Goal: Information Seeking & Learning: Learn about a topic

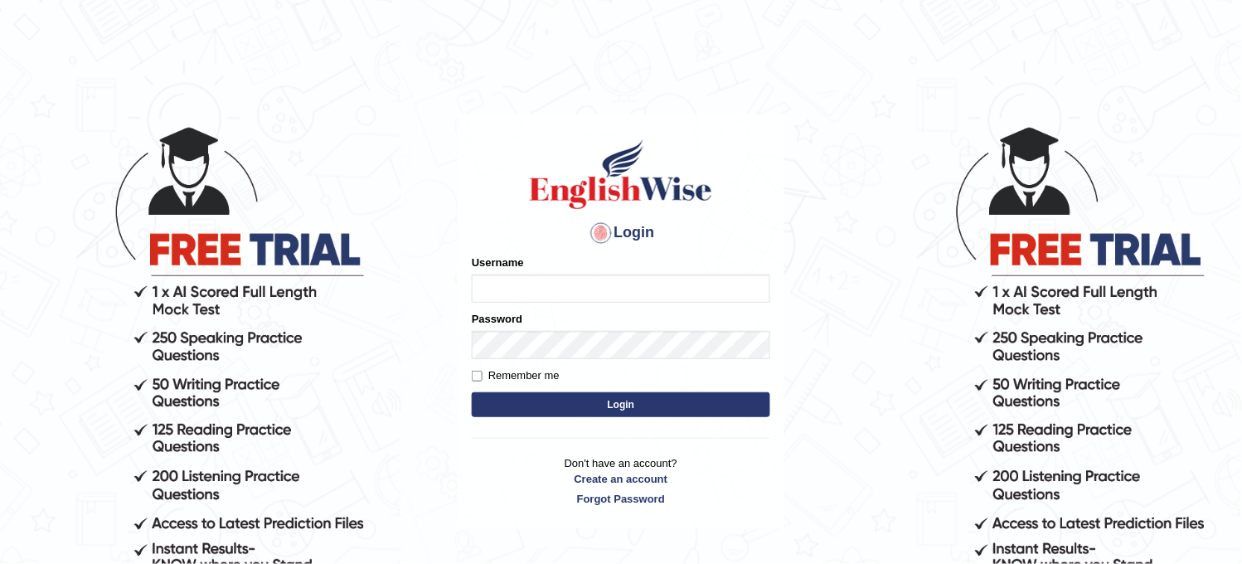
type input "obehi00"
click at [619, 410] on button "Login" at bounding box center [621, 404] width 299 height 25
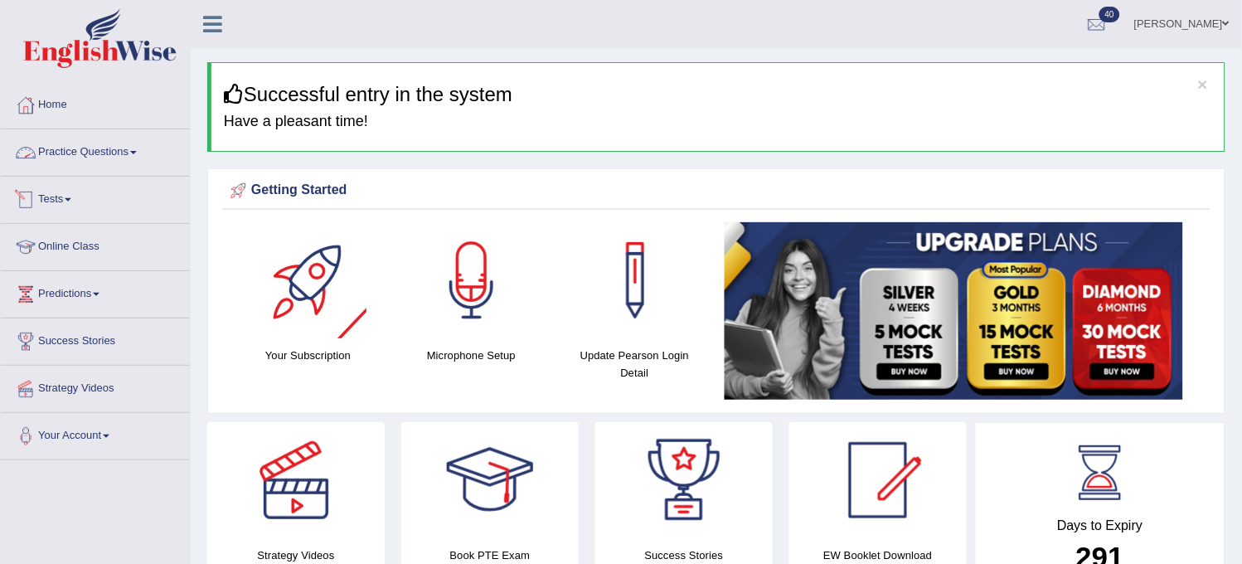
click at [181, 156] on link "Practice Questions" at bounding box center [95, 149] width 189 height 41
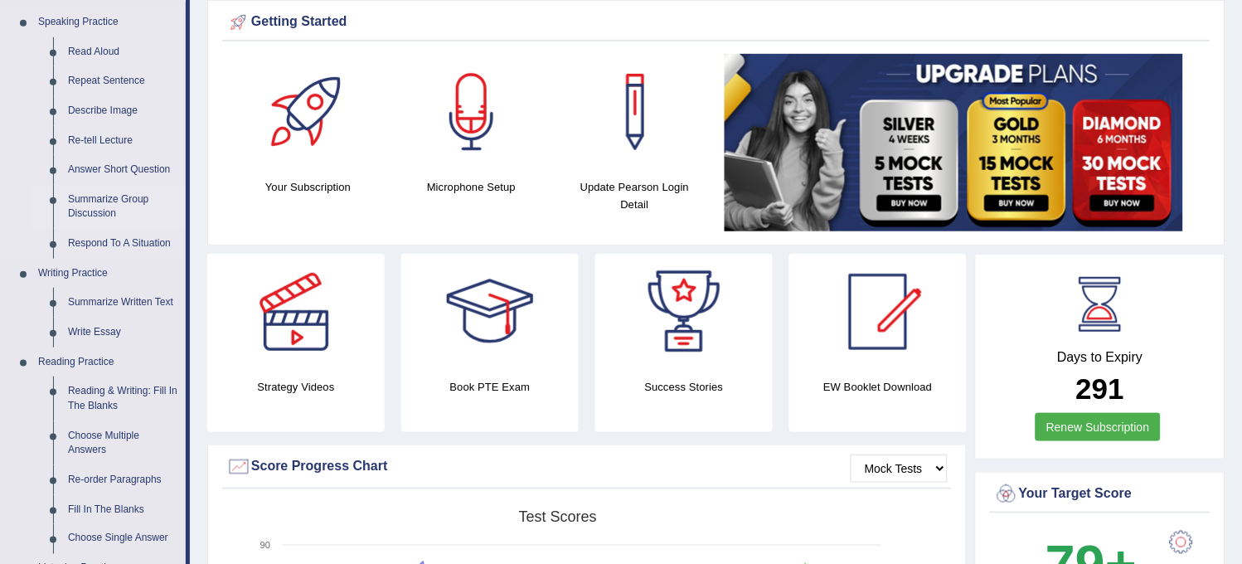
scroll to position [184, 0]
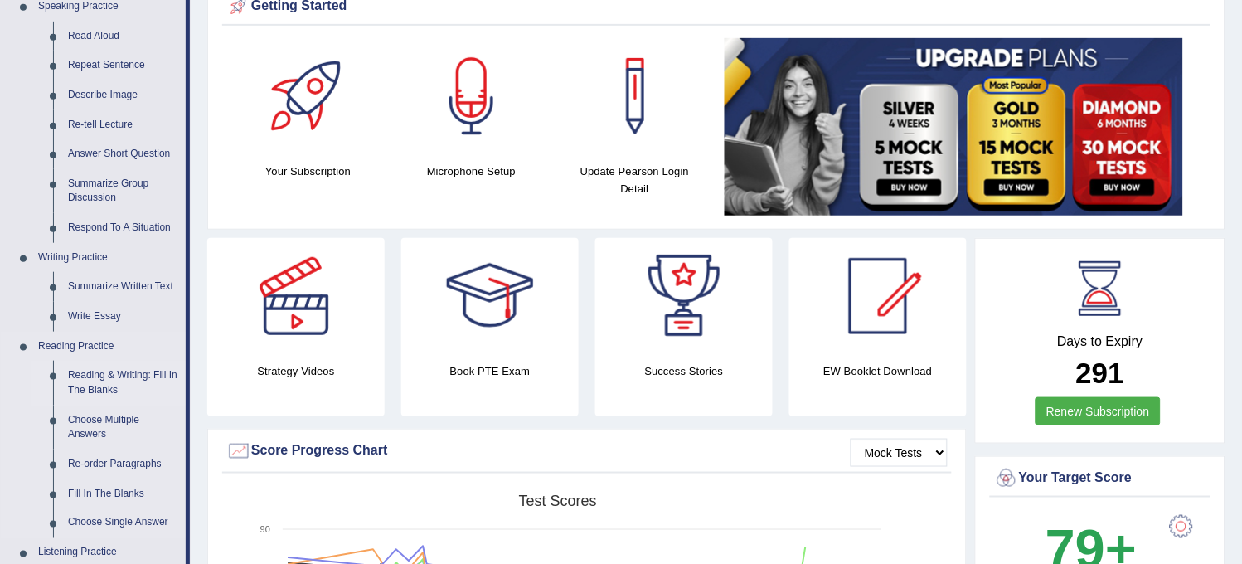
click at [134, 371] on link "Reading & Writing: Fill In The Blanks" at bounding box center [123, 383] width 125 height 44
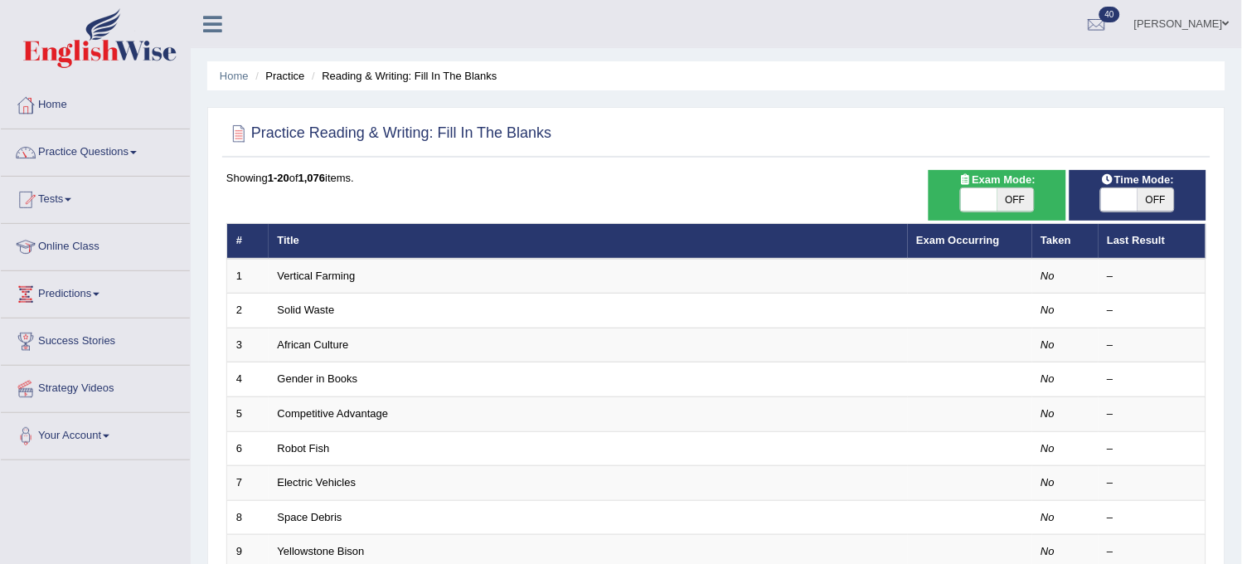
click at [1021, 201] on span "OFF" at bounding box center [1016, 199] width 36 height 23
checkbox input "true"
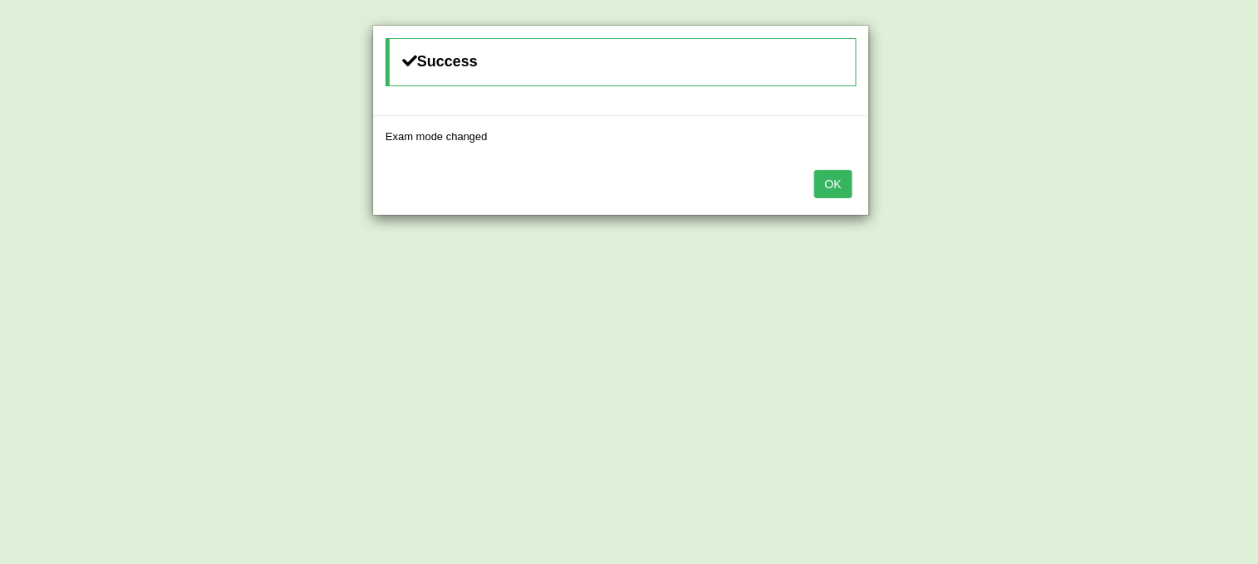
click at [843, 182] on button "OK" at bounding box center [833, 184] width 38 height 28
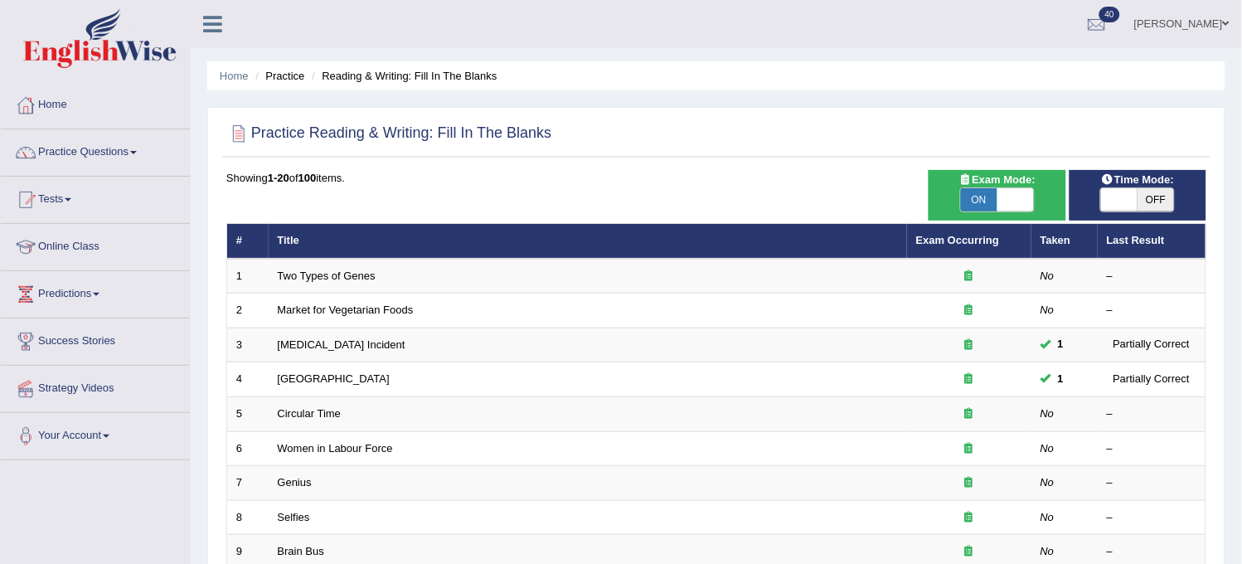
click at [1153, 192] on span "OFF" at bounding box center [1156, 199] width 36 height 23
checkbox input "true"
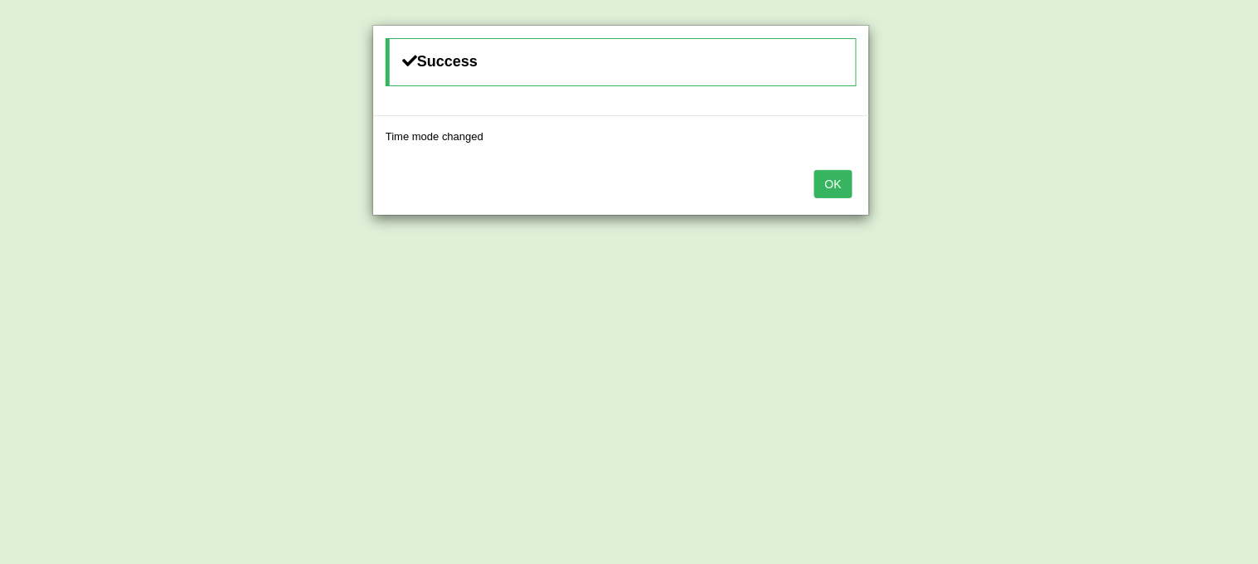
click at [833, 178] on button "OK" at bounding box center [833, 184] width 38 height 28
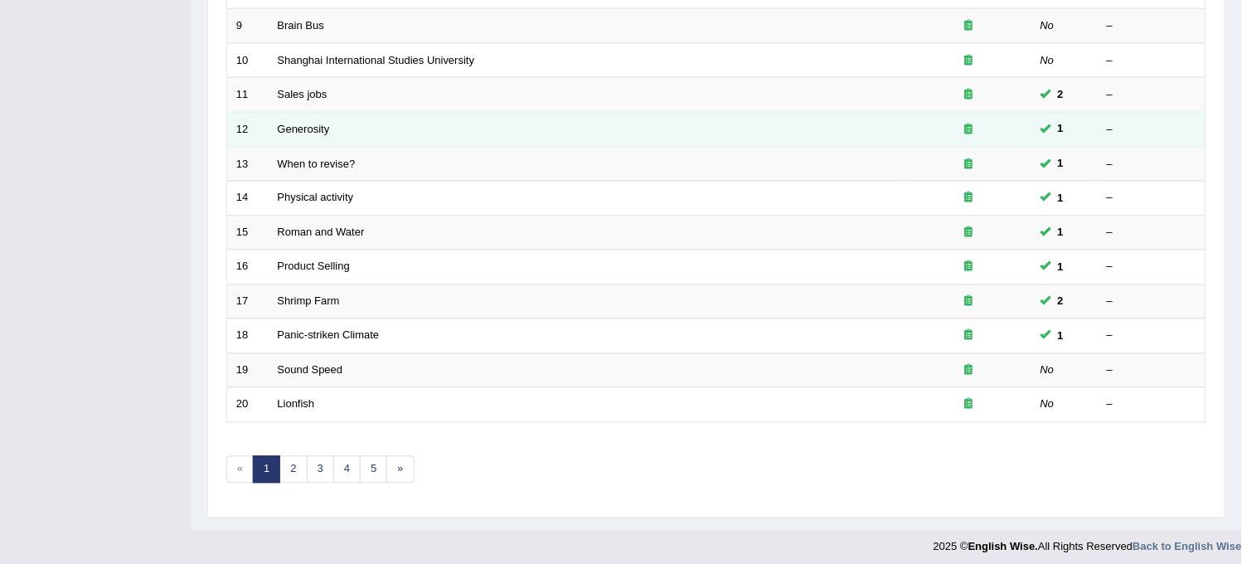
scroll to position [534, 0]
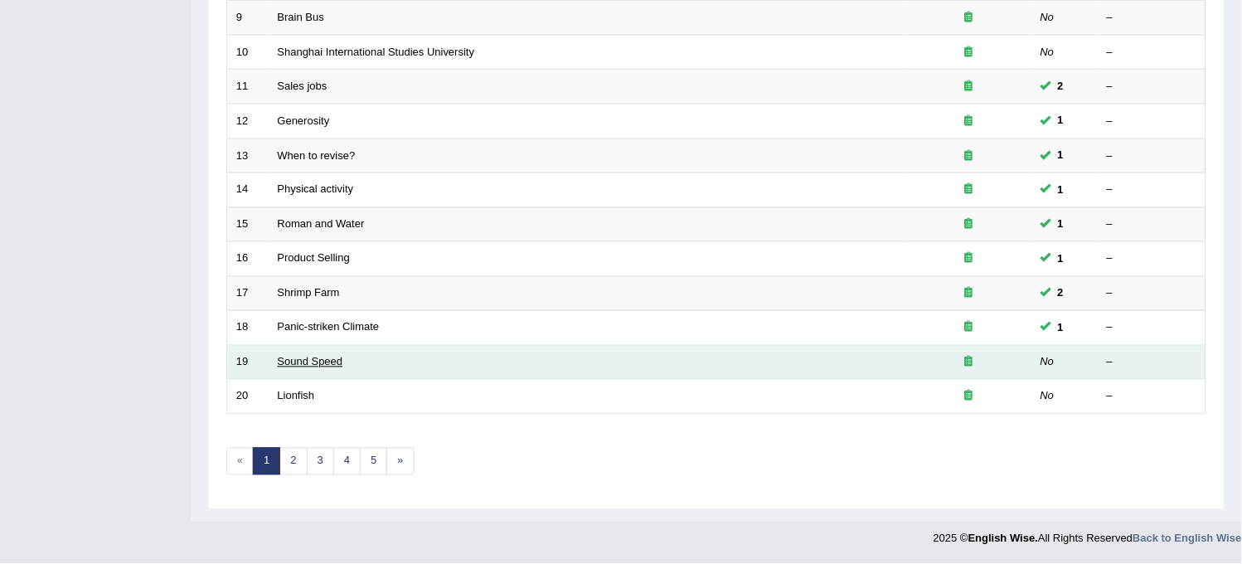
click at [297, 358] on link "Sound Speed" at bounding box center [311, 362] width 66 height 12
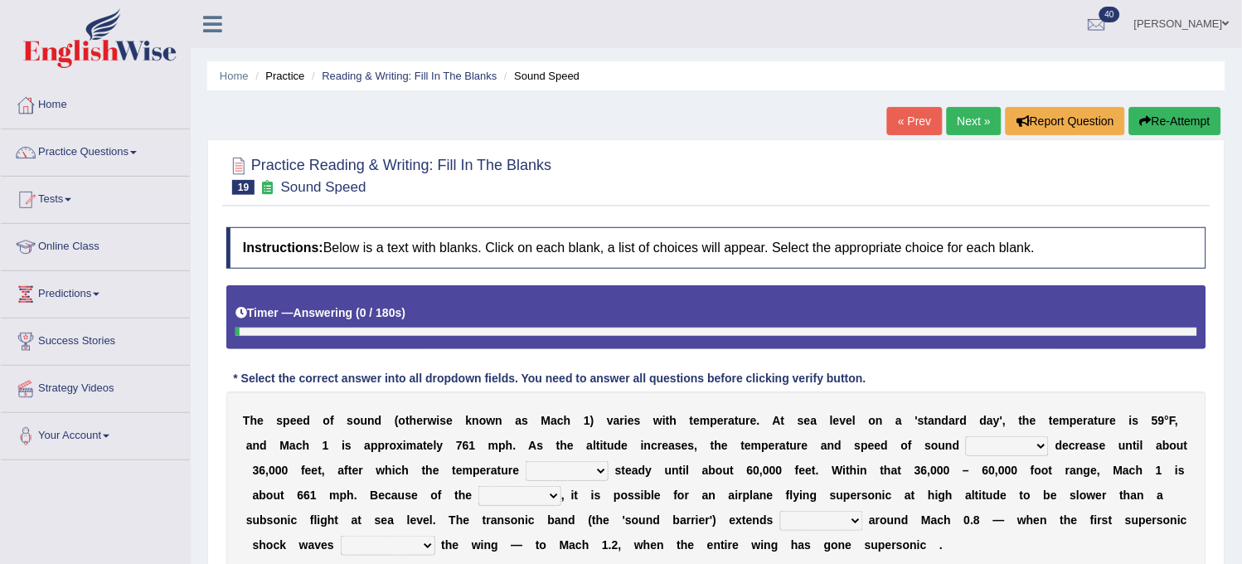
scroll to position [184, 0]
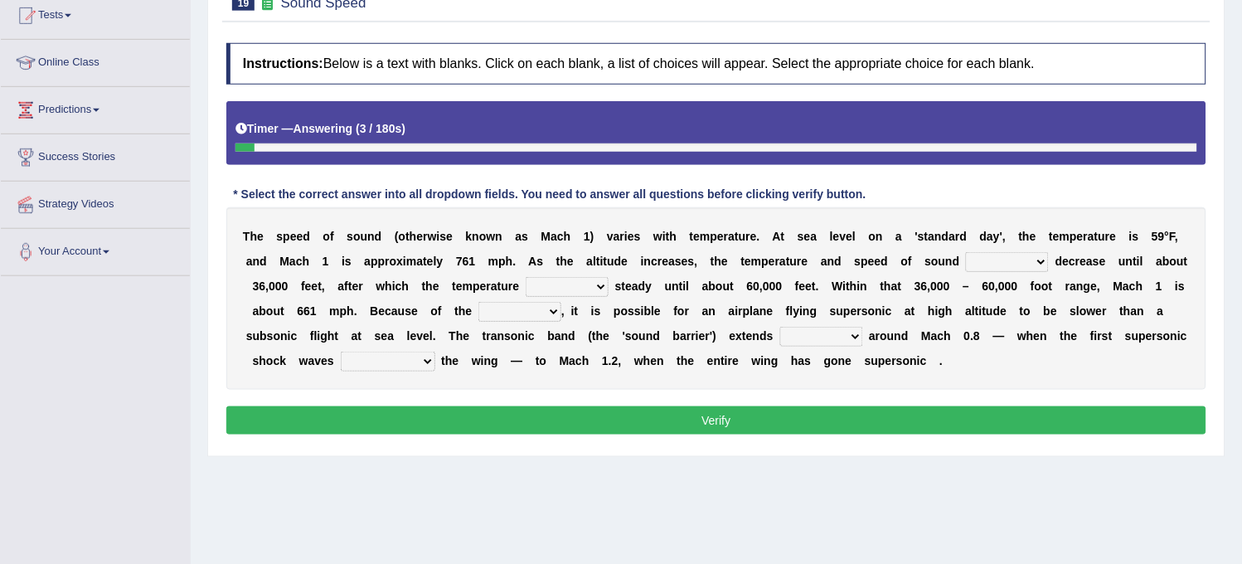
click at [1001, 264] on select "not yet none both" at bounding box center [1007, 262] width 83 height 20
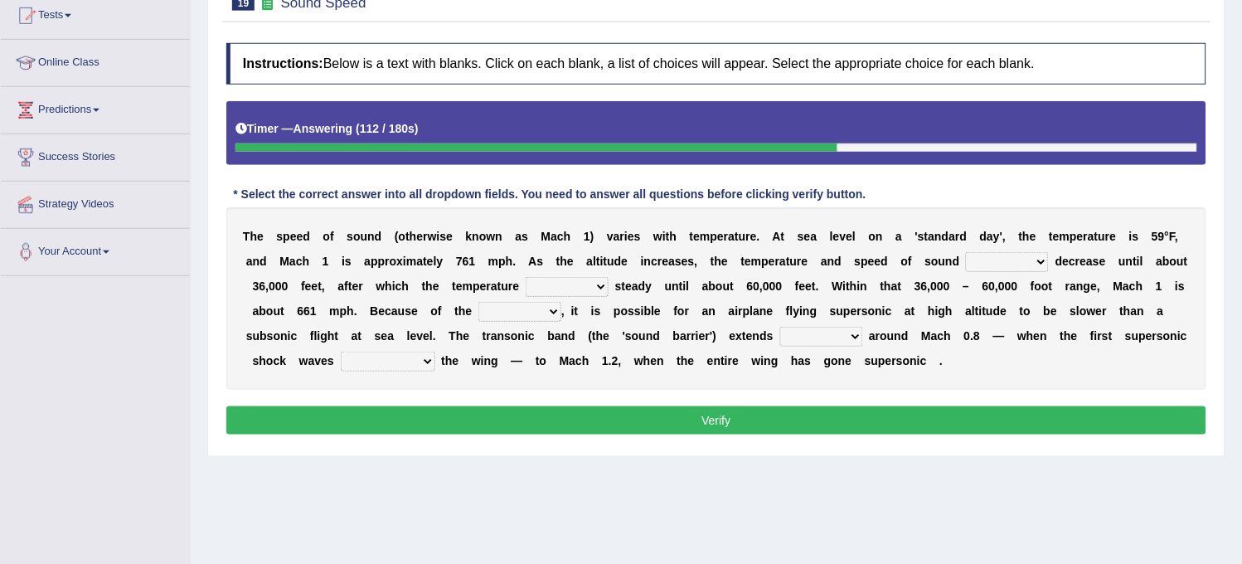
select select "both"
click at [967, 252] on select "not yet none both" at bounding box center [1007, 262] width 83 height 20
click at [557, 285] on select "opposes remains plots mutates" at bounding box center [567, 287] width 83 height 20
select select "remains"
click at [526, 277] on select "opposes remains plots mutates" at bounding box center [567, 287] width 83 height 20
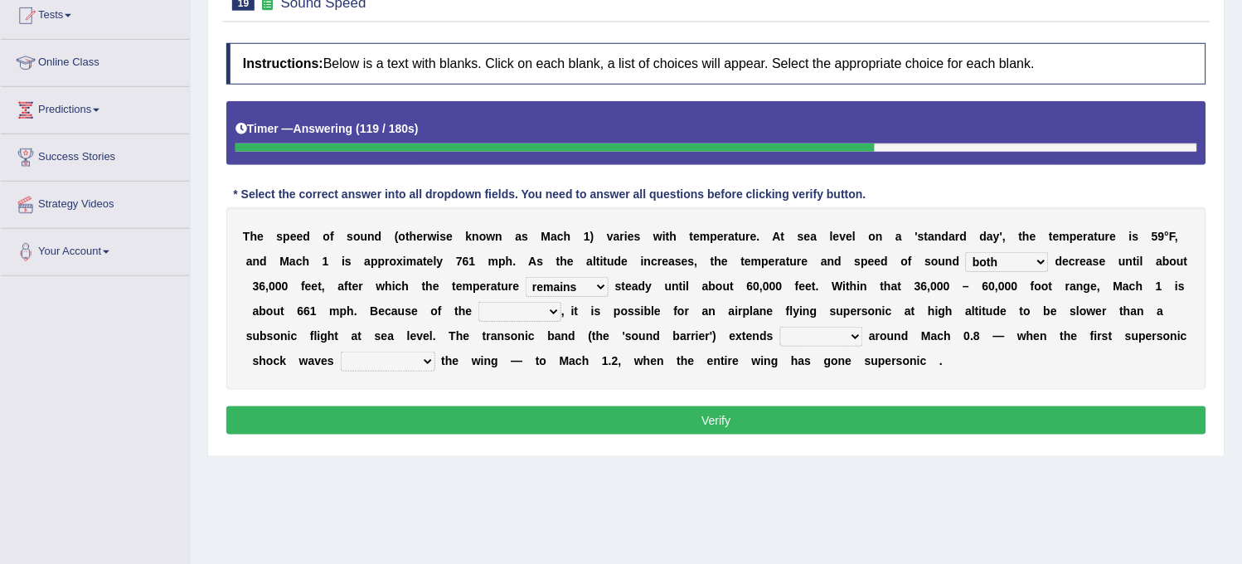
click at [507, 309] on select "veriety variation ventilation similarity" at bounding box center [519, 312] width 83 height 20
select select "similarity"
click at [478, 302] on select "veriety variation ventilation similarity" at bounding box center [519, 312] width 83 height 20
click at [843, 330] on select "near from with in" at bounding box center [821, 337] width 83 height 20
select select "near"
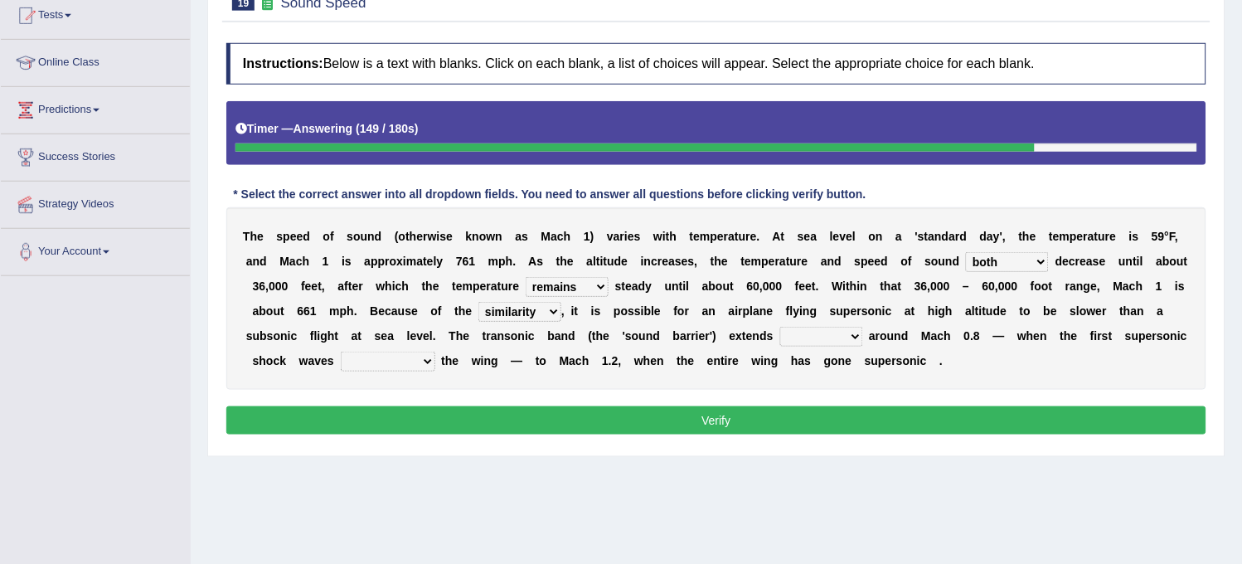
click at [780, 327] on select "near from with in" at bounding box center [821, 337] width 83 height 20
click at [410, 365] on select "diverge from form on add to prevent from" at bounding box center [388, 362] width 95 height 20
select select "form on"
click at [341, 352] on select "diverge from form on add to prevent from" at bounding box center [388, 362] width 95 height 20
click at [399, 415] on button "Verify" at bounding box center [716, 420] width 980 height 28
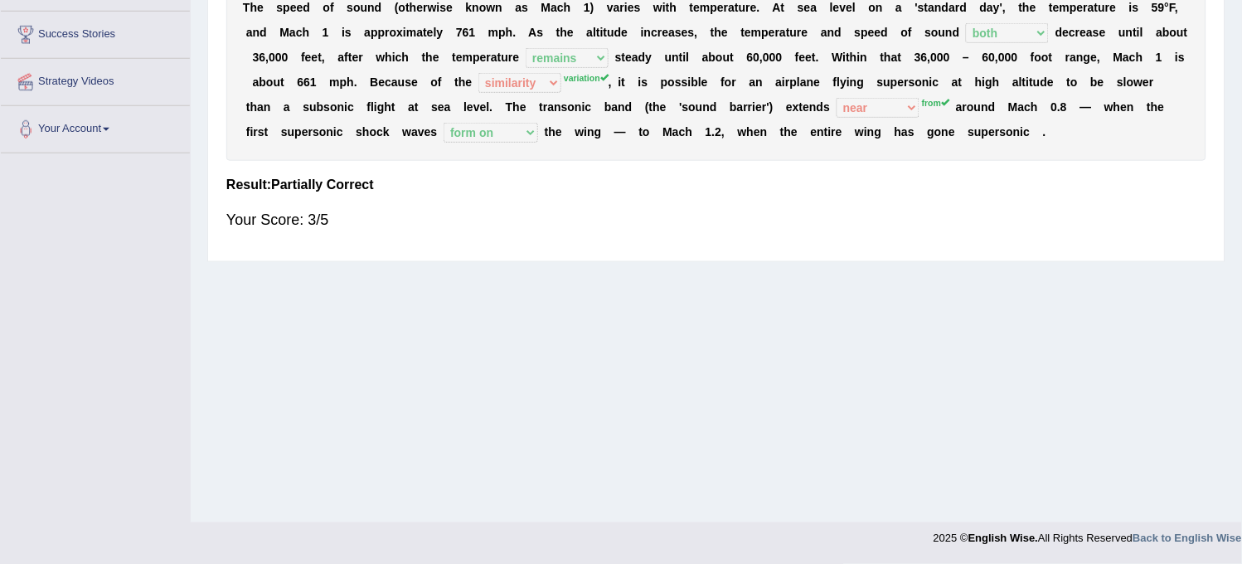
scroll to position [0, 0]
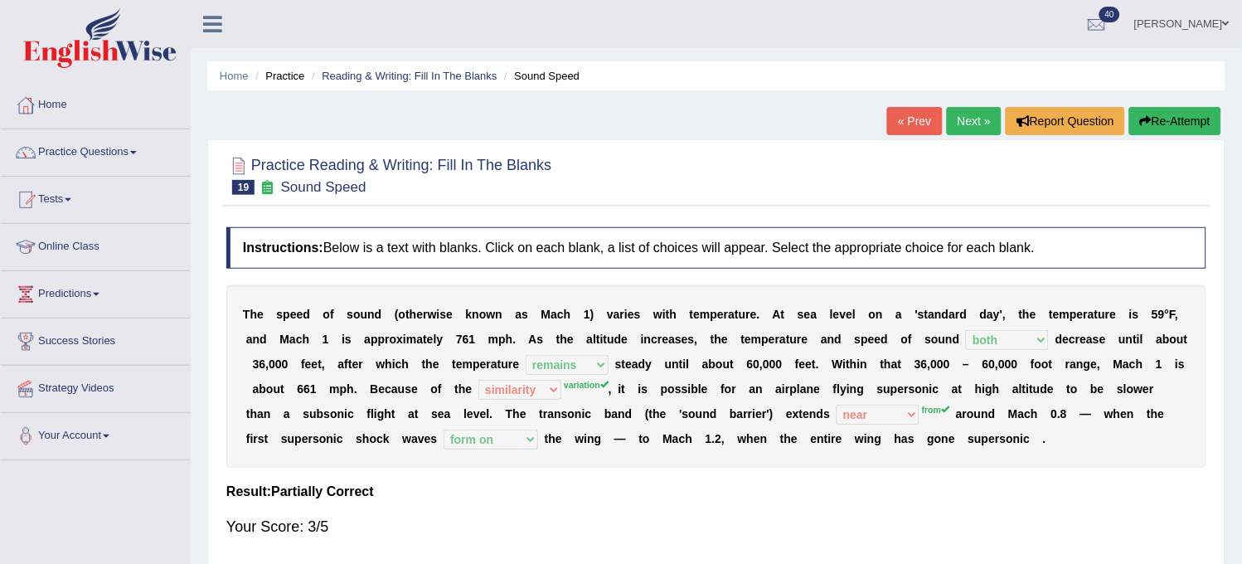
click at [957, 129] on link "Next »" at bounding box center [974, 121] width 55 height 28
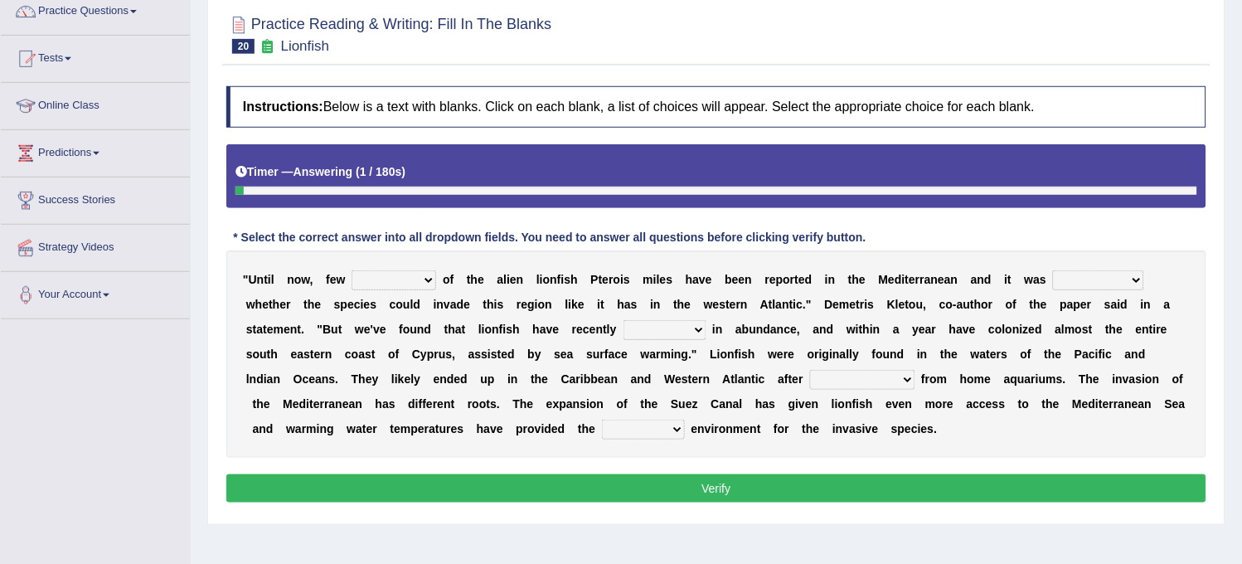
scroll to position [184, 0]
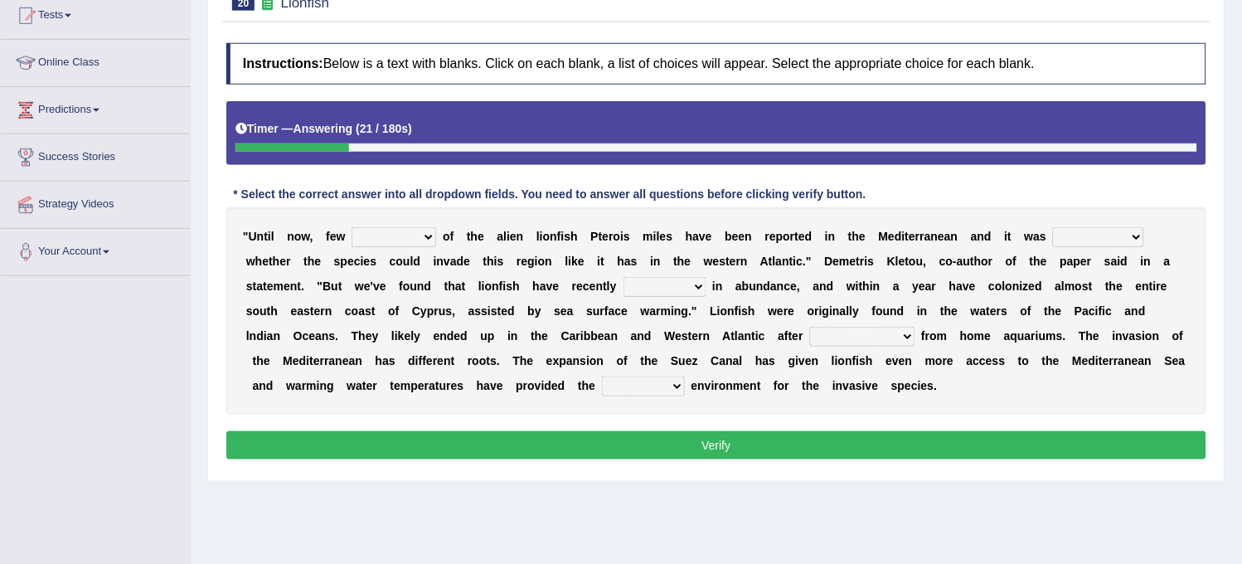
click at [424, 230] on select "collections sights views sightings" at bounding box center [394, 237] width 85 height 20
select select "sights"
click at [352, 227] on select "collections sights views sightings" at bounding box center [394, 237] width 85 height 20
click at [1076, 233] on select "somehow although that quesionable" at bounding box center [1098, 237] width 91 height 20
select select "somehow"
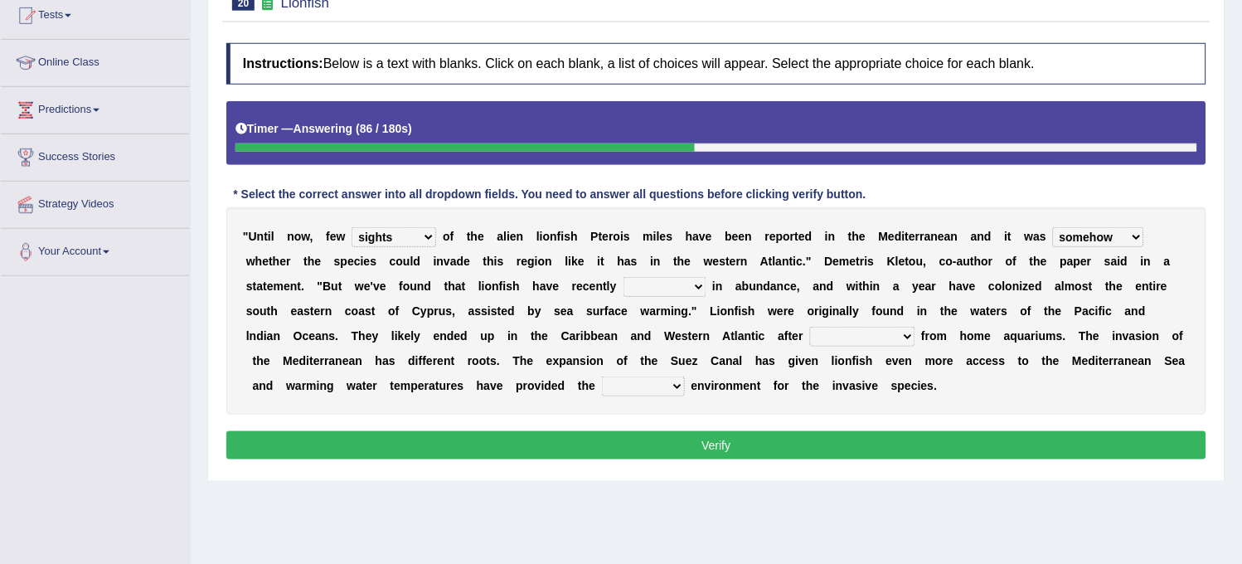
click at [1055, 227] on select "somehow although that quesionable" at bounding box center [1098, 237] width 91 height 20
click at [662, 278] on select "shown flatted stabled increased" at bounding box center [665, 287] width 83 height 20
select select "shown"
click at [624, 277] on select "shown flatted stabled increased" at bounding box center [665, 287] width 83 height 20
click at [882, 341] on select "release being released released releasing" at bounding box center [862, 337] width 105 height 20
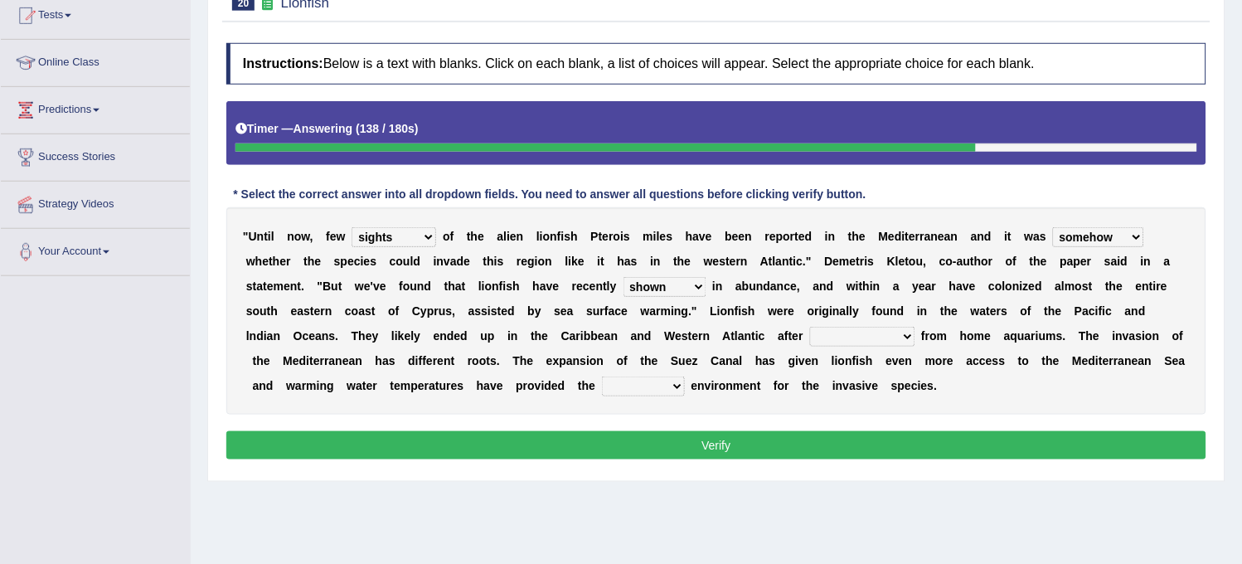
select select "release"
click at [810, 327] on select "release being released released releasing" at bounding box center [862, 337] width 105 height 20
click at [649, 382] on select "whole overall partial perfect" at bounding box center [643, 386] width 83 height 20
select select "whole"
click at [602, 376] on select "whole overall partial perfect" at bounding box center [643, 386] width 83 height 20
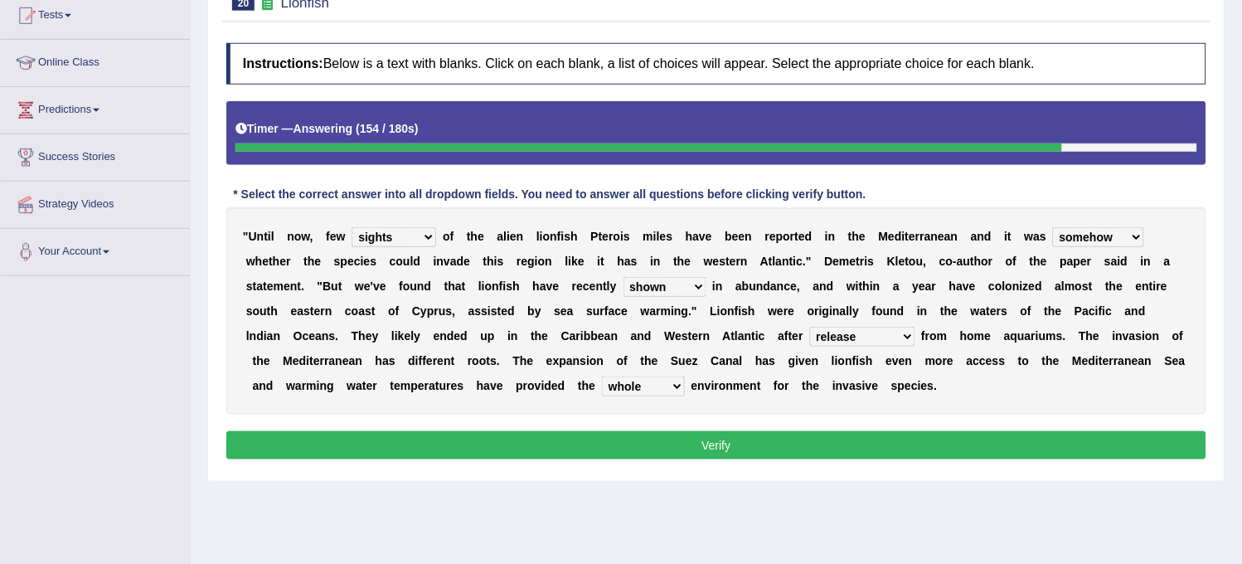
click at [1083, 234] on select "somehow although that quesionable" at bounding box center [1098, 237] width 91 height 20
select select "although"
click at [1055, 227] on select "somehow although that quesionable" at bounding box center [1098, 237] width 91 height 20
click at [658, 290] on select "shown flatted stabled increased" at bounding box center [665, 287] width 83 height 20
click at [702, 445] on button "Verify" at bounding box center [716, 445] width 980 height 28
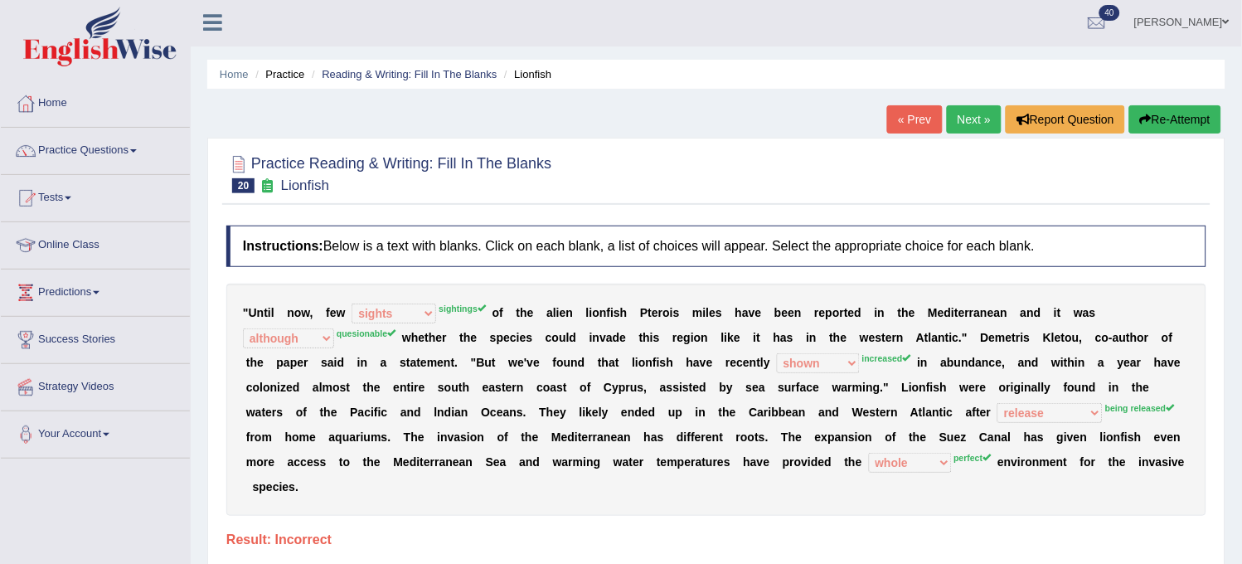
scroll to position [0, 0]
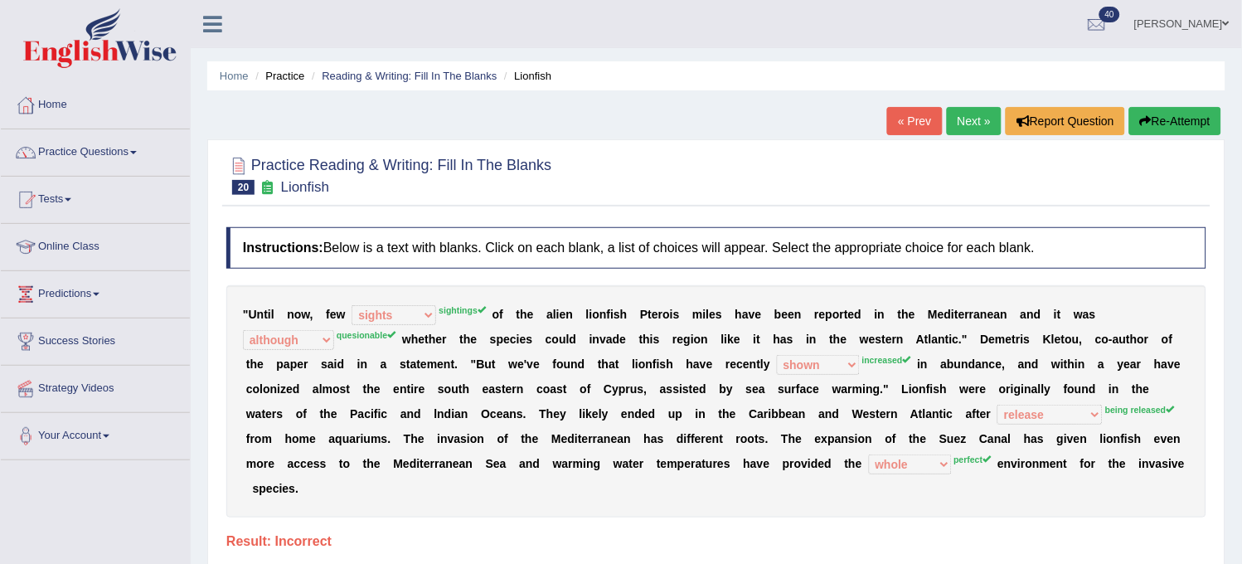
click at [967, 114] on link "Next »" at bounding box center [974, 121] width 55 height 28
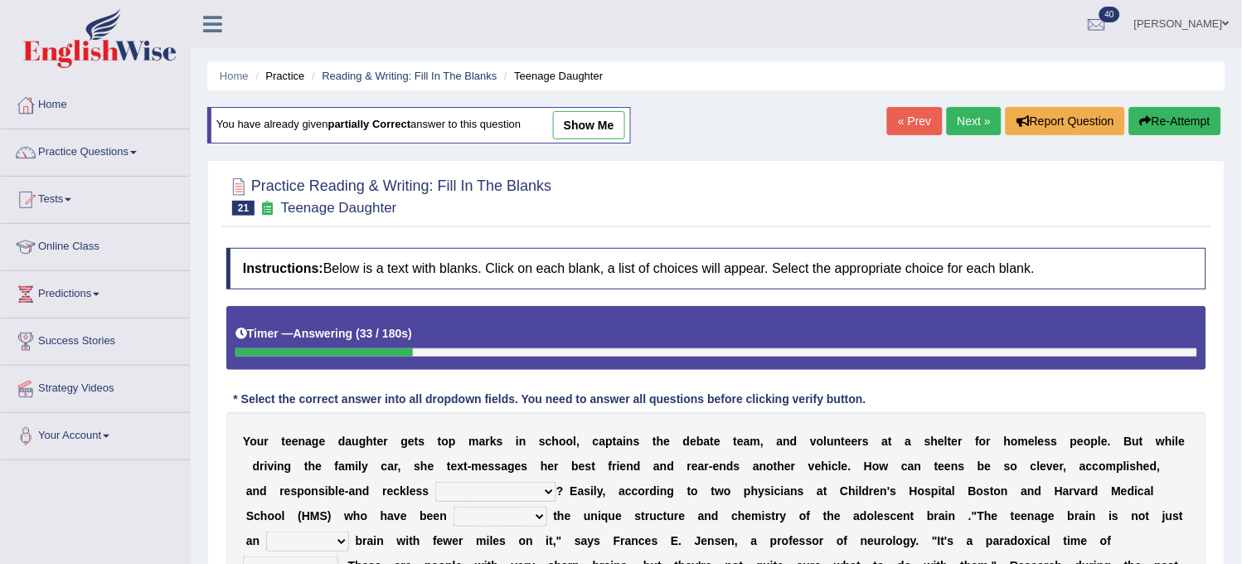
click at [532, 488] on select "for the time being at the same time as ever ingood time" at bounding box center [495, 492] width 121 height 20
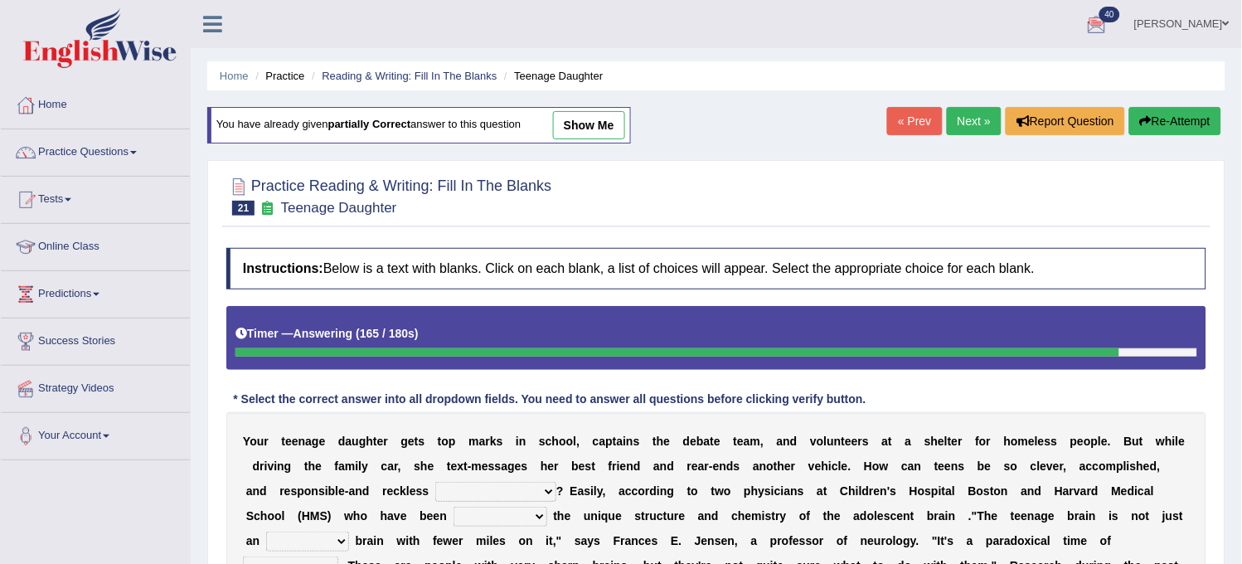
click at [1153, 120] on button "Re-Attempt" at bounding box center [1175, 121] width 92 height 28
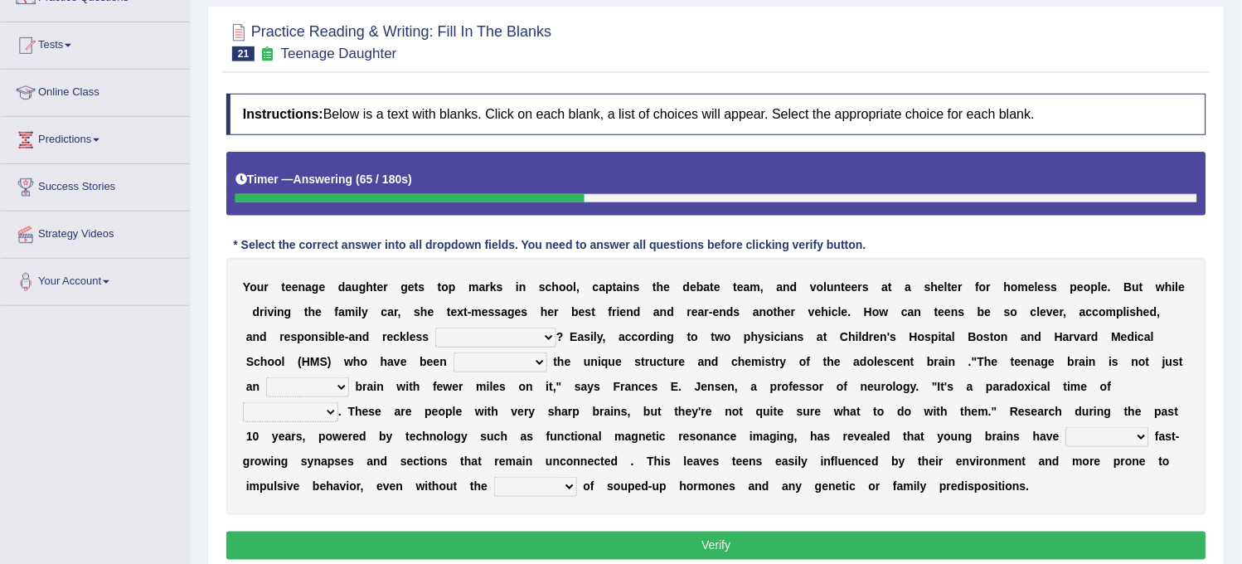
scroll to position [184, 0]
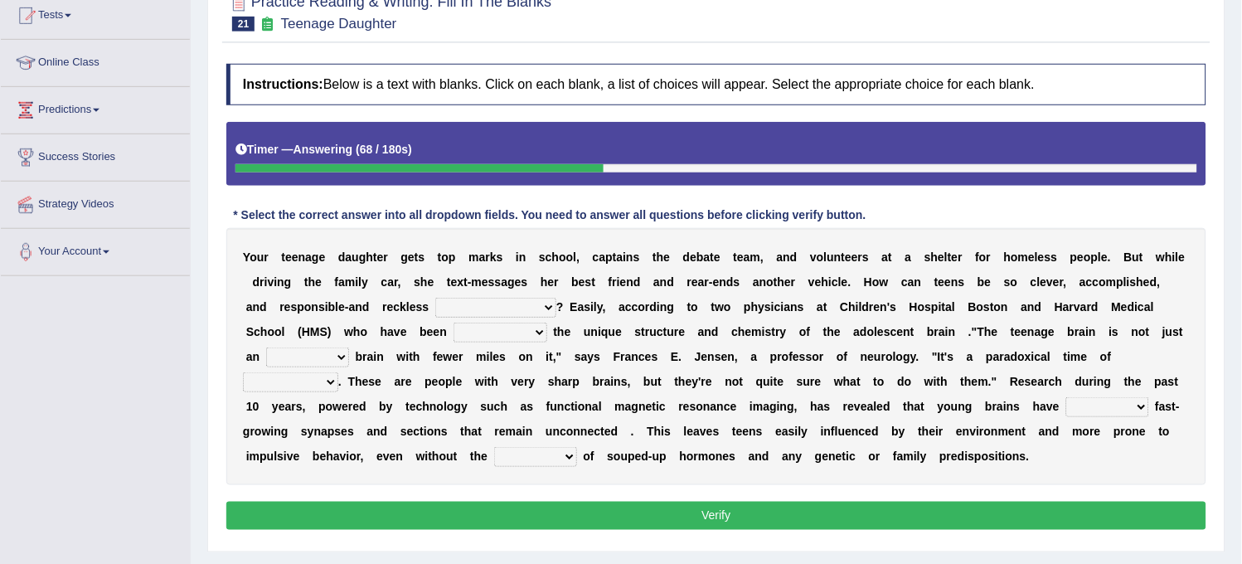
click at [488, 309] on select "for the time being at the same time as ever ingood time" at bounding box center [495, 308] width 121 height 20
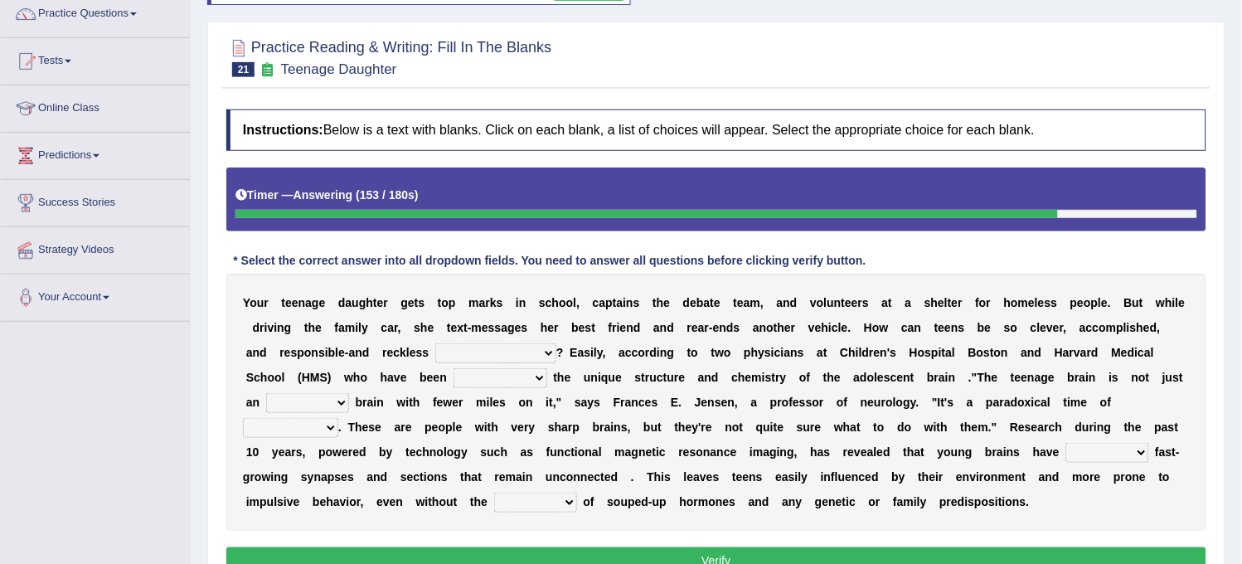
scroll to position [30, 0]
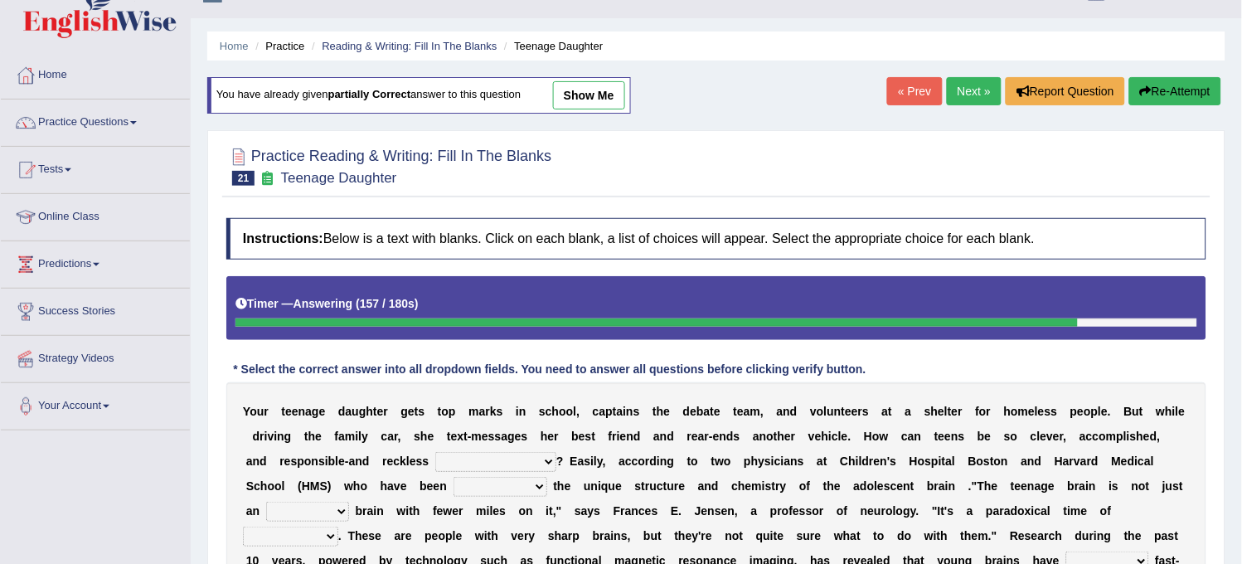
click at [1198, 85] on button "Re-Attempt" at bounding box center [1175, 91] width 92 height 28
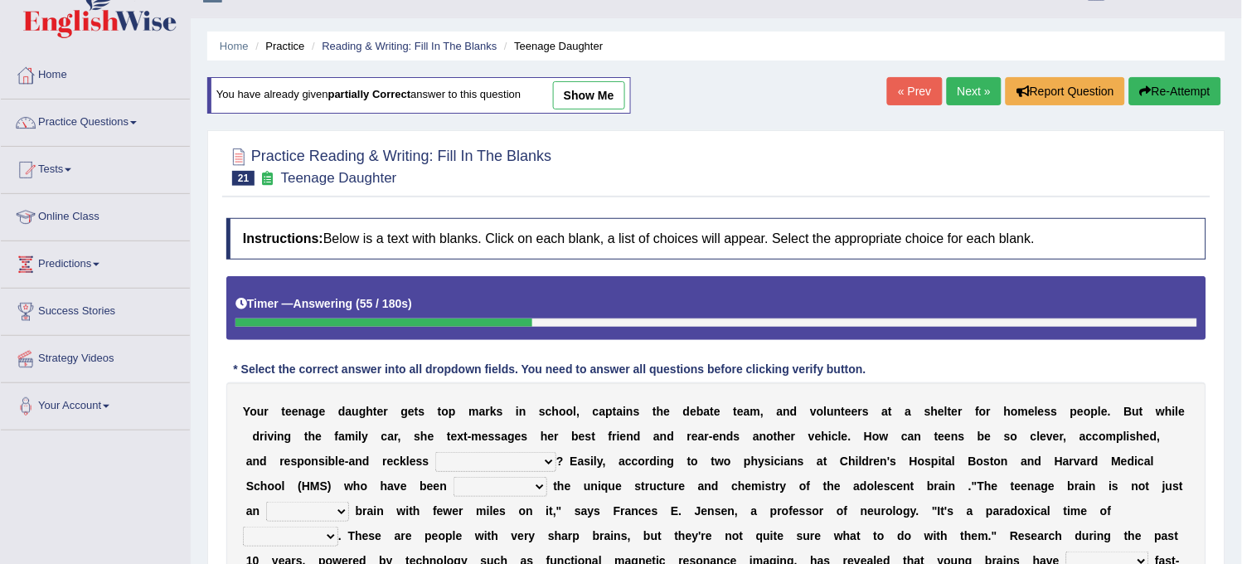
click at [980, 83] on link "Next »" at bounding box center [974, 91] width 55 height 28
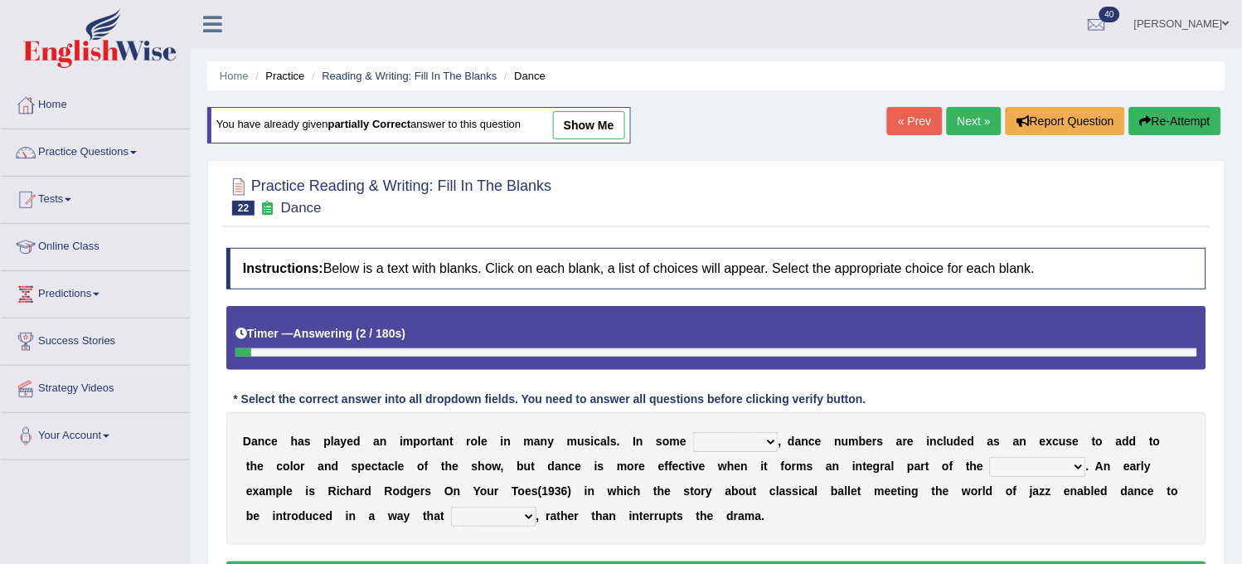
click at [902, 117] on link "« Prev" at bounding box center [914, 121] width 55 height 28
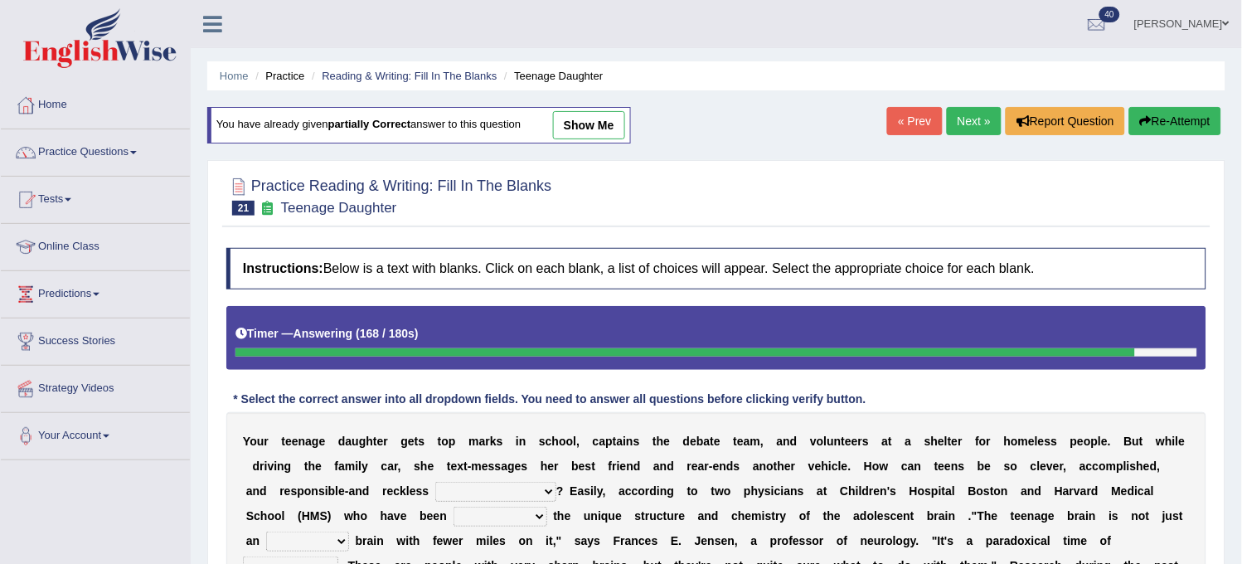
click at [1081, 201] on div at bounding box center [716, 195] width 980 height 51
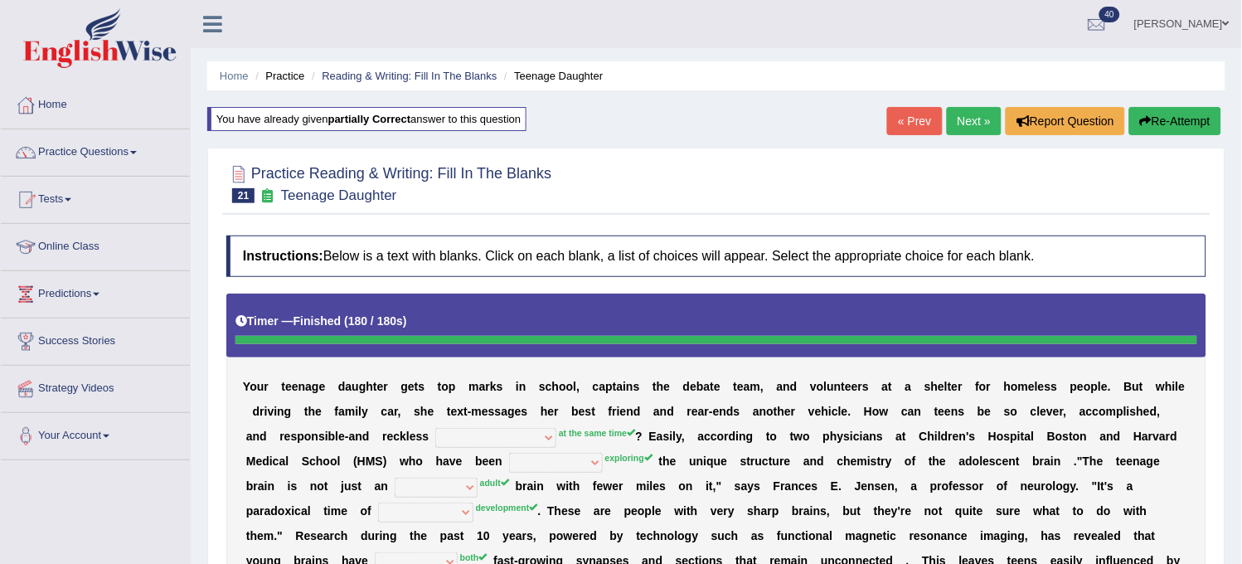
click at [1155, 121] on button "Re-Attempt" at bounding box center [1175, 121] width 92 height 28
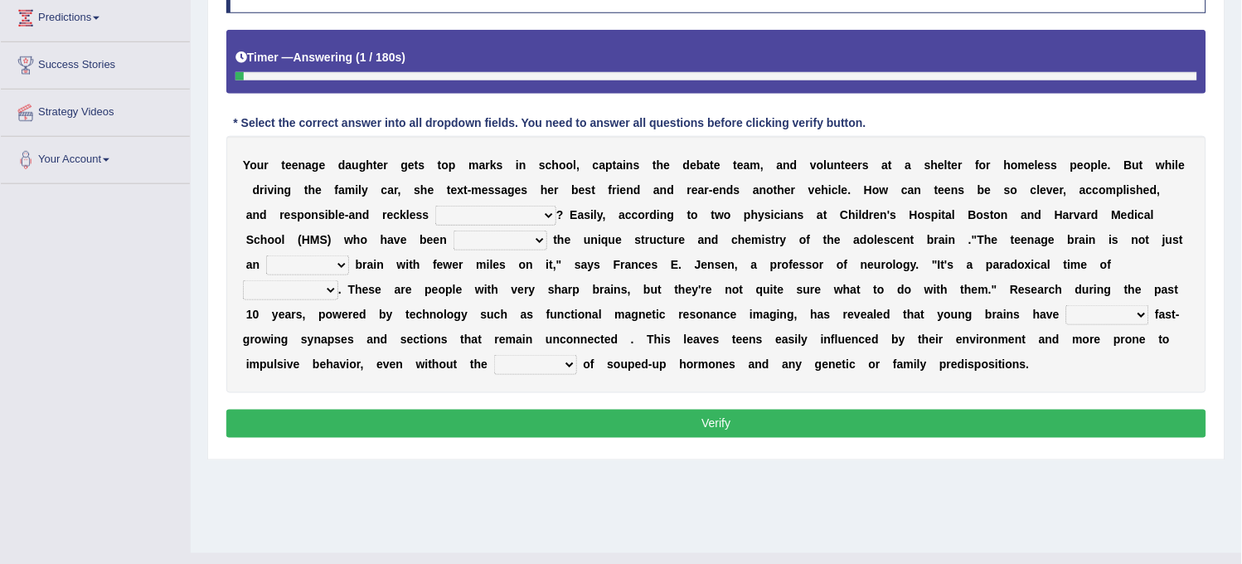
scroll to position [184, 0]
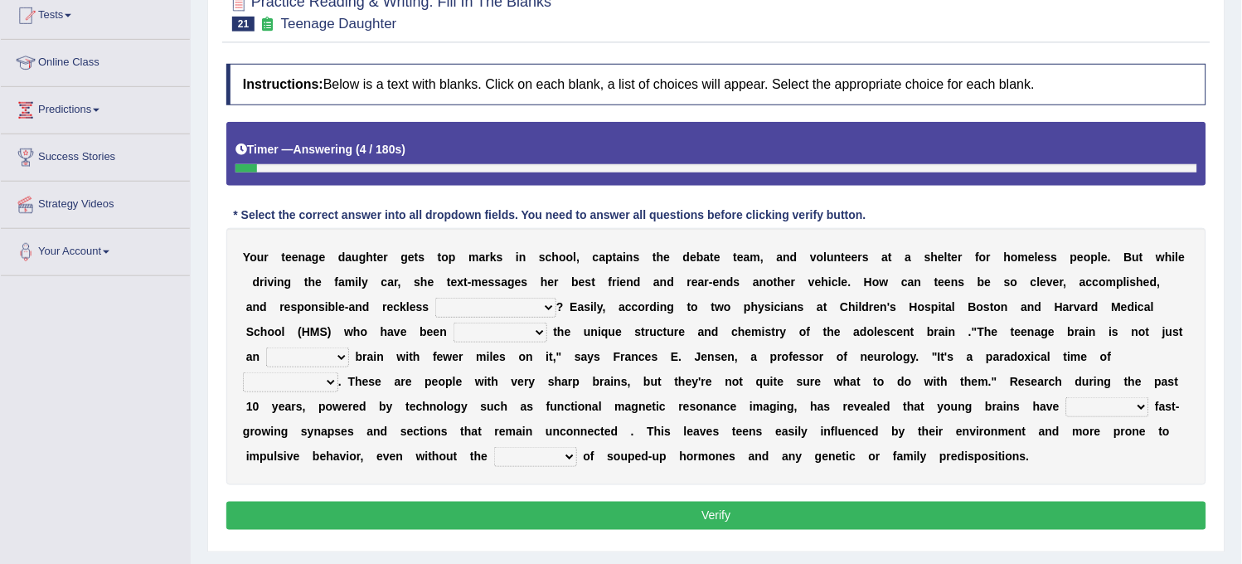
click at [498, 307] on select "for the time being at the same time as ever ingood time" at bounding box center [495, 308] width 121 height 20
select select "at the same time"
click at [435, 298] on select "for the time being at the same time as ever ingood time" at bounding box center [495, 308] width 121 height 20
click at [481, 338] on select "explaining exploring exposing enumerating" at bounding box center [501, 333] width 94 height 20
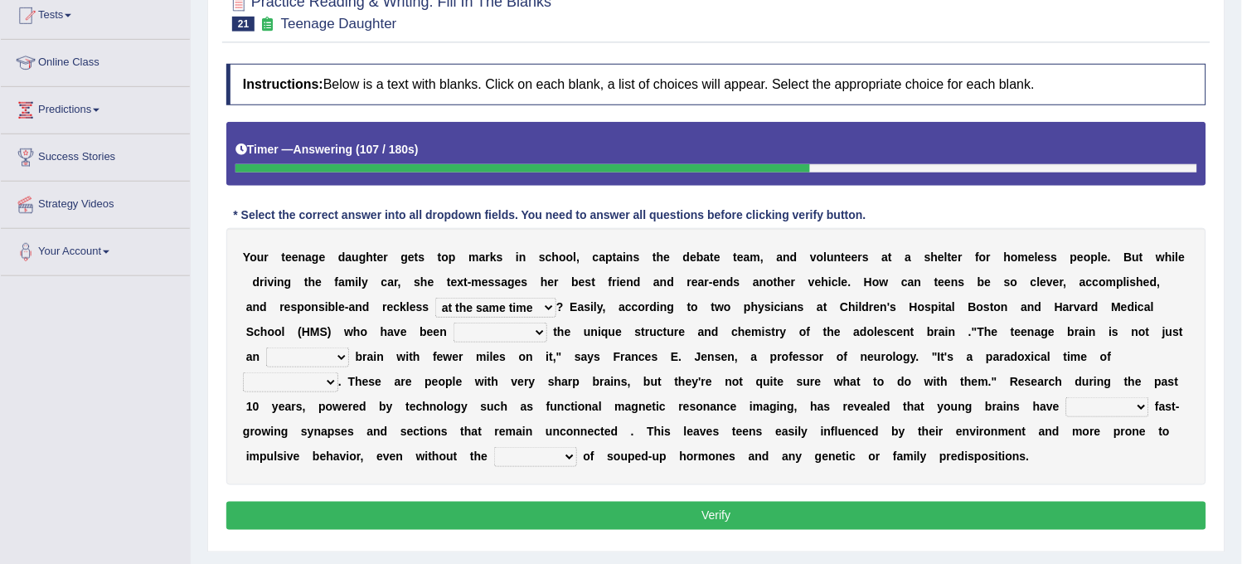
select select "exploring"
click at [454, 323] on select "explaining exploring exposing enumerating" at bounding box center [501, 333] width 94 height 20
click at [327, 351] on select "ample adult adulthood abundant" at bounding box center [307, 357] width 83 height 20
select select "adult"
click at [273, 347] on select "ample adult adulthood abundant" at bounding box center [307, 357] width 83 height 20
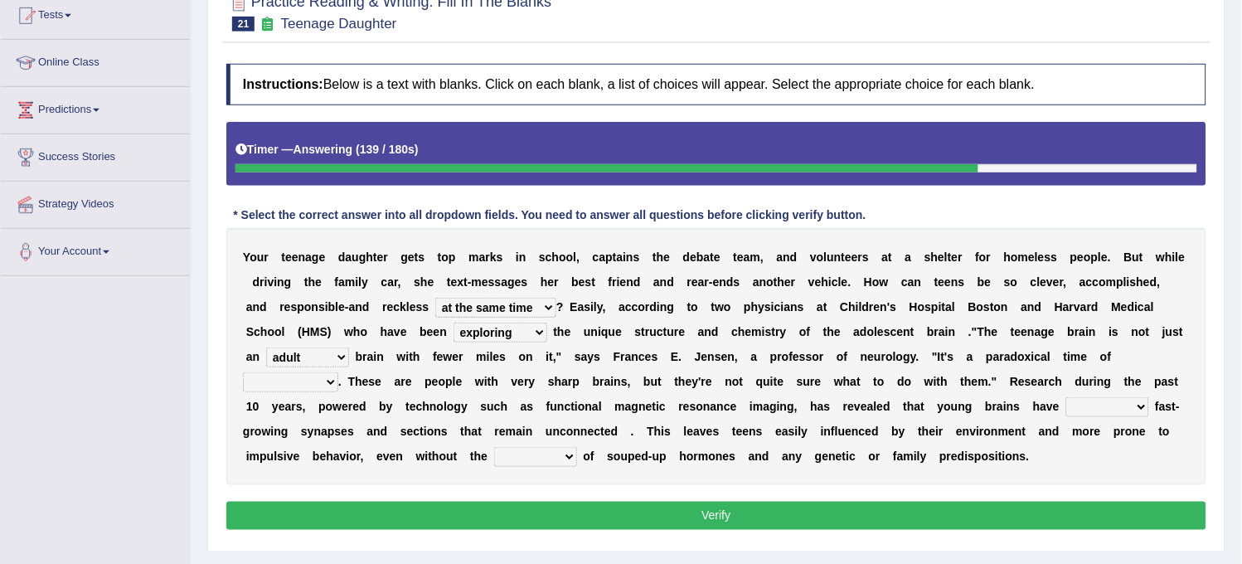
click at [295, 380] on select "enrichment development adornment adoration" at bounding box center [290, 382] width 95 height 20
select select "development"
click at [243, 372] on select "enrichment development adornment adoration" at bounding box center [290, 382] width 95 height 20
click at [545, 450] on select "impact impress impair impose" at bounding box center [535, 457] width 83 height 20
select select "impact"
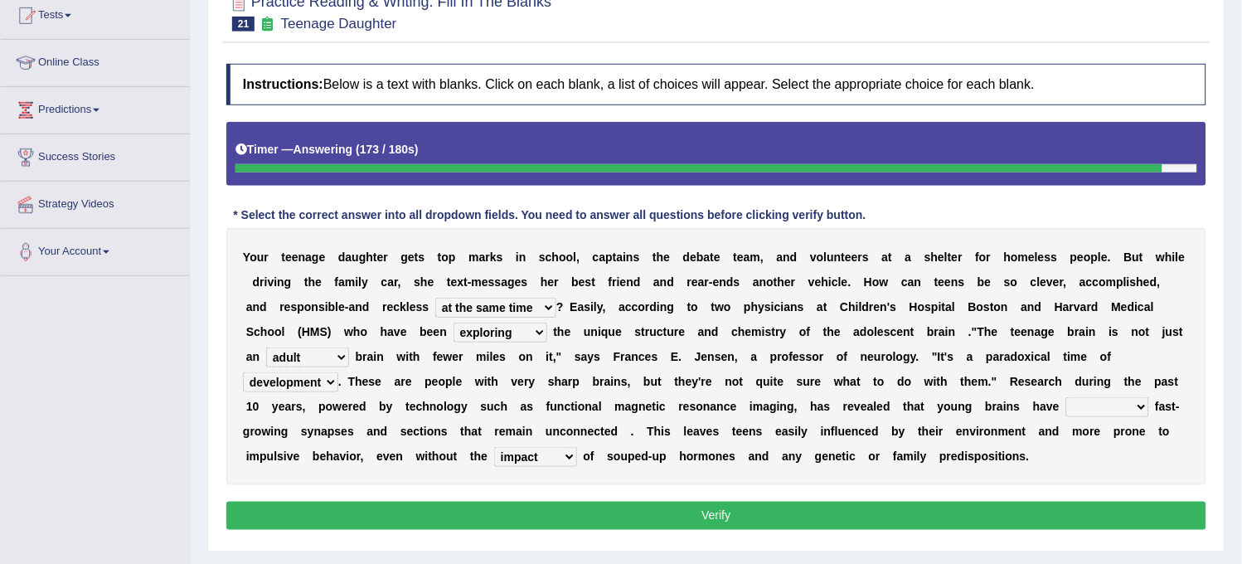
click at [494, 447] on select "impact impress impair impose" at bounding box center [535, 457] width 83 height 20
click at [1091, 409] on select "both either whole few" at bounding box center [1107, 407] width 83 height 20
select select "both"
click at [1066, 397] on select "both either whole few" at bounding box center [1107, 407] width 83 height 20
click at [1037, 512] on button "Verify" at bounding box center [716, 516] width 980 height 28
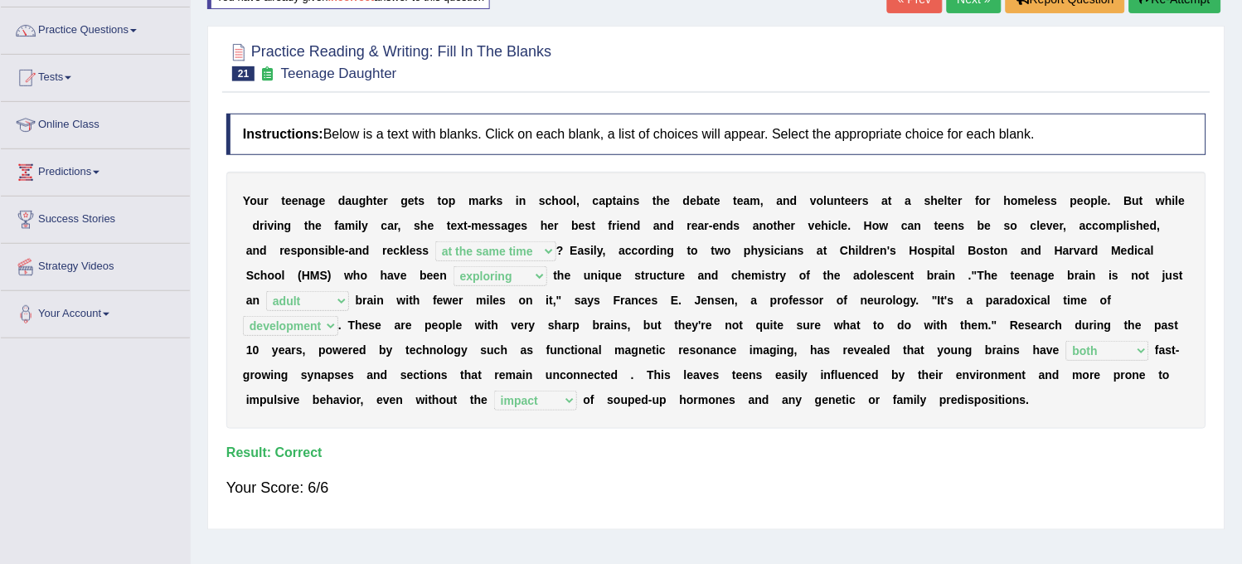
scroll to position [0, 0]
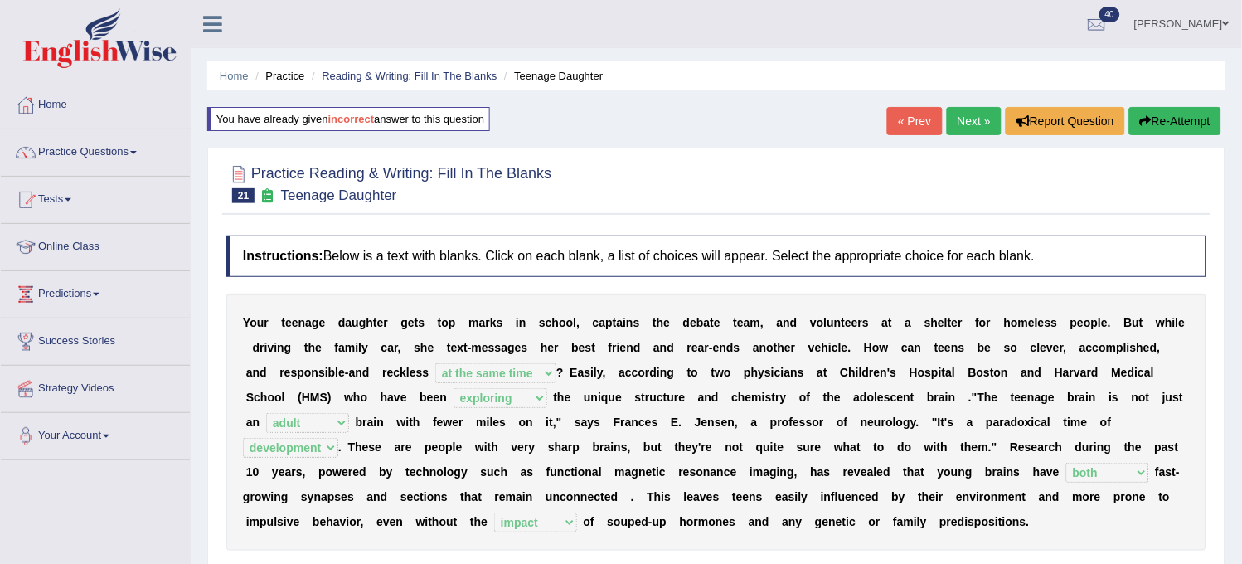
click at [974, 118] on link "Next »" at bounding box center [974, 121] width 55 height 28
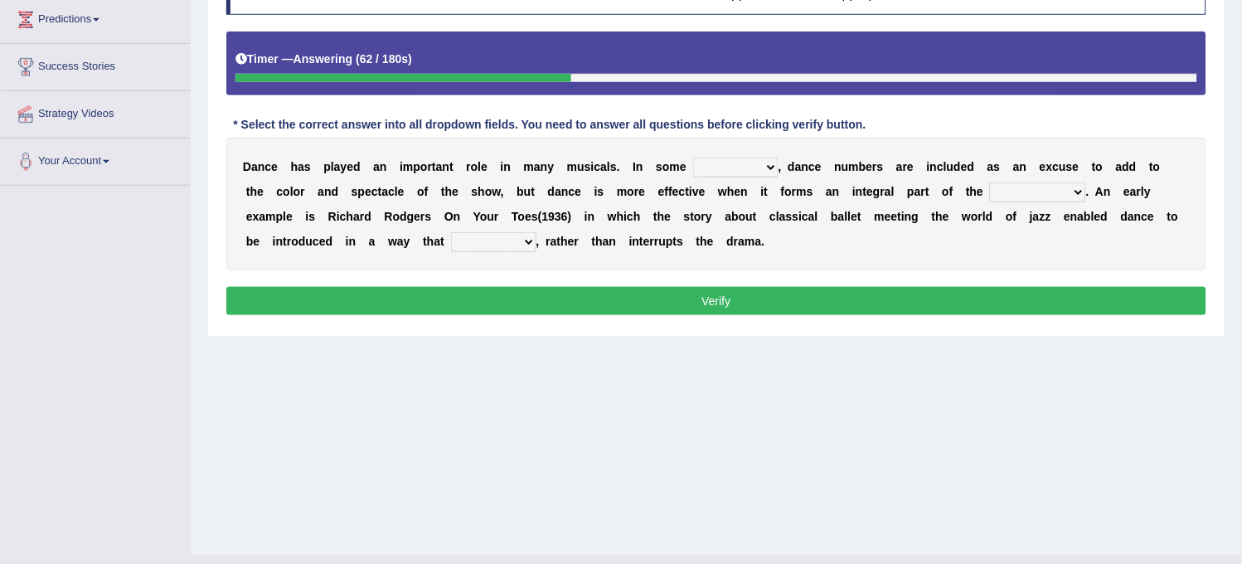
scroll to position [276, 0]
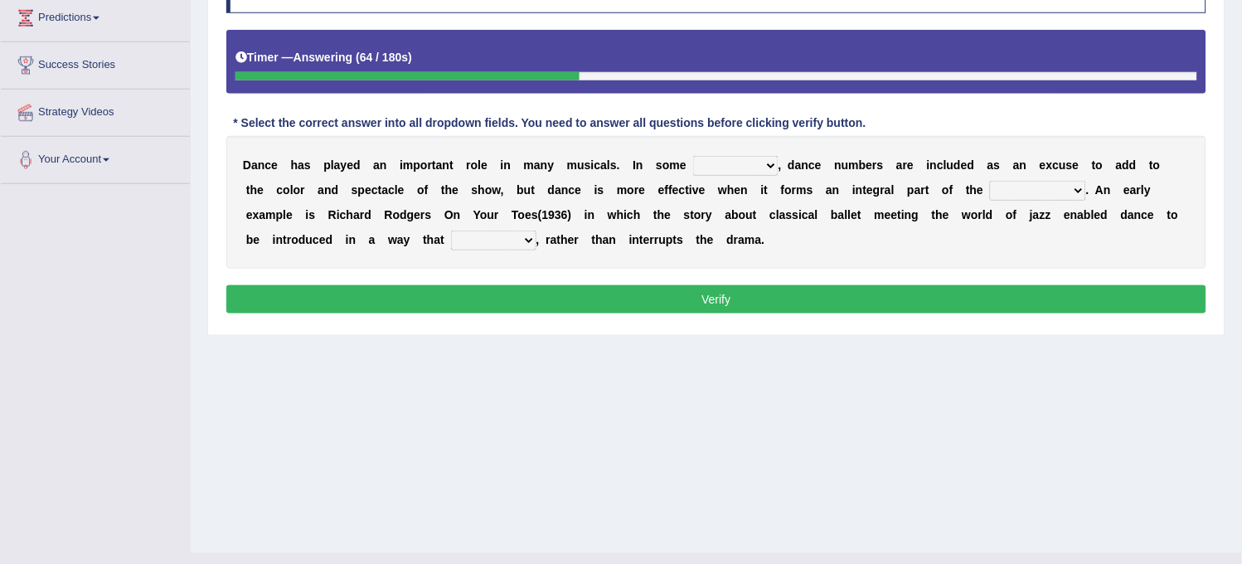
click at [741, 168] on select "dimentions cases brief extent" at bounding box center [735, 166] width 85 height 20
select select "cases"
click at [693, 156] on select "dimentions cases brief extent" at bounding box center [735, 166] width 85 height 20
click at [1076, 187] on select "prowess plot phenomenon round about" at bounding box center [1038, 191] width 96 height 20
select select "plot"
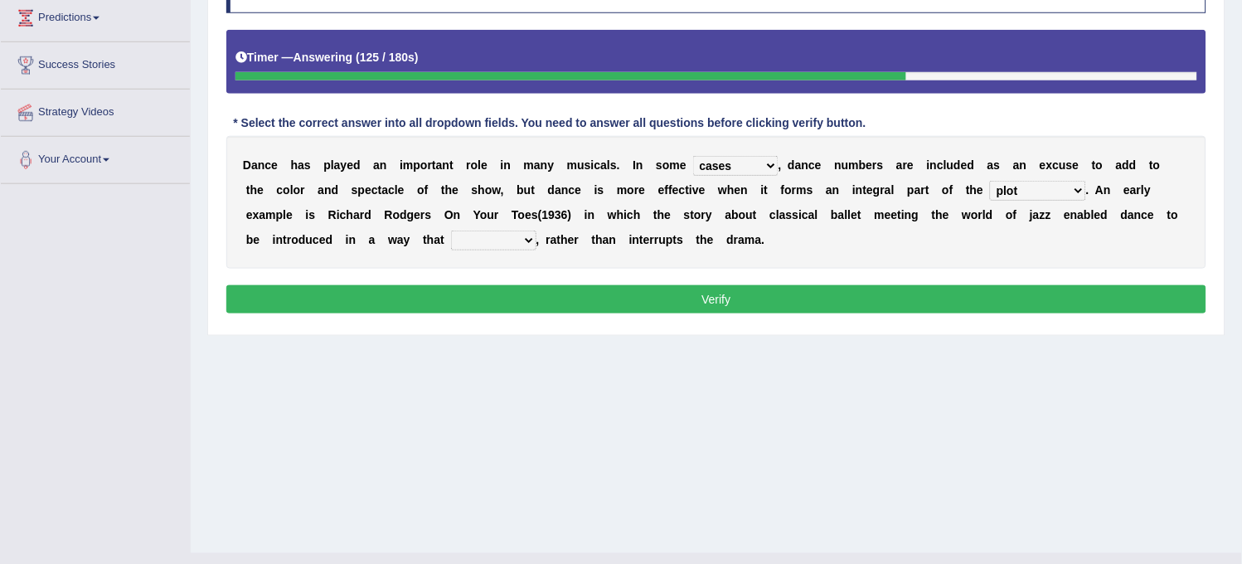
click at [990, 181] on select "prowess plot phenomenon round about" at bounding box center [1038, 191] width 96 height 20
click at [521, 236] on select "crumples enhances encumbers levels" at bounding box center [493, 241] width 85 height 20
select select "enhances"
click at [451, 231] on select "crumples enhances encumbers levels" at bounding box center [493, 241] width 85 height 20
click at [499, 291] on button "Verify" at bounding box center [716, 299] width 980 height 28
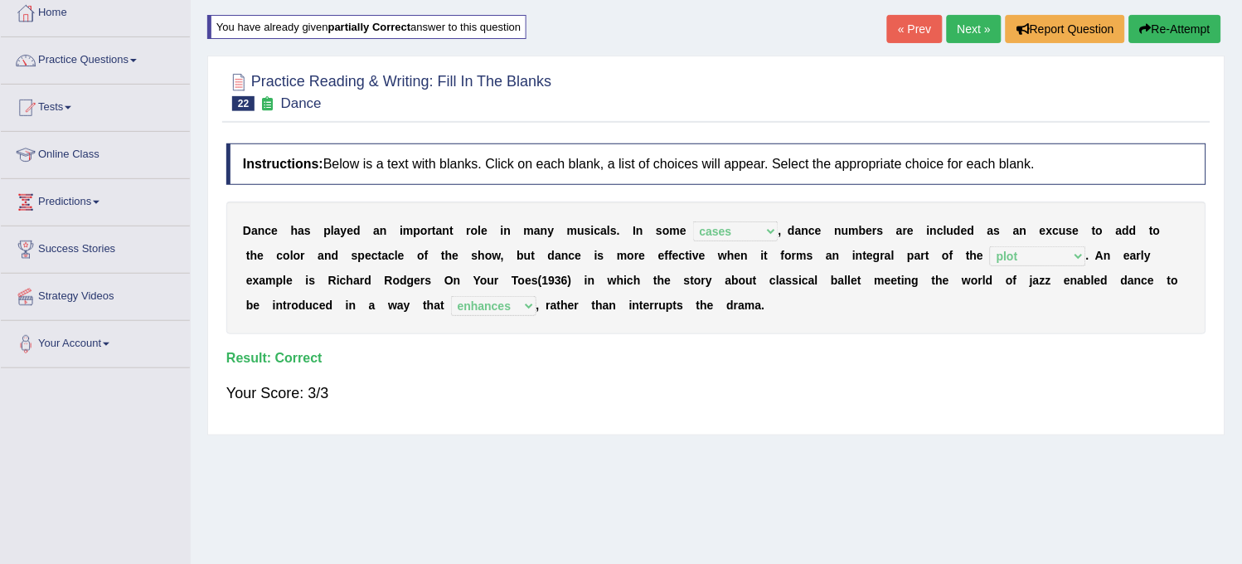
scroll to position [0, 0]
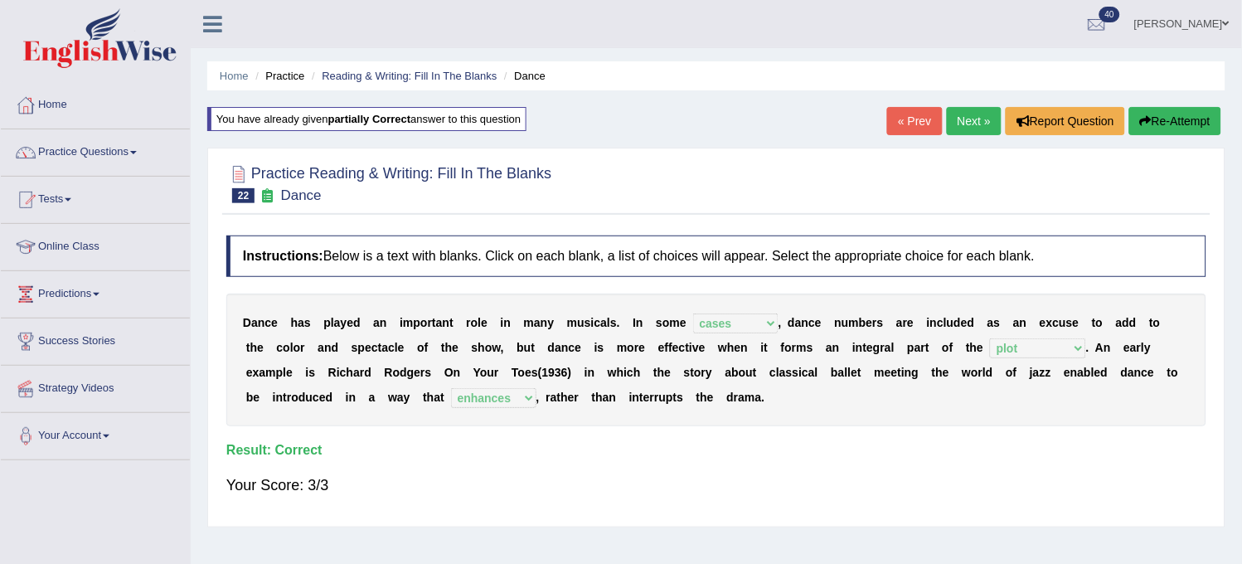
click at [964, 123] on link "Next »" at bounding box center [974, 121] width 55 height 28
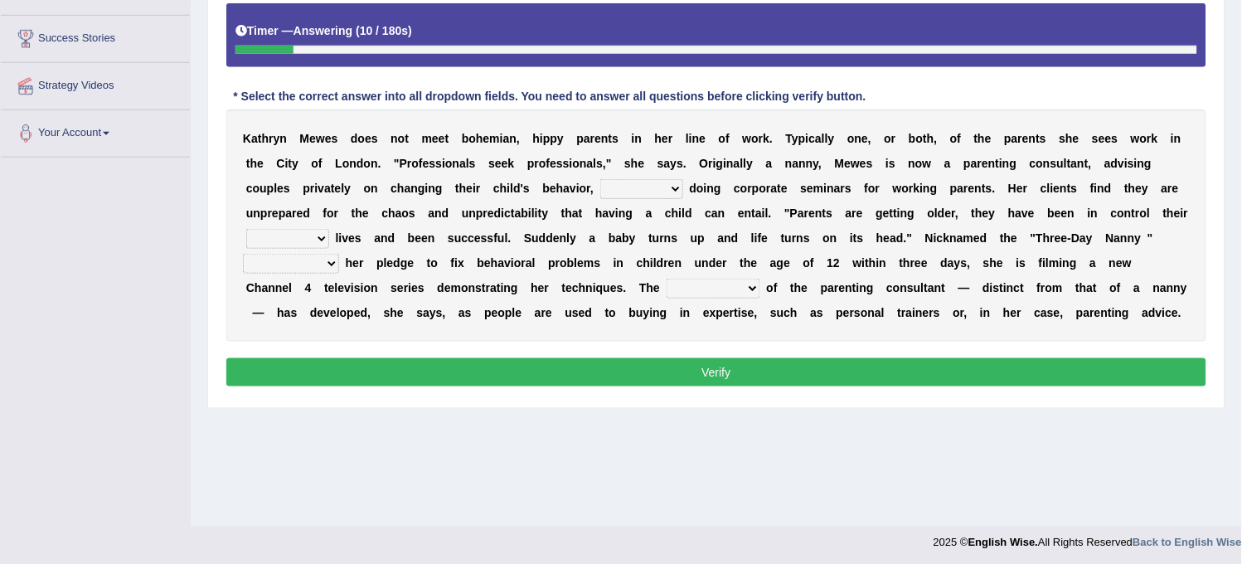
scroll to position [307, 0]
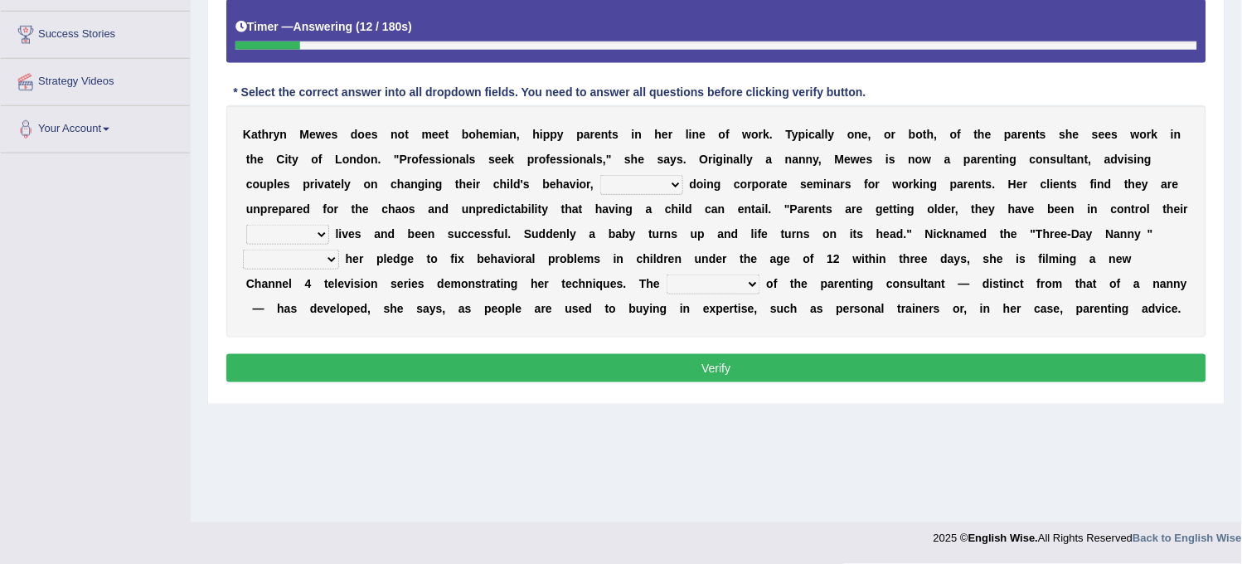
click at [648, 179] on select "as long as in order to in spite of as well as" at bounding box center [641, 185] width 83 height 20
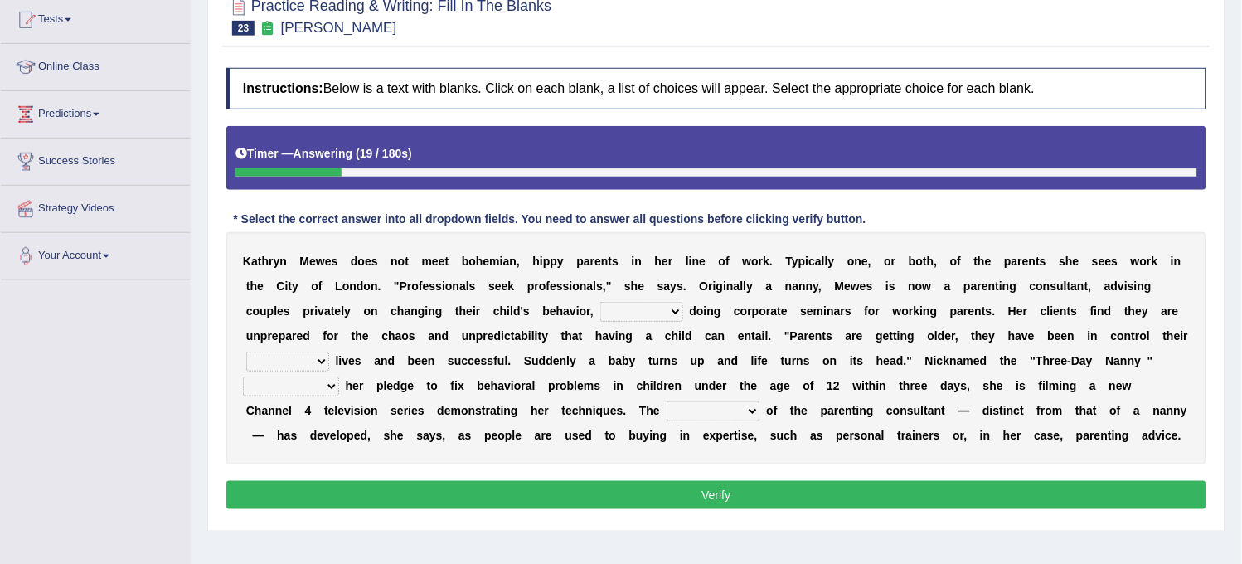
scroll to position [214, 0]
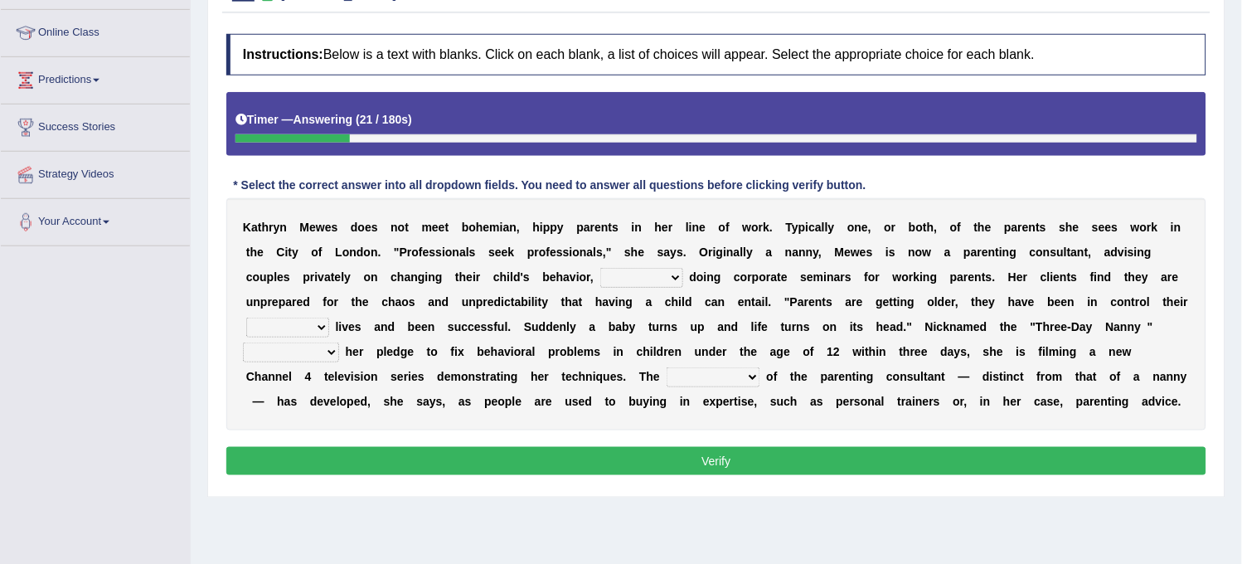
click at [653, 279] on select "as long as in order to in spite of as well as" at bounding box center [641, 278] width 83 height 20
select select "as long as"
click at [600, 268] on select "as long as in order to in spite of as well as" at bounding box center [641, 278] width 83 height 20
click at [275, 332] on select "whole all full every" at bounding box center [287, 328] width 83 height 20
select select "whole"
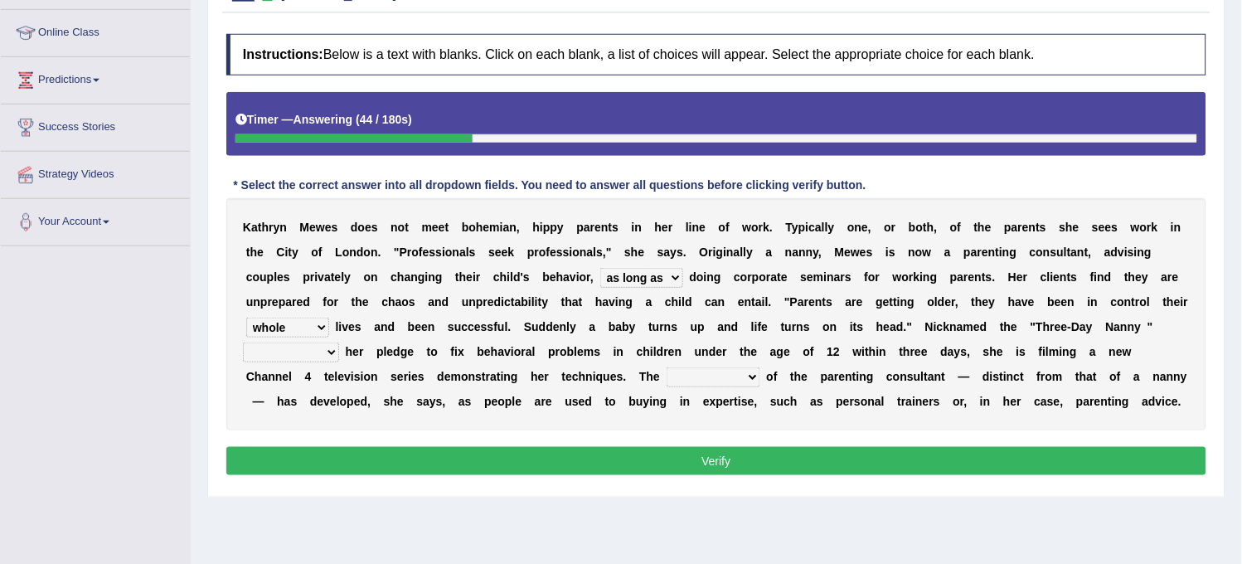
click at [246, 318] on select "whole all full every" at bounding box center [287, 328] width 83 height 20
click at [288, 353] on select "related with together with because of according to" at bounding box center [291, 352] width 96 height 20
select select "related with"
click at [243, 342] on select "related with together with because of according to" at bounding box center [291, 352] width 96 height 20
click at [707, 383] on select "percentage performance role belief" at bounding box center [714, 377] width 94 height 20
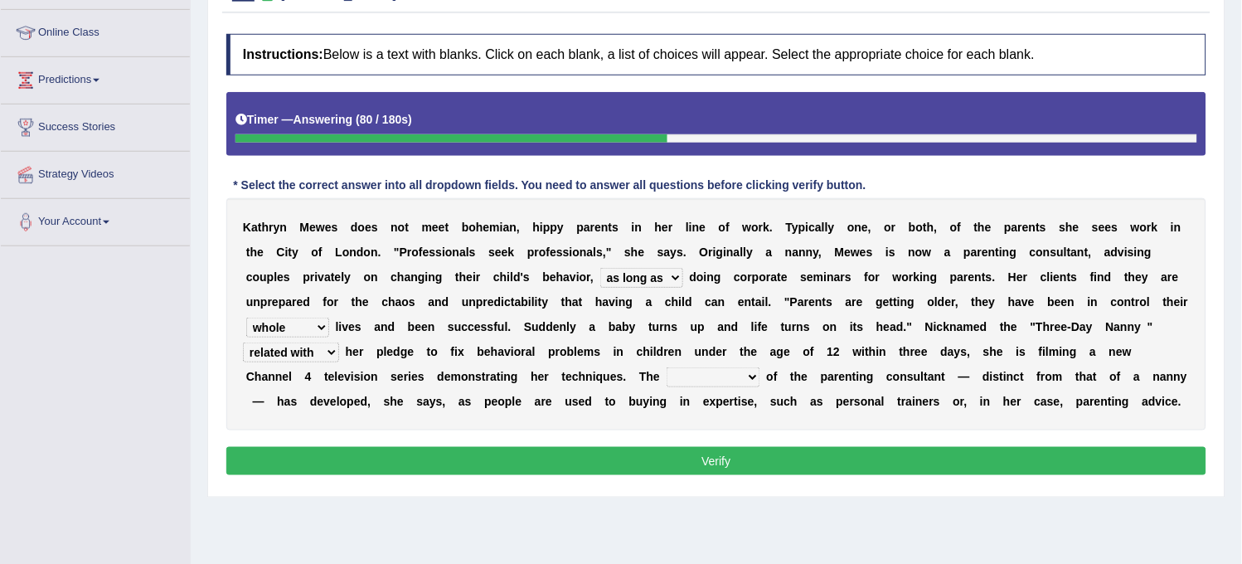
select select "role"
click at [667, 367] on select "percentage performance role belief" at bounding box center [714, 377] width 94 height 20
click at [660, 475] on button "Verify" at bounding box center [716, 461] width 980 height 28
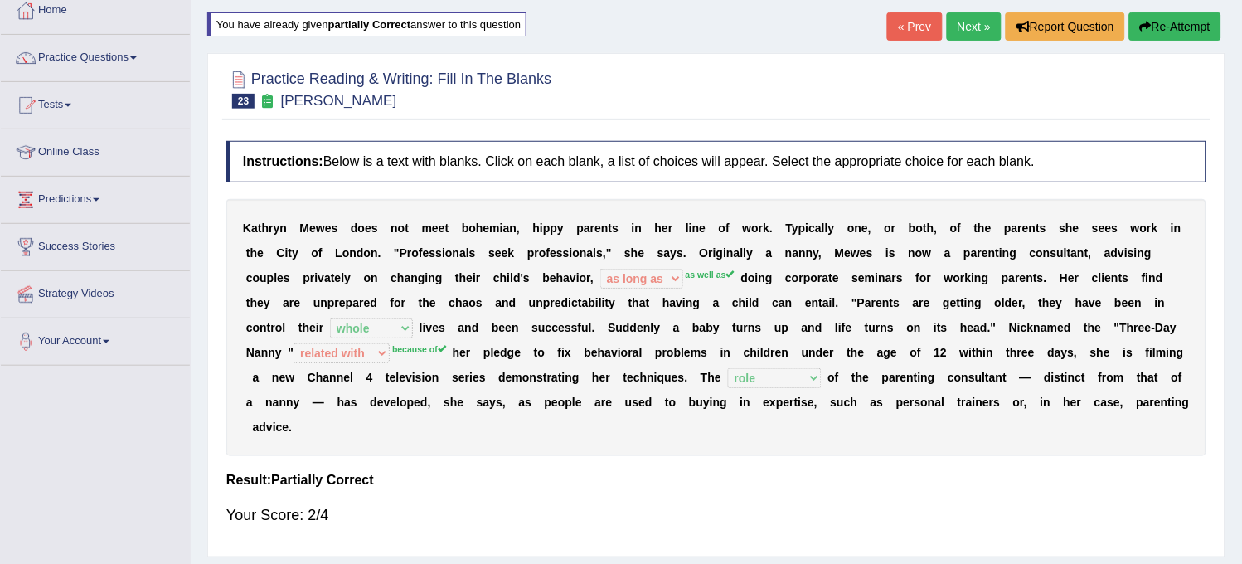
scroll to position [0, 0]
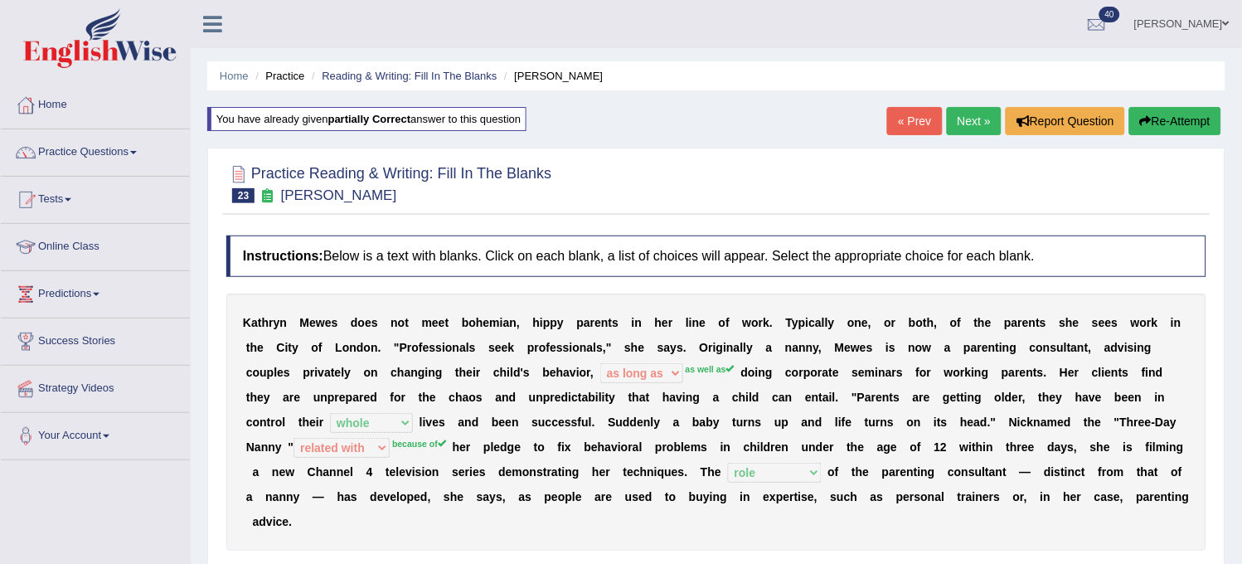
click at [976, 120] on link "Next »" at bounding box center [974, 121] width 55 height 28
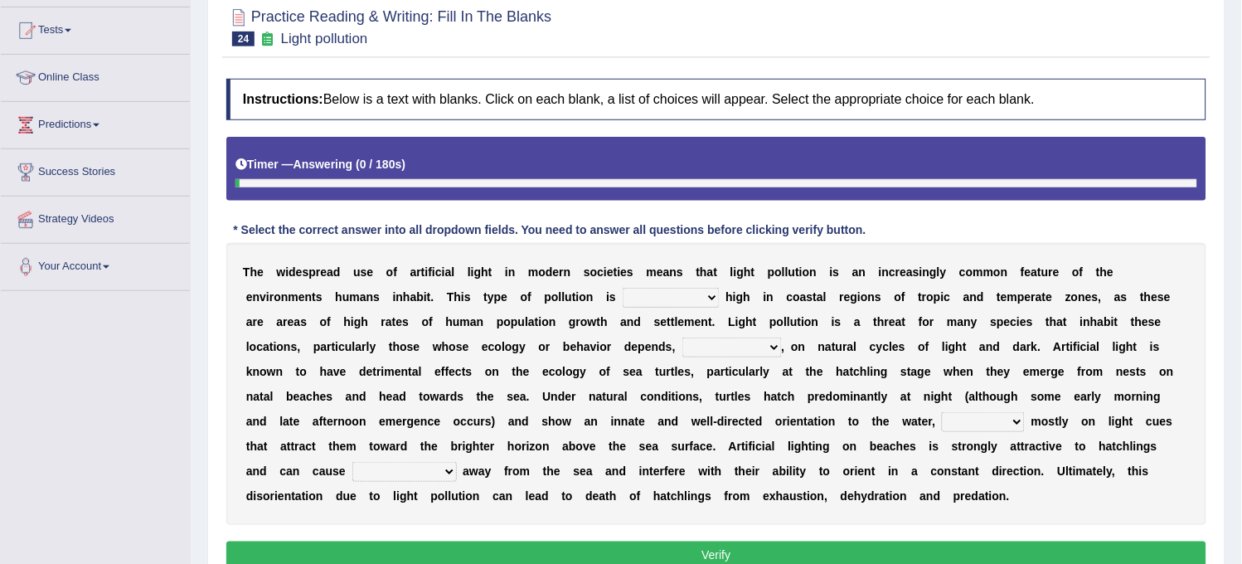
scroll to position [184, 0]
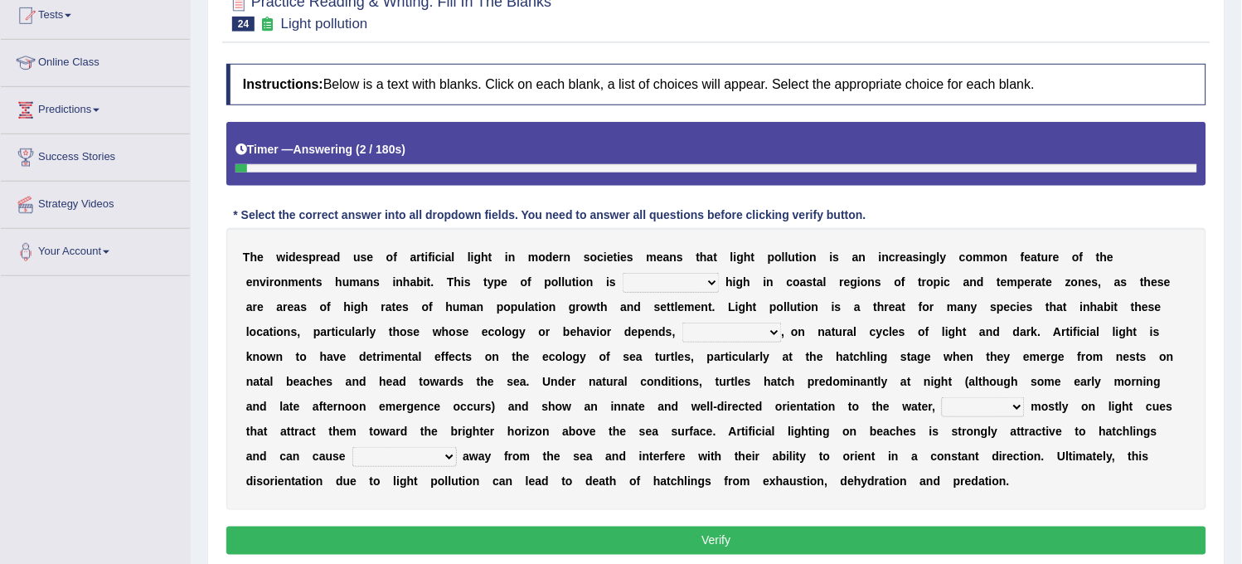
click at [664, 286] on select "exceptionally absolutely completely rarely" at bounding box center [671, 283] width 97 height 20
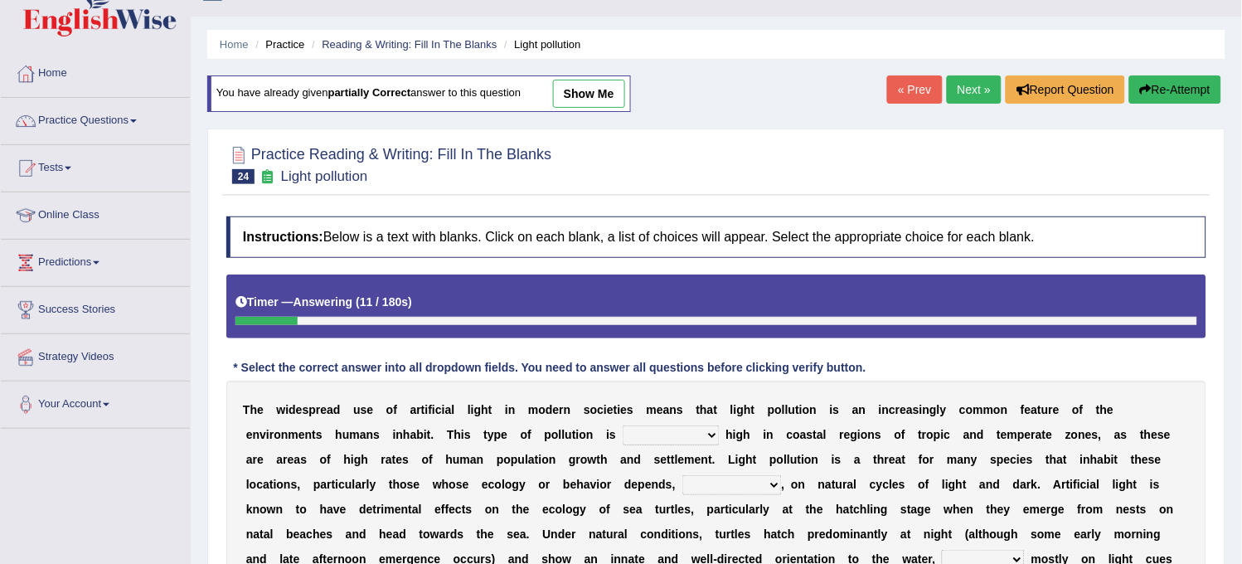
scroll to position [0, 0]
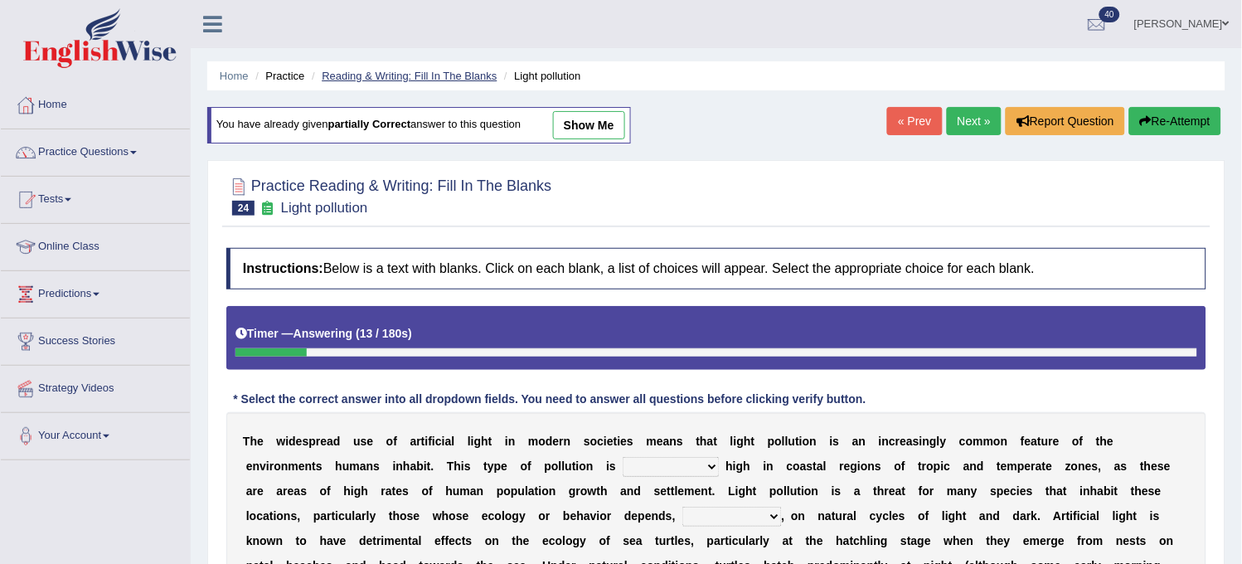
click at [425, 75] on link "Reading & Writing: Fill In The Blanks" at bounding box center [409, 76] width 175 height 12
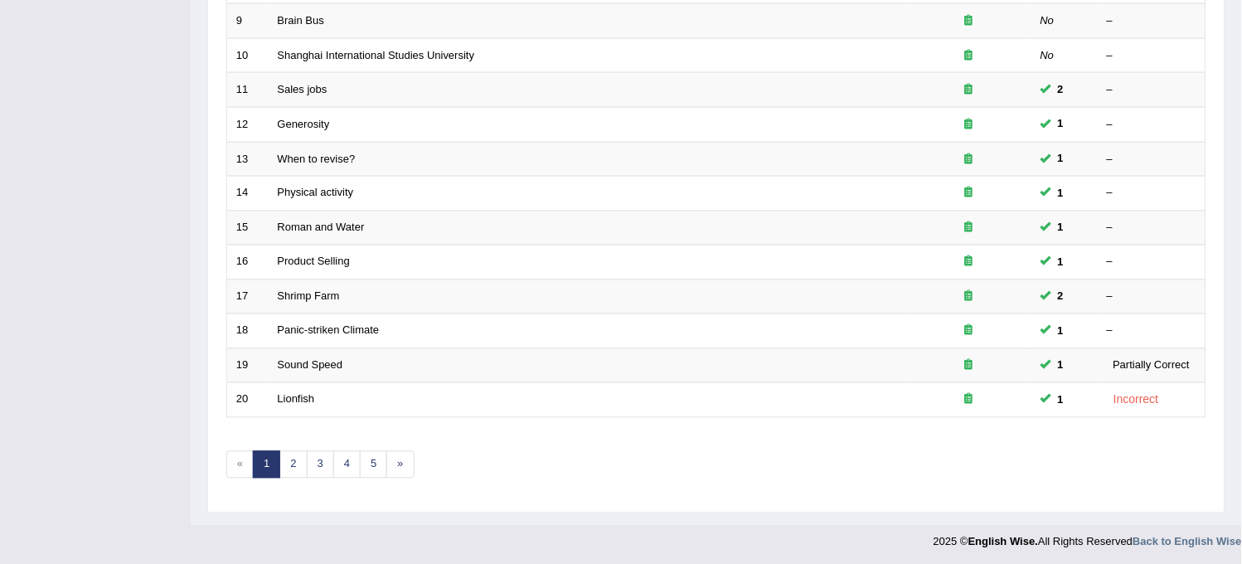
scroll to position [534, 0]
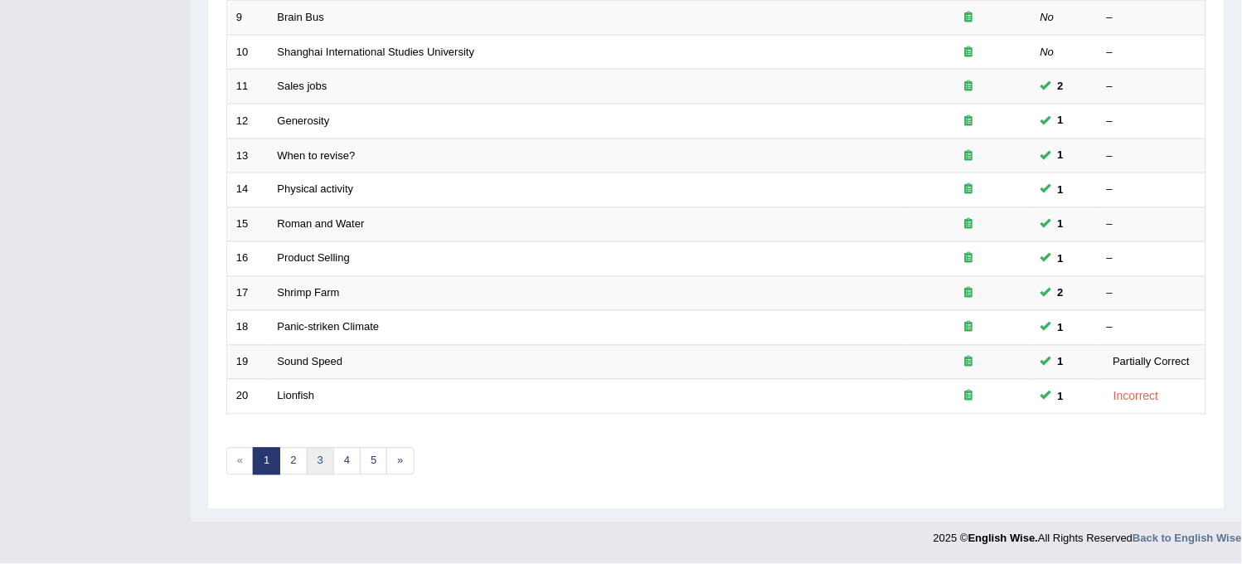
click at [310, 461] on link "3" at bounding box center [320, 461] width 27 height 27
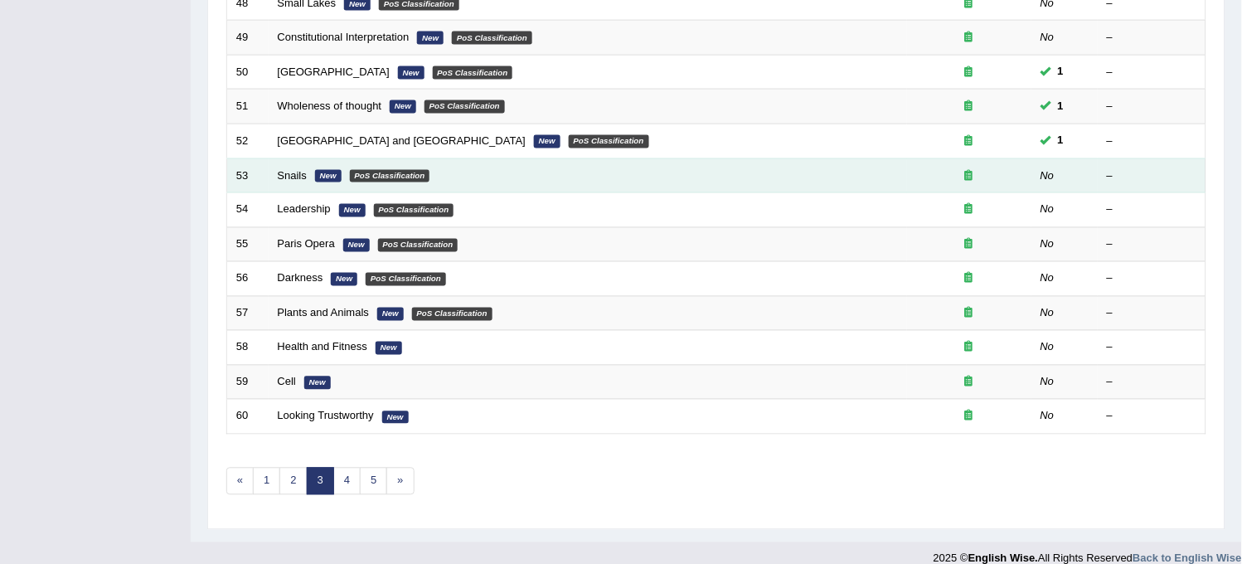
scroll to position [534, 0]
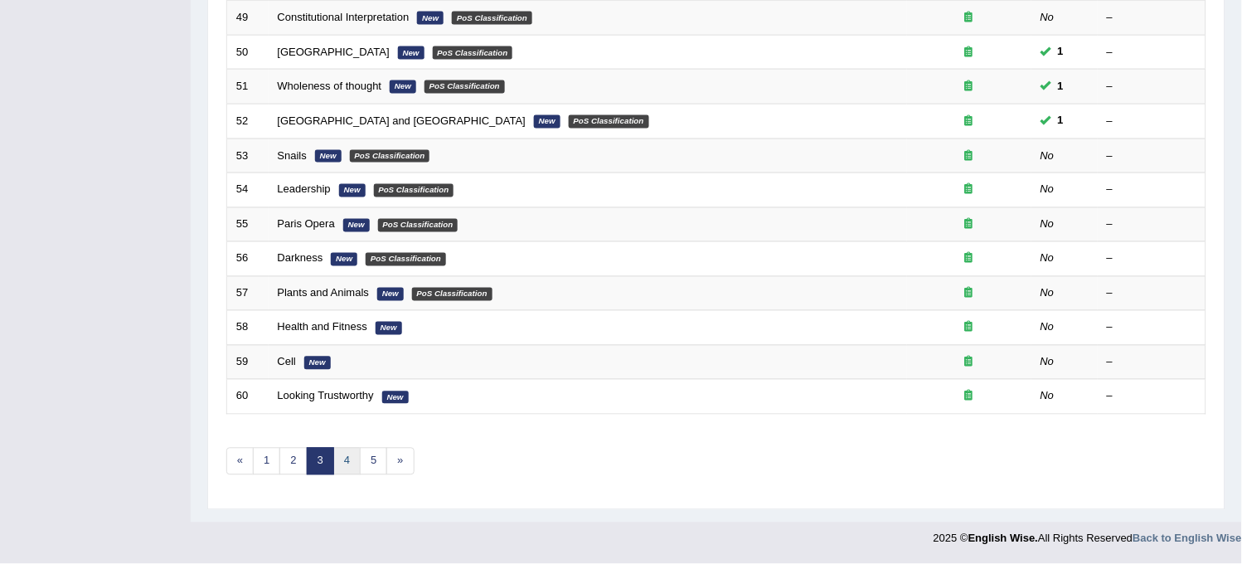
click at [351, 471] on link "4" at bounding box center [346, 461] width 27 height 27
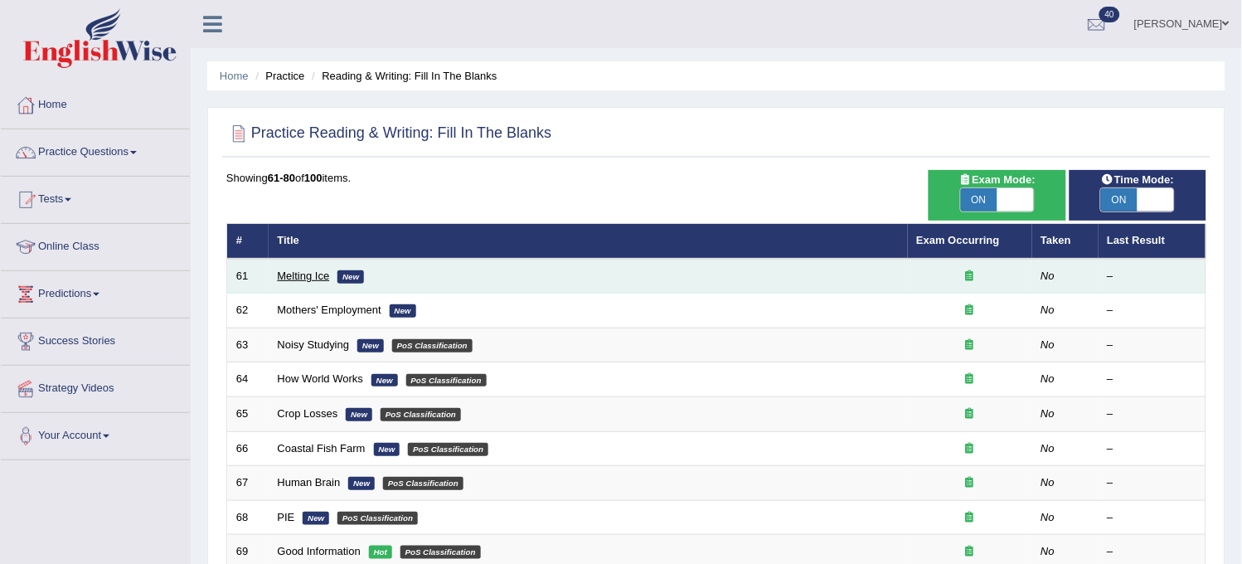
click at [312, 274] on link "Melting Ice" at bounding box center [304, 276] width 52 height 12
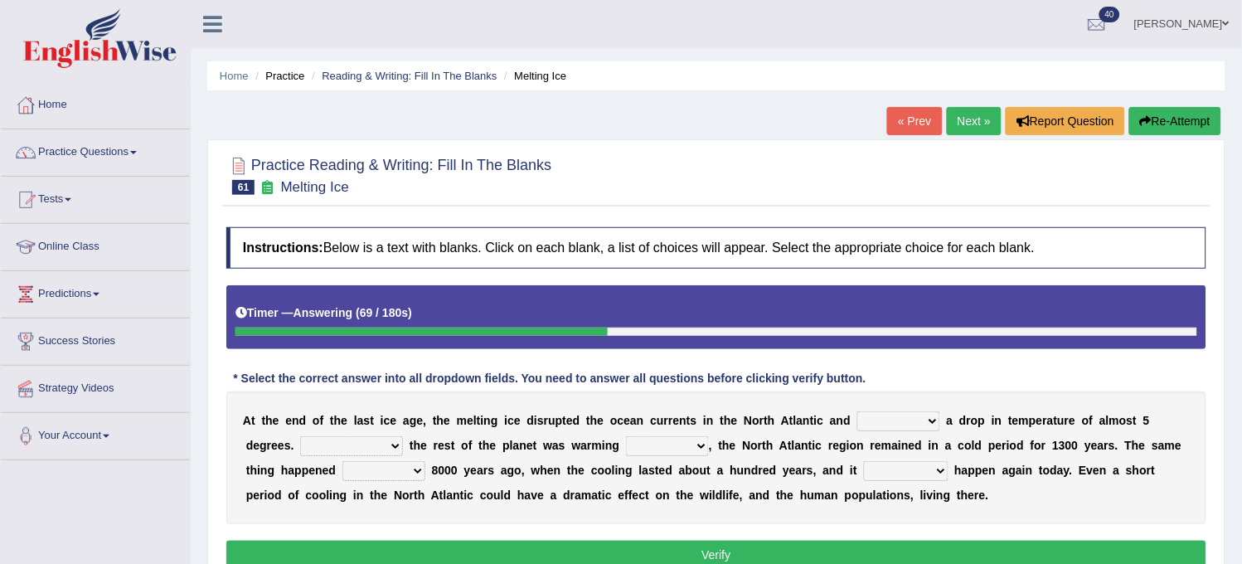
click at [891, 426] on select "featured denied reflected caused" at bounding box center [898, 421] width 83 height 20
select select "featured"
click at [857, 411] on select "featured denied reflected caused" at bounding box center [898, 421] width 83 height 20
click at [359, 438] on select "Contrasting to Even though As if Now that" at bounding box center [351, 446] width 103 height 20
select select "Contrasting to"
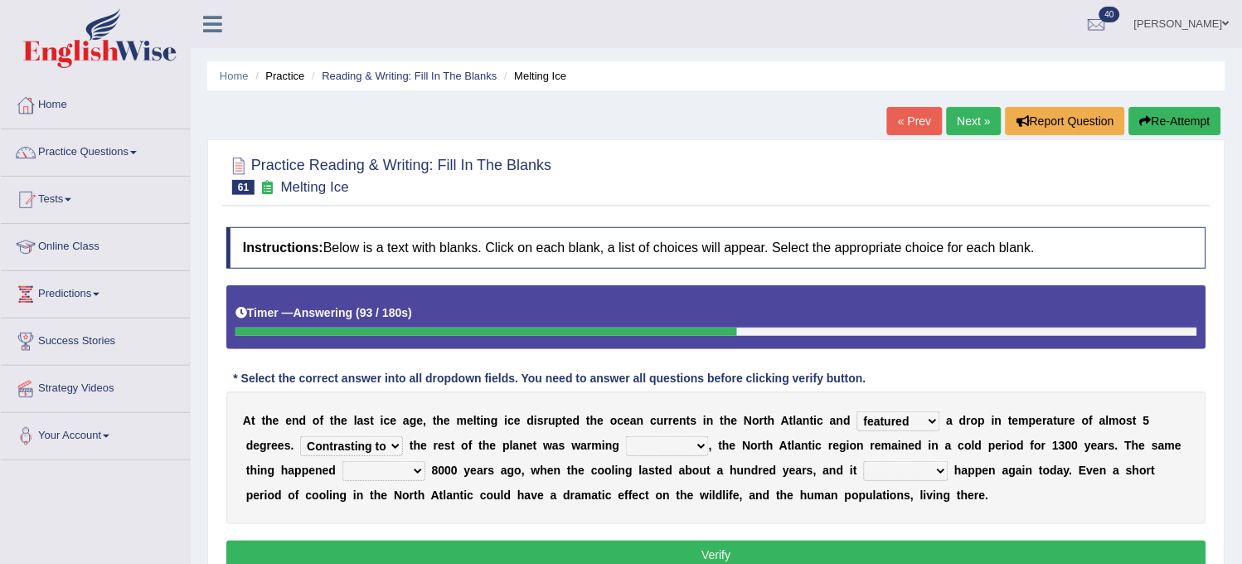
click at [300, 436] on select "Contrasting to Even though As if Now that" at bounding box center [351, 446] width 103 height 20
click at [653, 444] on select "in off up back" at bounding box center [667, 446] width 83 height 20
select select "in"
click at [629, 436] on select "in off up back" at bounding box center [667, 446] width 83 height 20
click at [395, 459] on div "A t t h e e n d o f t h e l a s t i c e a g e , t h e m e l t i n g i c e d i s…" at bounding box center [716, 457] width 980 height 133
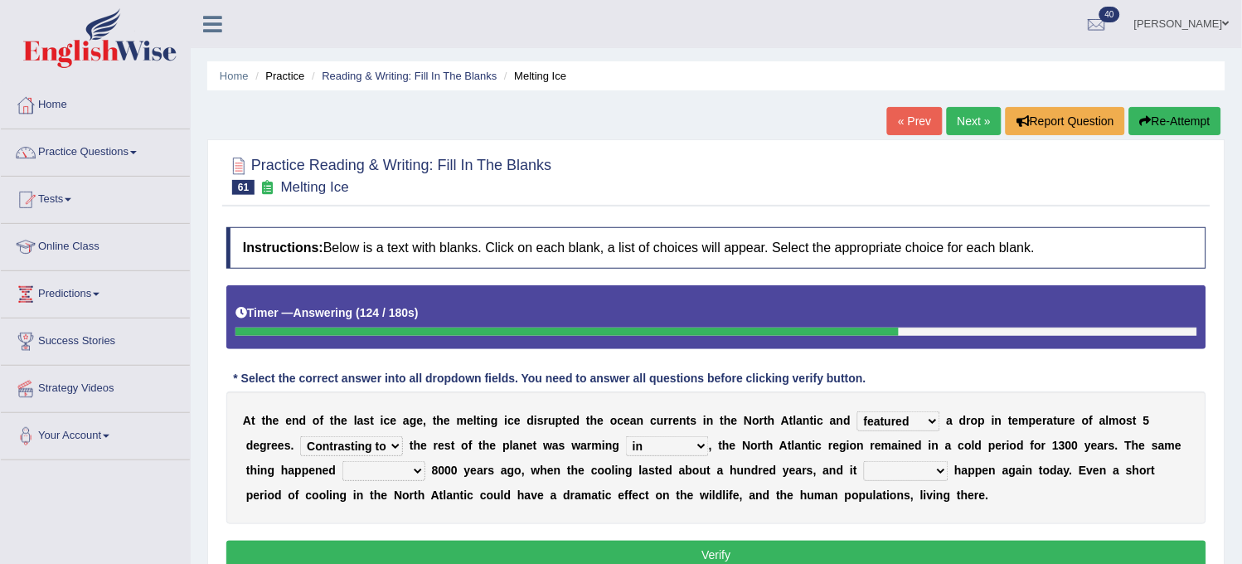
click at [394, 463] on select "on before after around" at bounding box center [383, 471] width 83 height 20
select select "on"
click at [342, 461] on select "on before after around" at bounding box center [383, 471] width 83 height 20
click at [897, 463] on select "could can should could have" at bounding box center [906, 471] width 85 height 20
select select "could"
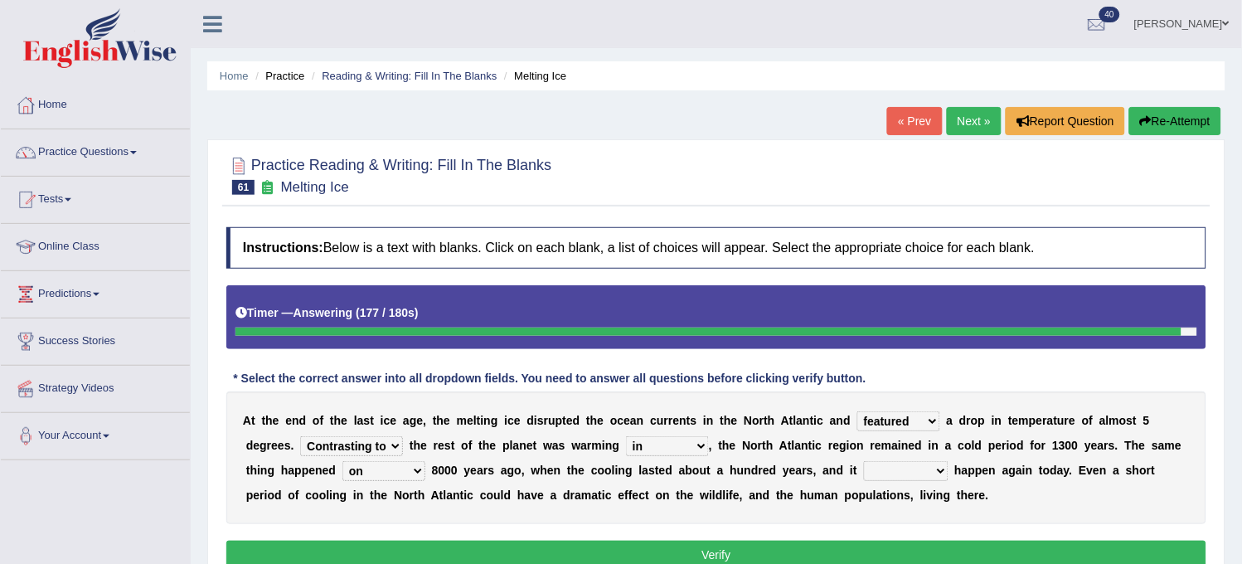
click at [864, 461] on select "could can should could have" at bounding box center [906, 471] width 85 height 20
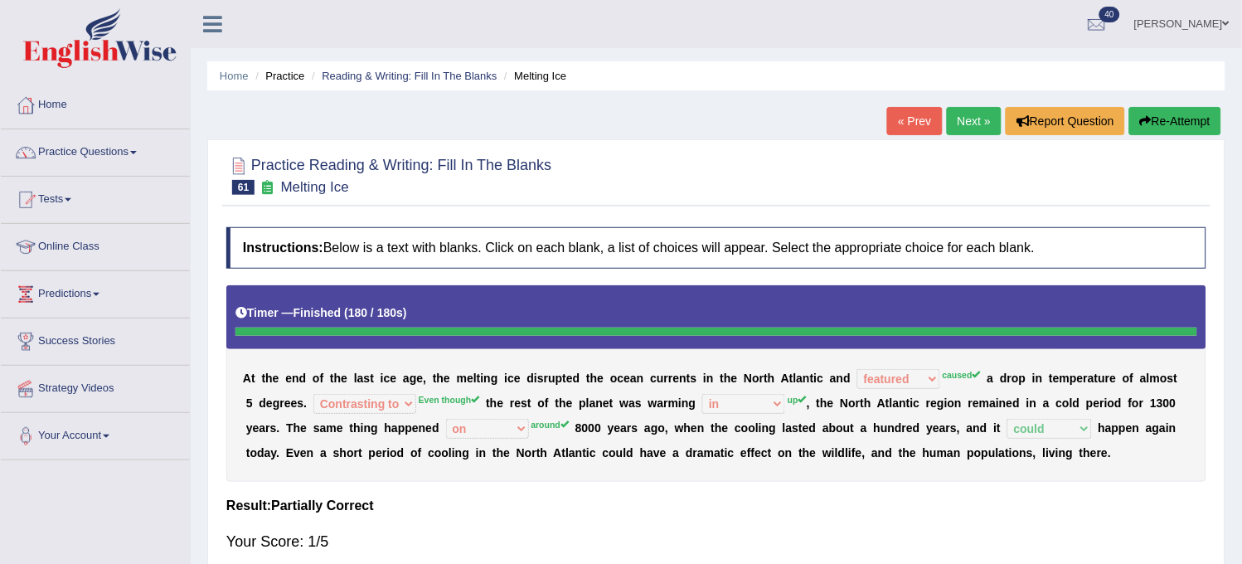
click at [1170, 134] on button "Re-Attempt" at bounding box center [1175, 121] width 92 height 28
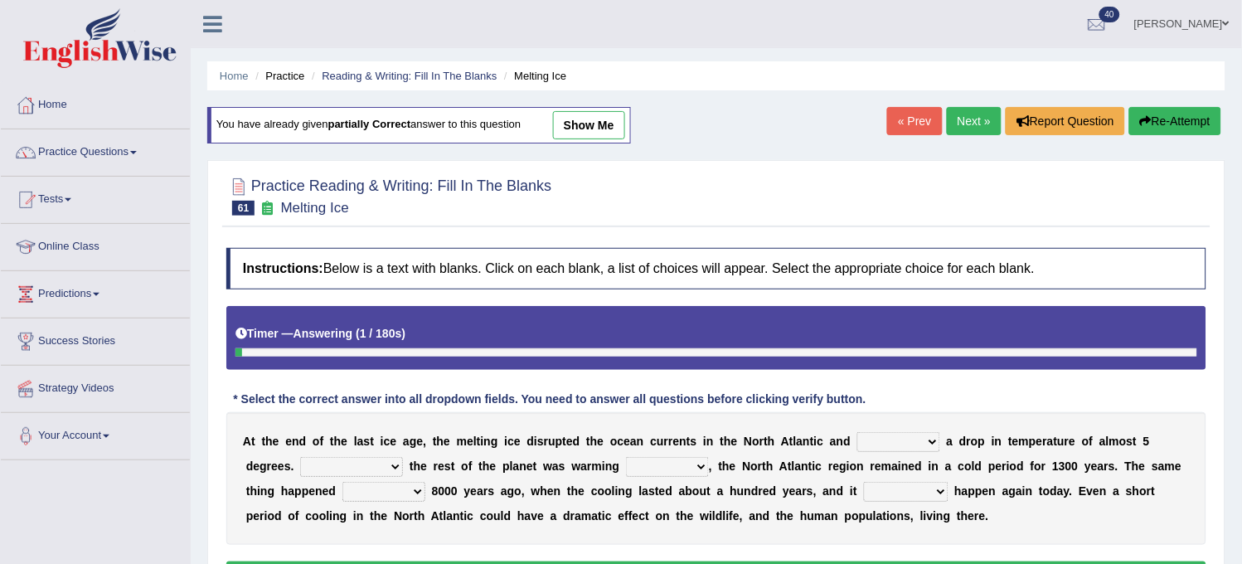
click at [887, 443] on select "featured denied reflected caused" at bounding box center [898, 442] width 83 height 20
select select "caused"
click at [857, 432] on select "featured denied reflected caused" at bounding box center [898, 442] width 83 height 20
click at [653, 466] on select "in off up back" at bounding box center [667, 467] width 83 height 20
select select "up"
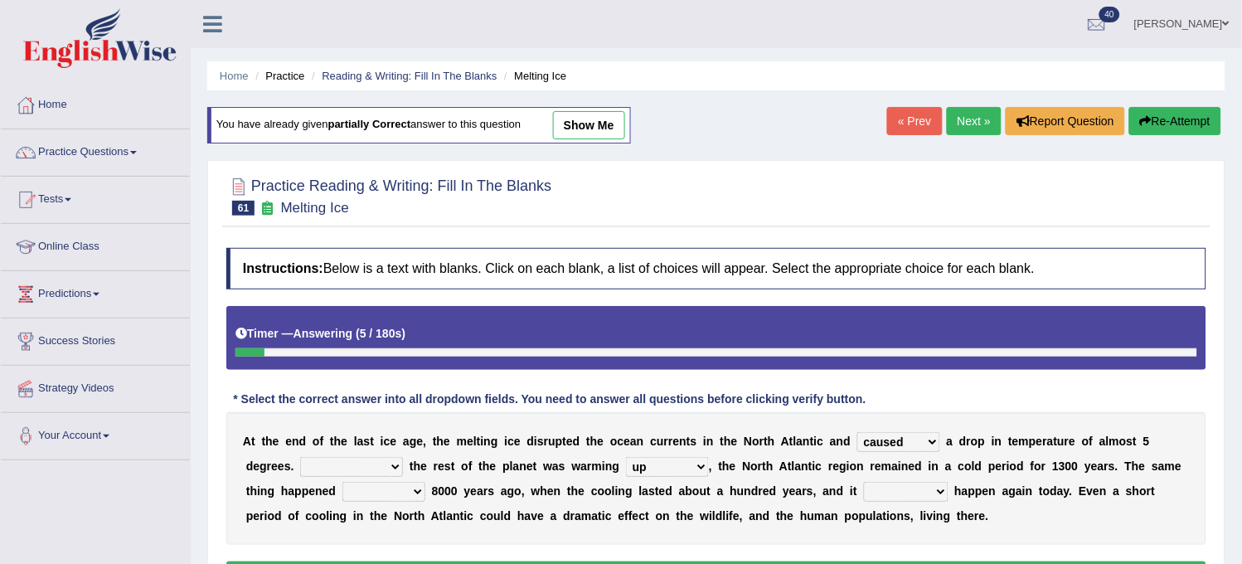
click at [629, 457] on select "in off up back" at bounding box center [667, 467] width 83 height 20
click at [361, 469] on select "Contrasting to Even though As if Now that" at bounding box center [351, 467] width 103 height 20
select select "Even though"
click at [300, 457] on select "Contrasting to Even though As if Now that" at bounding box center [351, 467] width 103 height 20
click at [396, 490] on select "on before after around" at bounding box center [383, 492] width 83 height 20
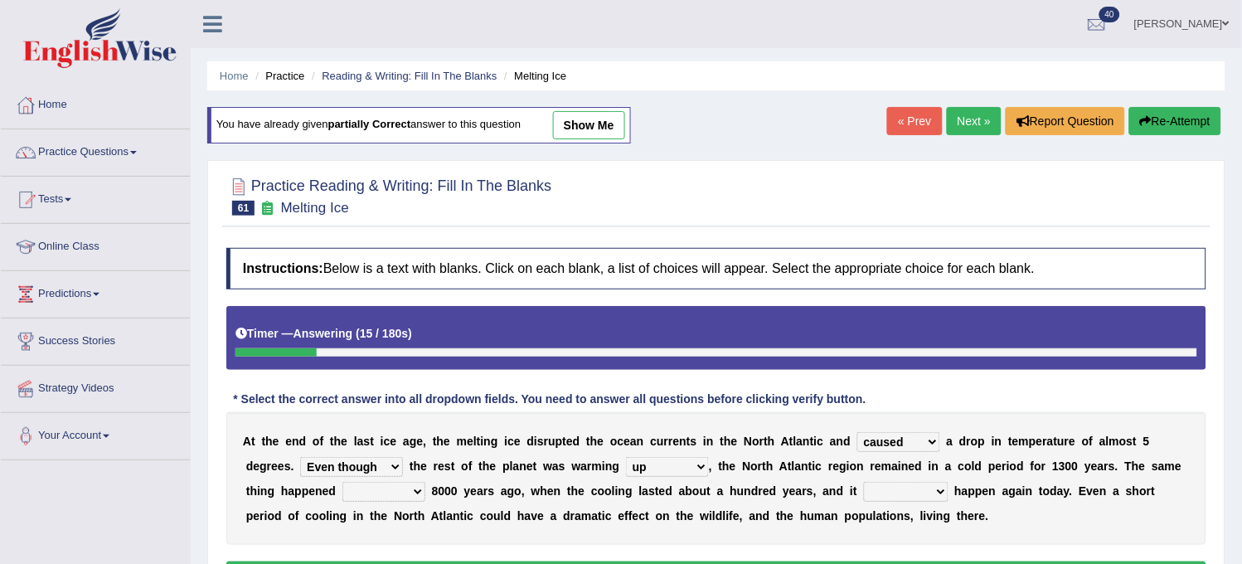
select select "around"
click at [342, 482] on select "on before after around" at bounding box center [383, 492] width 83 height 20
click at [888, 491] on select "could can should could have" at bounding box center [906, 492] width 85 height 20
select select "could"
click at [864, 482] on select "could can should could have" at bounding box center [906, 492] width 85 height 20
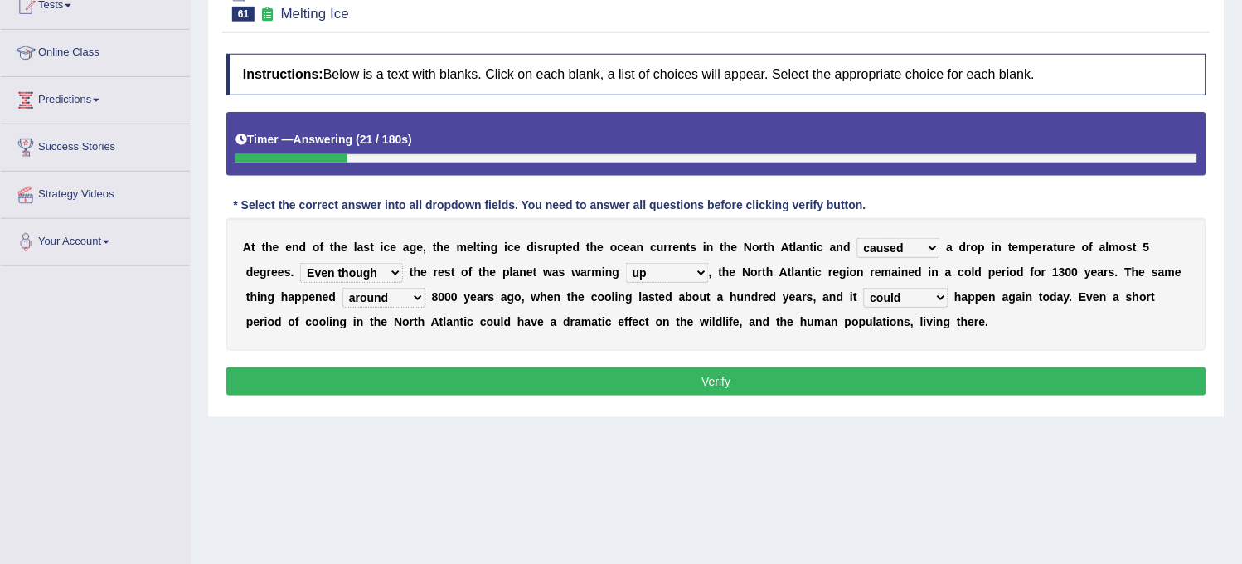
scroll to position [276, 0]
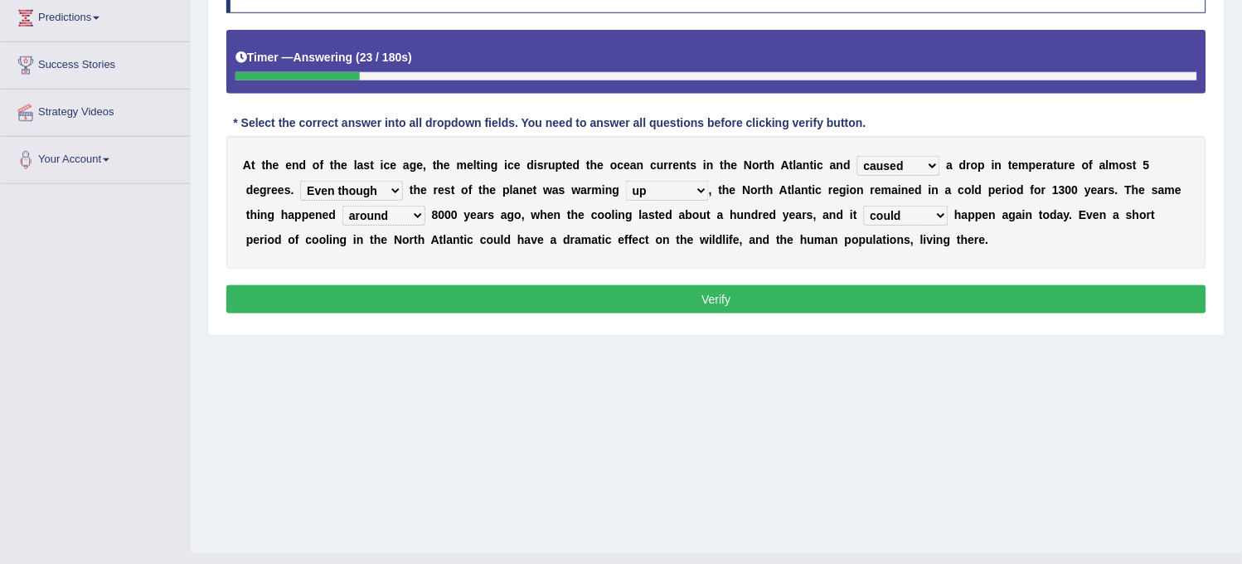
click at [898, 316] on div "Instructions: Below is a text with blanks. Click on each blank, a list of choic…" at bounding box center [716, 145] width 988 height 363
drag, startPoint x: 898, startPoint y: 316, endPoint x: 914, endPoint y: 296, distance: 25.4
click at [914, 296] on div "Instructions: Below is a text with blanks. Click on each blank, a list of choic…" at bounding box center [716, 145] width 988 height 363
click at [914, 296] on button "Verify" at bounding box center [716, 299] width 980 height 28
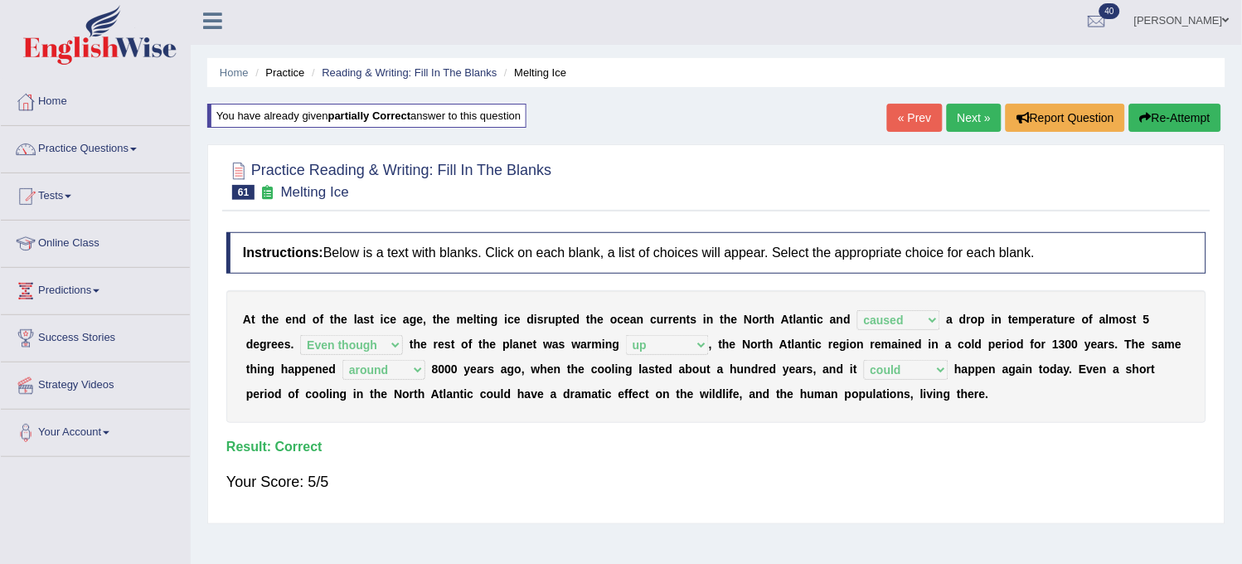
scroll to position [0, 0]
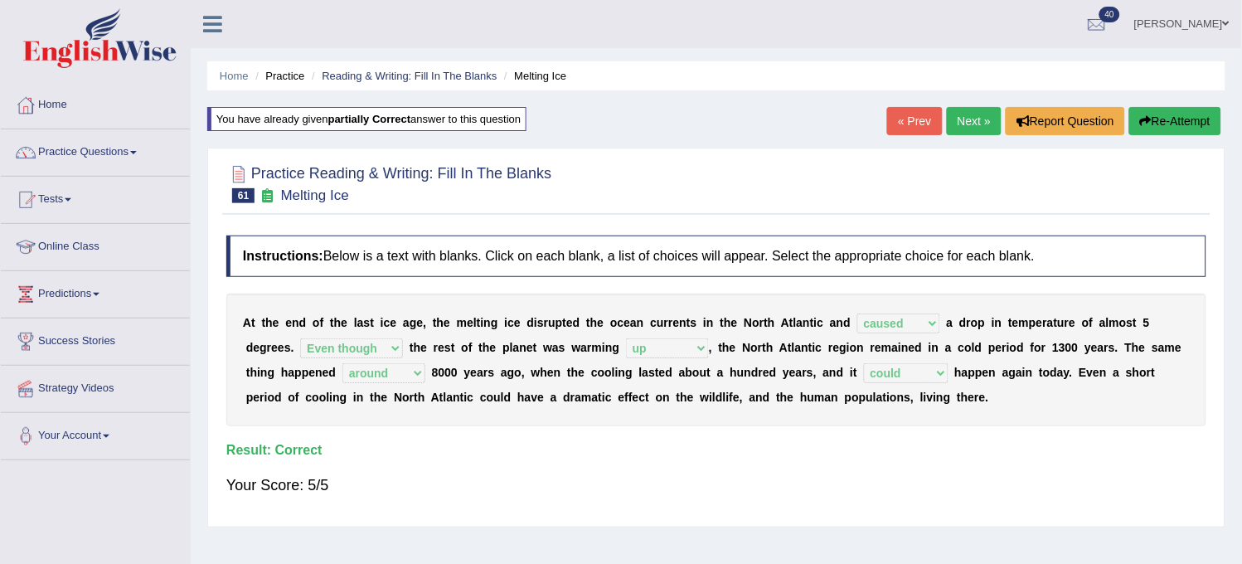
click at [976, 117] on link "Next »" at bounding box center [974, 121] width 55 height 28
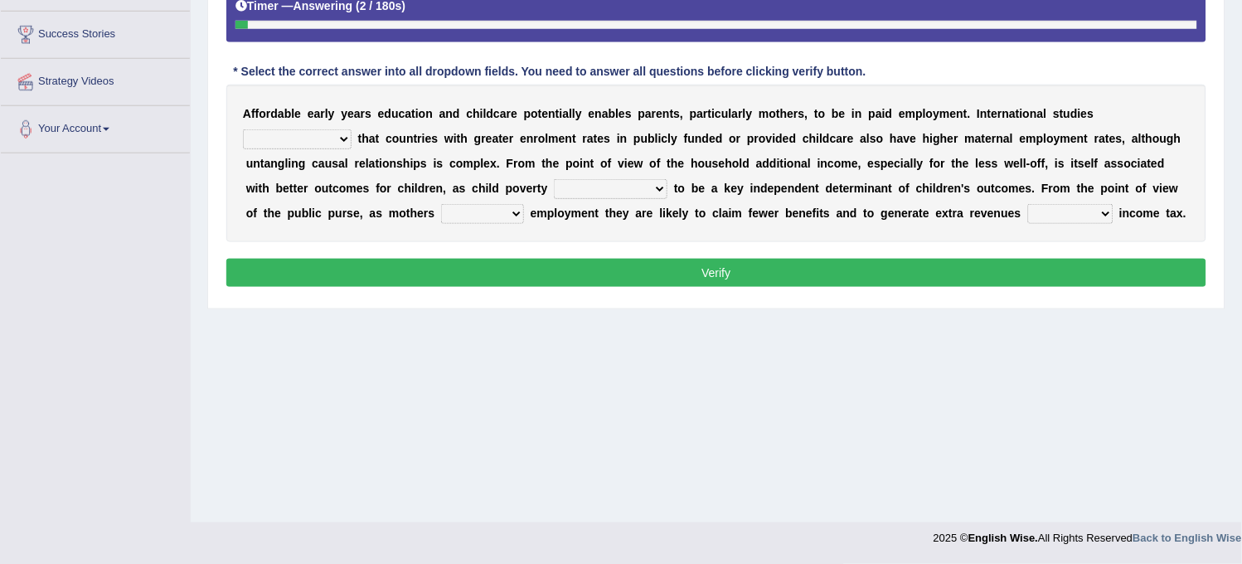
click at [303, 129] on select "are finding found have yet to find have found" at bounding box center [297, 139] width 109 height 20
select select "have found"
click at [243, 129] on select "are finding found have yet to find have found" at bounding box center [297, 139] width 109 height 20
click at [600, 194] on select "is shown has been shown was showing showed" at bounding box center [611, 189] width 114 height 20
select select "is shown"
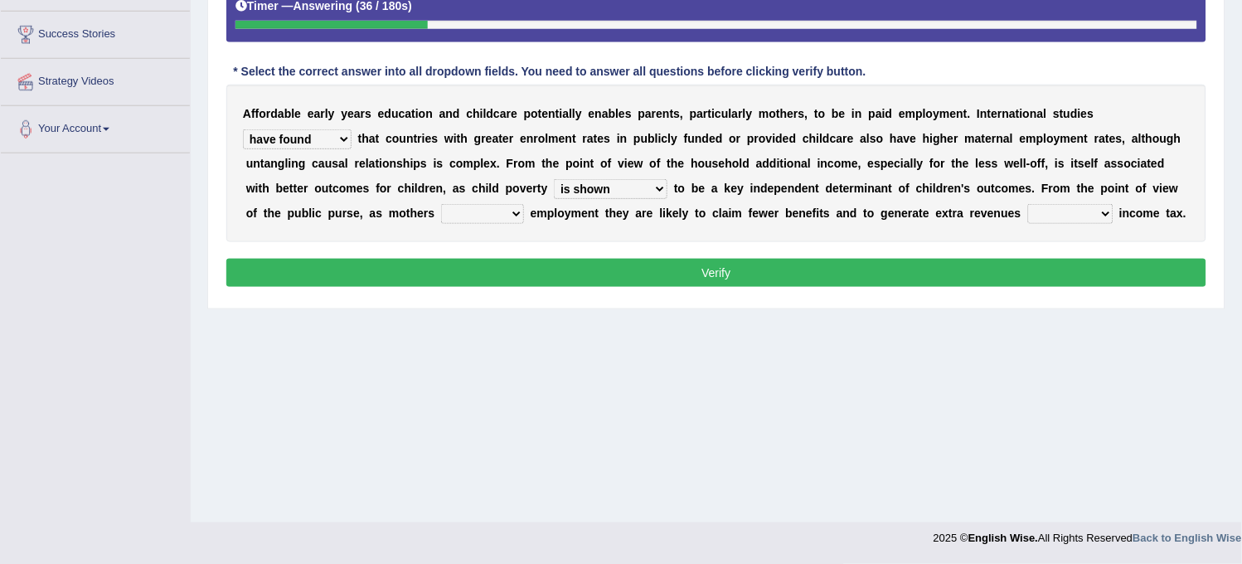
click at [554, 179] on select "is shown has been shown was showing showed" at bounding box center [611, 189] width 114 height 20
click at [516, 209] on select "enact enrol enter enlist" at bounding box center [482, 214] width 83 height 20
click at [441, 204] on select "enact enrol enter enlist" at bounding box center [482, 214] width 83 height 20
click at [1058, 210] on select "through within by throughout" at bounding box center [1070, 214] width 85 height 20
click at [520, 214] on select "enact enrol enter enlist" at bounding box center [482, 214] width 83 height 20
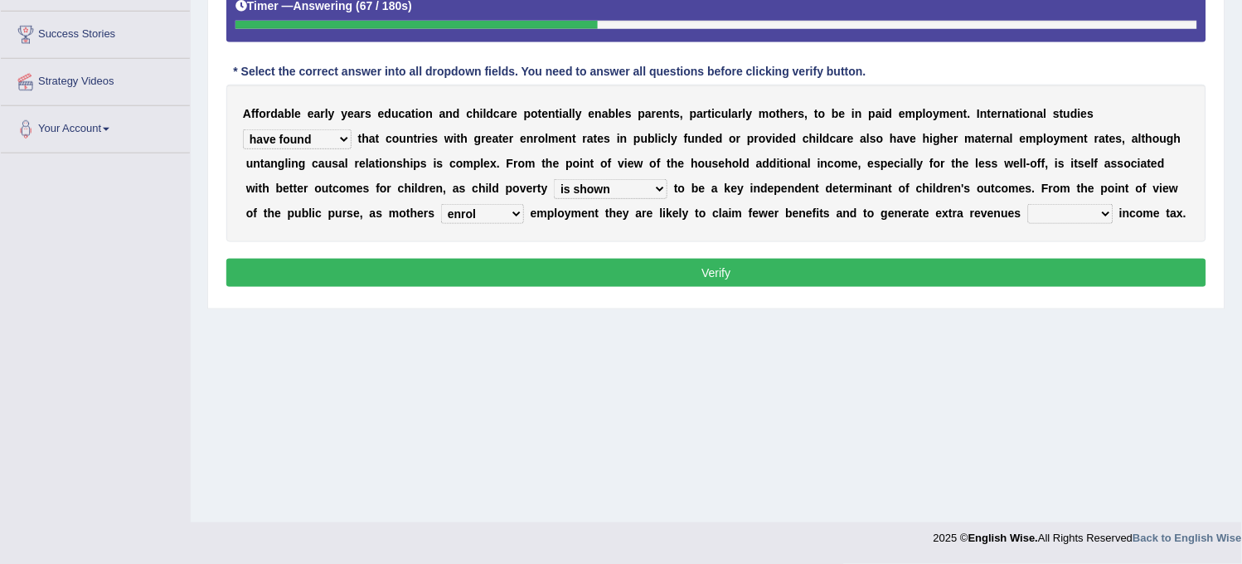
select select "enter"
click at [441, 204] on select "enact enrol enter enlist" at bounding box center [482, 214] width 83 height 20
click at [1100, 214] on select "through within by throughout" at bounding box center [1070, 214] width 85 height 20
select select "through"
click at [1028, 204] on select "through within by throughout" at bounding box center [1070, 214] width 85 height 20
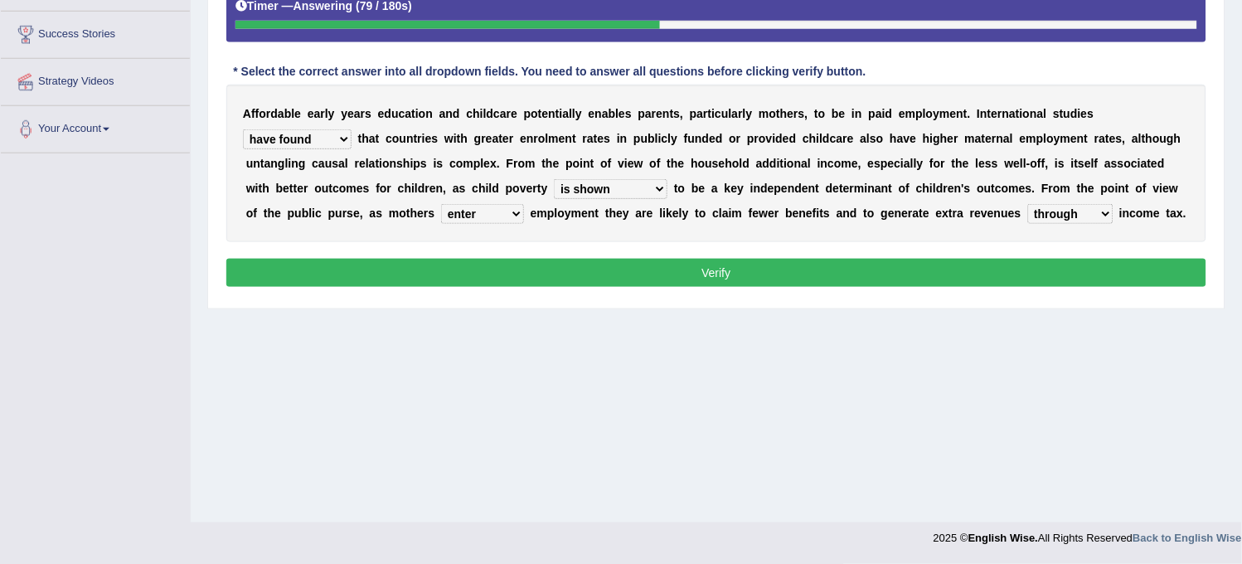
click at [1048, 286] on button "Verify" at bounding box center [716, 273] width 980 height 28
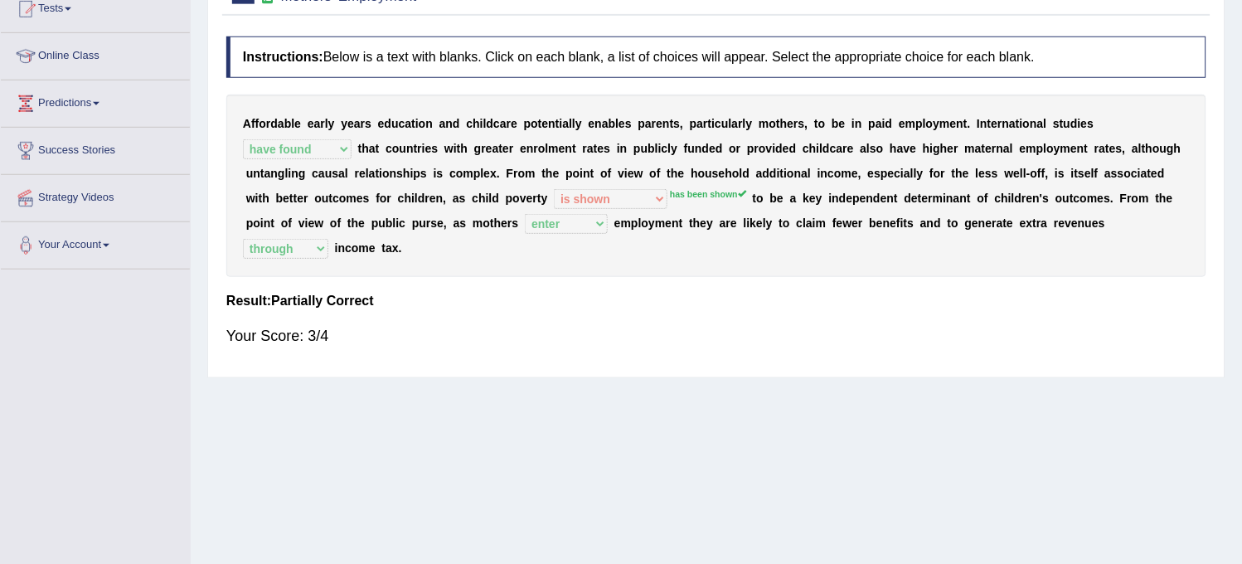
scroll to position [122, 0]
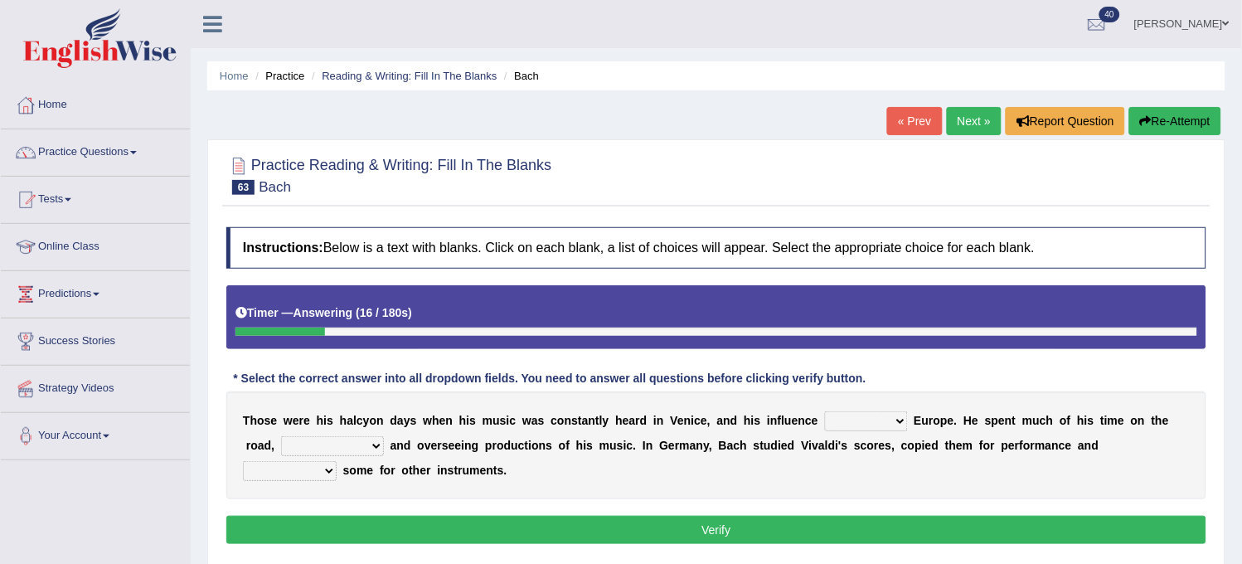
click at [871, 420] on select "dented vanished touted blanketed" at bounding box center [866, 421] width 83 height 20
select select "vanished"
click at [825, 411] on select "dented vanished touted blanketed" at bounding box center [866, 421] width 83 height 20
click at [343, 449] on select "collecting outperforming performing preparing" at bounding box center [332, 446] width 103 height 20
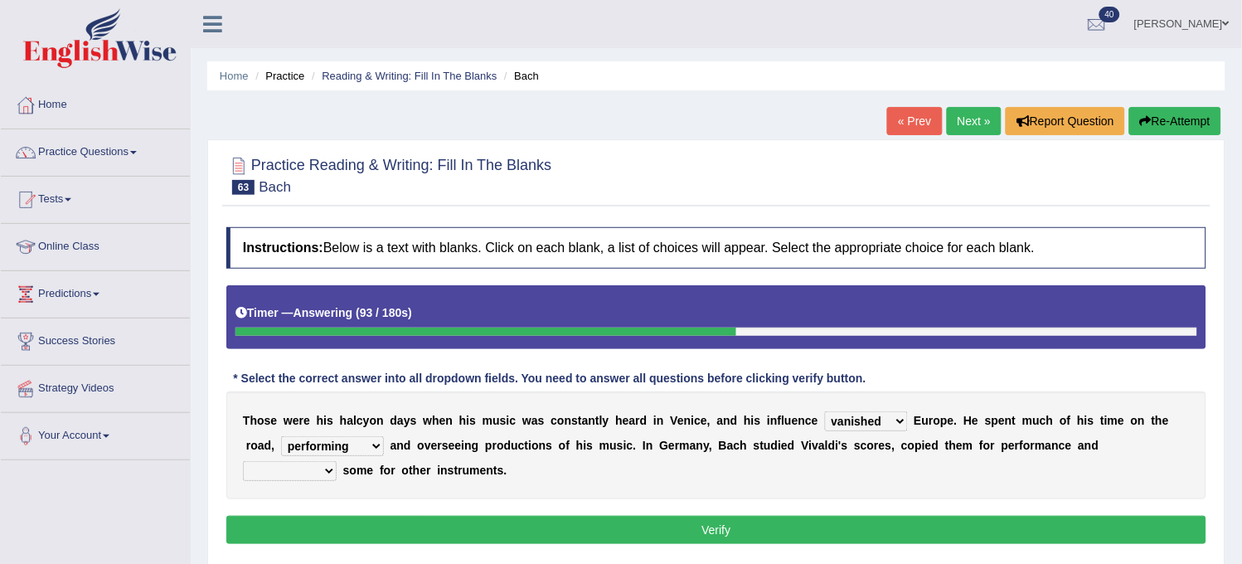
click at [281, 436] on select "collecting outperforming performing preparing" at bounding box center [332, 446] width 103 height 20
click at [353, 454] on select "collecting outperforming performing preparing" at bounding box center [332, 446] width 103 height 20
click at [281, 436] on select "collecting outperforming performing preparing" at bounding box center [332, 446] width 103 height 20
click at [351, 449] on select "collecting outperforming performing preparing" at bounding box center [332, 446] width 103 height 20
click at [274, 469] on select "repeated arranged underscored derived" at bounding box center [290, 471] width 94 height 20
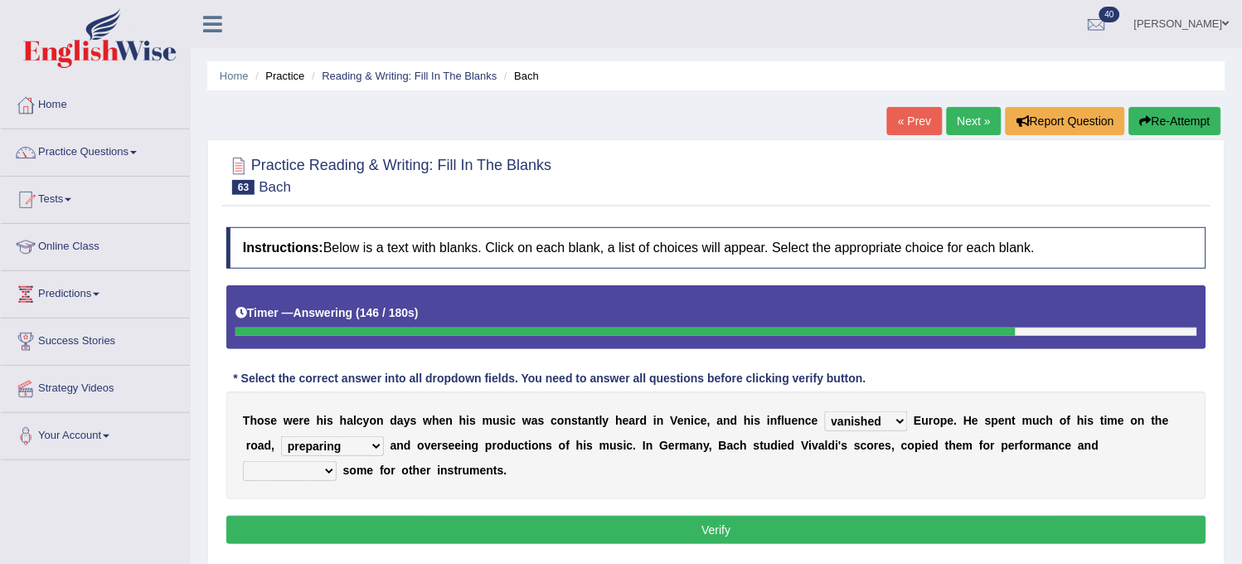
click at [342, 444] on select "collecting outperforming performing preparing" at bounding box center [332, 446] width 103 height 20
select select "performing"
click at [281, 436] on select "collecting outperforming performing preparing" at bounding box center [332, 446] width 103 height 20
click at [325, 477] on select "repeated arranged underscored derived" at bounding box center [290, 471] width 94 height 20
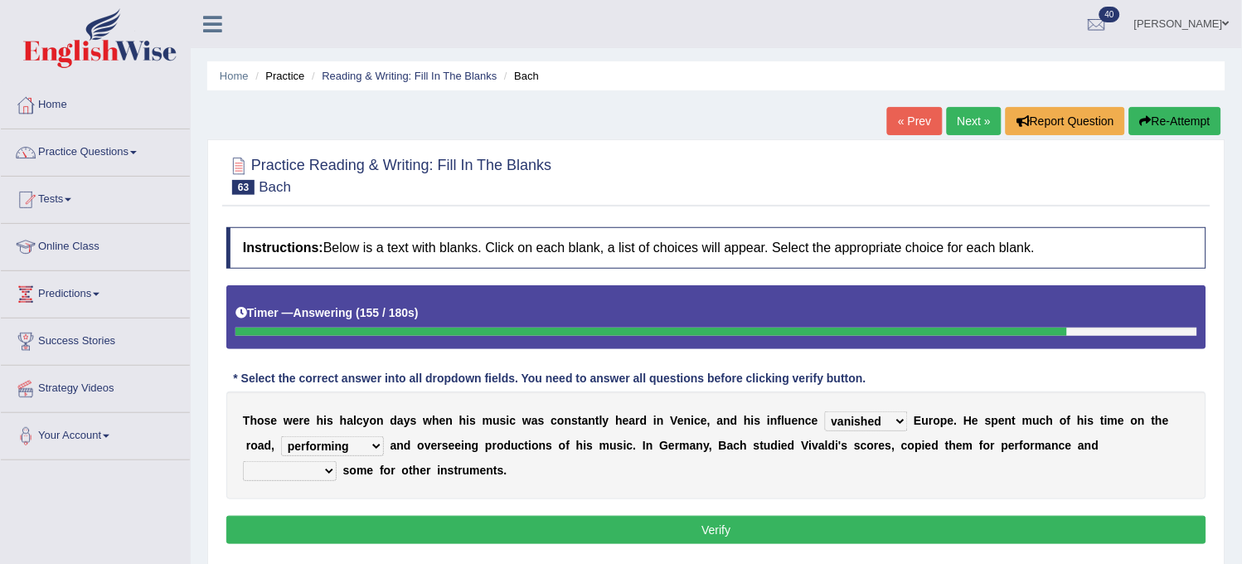
click at [325, 477] on select "repeated arranged underscored derived" at bounding box center [290, 471] width 94 height 20
select select "arranged"
click at [243, 461] on select "repeated arranged underscored derived" at bounding box center [290, 471] width 94 height 20
click at [304, 521] on button "Verify" at bounding box center [716, 530] width 980 height 28
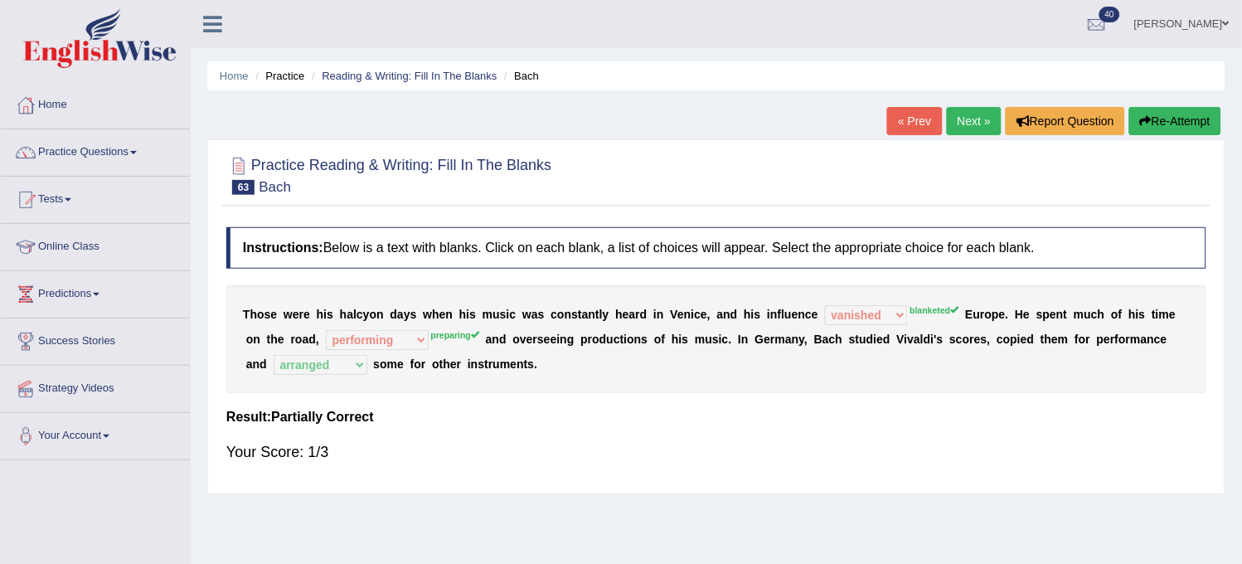
click at [979, 123] on link "Next »" at bounding box center [974, 121] width 55 height 28
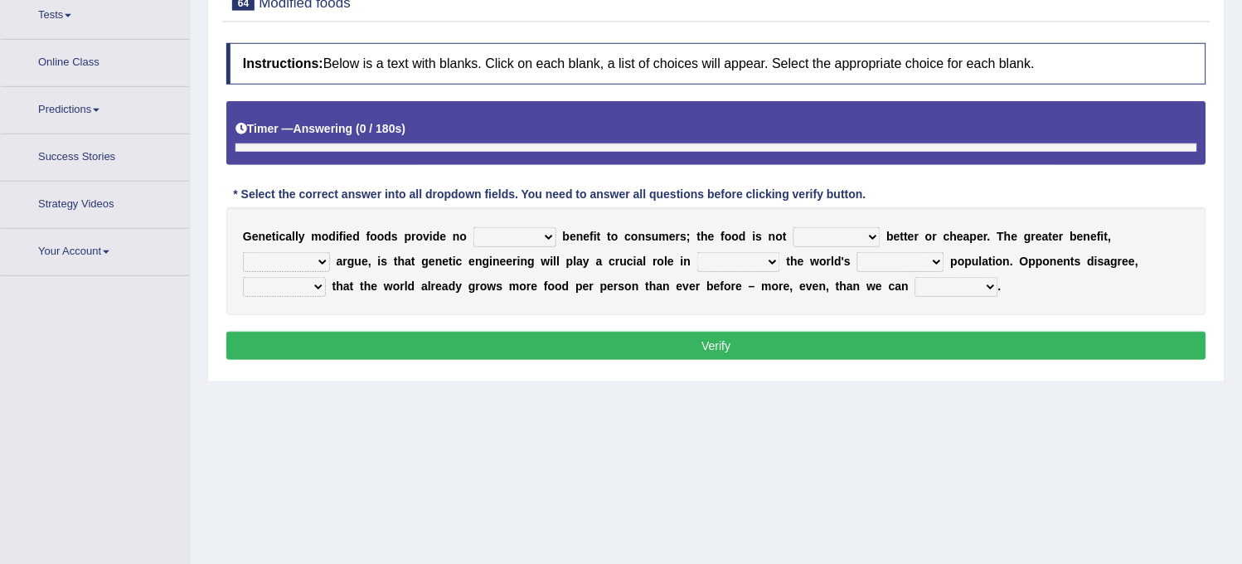
click at [512, 227] on select "dedicated direct deliberate positive" at bounding box center [514, 237] width 83 height 20
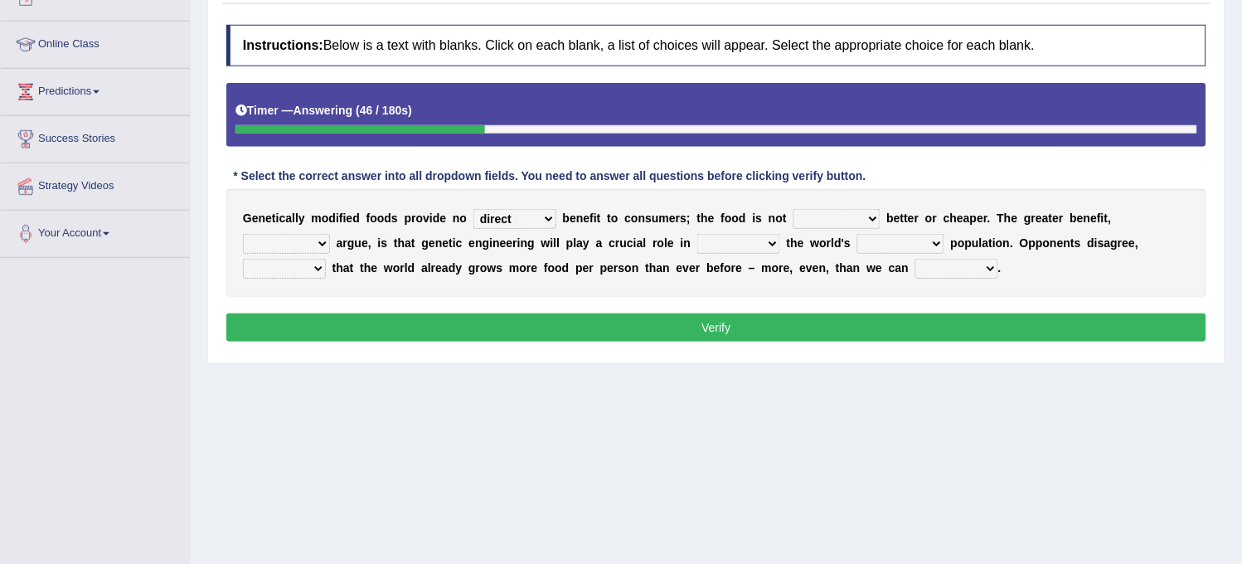
click at [473, 209] on select "dedicated direct deliberate positive" at bounding box center [514, 219] width 83 height 20
click at [844, 218] on select "noticeably necessarily narrowly nobly" at bounding box center [837, 219] width 87 height 20
click at [515, 214] on select "dedicated direct deliberate positive" at bounding box center [514, 219] width 83 height 20
select select "deliberate"
click at [473, 209] on select "dedicated direct deliberate positive" at bounding box center [514, 219] width 83 height 20
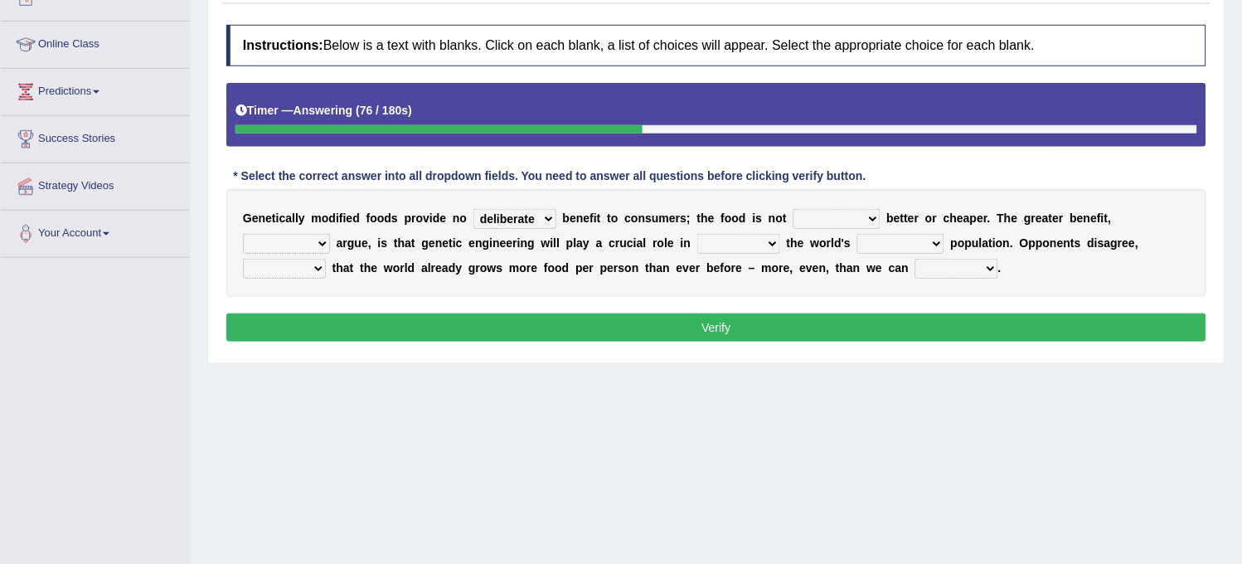
click at [825, 214] on select "noticeably necessarily narrowly nobly" at bounding box center [837, 219] width 87 height 20
click at [797, 219] on select "noticeably necessarily narrowly nobly" at bounding box center [837, 219] width 87 height 20
click at [832, 221] on select "noticeably necessarily narrowly nobly" at bounding box center [837, 219] width 87 height 20
select select "necessarily"
click at [794, 209] on select "noticeably necessarily narrowly nobly" at bounding box center [837, 219] width 87 height 20
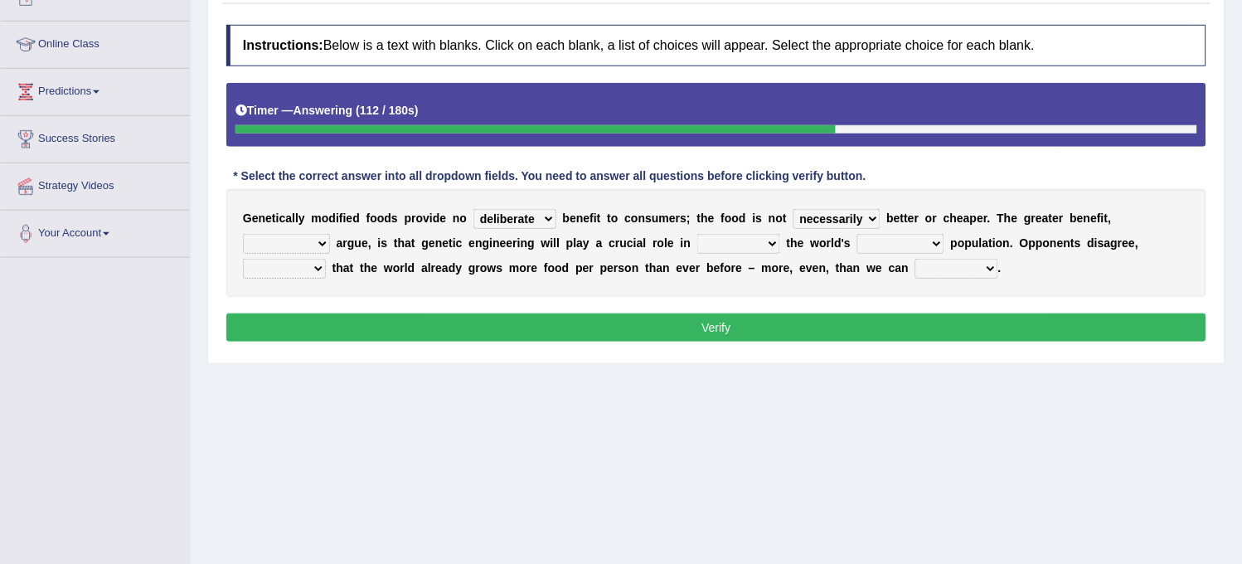
click at [313, 243] on select "products promotions opponents proponents" at bounding box center [286, 244] width 87 height 20
select select "products"
click at [243, 234] on select "products promotions opponents proponents" at bounding box center [286, 244] width 87 height 20
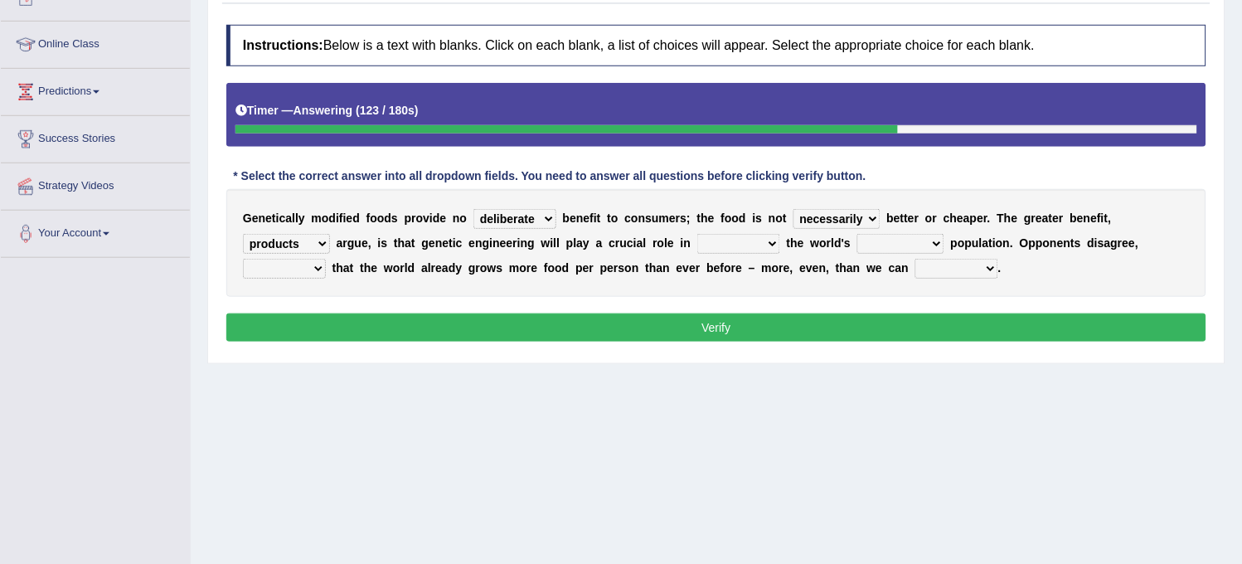
click at [728, 252] on select "meeting increasing feeding dealing" at bounding box center [738, 244] width 83 height 20
click at [700, 234] on select "meeting increasing feeding dealing" at bounding box center [738, 244] width 83 height 20
click at [939, 241] on select "burning burgeoning declining bargaining" at bounding box center [900, 244] width 87 height 20
click at [760, 238] on select "meeting increasing feeding dealing" at bounding box center [738, 244] width 83 height 20
select select "feeding"
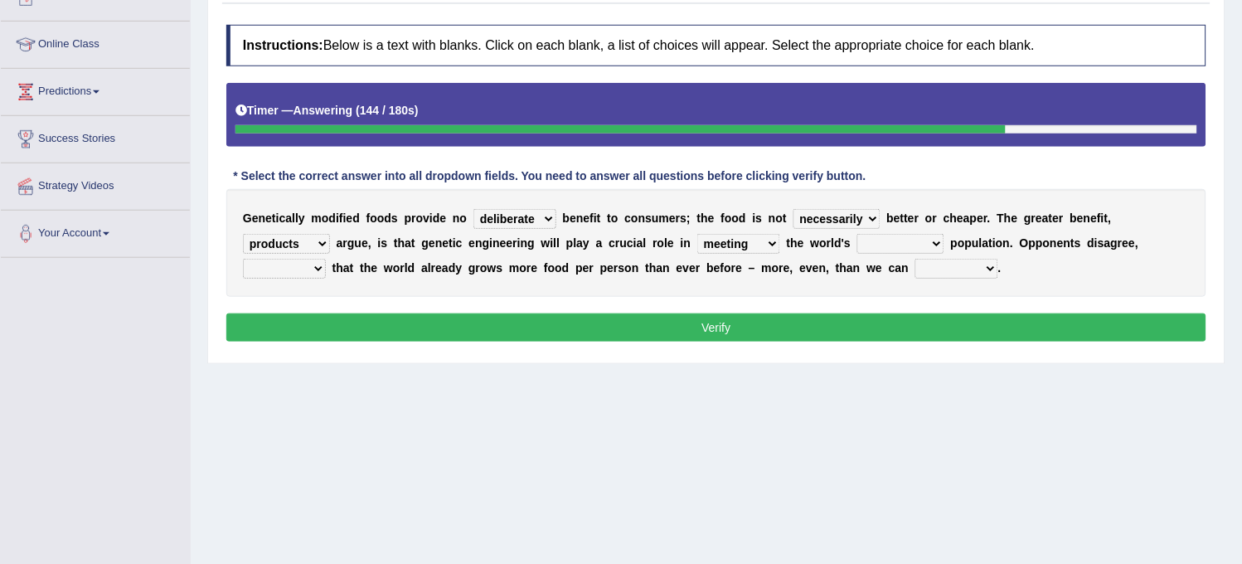
click at [700, 234] on select "meeting increasing feeding dealing" at bounding box center [738, 244] width 83 height 20
click at [748, 250] on select "meeting increasing feeding dealing" at bounding box center [738, 244] width 83 height 20
click at [909, 247] on select "burning burgeoning declining bargaining" at bounding box center [900, 244] width 87 height 20
select select "bargaining"
click at [862, 234] on select "burning burgeoning declining bargaining" at bounding box center [900, 244] width 87 height 20
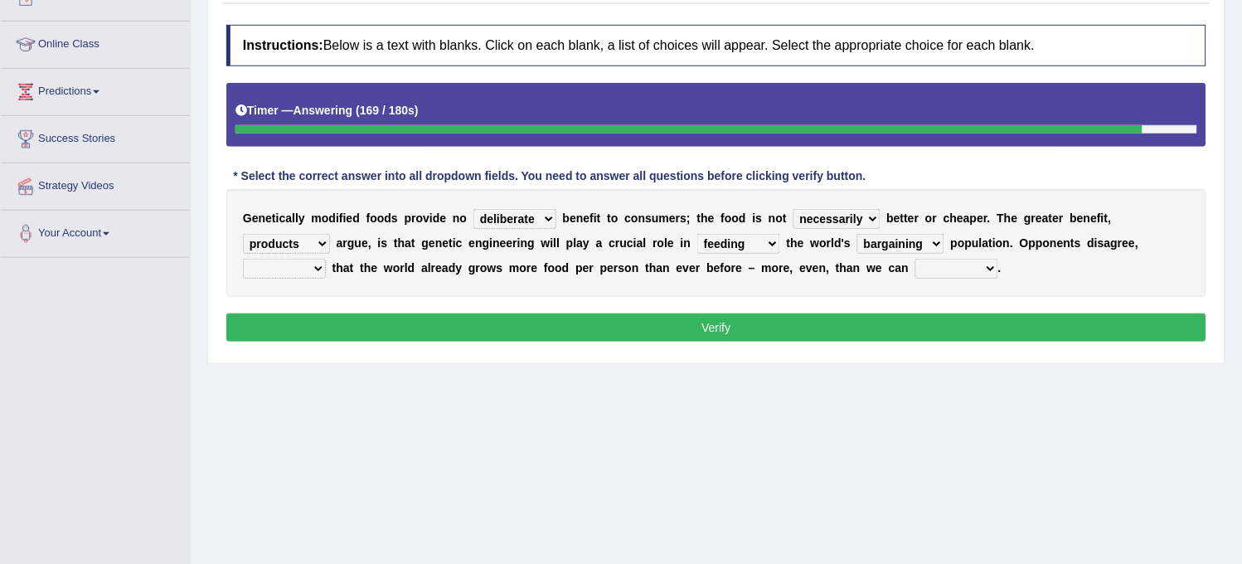
click at [308, 274] on select "assessing inserting addicting asserting" at bounding box center [284, 269] width 83 height 20
click at [344, 299] on div "Instructions: Below is a text with blanks. Click on each blank, a list of choic…" at bounding box center [716, 186] width 988 height 338
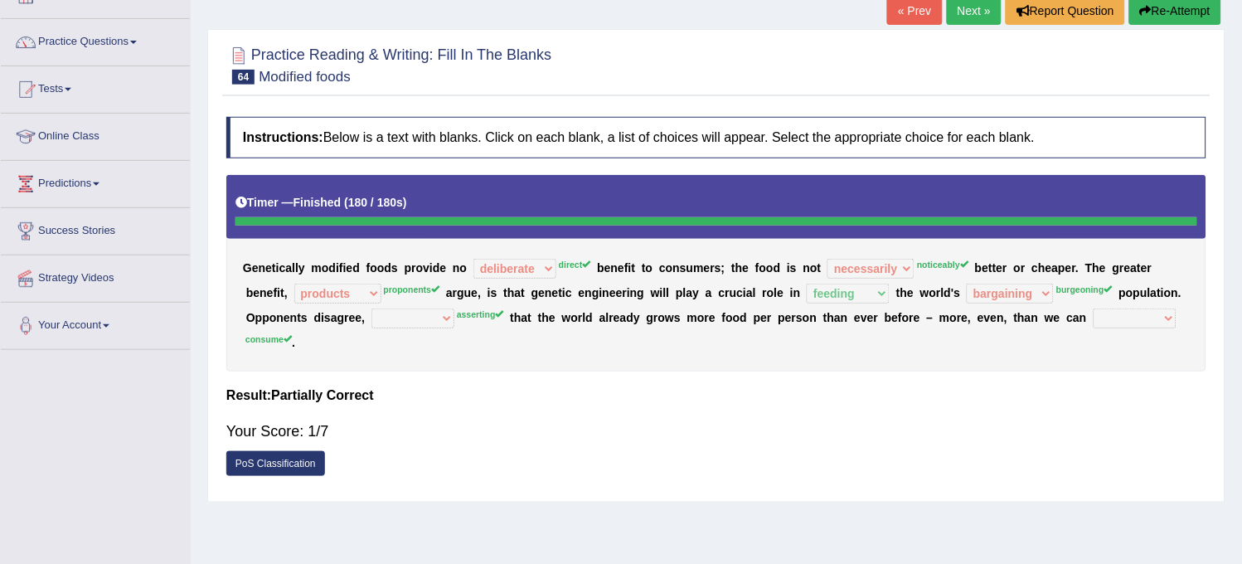
scroll to position [18, 0]
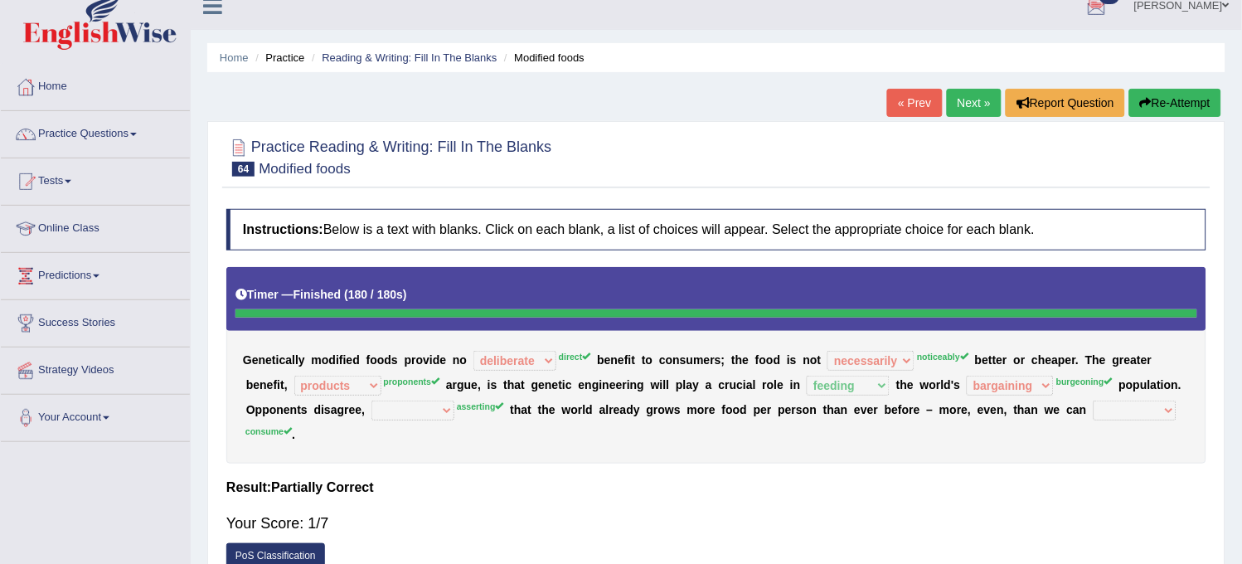
click at [1169, 113] on button "Re-Attempt" at bounding box center [1175, 103] width 92 height 28
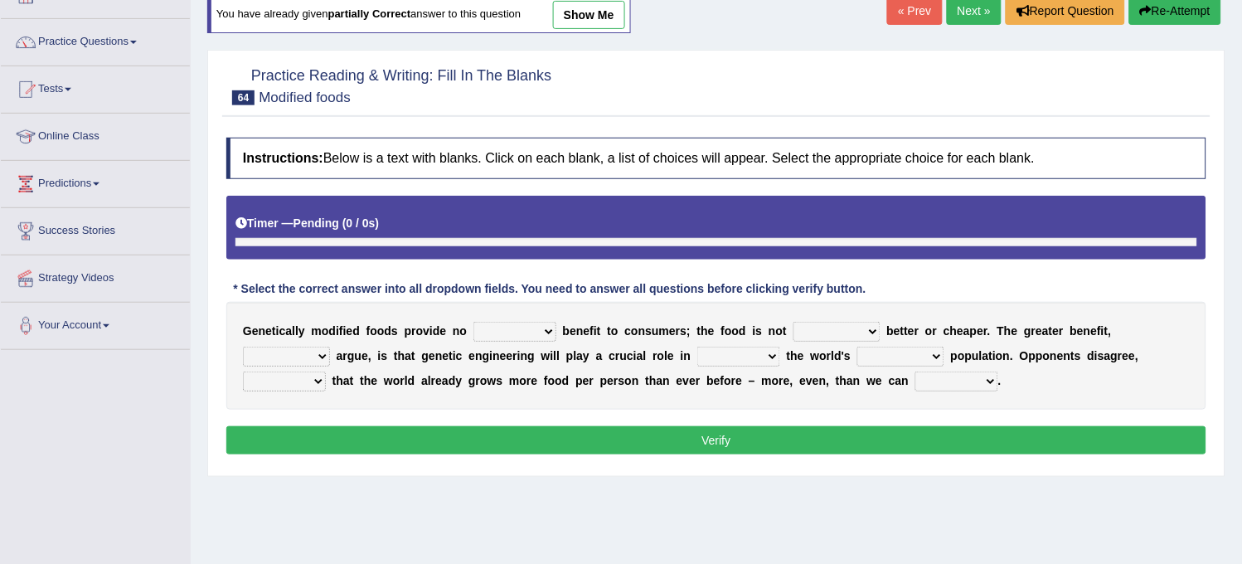
click at [504, 327] on select "dedicated direct deliberate positive" at bounding box center [514, 332] width 83 height 20
select select "dedicated"
click at [473, 322] on select "dedicated direct deliberate positive" at bounding box center [514, 332] width 83 height 20
click at [858, 334] on select "noticeably necessarily narrowly nobly" at bounding box center [837, 332] width 87 height 20
select select "noticeably"
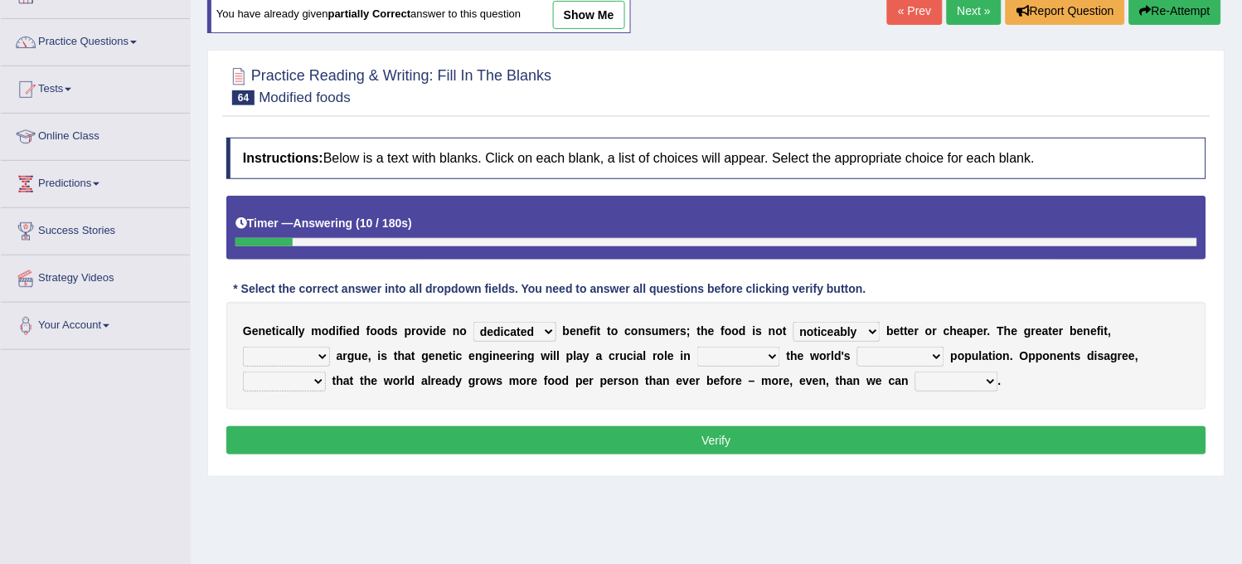
click at [794, 322] on select "noticeably necessarily narrowly nobly" at bounding box center [837, 332] width 87 height 20
click at [321, 358] on select "products promotions opponents proponents" at bounding box center [286, 357] width 87 height 20
select select "promotions"
click at [243, 347] on select "products promotions opponents proponents" at bounding box center [286, 357] width 87 height 20
click at [752, 352] on select "meeting increasing feeding dealing" at bounding box center [738, 357] width 83 height 20
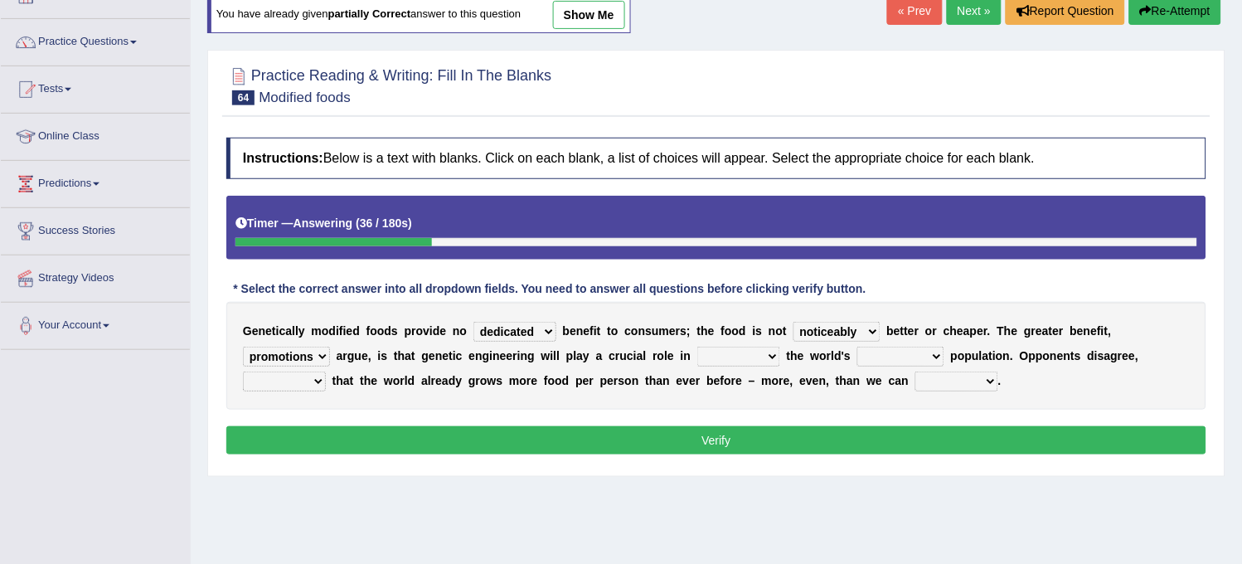
select select "feeding"
click at [700, 347] on select "meeting increasing feeding dealing" at bounding box center [738, 357] width 83 height 20
click at [904, 350] on select "burning burgeoning declining bargaining" at bounding box center [900, 357] width 87 height 20
select select "burning"
click at [862, 347] on select "burning burgeoning declining bargaining" at bounding box center [900, 357] width 87 height 20
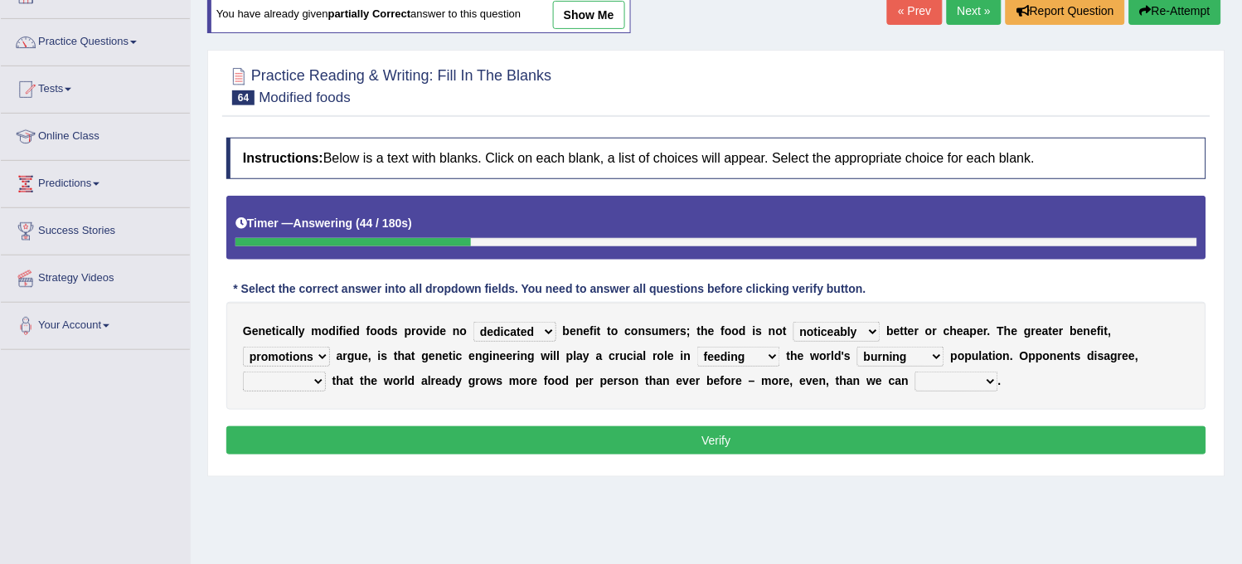
click at [308, 386] on select "assessing inserting addicting asserting" at bounding box center [284, 381] width 83 height 20
select select "addicting"
click at [243, 371] on select "assessing inserting addicting asserting" at bounding box center [284, 381] width 83 height 20
click at [959, 383] on select "assume consume conserve resume" at bounding box center [956, 381] width 83 height 20
select select "consume"
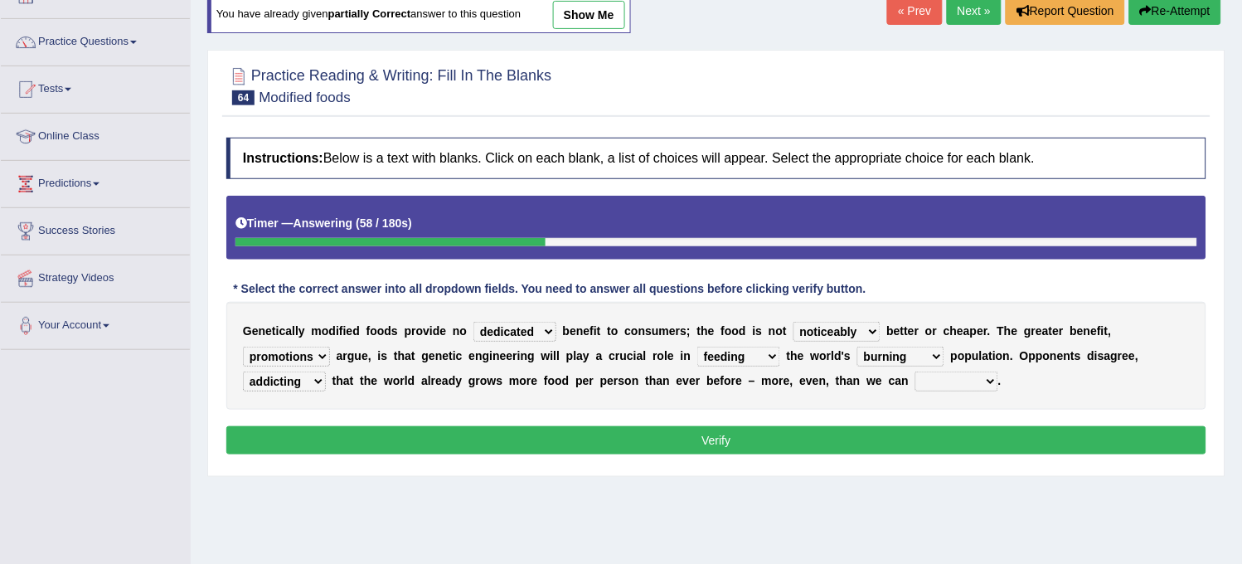
click at [915, 371] on select "assume consume conserve resume" at bounding box center [956, 381] width 83 height 20
click at [964, 430] on button "Verify" at bounding box center [716, 440] width 980 height 28
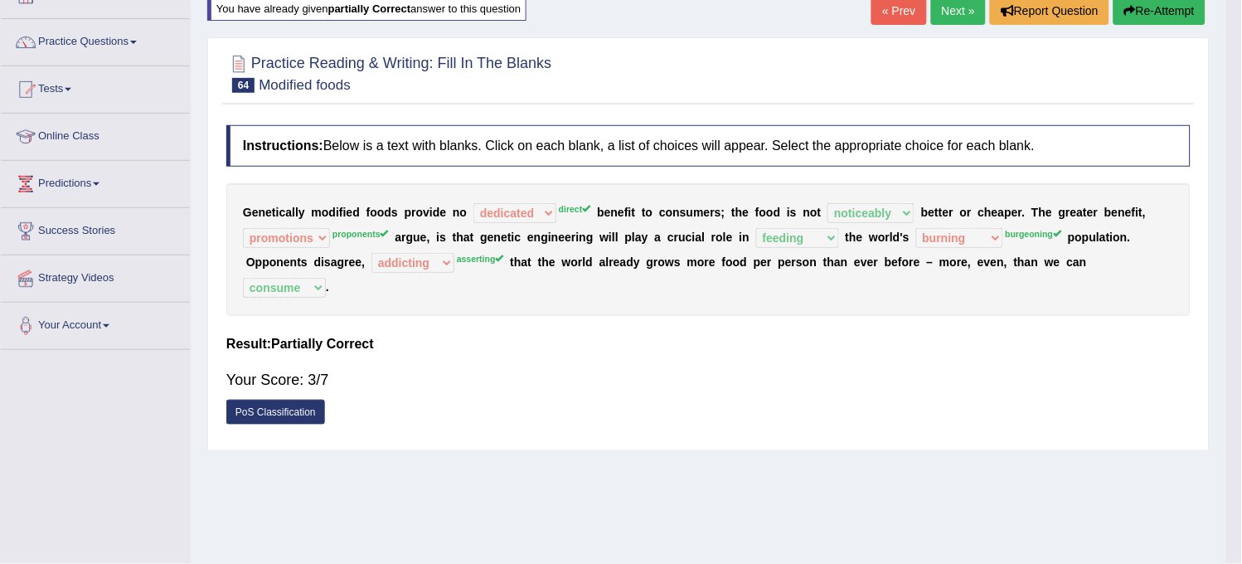
click at [964, 430] on div "Home Practice Reading & Writing: Fill In The Blanks Modified foods You have alr…" at bounding box center [709, 304] width 1036 height 829
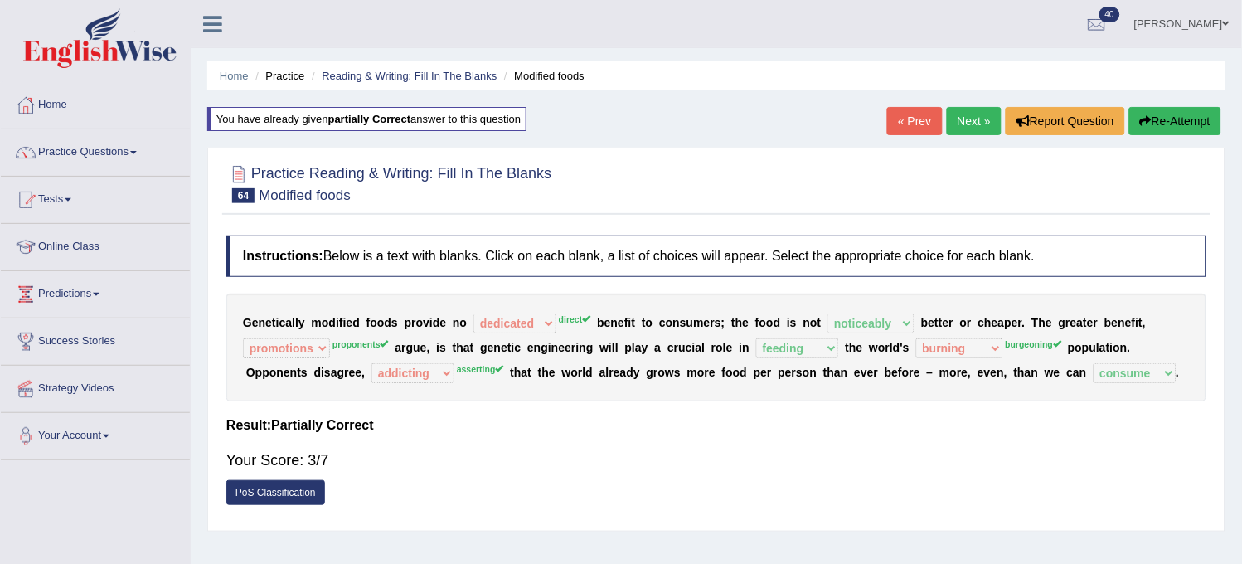
click at [968, 125] on link "Next »" at bounding box center [974, 121] width 55 height 28
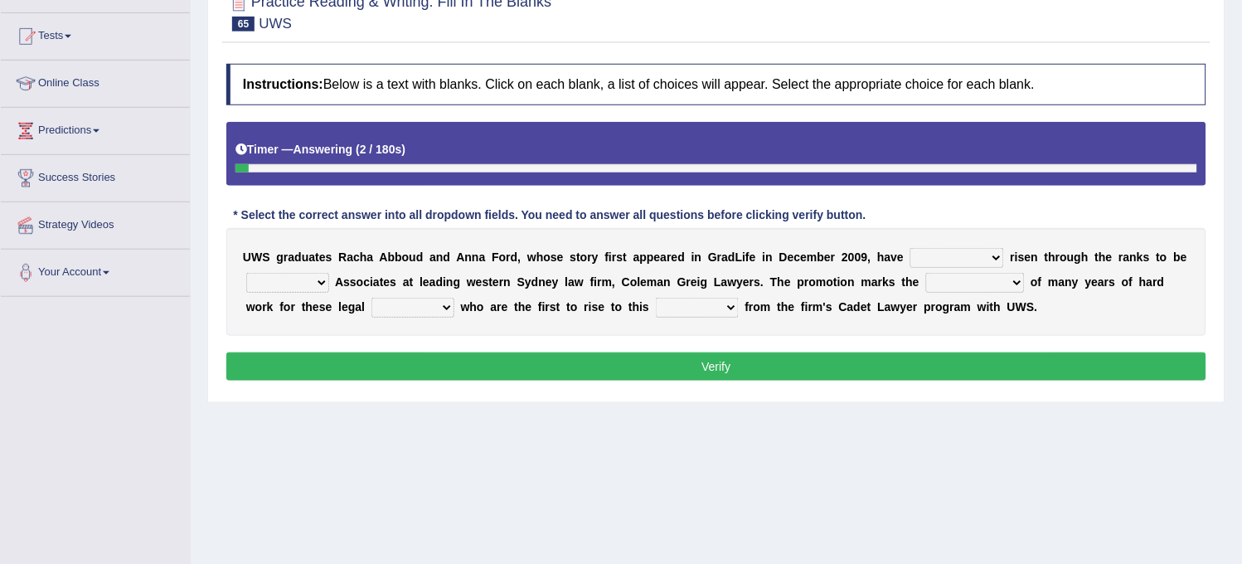
scroll to position [184, 0]
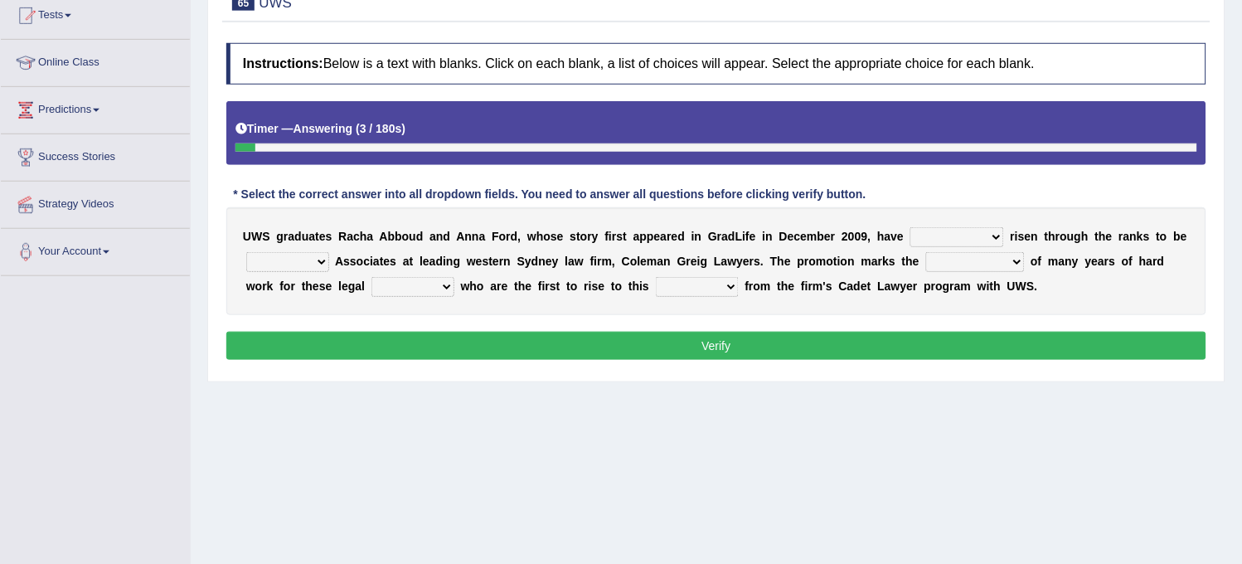
click at [971, 233] on select "absolutely successfully uncertainly apparently" at bounding box center [958, 237] width 94 height 20
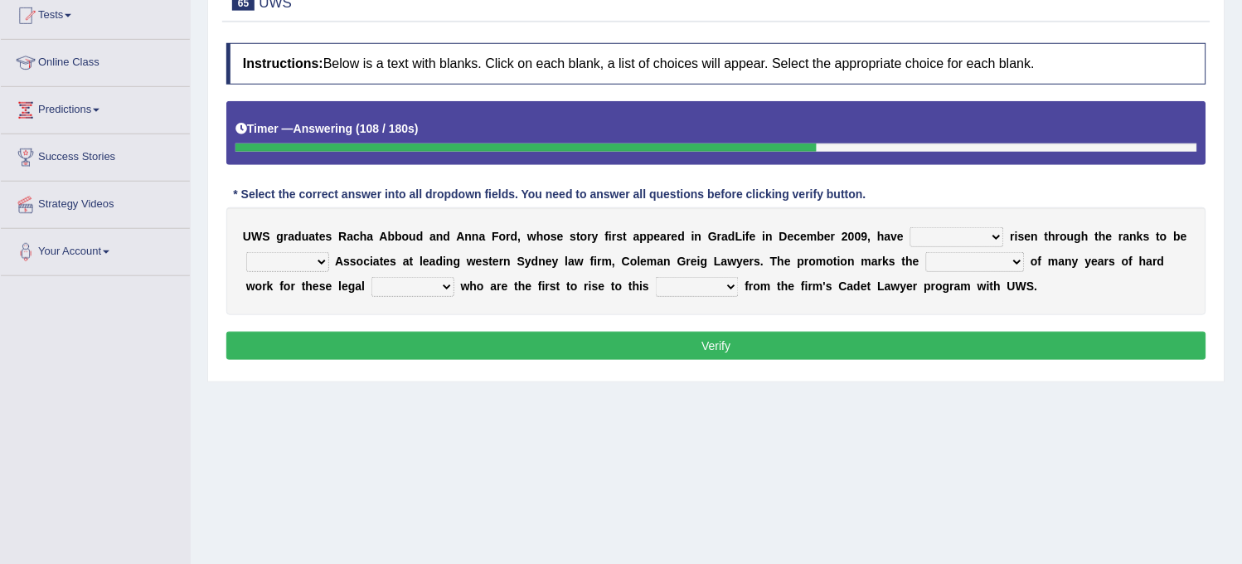
select select "absolutely"
click at [911, 227] on select "absolutely successfully uncertainly apparently" at bounding box center [958, 237] width 94 height 20
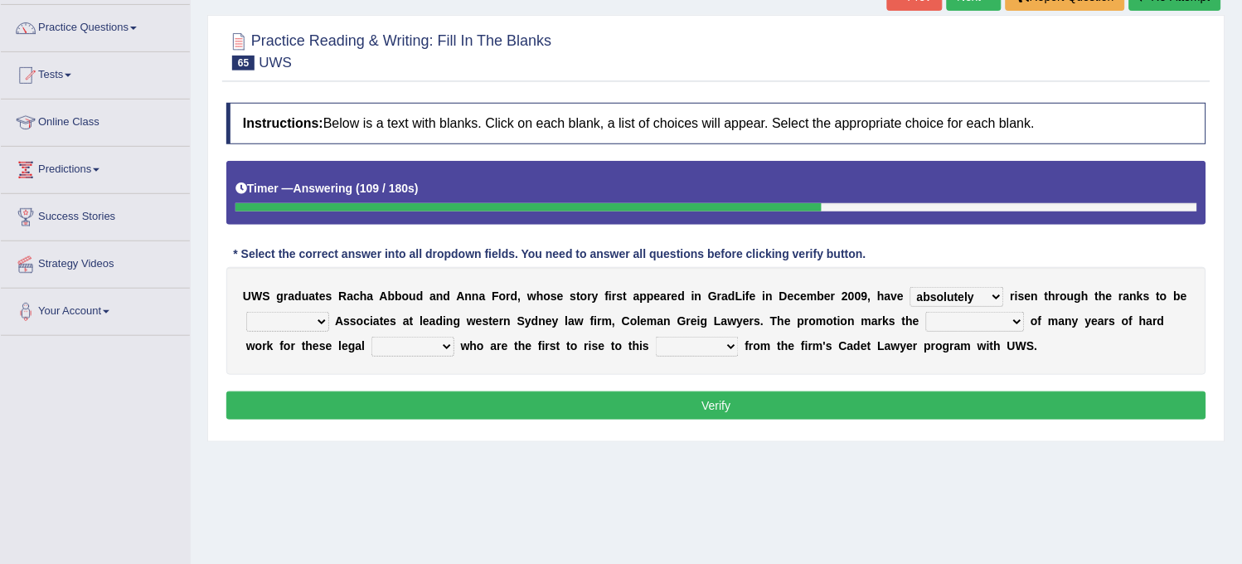
scroll to position [92, 0]
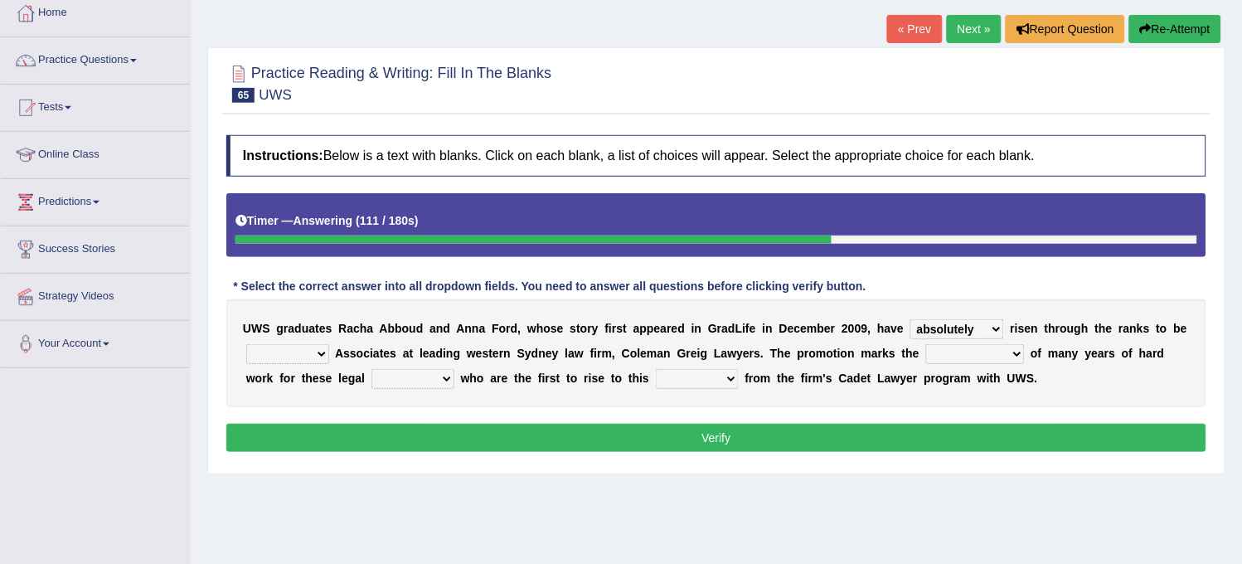
click at [299, 340] on div "U W S g r a d u a t e s R a c h a A b b o u d a n d A n n a F o r d , w h o s e…" at bounding box center [716, 353] width 980 height 108
click at [294, 354] on select "pointed appointed assigned done" at bounding box center [287, 354] width 83 height 20
click at [246, 344] on select "pointed appointed assigned done" at bounding box center [287, 354] width 83 height 20
click at [317, 352] on select "pointed appointed assigned done" at bounding box center [287, 354] width 83 height 20
select select "assigned"
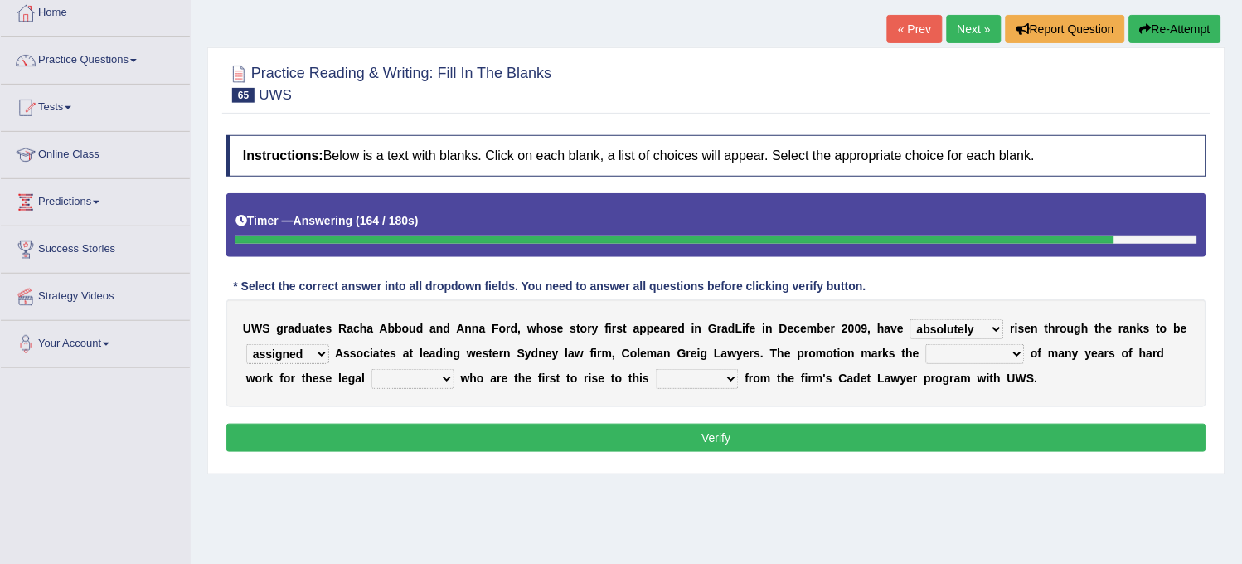
click at [246, 344] on select "pointed appointed assigned done" at bounding box center [287, 354] width 83 height 20
click at [987, 357] on select "accumulation culmination trough consolation" at bounding box center [975, 354] width 99 height 20
select select "accumulation"
click at [926, 344] on select "accumulation culmination trough consolation" at bounding box center [975, 354] width 99 height 20
click at [410, 377] on select "hawks pigeons murres eagles" at bounding box center [412, 379] width 83 height 20
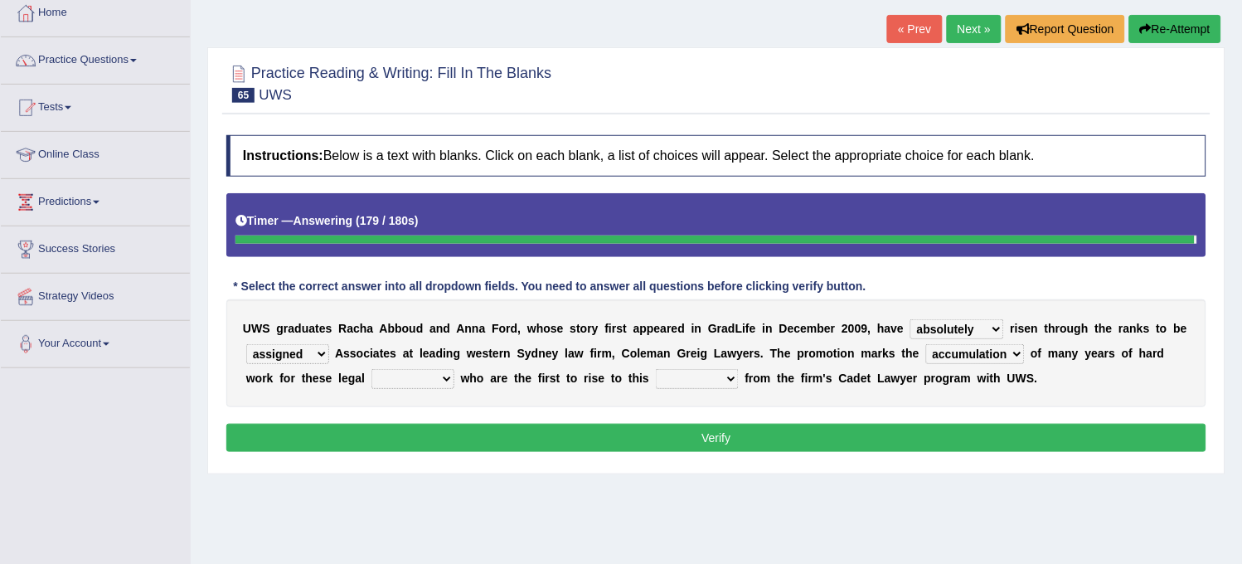
select select "eagles"
click at [371, 369] on select "hawks pigeons murres eagles" at bounding box center [412, 379] width 83 height 20
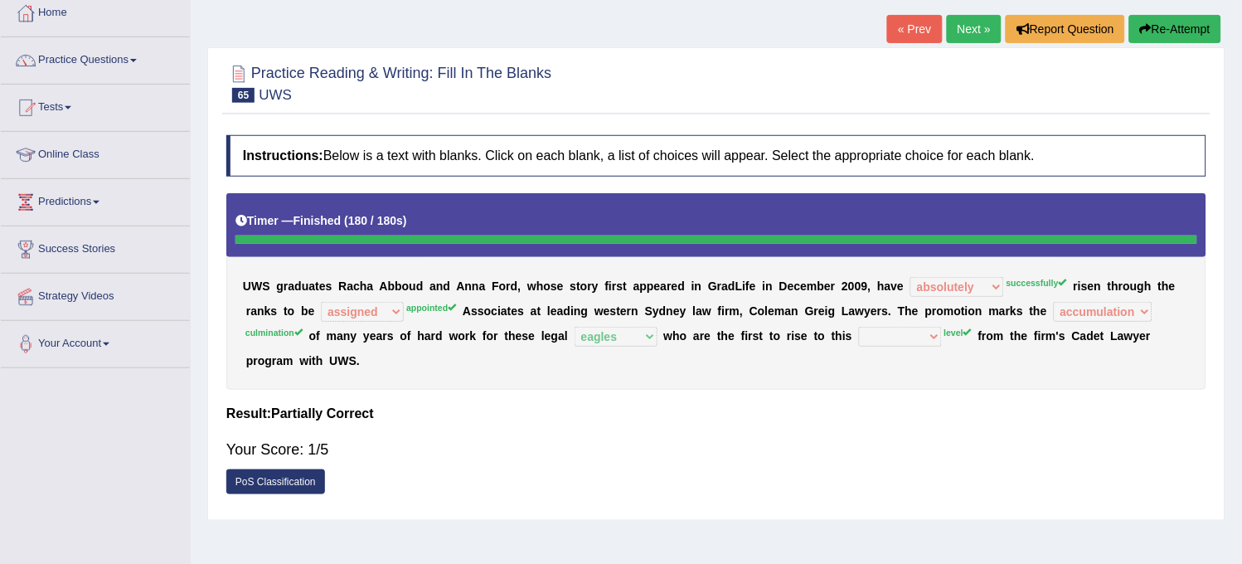
click at [969, 27] on link "Next »" at bounding box center [974, 29] width 55 height 28
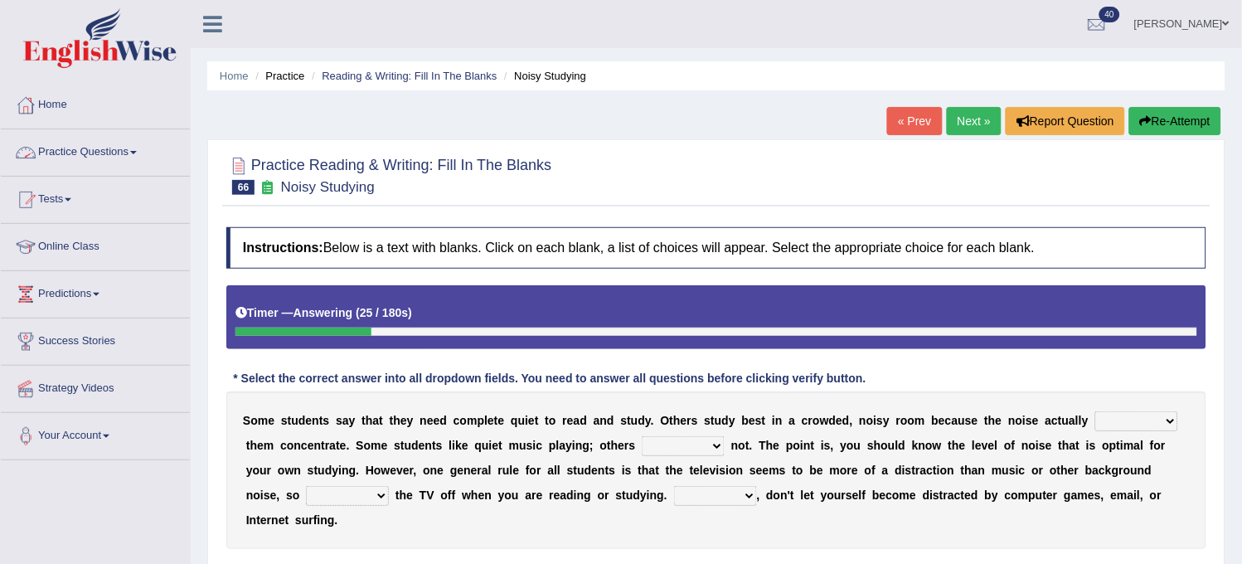
click at [114, 155] on link "Practice Questions" at bounding box center [95, 149] width 189 height 41
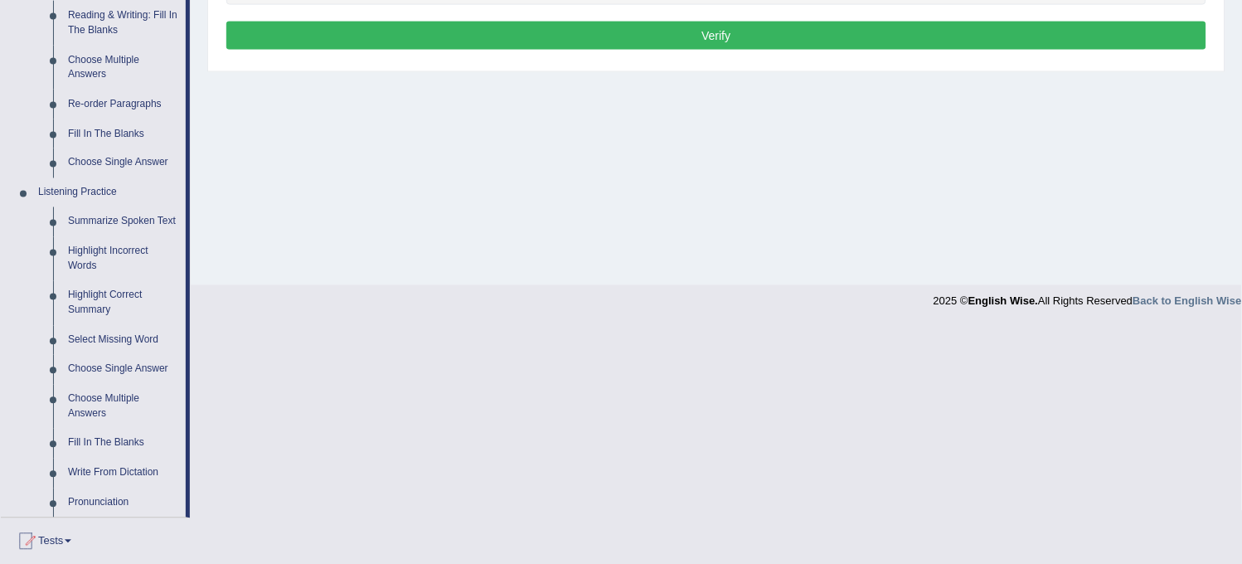
scroll to position [552, 0]
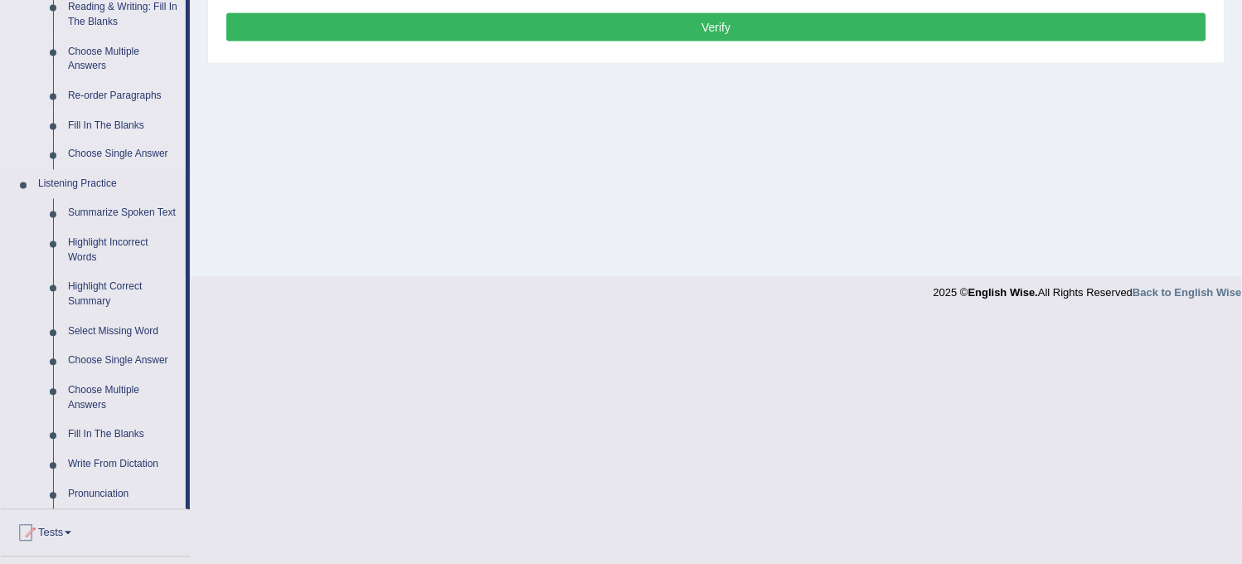
click at [114, 120] on link "Fill In The Blanks" at bounding box center [123, 126] width 125 height 30
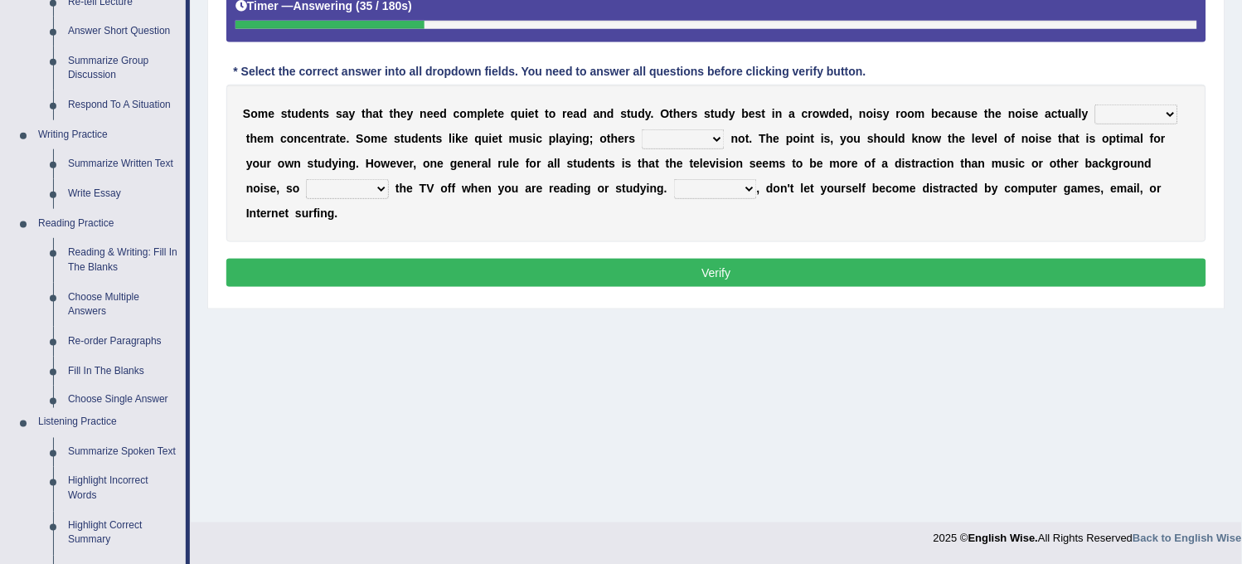
scroll to position [680, 0]
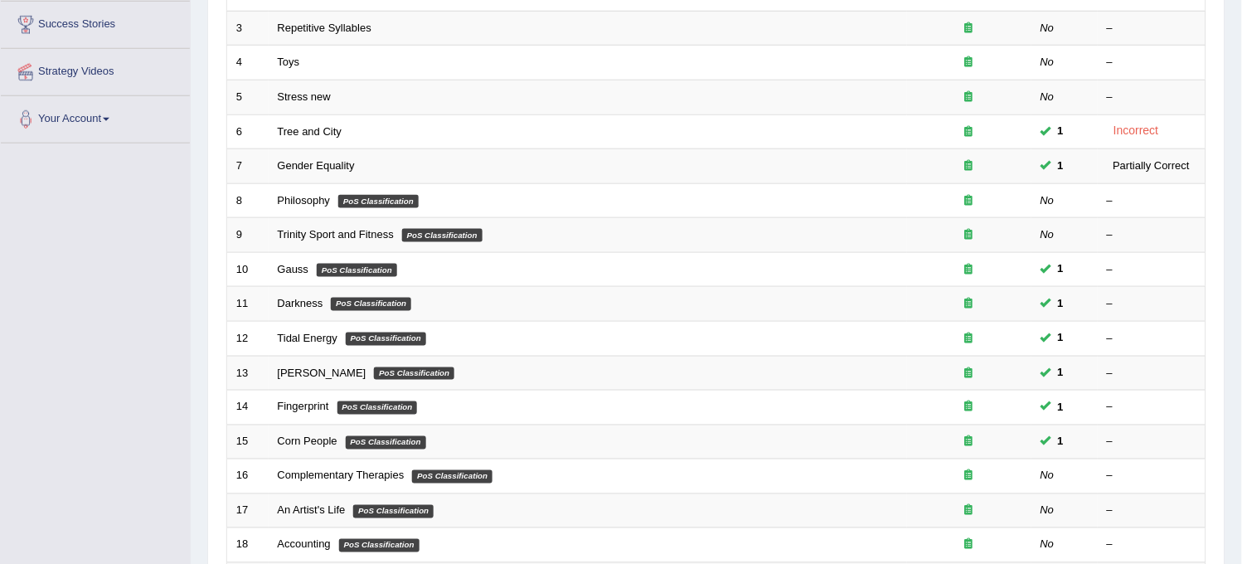
scroll to position [534, 0]
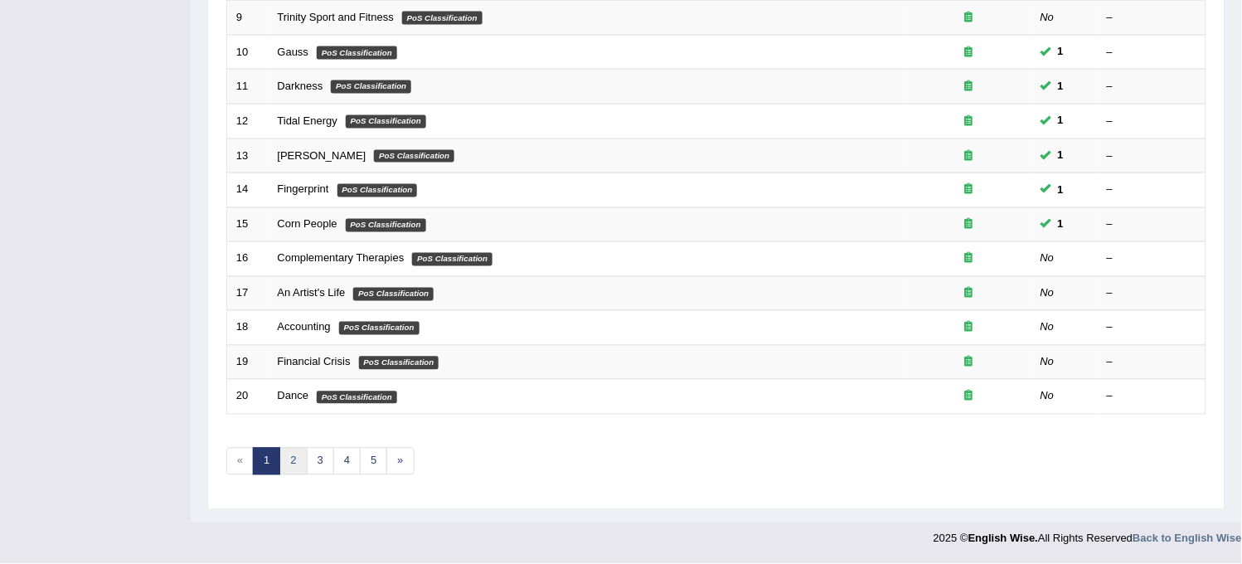
click at [296, 456] on link "2" at bounding box center [292, 461] width 27 height 27
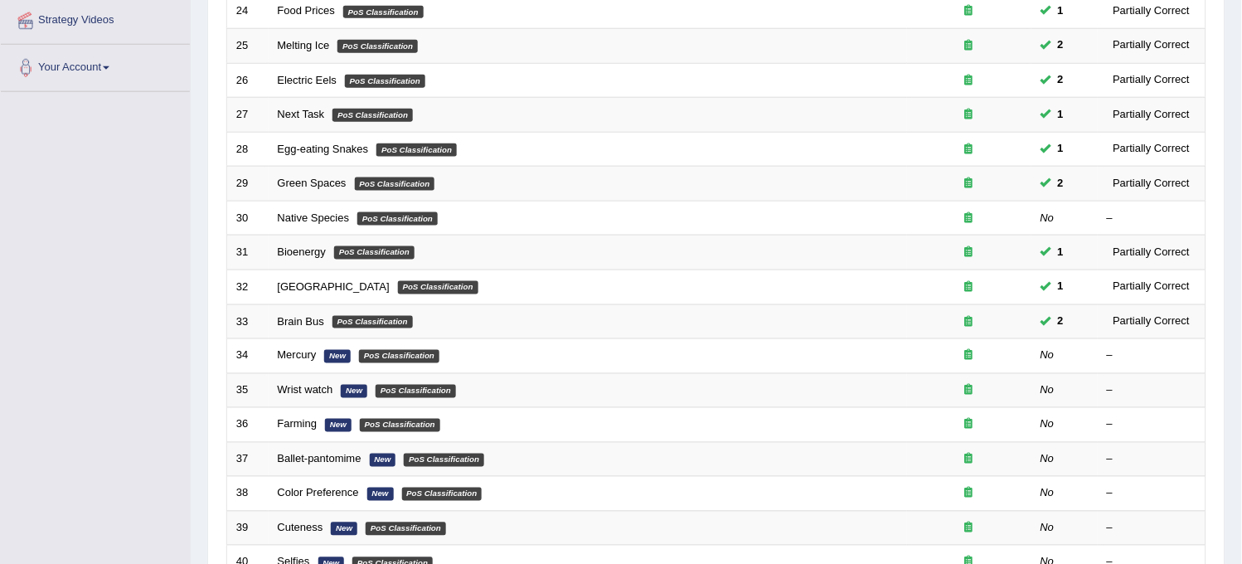
scroll to position [534, 0]
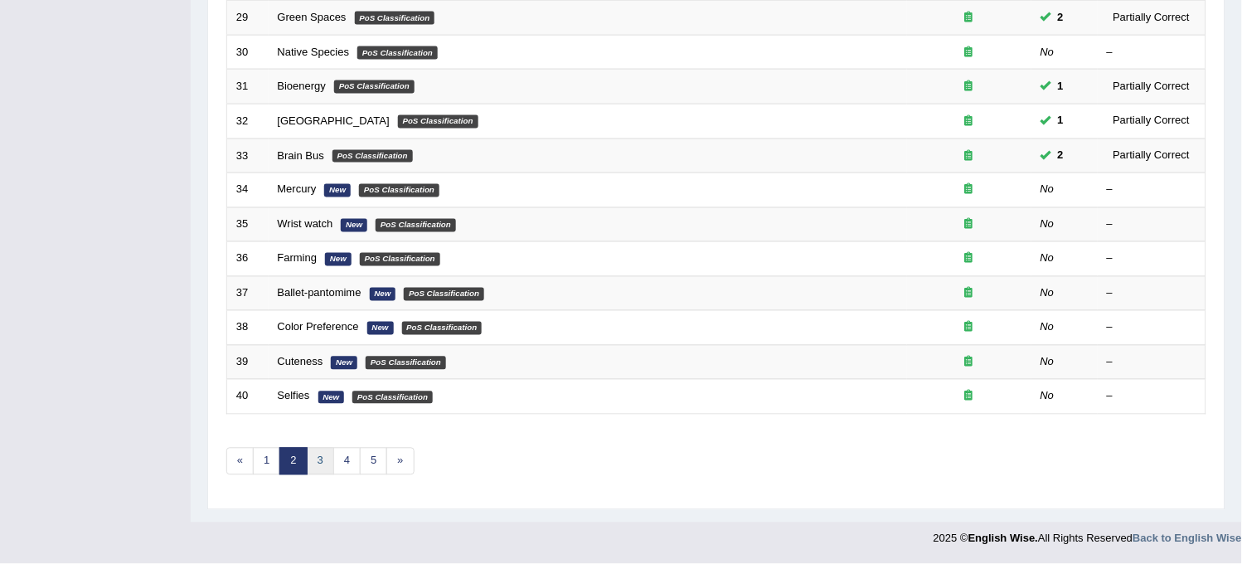
click at [323, 461] on link "3" at bounding box center [320, 461] width 27 height 27
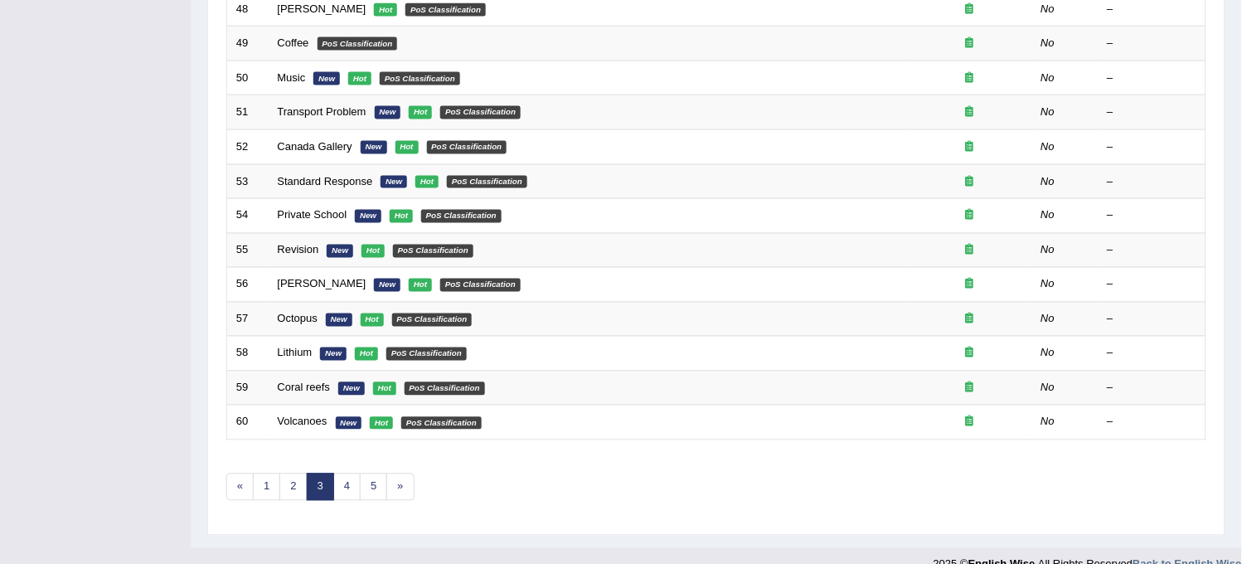
scroll to position [534, 0]
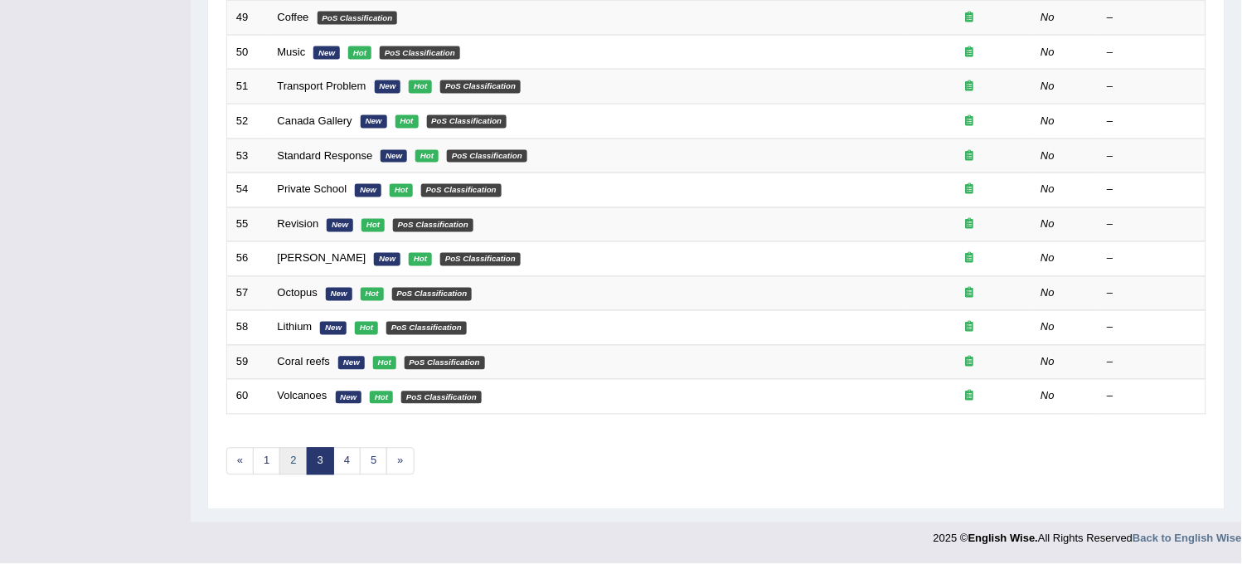
click at [287, 464] on link "2" at bounding box center [292, 461] width 27 height 27
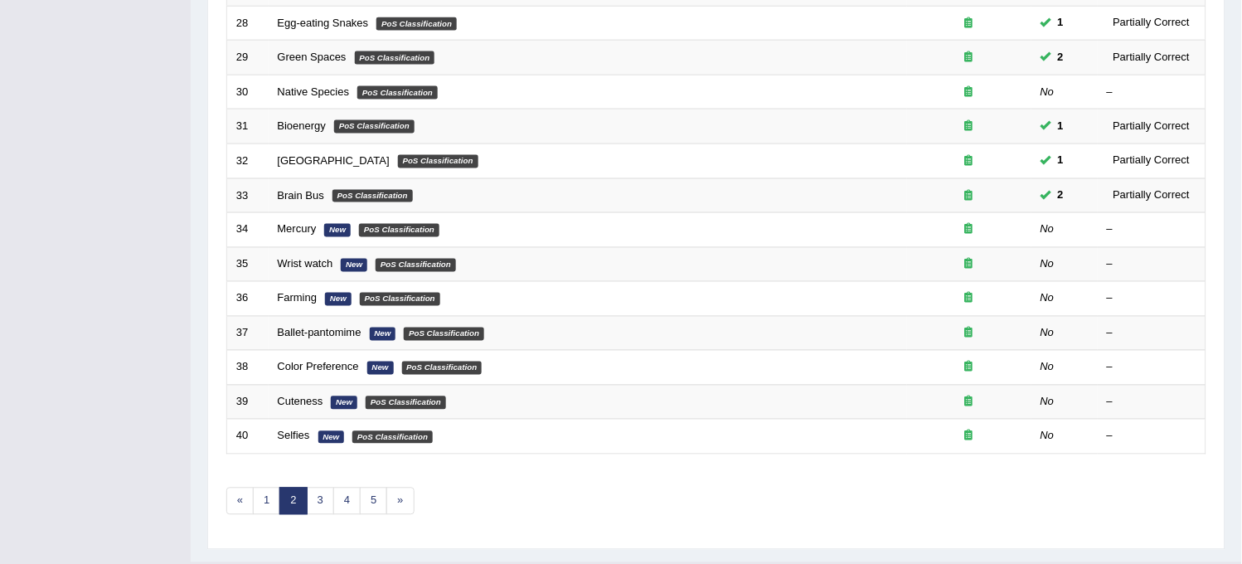
scroll to position [534, 0]
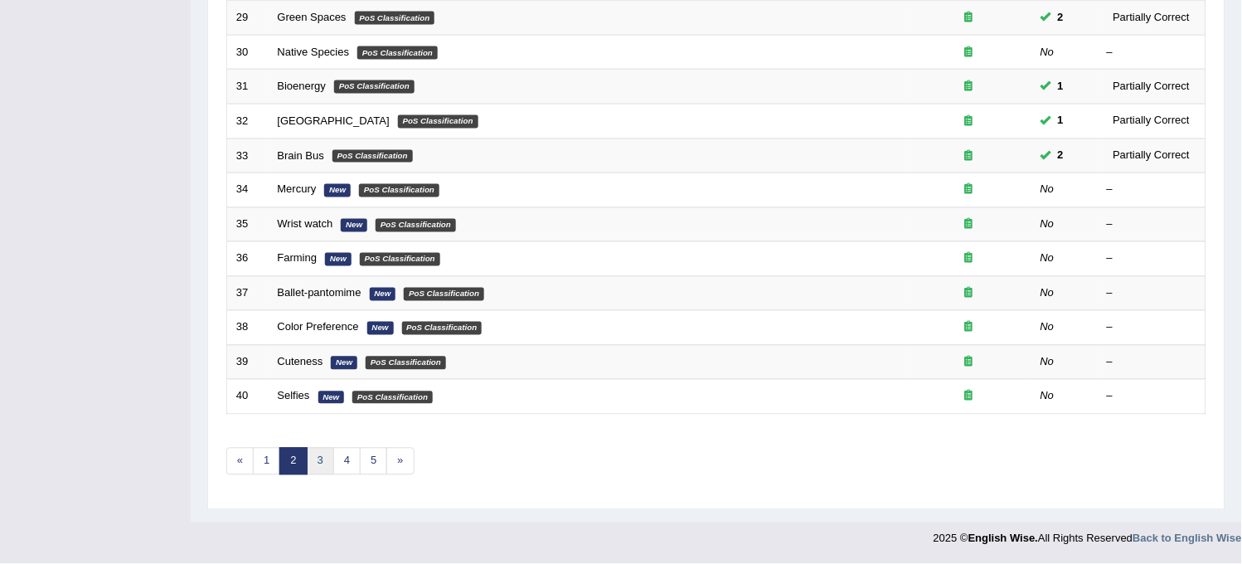
click at [317, 468] on link "3" at bounding box center [320, 461] width 27 height 27
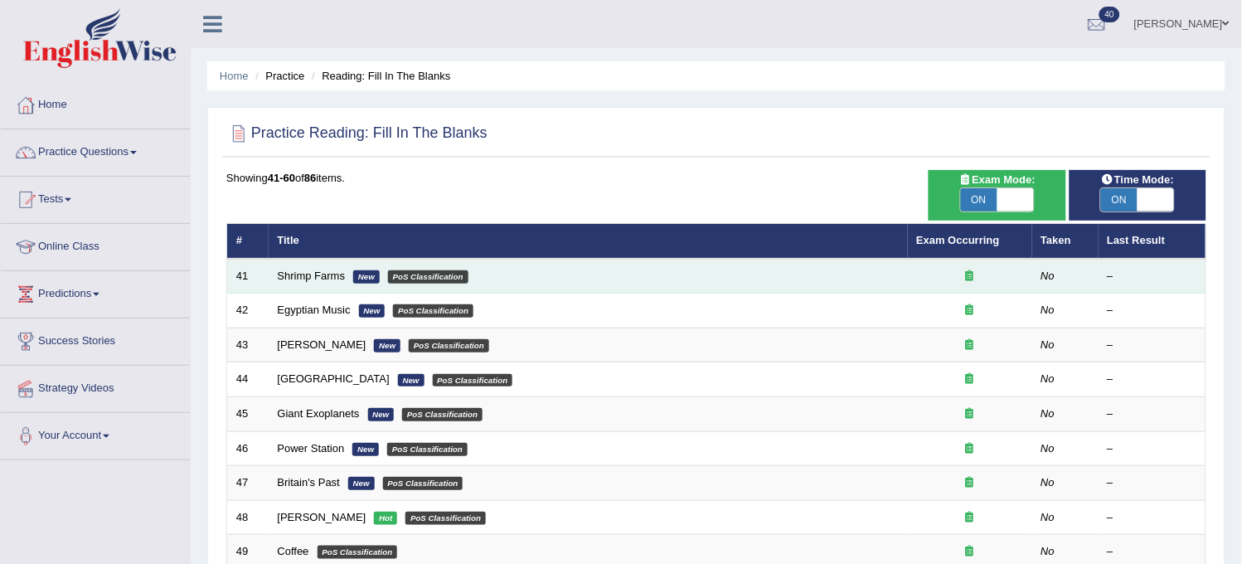
click at [304, 282] on td "Shrimp Farms New PoS Classification" at bounding box center [588, 276] width 639 height 35
click at [305, 275] on link "Shrimp Farms" at bounding box center [312, 276] width 68 height 12
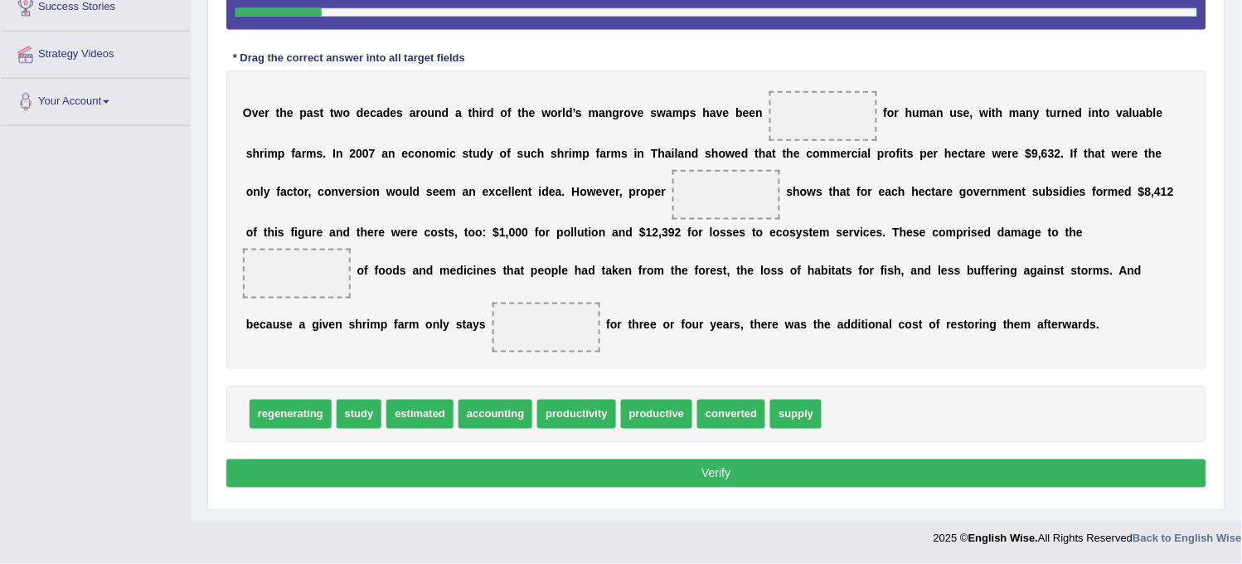
scroll to position [243, 0]
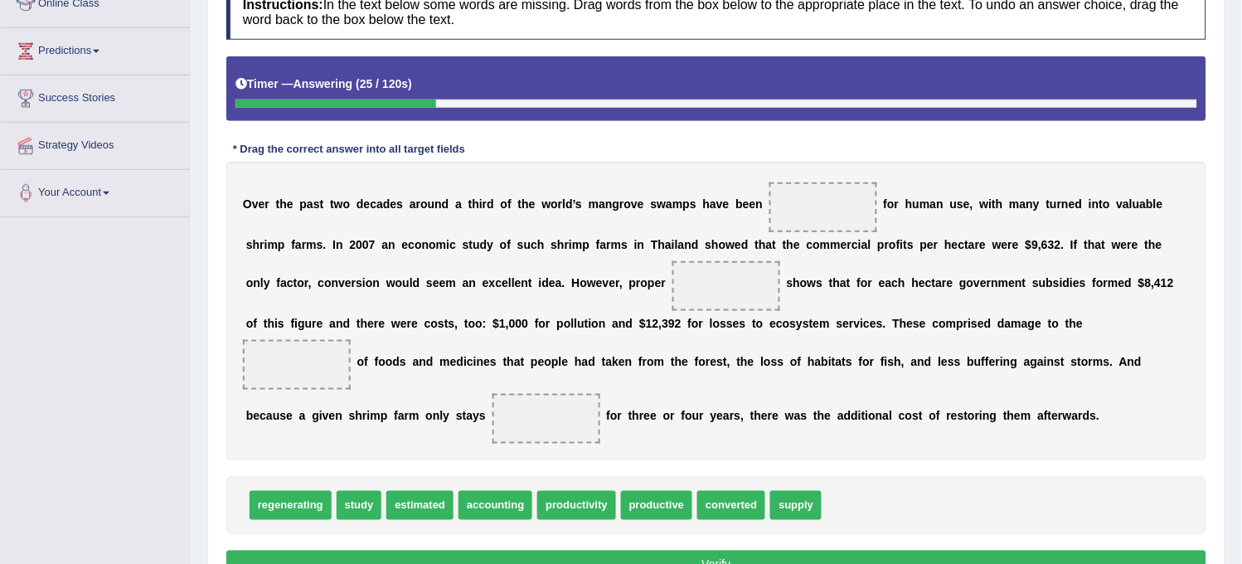
click at [463, 444] on div "O v e r t h e p a s t t w o d e c a d e s a r o u n d a t h i r d o f t h e w o…" at bounding box center [716, 311] width 980 height 299
click at [371, 511] on span "study" at bounding box center [360, 505] width 46 height 29
drag, startPoint x: 371, startPoint y: 511, endPoint x: 817, endPoint y: 237, distance: 523.4
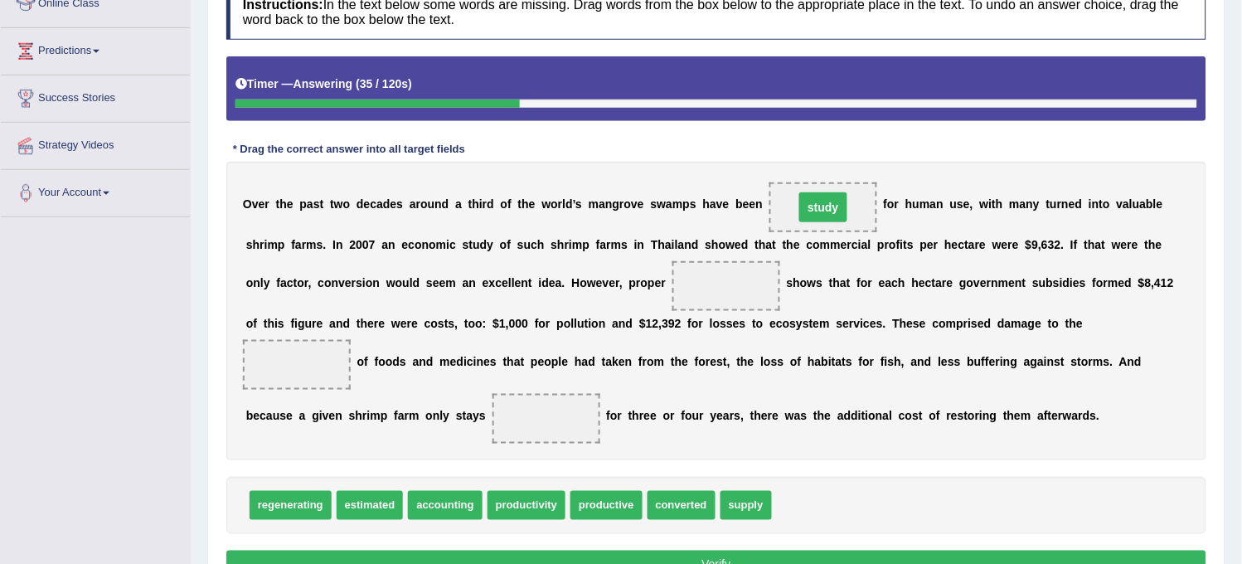
click at [817, 238] on b "o" at bounding box center [816, 244] width 7 height 13
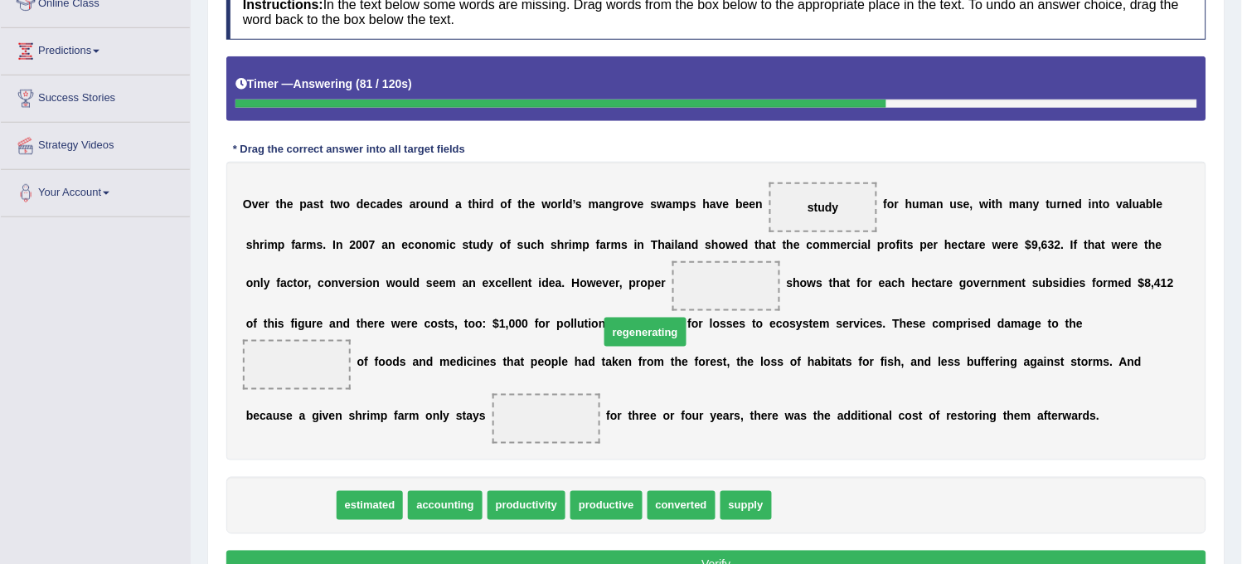
drag, startPoint x: 297, startPoint y: 507, endPoint x: 662, endPoint y: 335, distance: 403.6
click at [662, 335] on span "regenerating" at bounding box center [646, 332] width 82 height 29
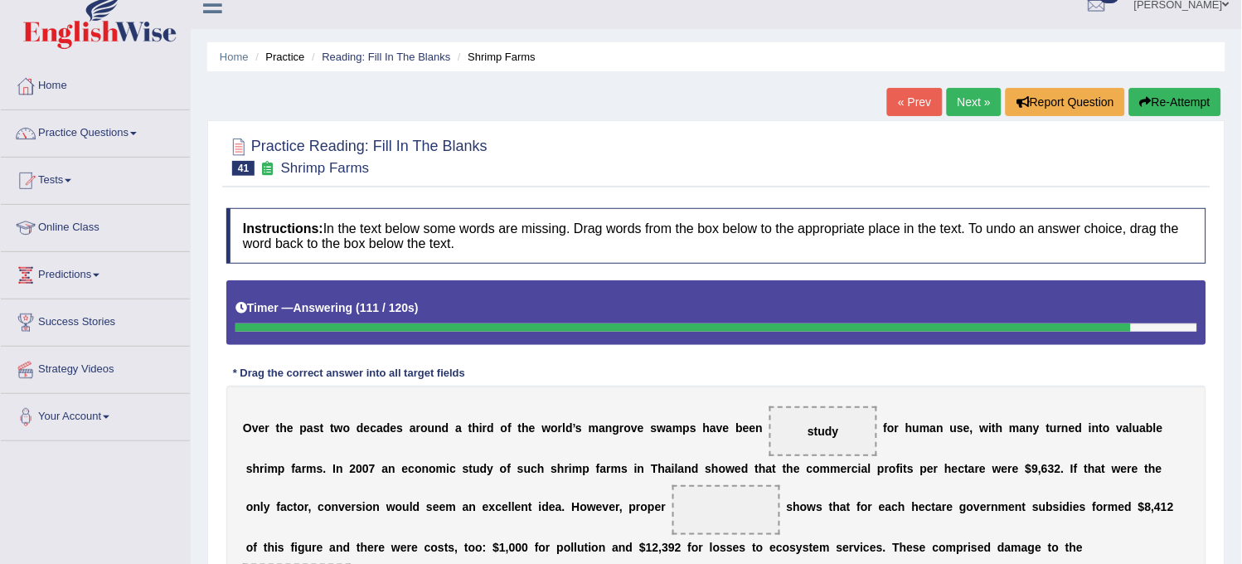
scroll to position [0, 0]
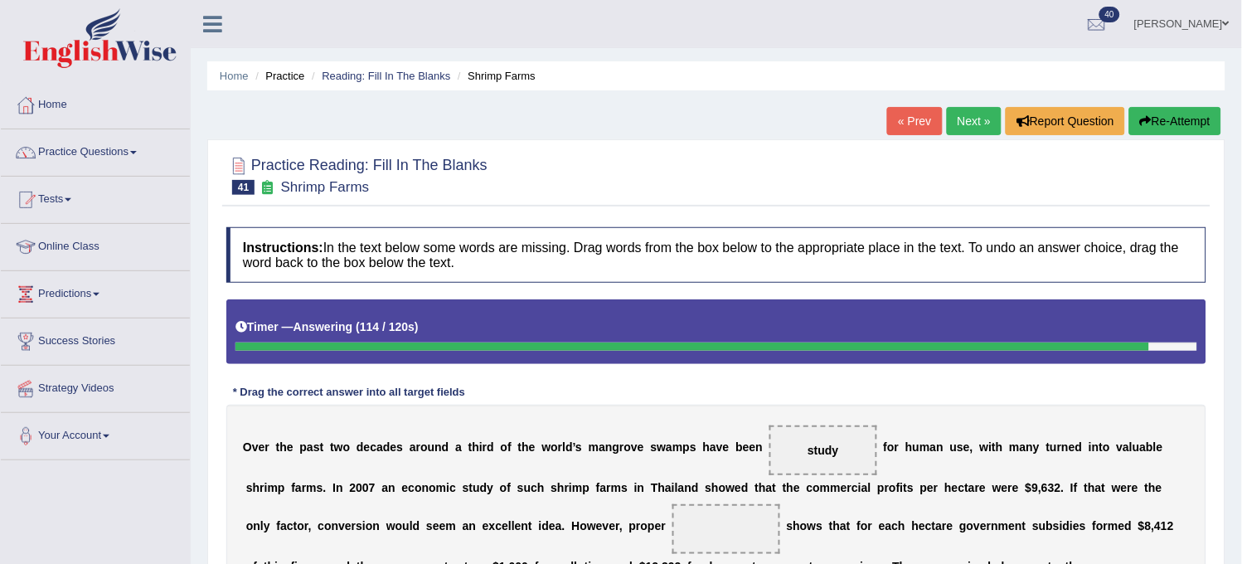
click at [1150, 122] on button "Re-Attempt" at bounding box center [1175, 121] width 92 height 28
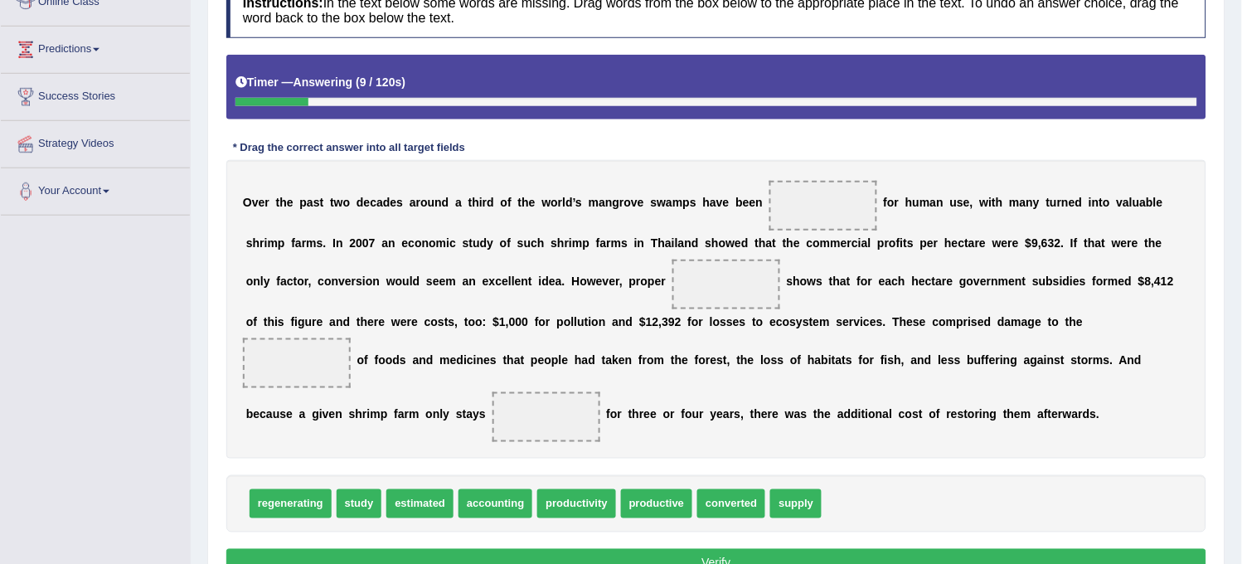
scroll to position [335, 0]
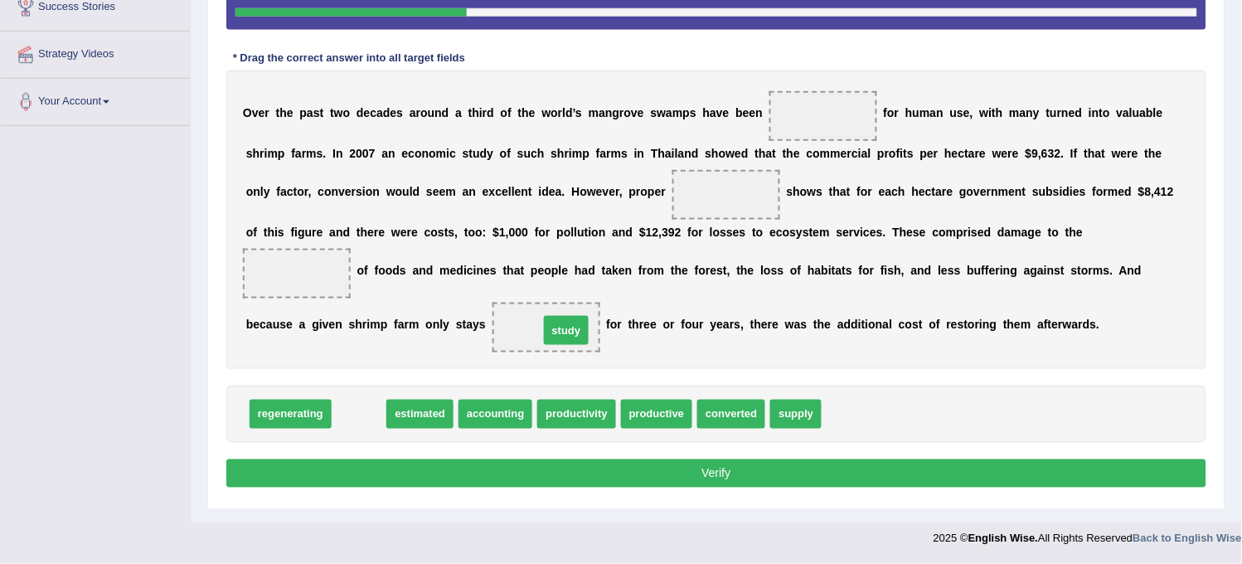
drag, startPoint x: 355, startPoint y: 415, endPoint x: 556, endPoint y: 326, distance: 219.8
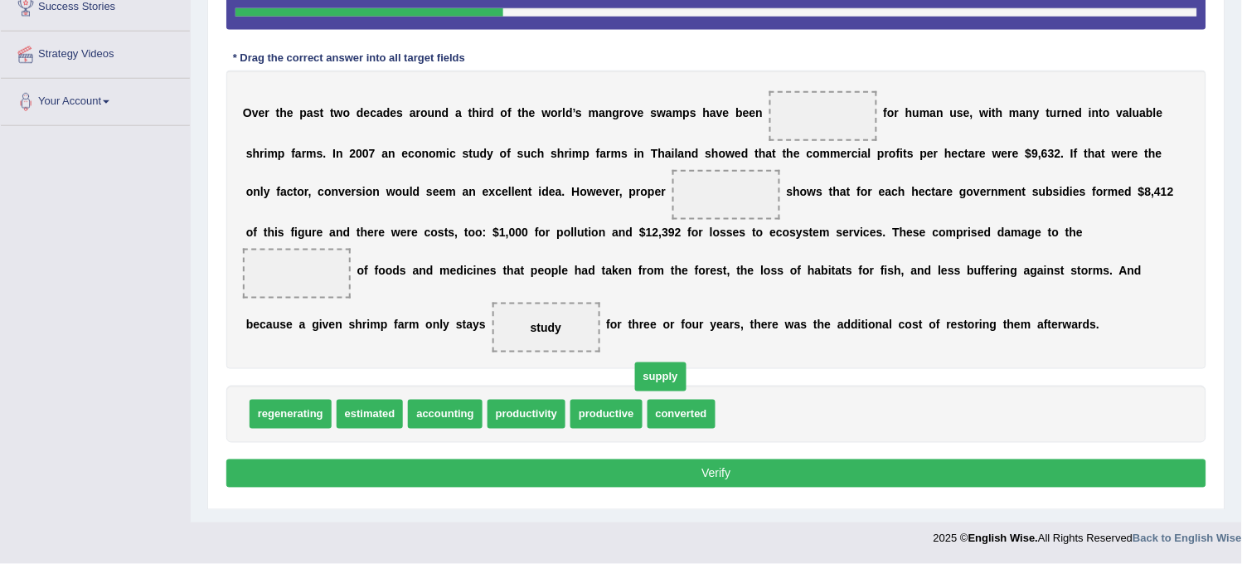
drag, startPoint x: 722, startPoint y: 418, endPoint x: 392, endPoint y: 325, distance: 342.9
click at [635, 362] on span "supply" at bounding box center [660, 376] width 51 height 29
drag, startPoint x: 755, startPoint y: 409, endPoint x: 315, endPoint y: 292, distance: 455.6
click at [488, 409] on span "productivity" at bounding box center [527, 414] width 78 height 29
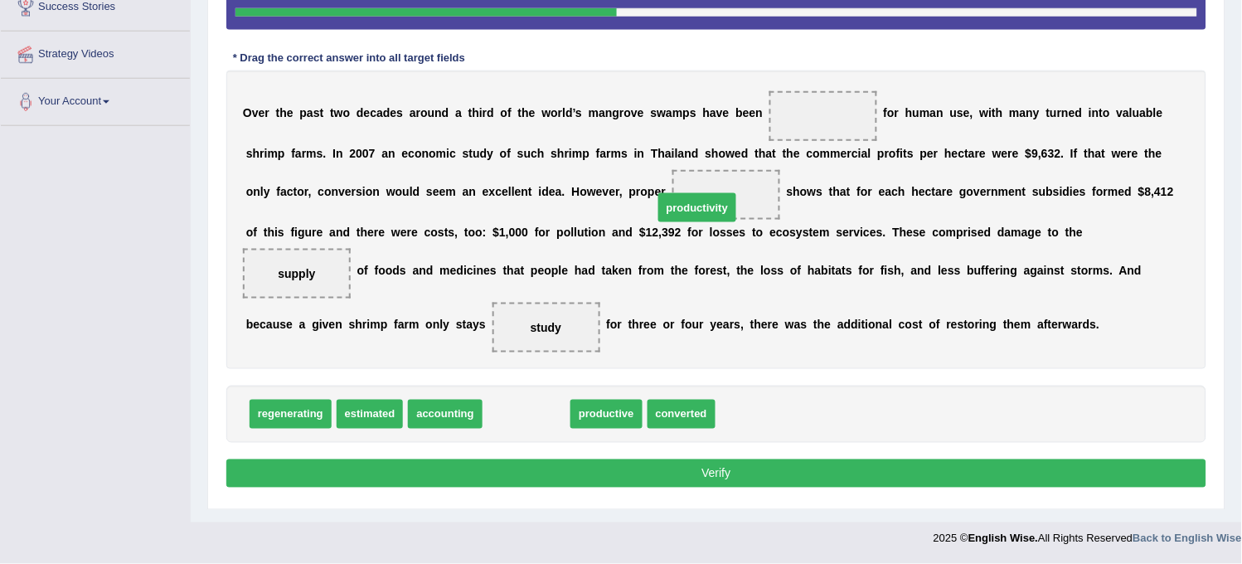
drag, startPoint x: 507, startPoint y: 415, endPoint x: 683, endPoint y: 204, distance: 275.0
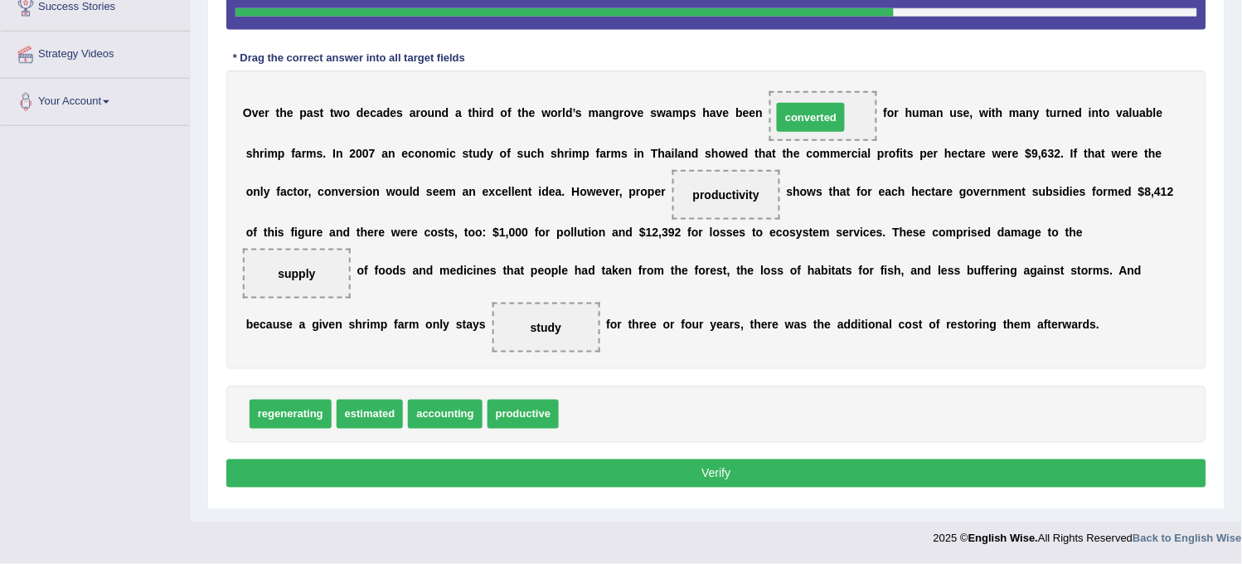
drag, startPoint x: 580, startPoint y: 419, endPoint x: 794, endPoint y: 123, distance: 364.8
click at [499, 469] on button "Verify" at bounding box center [716, 473] width 980 height 28
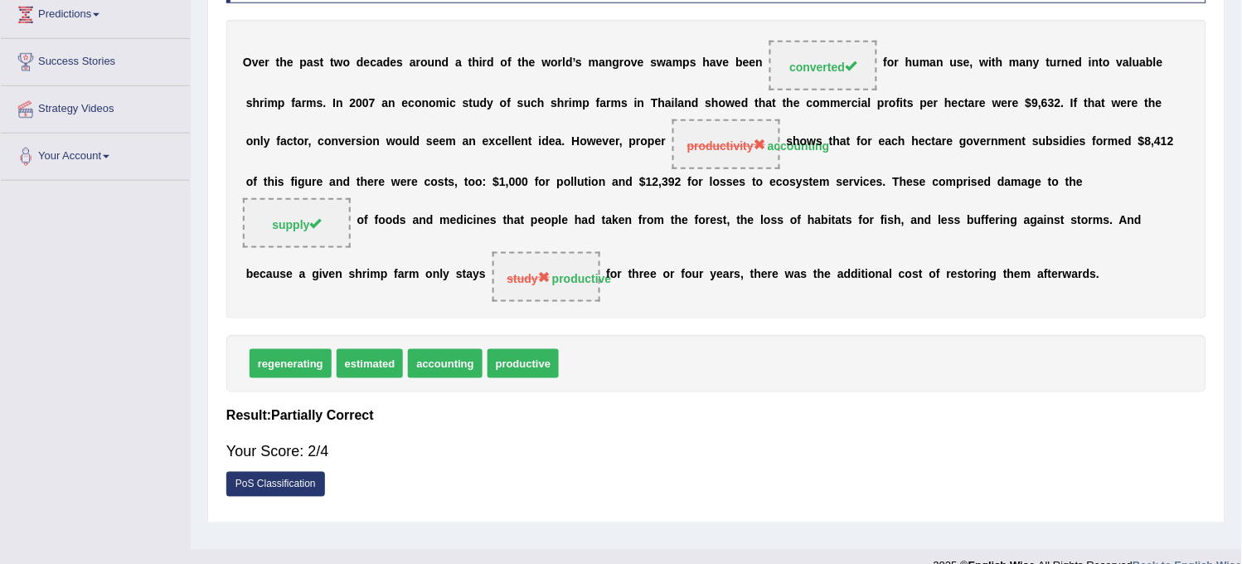
scroll to position [307, 0]
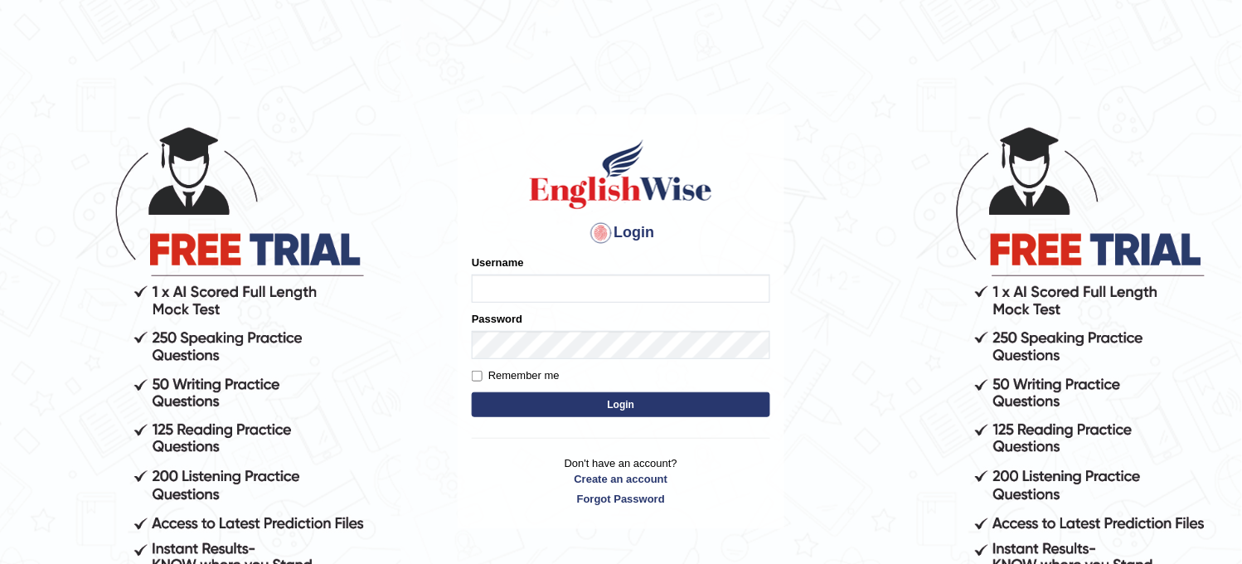
type input "obehi00"
click at [528, 392] on button "Login" at bounding box center [621, 404] width 299 height 25
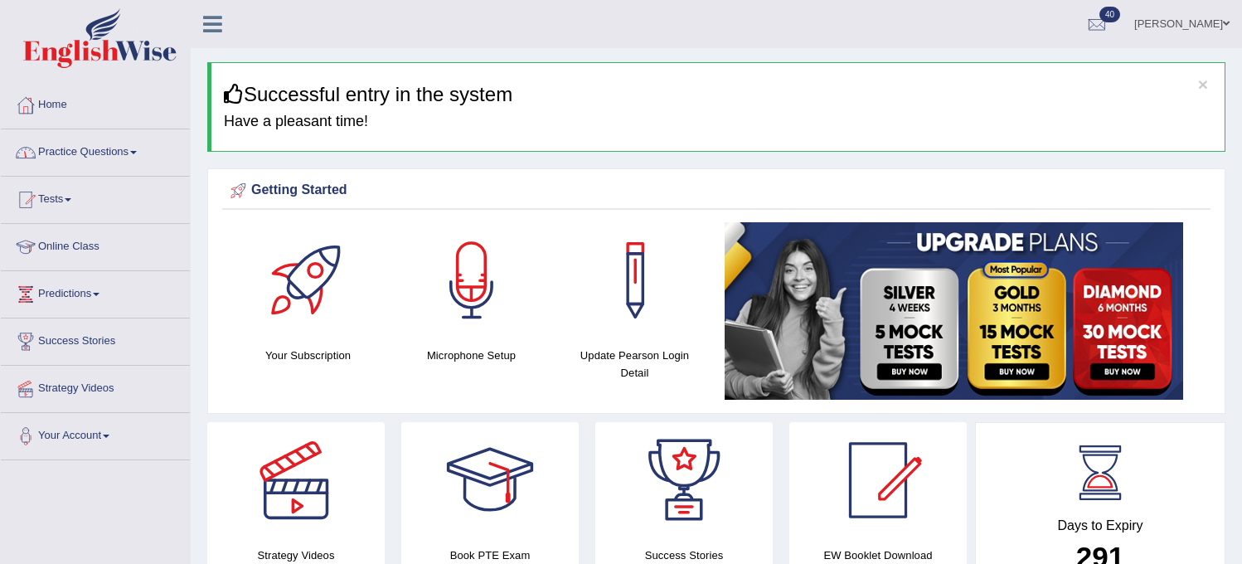
click at [167, 163] on link "Practice Questions" at bounding box center [95, 149] width 189 height 41
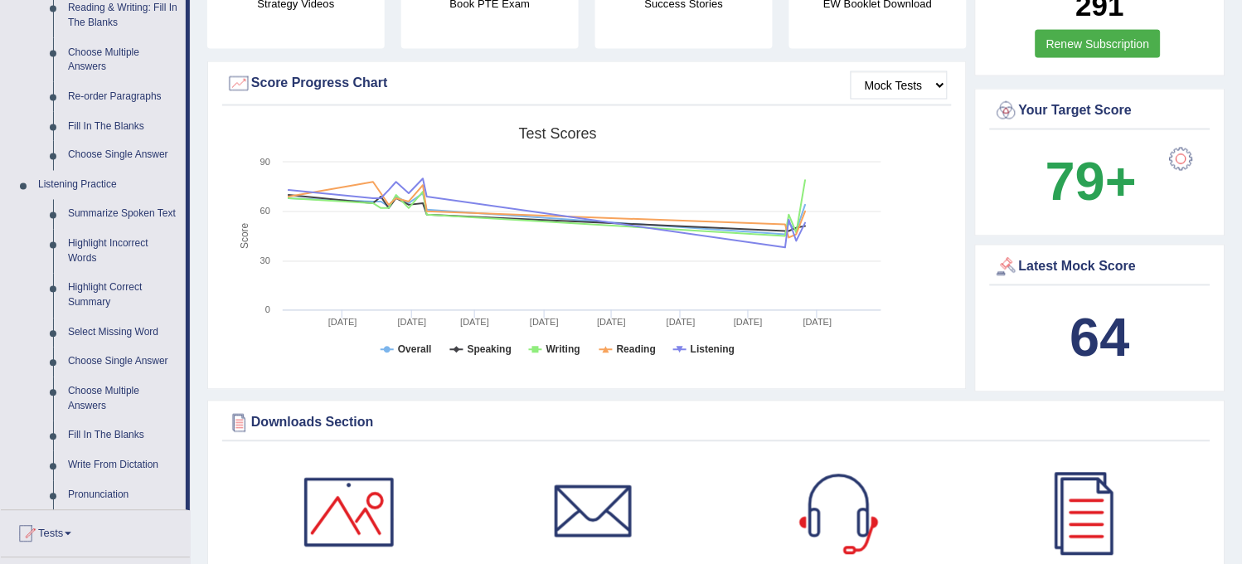
scroll to position [552, 0]
click at [124, 249] on link "Highlight Incorrect Words" at bounding box center [123, 251] width 125 height 44
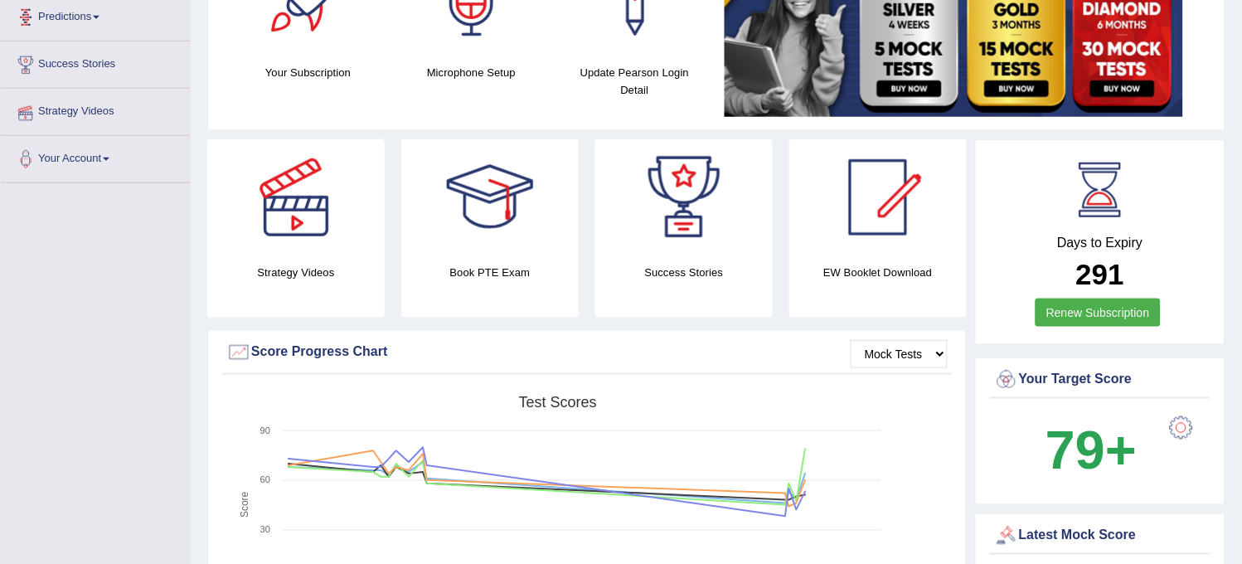
scroll to position [481, 0]
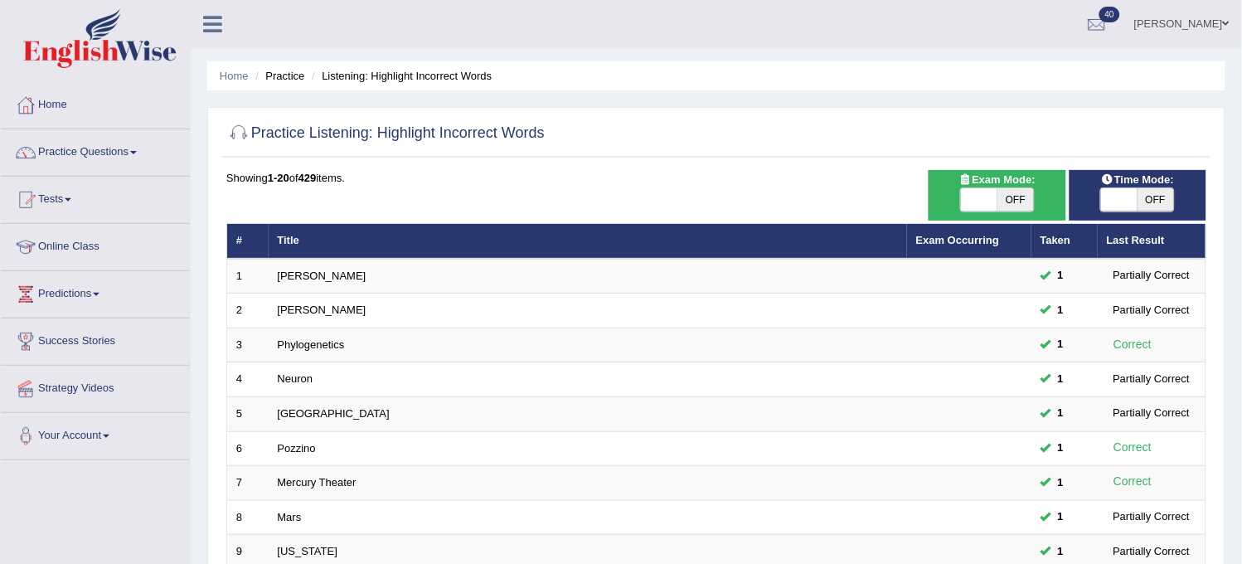
click at [1032, 206] on span "OFF" at bounding box center [1016, 199] width 36 height 23
checkbox input "true"
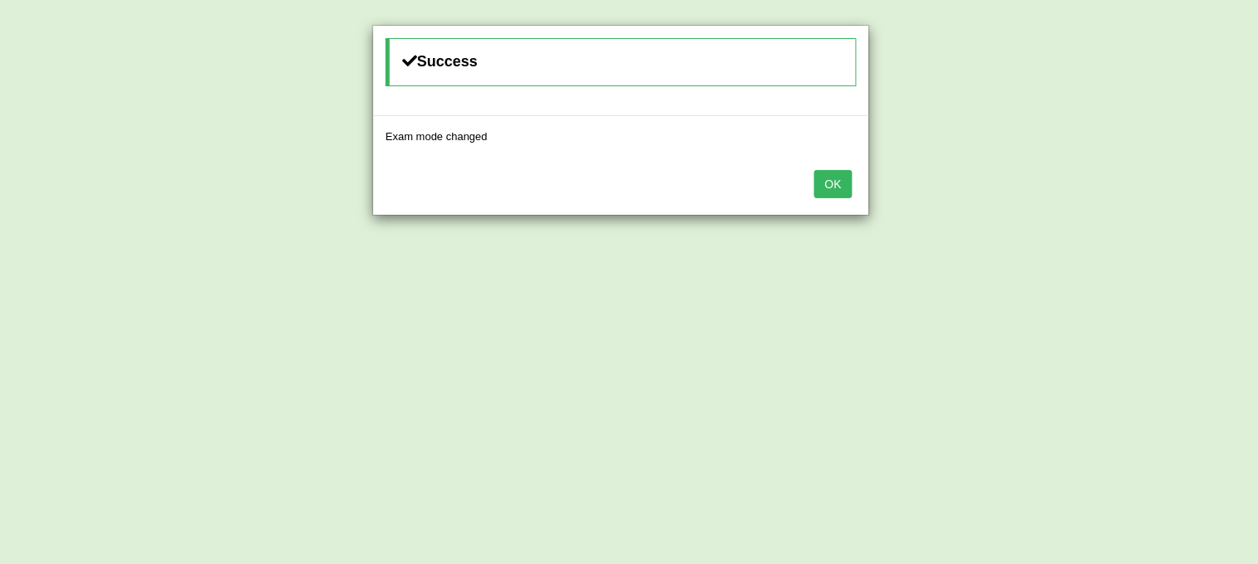
click at [826, 193] on button "OK" at bounding box center [833, 184] width 38 height 28
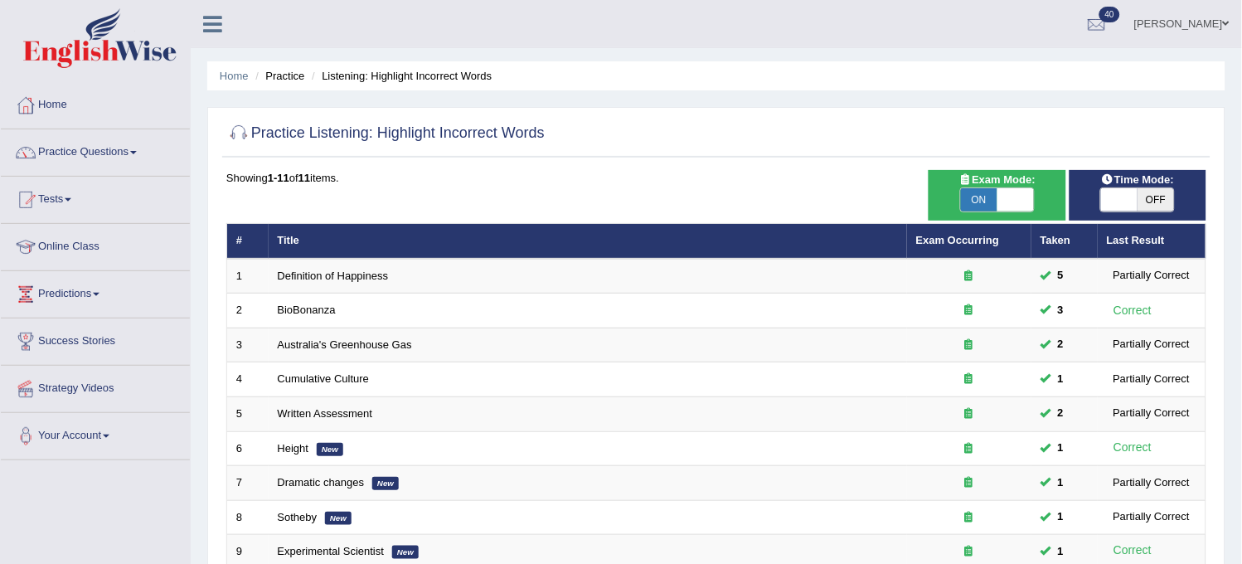
click at [1124, 191] on span at bounding box center [1119, 199] width 36 height 23
checkbox input "true"
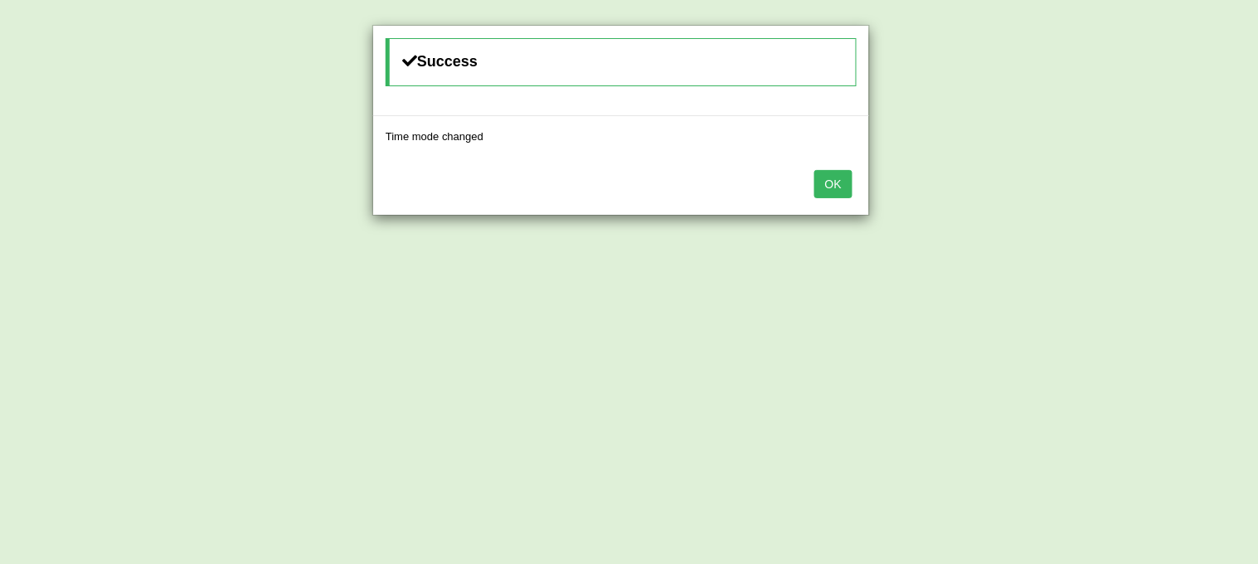
click at [825, 183] on button "OK" at bounding box center [833, 184] width 38 height 28
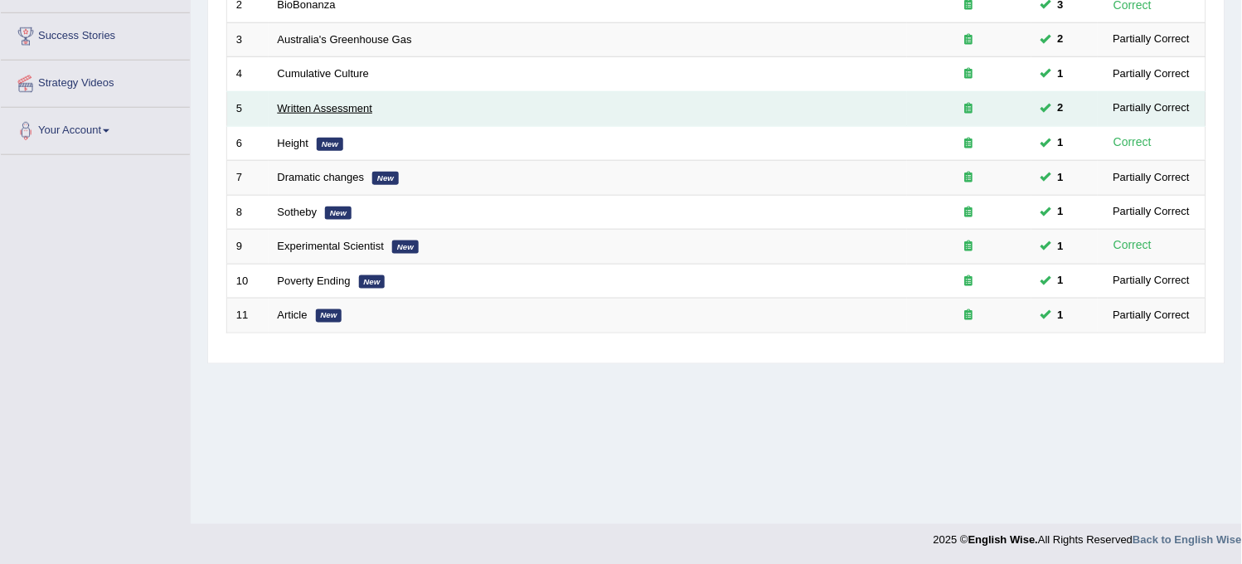
scroll to position [307, 0]
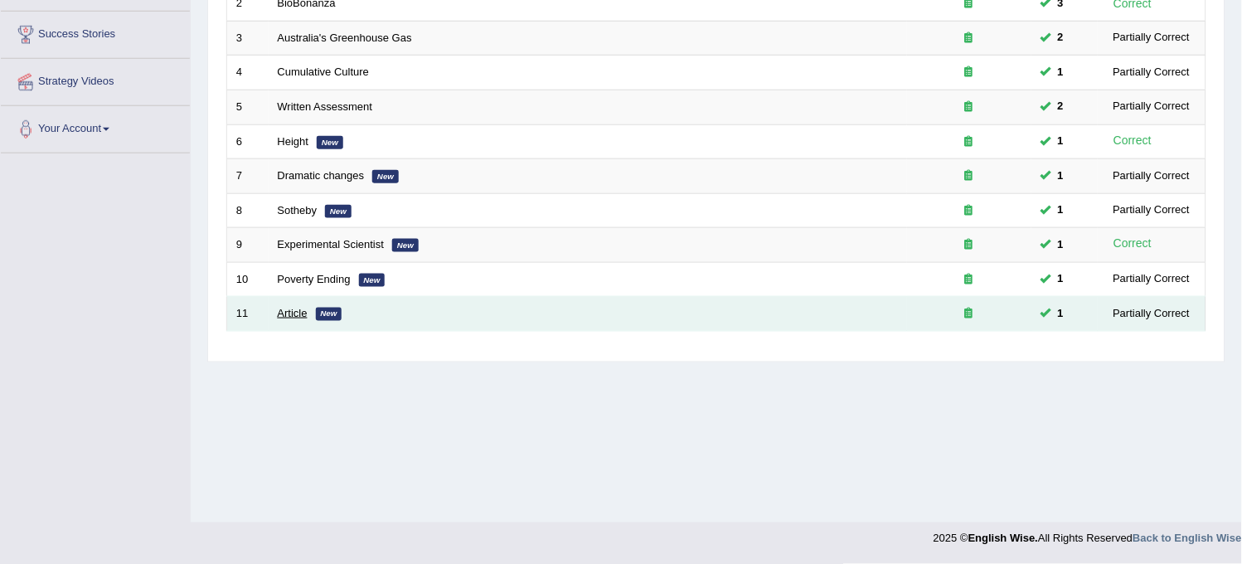
click at [286, 313] on link "Article" at bounding box center [293, 313] width 30 height 12
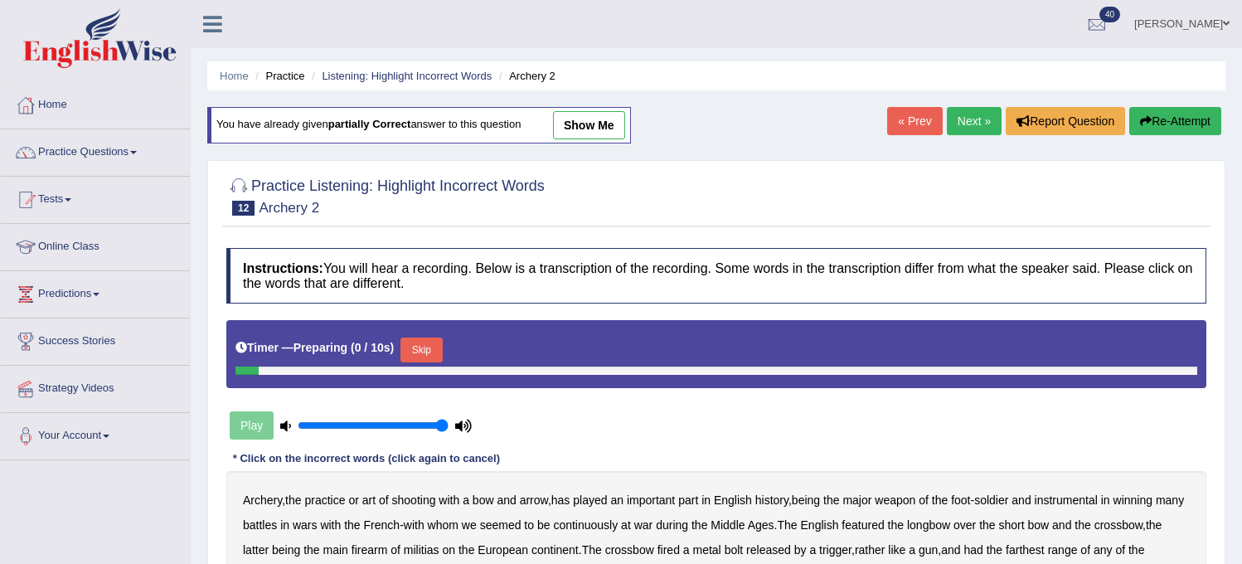
click at [958, 121] on link "Next »" at bounding box center [974, 121] width 55 height 28
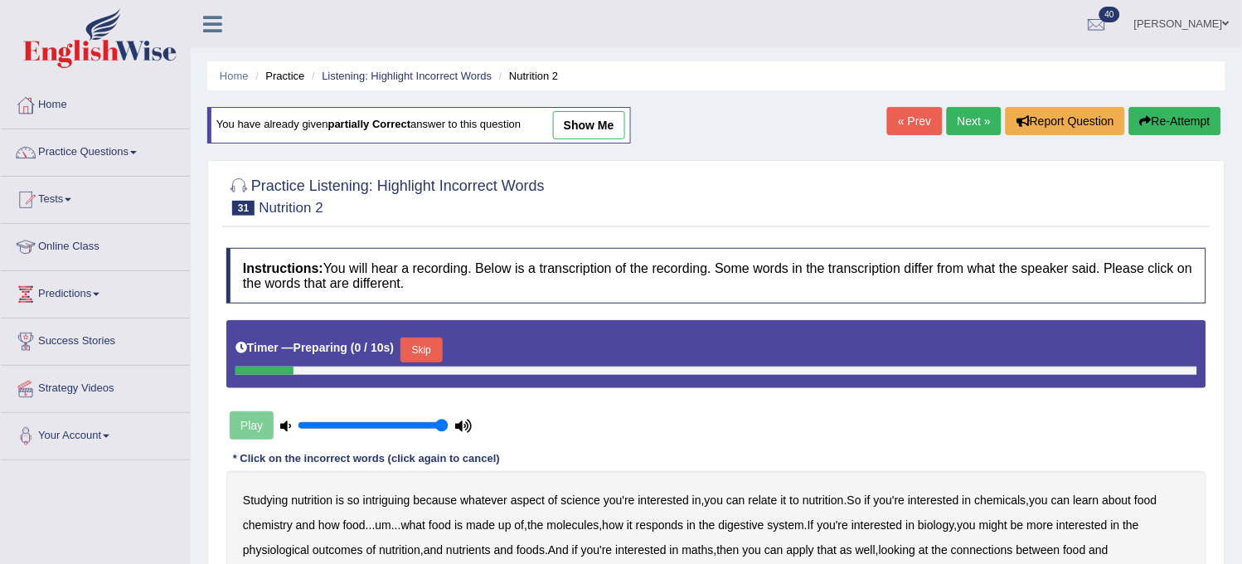
click at [958, 121] on link "Next »" at bounding box center [974, 121] width 55 height 28
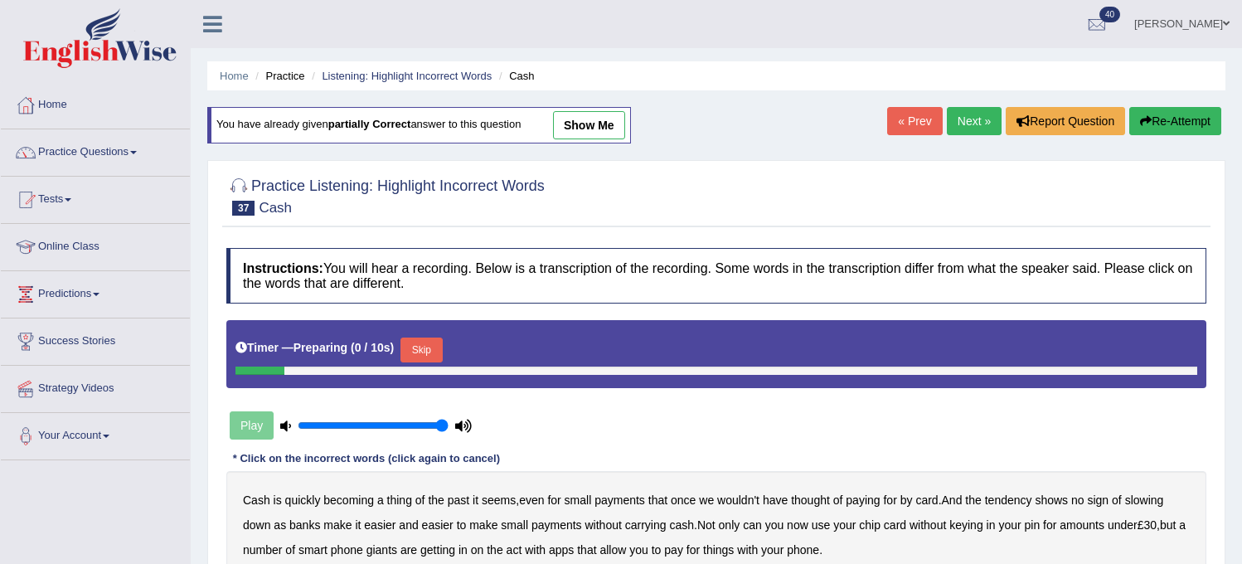
click at [958, 121] on link "Next »" at bounding box center [974, 121] width 55 height 28
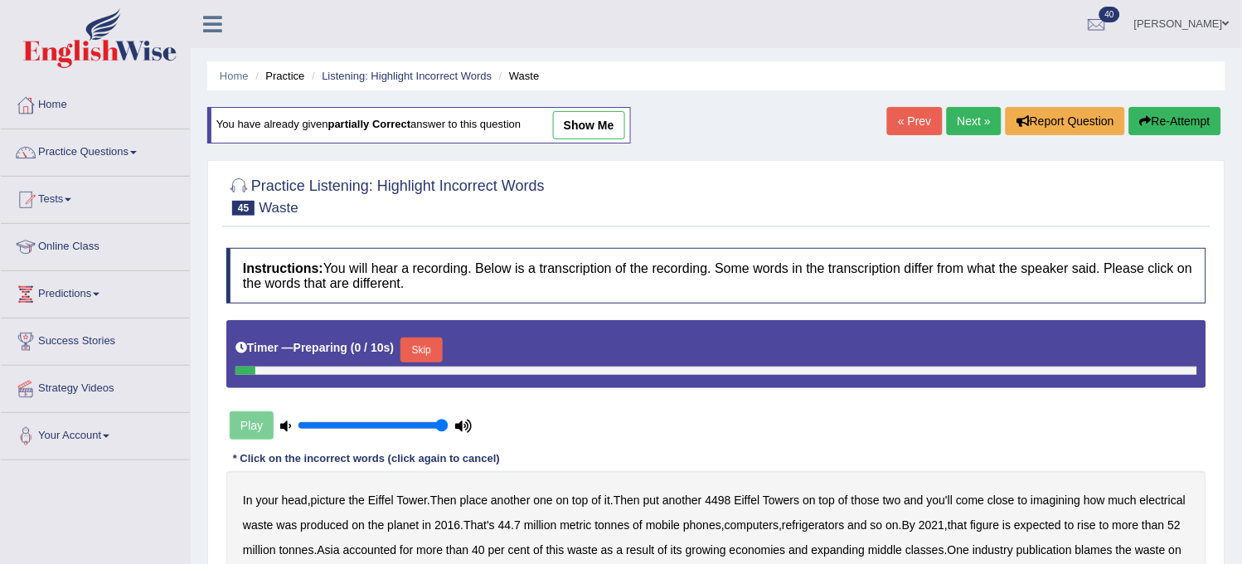
click at [957, 121] on link "Next »" at bounding box center [974, 121] width 55 height 28
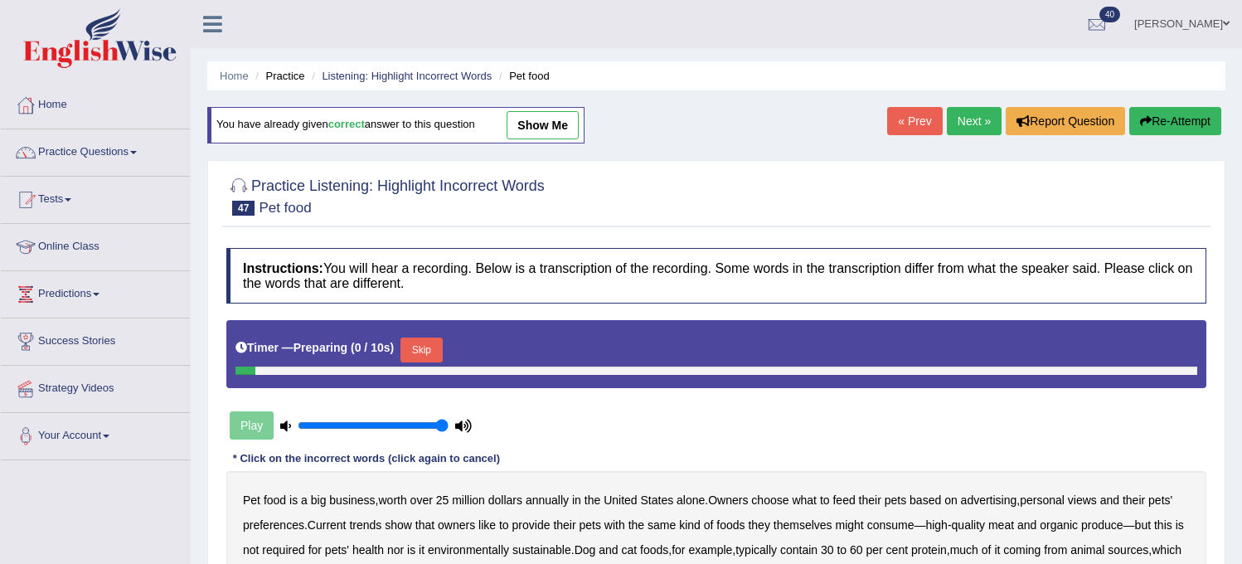
click at [957, 121] on link "Next »" at bounding box center [974, 121] width 55 height 28
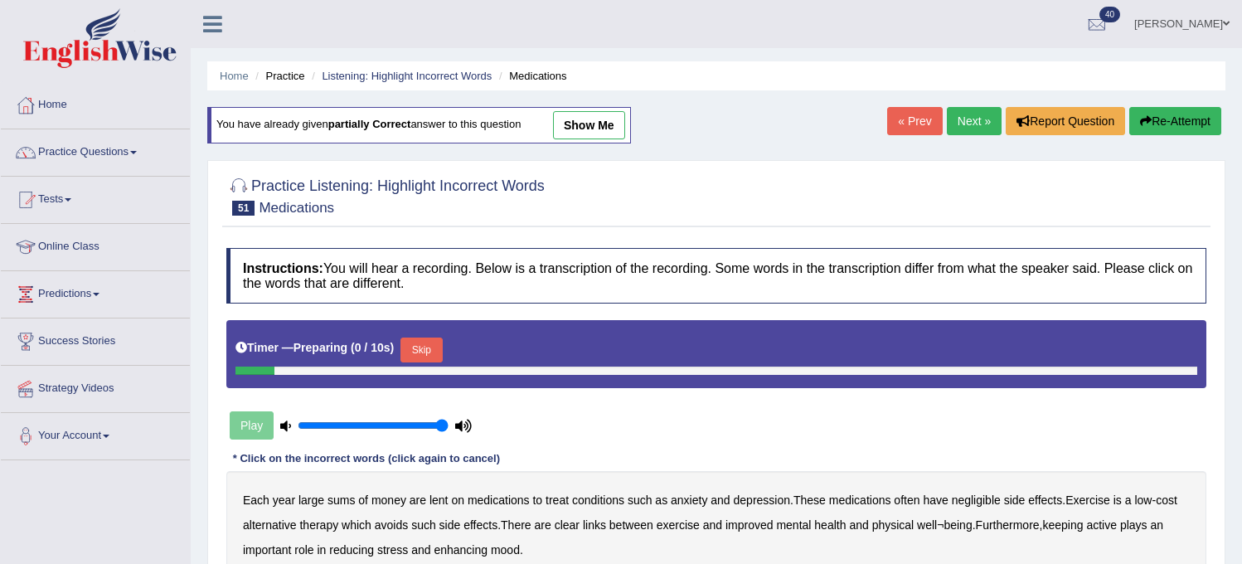
click at [957, 121] on link "Next »" at bounding box center [974, 121] width 55 height 28
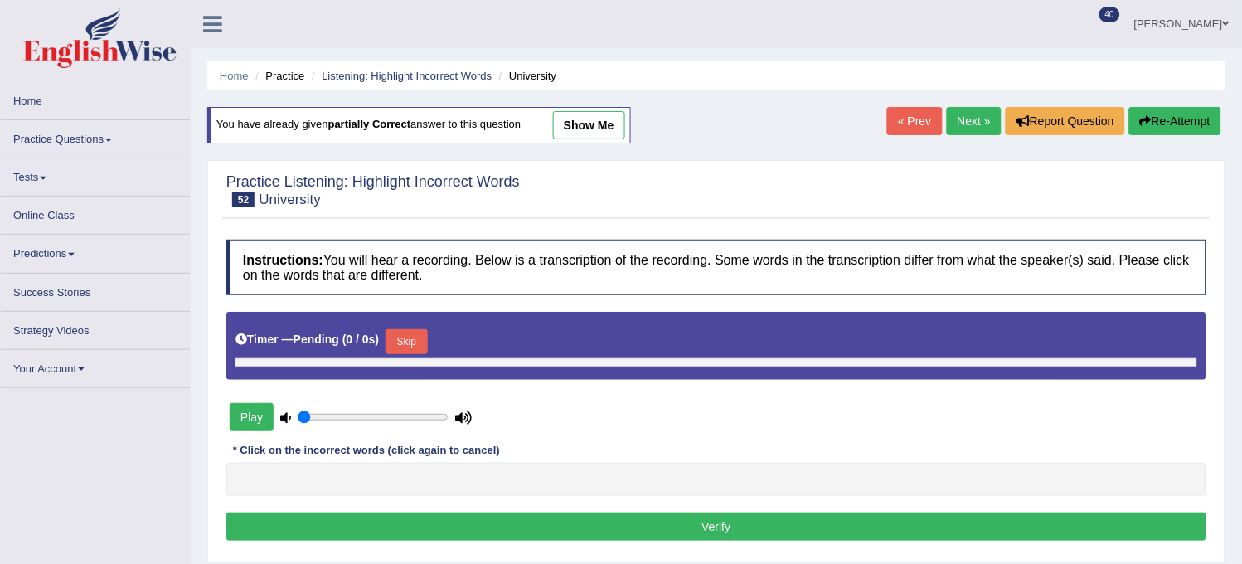
click at [957, 122] on link "Next »" at bounding box center [974, 121] width 55 height 28
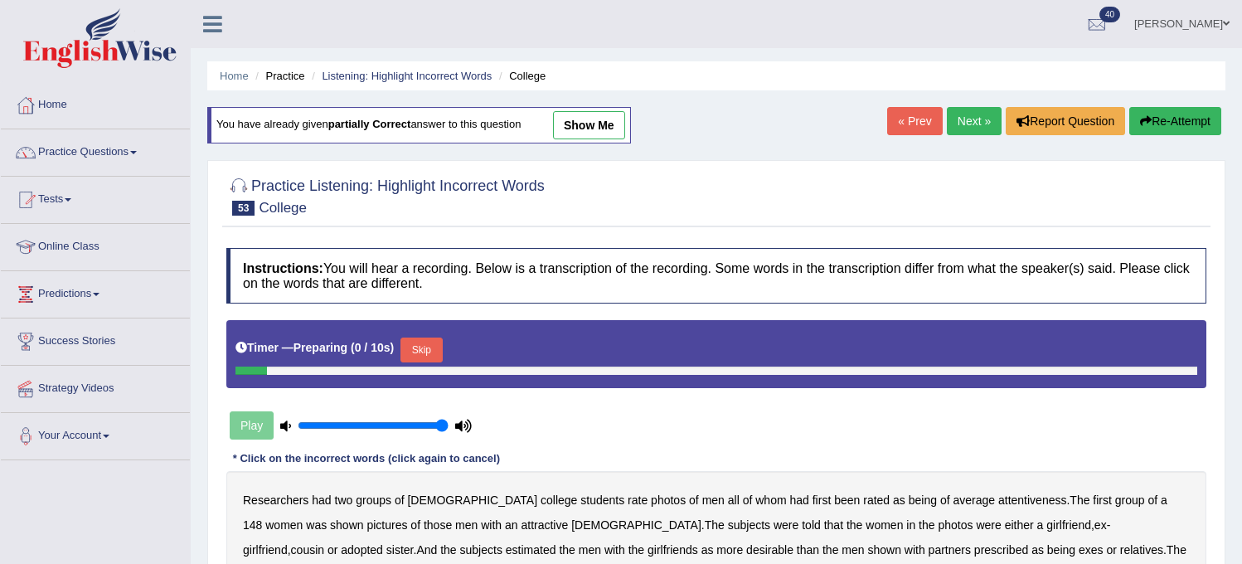
click at [957, 122] on link "Next »" at bounding box center [974, 121] width 55 height 28
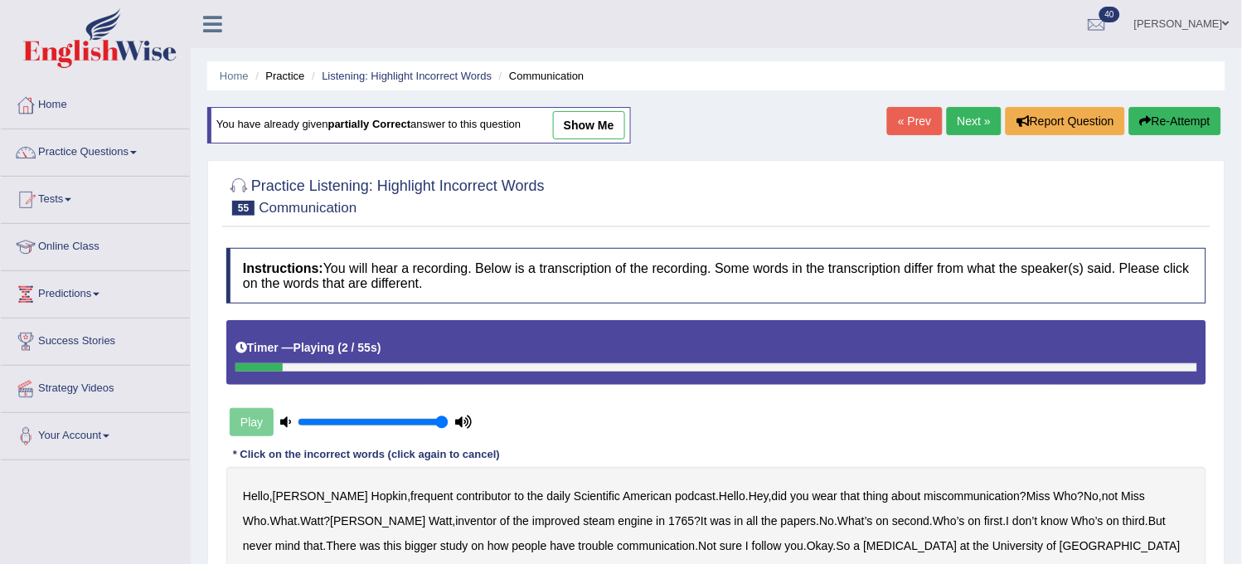
click at [957, 121] on link "Next »" at bounding box center [974, 121] width 55 height 28
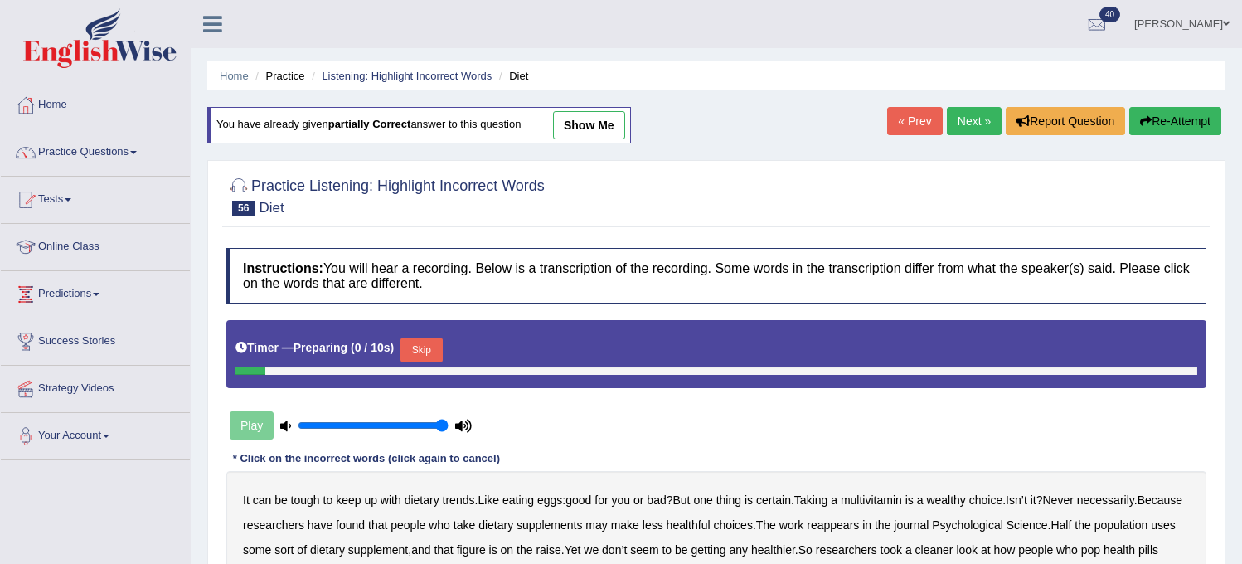
click at [957, 121] on link "Next »" at bounding box center [974, 121] width 55 height 28
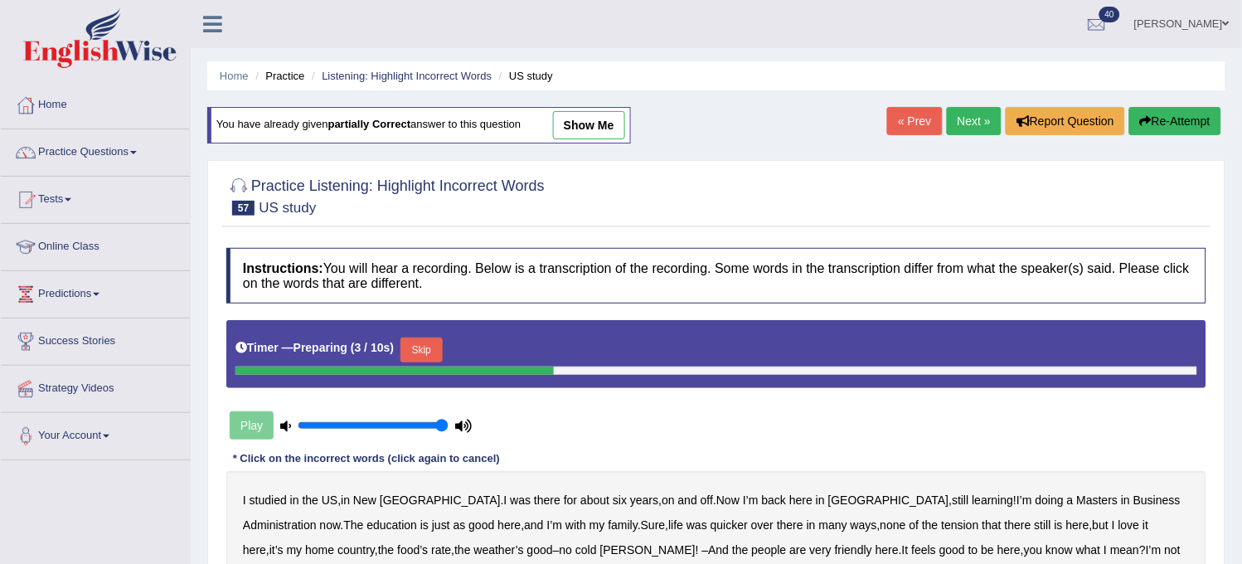
click at [957, 121] on link "Next »" at bounding box center [974, 121] width 55 height 28
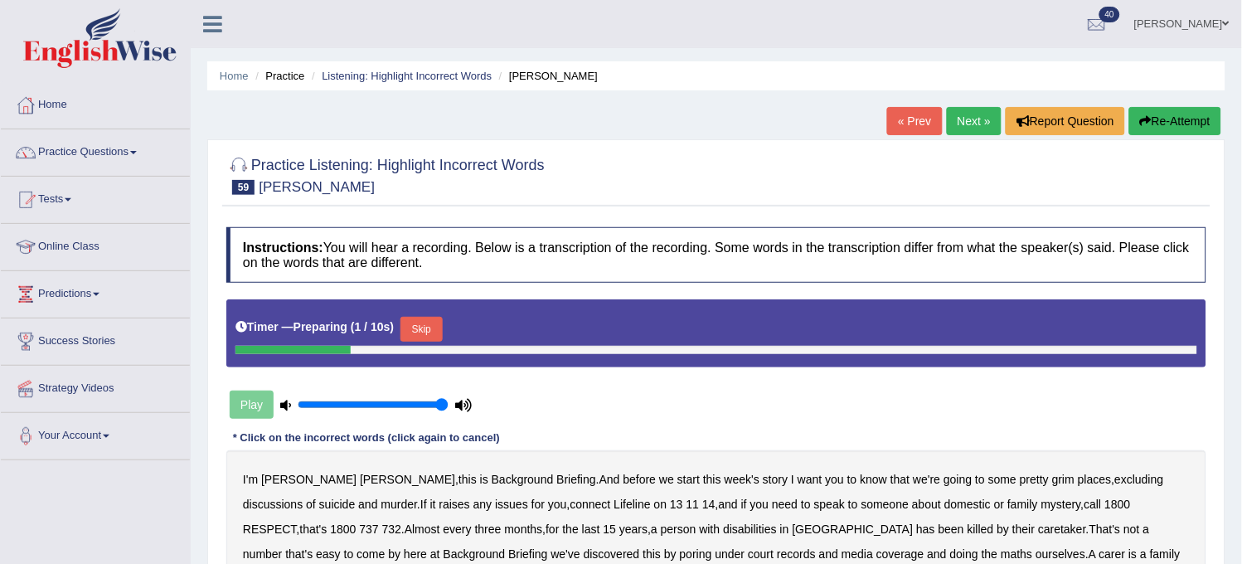
click at [957, 121] on link "Next »" at bounding box center [974, 121] width 55 height 28
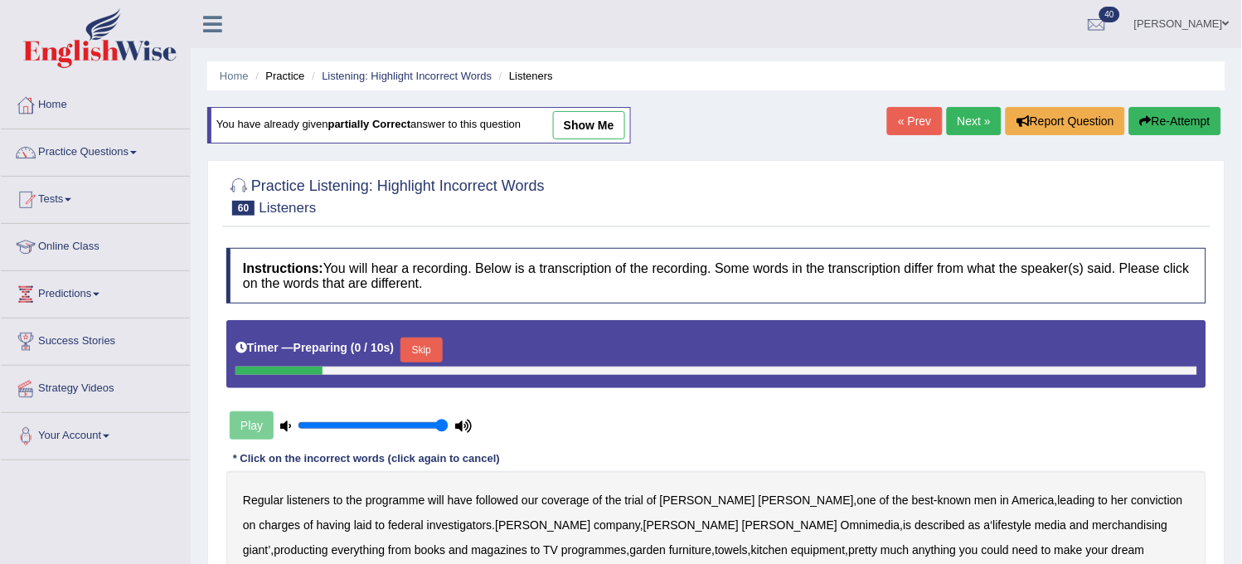
drag, startPoint x: 0, startPoint y: 0, endPoint x: 957, endPoint y: 121, distance: 964.6
click at [957, 121] on link "Next »" at bounding box center [974, 121] width 55 height 28
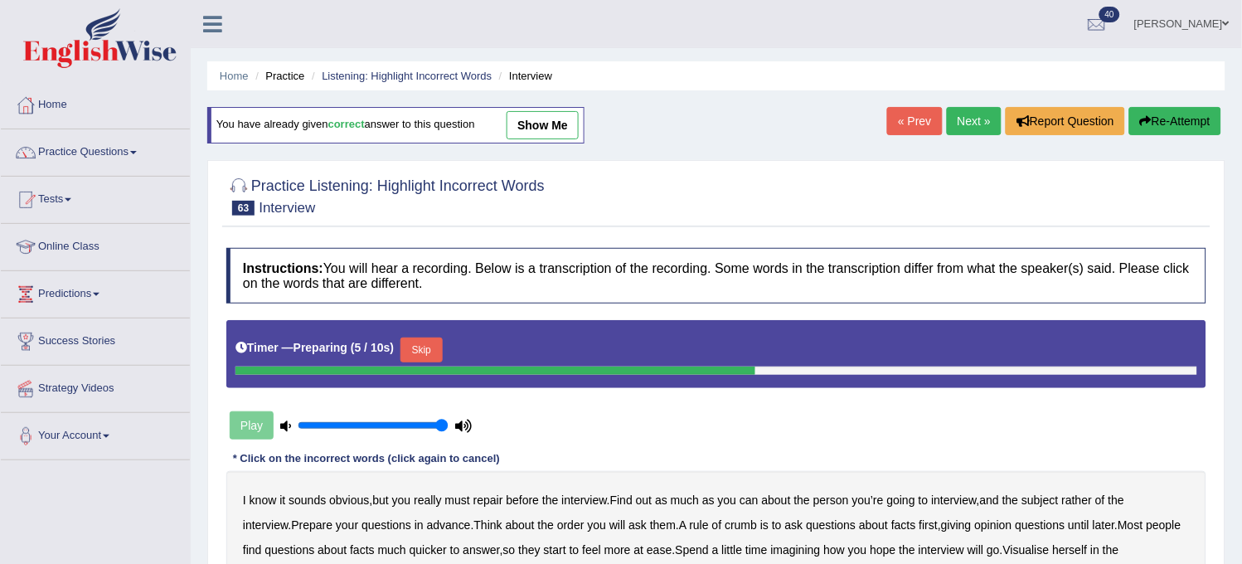
click at [957, 121] on link "Next »" at bounding box center [974, 121] width 55 height 28
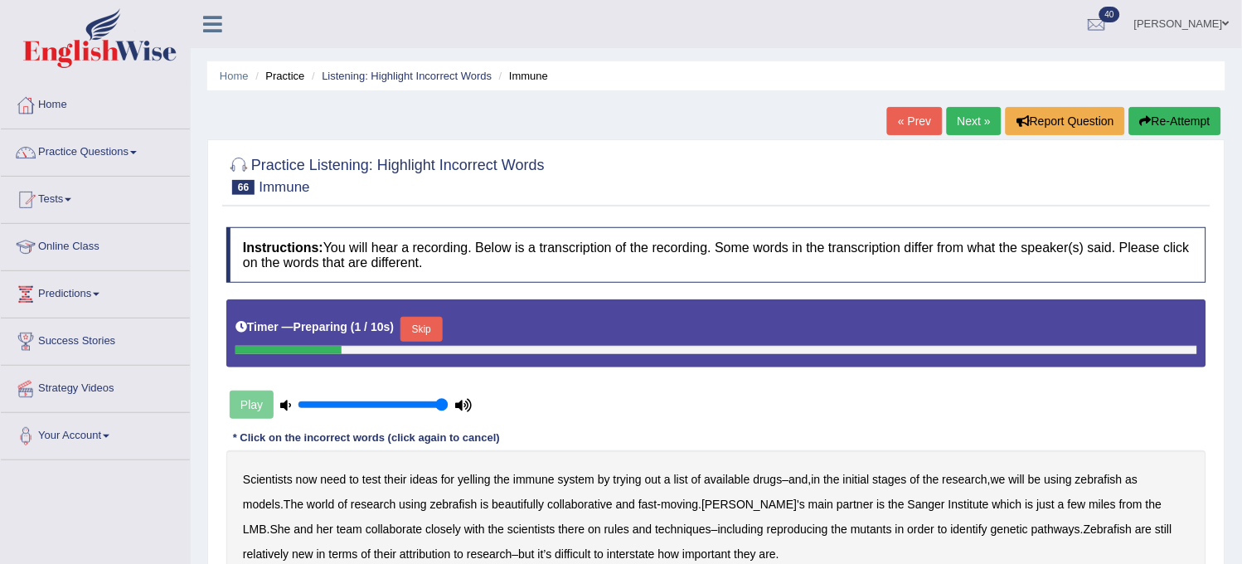
drag, startPoint x: 0, startPoint y: 0, endPoint x: 957, endPoint y: 121, distance: 964.6
click at [957, 121] on link "Next »" at bounding box center [974, 121] width 55 height 28
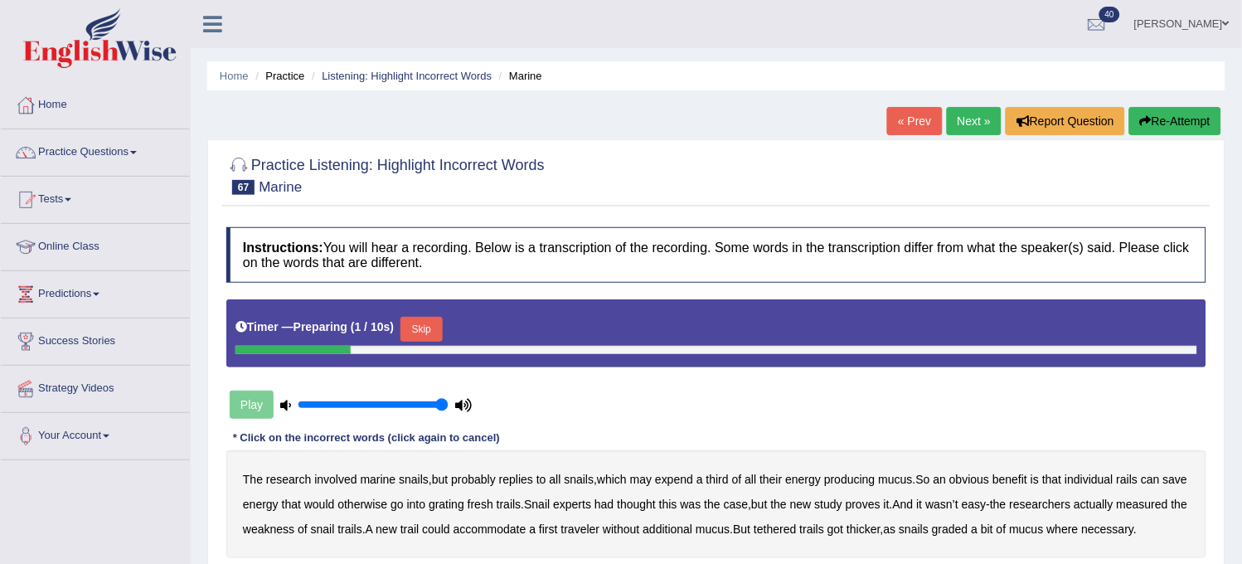
click at [920, 123] on link "« Prev" at bounding box center [914, 121] width 55 height 28
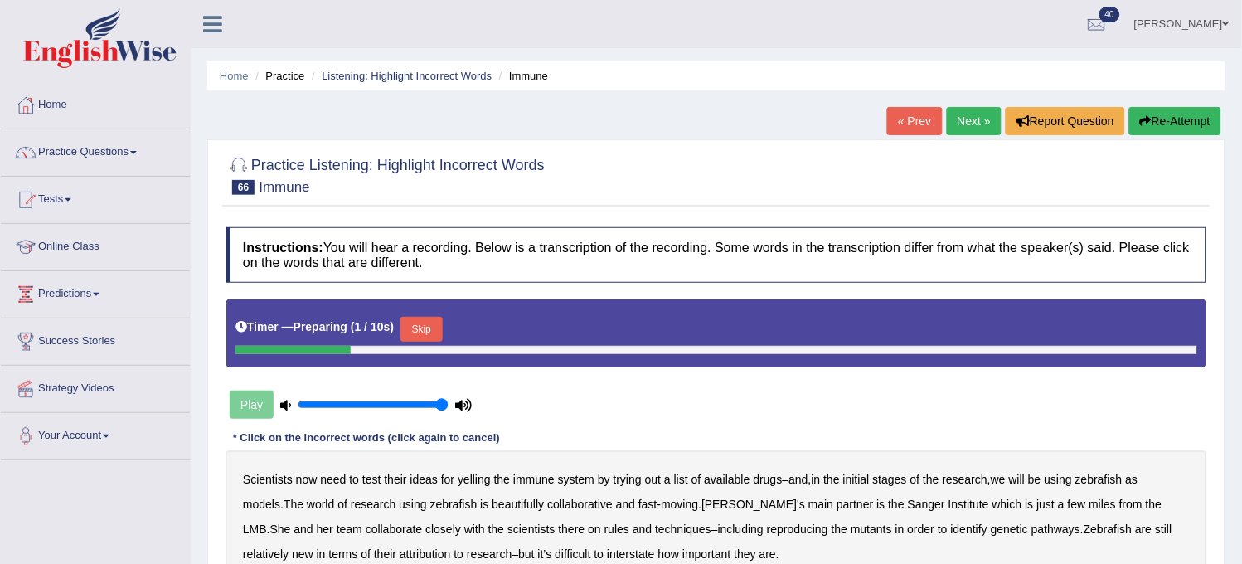
click at [984, 117] on link "Next »" at bounding box center [974, 121] width 55 height 28
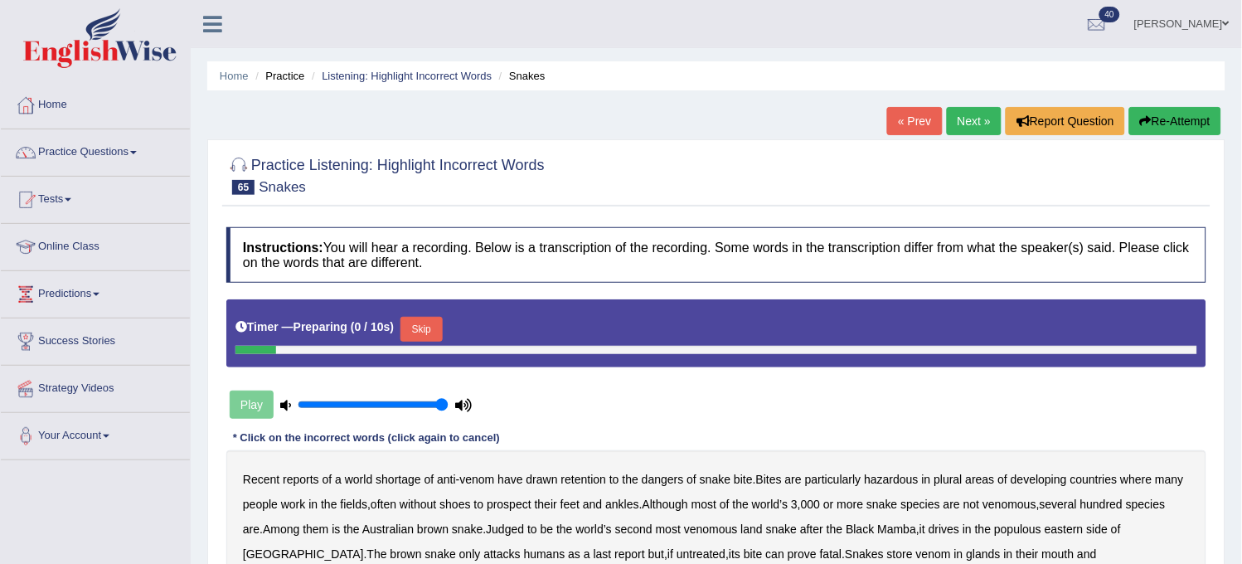
click at [906, 114] on link "« Prev" at bounding box center [914, 121] width 55 height 28
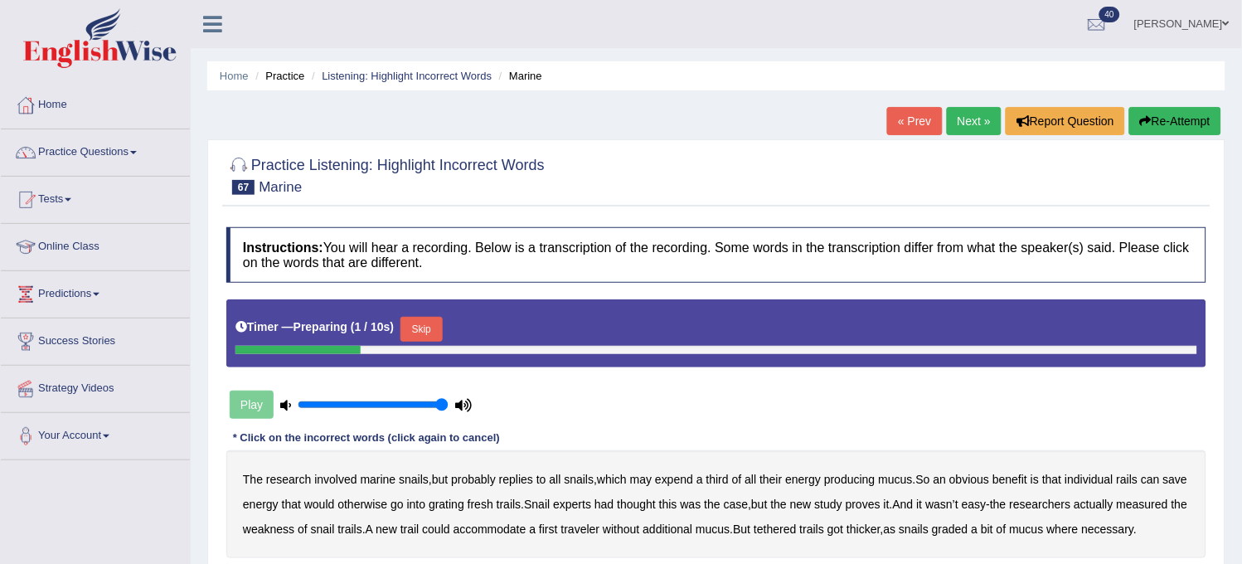
click at [956, 124] on link "Next »" at bounding box center [974, 121] width 55 height 28
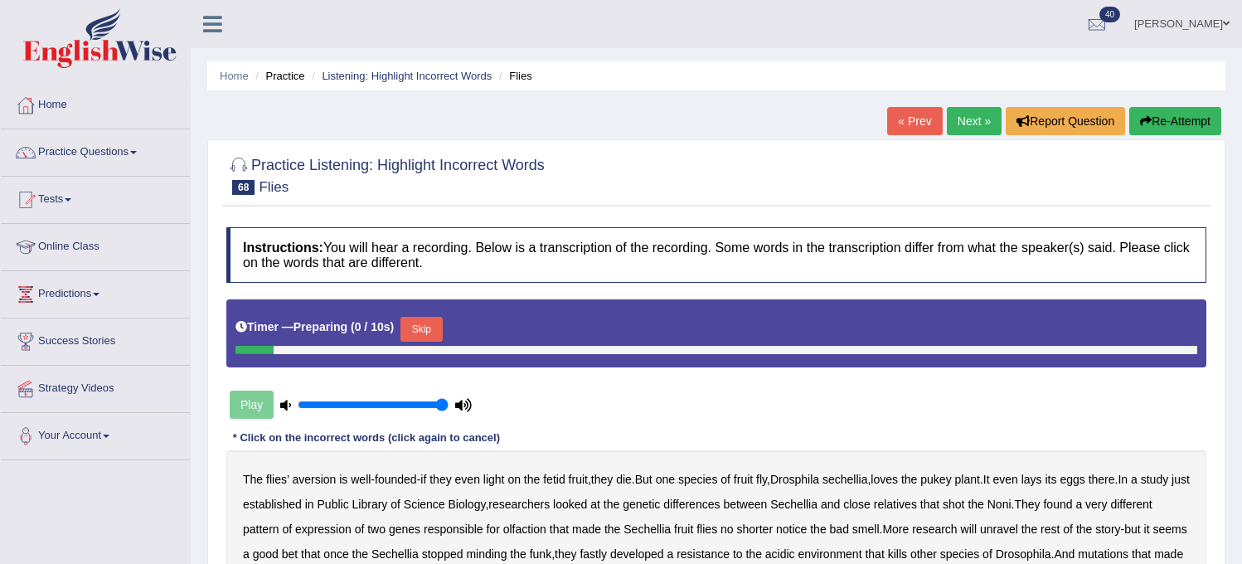
click at [956, 124] on link "Next »" at bounding box center [974, 121] width 55 height 28
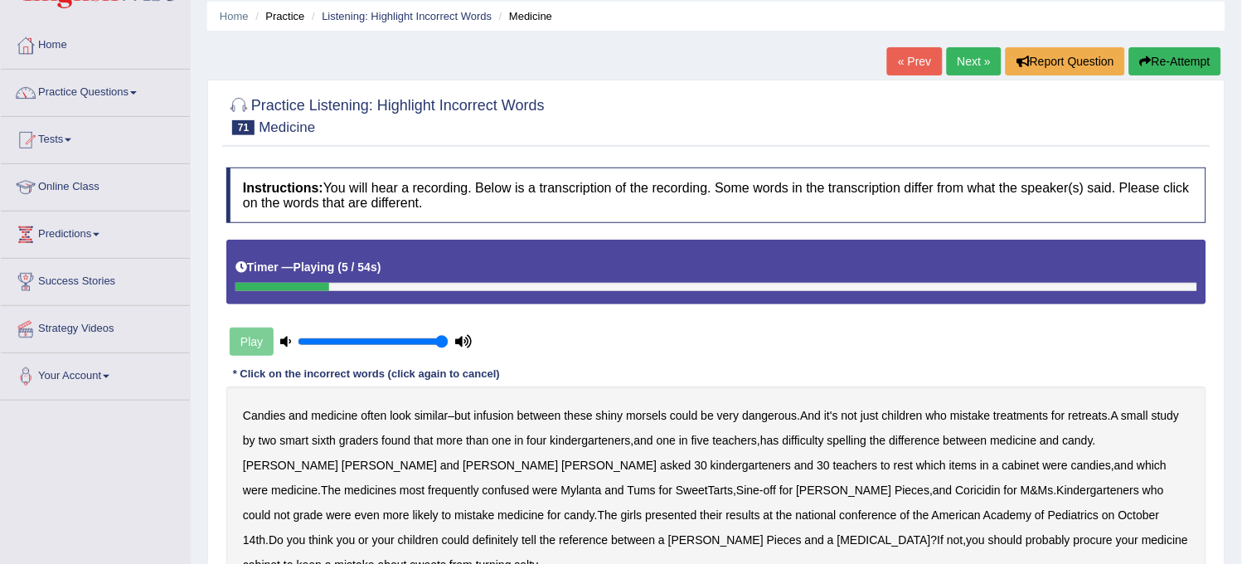
scroll to position [92, 0]
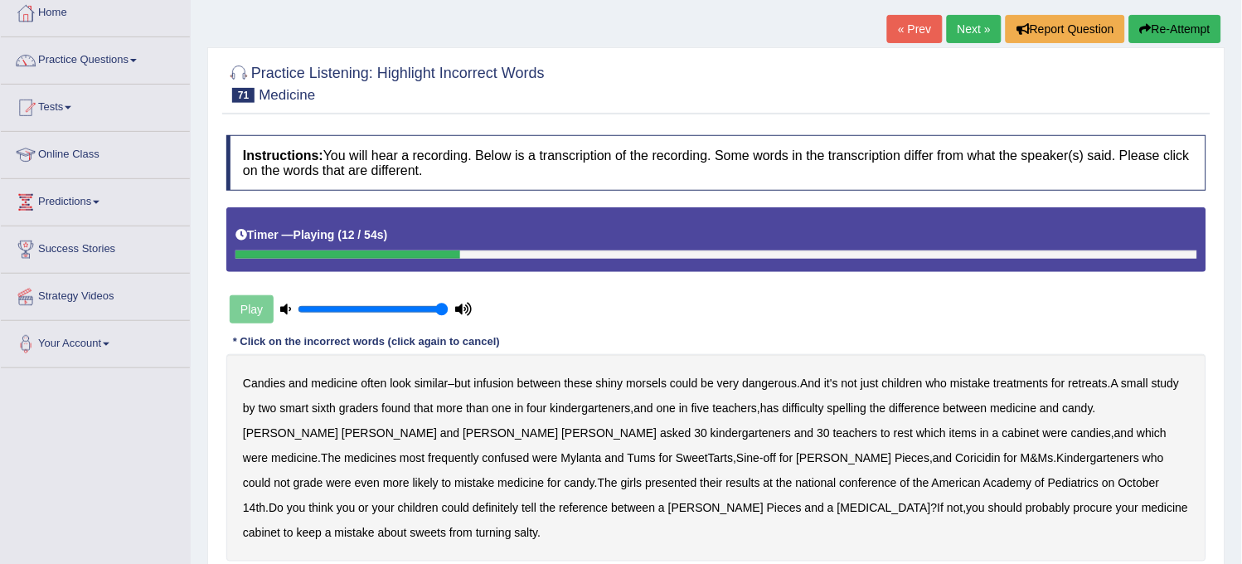
click at [1171, 39] on button "Re-Attempt" at bounding box center [1175, 29] width 92 height 28
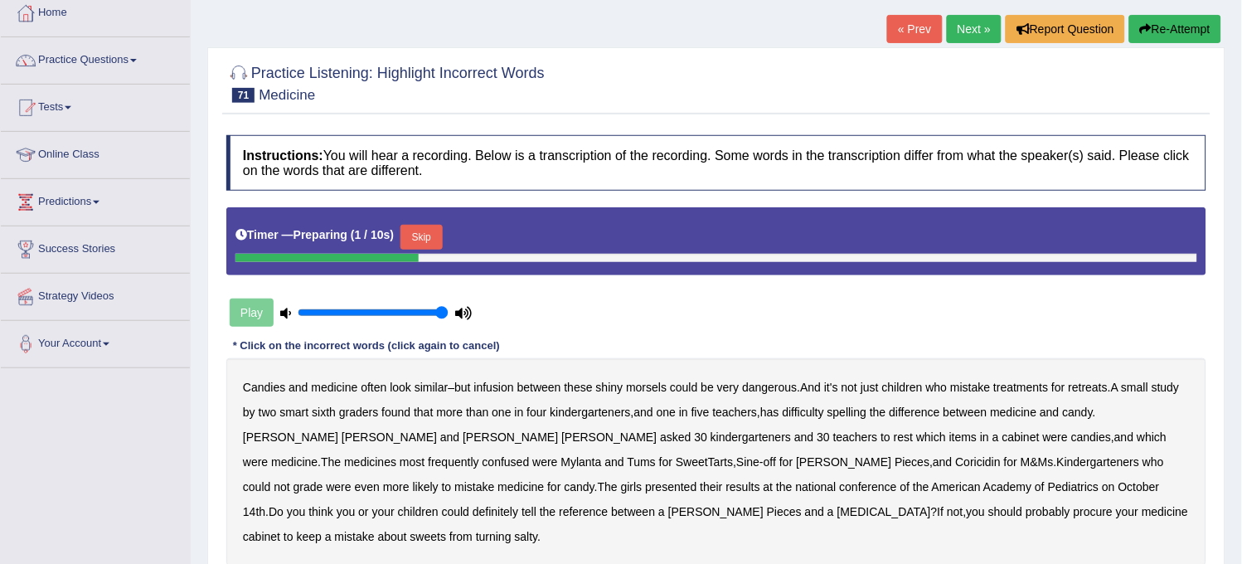
click at [425, 231] on button "Skip" at bounding box center [421, 237] width 41 height 25
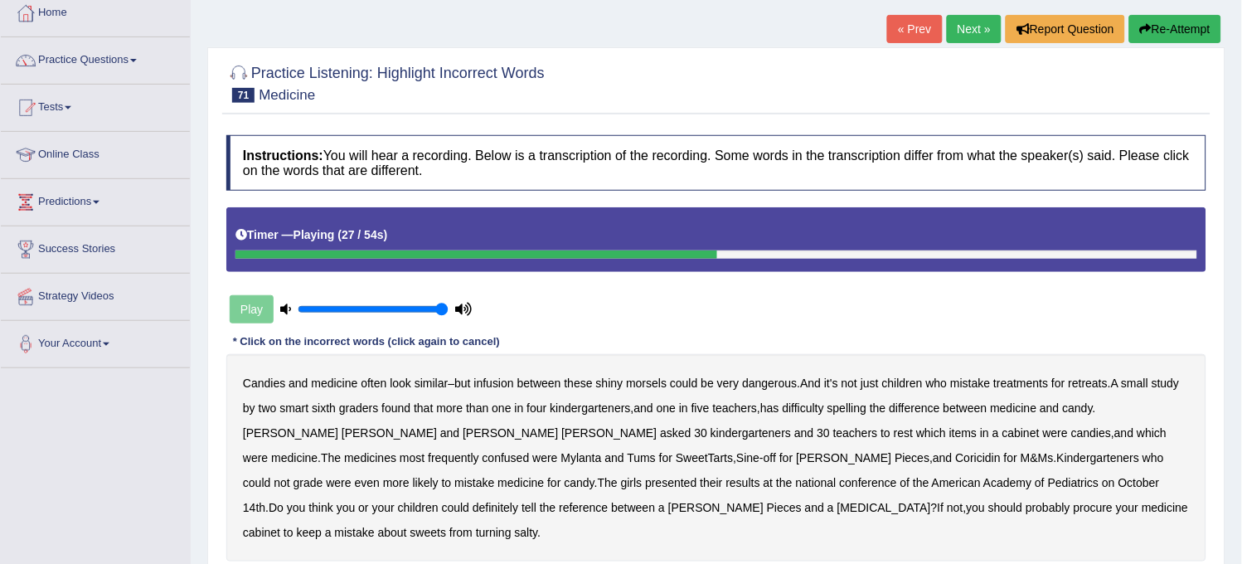
click at [932, 303] on div "Instructions: You will hear a recording. Below is a transcription of the record…" at bounding box center [716, 373] width 988 height 493
type input "0.65"
click at [392, 303] on input "range" at bounding box center [373, 309] width 151 height 13
click at [1191, 18] on button "Re-Attempt" at bounding box center [1175, 29] width 92 height 28
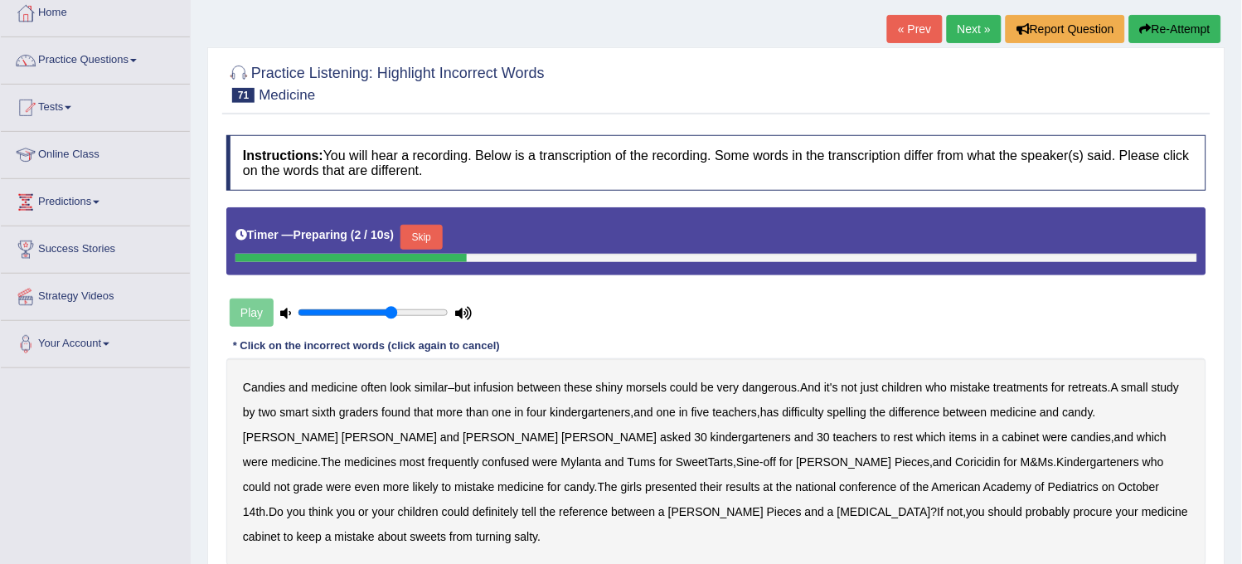
click at [427, 239] on button "Skip" at bounding box center [421, 237] width 41 height 25
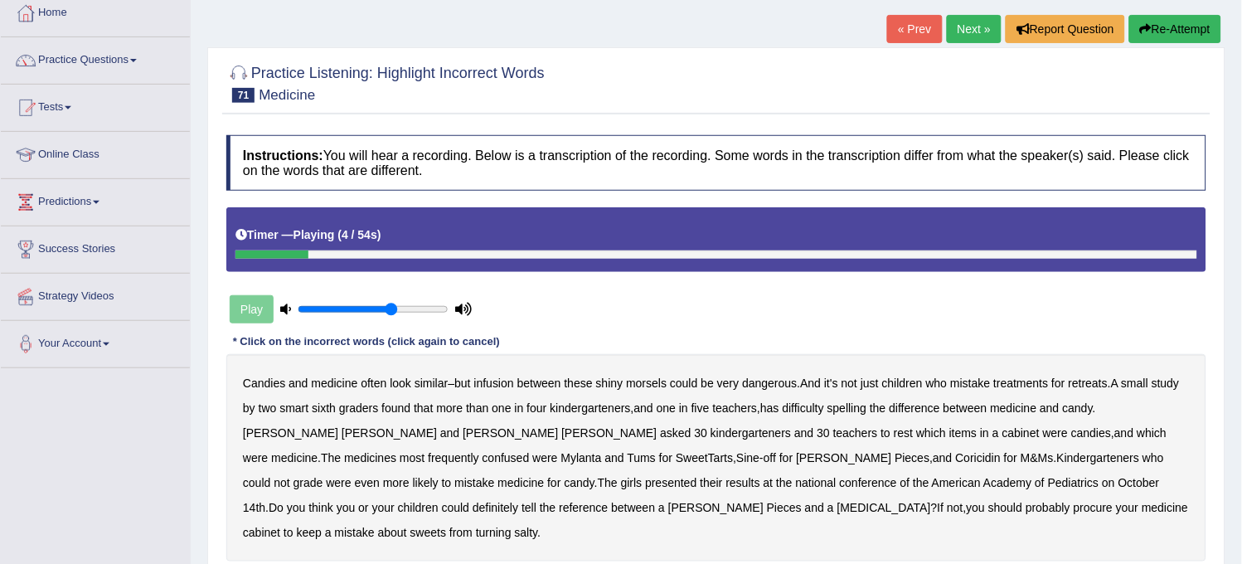
click at [493, 381] on b "infusion" at bounding box center [494, 382] width 40 height 13
click at [1194, 27] on button "Re-Attempt" at bounding box center [1175, 29] width 92 height 28
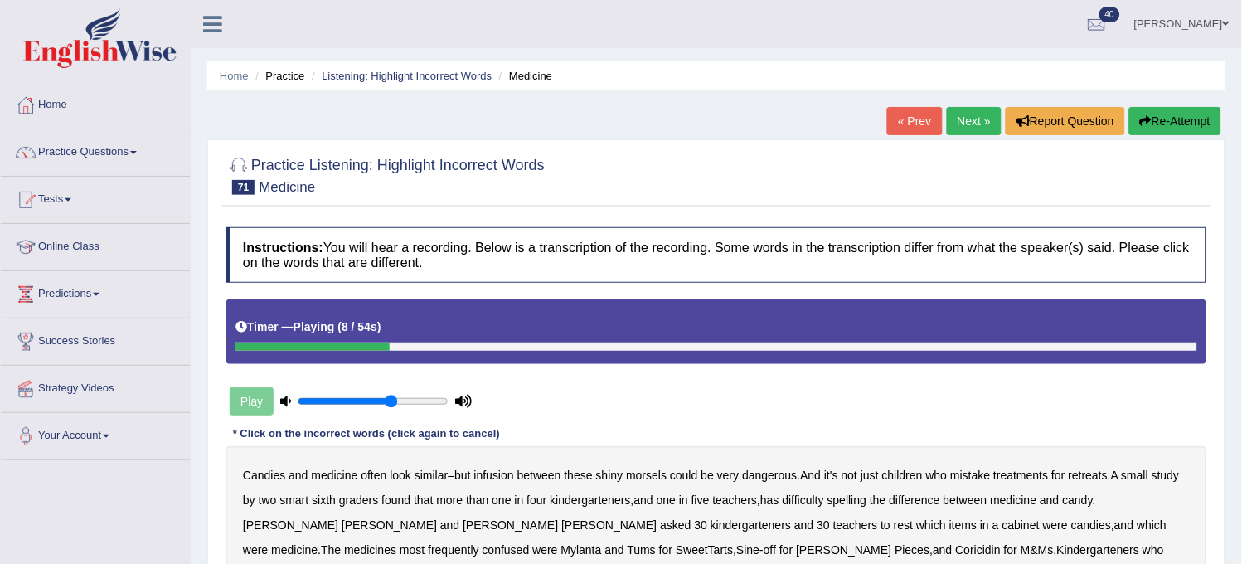
click at [426, 81] on li "Listening: Highlight Incorrect Words" at bounding box center [400, 76] width 184 height 16
click at [427, 75] on link "Listening: Highlight Incorrect Words" at bounding box center [407, 76] width 170 height 12
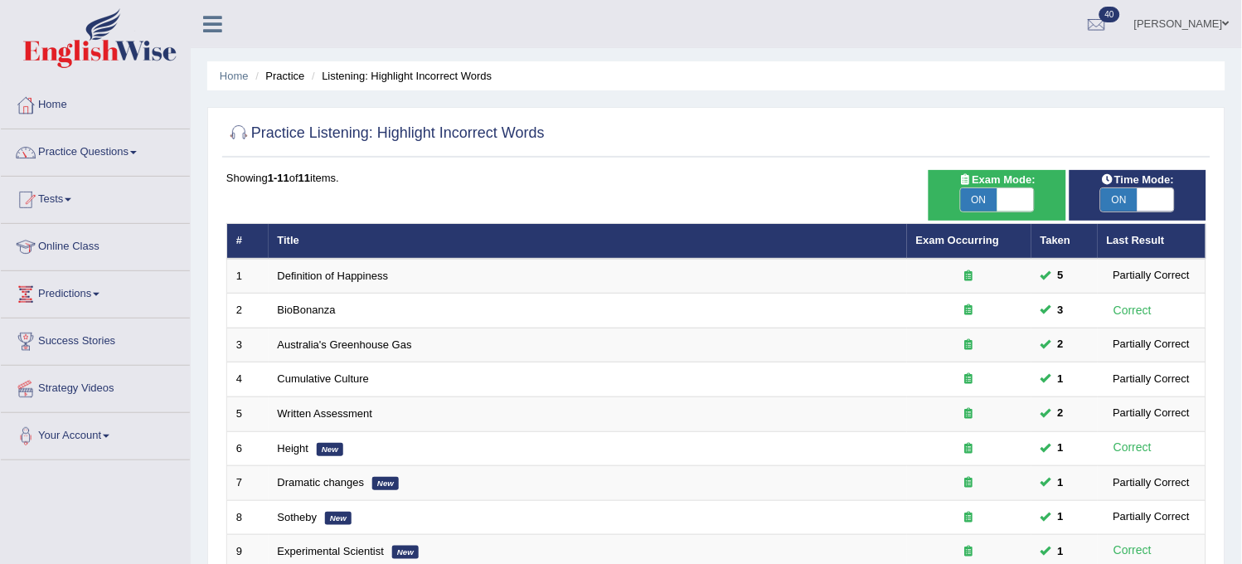
click at [427, 75] on li "Listening: Highlight Incorrect Words" at bounding box center [400, 76] width 184 height 16
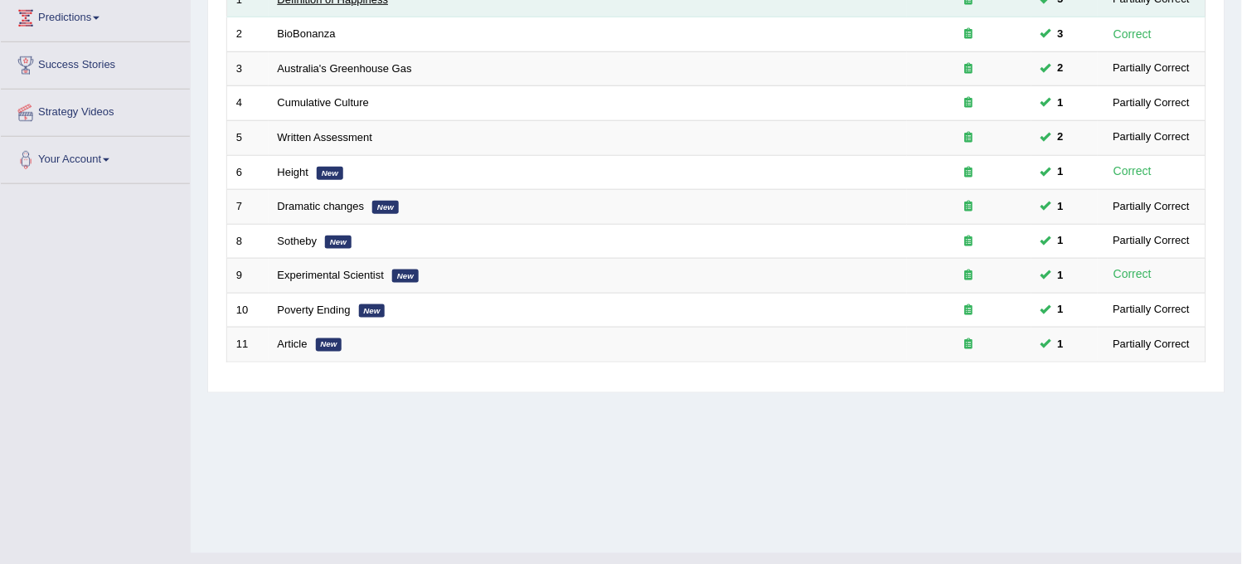
scroll to position [307, 0]
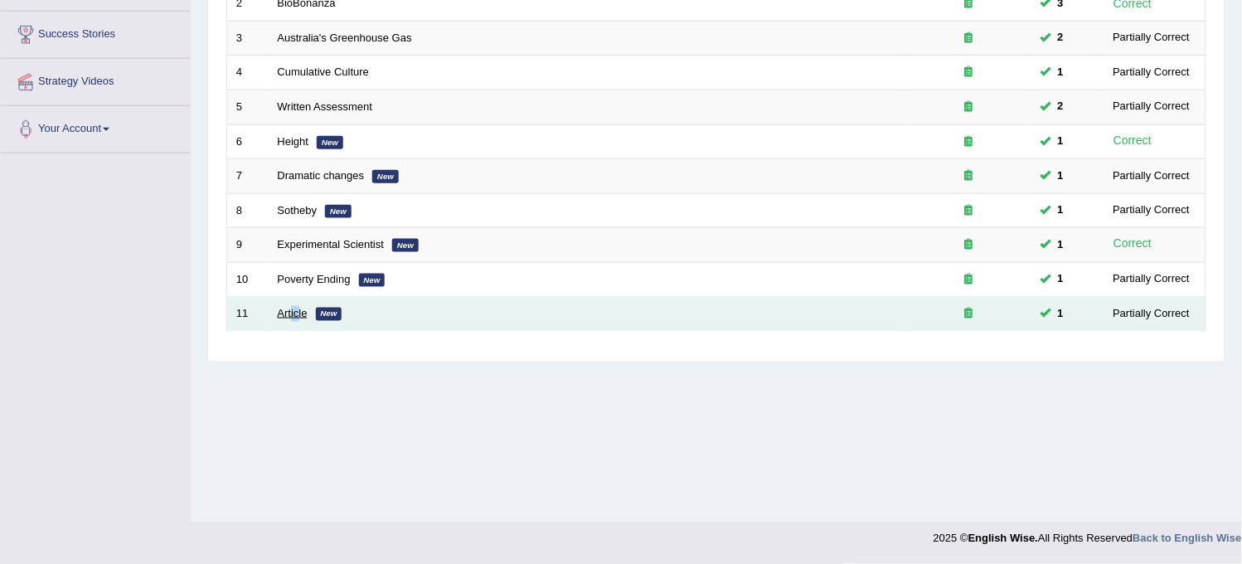
drag, startPoint x: 290, startPoint y: 325, endPoint x: 297, endPoint y: 309, distance: 17.1
click at [297, 309] on td "Article New" at bounding box center [588, 314] width 639 height 35
click at [297, 309] on link "Article" at bounding box center [293, 313] width 30 height 12
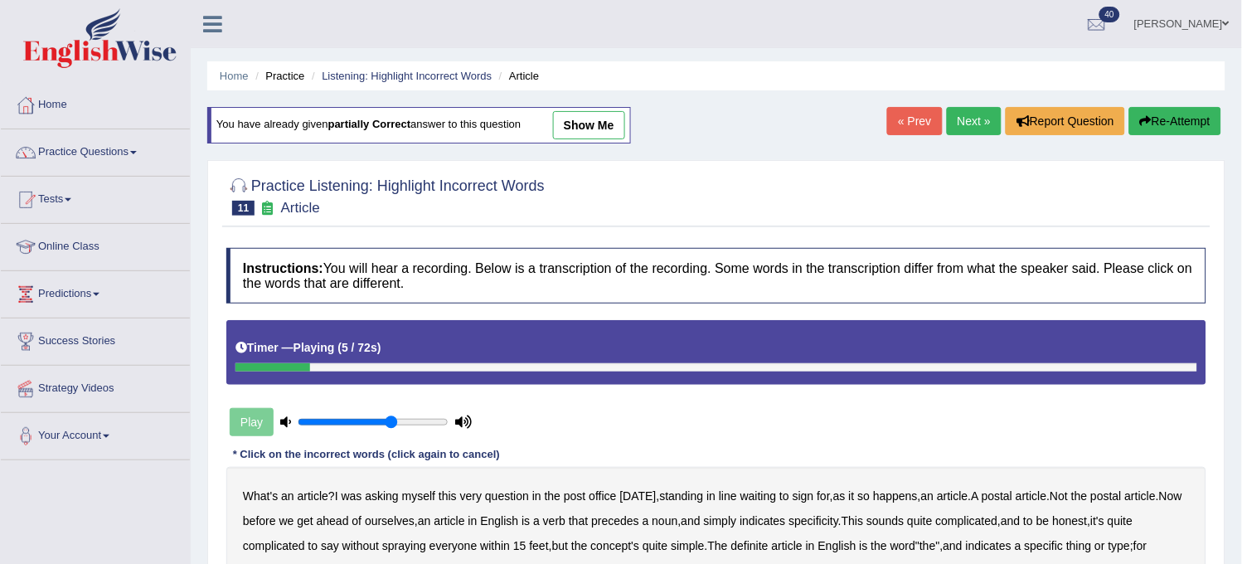
click at [973, 116] on link "Next »" at bounding box center [974, 121] width 55 height 28
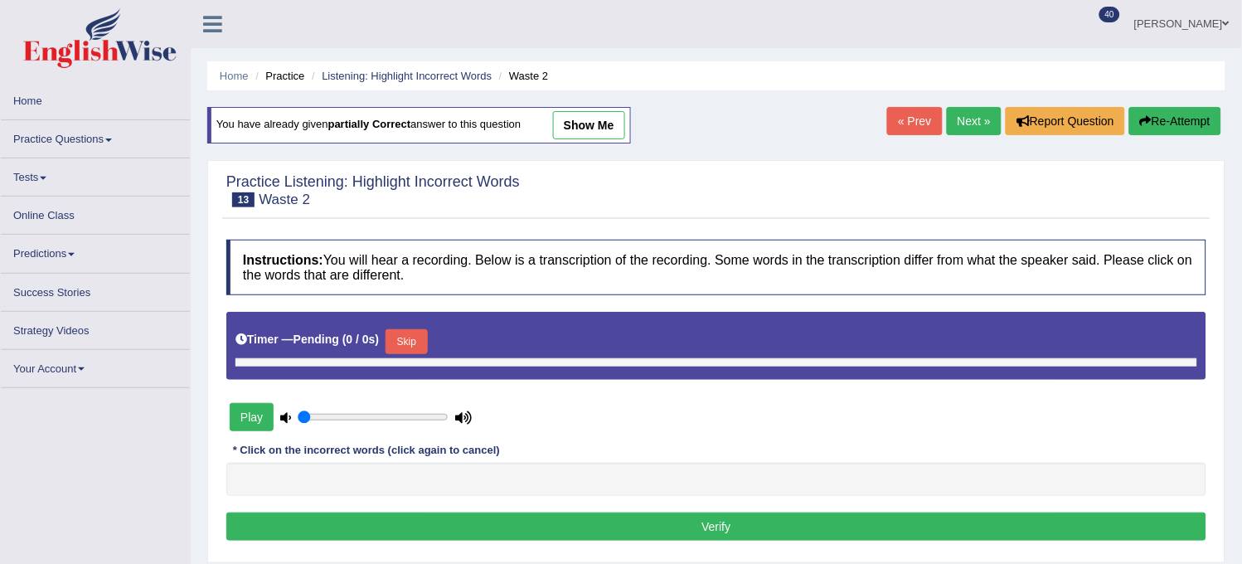
click at [973, 116] on link "Next »" at bounding box center [974, 121] width 55 height 28
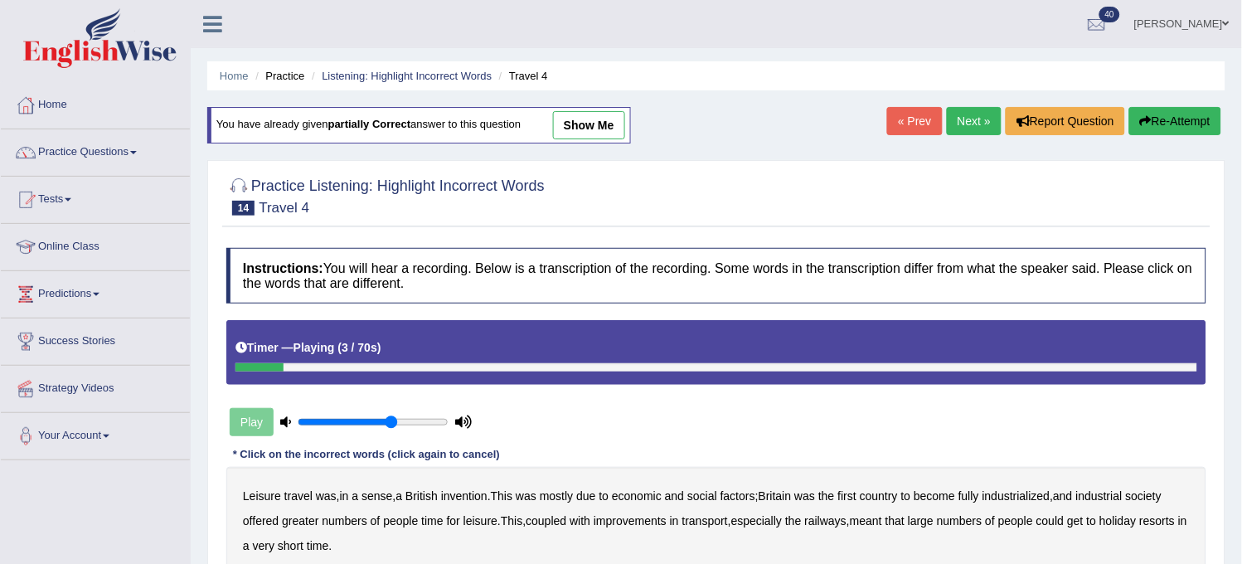
drag, startPoint x: 0, startPoint y: 0, endPoint x: 973, endPoint y: 116, distance: 979.6
click at [973, 116] on link "Next »" at bounding box center [974, 121] width 55 height 28
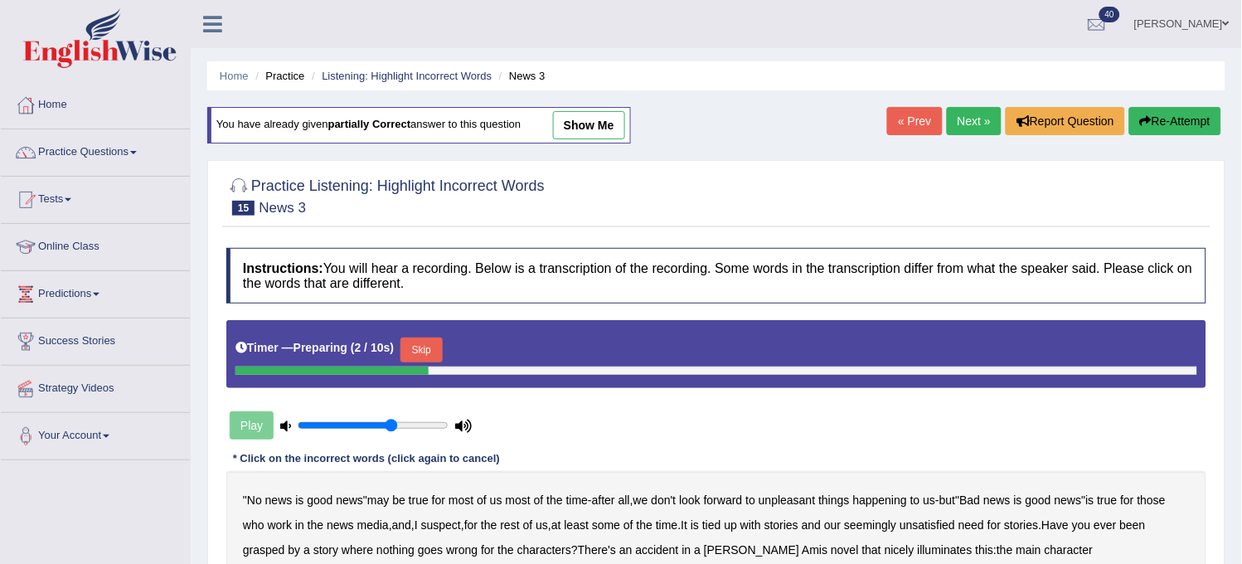
click at [973, 116] on link "Next »" at bounding box center [974, 121] width 55 height 28
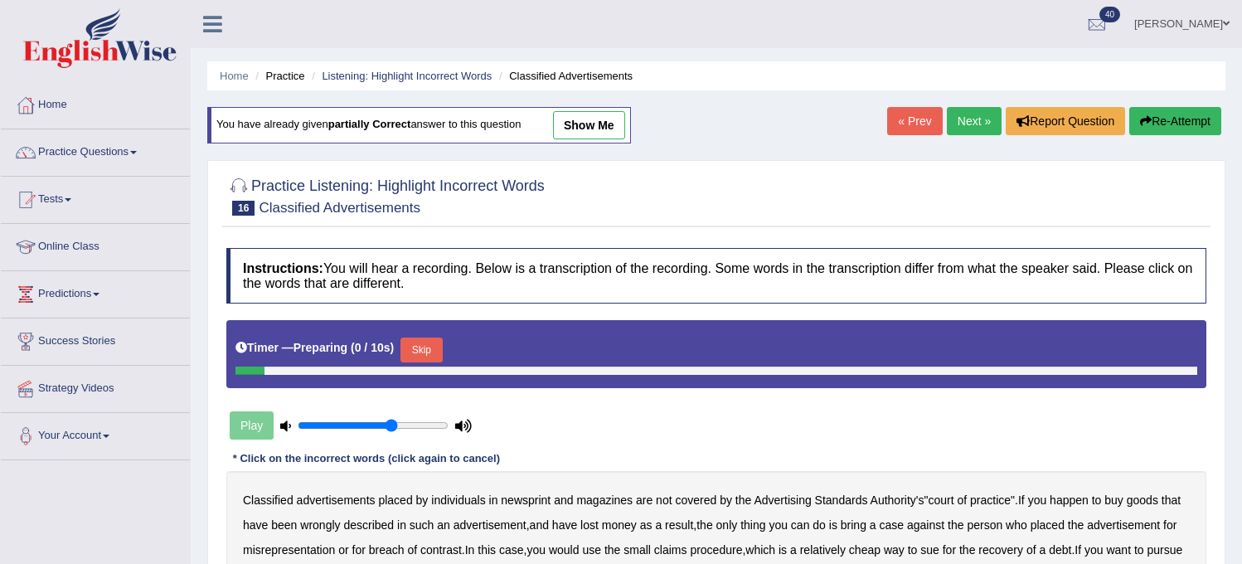
click at [973, 116] on link "Next »" at bounding box center [974, 121] width 55 height 28
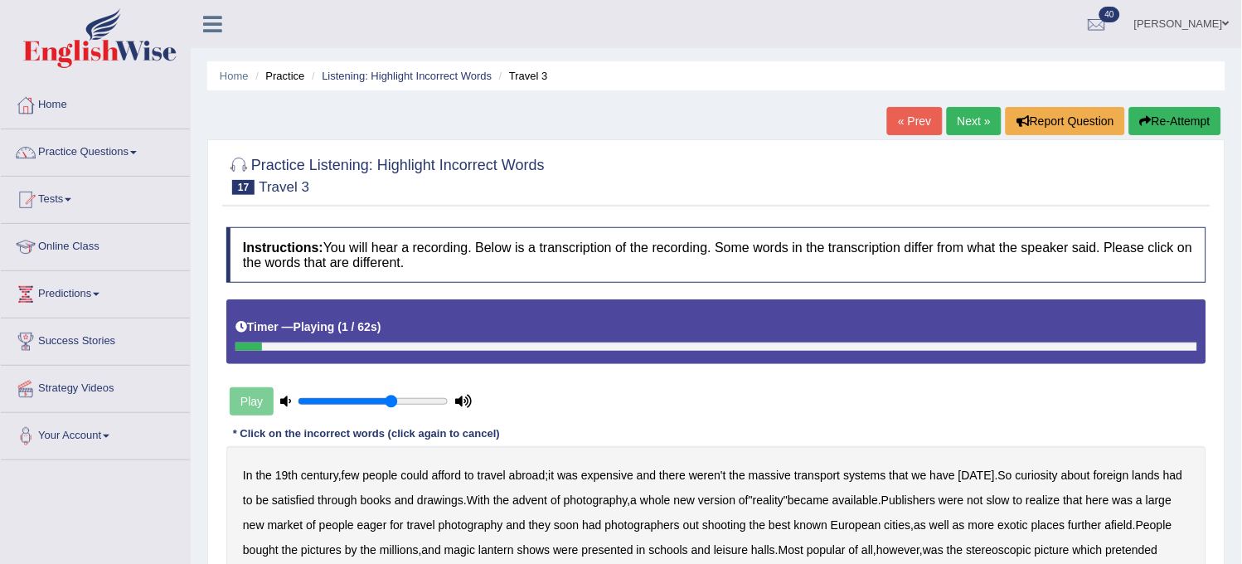
click at [973, 117] on link "Next »" at bounding box center [974, 121] width 55 height 28
drag, startPoint x: 0, startPoint y: 0, endPoint x: 973, endPoint y: 117, distance: 979.7
click at [973, 117] on link "Next »" at bounding box center [974, 121] width 55 height 28
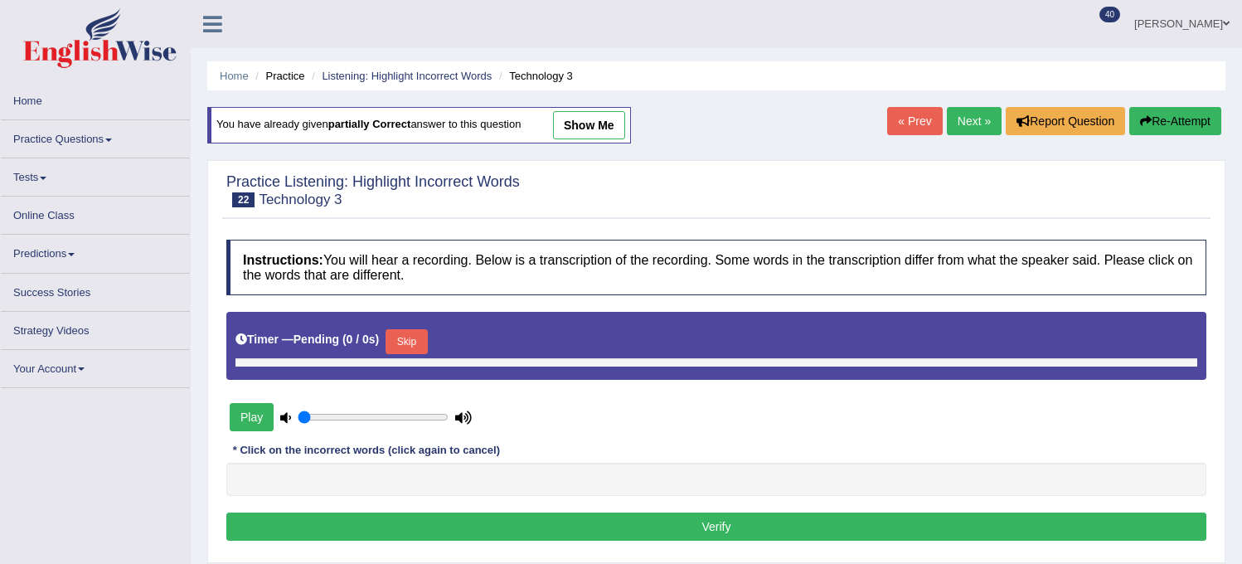
click at [973, 116] on link "Next »" at bounding box center [974, 121] width 55 height 28
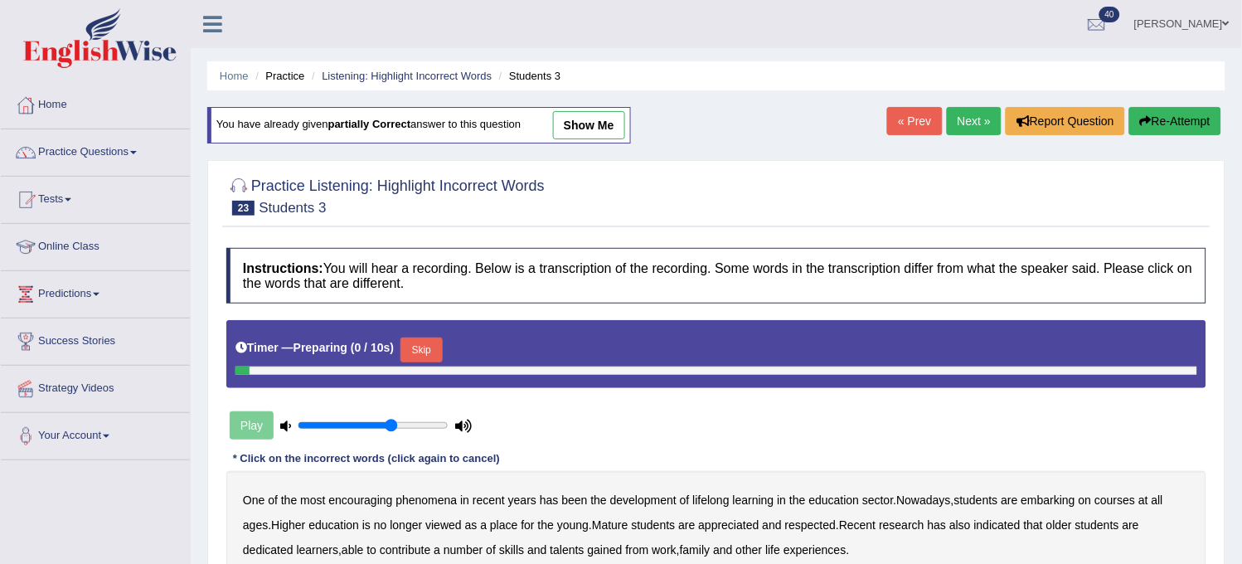
drag, startPoint x: 0, startPoint y: 0, endPoint x: 973, endPoint y: 116, distance: 979.6
click at [973, 116] on link "Next »" at bounding box center [974, 121] width 55 height 28
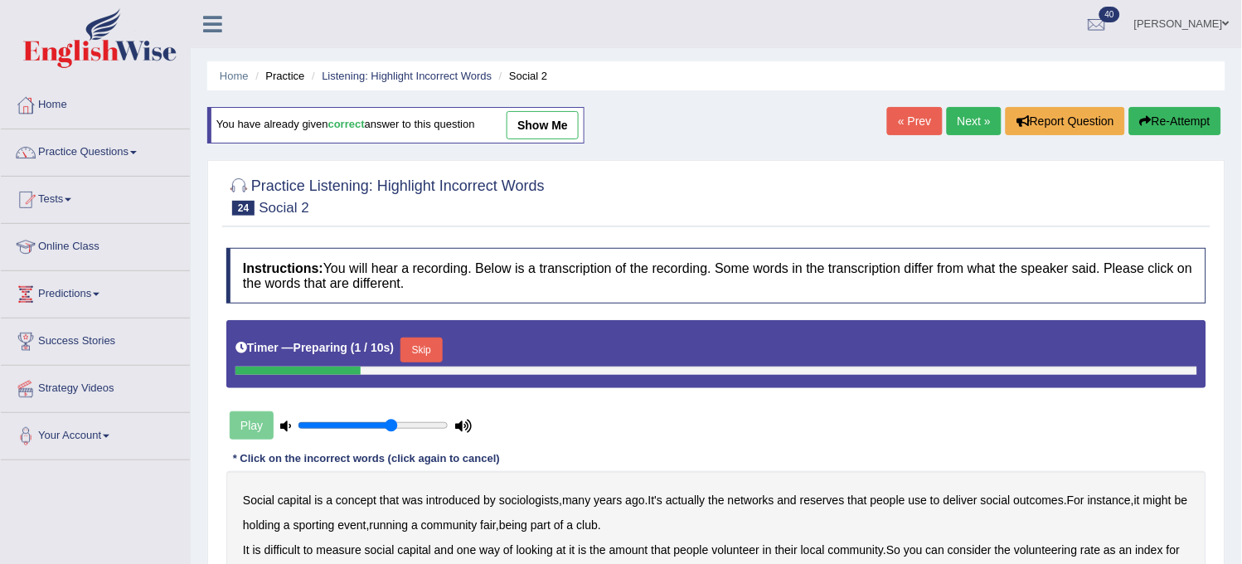
click at [973, 114] on link "Next »" at bounding box center [974, 121] width 55 height 28
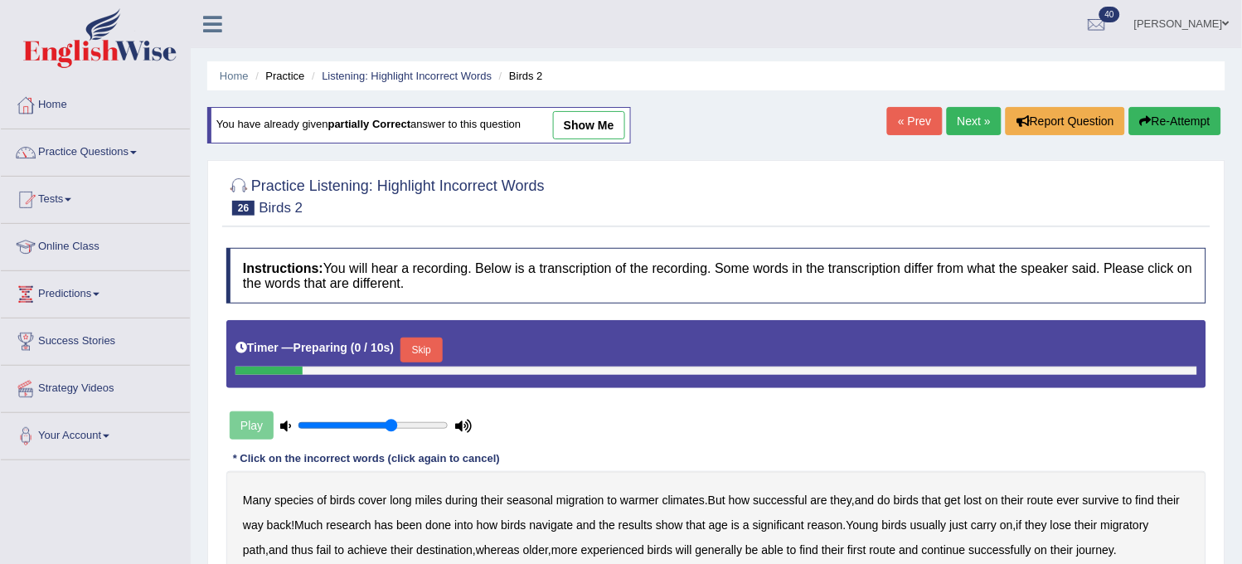
click at [973, 114] on link "Next »" at bounding box center [974, 121] width 55 height 28
drag, startPoint x: 0, startPoint y: 0, endPoint x: 973, endPoint y: 114, distance: 979.3
click at [973, 114] on link "Next »" at bounding box center [974, 121] width 55 height 28
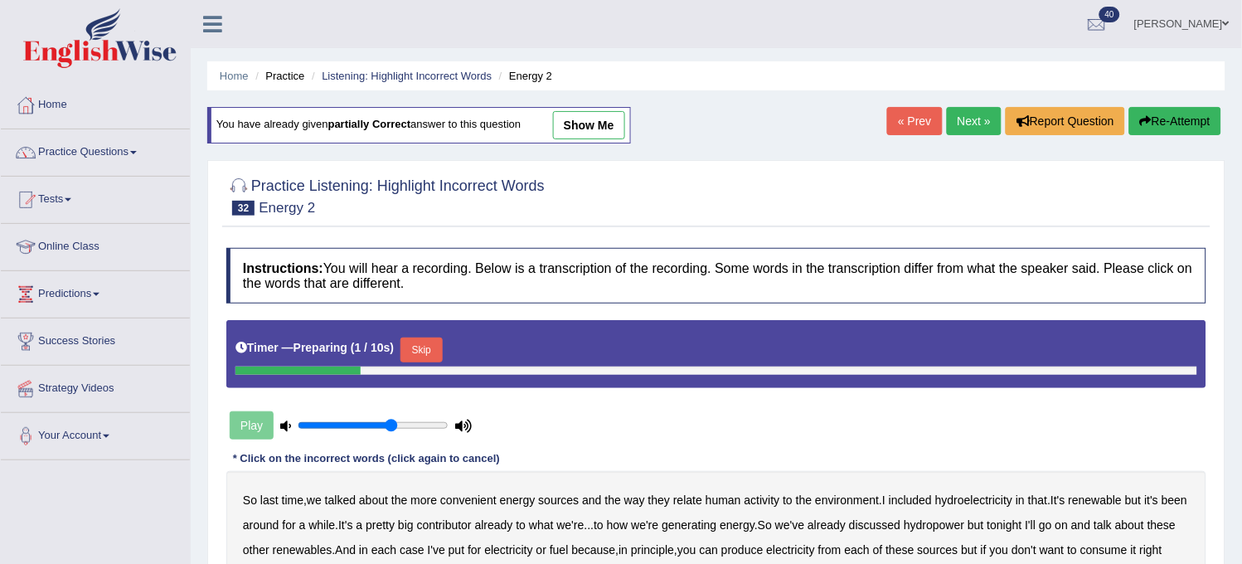
drag, startPoint x: 0, startPoint y: 0, endPoint x: 973, endPoint y: 114, distance: 979.3
click at [973, 114] on link "Next »" at bounding box center [974, 121] width 55 height 28
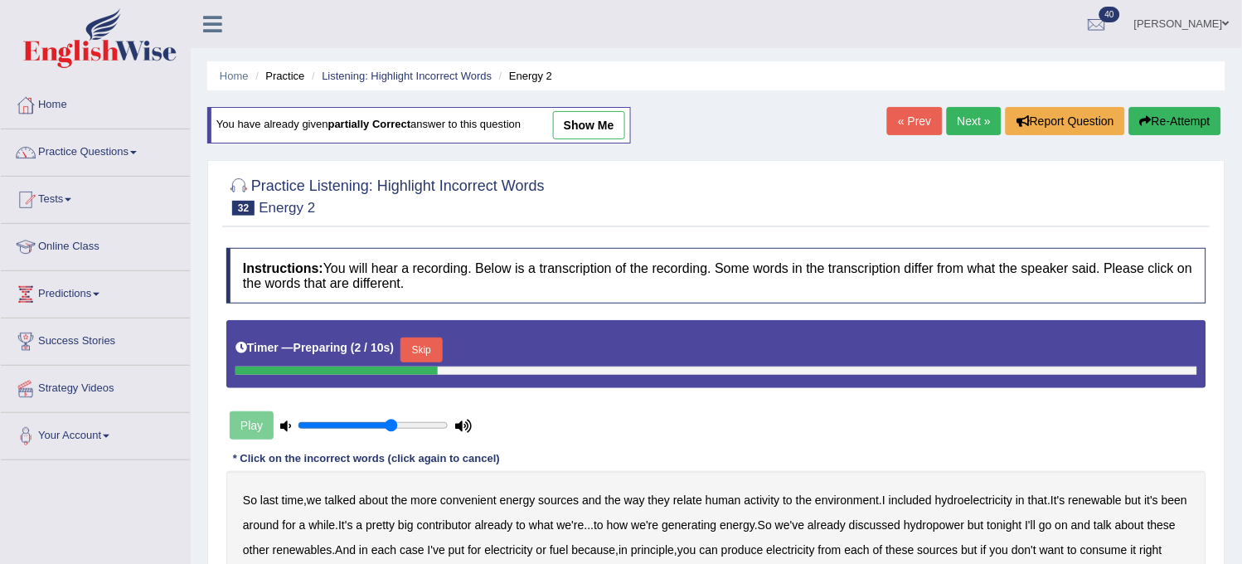
click at [973, 114] on link "Next »" at bounding box center [974, 121] width 55 height 28
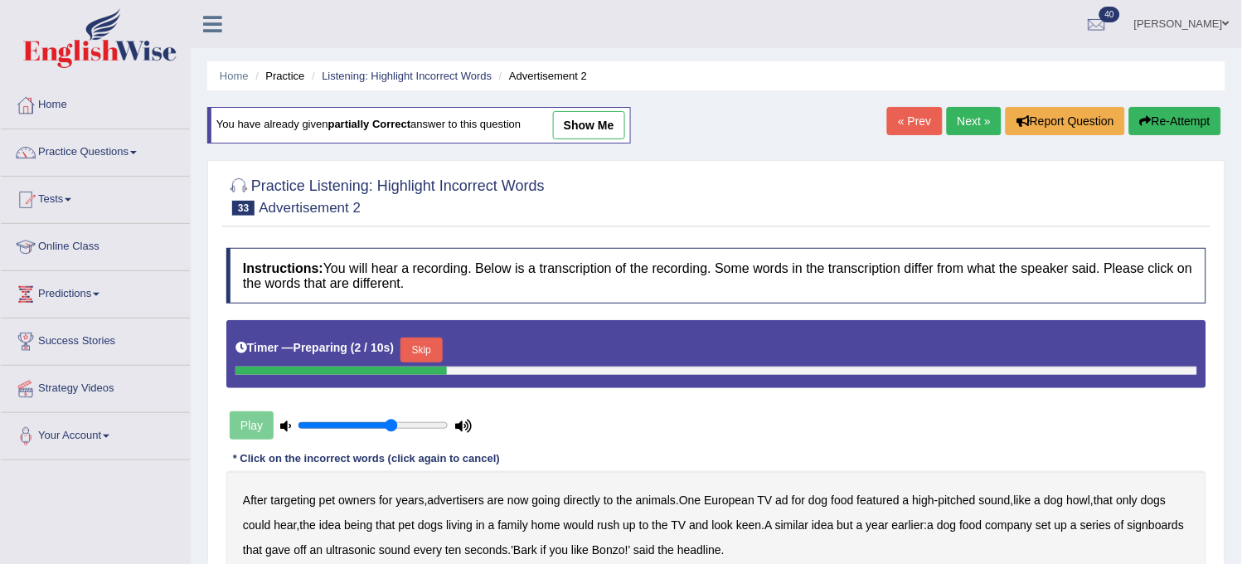
drag, startPoint x: 0, startPoint y: 0, endPoint x: 973, endPoint y: 114, distance: 979.3
click at [973, 114] on link "Next »" at bounding box center [974, 121] width 55 height 28
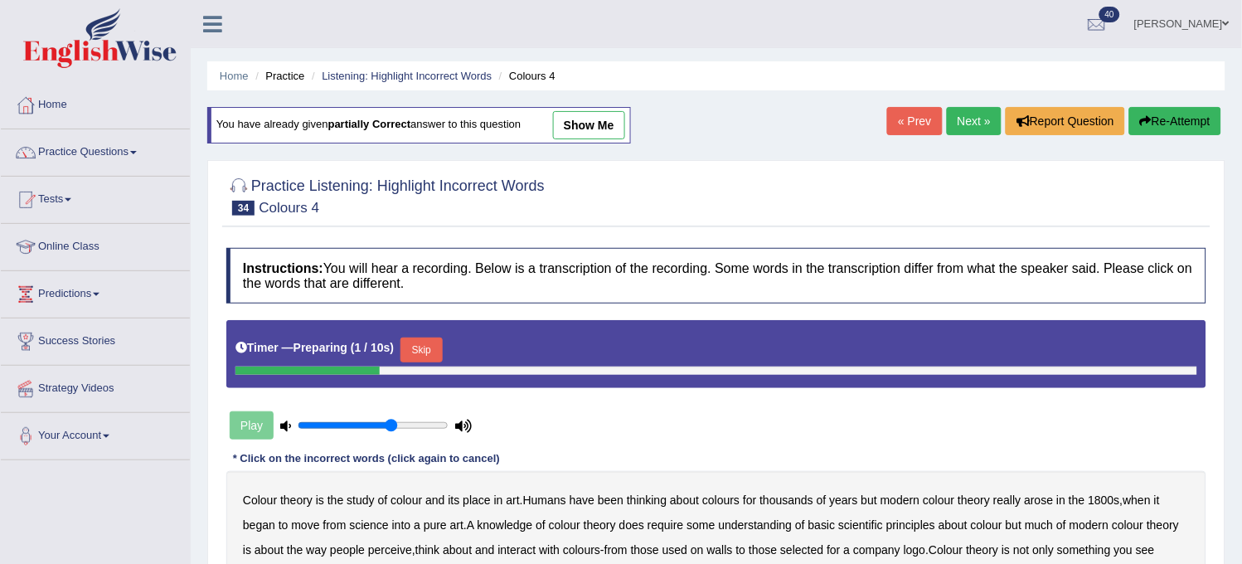
drag, startPoint x: 0, startPoint y: 0, endPoint x: 973, endPoint y: 114, distance: 979.3
click at [973, 114] on link "Next »" at bounding box center [974, 121] width 55 height 28
drag, startPoint x: 0, startPoint y: 0, endPoint x: 973, endPoint y: 114, distance: 979.3
click at [973, 114] on link "Next »" at bounding box center [974, 121] width 55 height 28
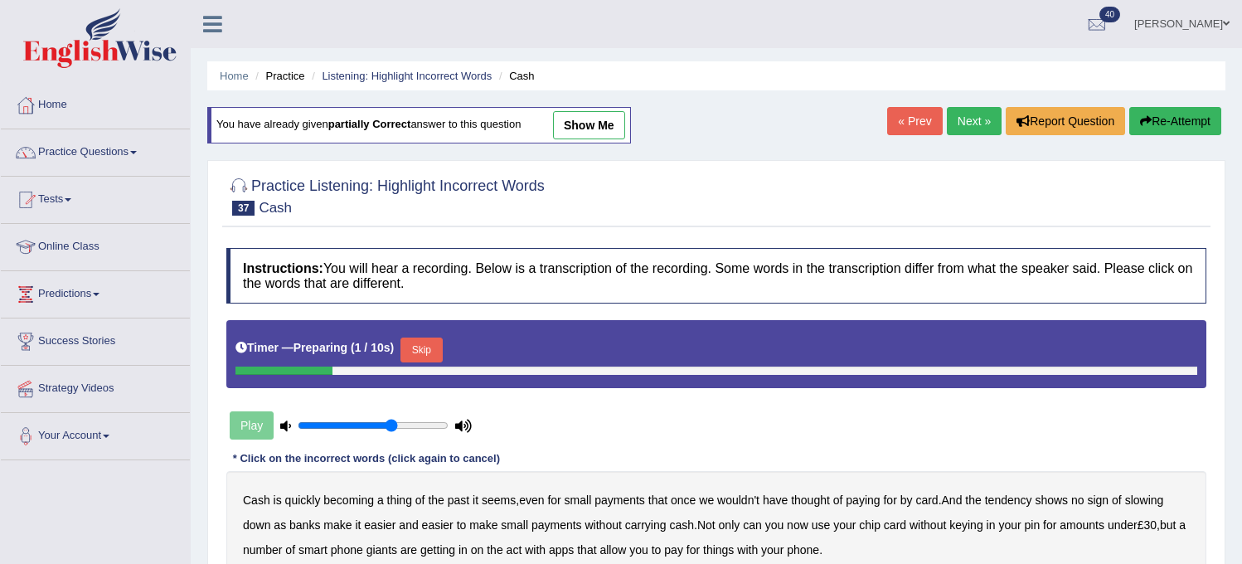
click at [973, 114] on link "Next »" at bounding box center [974, 121] width 55 height 28
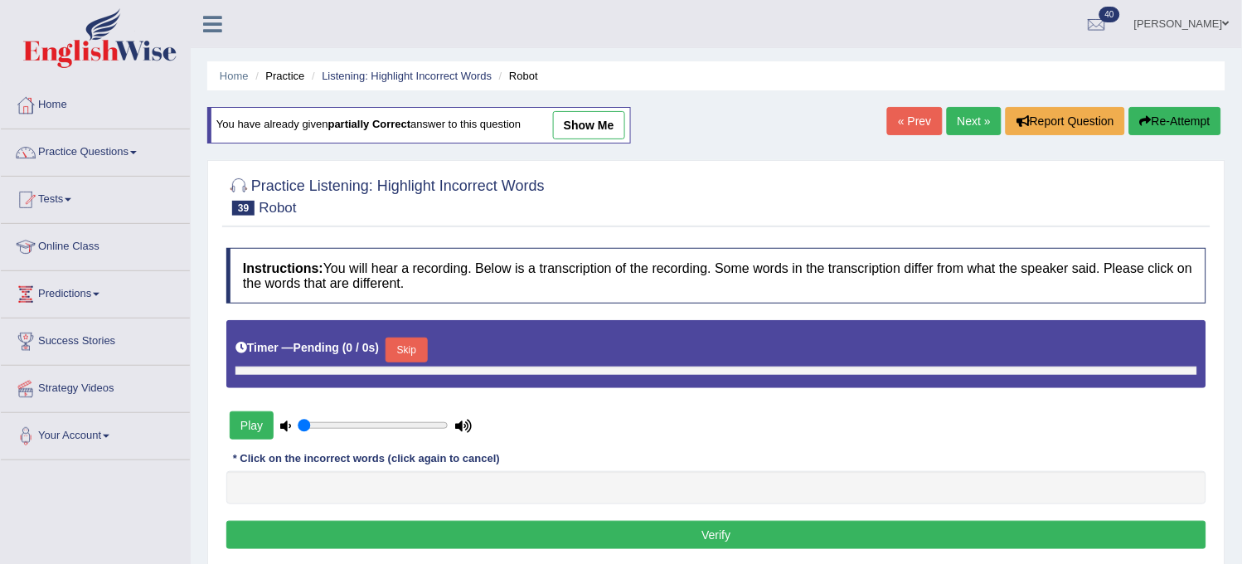
click at [973, 114] on link "Next »" at bounding box center [974, 121] width 55 height 28
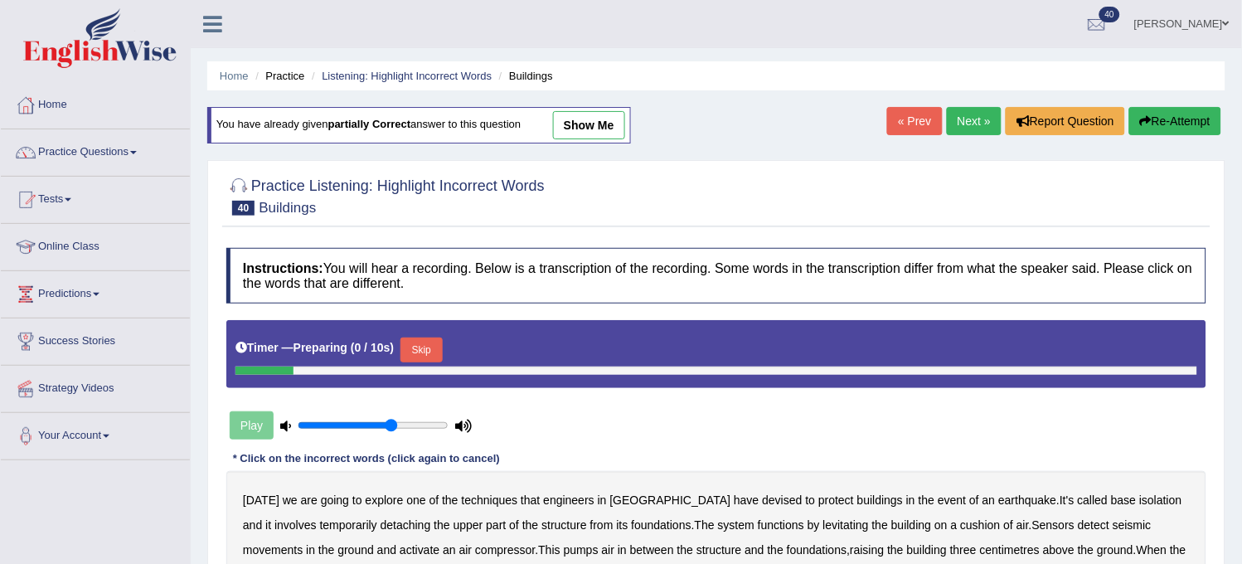
click at [973, 114] on link "Next »" at bounding box center [974, 121] width 55 height 28
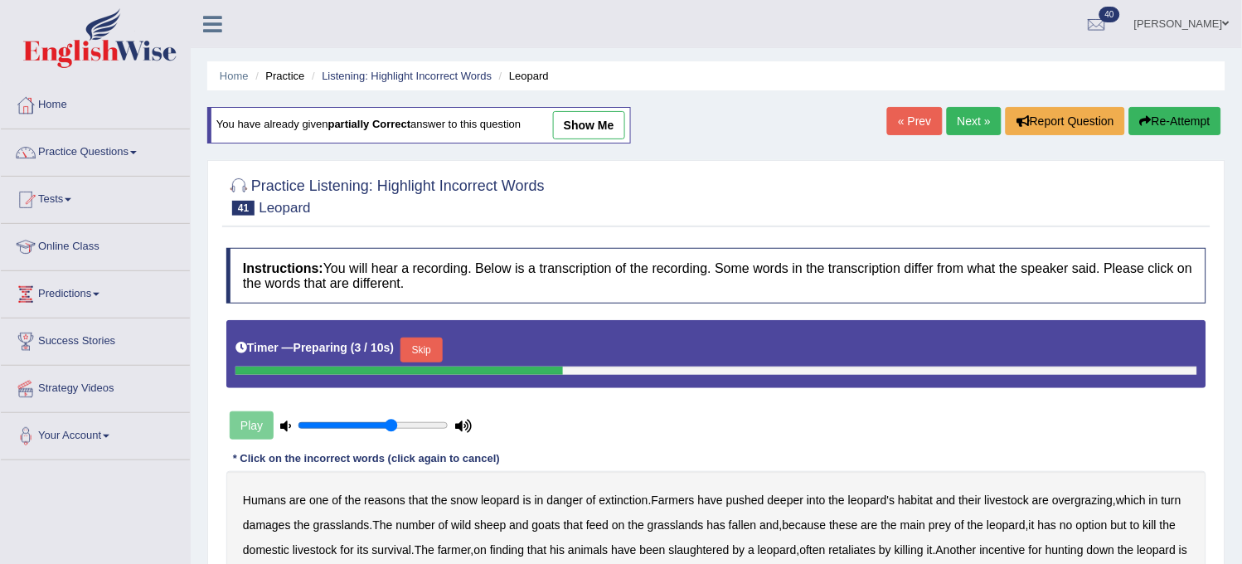
click at [973, 114] on link "Next »" at bounding box center [974, 121] width 55 height 28
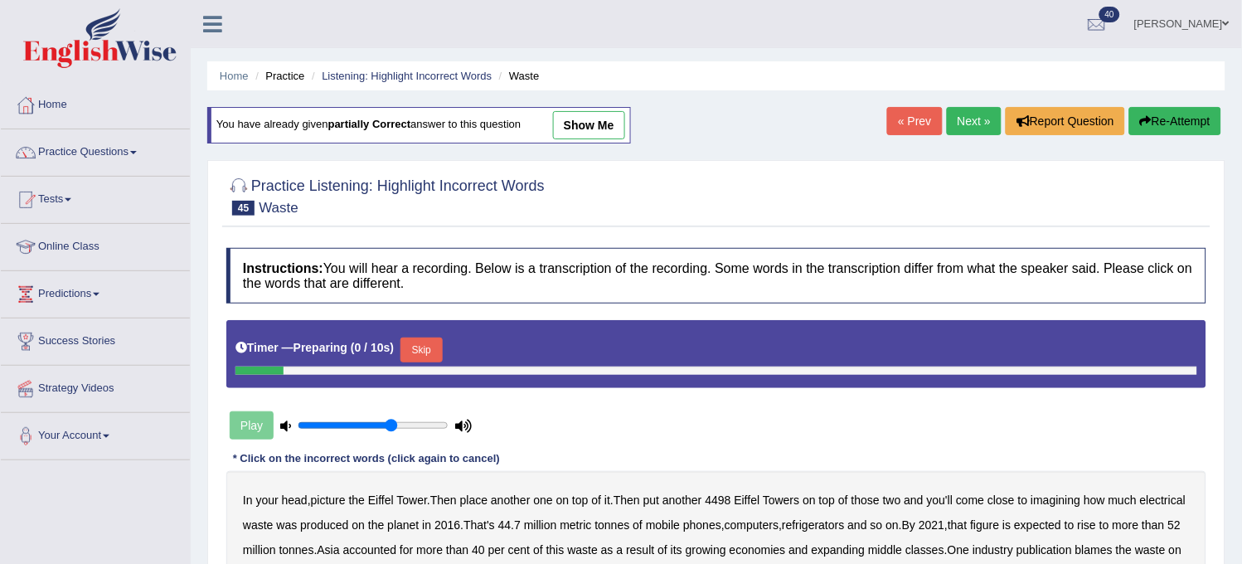
drag, startPoint x: 0, startPoint y: 0, endPoint x: 973, endPoint y: 114, distance: 979.3
click at [973, 114] on link "Next »" at bounding box center [974, 121] width 55 height 28
drag, startPoint x: 0, startPoint y: 0, endPoint x: 973, endPoint y: 114, distance: 979.3
click at [973, 114] on link "Next »" at bounding box center [974, 121] width 55 height 28
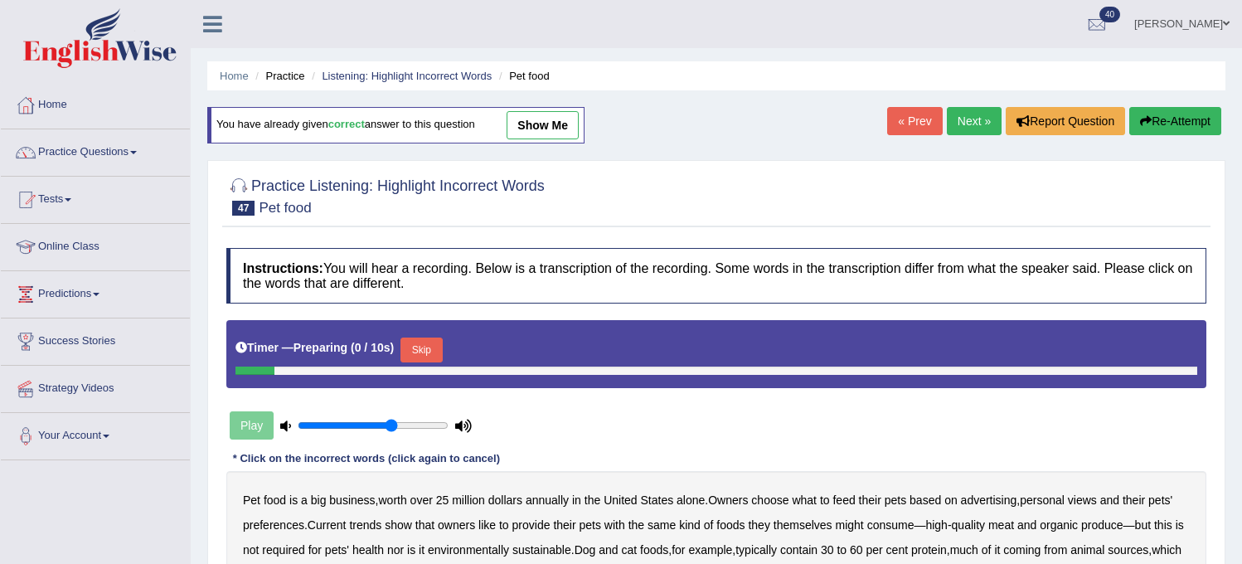
click at [973, 114] on link "Next »" at bounding box center [974, 121] width 55 height 28
drag, startPoint x: 0, startPoint y: 0, endPoint x: 973, endPoint y: 114, distance: 979.3
click at [973, 114] on link "Next »" at bounding box center [974, 121] width 55 height 28
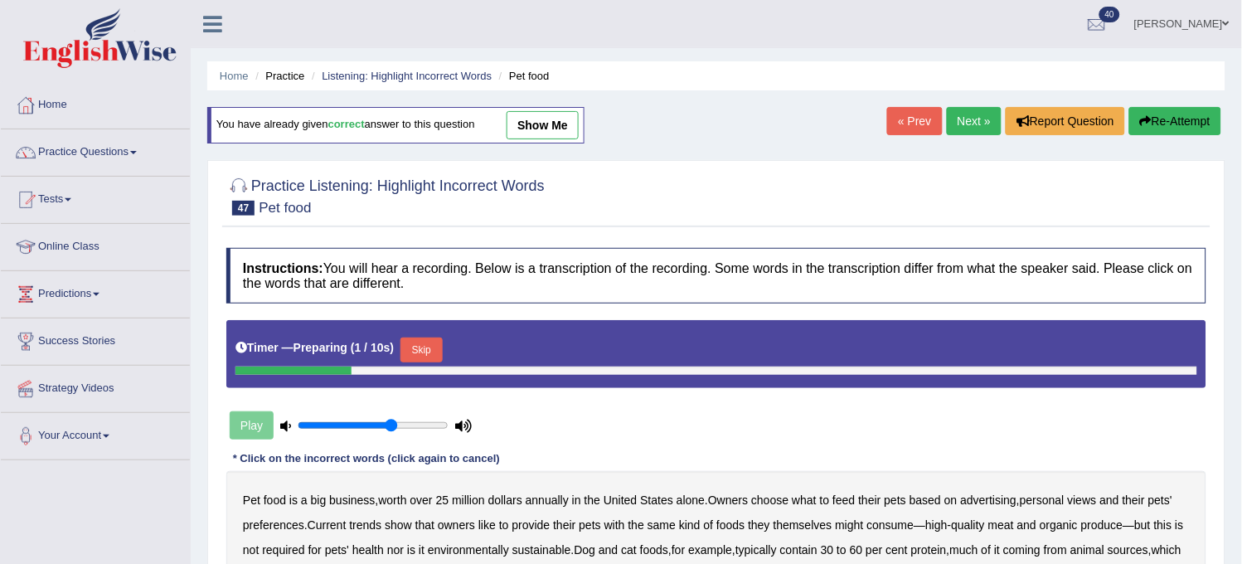
click at [973, 114] on link "Next »" at bounding box center [974, 121] width 55 height 28
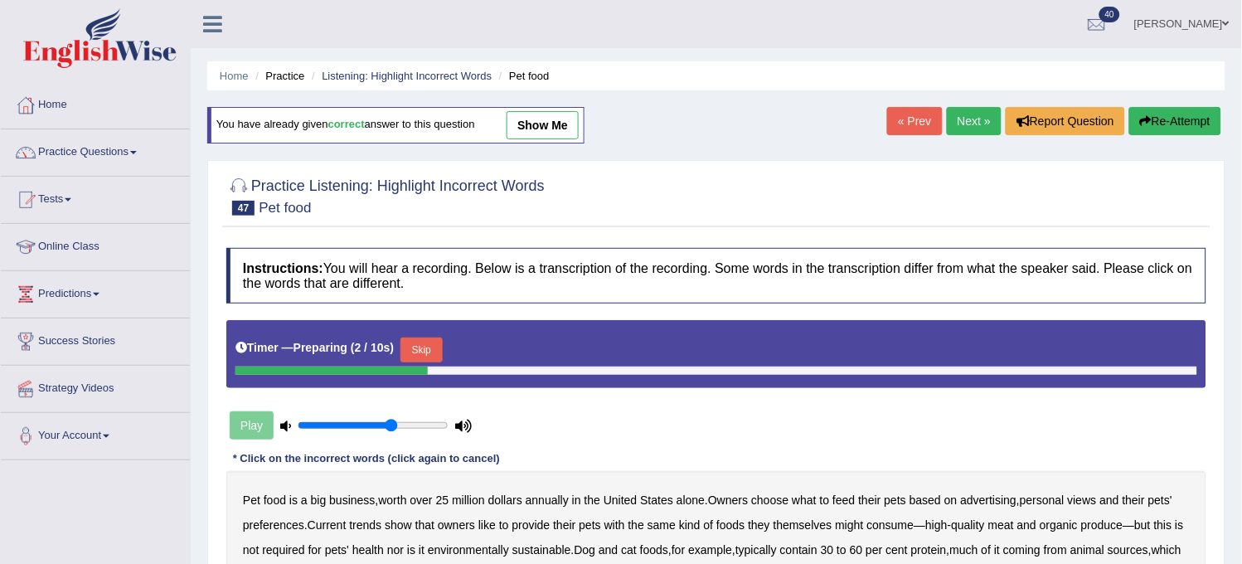
click at [973, 114] on link "Next »" at bounding box center [974, 121] width 55 height 28
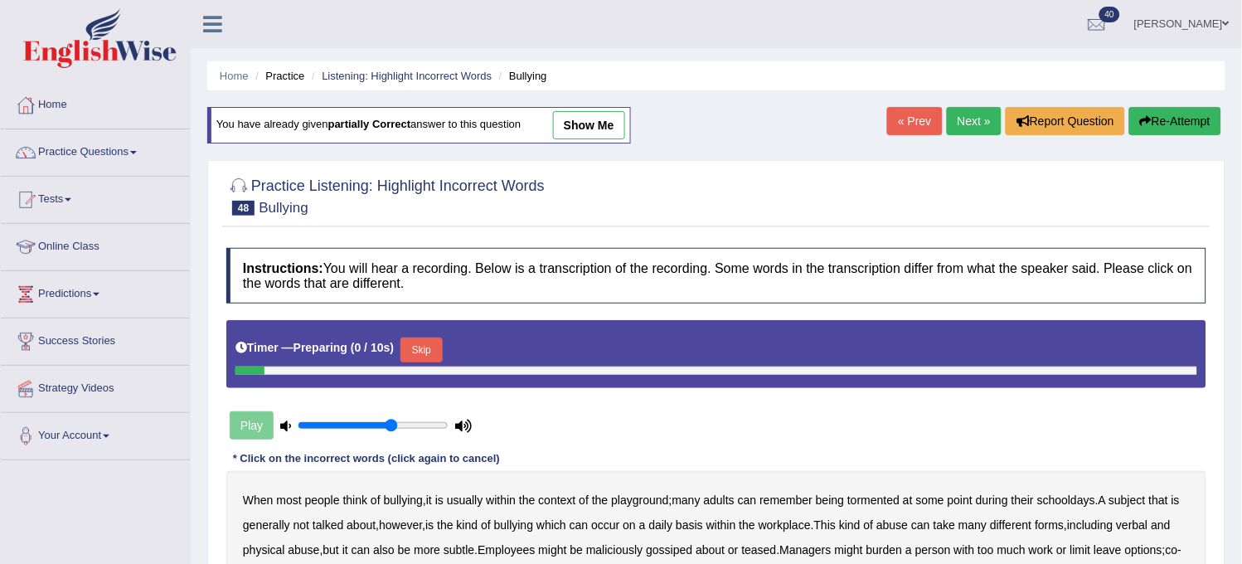
click at [973, 114] on link "Next »" at bounding box center [974, 121] width 55 height 28
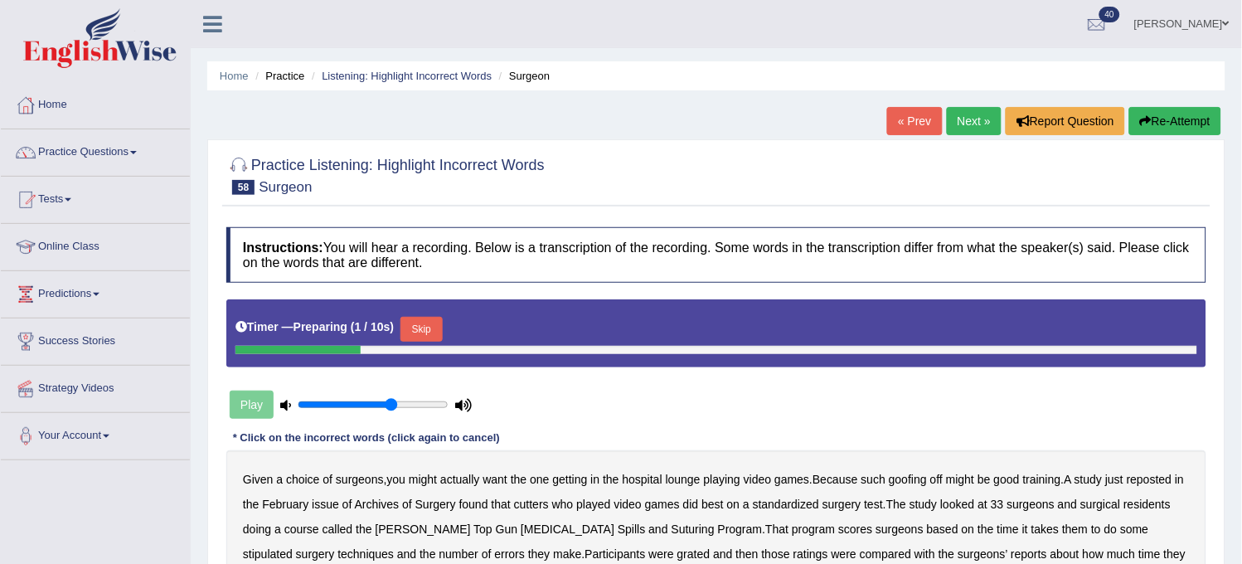
click at [973, 114] on link "Next »" at bounding box center [974, 121] width 55 height 28
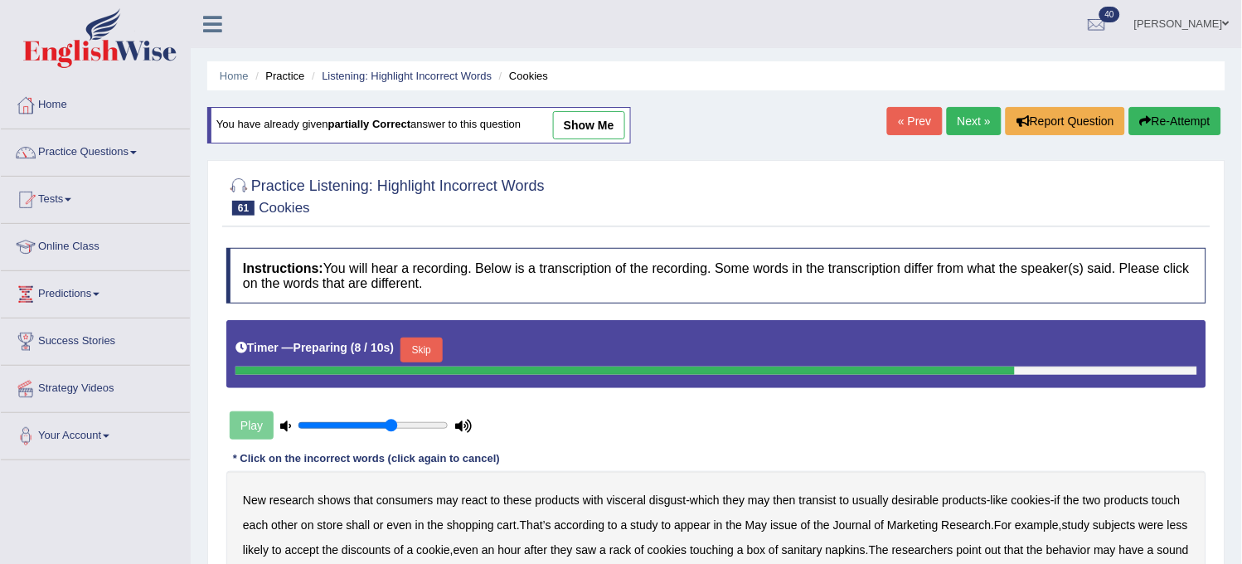
drag, startPoint x: 0, startPoint y: 0, endPoint x: 973, endPoint y: 114, distance: 979.3
click at [973, 114] on link "Next »" at bounding box center [974, 121] width 55 height 28
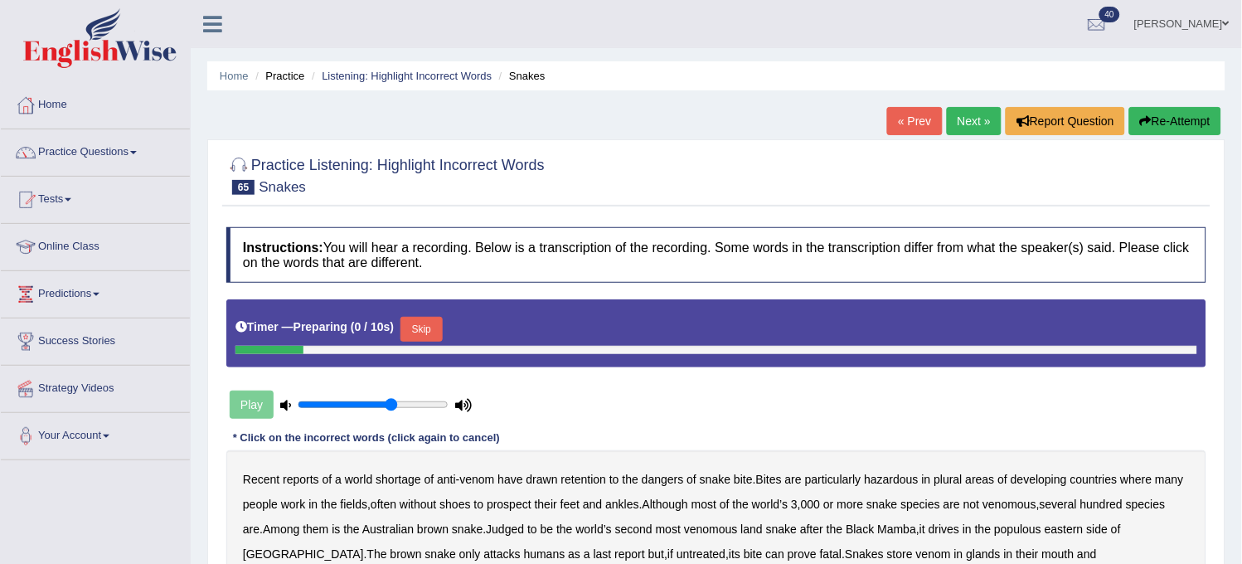
click at [973, 114] on link "Next »" at bounding box center [974, 121] width 55 height 28
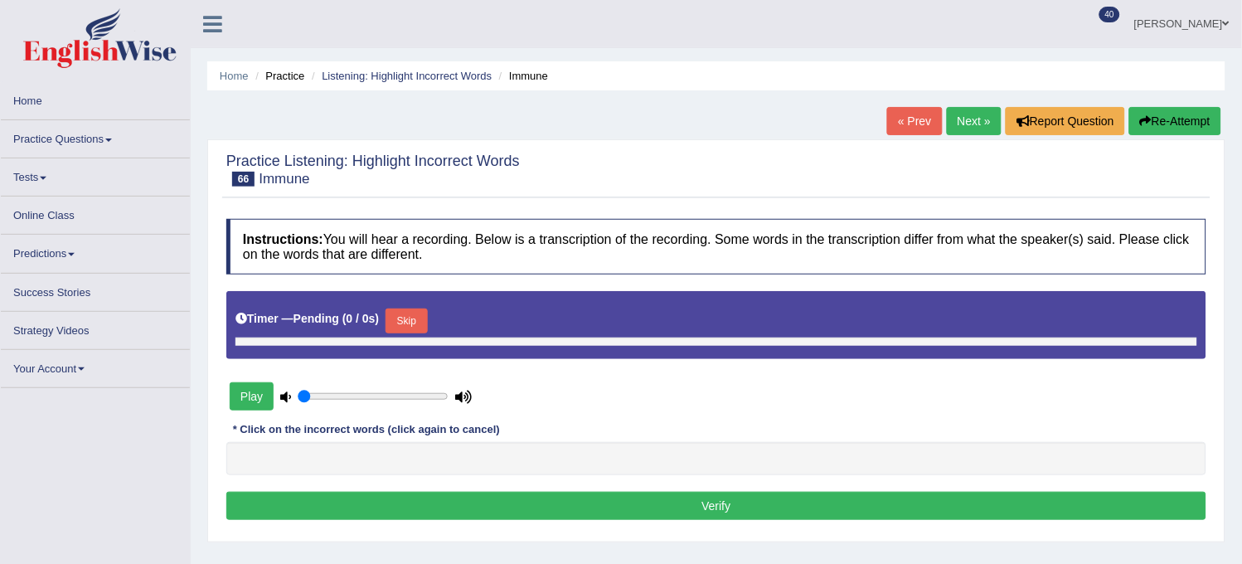
click at [973, 114] on link "Next »" at bounding box center [974, 121] width 55 height 28
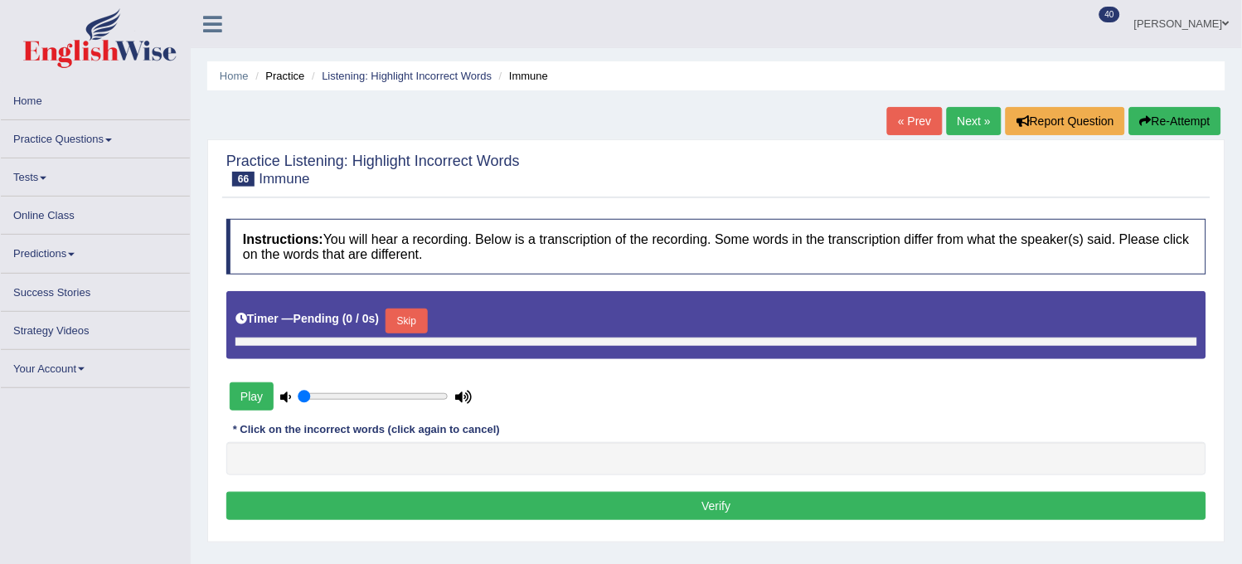
drag, startPoint x: 0, startPoint y: 0, endPoint x: 973, endPoint y: 114, distance: 979.3
click at [973, 114] on link "Next »" at bounding box center [974, 121] width 55 height 28
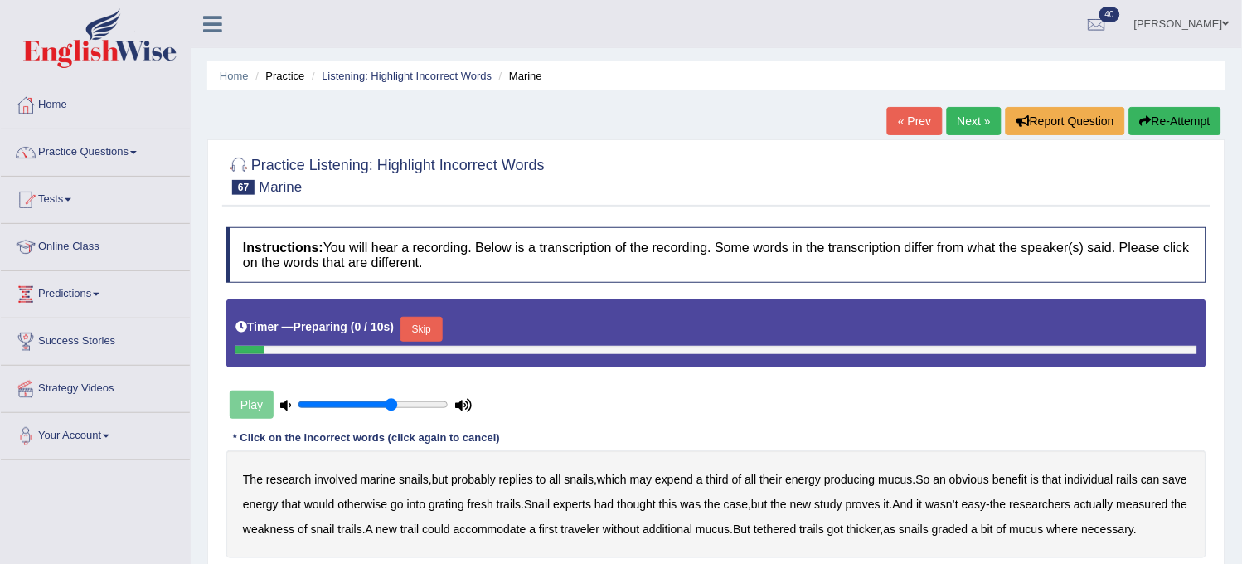
click at [973, 114] on link "Next »" at bounding box center [974, 121] width 55 height 28
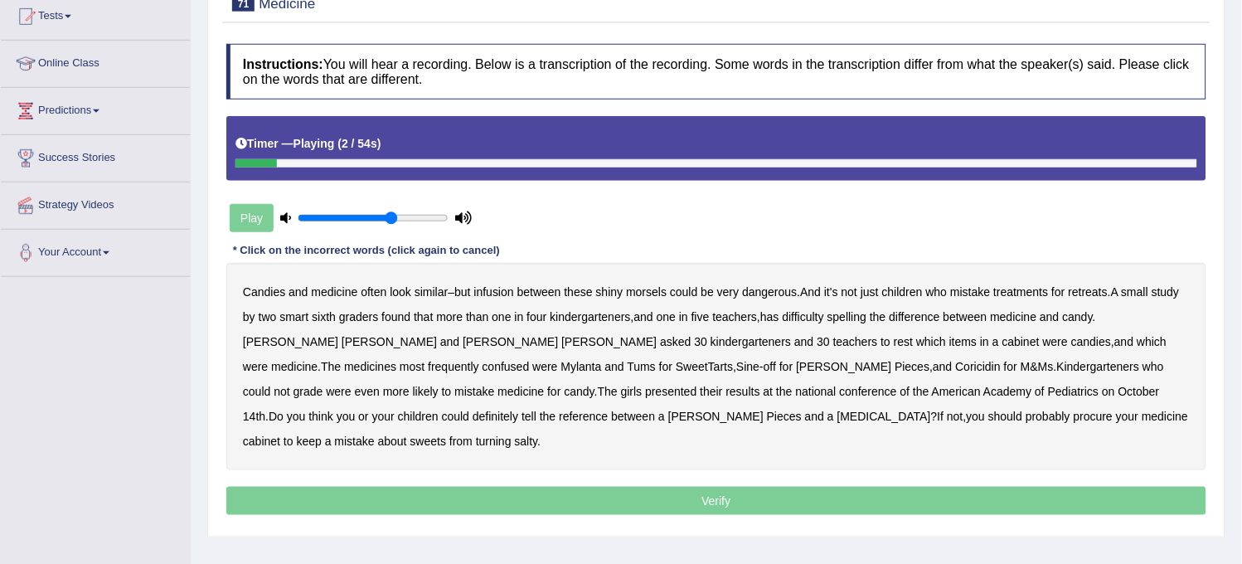
scroll to position [184, 0]
click at [662, 287] on b "morsels" at bounding box center [646, 290] width 41 height 13
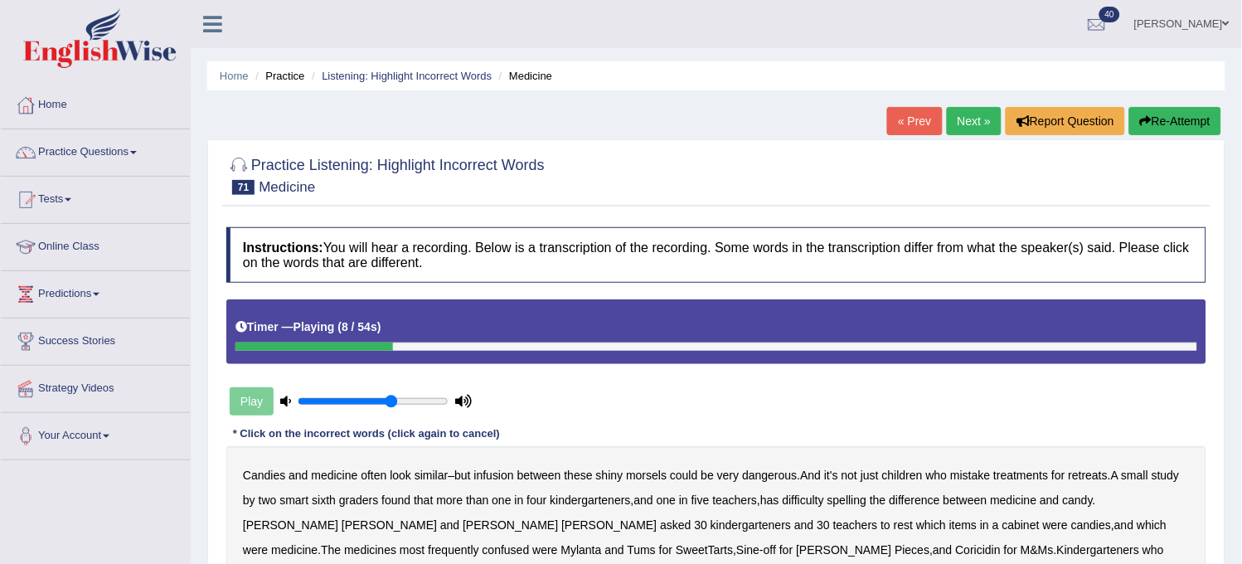
click at [1173, 114] on button "Re-Attempt" at bounding box center [1175, 121] width 92 height 28
click at [1024, 492] on div "Candies and medicine often look similar – but infusion between these shiny mors…" at bounding box center [716, 549] width 980 height 207
click at [1090, 470] on b "retreats" at bounding box center [1088, 475] width 39 height 13
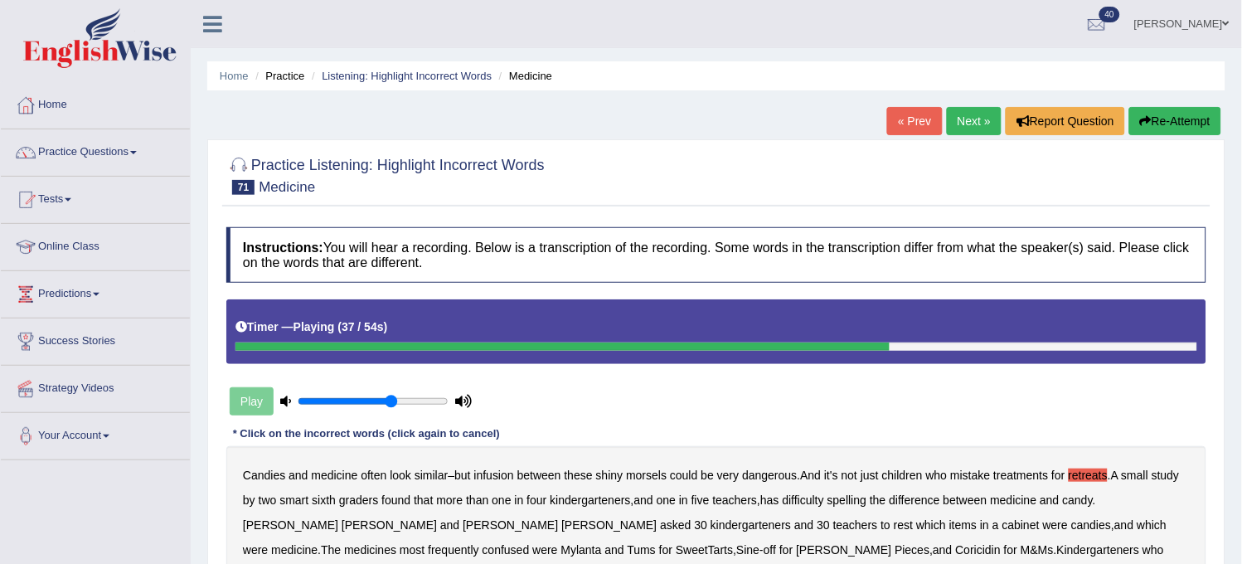
click at [1170, 124] on button "Re-Attempt" at bounding box center [1175, 121] width 92 height 28
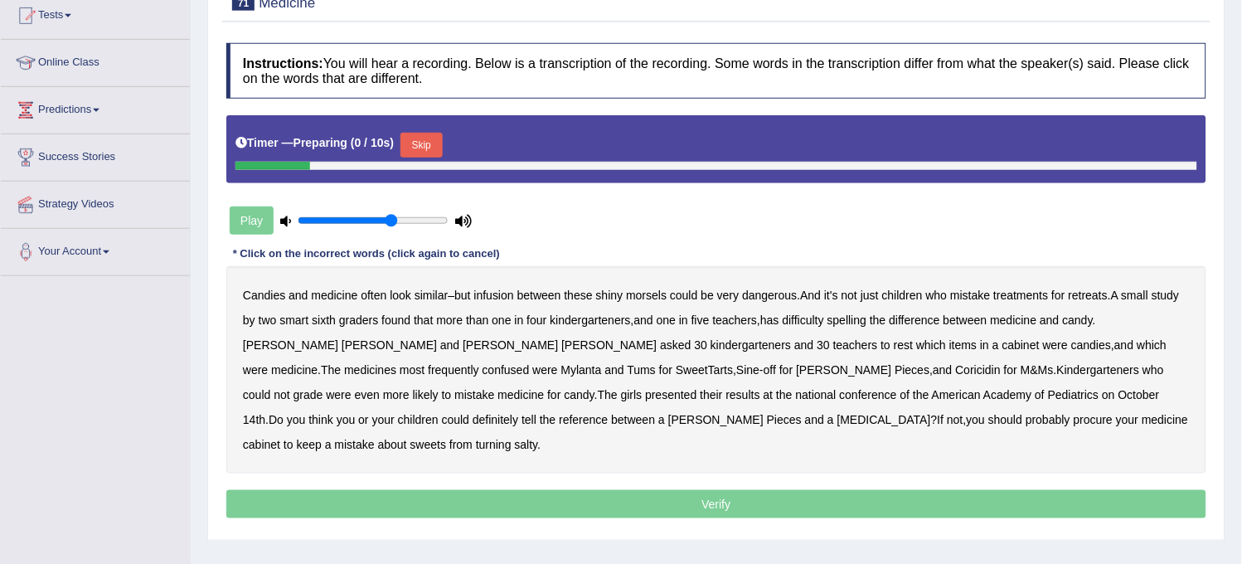
click at [948, 294] on b "who" at bounding box center [937, 295] width 22 height 13
click at [430, 142] on button "Skip" at bounding box center [421, 145] width 41 height 25
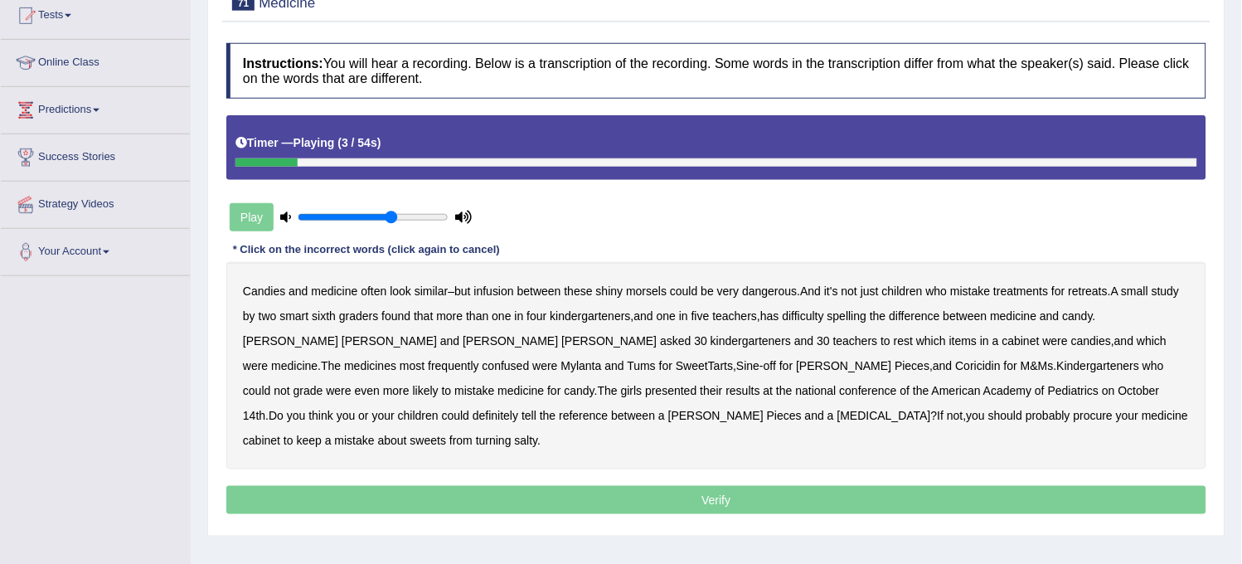
click at [503, 292] on b "infusion" at bounding box center [494, 290] width 40 height 13
click at [1099, 288] on b "retreats" at bounding box center [1088, 290] width 39 height 13
click at [634, 305] on div "Candies and medicine often look similar – but infusion between these shiny mors…" at bounding box center [716, 365] width 980 height 207
click at [630, 318] on b "kindergarteners" at bounding box center [591, 315] width 80 height 13
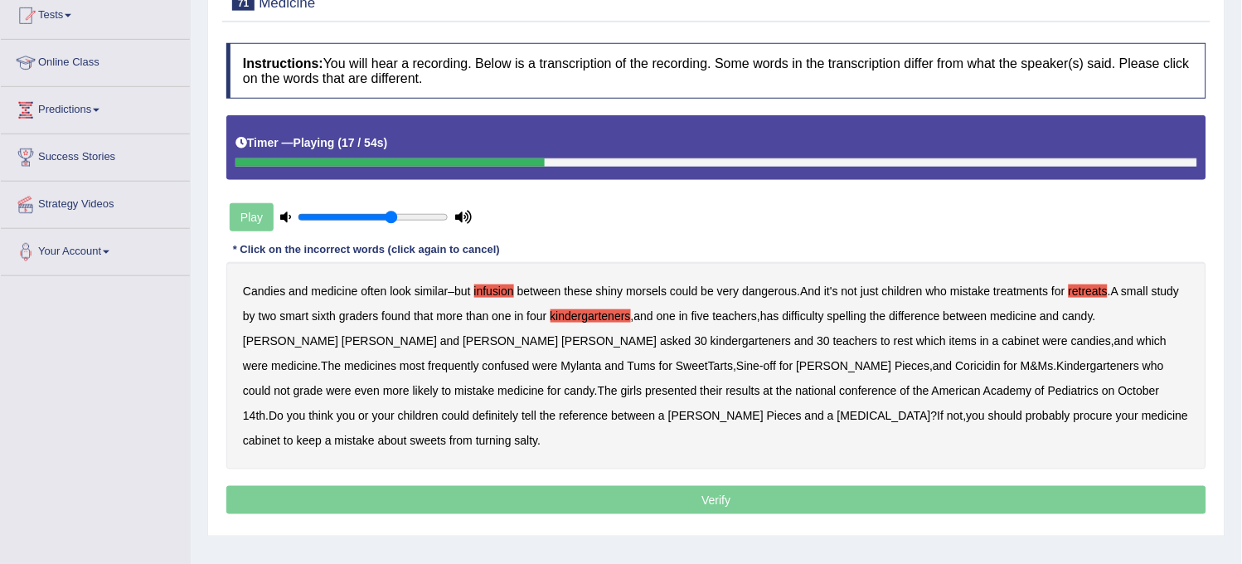
click at [630, 318] on b "kindergarteners" at bounding box center [591, 315] width 80 height 13
drag, startPoint x: 574, startPoint y: 398, endPoint x: 493, endPoint y: 377, distance: 83.9
click at [493, 377] on div "Candies and medicine often look similar – but infusion between these shiny mors…" at bounding box center [716, 365] width 980 height 207
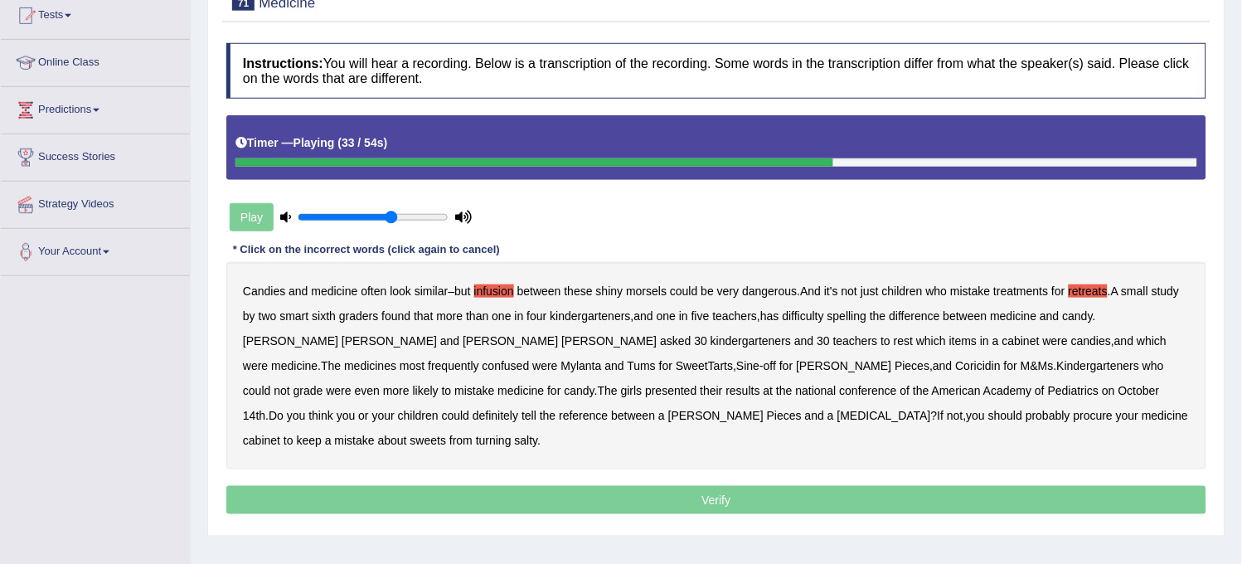
click at [676, 362] on b "SweetTarts" at bounding box center [704, 365] width 57 height 13
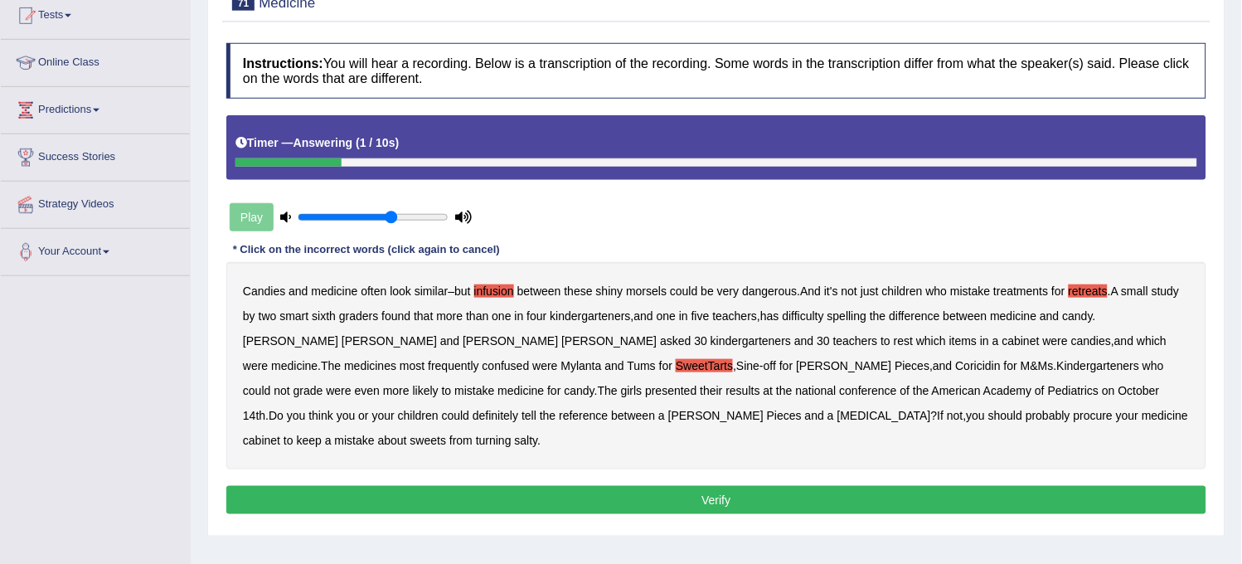
click at [803, 486] on button "Verify" at bounding box center [716, 500] width 980 height 28
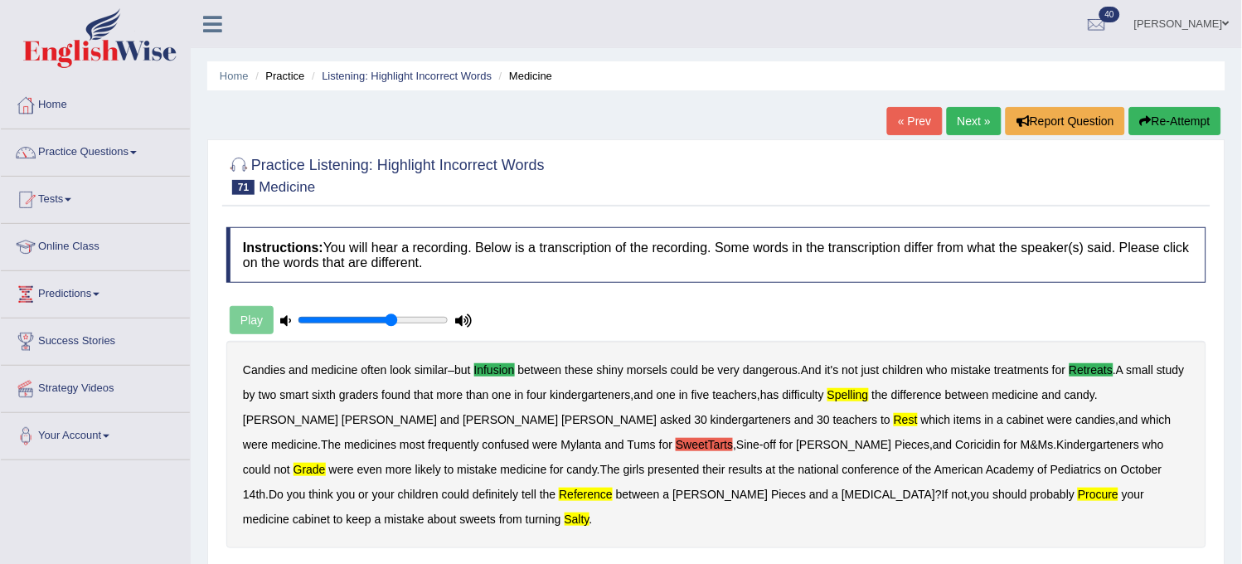
click at [974, 126] on link "Next »" at bounding box center [974, 121] width 55 height 28
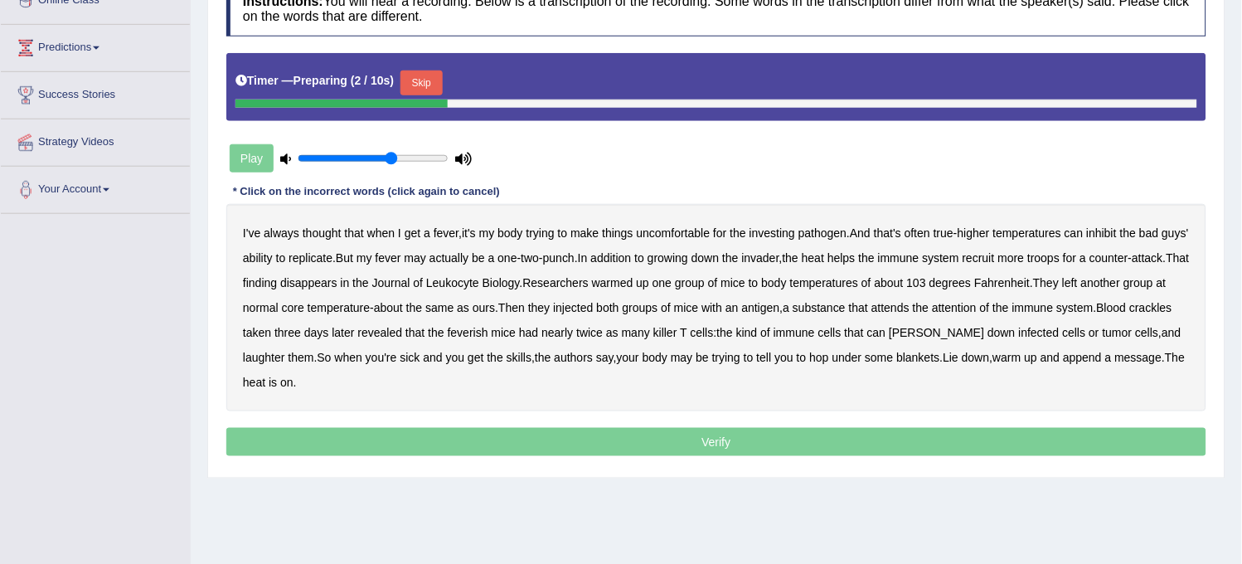
scroll to position [122, 0]
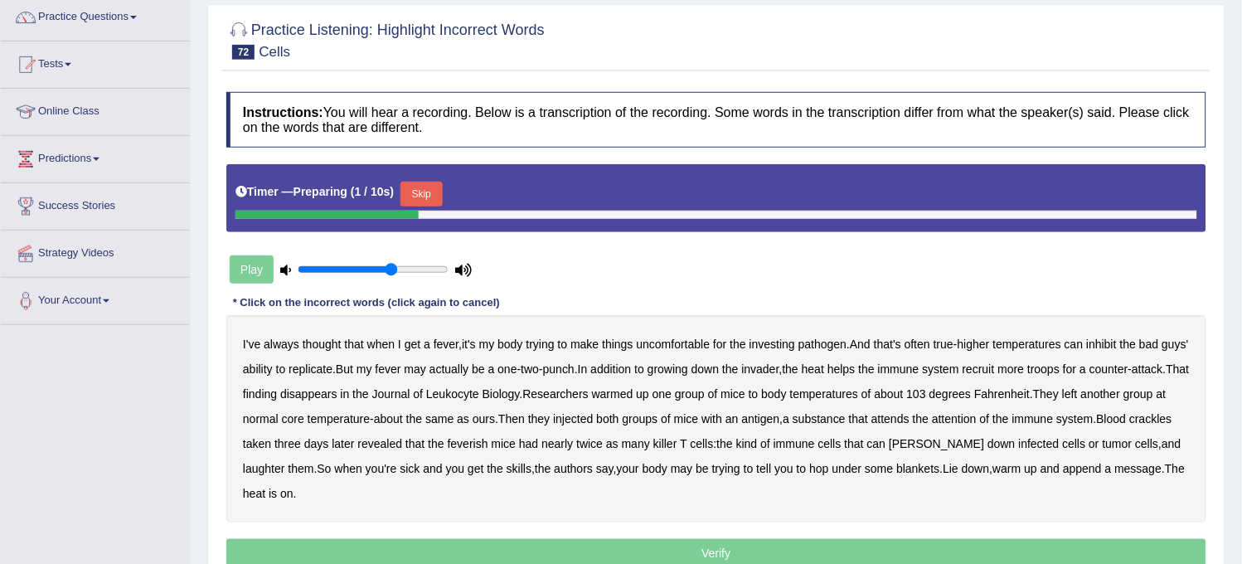
click at [431, 194] on button "Skip" at bounding box center [421, 194] width 41 height 25
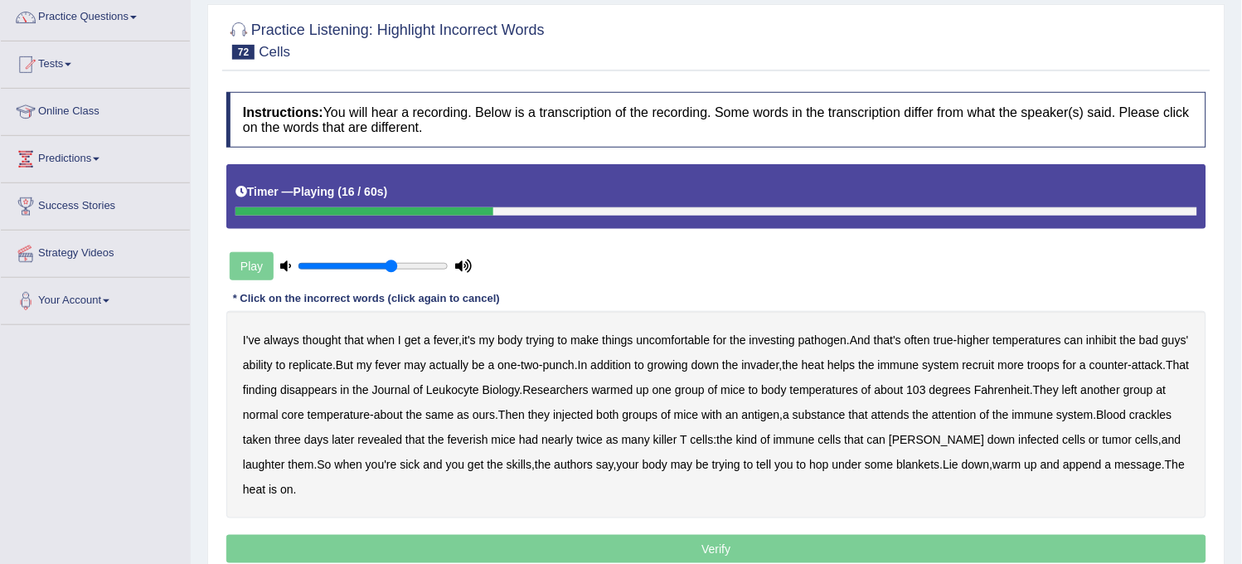
click at [688, 360] on b "growing" at bounding box center [668, 364] width 41 height 13
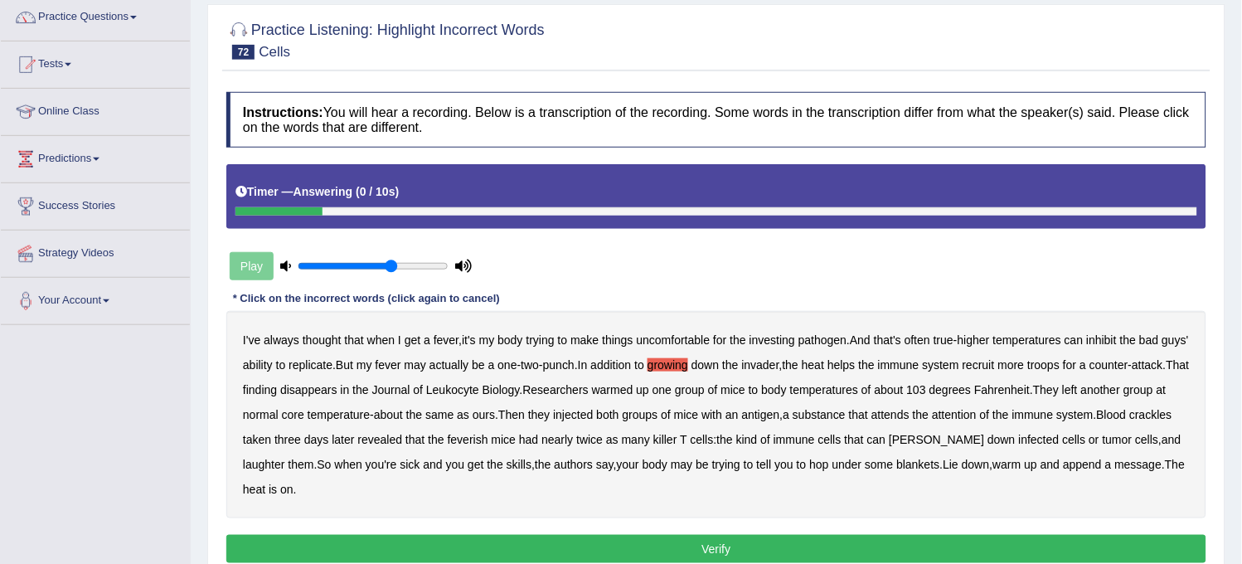
click at [1102, 466] on b "append" at bounding box center [1082, 464] width 39 height 13
click at [1001, 552] on button "Verify" at bounding box center [716, 549] width 980 height 28
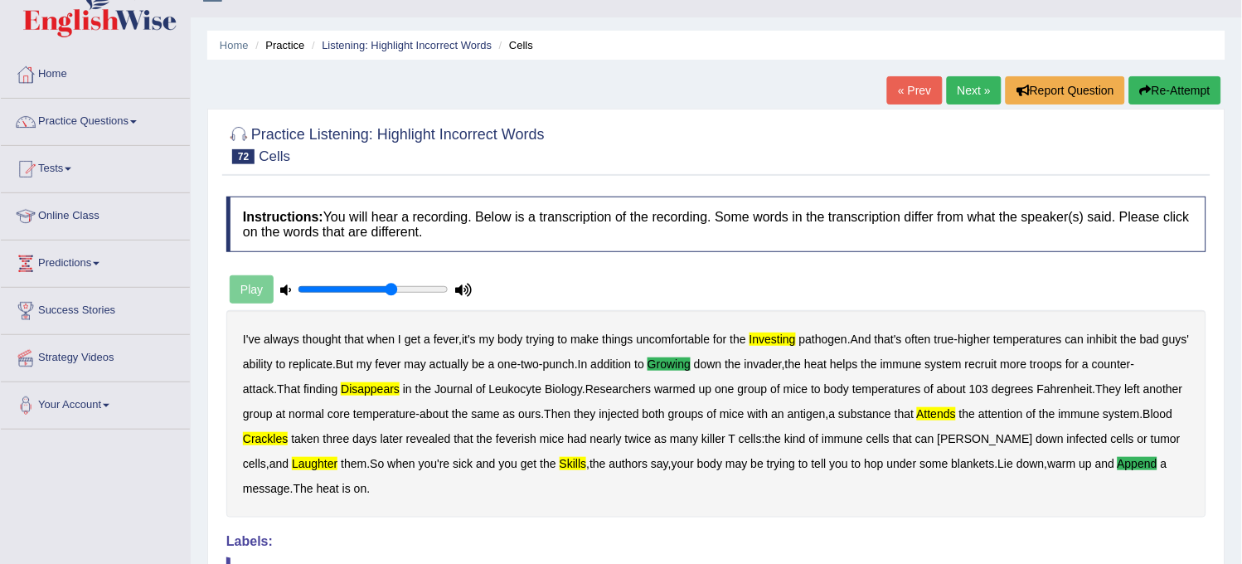
scroll to position [30, 0]
click at [956, 91] on link "Next »" at bounding box center [974, 91] width 55 height 28
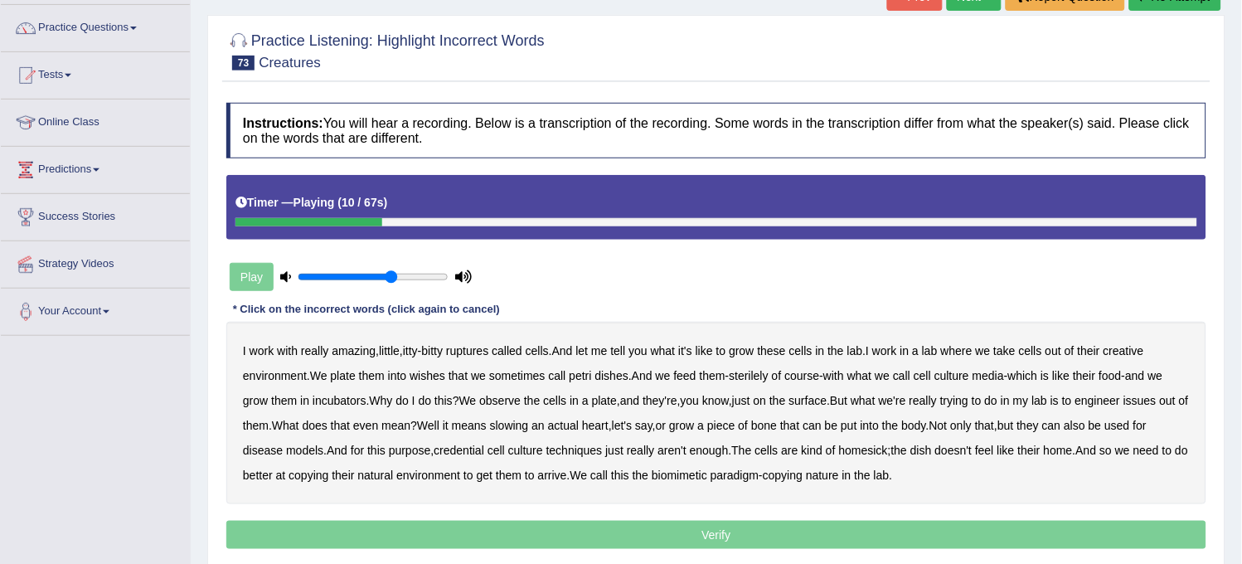
scroll to position [92, 0]
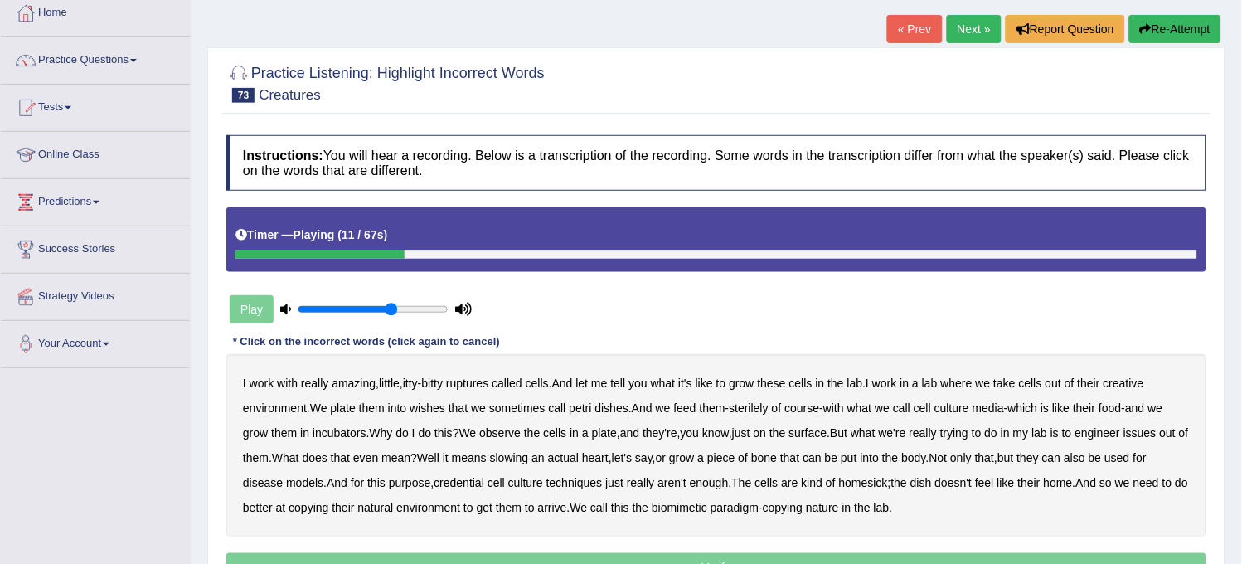
click at [1140, 33] on icon "button" at bounding box center [1146, 29] width 12 height 12
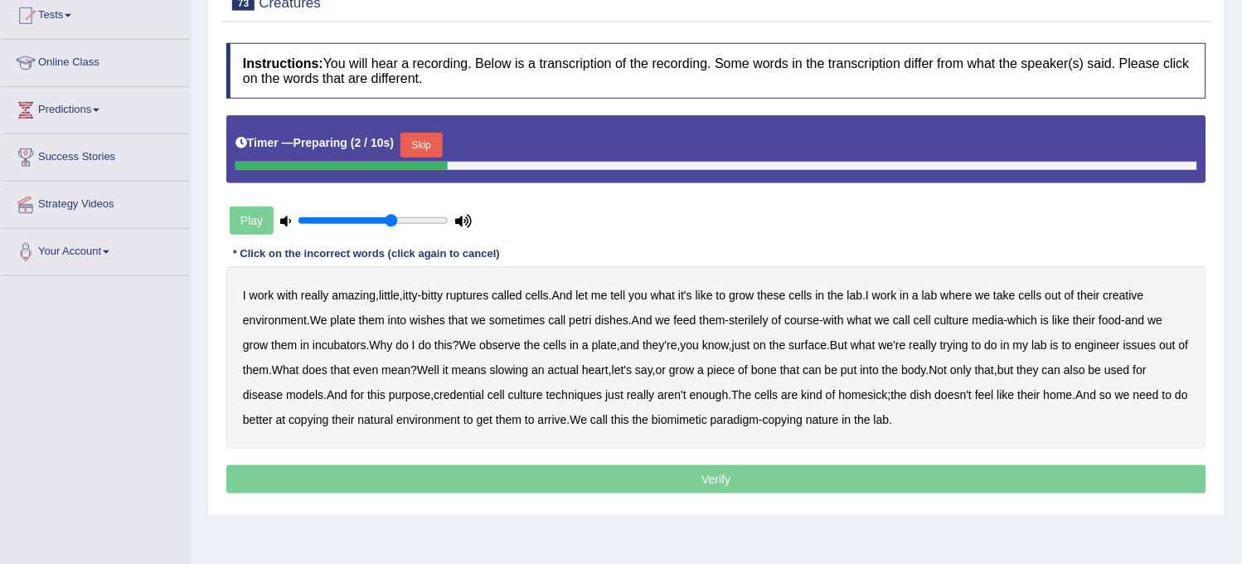
click at [434, 151] on button "Skip" at bounding box center [421, 145] width 41 height 25
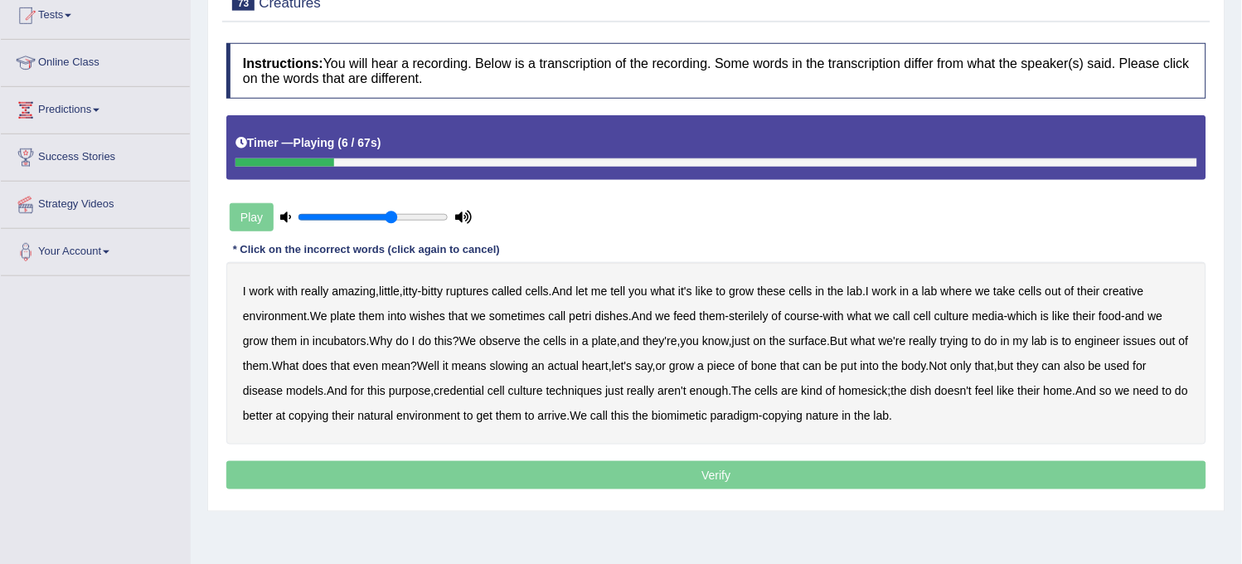
click at [386, 296] on b "little" at bounding box center [389, 290] width 21 height 13
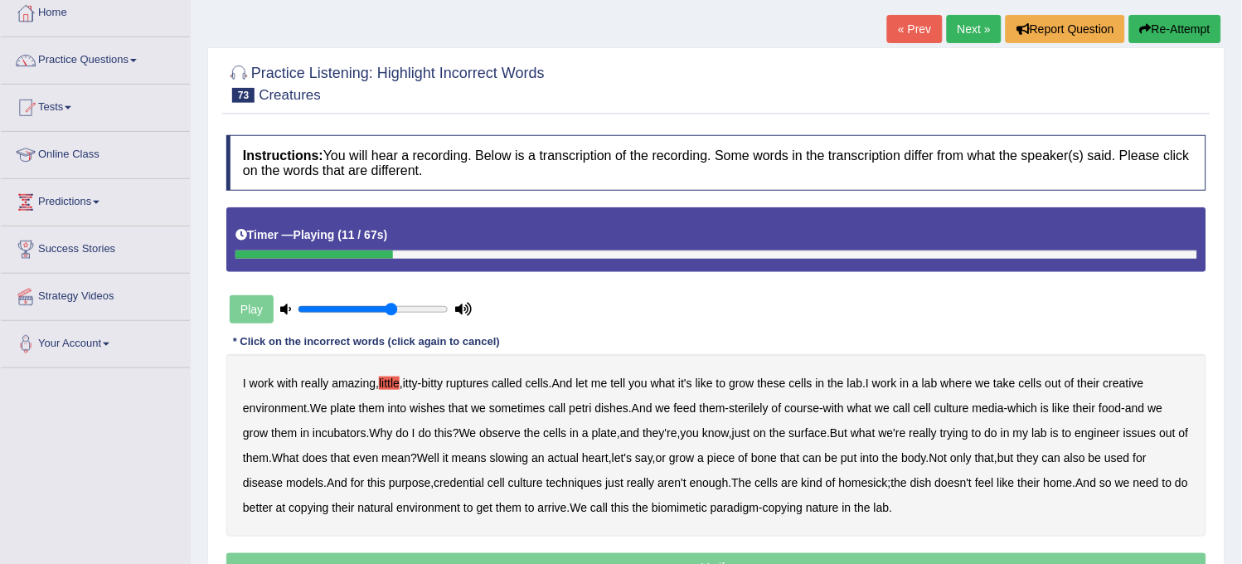
click at [1176, 39] on button "Re-Attempt" at bounding box center [1175, 29] width 92 height 28
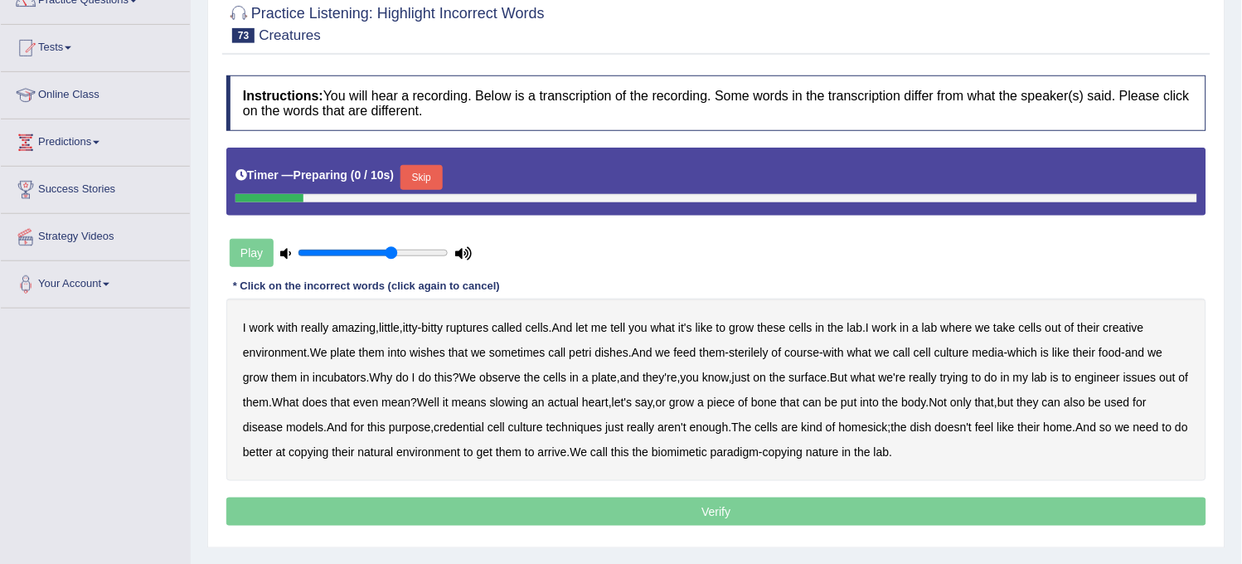
scroll to position [184, 0]
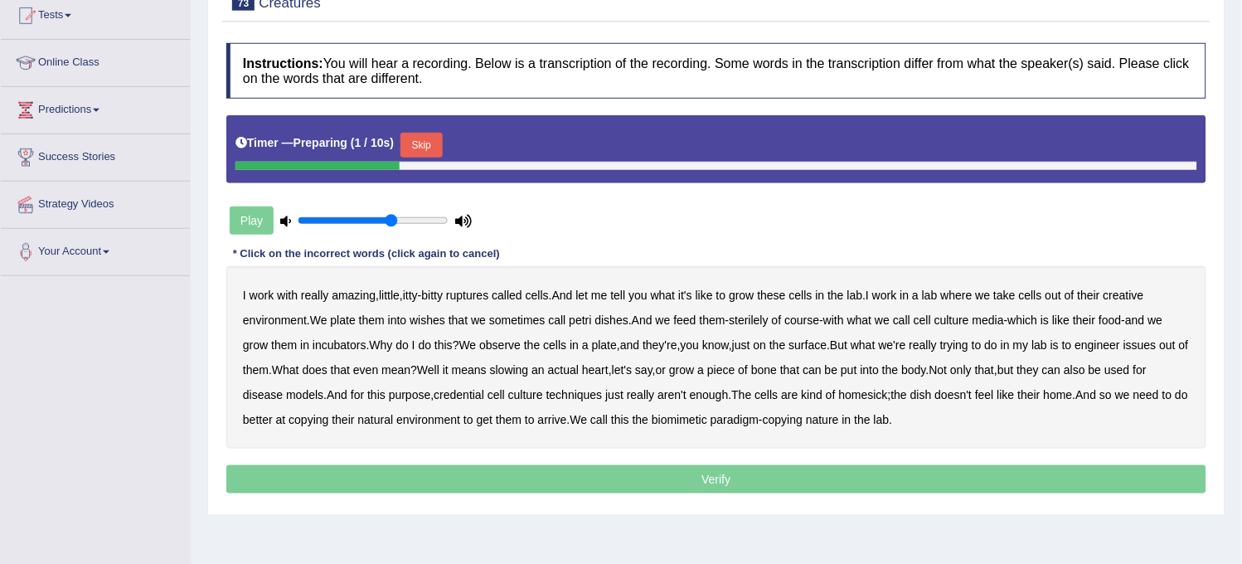
click at [419, 136] on button "Skip" at bounding box center [421, 145] width 41 height 25
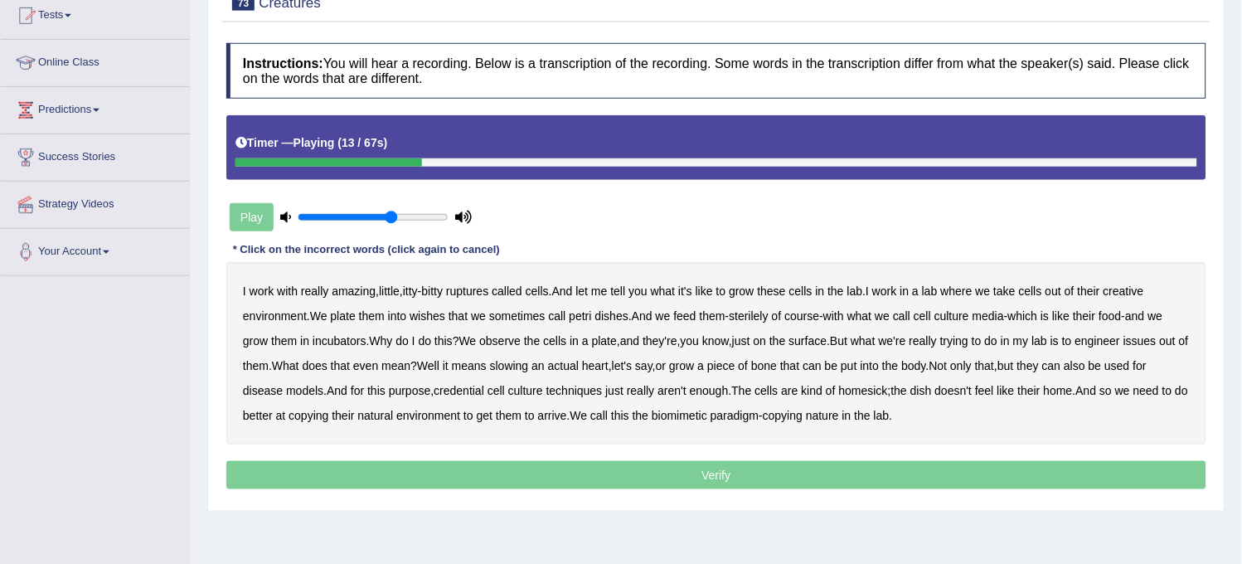
click at [938, 294] on b "lab" at bounding box center [930, 290] width 16 height 13
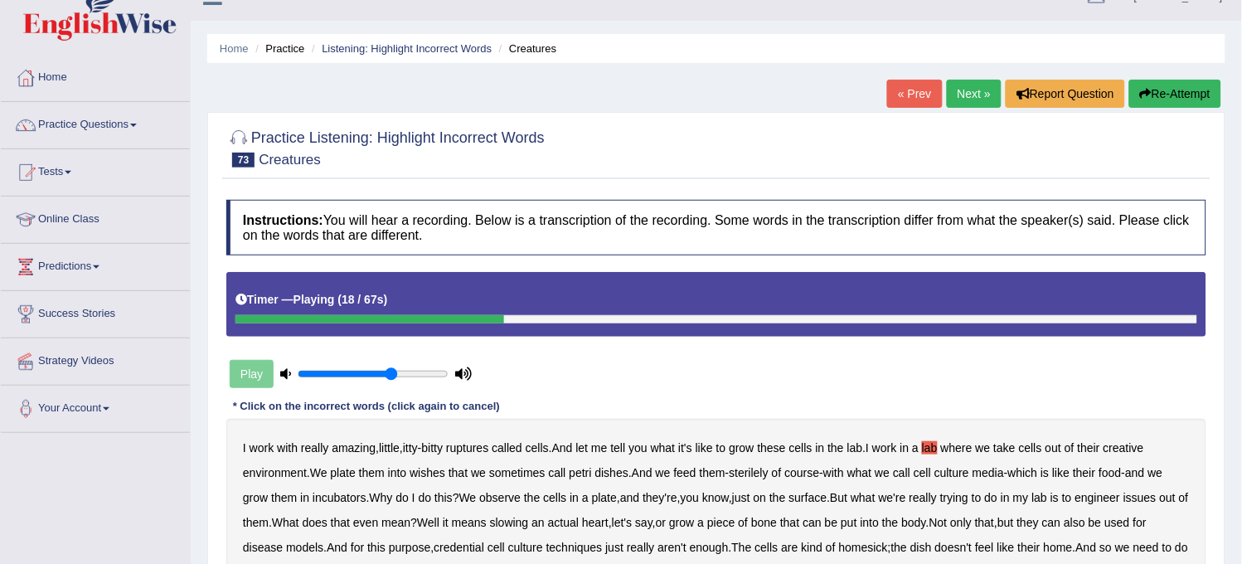
scroll to position [0, 0]
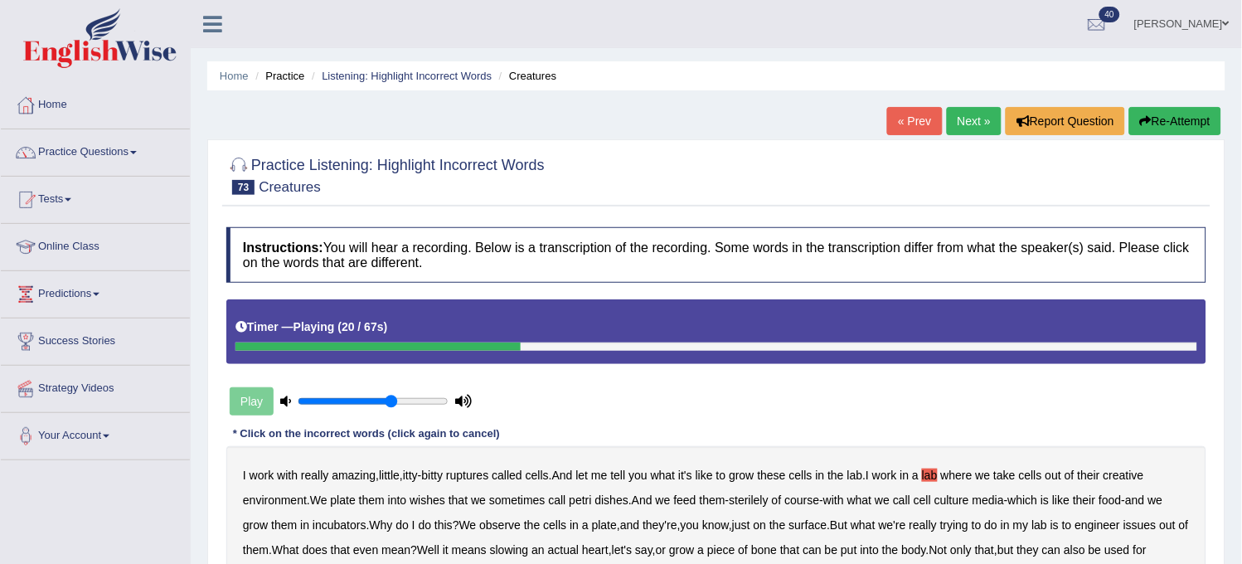
click at [1163, 123] on button "Re-Attempt" at bounding box center [1175, 121] width 92 height 28
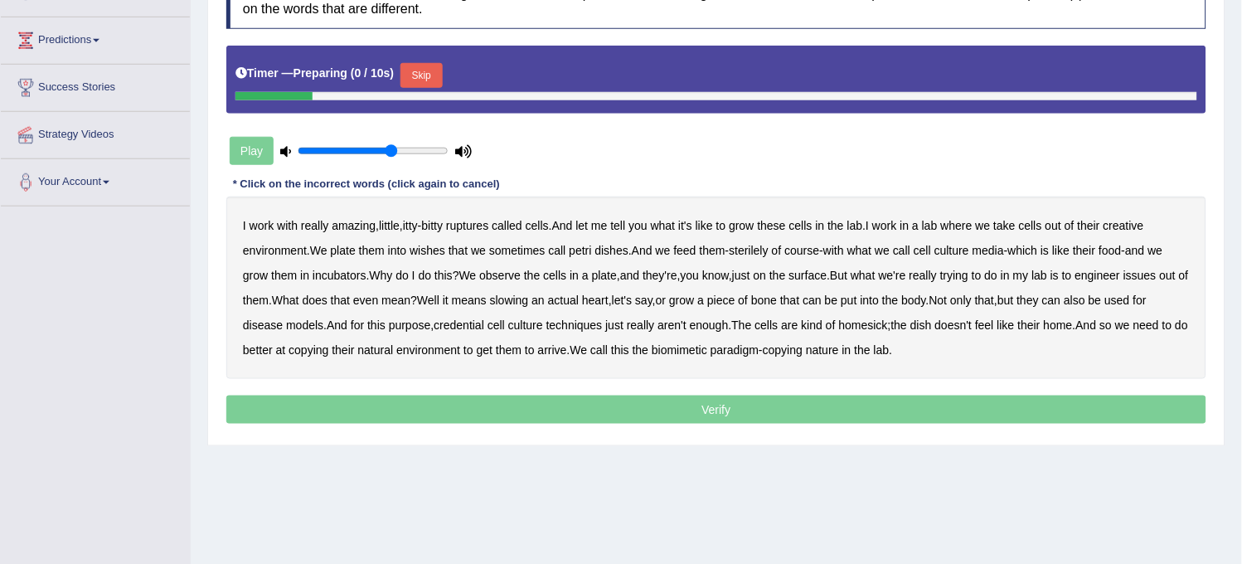
scroll to position [276, 0]
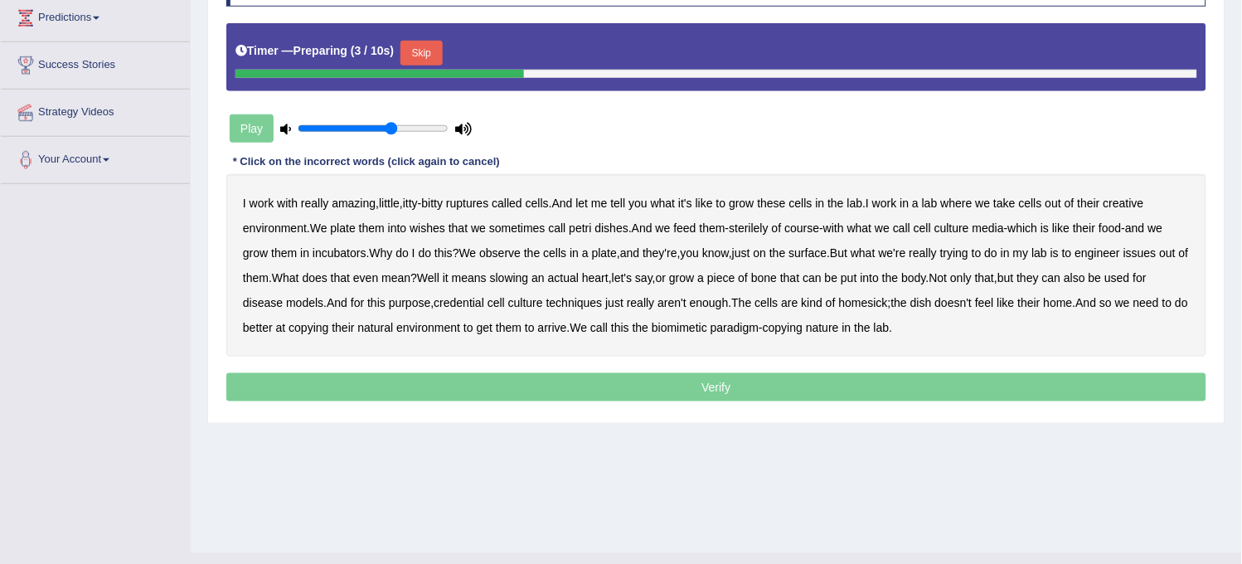
click at [432, 56] on button "Skip" at bounding box center [421, 53] width 41 height 25
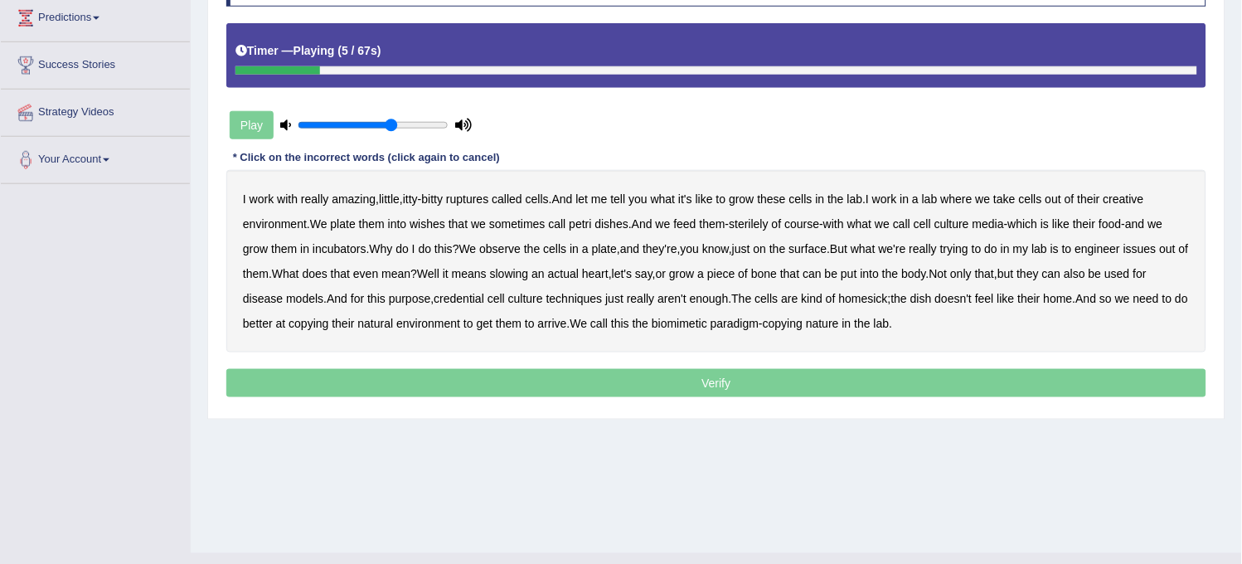
click at [474, 193] on b "ruptures" at bounding box center [467, 198] width 42 height 13
click at [938, 197] on b "lab" at bounding box center [930, 198] width 16 height 13
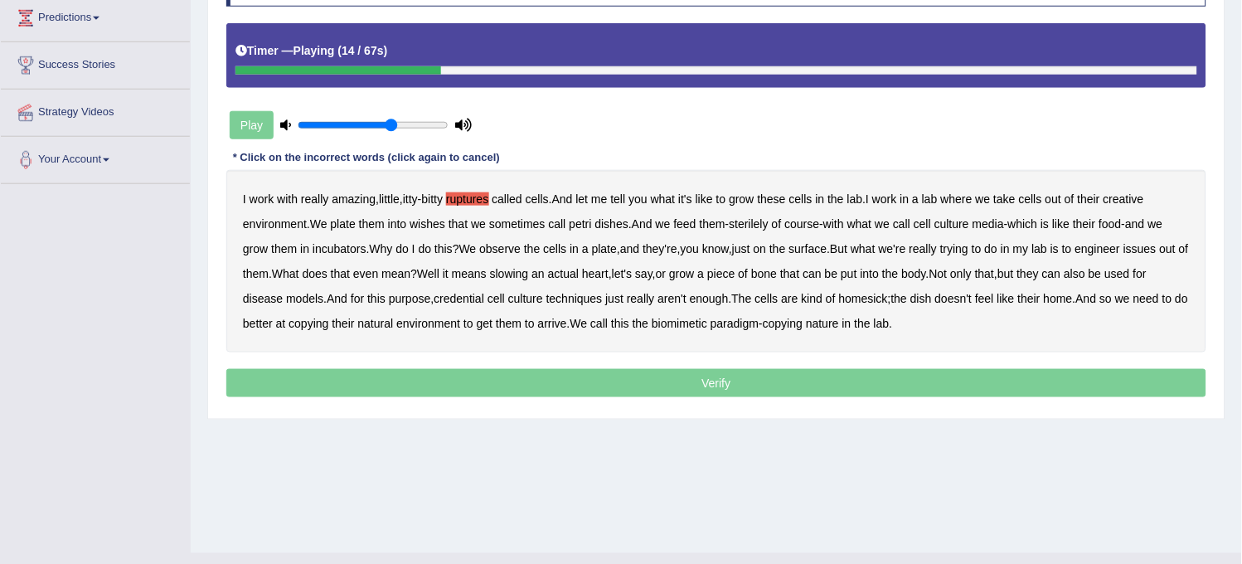
click at [938, 197] on b "lab" at bounding box center [930, 198] width 16 height 13
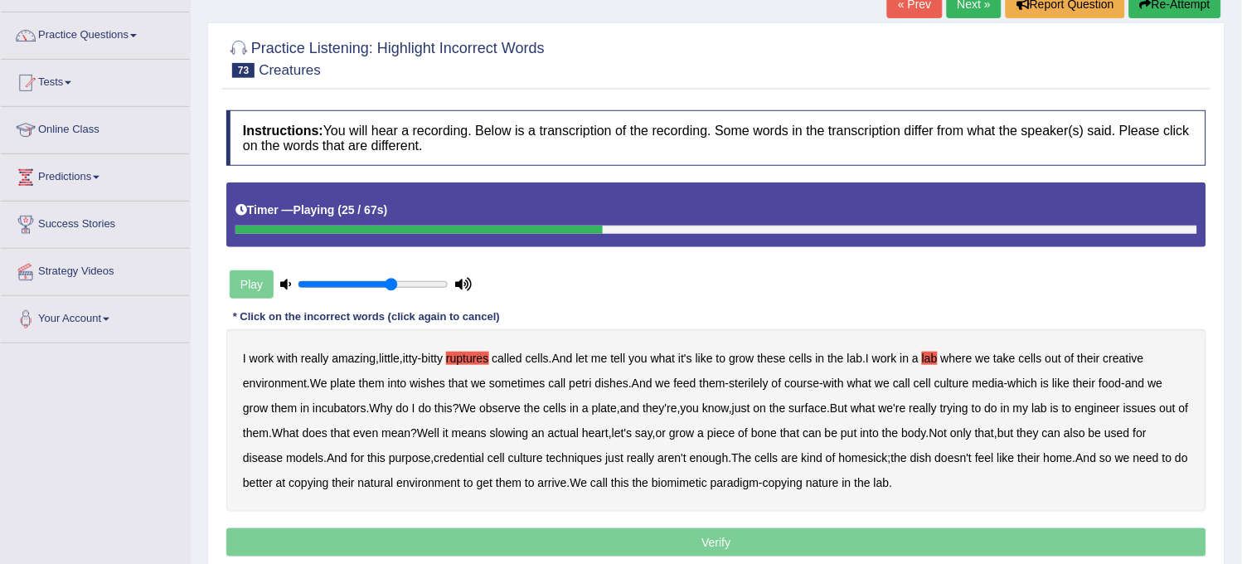
scroll to position [92, 0]
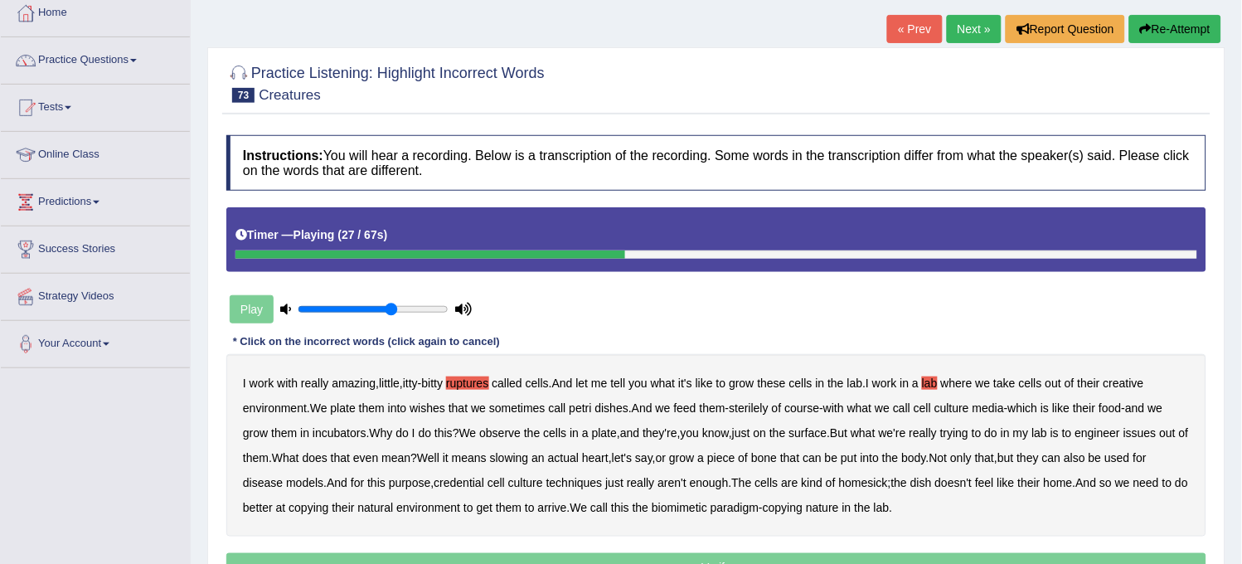
click at [1176, 30] on button "Re-Attempt" at bounding box center [1175, 29] width 92 height 28
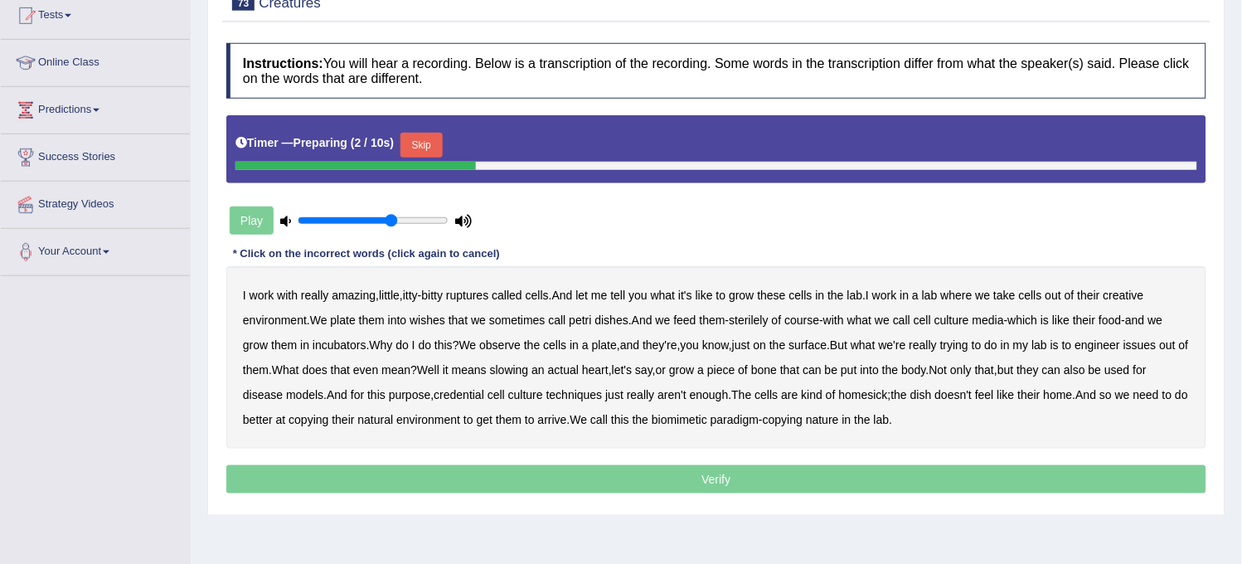
click at [935, 292] on b "lab" at bounding box center [930, 295] width 16 height 13
click at [484, 294] on b "ruptures" at bounding box center [467, 295] width 42 height 13
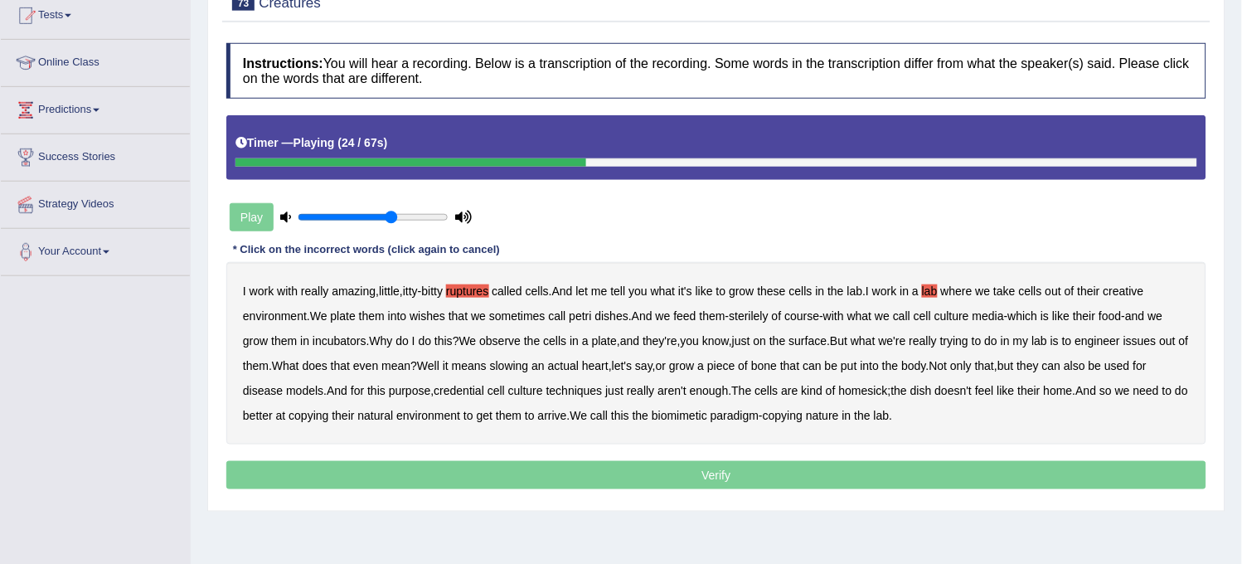
click at [352, 343] on b "incubators" at bounding box center [340, 340] width 54 height 13
click at [1121, 341] on b "engineer" at bounding box center [1099, 340] width 46 height 13
click at [529, 371] on b "slowing" at bounding box center [509, 365] width 39 height 13
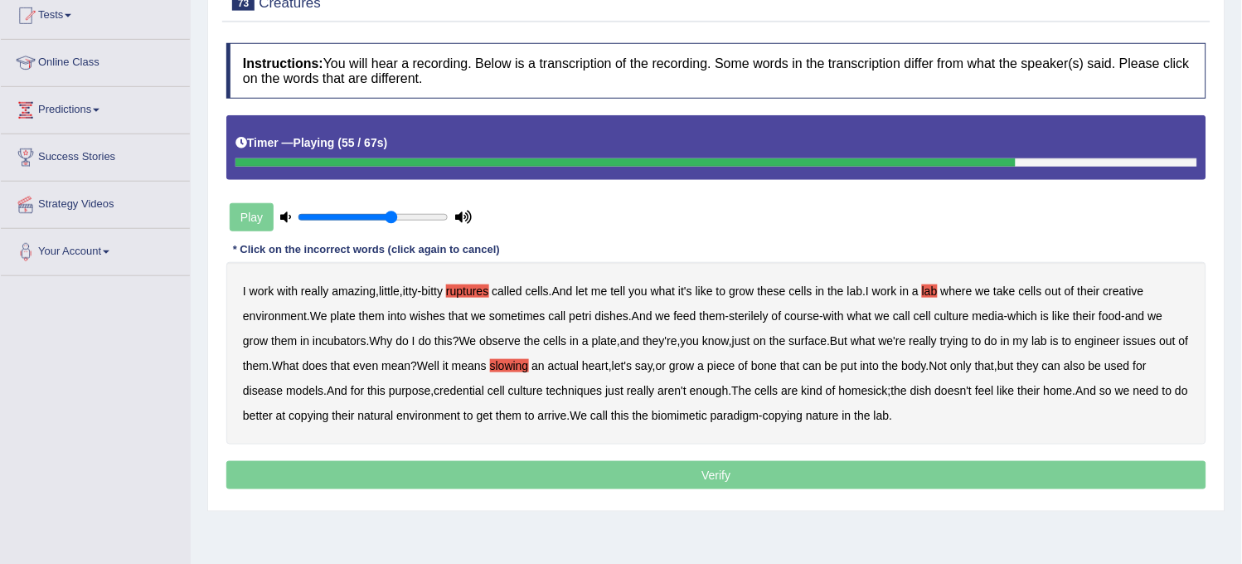
click at [484, 390] on b "credential" at bounding box center [459, 390] width 51 height 13
click at [484, 391] on b "credential" at bounding box center [459, 390] width 51 height 13
click at [484, 390] on b "credential" at bounding box center [459, 390] width 51 height 13
click at [484, 392] on b "credential" at bounding box center [459, 390] width 51 height 13
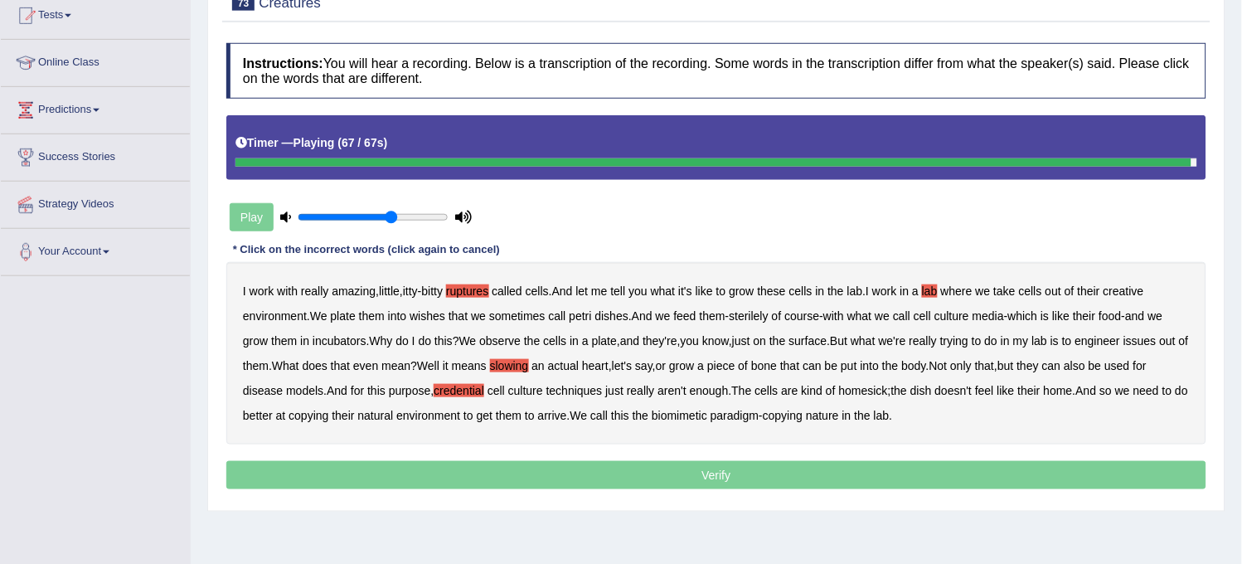
click at [864, 478] on p "Verify" at bounding box center [716, 475] width 980 height 28
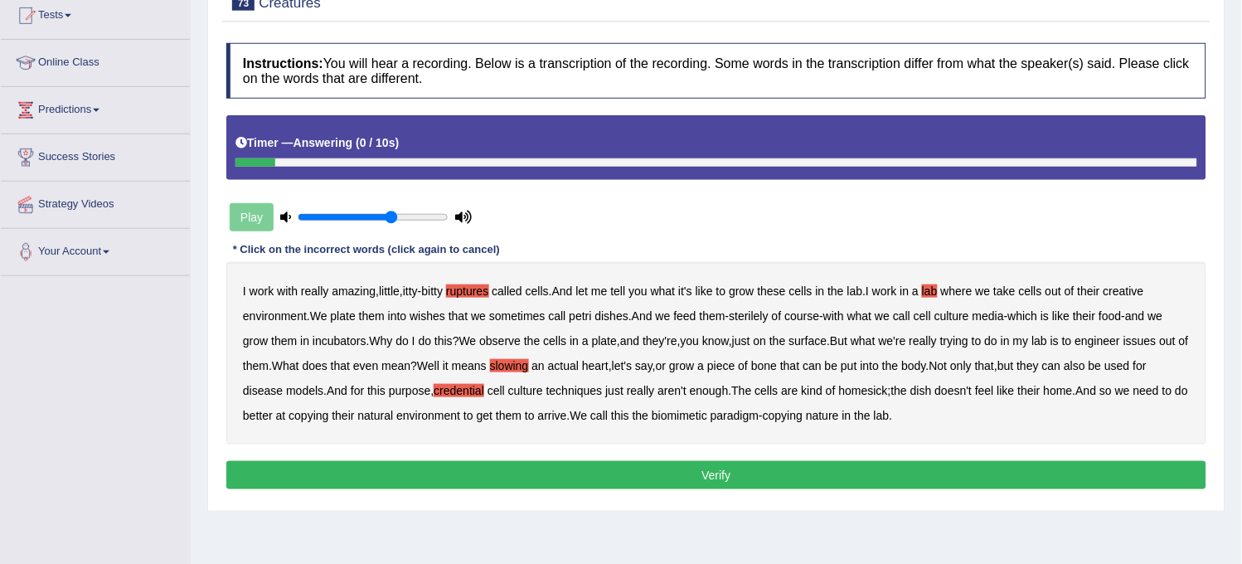
click at [864, 478] on button "Verify" at bounding box center [716, 475] width 980 height 28
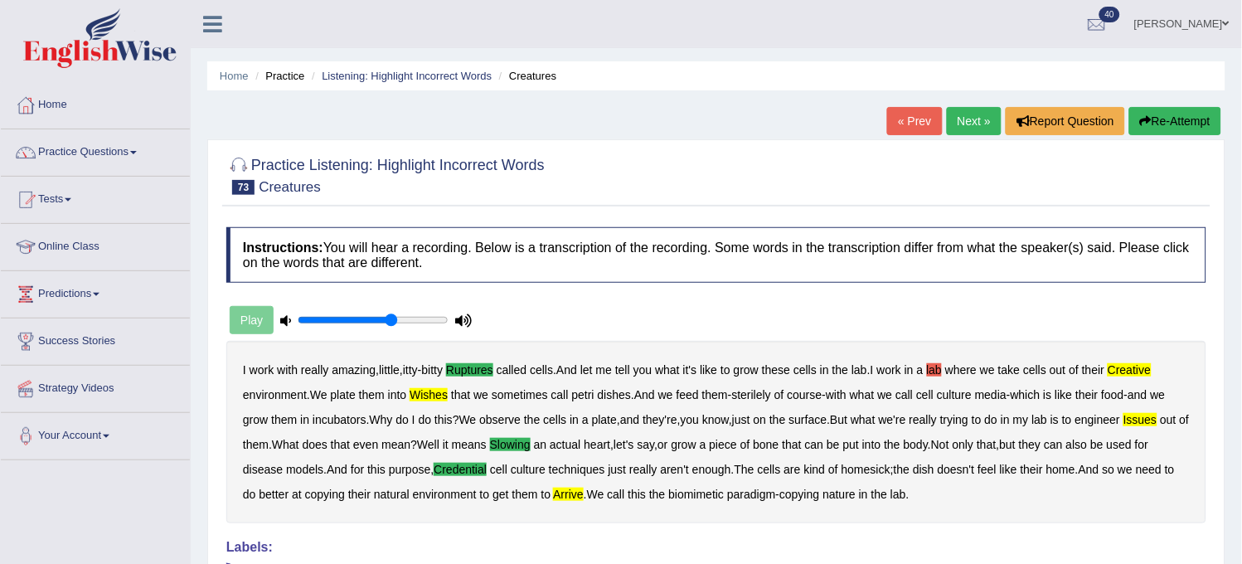
click at [1159, 125] on button "Re-Attempt" at bounding box center [1175, 121] width 92 height 28
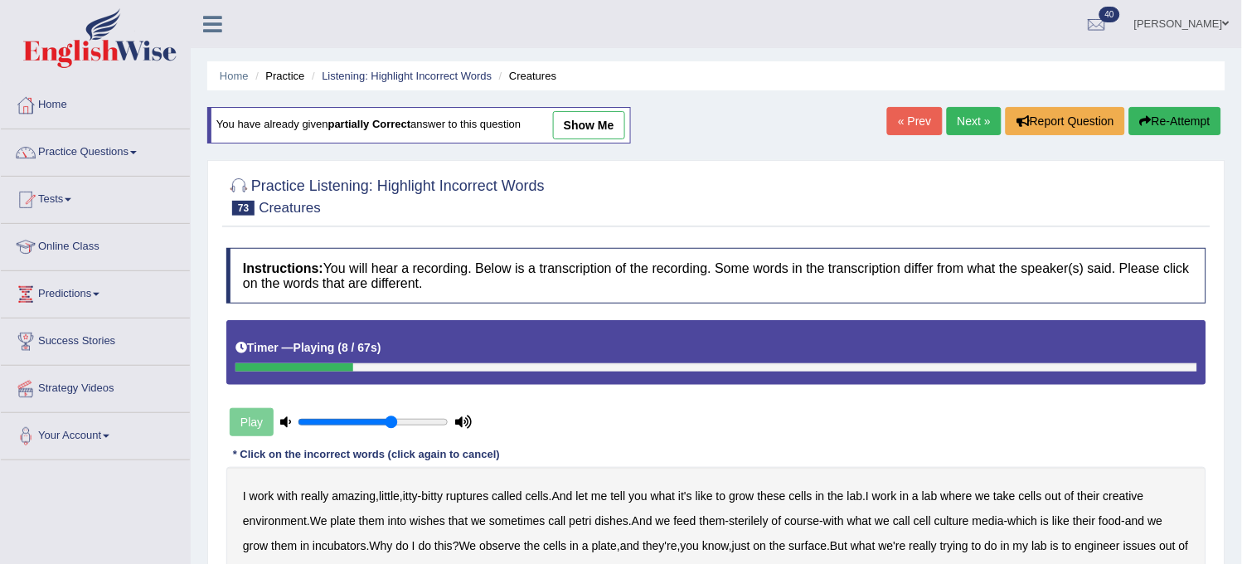
click at [958, 125] on link "Next »" at bounding box center [974, 121] width 55 height 28
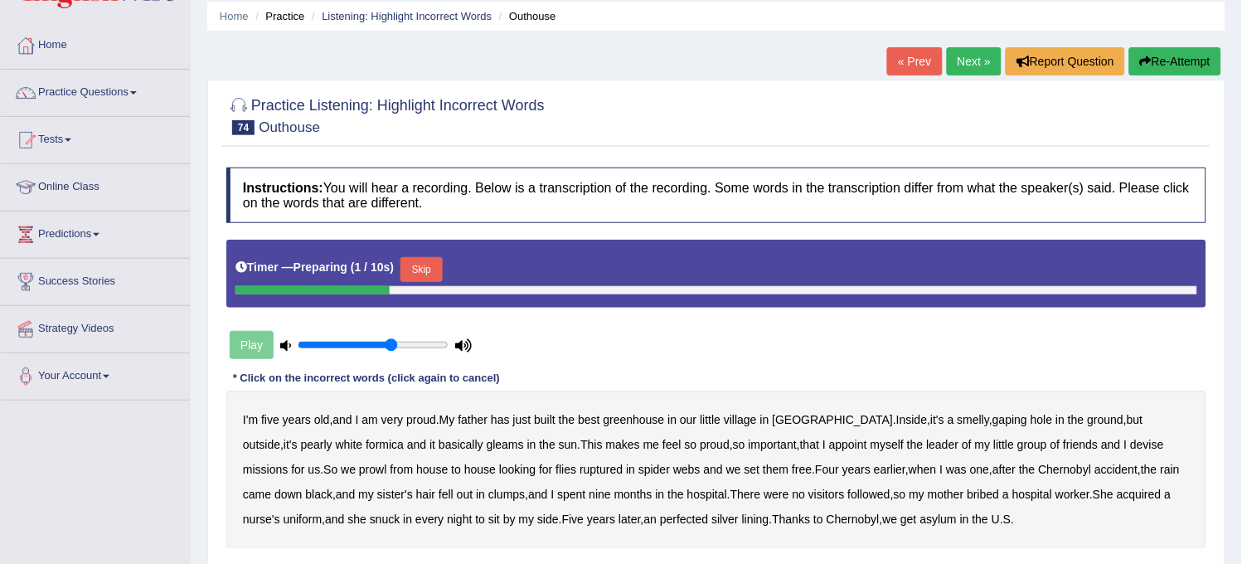
scroll to position [92, 0]
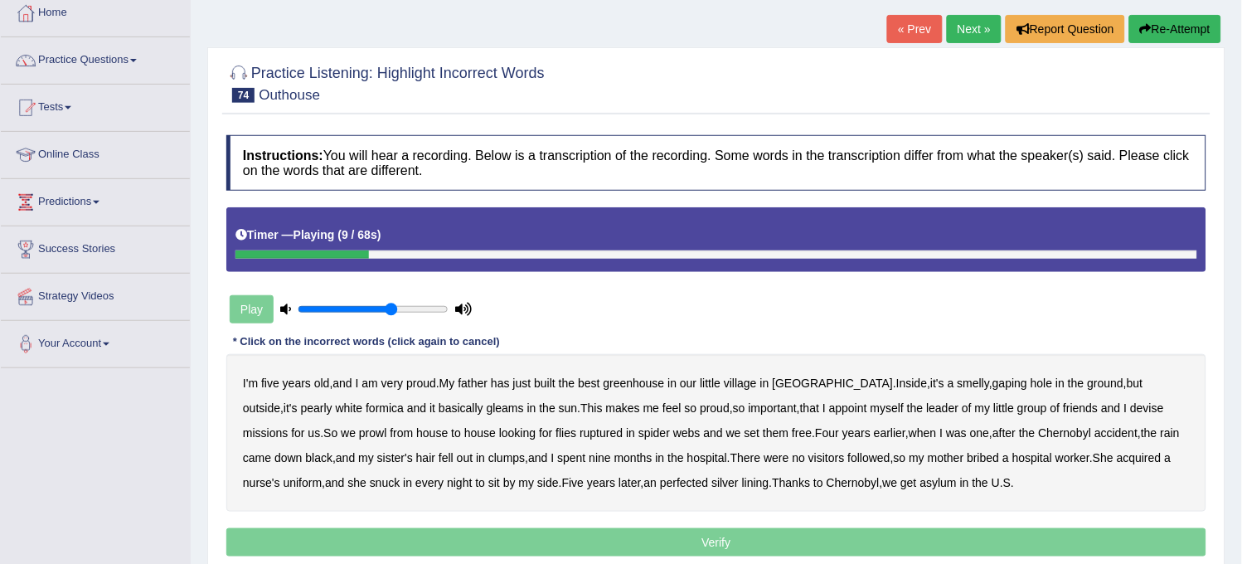
click at [634, 381] on b "greenhouse" at bounding box center [634, 382] width 61 height 13
click at [366, 411] on b "formica" at bounding box center [385, 407] width 38 height 13
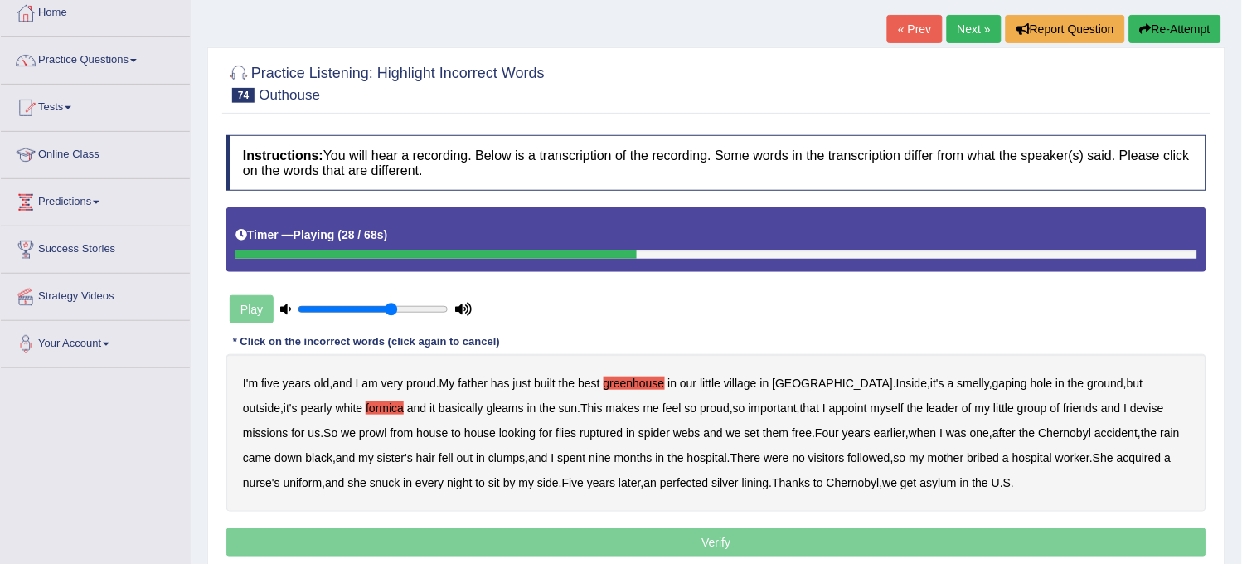
click at [871, 408] on b "myself" at bounding box center [887, 407] width 33 height 13
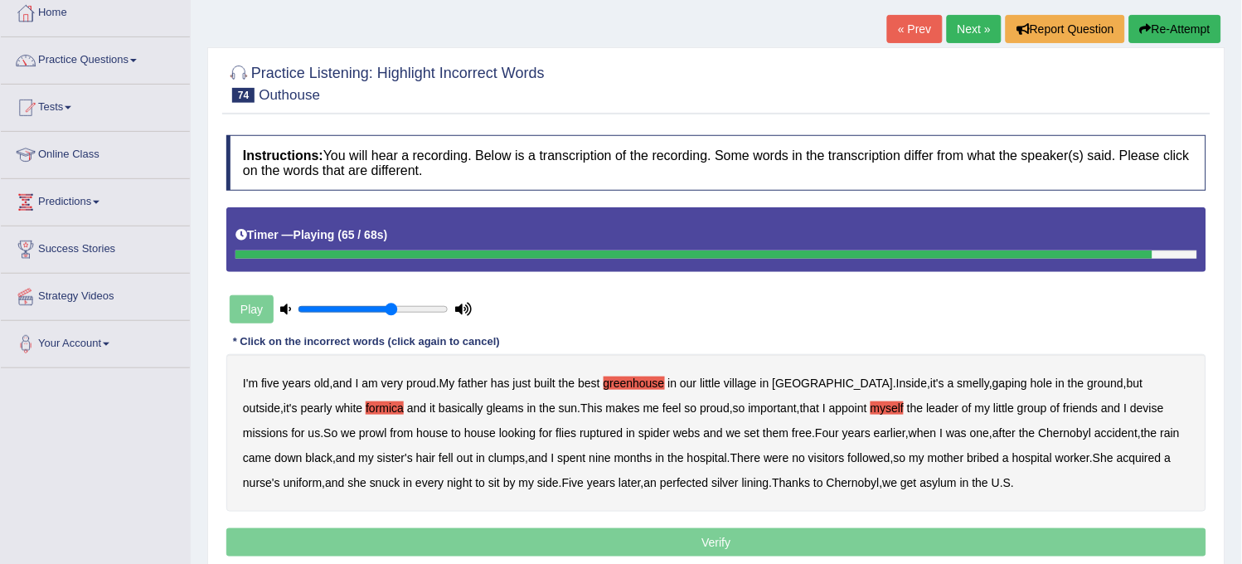
click at [660, 483] on b "perfected" at bounding box center [684, 482] width 48 height 13
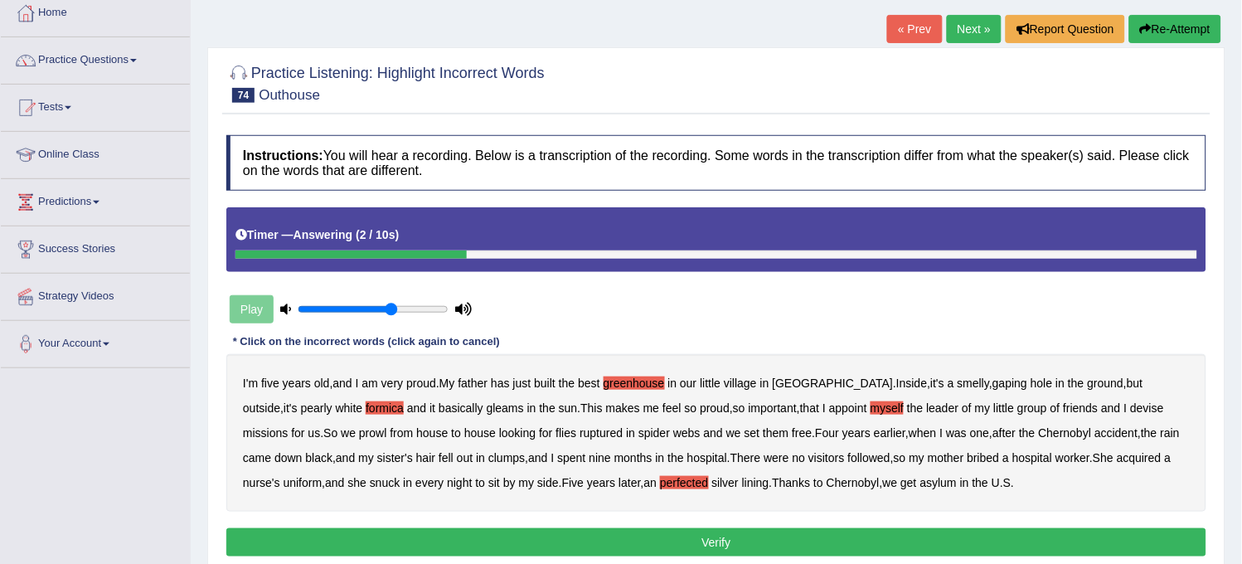
click at [824, 532] on button "Verify" at bounding box center [716, 542] width 980 height 28
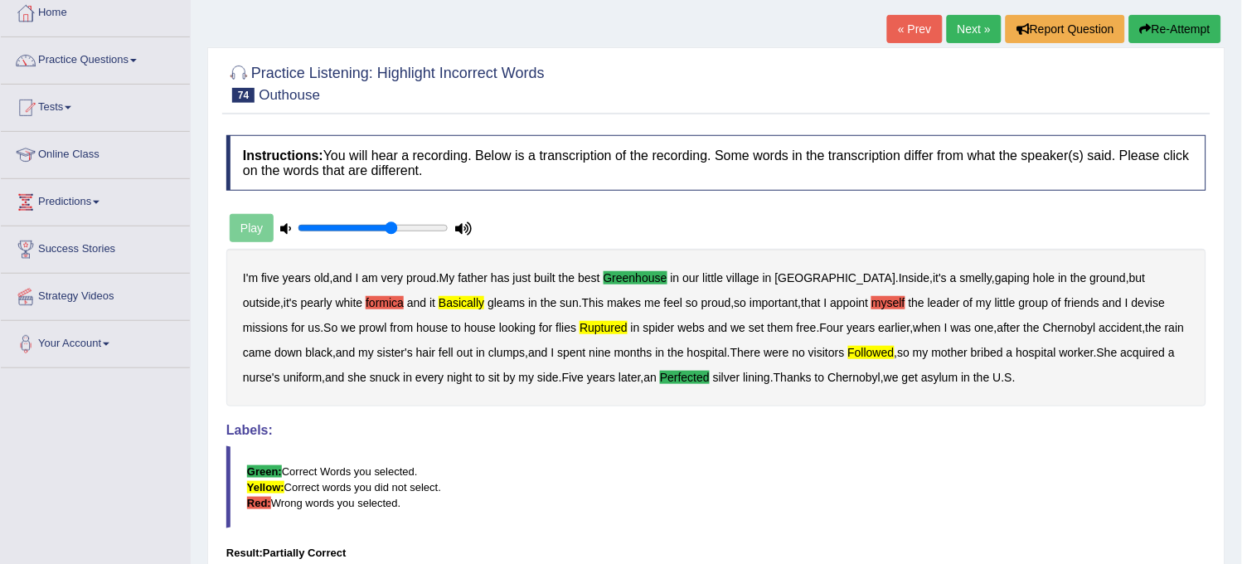
click at [1173, 22] on button "Re-Attempt" at bounding box center [1175, 29] width 92 height 28
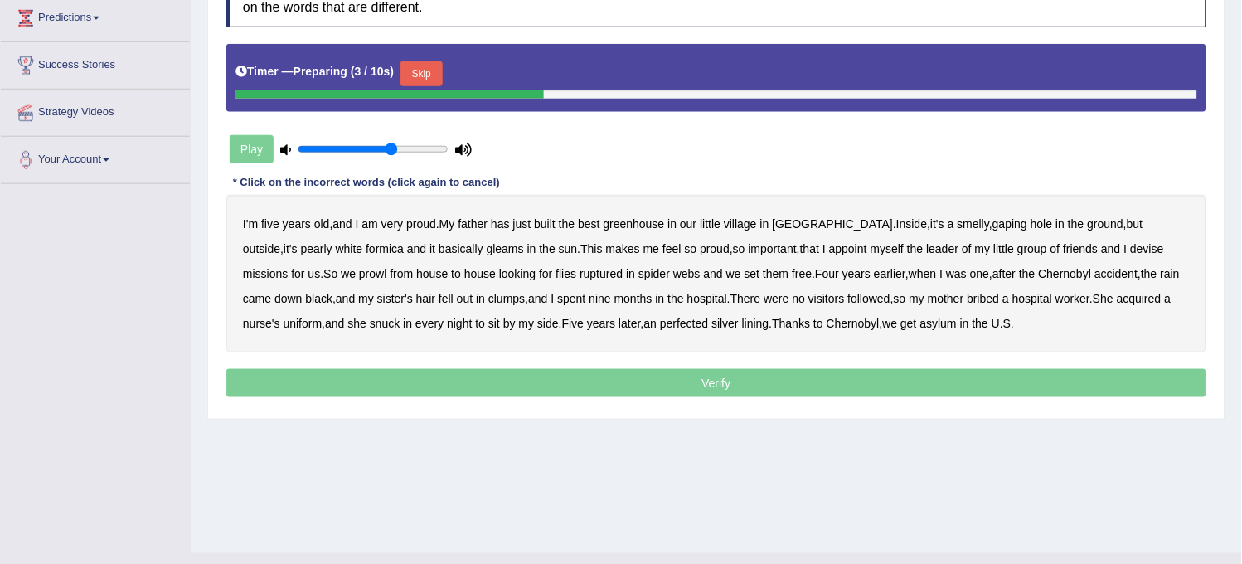
click at [636, 217] on b "greenhouse" at bounding box center [634, 223] width 61 height 13
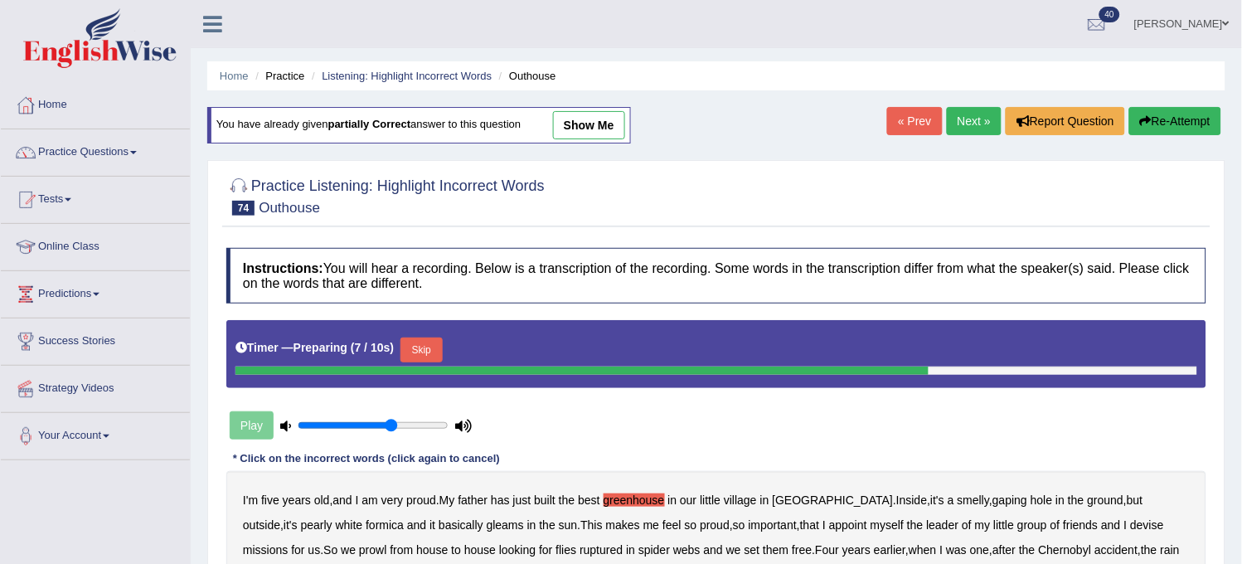
click at [614, 131] on link "show me" at bounding box center [589, 125] width 72 height 28
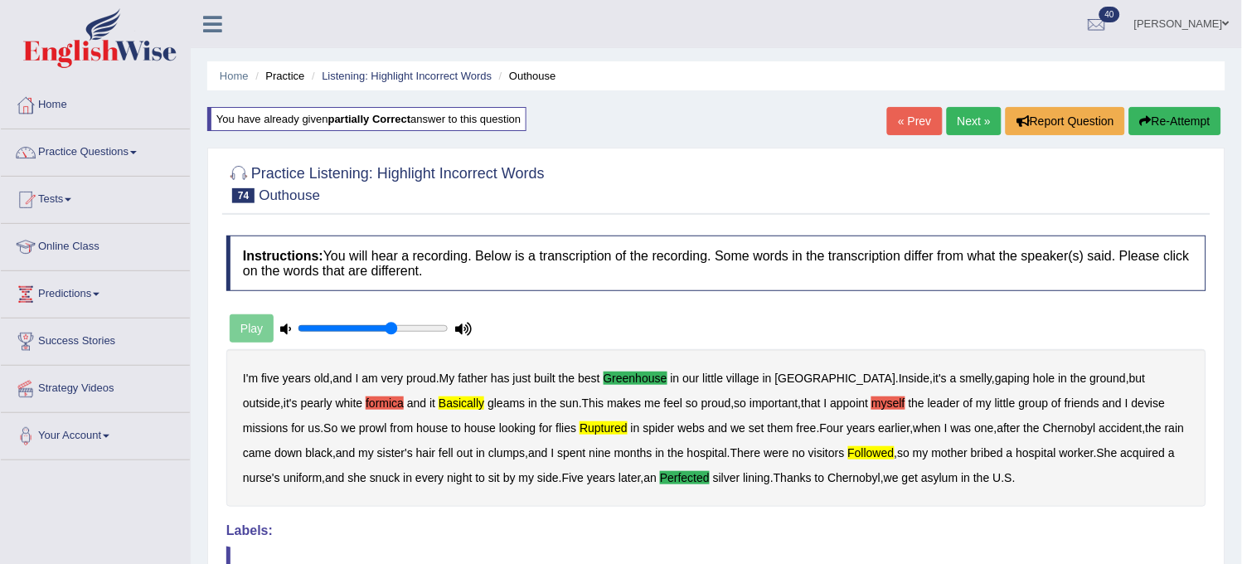
click at [1172, 123] on button "Re-Attempt" at bounding box center [1175, 121] width 92 height 28
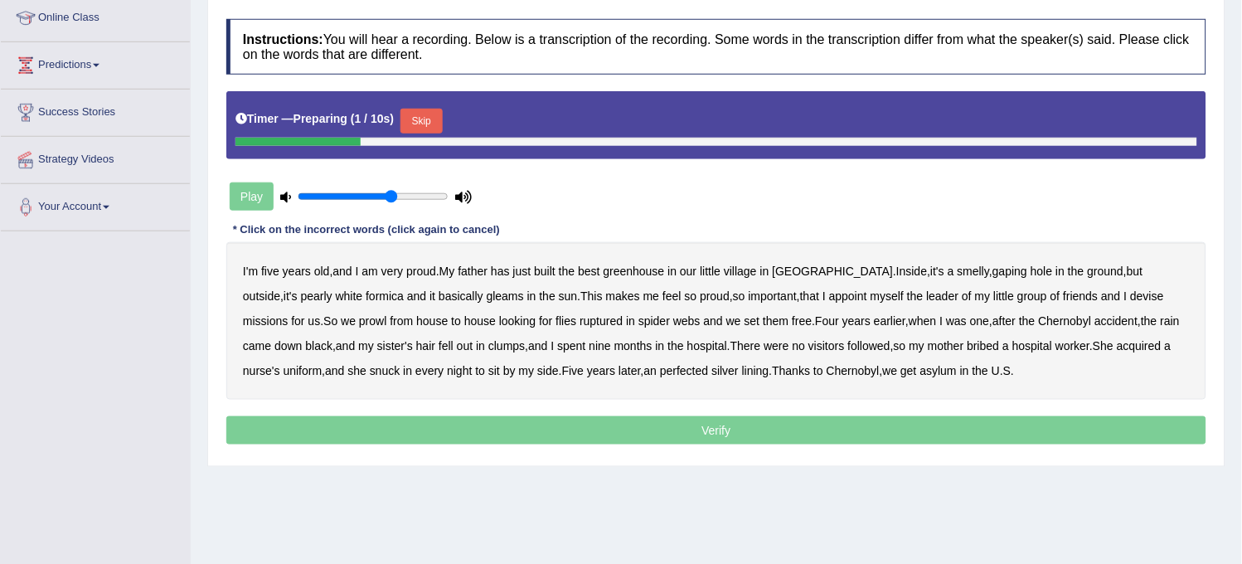
scroll to position [276, 0]
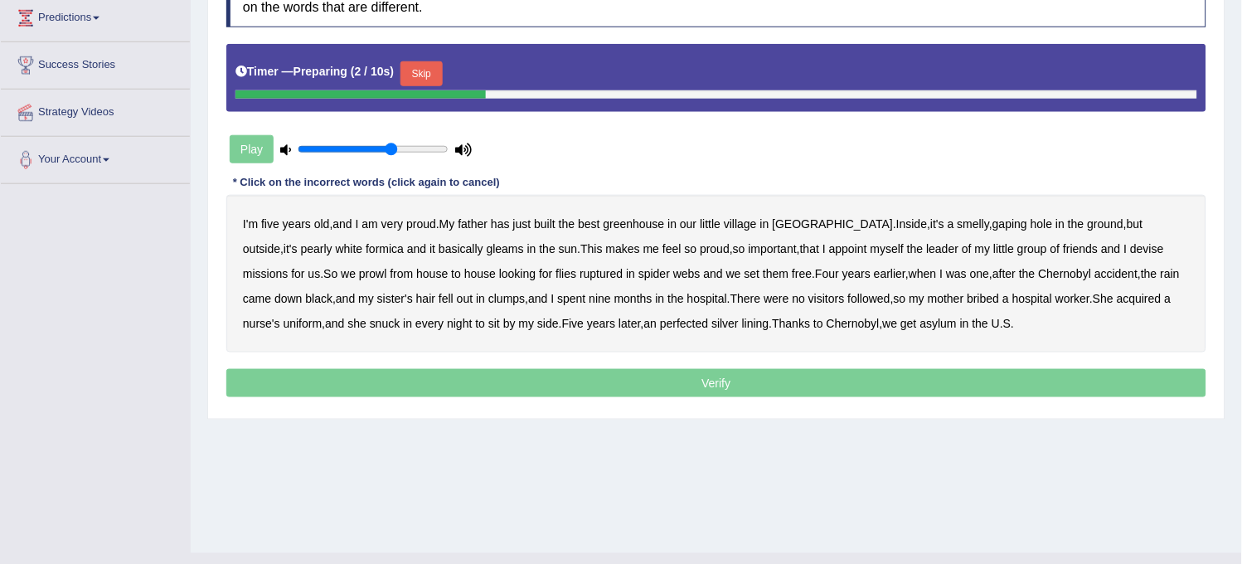
click at [439, 245] on b "basically" at bounding box center [461, 248] width 45 height 13
click at [580, 272] on b "ruptured" at bounding box center [601, 273] width 43 height 13
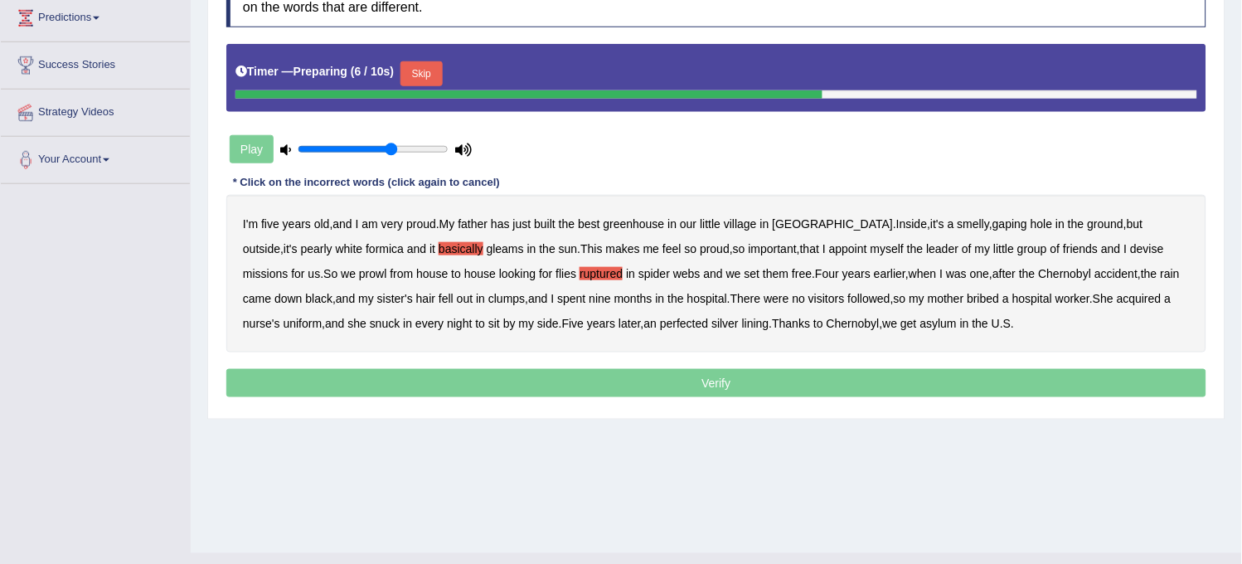
click at [632, 226] on b "greenhouse" at bounding box center [634, 223] width 61 height 13
click at [661, 323] on b "perfected" at bounding box center [684, 323] width 48 height 13
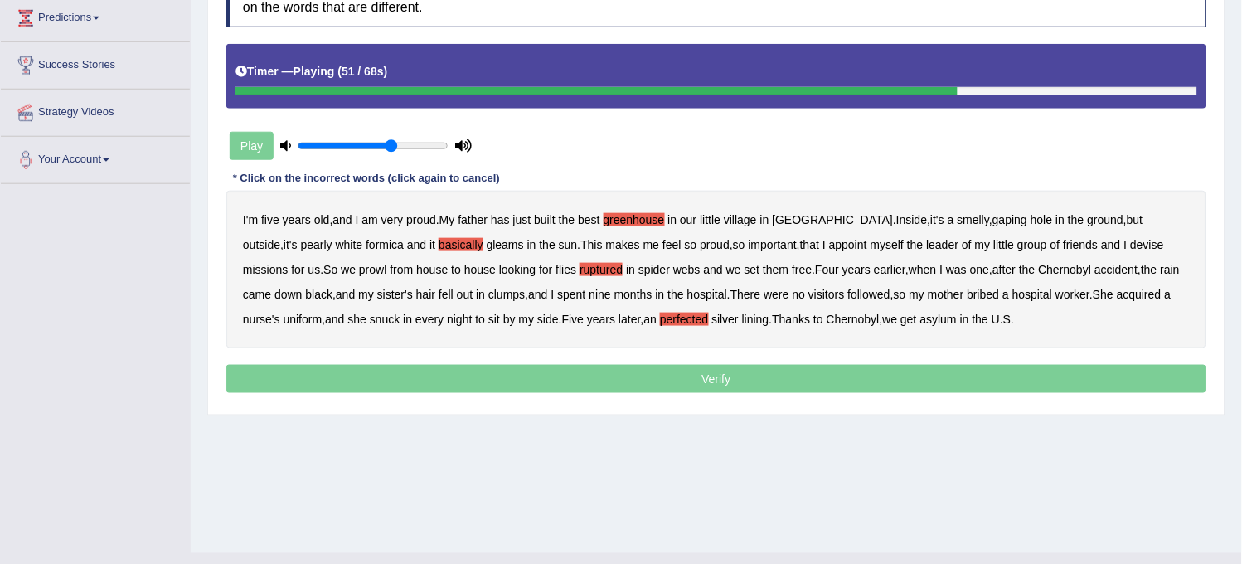
click at [848, 294] on b "followed" at bounding box center [869, 294] width 42 height 13
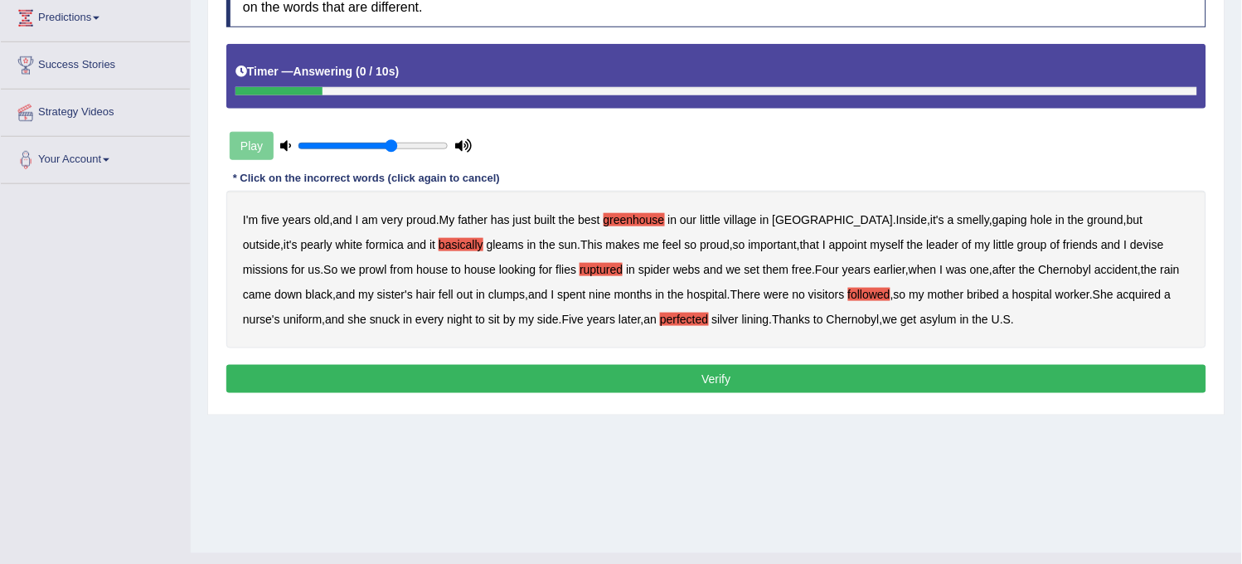
click at [770, 386] on button "Verify" at bounding box center [716, 379] width 980 height 28
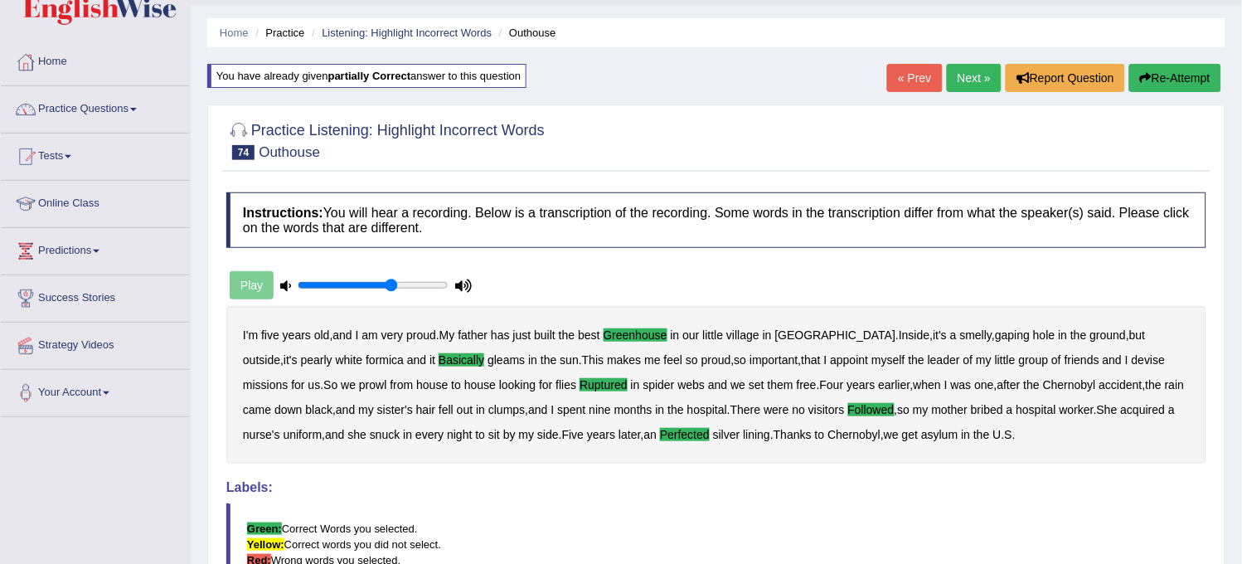
scroll to position [0, 0]
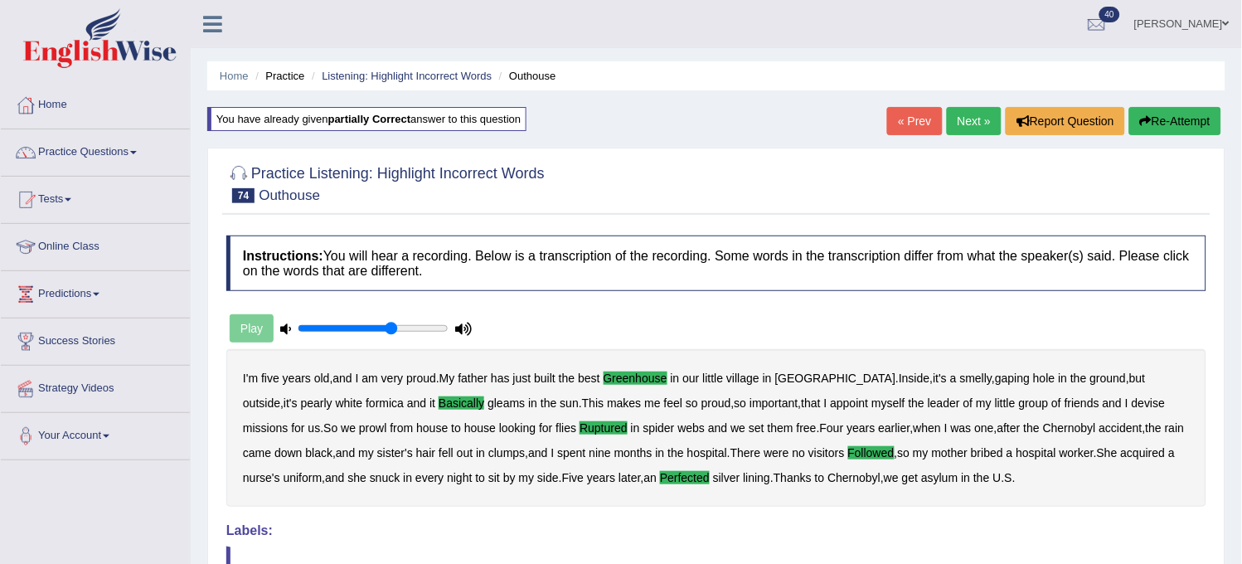
click at [949, 122] on link "Next »" at bounding box center [974, 121] width 55 height 28
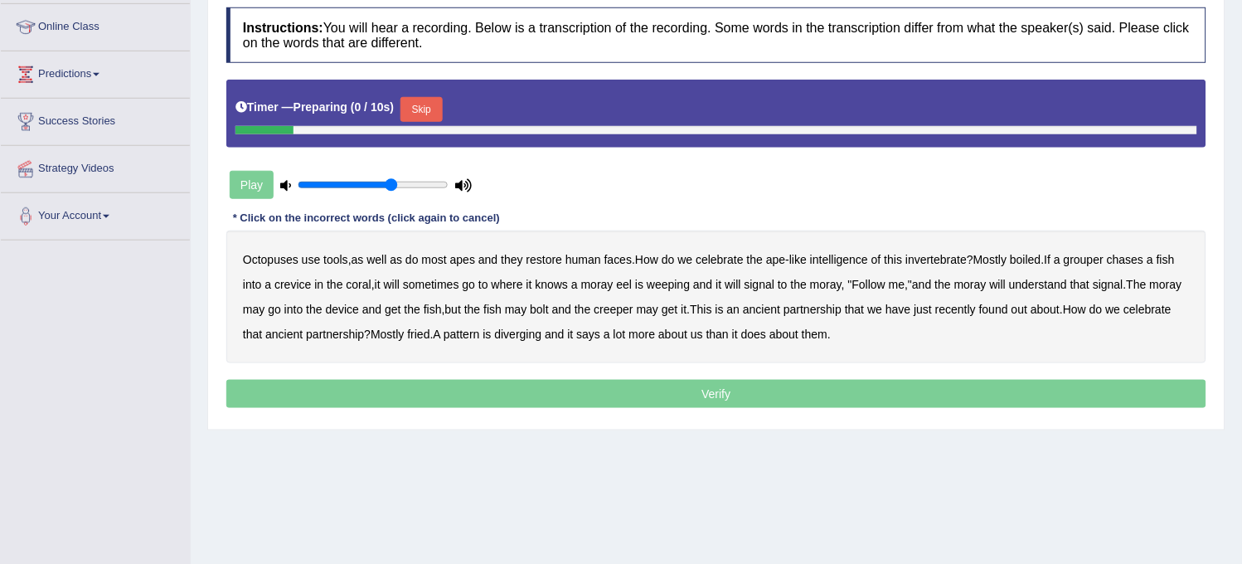
scroll to position [276, 0]
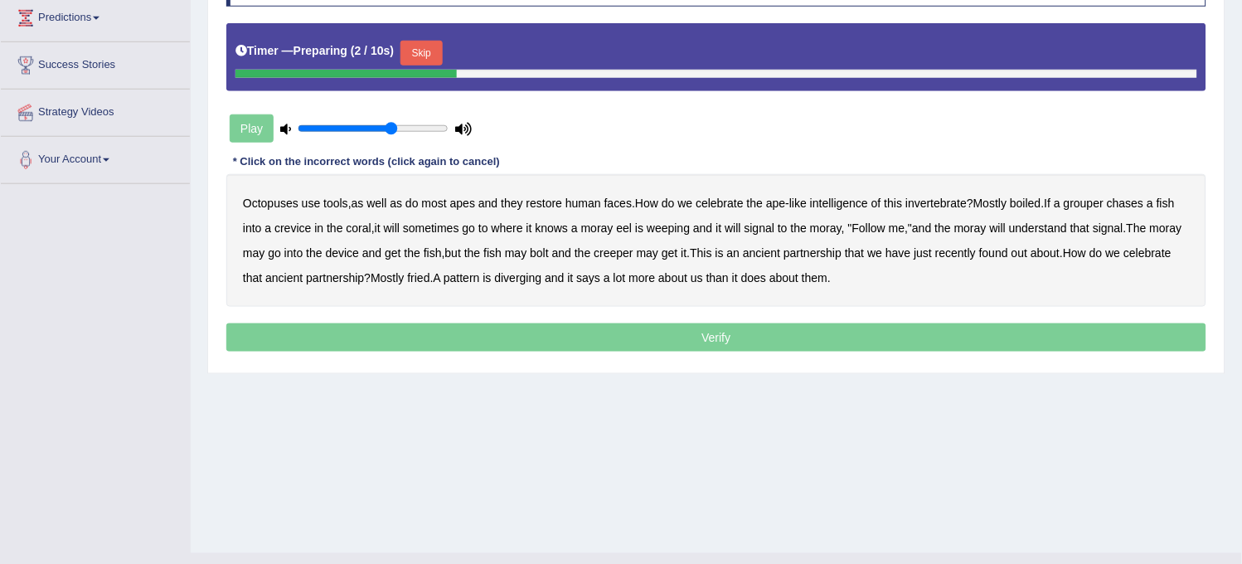
click at [429, 48] on button "Skip" at bounding box center [421, 53] width 41 height 25
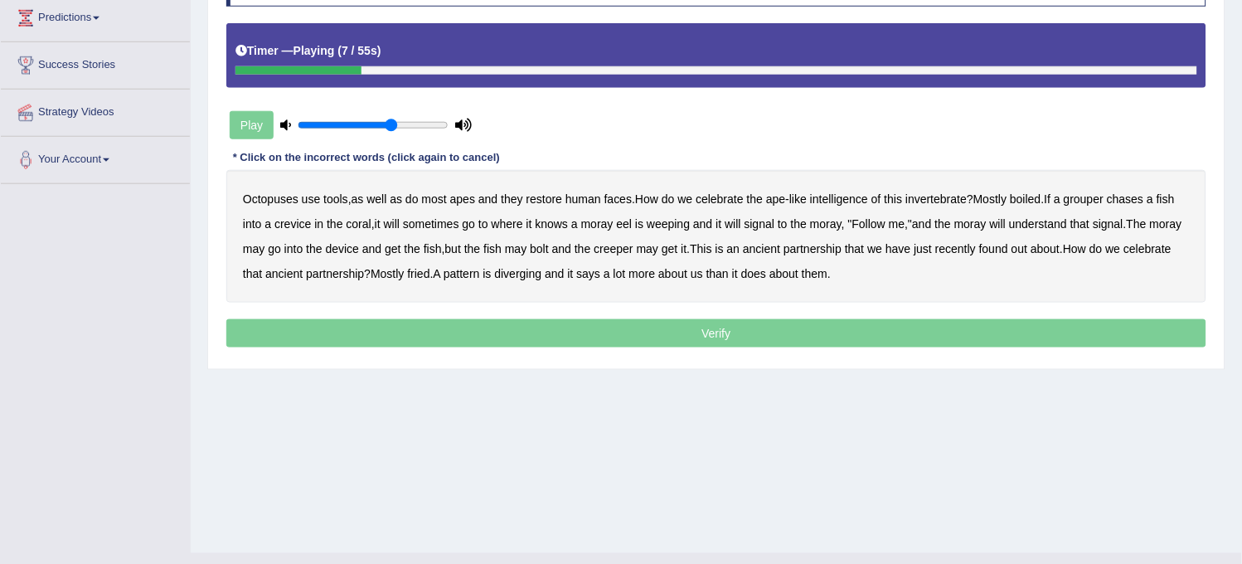
click at [550, 201] on b "restore" at bounding box center [545, 198] width 36 height 13
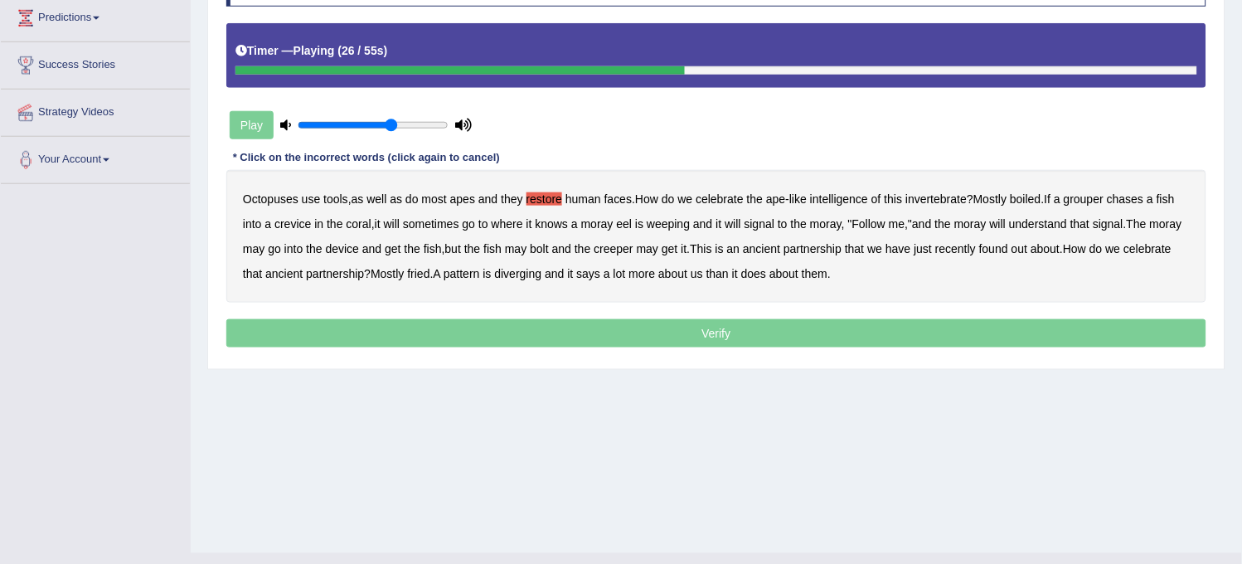
click at [682, 232] on div "Octopuses use tools , as well as do most apes and they restore human faces . Ho…" at bounding box center [716, 236] width 980 height 133
click at [678, 230] on div "Octopuses use tools , as well as do most apes and they restore human faces . Ho…" at bounding box center [716, 236] width 980 height 133
click at [678, 224] on b "weeping" at bounding box center [668, 223] width 43 height 13
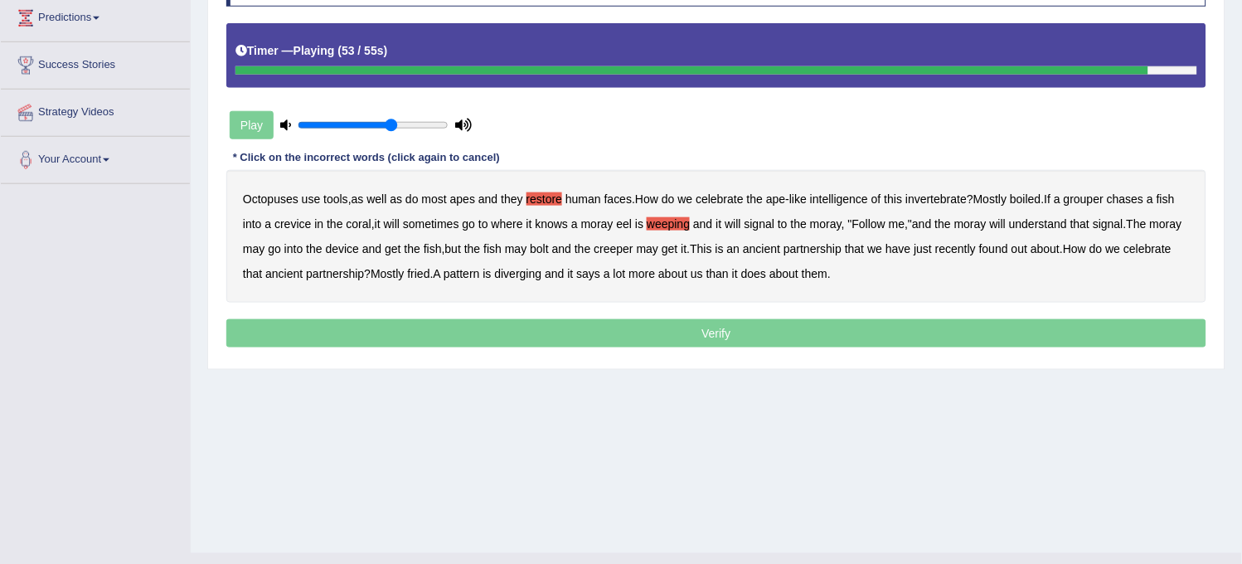
click at [583, 279] on div "Octopuses use tools , as well as do most apes and they restore human faces . Ho…" at bounding box center [716, 236] width 980 height 133
click at [542, 270] on b "diverging" at bounding box center [518, 273] width 47 height 13
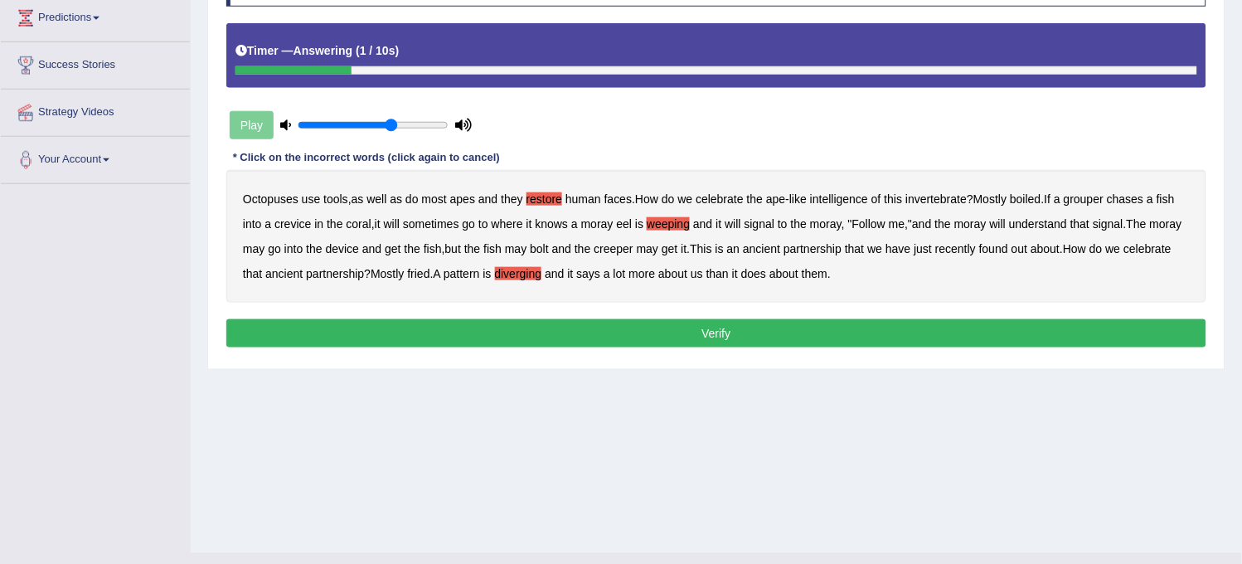
click at [577, 343] on button "Verify" at bounding box center [716, 333] width 980 height 28
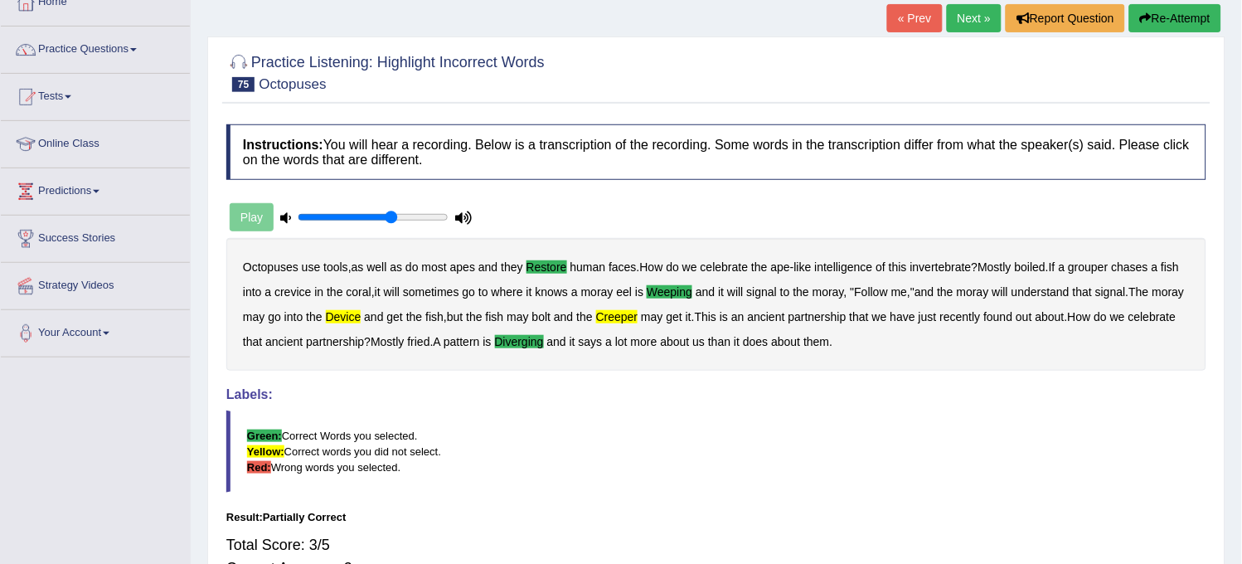
scroll to position [92, 0]
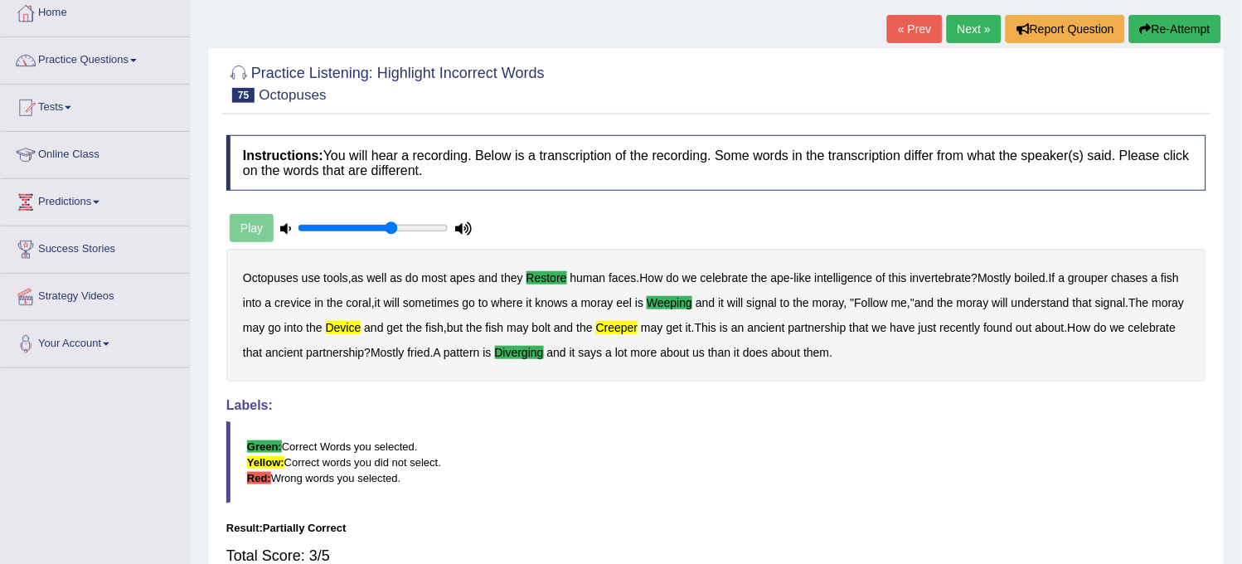
click at [962, 30] on link "Next »" at bounding box center [974, 29] width 55 height 28
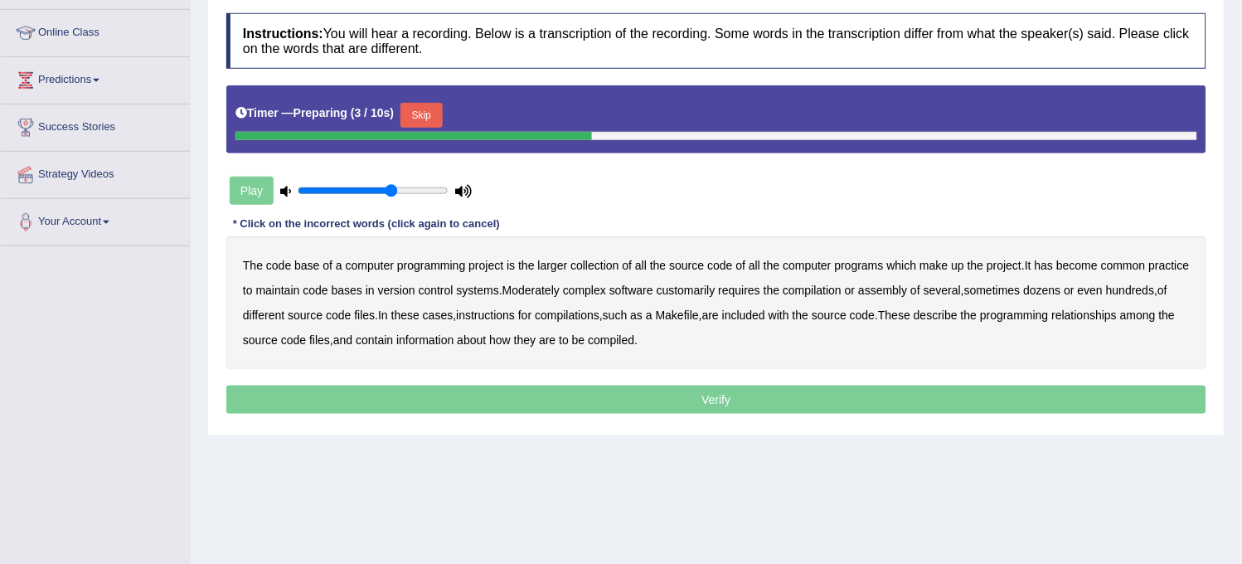
scroll to position [276, 0]
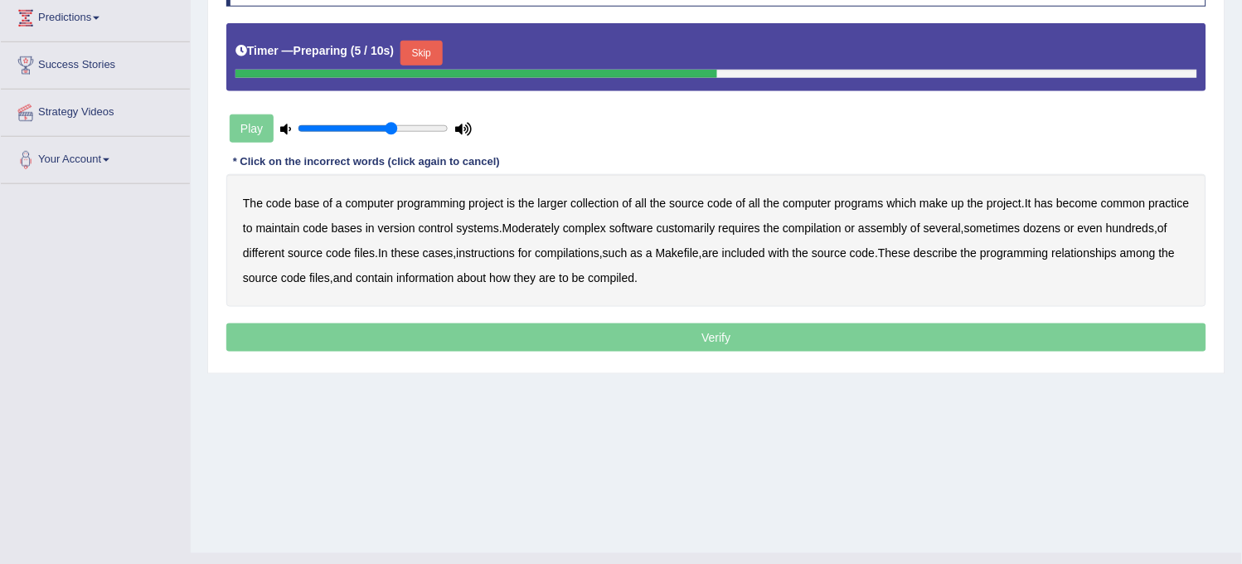
click at [442, 51] on button "Skip" at bounding box center [421, 53] width 41 height 25
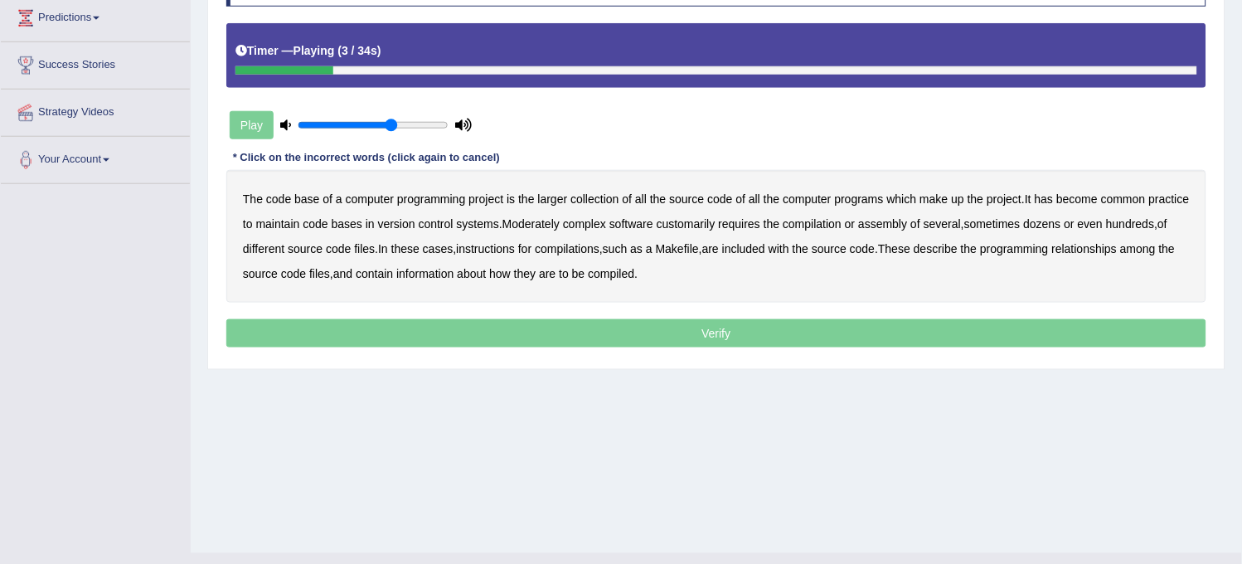
click at [475, 204] on b "project" at bounding box center [486, 198] width 35 height 13
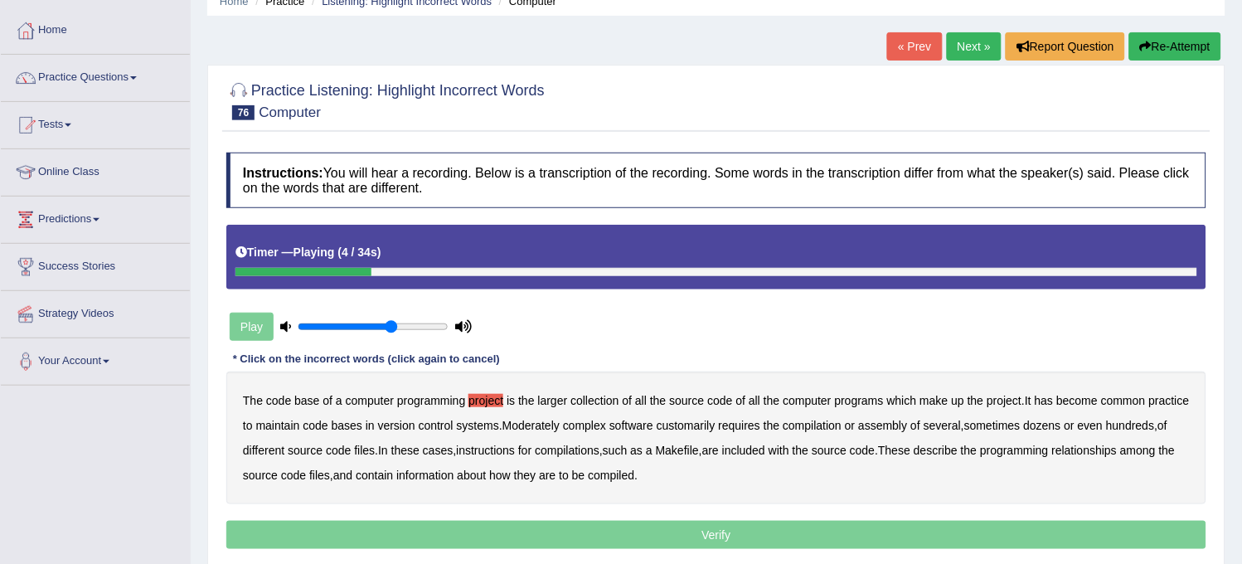
scroll to position [0, 0]
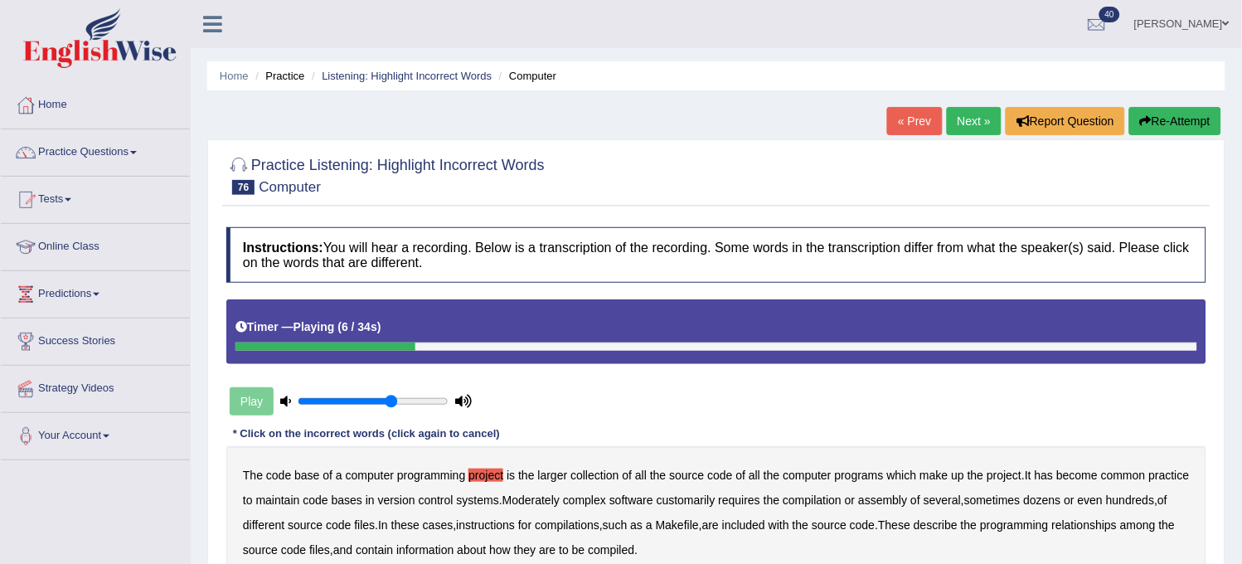
click at [1179, 119] on button "Re-Attempt" at bounding box center [1175, 121] width 92 height 28
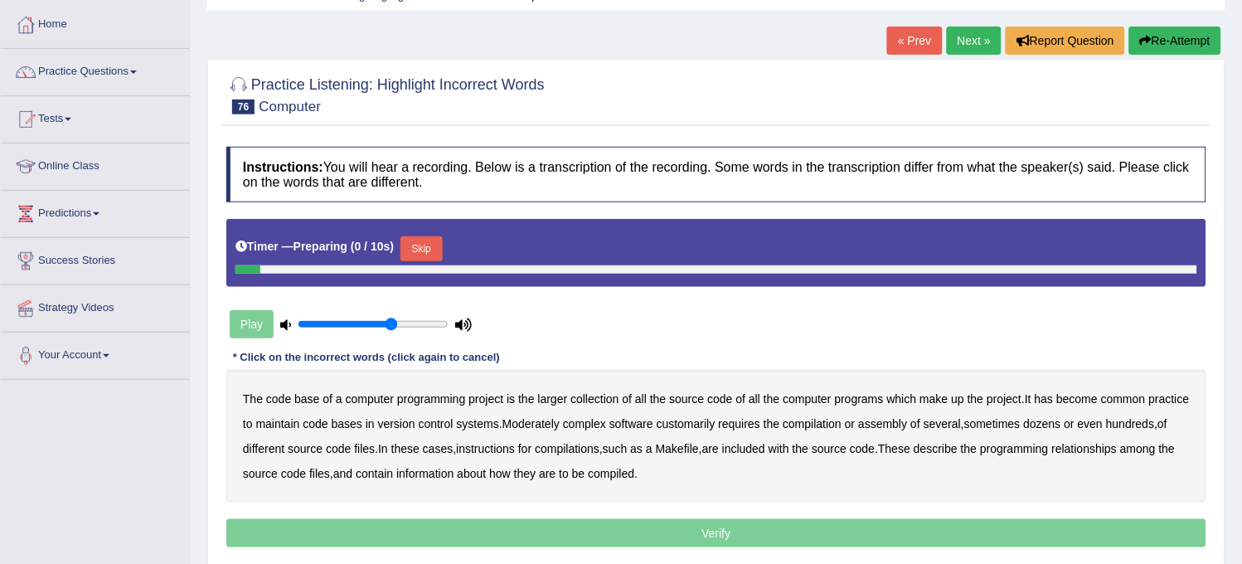
scroll to position [92, 0]
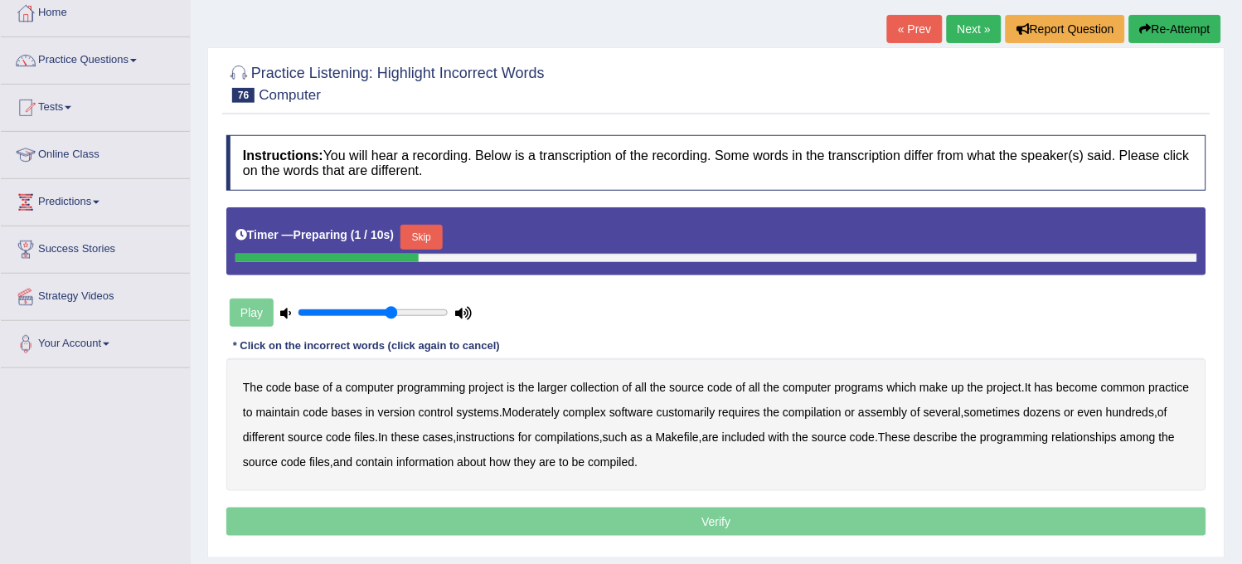
click at [420, 254] on div at bounding box center [717, 258] width 962 height 8
click at [435, 226] on button "Skip" at bounding box center [421, 237] width 41 height 25
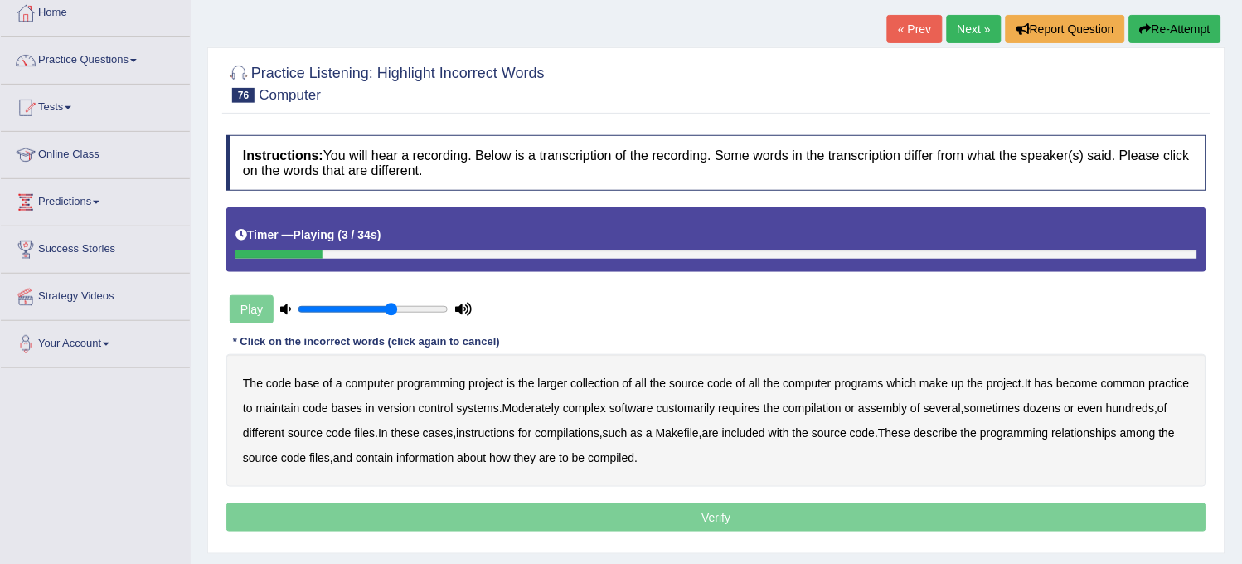
click at [490, 380] on b "project" at bounding box center [486, 382] width 35 height 13
click at [1149, 390] on b "practice" at bounding box center [1169, 382] width 41 height 13
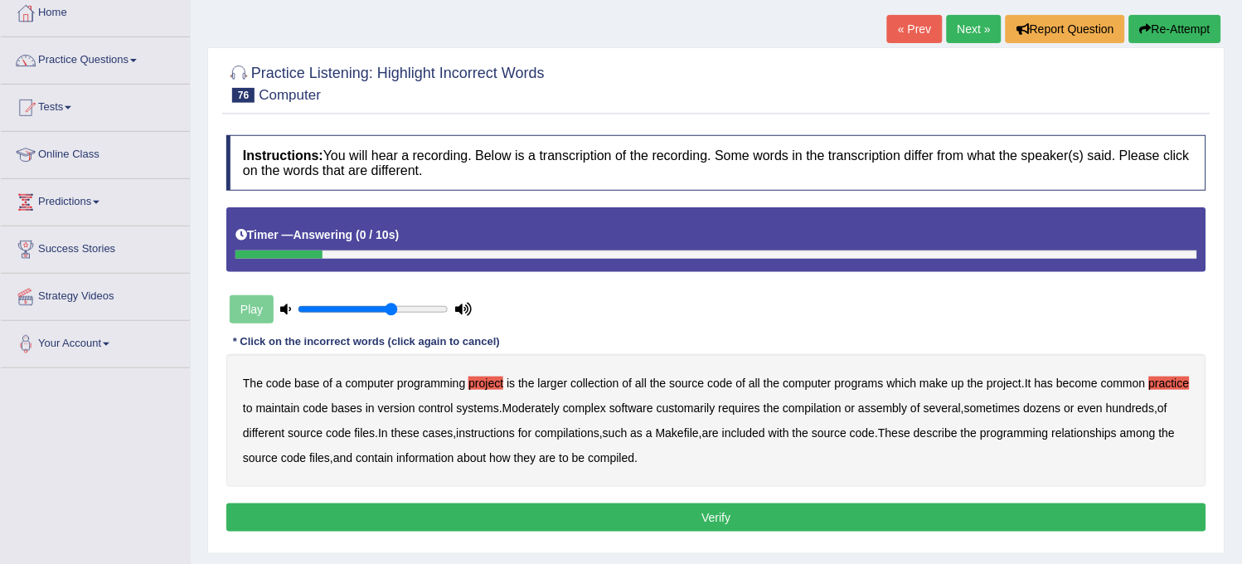
click at [1162, 21] on button "Re-Attempt" at bounding box center [1175, 29] width 92 height 28
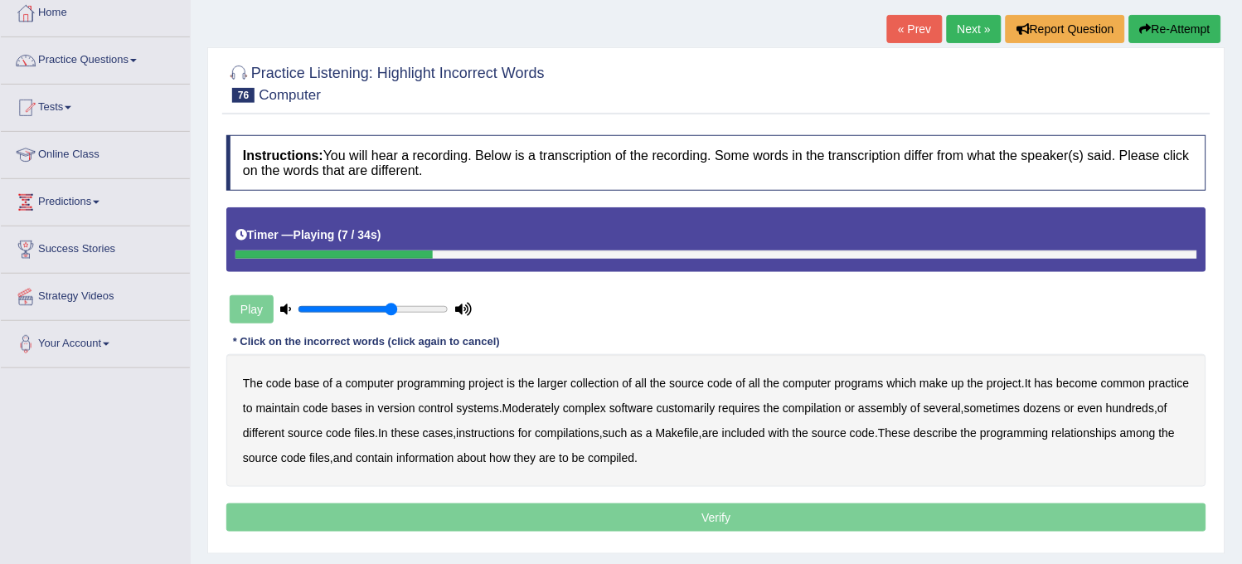
click at [1187, 31] on button "Re-Attempt" at bounding box center [1175, 29] width 92 height 28
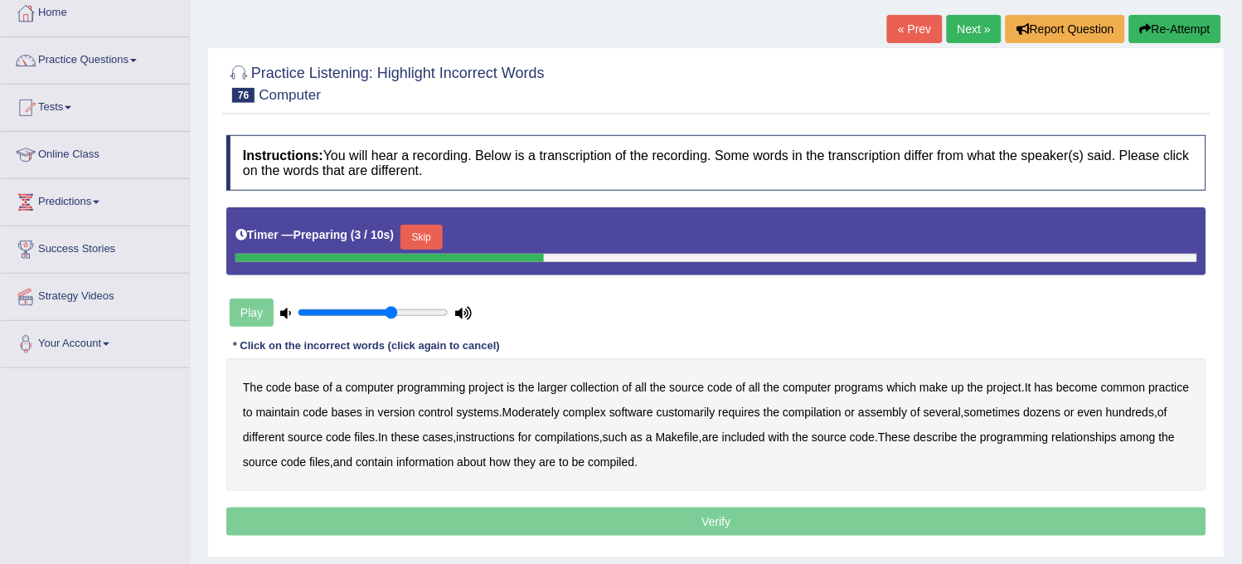
click at [484, 383] on b "project" at bounding box center [486, 387] width 35 height 13
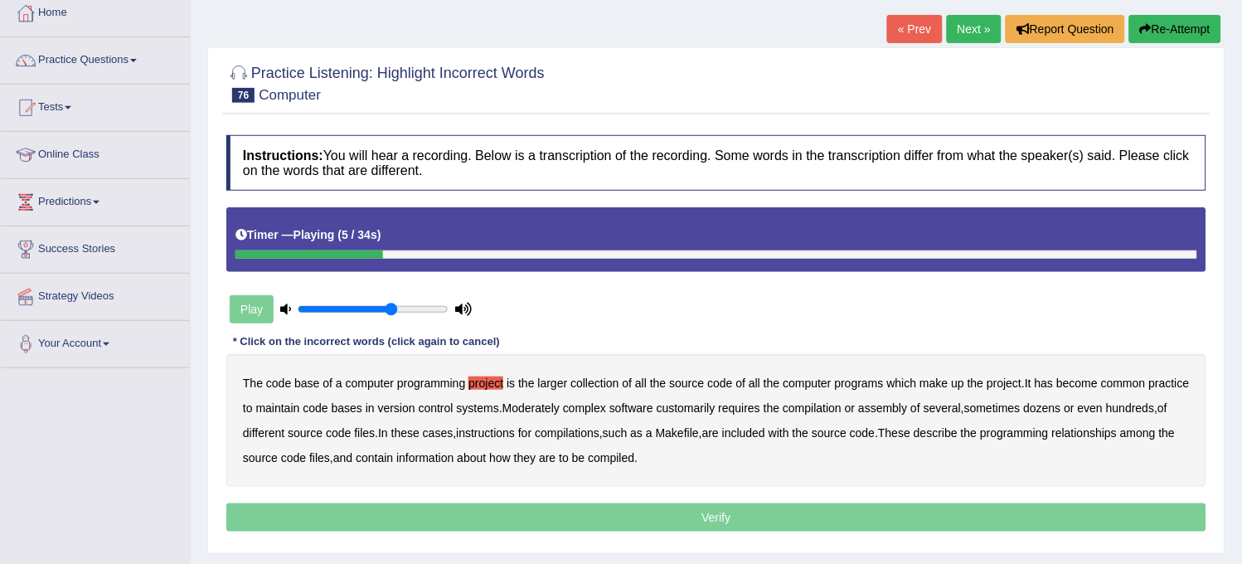
click at [556, 380] on b "larger" at bounding box center [553, 382] width 30 height 13
click at [1149, 390] on b "practice" at bounding box center [1169, 382] width 41 height 13
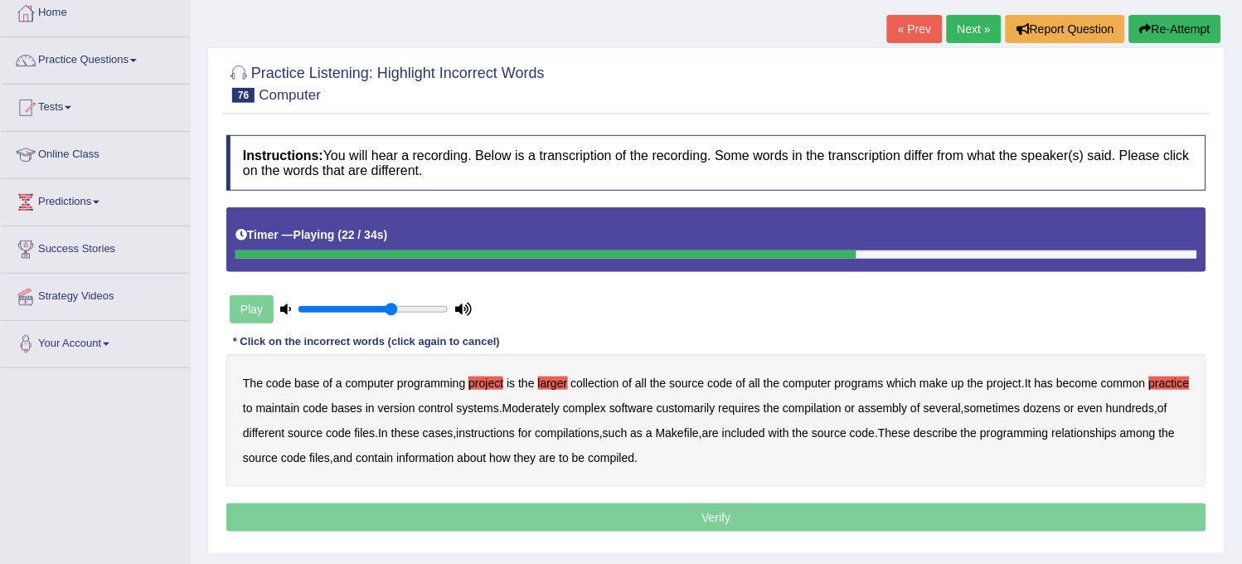
click at [1106, 415] on b "hundreds" at bounding box center [1130, 407] width 48 height 13
click at [1052, 439] on b "relationships" at bounding box center [1085, 432] width 66 height 13
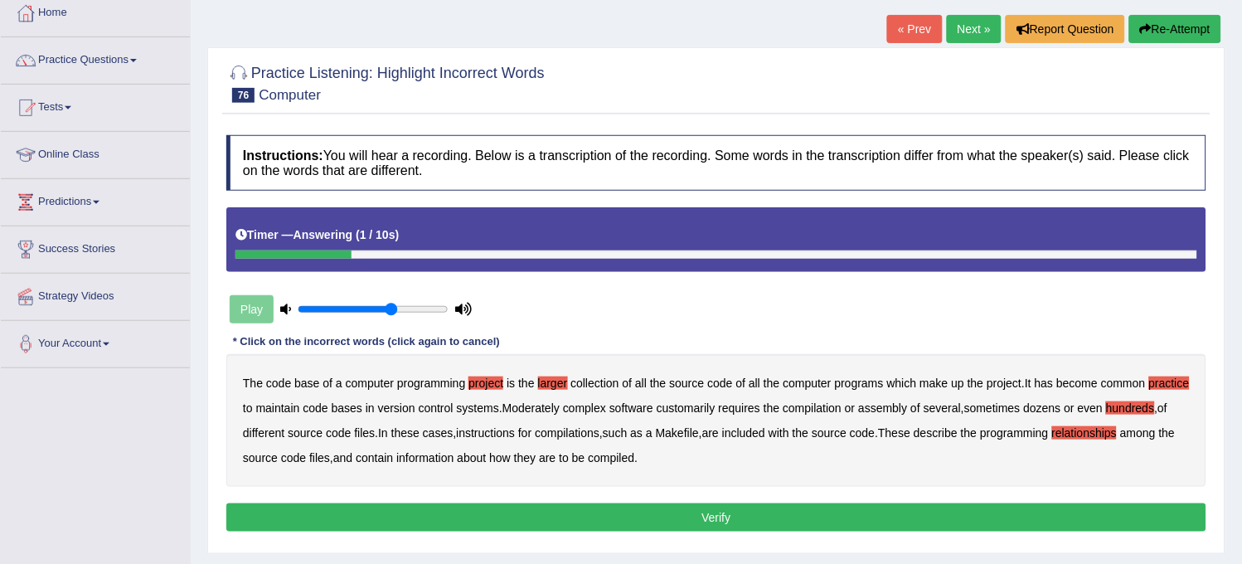
click at [647, 526] on button "Verify" at bounding box center [716, 517] width 980 height 28
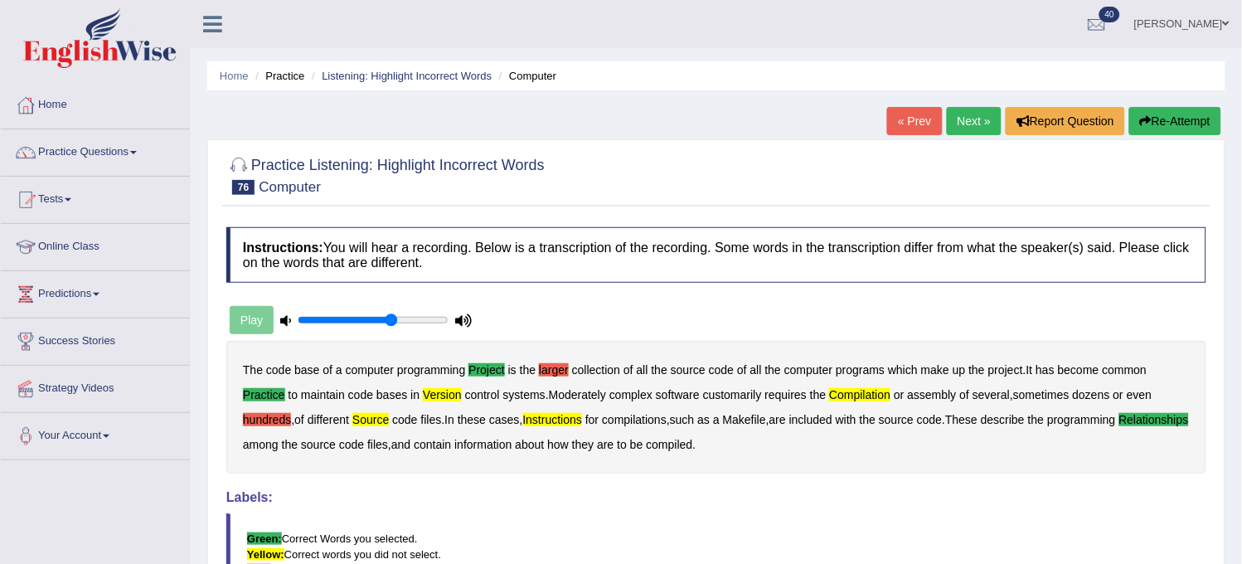
click at [1158, 139] on div "Practice Listening: Highlight Incorrect Words 76 Computer Instructions: You wil…" at bounding box center [716, 437] width 1018 height 597
click at [1172, 120] on button "Re-Attempt" at bounding box center [1175, 121] width 92 height 28
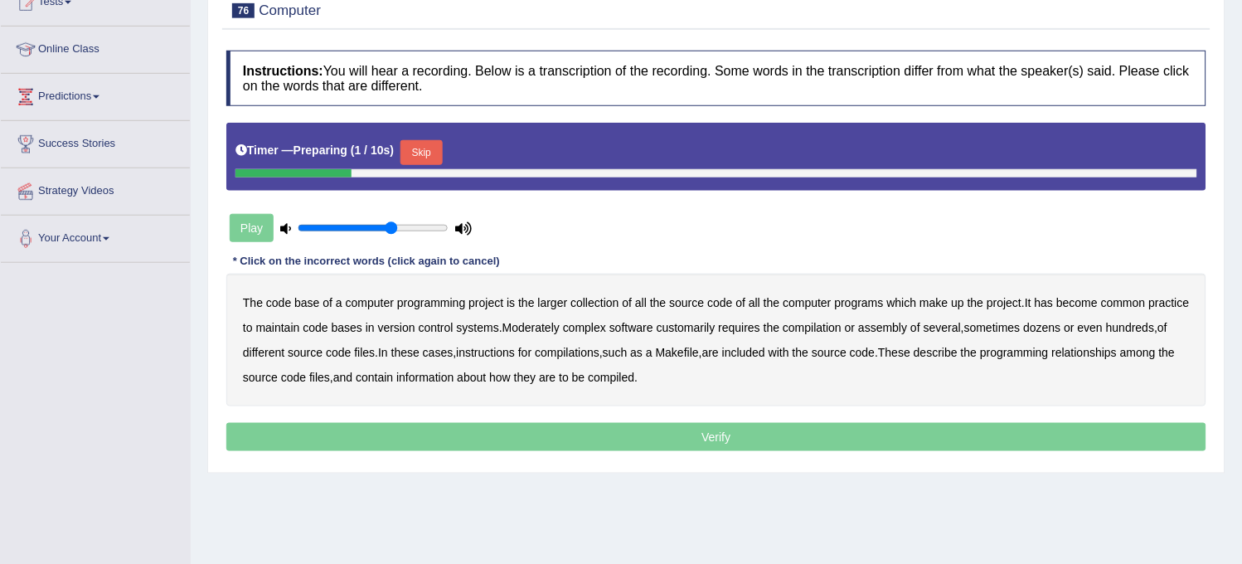
scroll to position [276, 0]
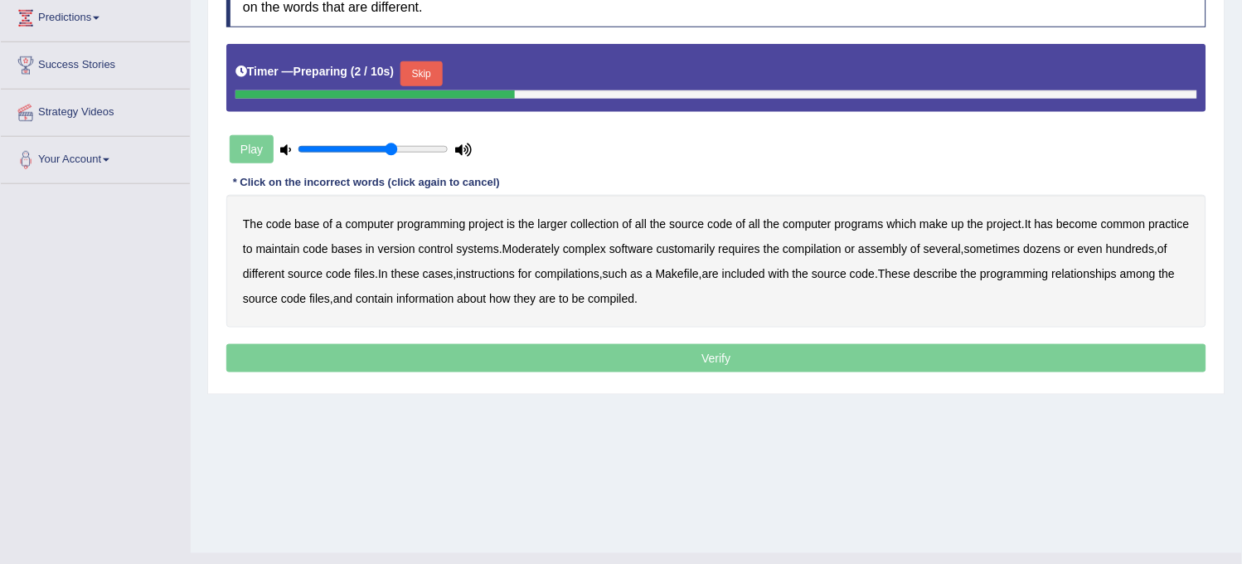
click at [430, 81] on button "Skip" at bounding box center [421, 73] width 41 height 25
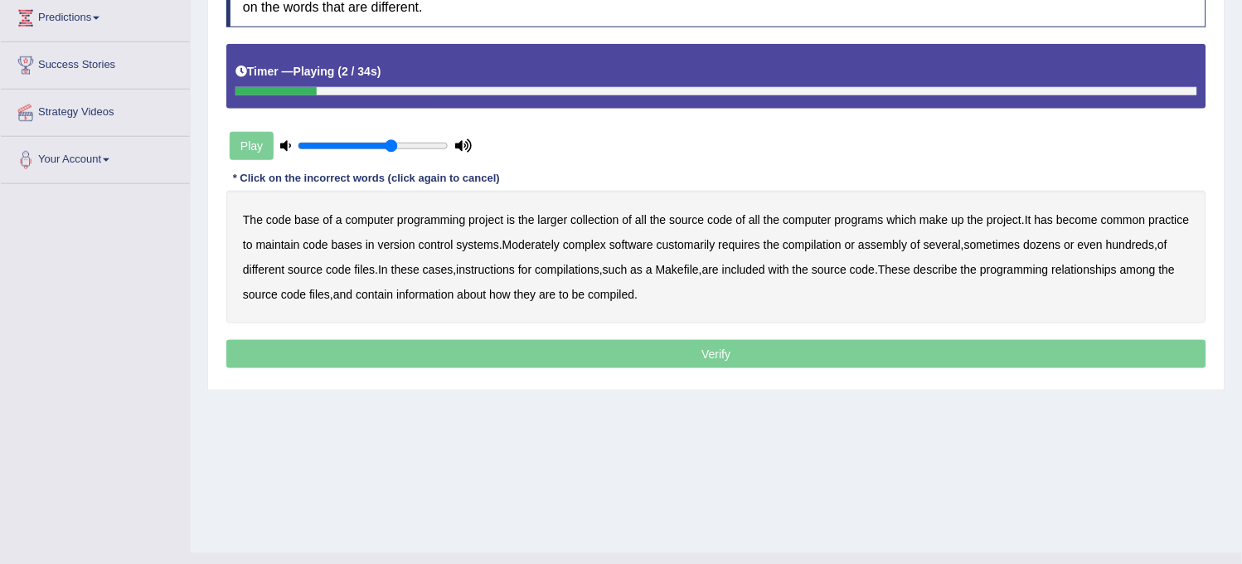
click at [489, 220] on b "project" at bounding box center [486, 219] width 35 height 13
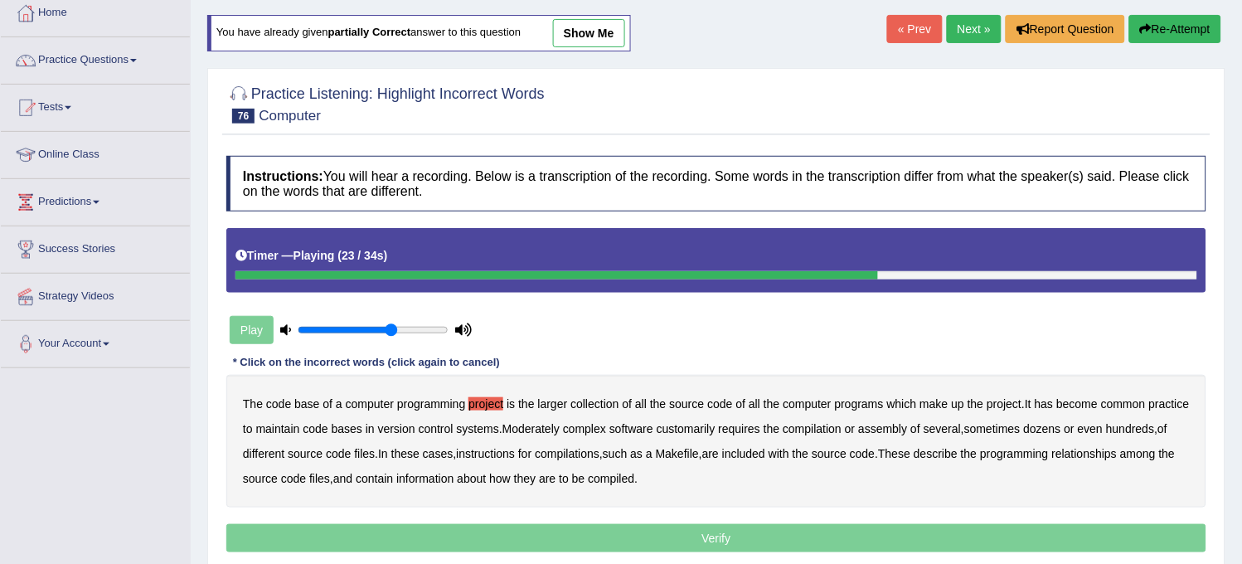
scroll to position [0, 0]
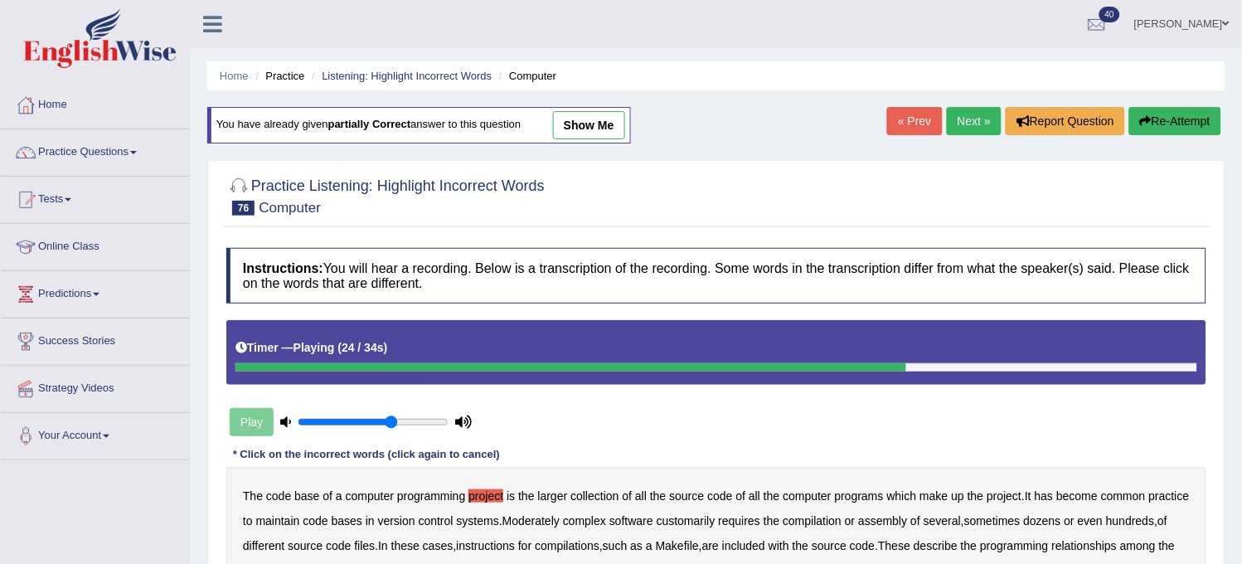
click at [597, 120] on link "show me" at bounding box center [589, 125] width 72 height 28
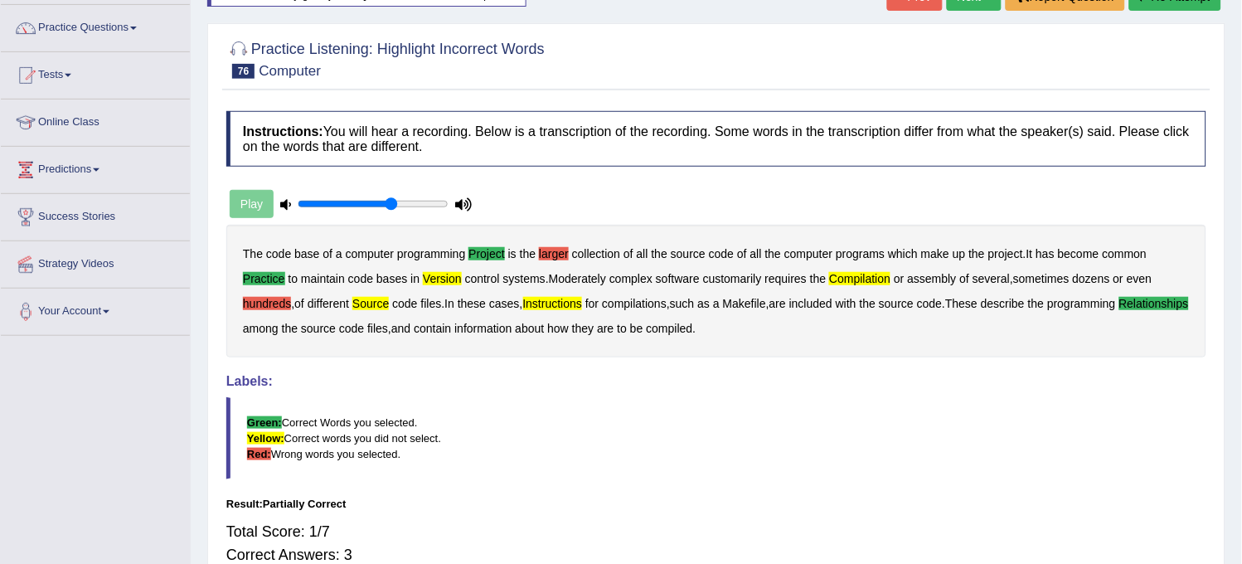
scroll to position [92, 0]
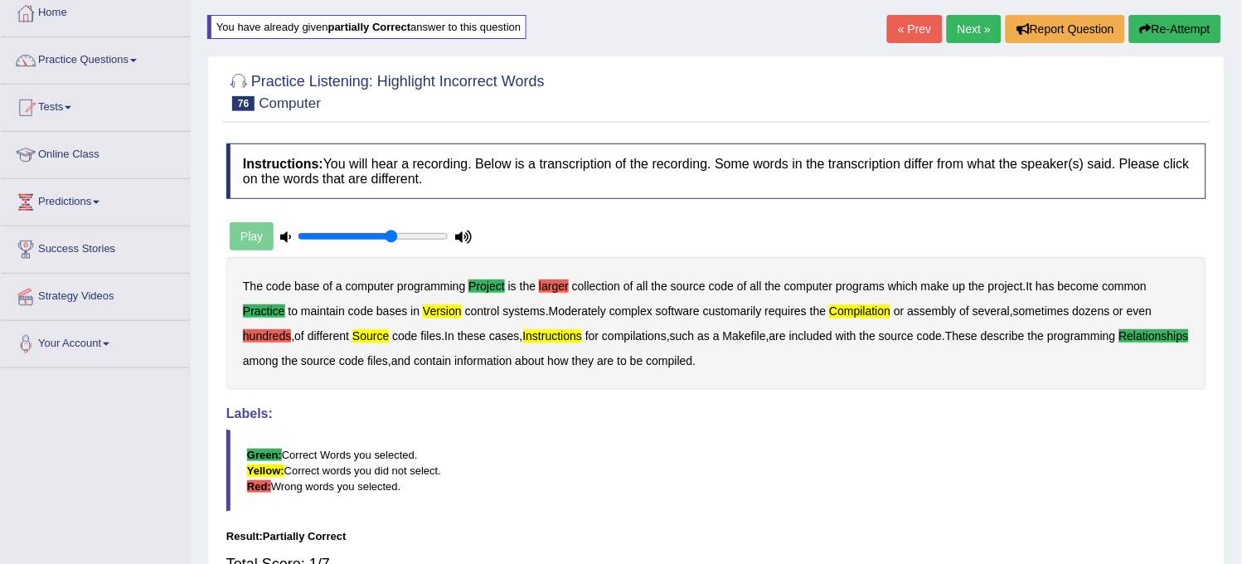
click at [1157, 34] on button "Re-Attempt" at bounding box center [1175, 29] width 92 height 28
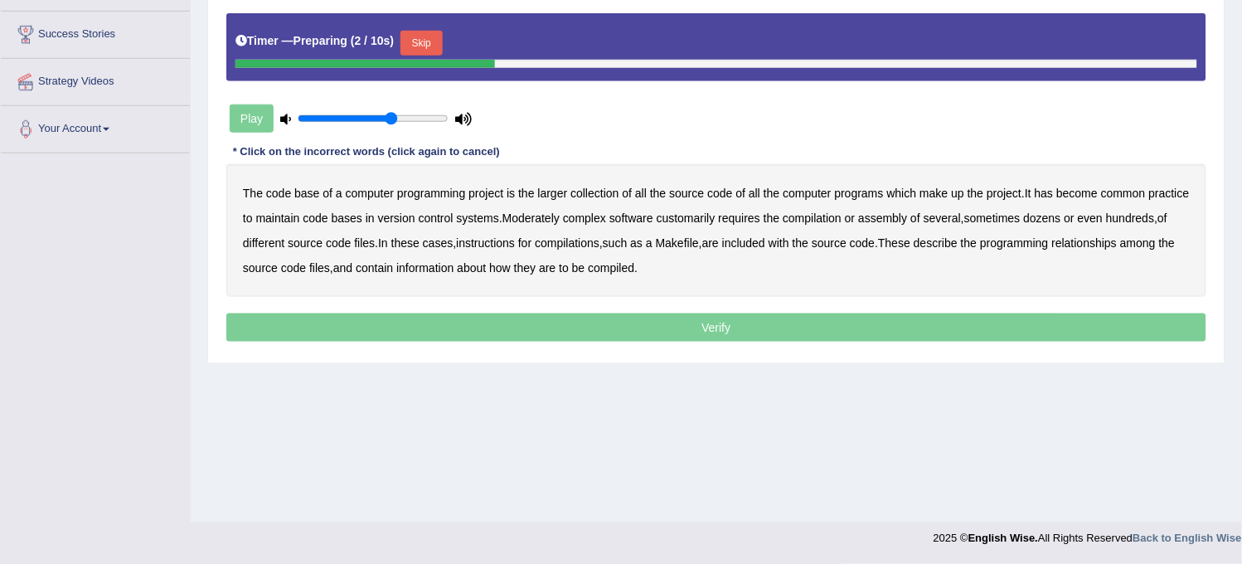
click at [483, 191] on b "project" at bounding box center [486, 193] width 35 height 13
click at [1149, 200] on b "practice" at bounding box center [1169, 193] width 41 height 13
click at [1052, 250] on b "relationships" at bounding box center [1085, 242] width 66 height 13
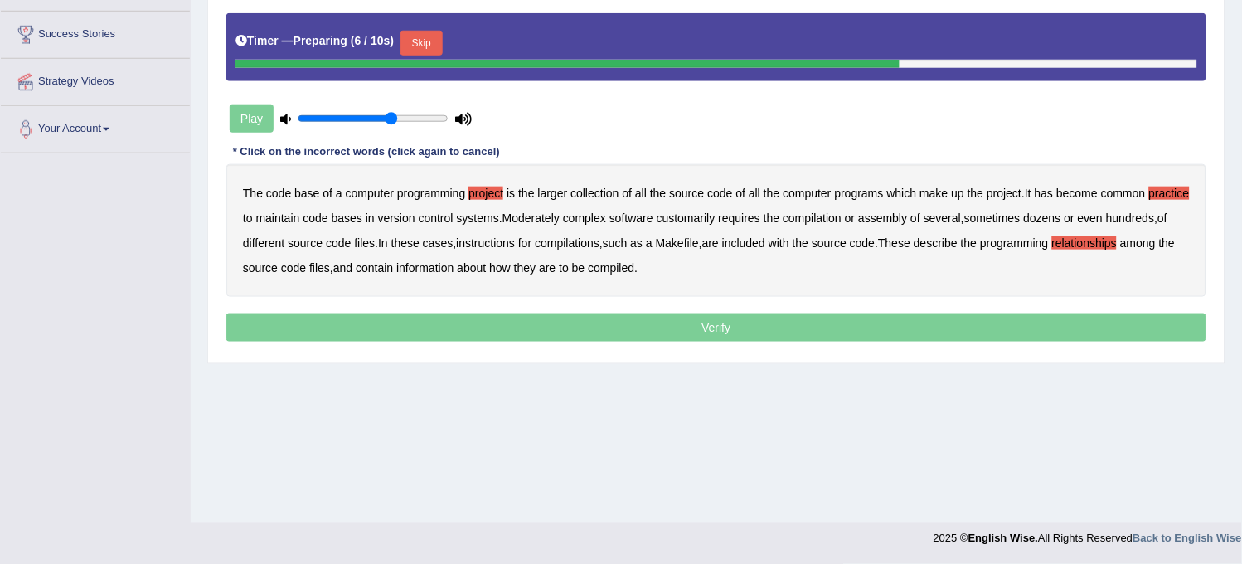
click at [842, 211] on b "compilation" at bounding box center [812, 217] width 59 height 13
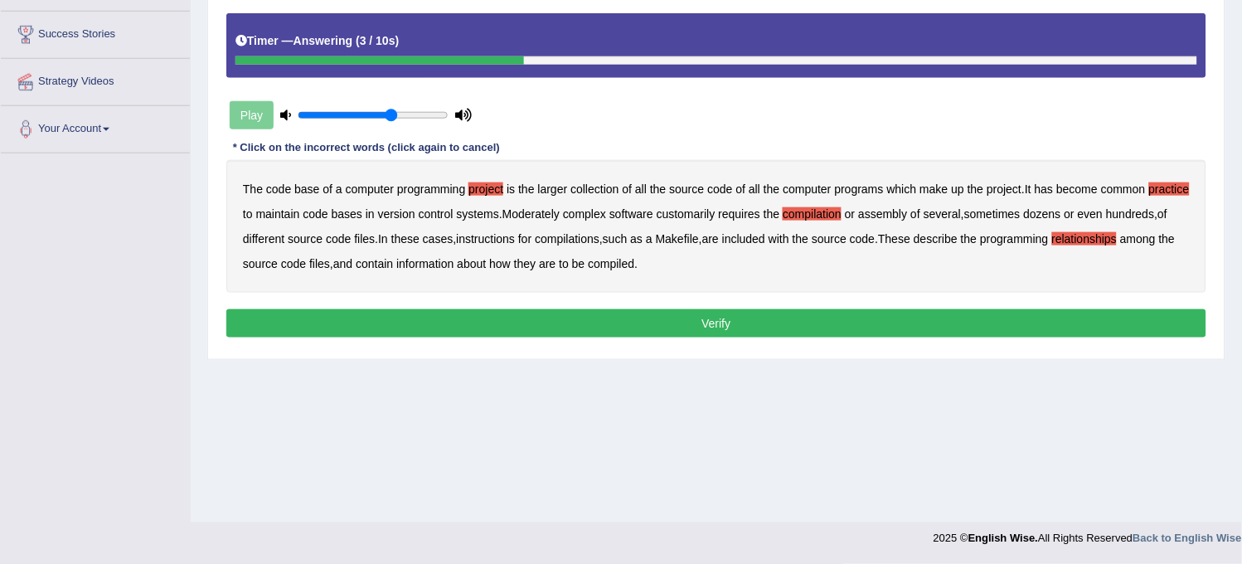
click at [323, 236] on b "source" at bounding box center [305, 238] width 35 height 13
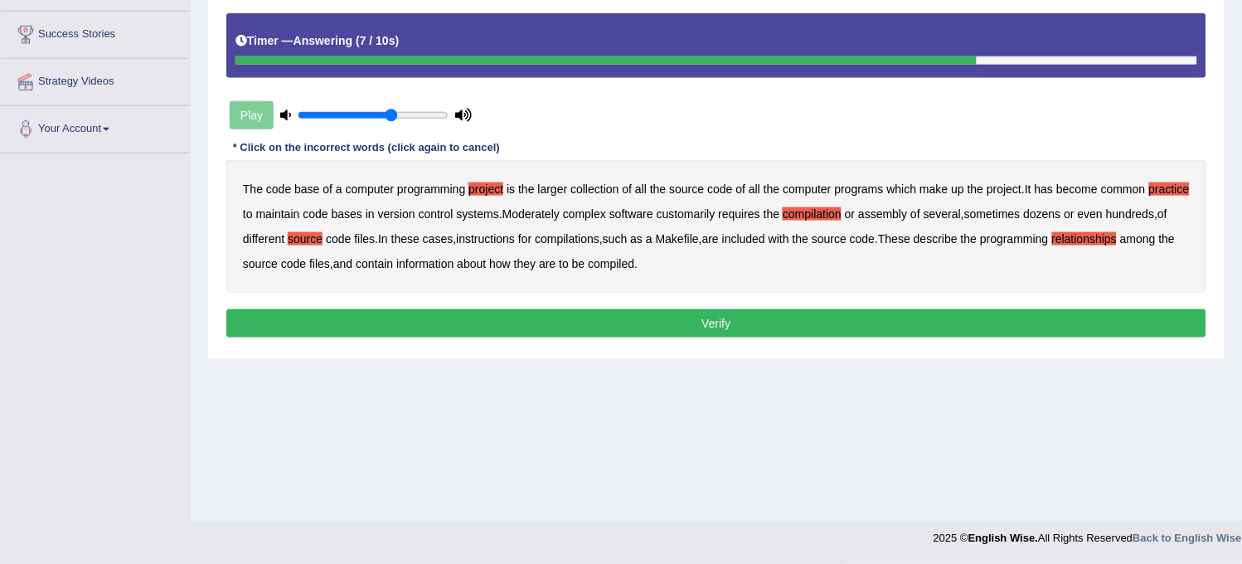
click at [619, 333] on button "Verify" at bounding box center [716, 323] width 980 height 28
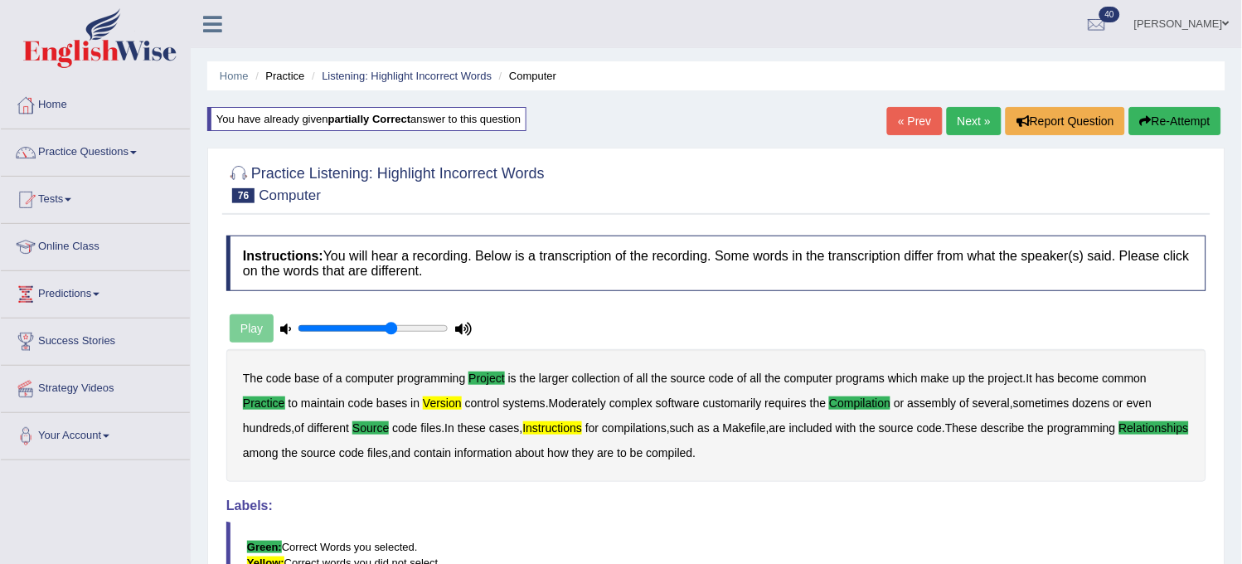
click at [988, 119] on link "Next »" at bounding box center [974, 121] width 55 height 28
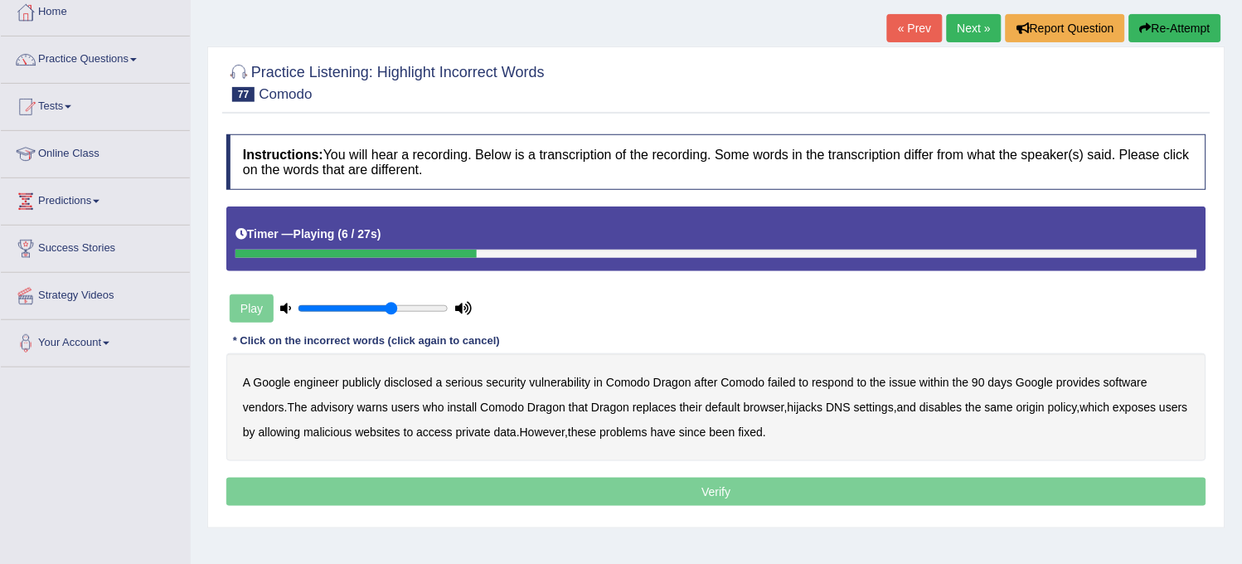
scroll to position [92, 0]
click at [1170, 27] on button "Re-Attempt" at bounding box center [1175, 29] width 92 height 28
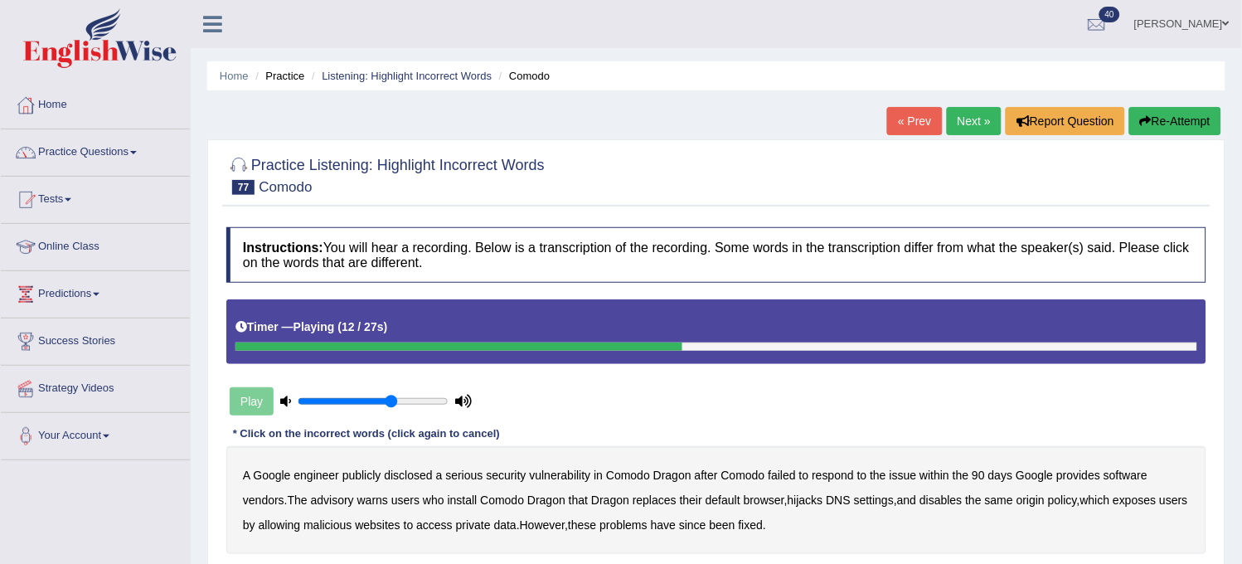
click at [1164, 121] on button "Re-Attempt" at bounding box center [1175, 121] width 92 height 28
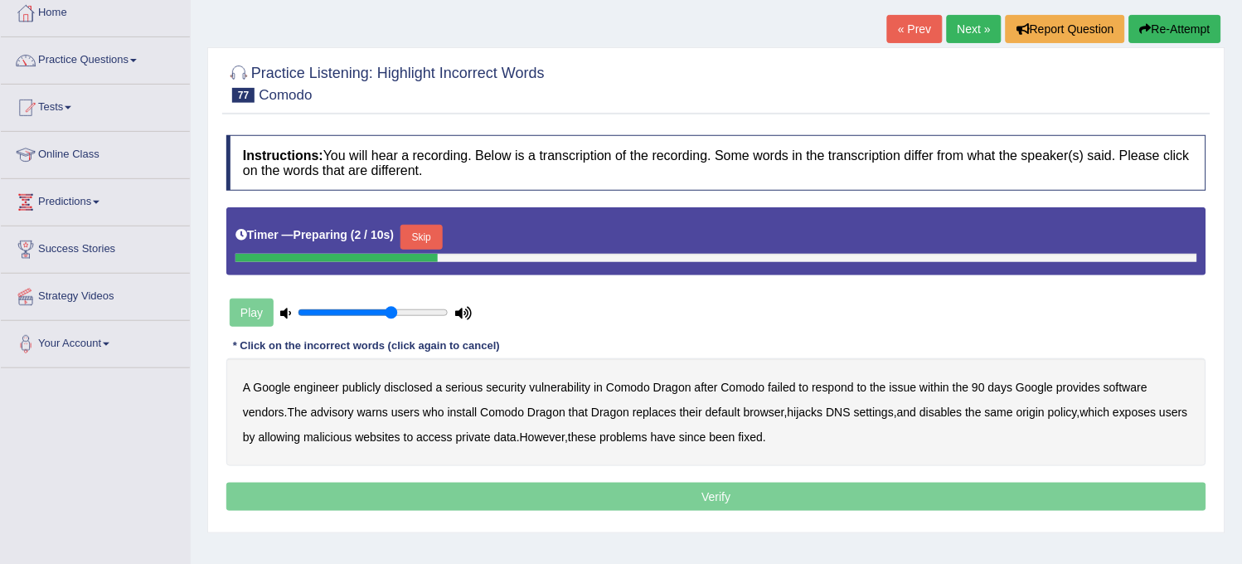
click at [430, 226] on button "Skip" at bounding box center [421, 237] width 41 height 25
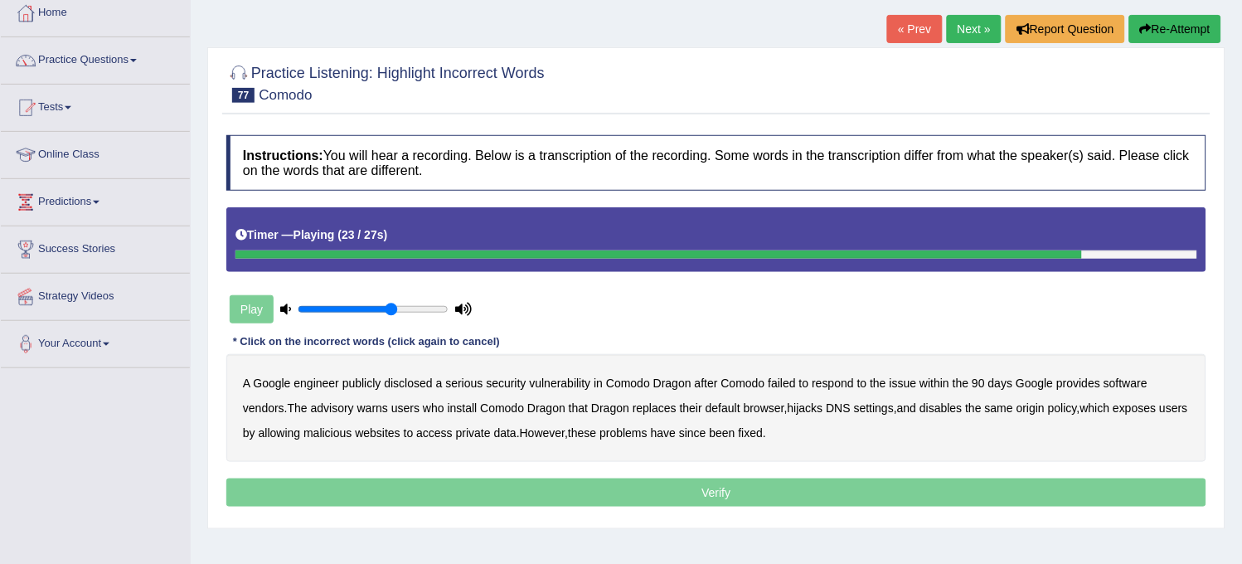
click at [1160, 415] on b "users" at bounding box center [1174, 407] width 28 height 13
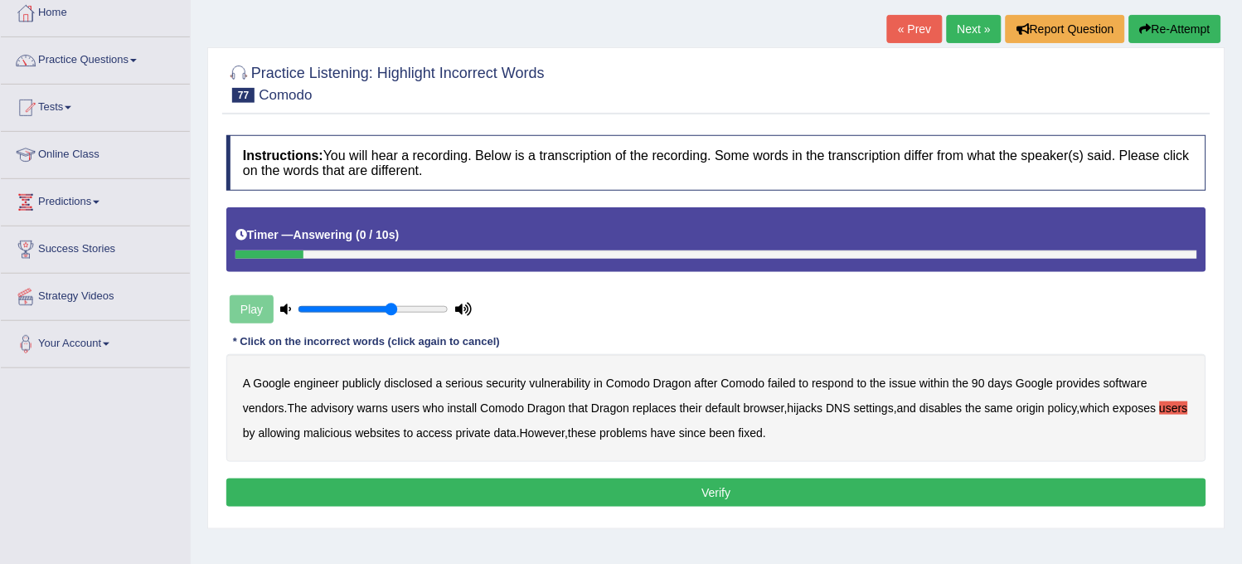
click at [735, 487] on button "Verify" at bounding box center [716, 492] width 980 height 28
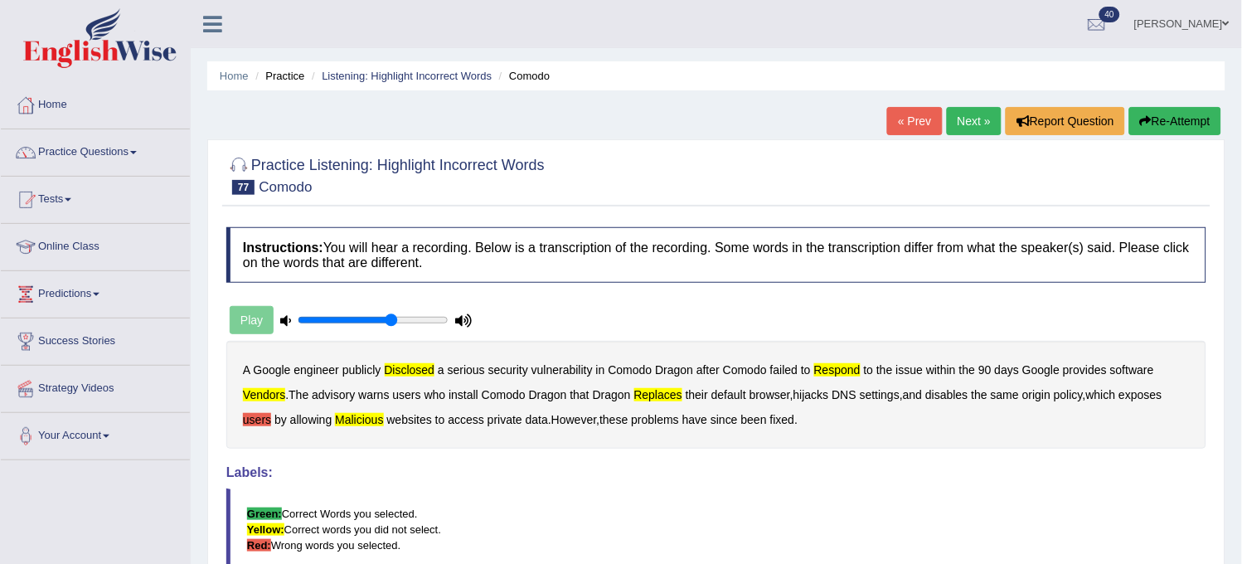
click at [1196, 114] on button "Re-Attempt" at bounding box center [1175, 121] width 92 height 28
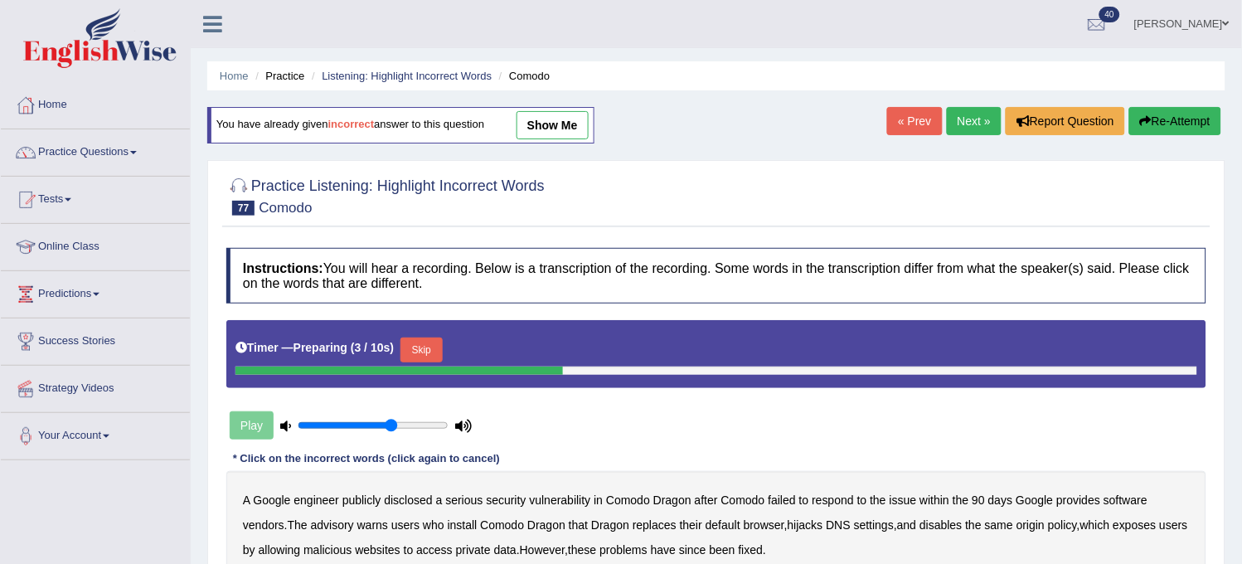
click at [560, 135] on link "show me" at bounding box center [553, 125] width 72 height 28
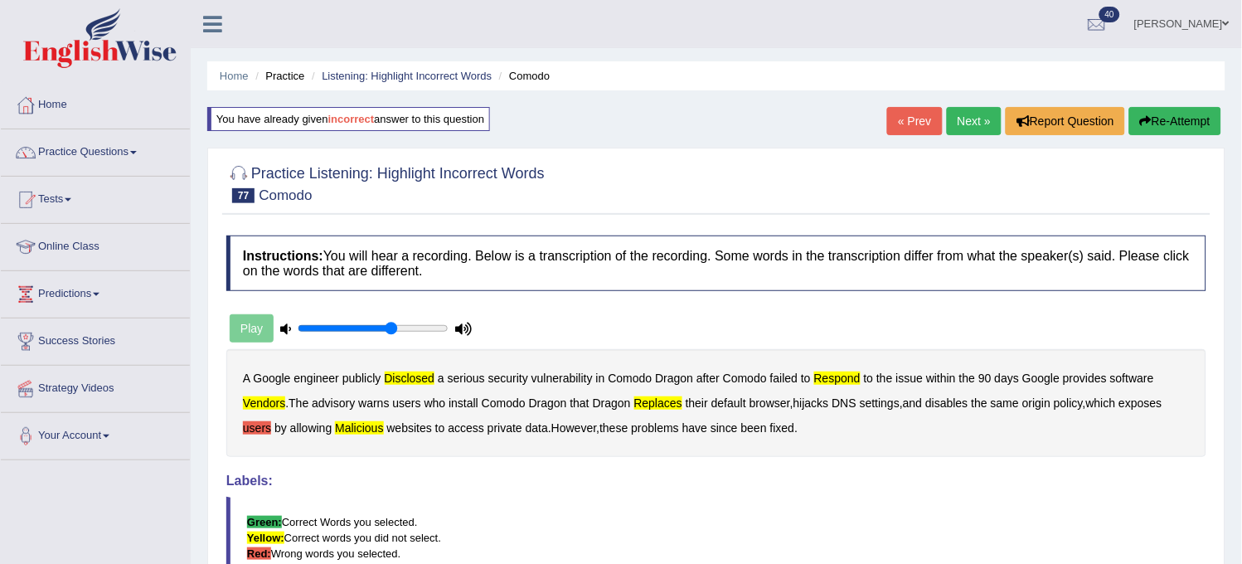
click at [1162, 114] on button "Re-Attempt" at bounding box center [1175, 121] width 92 height 28
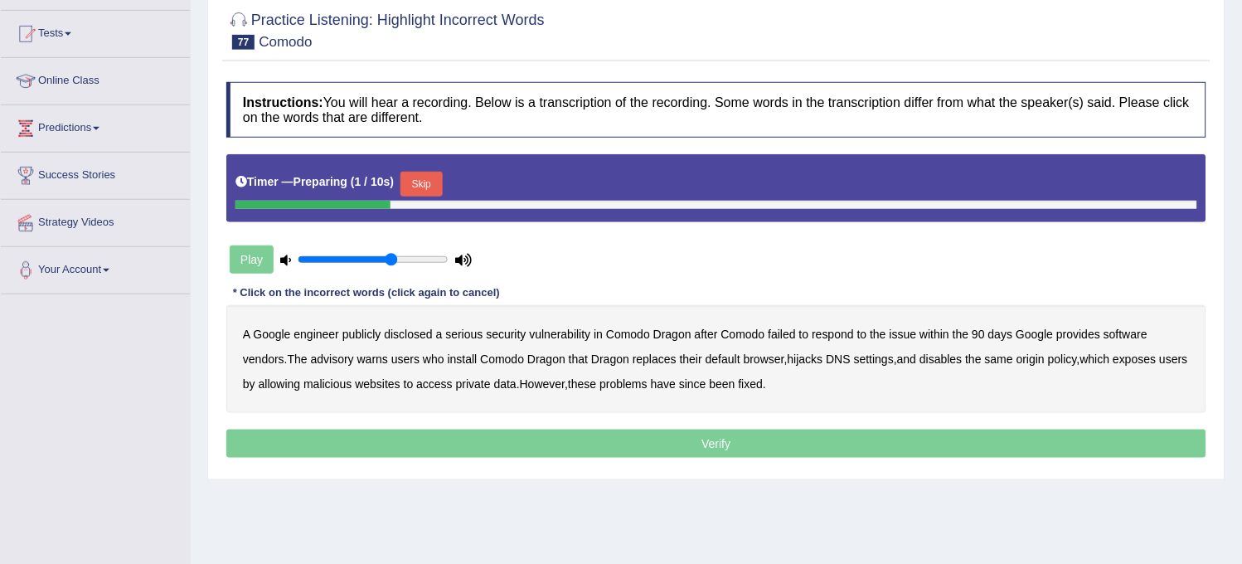
scroll to position [184, 0]
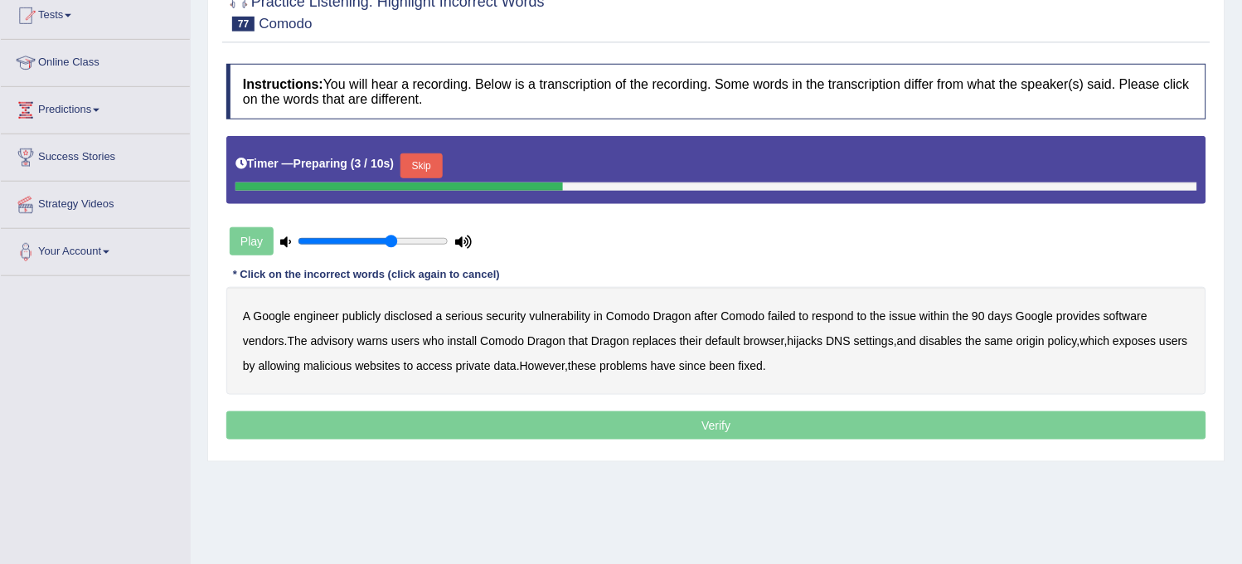
click at [423, 151] on div "Timer — Preparing ( 3 / 10s ) Skip" at bounding box center [717, 165] width 962 height 33
click at [423, 161] on button "Skip" at bounding box center [421, 165] width 41 height 25
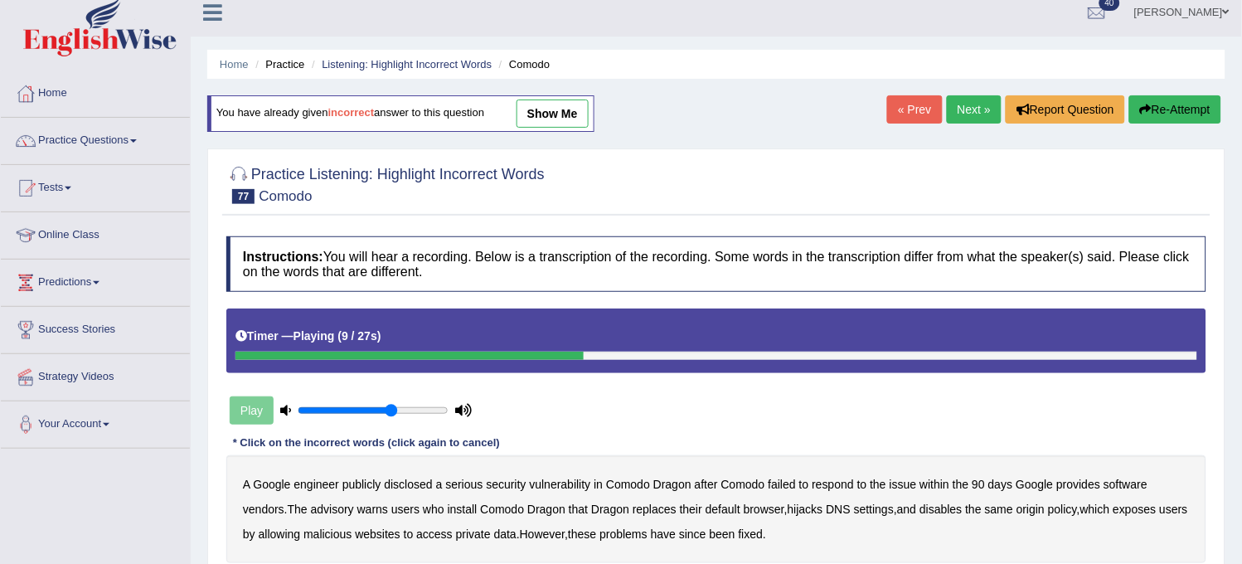
scroll to position [0, 0]
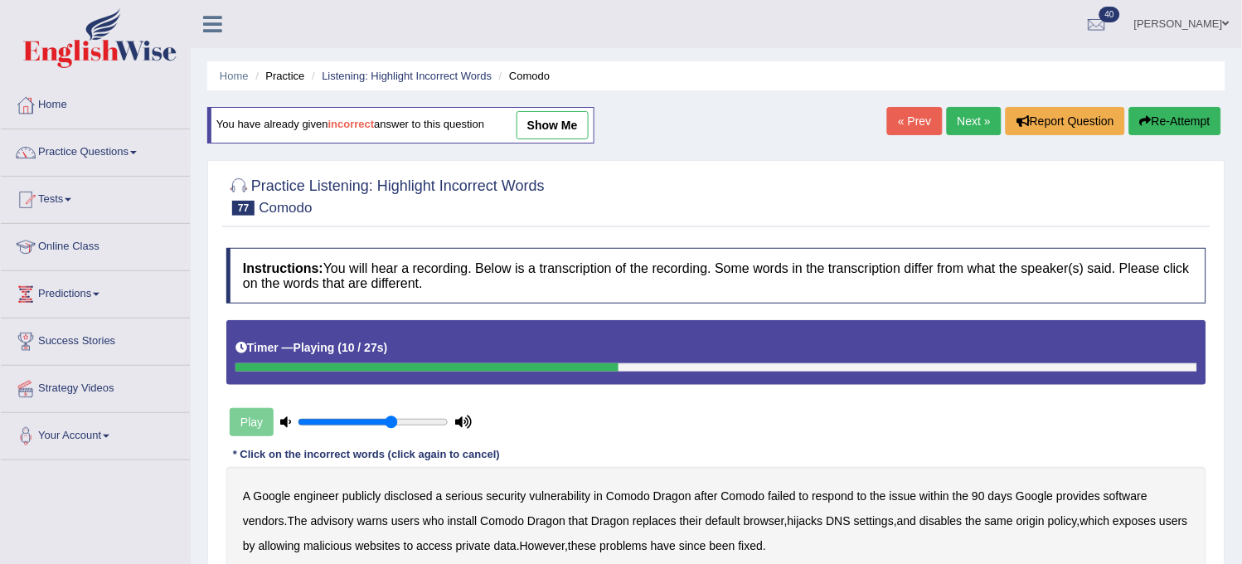
click at [576, 134] on link "show me" at bounding box center [553, 125] width 72 height 28
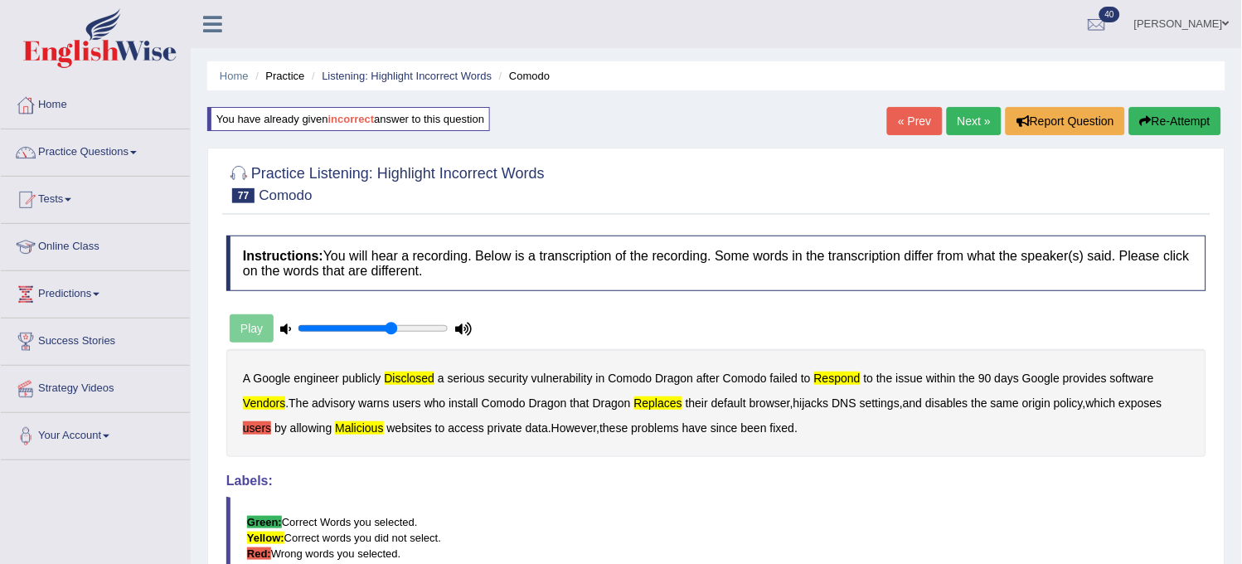
click at [1178, 130] on button "Re-Attempt" at bounding box center [1175, 121] width 92 height 28
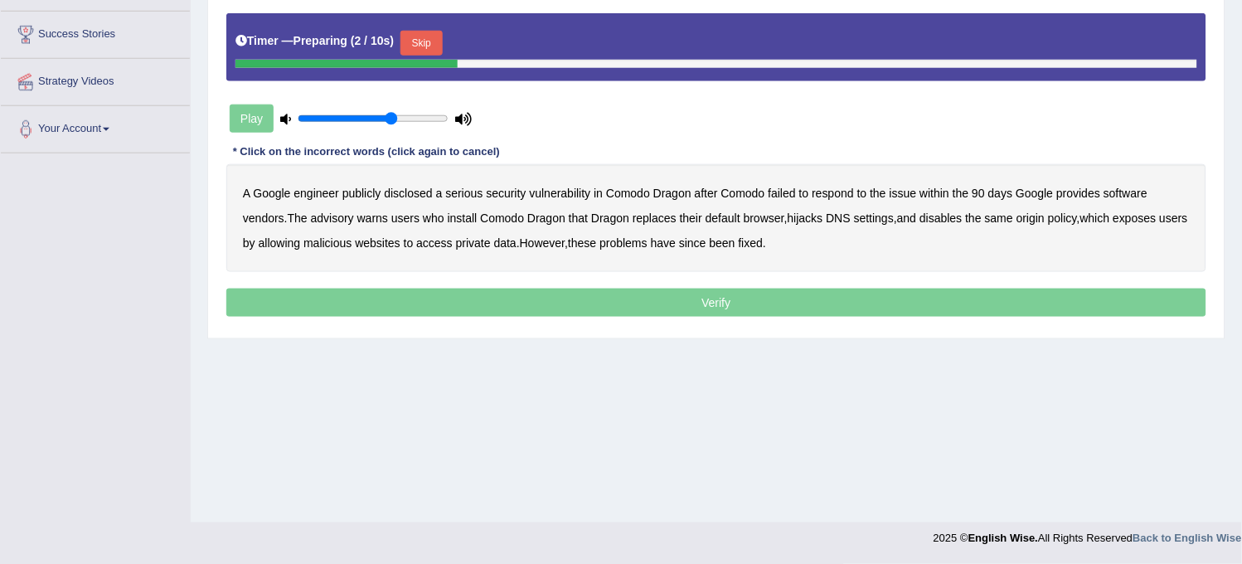
click at [347, 247] on b "malicious" at bounding box center [328, 242] width 48 height 13
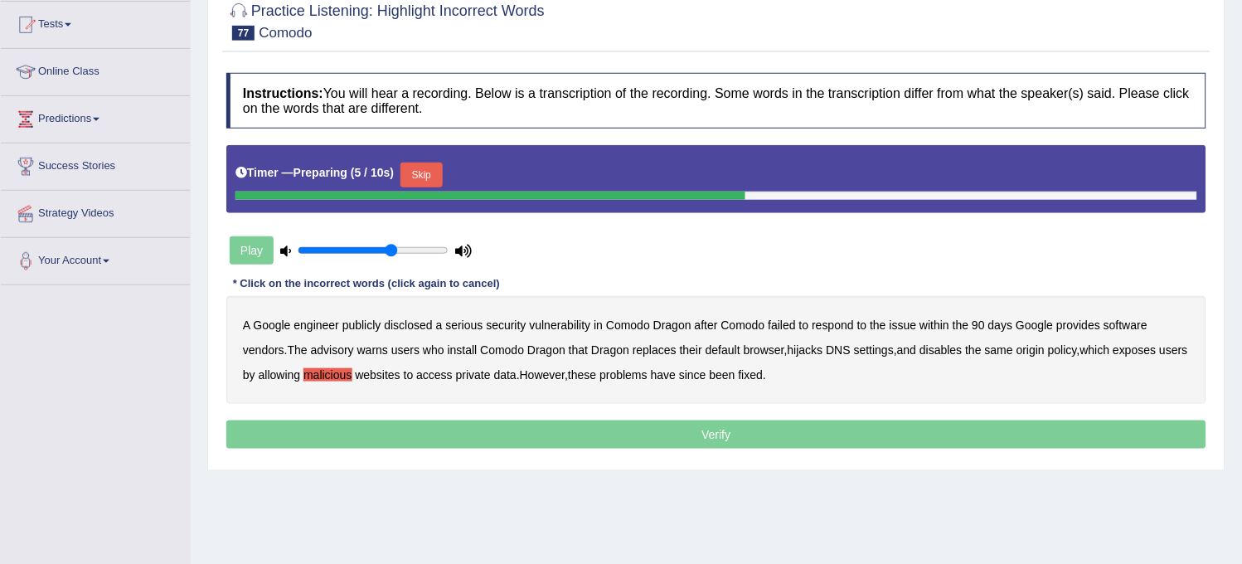
scroll to position [30, 0]
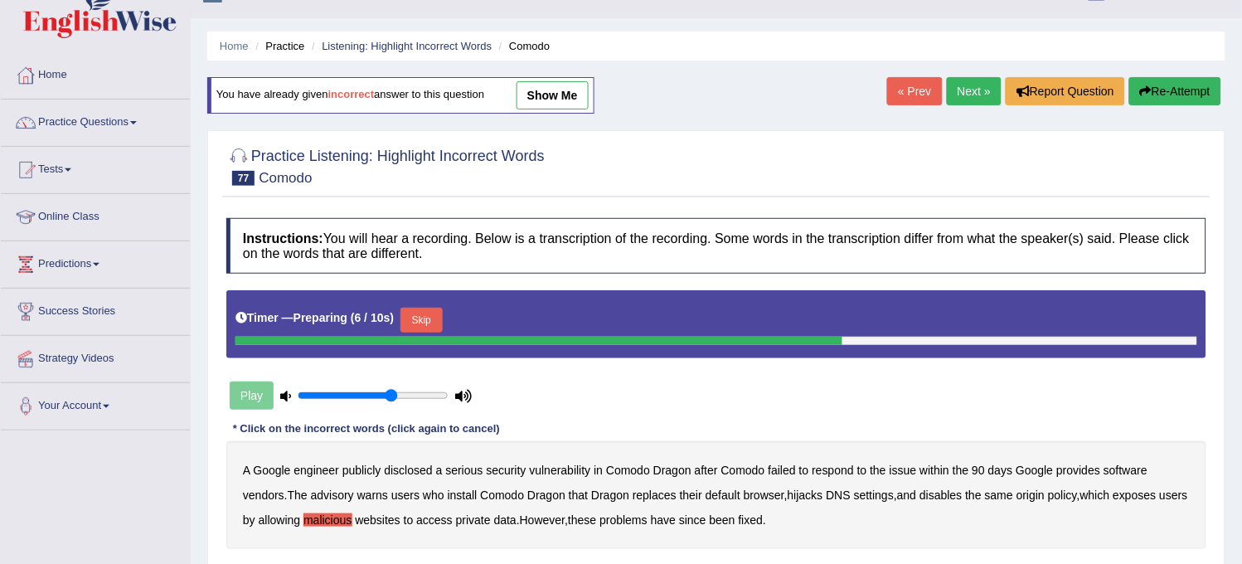
click at [561, 103] on link "show me" at bounding box center [553, 95] width 72 height 28
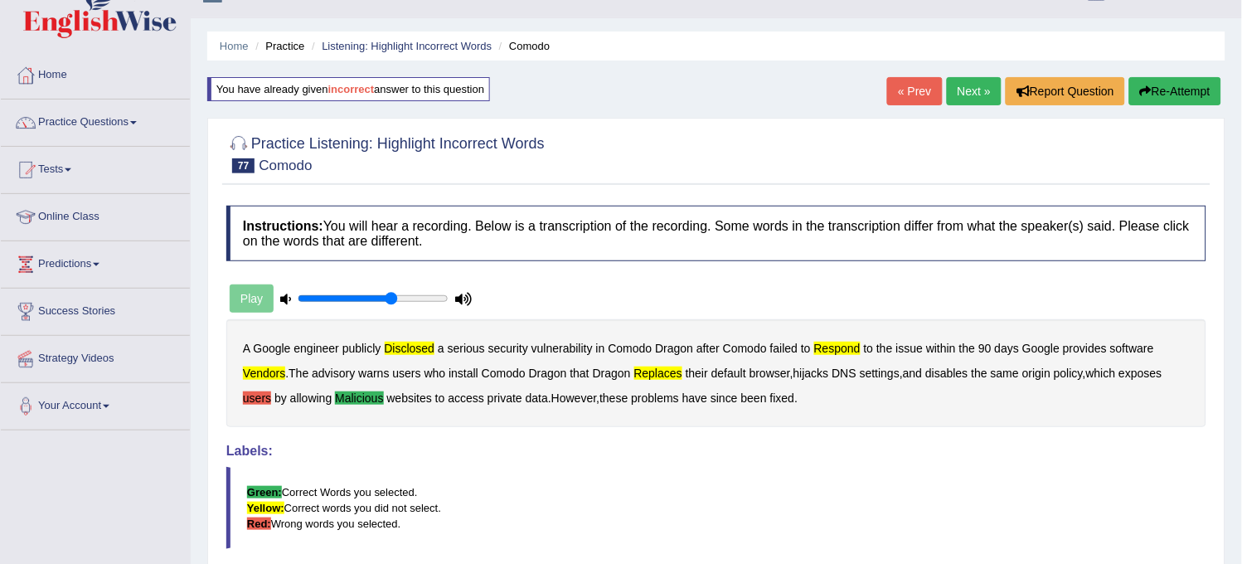
click at [1161, 97] on button "Re-Attempt" at bounding box center [1175, 91] width 92 height 28
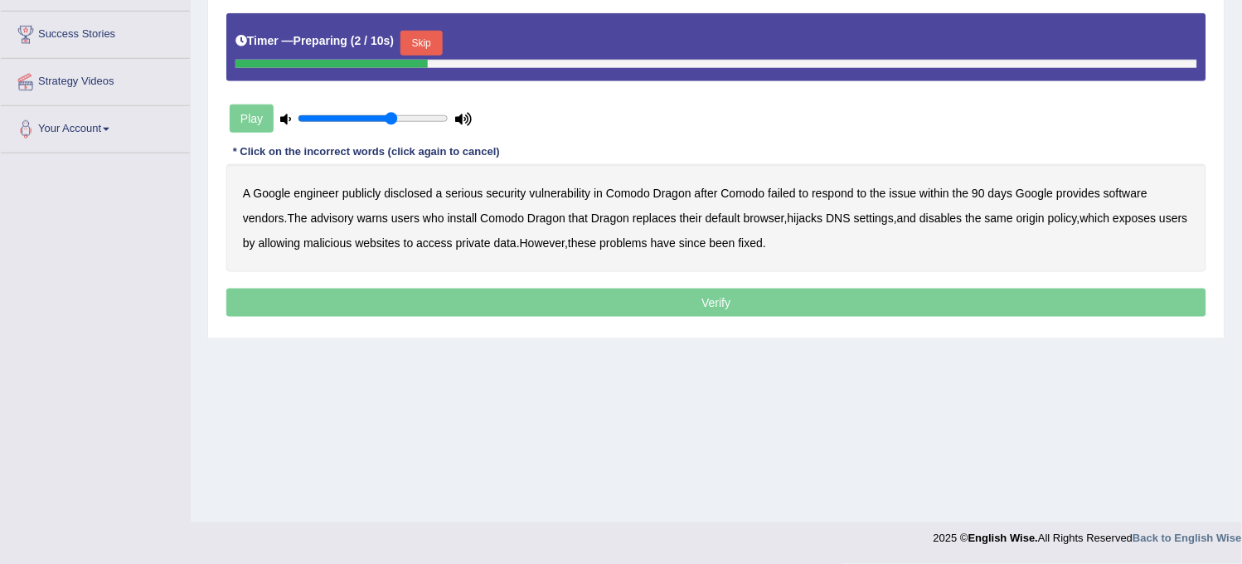
click at [264, 219] on b "vendors" at bounding box center [263, 217] width 41 height 13
click at [352, 247] on b "malicious" at bounding box center [328, 242] width 48 height 13
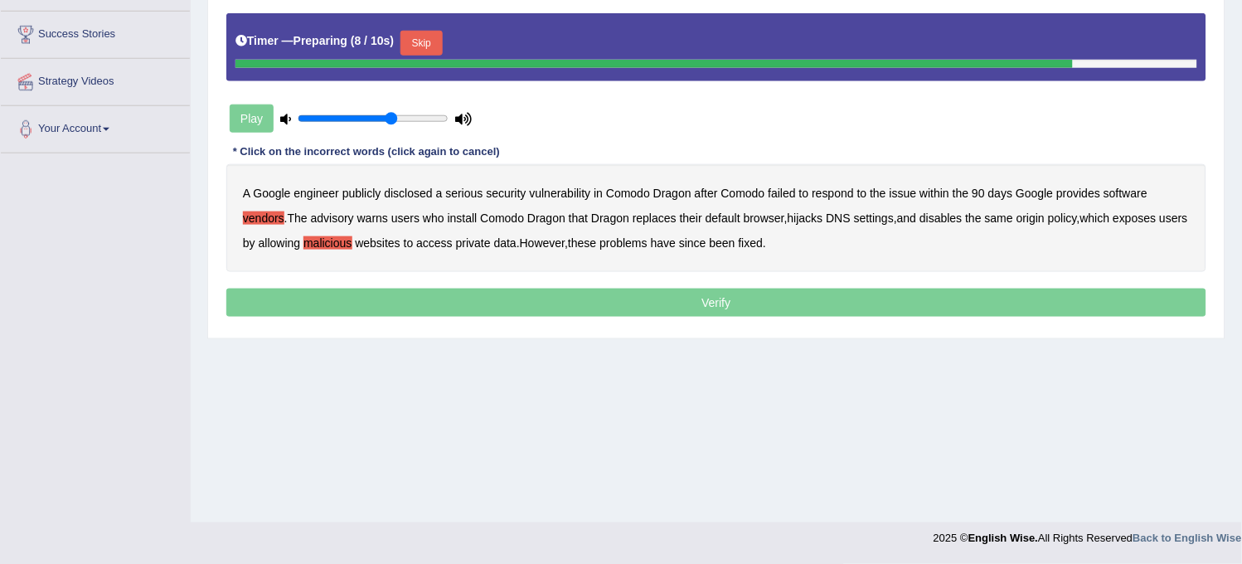
click at [677, 188] on b "Dragon" at bounding box center [672, 193] width 38 height 13
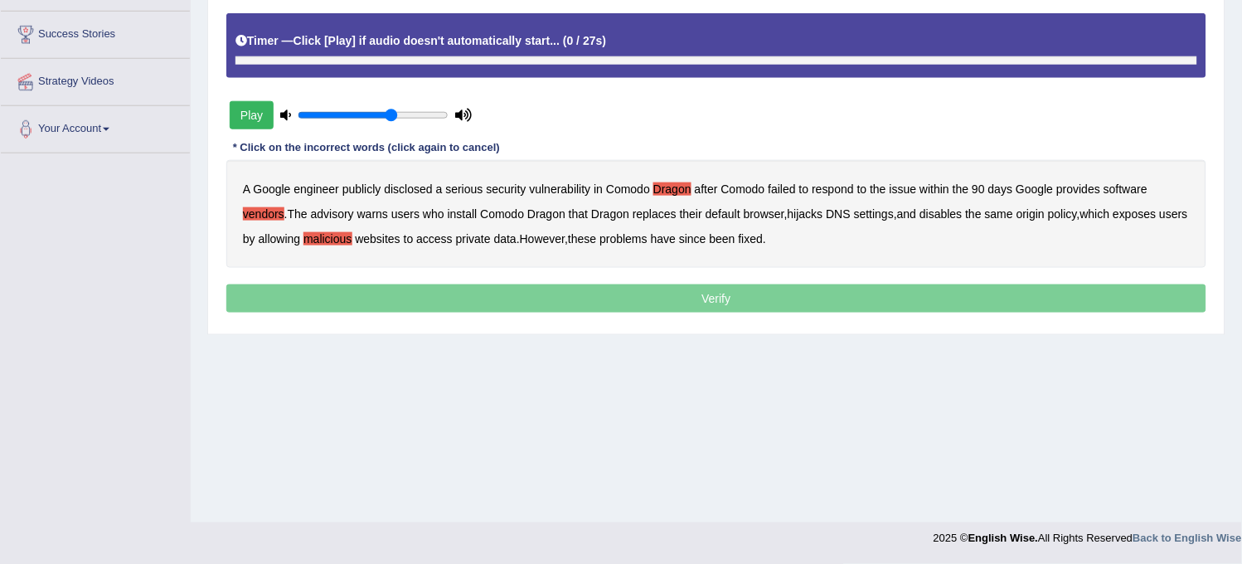
click at [650, 220] on b "replaces" at bounding box center [655, 213] width 44 height 13
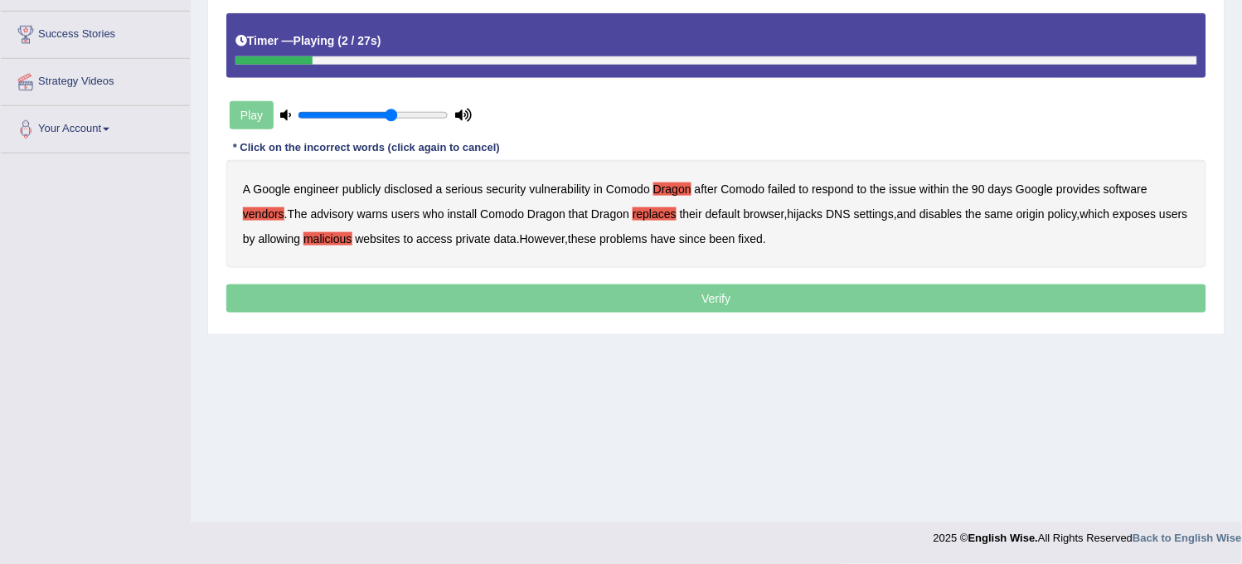
click at [675, 191] on b "Dragon" at bounding box center [672, 188] width 38 height 13
click at [833, 191] on b "respond" at bounding box center [834, 188] width 42 height 13
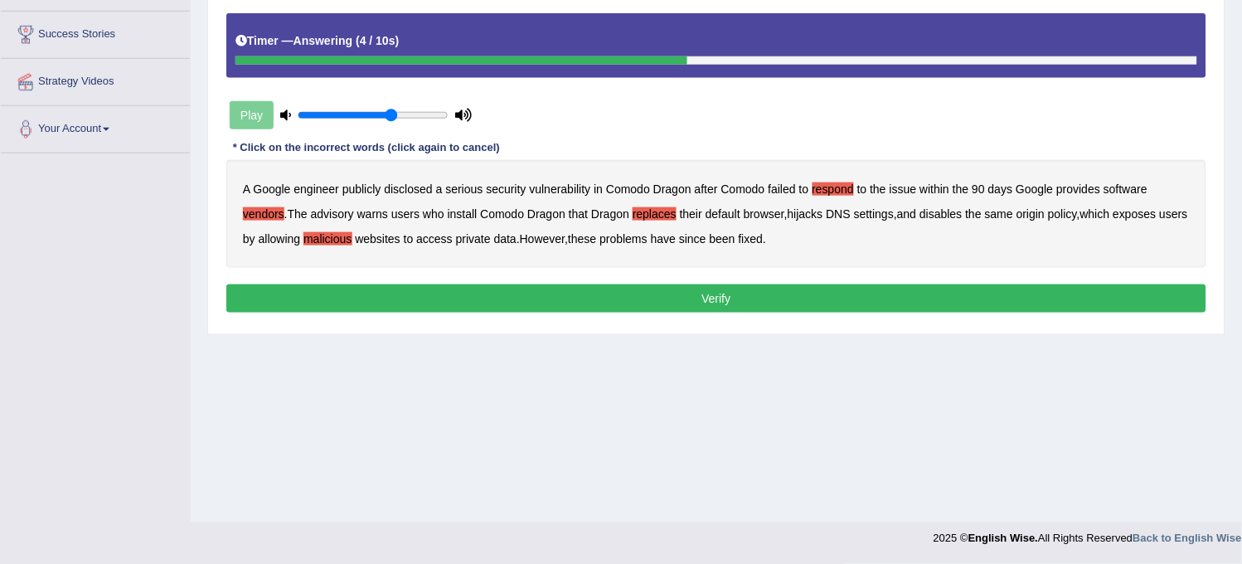
click at [503, 308] on button "Verify" at bounding box center [716, 298] width 980 height 28
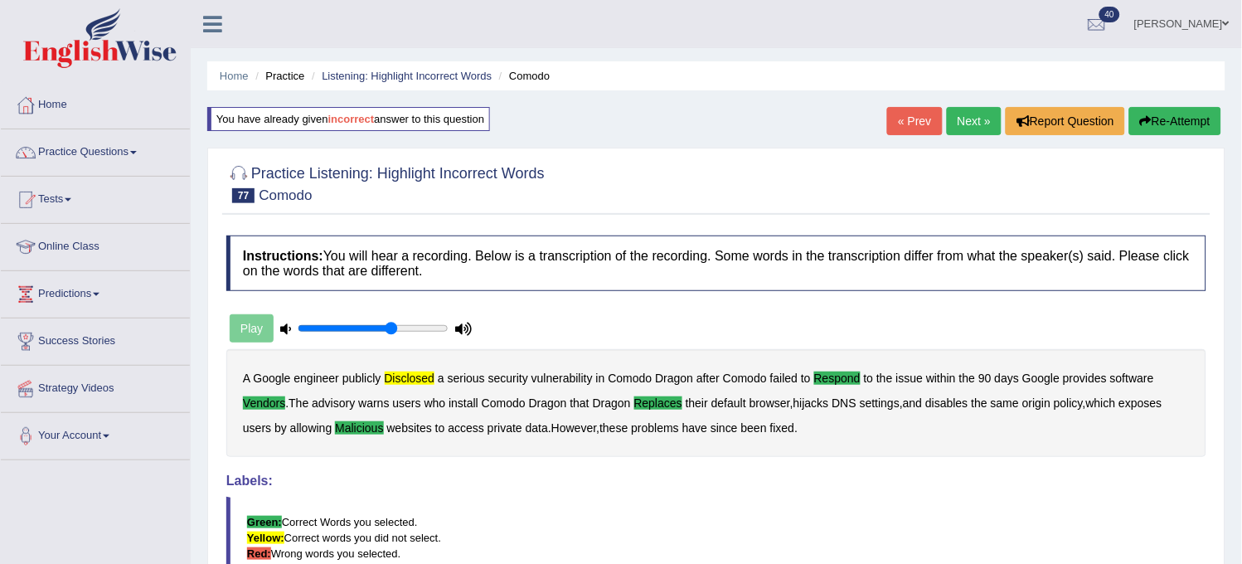
click at [967, 109] on link "Next »" at bounding box center [974, 121] width 55 height 28
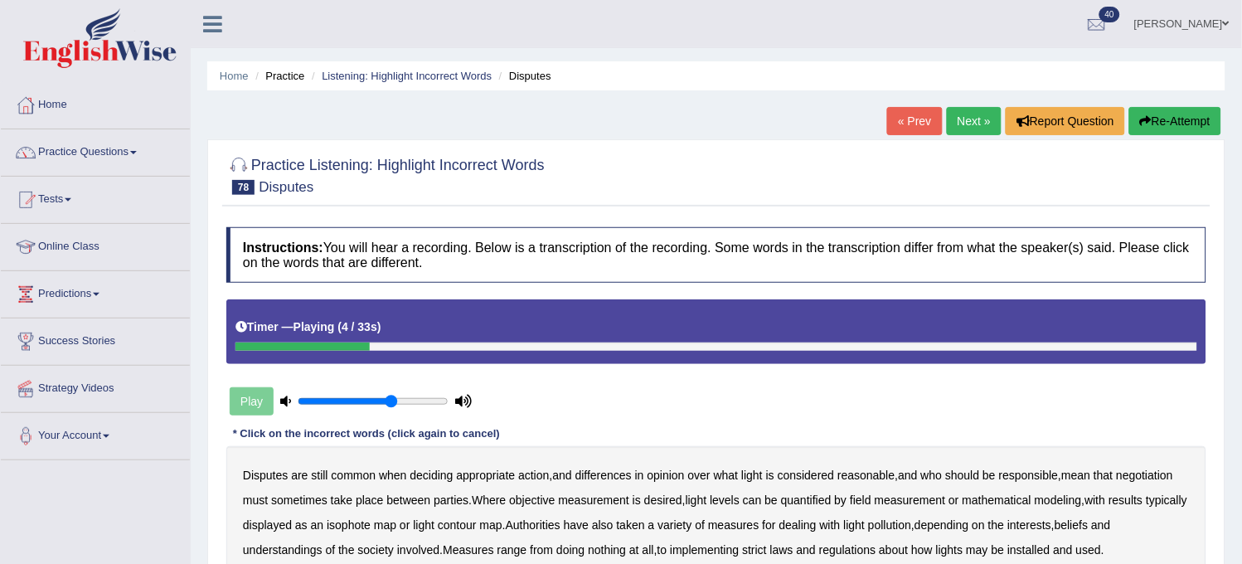
click at [899, 125] on link "« Prev" at bounding box center [914, 121] width 55 height 28
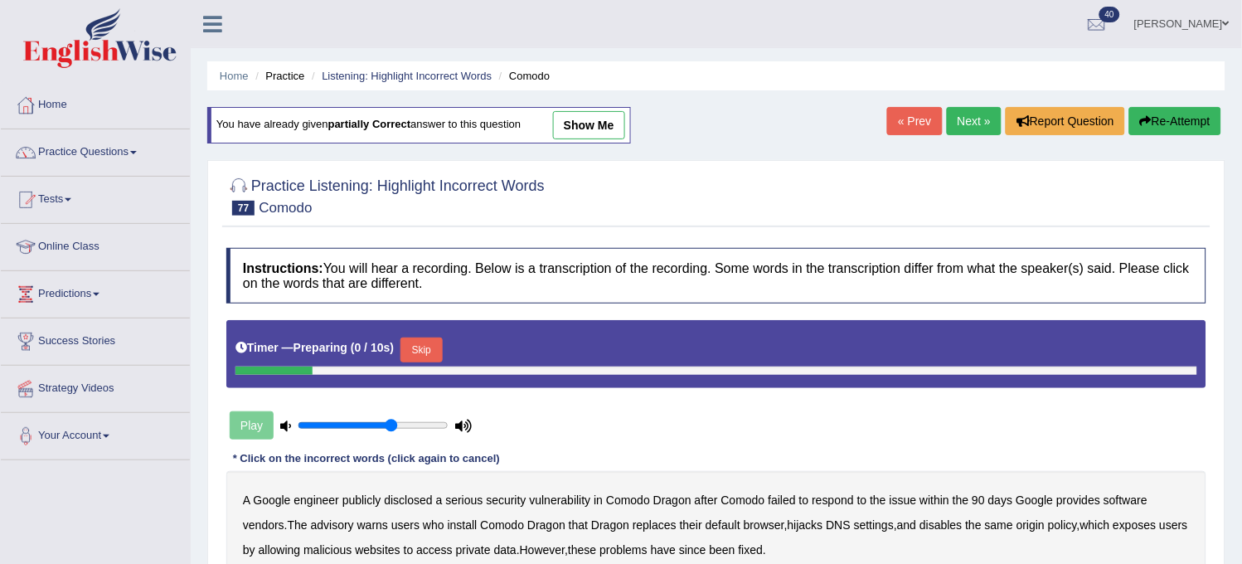
click at [597, 118] on link "show me" at bounding box center [589, 125] width 72 height 28
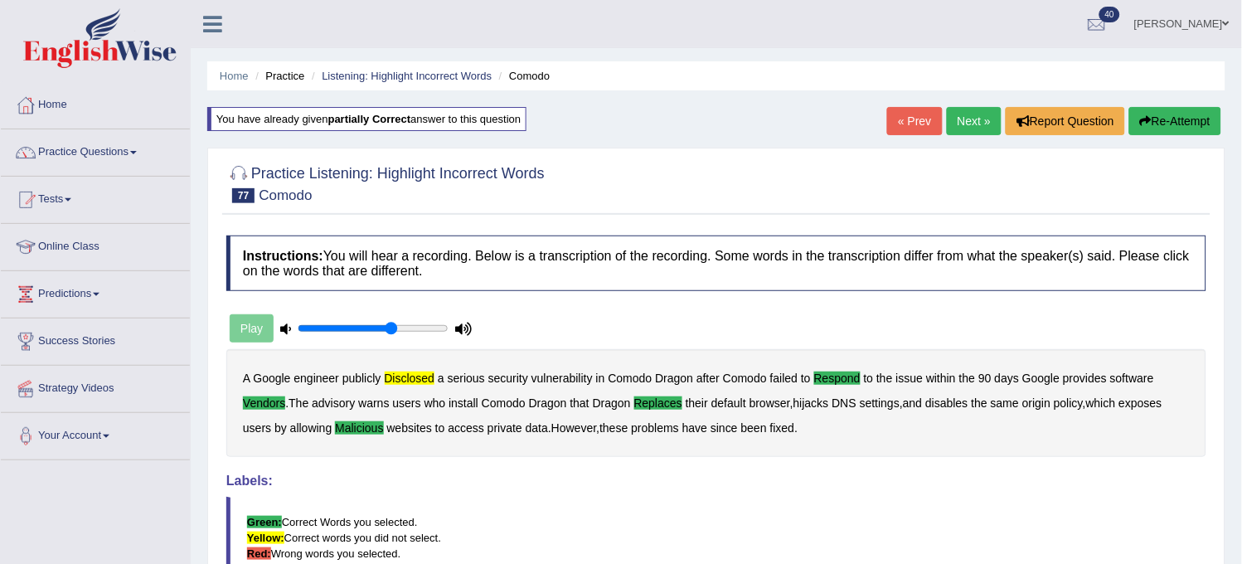
click at [143, 151] on link "Practice Questions" at bounding box center [95, 149] width 189 height 41
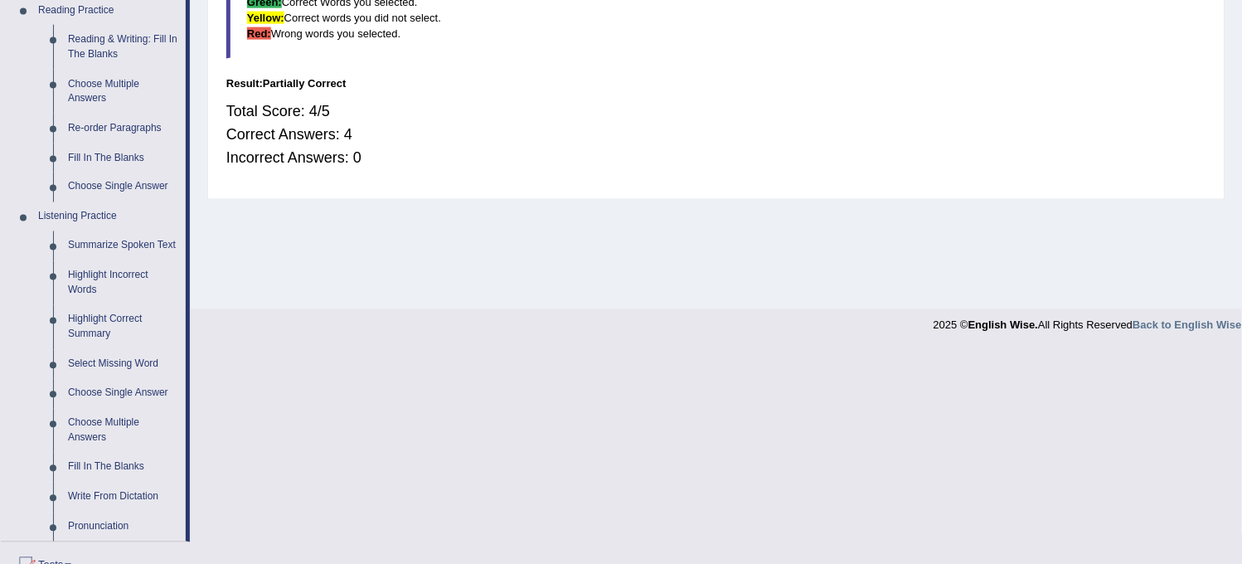
scroll to position [552, 0]
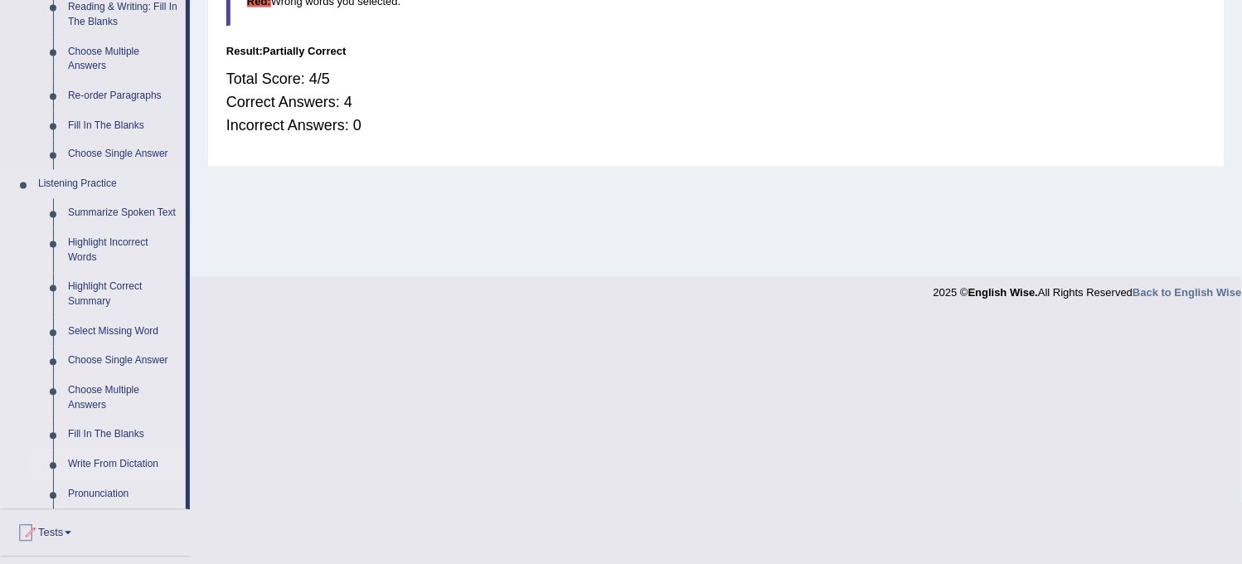
click at [114, 454] on link "Write From Dictation" at bounding box center [123, 465] width 125 height 30
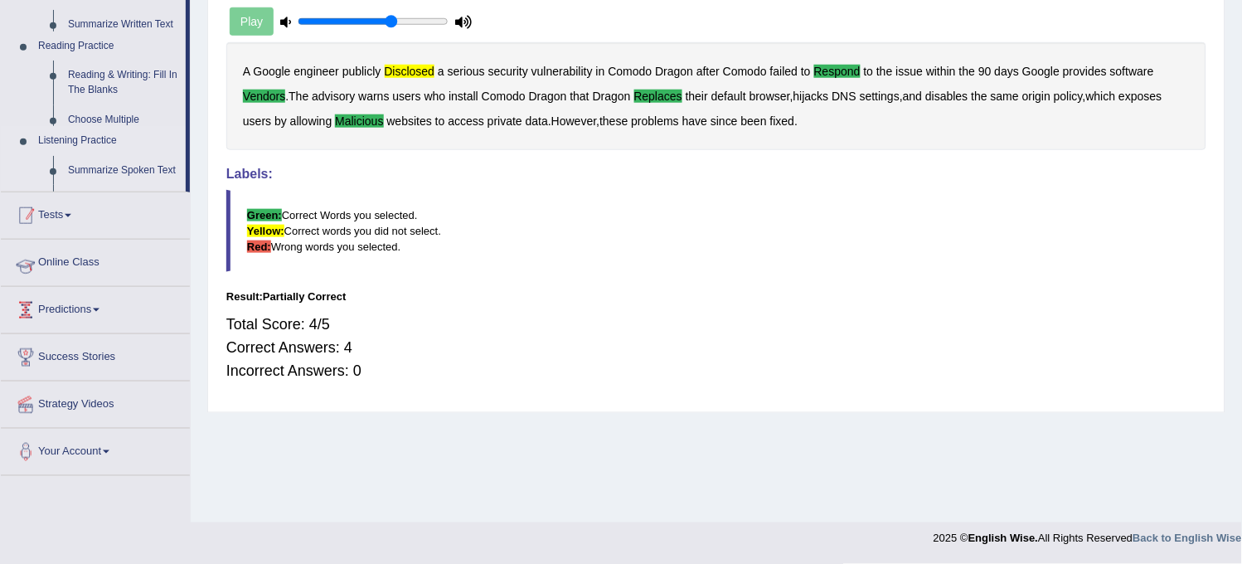
scroll to position [307, 0]
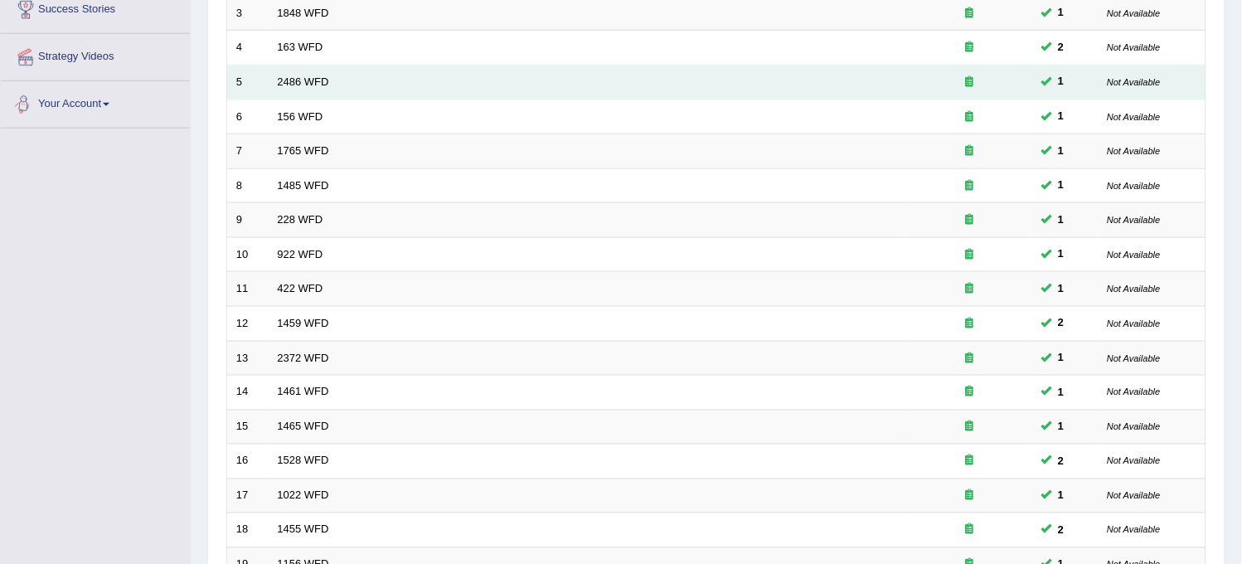
scroll to position [534, 0]
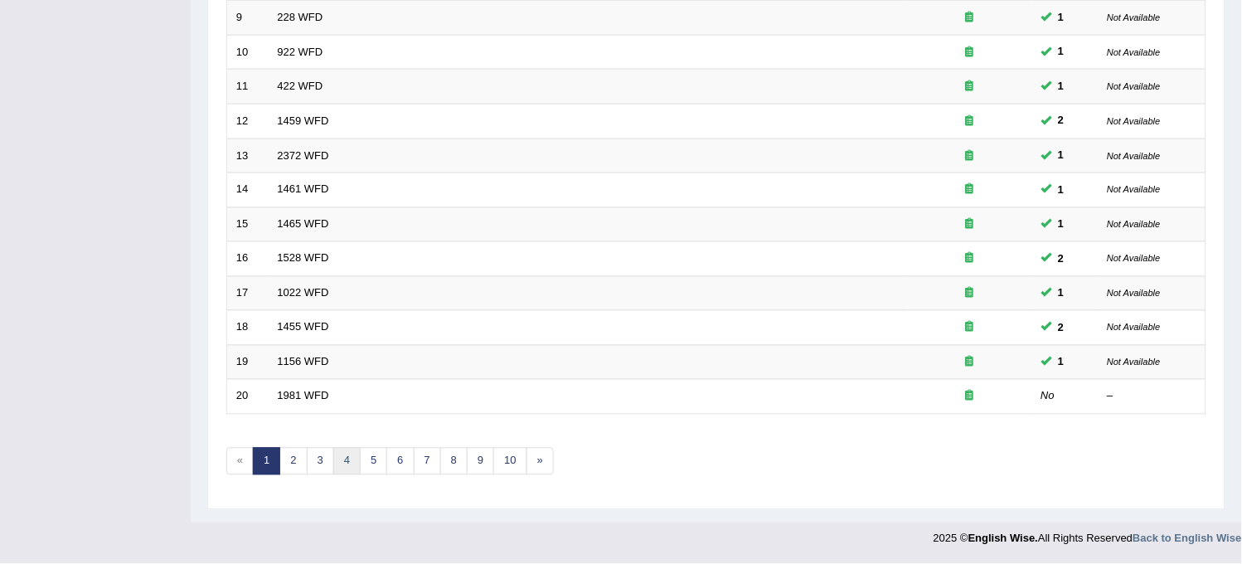
click at [348, 464] on link "4" at bounding box center [346, 461] width 27 height 27
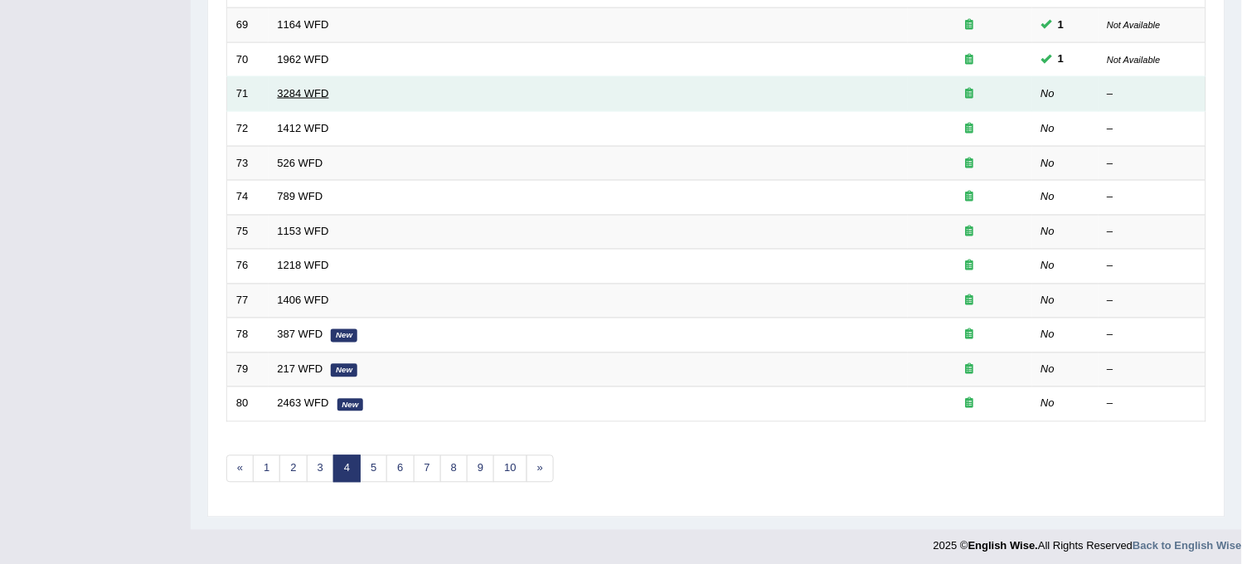
click at [294, 95] on link "3284 WFD" at bounding box center [303, 93] width 51 height 12
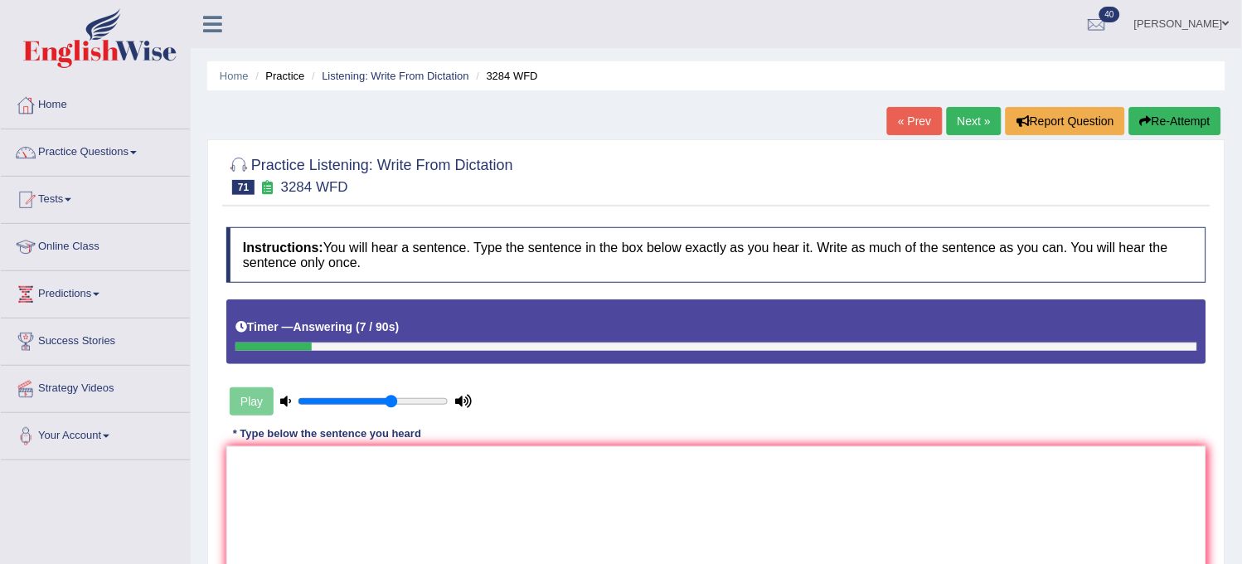
click at [1205, 124] on button "Re-Attempt" at bounding box center [1175, 121] width 92 height 28
click at [902, 498] on textarea at bounding box center [716, 526] width 980 height 161
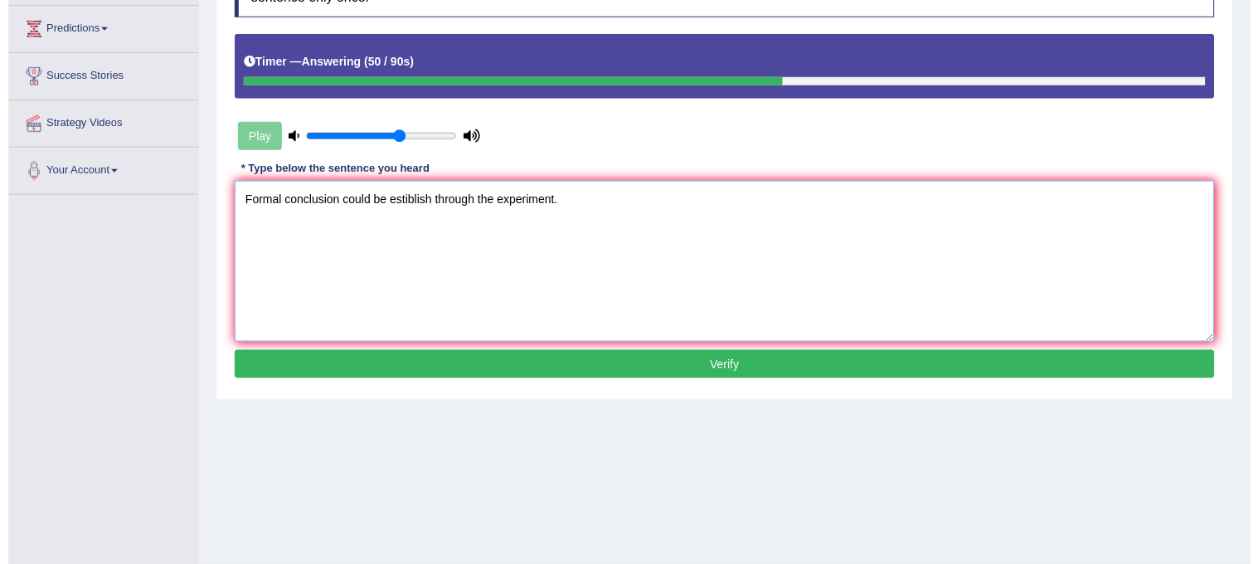
scroll to position [307, 0]
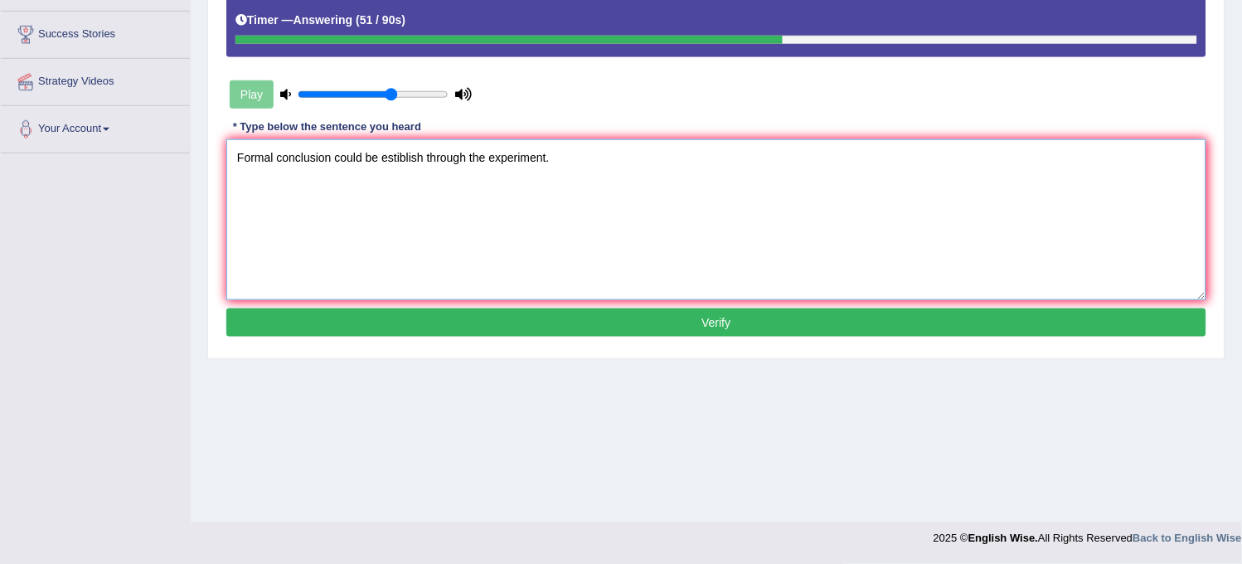
type textarea "Formal conclusion could be estiblish through the experiment."
click at [716, 324] on button "Verify" at bounding box center [716, 322] width 980 height 28
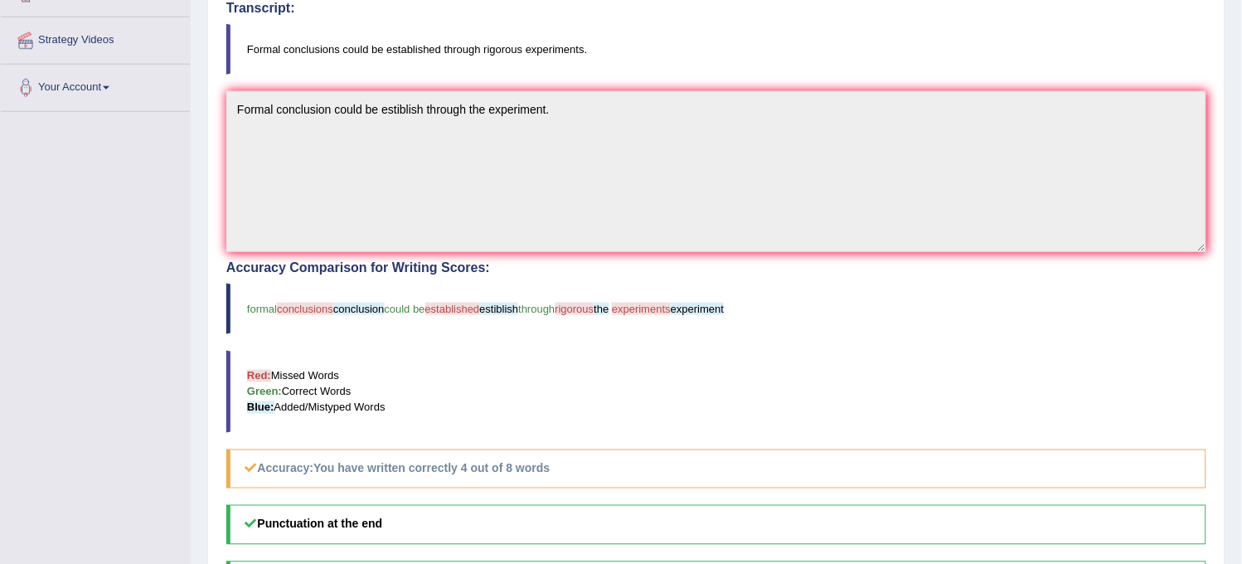
scroll to position [0, 0]
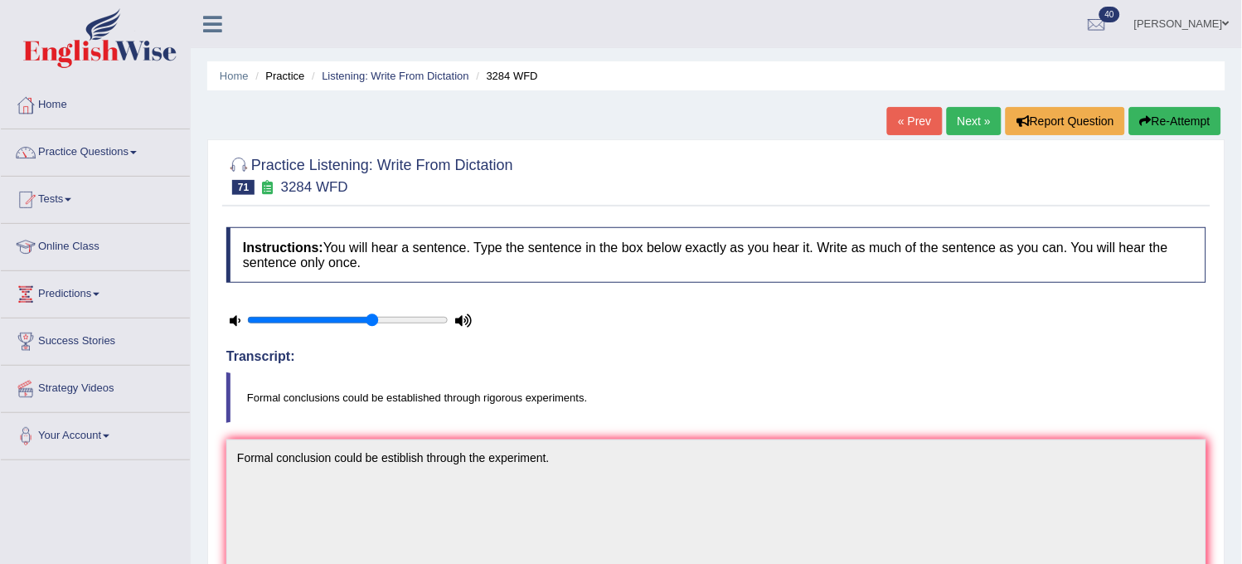
click at [981, 113] on link "Next »" at bounding box center [974, 121] width 55 height 28
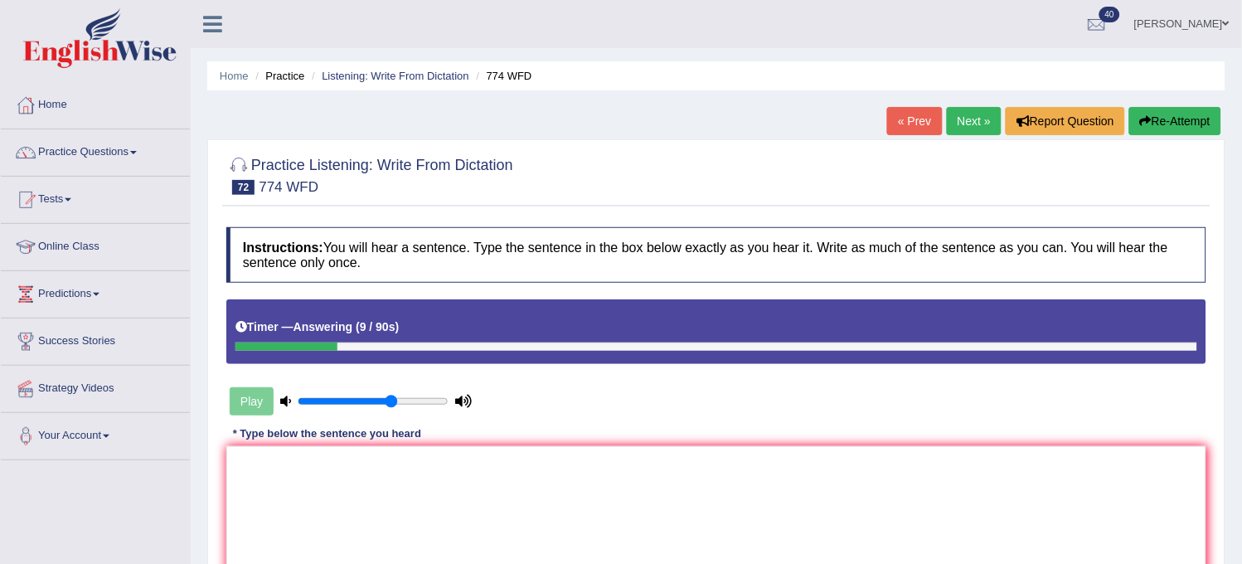
click at [1153, 117] on button "Re-Attempt" at bounding box center [1175, 121] width 92 height 28
click at [816, 485] on textarea at bounding box center [716, 526] width 980 height 161
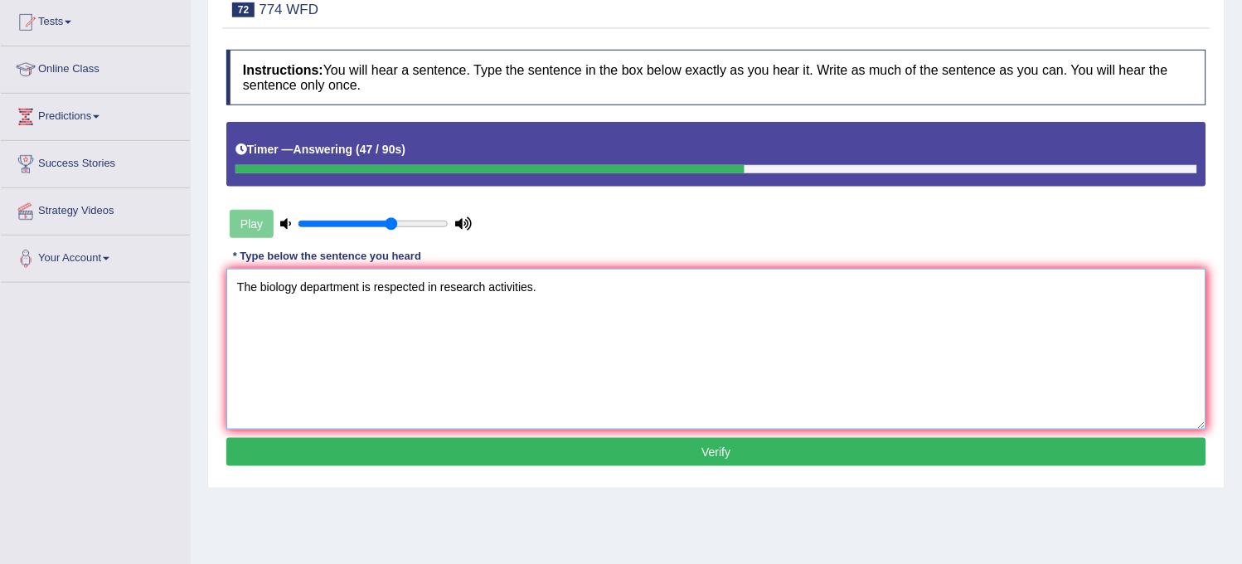
scroll to position [184, 0]
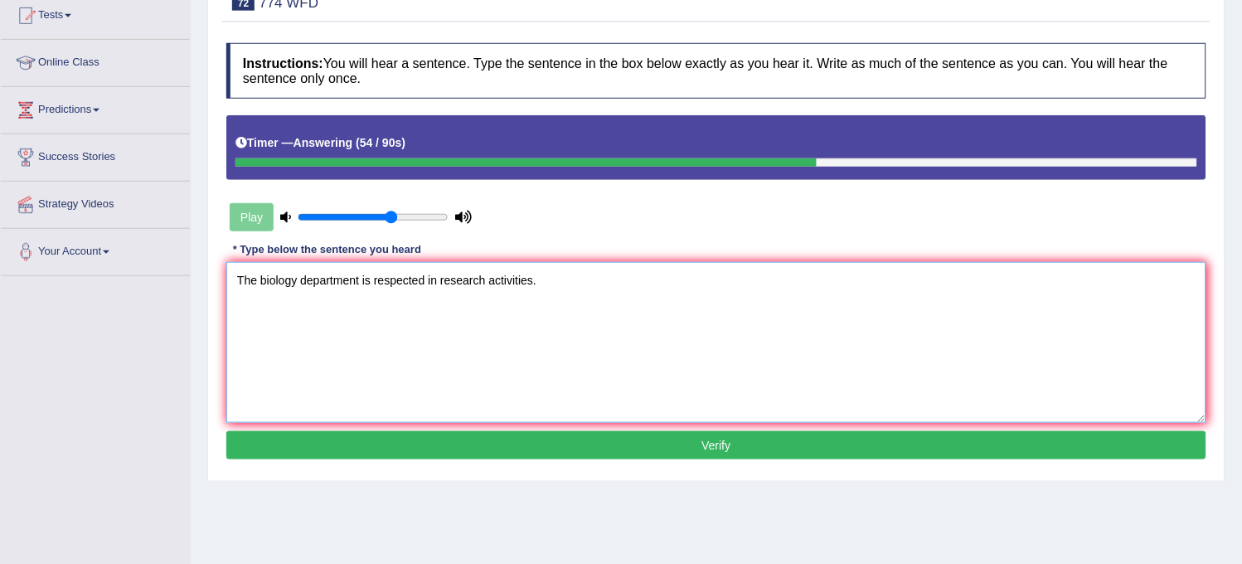
type textarea "The biology department is respected in research activities."
click at [549, 456] on button "Verify" at bounding box center [716, 445] width 980 height 28
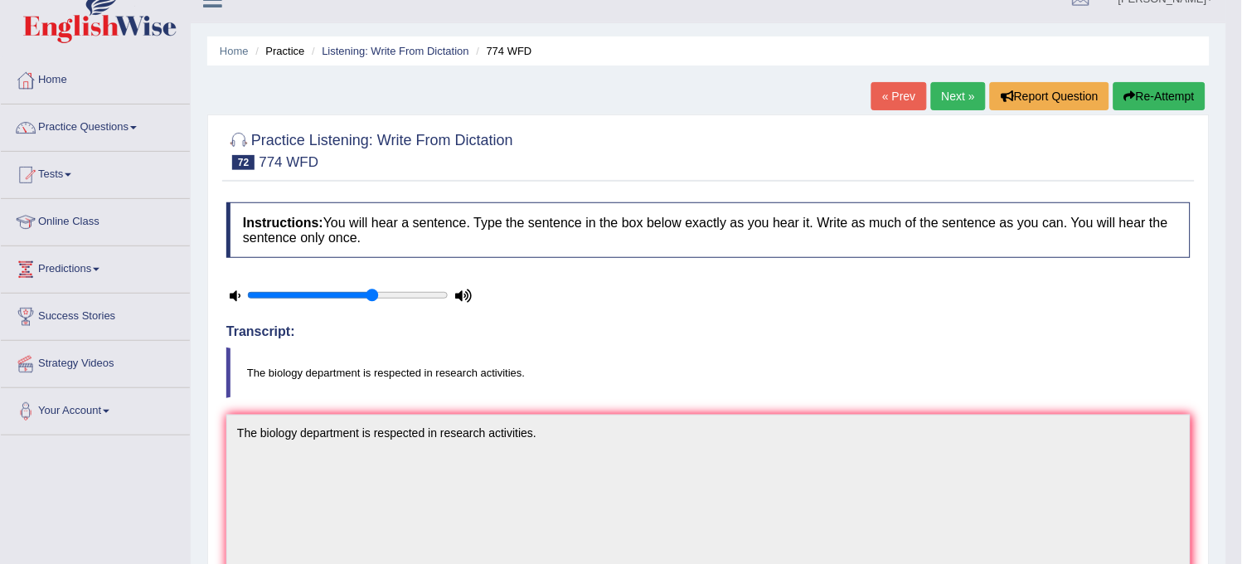
scroll to position [0, 0]
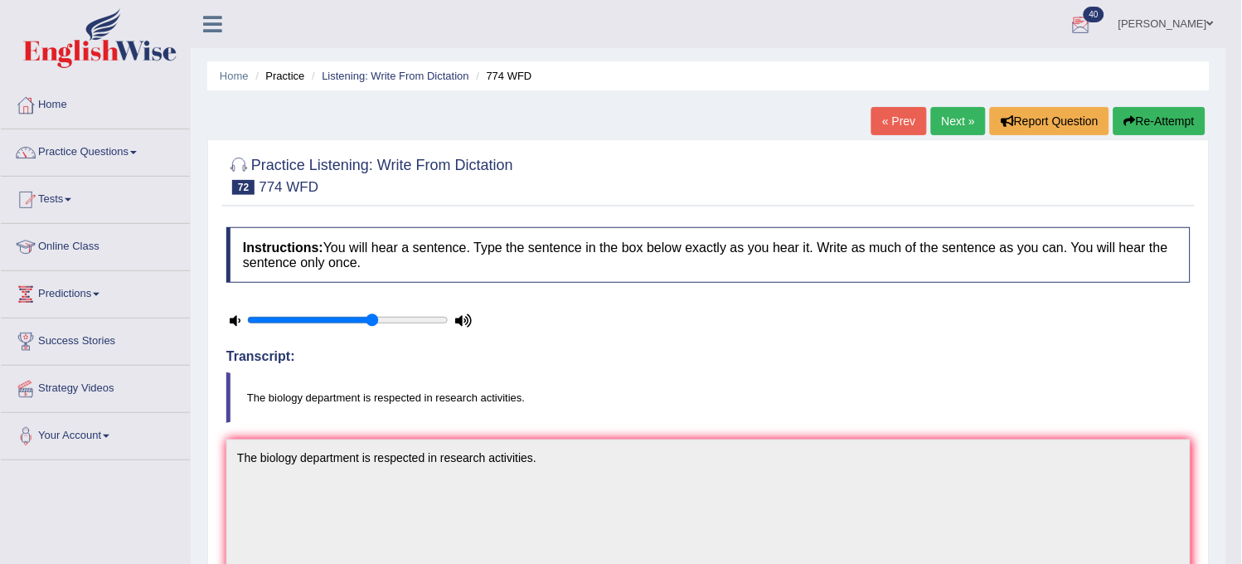
click at [943, 120] on link "Next »" at bounding box center [958, 121] width 55 height 28
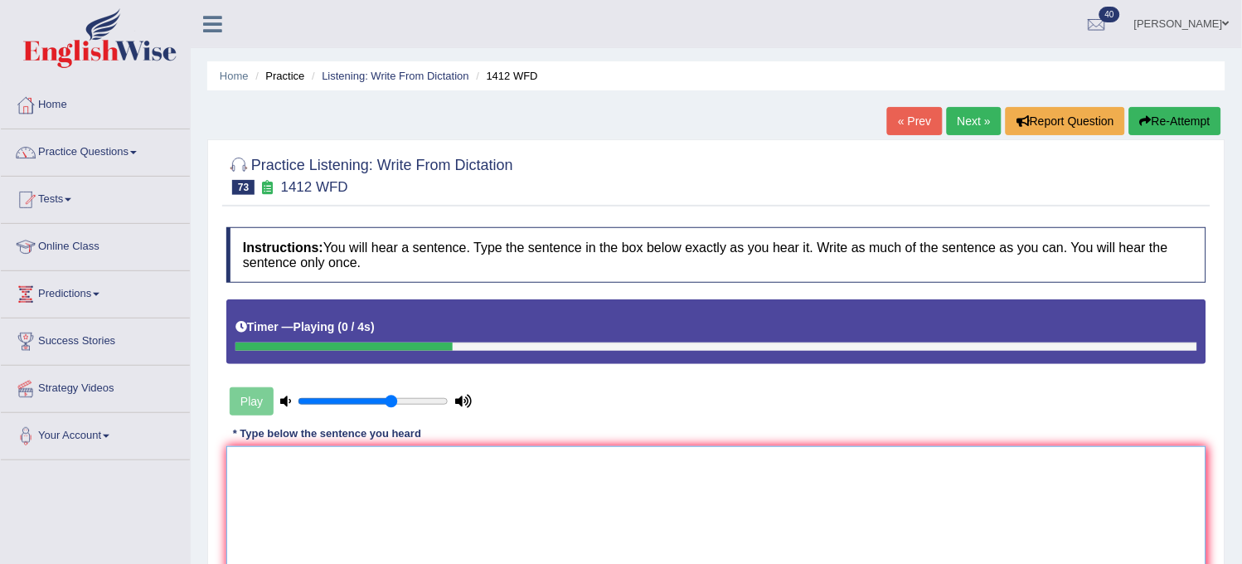
click at [535, 478] on textarea at bounding box center [716, 526] width 980 height 161
click at [1151, 126] on button "Re-Attempt" at bounding box center [1175, 121] width 92 height 28
click at [814, 469] on textarea at bounding box center [716, 526] width 980 height 161
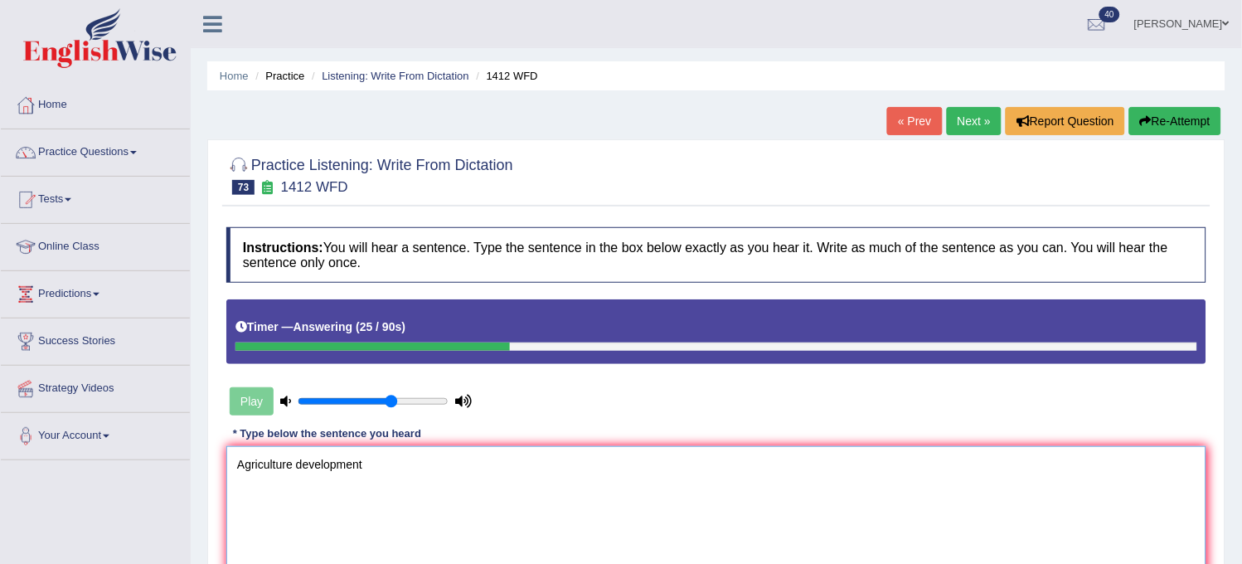
click at [292, 461] on textarea "Agriculture development" at bounding box center [716, 526] width 980 height 161
click at [456, 456] on textarea "Agricultural development" at bounding box center [716, 526] width 980 height 161
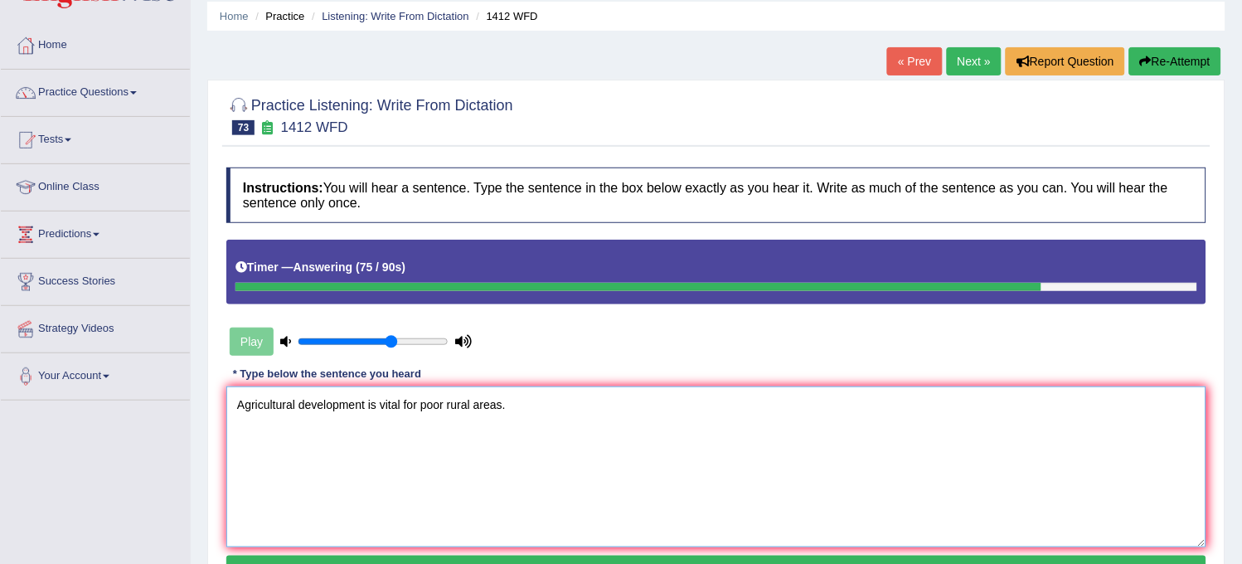
scroll to position [92, 0]
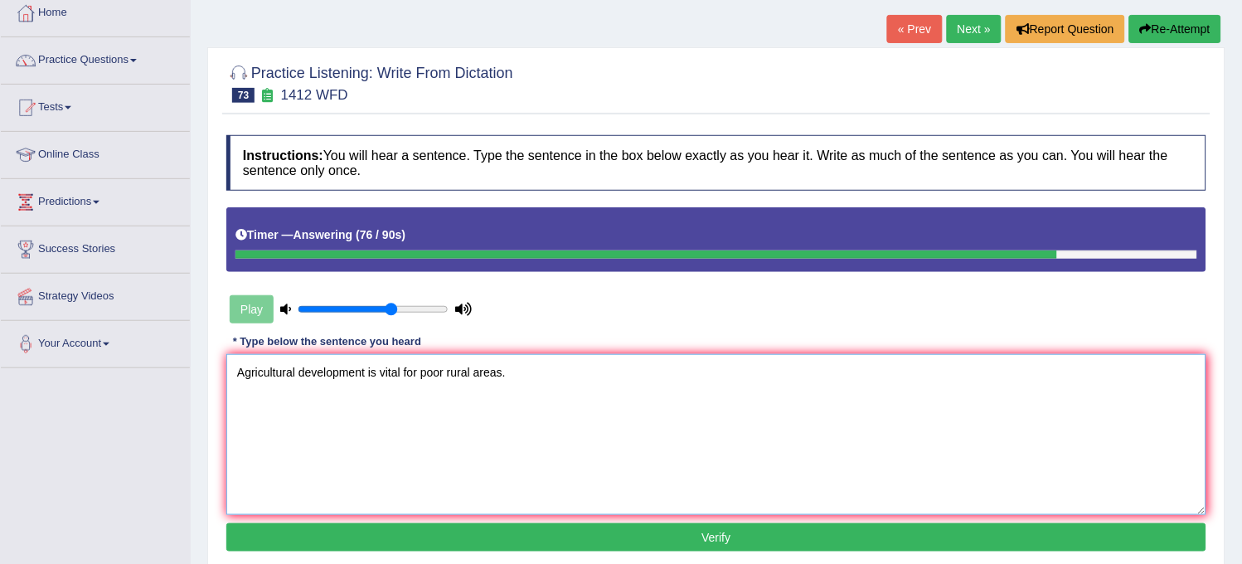
type textarea "Agricultural development is vital for poor rural areas."
click at [456, 541] on button "Verify" at bounding box center [716, 537] width 980 height 28
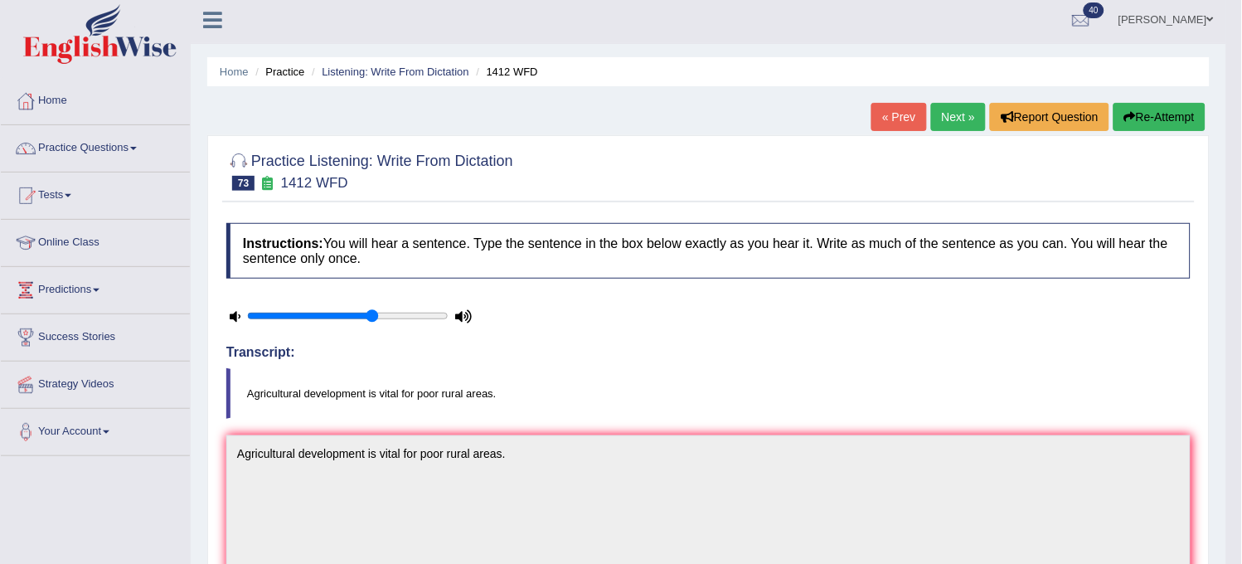
scroll to position [0, 0]
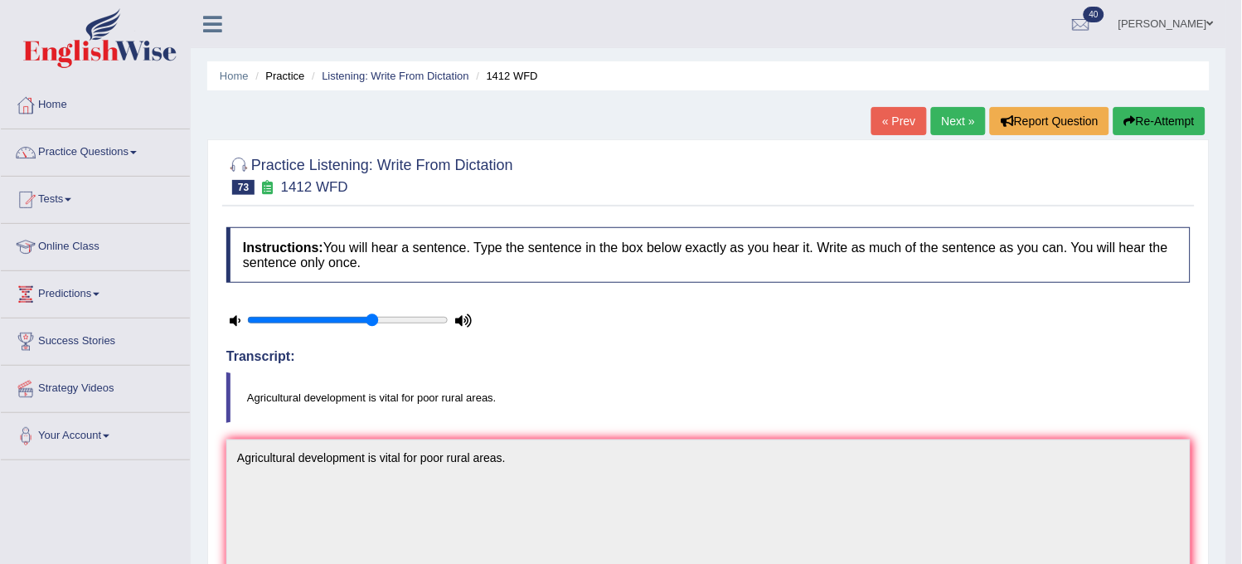
click at [962, 117] on link "Next »" at bounding box center [958, 121] width 55 height 28
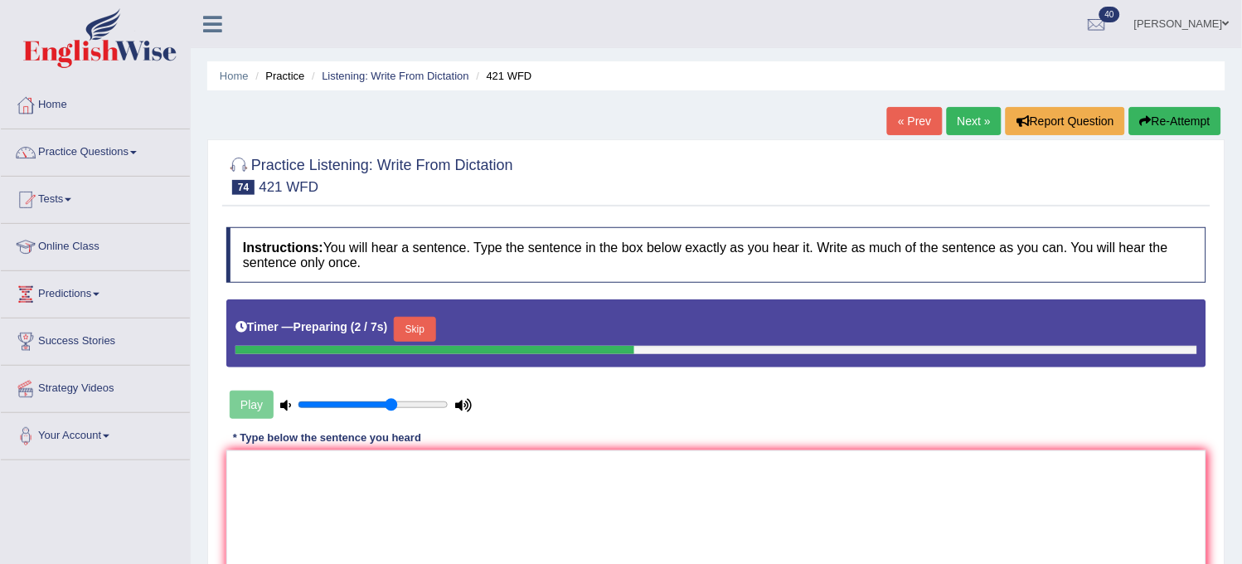
click at [702, 332] on div "Timer — Preparing ( 2 / 7s ) Skip" at bounding box center [717, 329] width 962 height 33
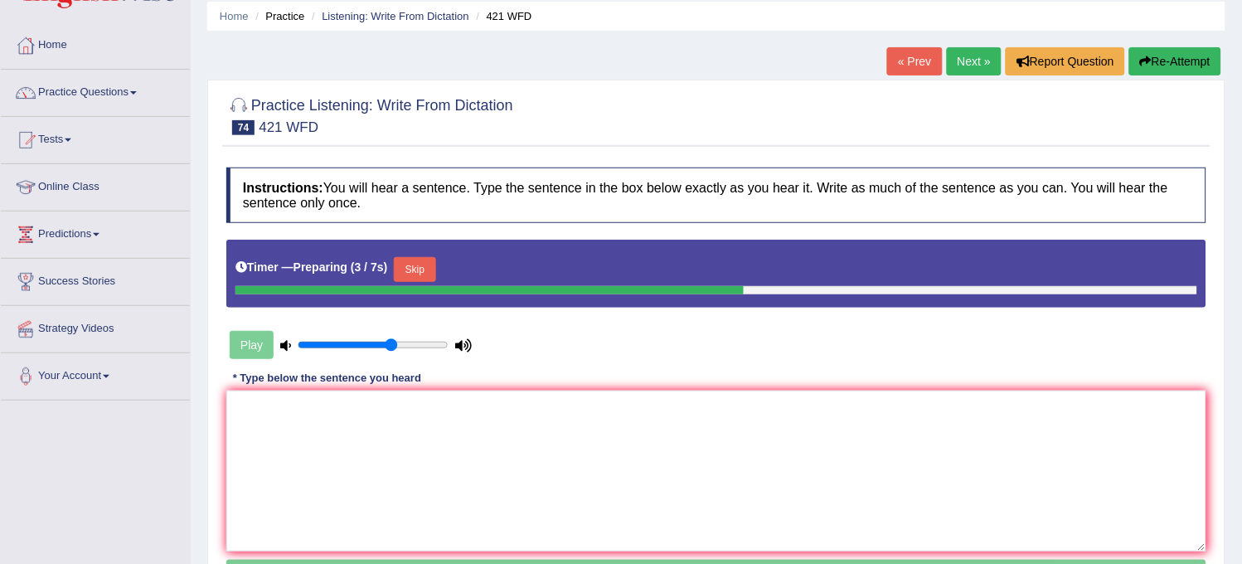
scroll to position [92, 0]
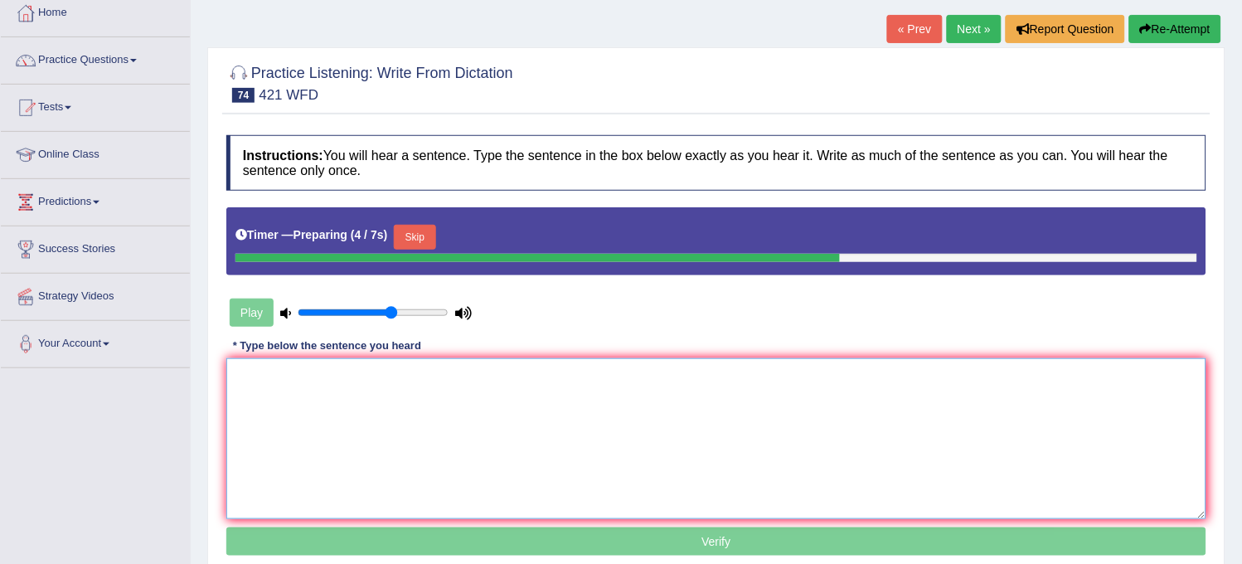
click at [697, 417] on textarea at bounding box center [716, 438] width 980 height 161
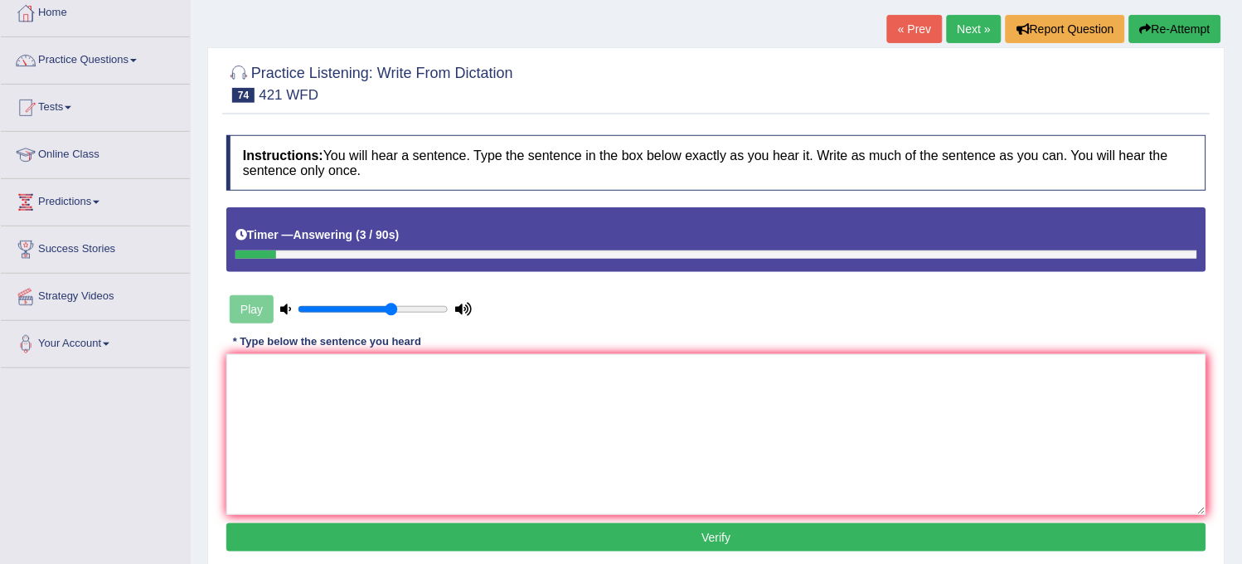
click at [1167, 27] on button "Re-Attempt" at bounding box center [1175, 29] width 92 height 28
click at [1168, 28] on button "Re-Attempt" at bounding box center [1175, 29] width 92 height 28
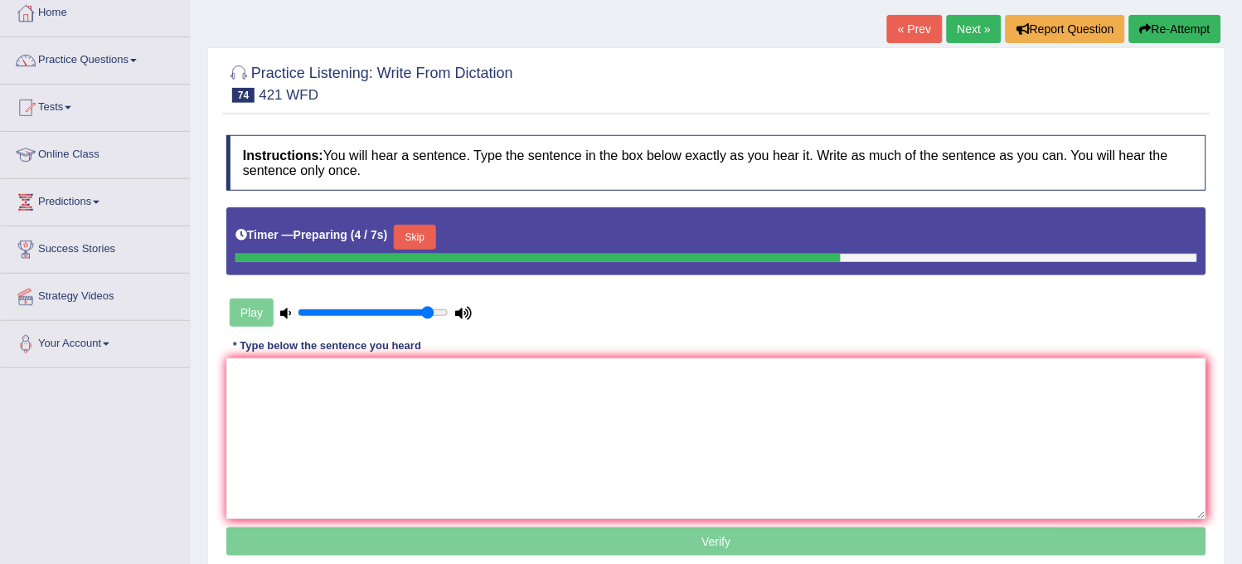
type input "0.9"
click at [431, 308] on input "range" at bounding box center [373, 312] width 151 height 13
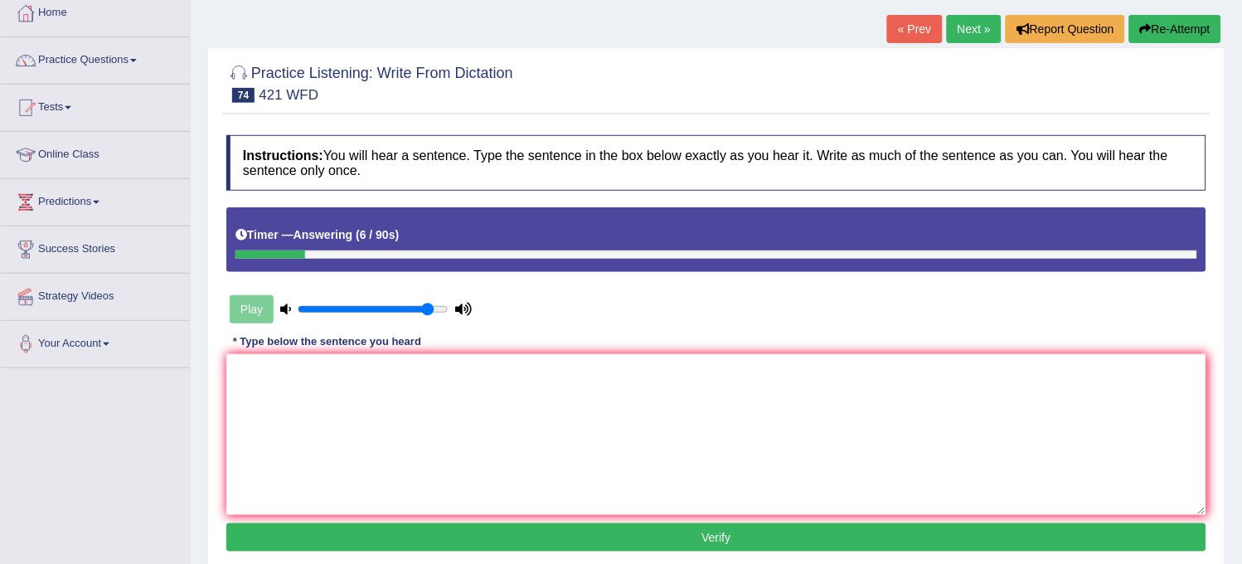
click at [1163, 18] on button "Re-Attempt" at bounding box center [1175, 29] width 92 height 28
click at [697, 403] on textarea at bounding box center [716, 434] width 980 height 161
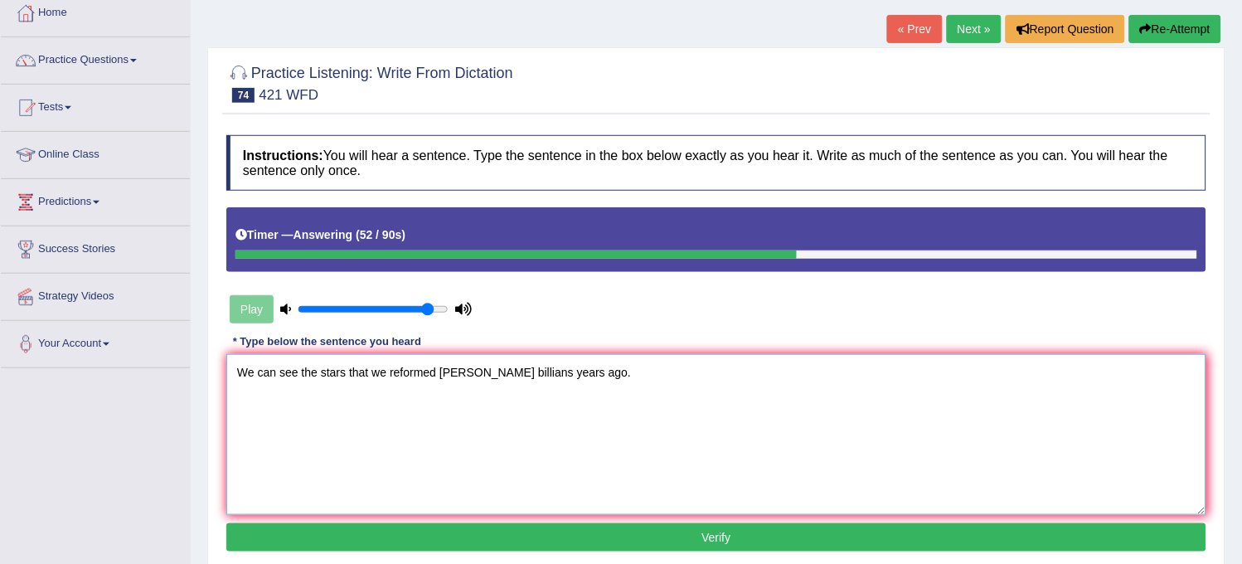
click at [500, 369] on textarea "We can see the stars that we reformed thiry billians years ago." at bounding box center [716, 434] width 980 height 161
type textarea "We can see the stars that we reformed thiry billians billion years ago."
click at [482, 535] on button "Verify" at bounding box center [716, 537] width 980 height 28
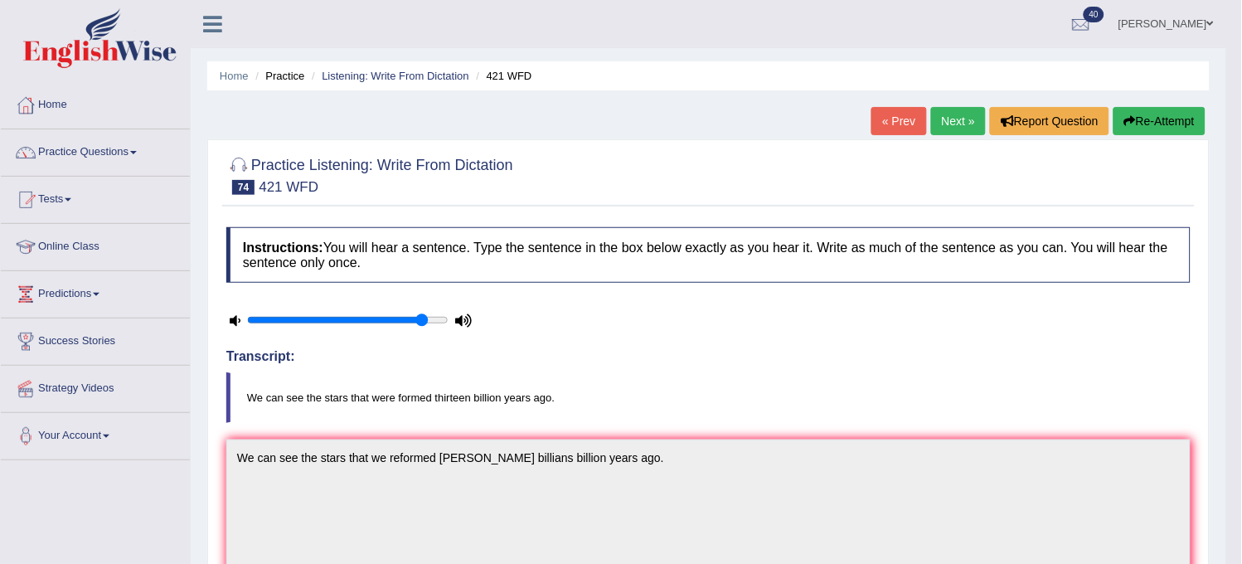
click at [959, 133] on link "Next »" at bounding box center [958, 121] width 55 height 28
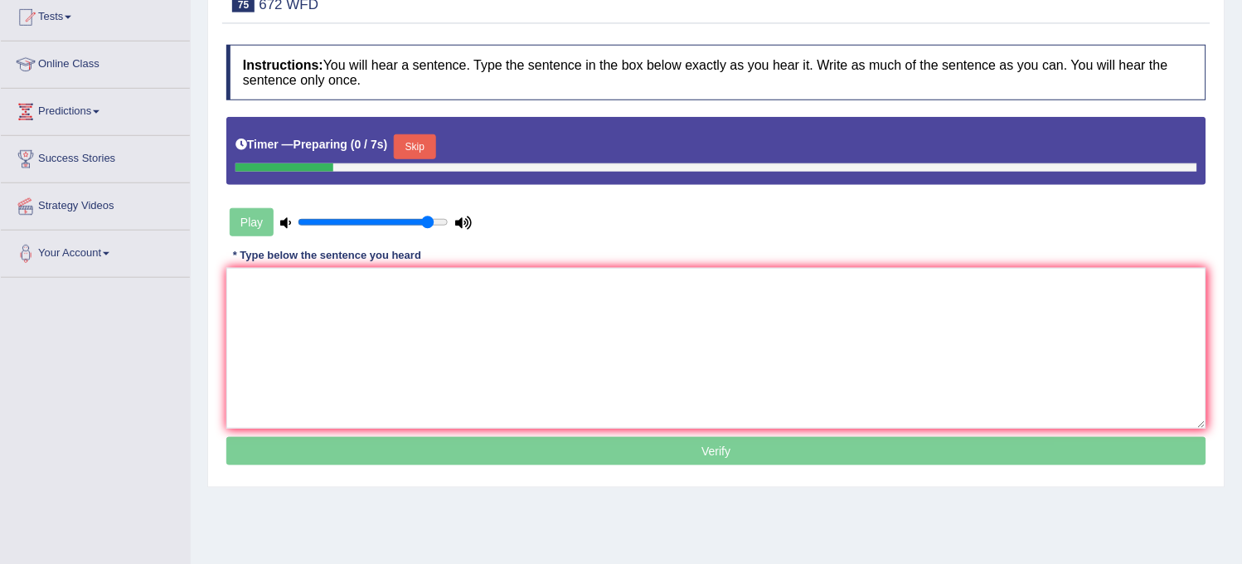
scroll to position [184, 0]
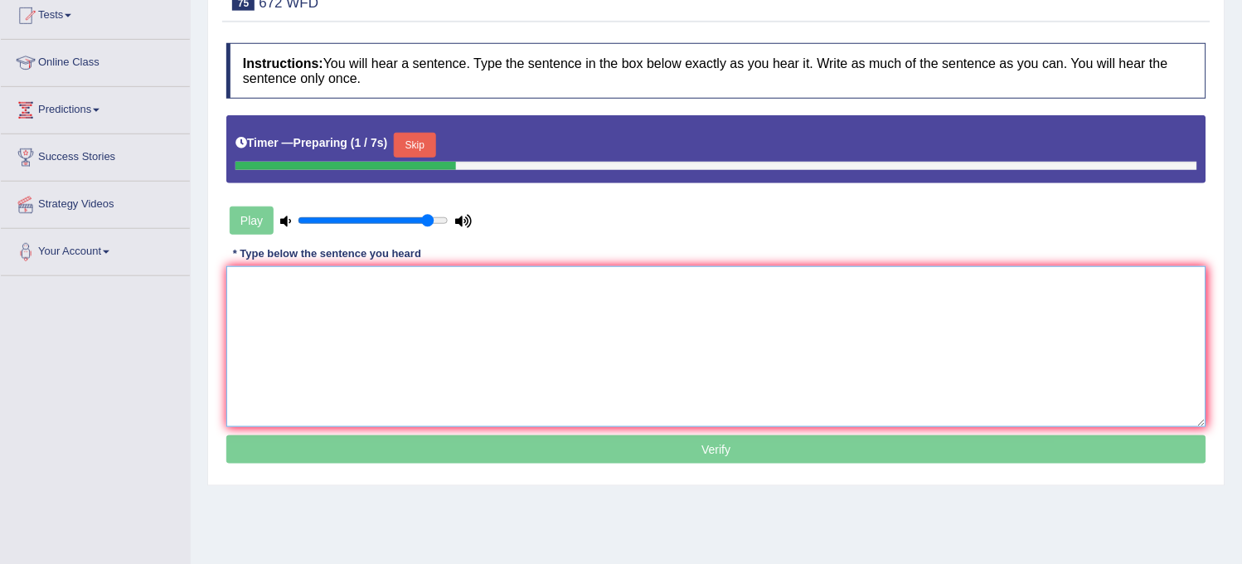
click at [417, 322] on textarea at bounding box center [716, 346] width 980 height 161
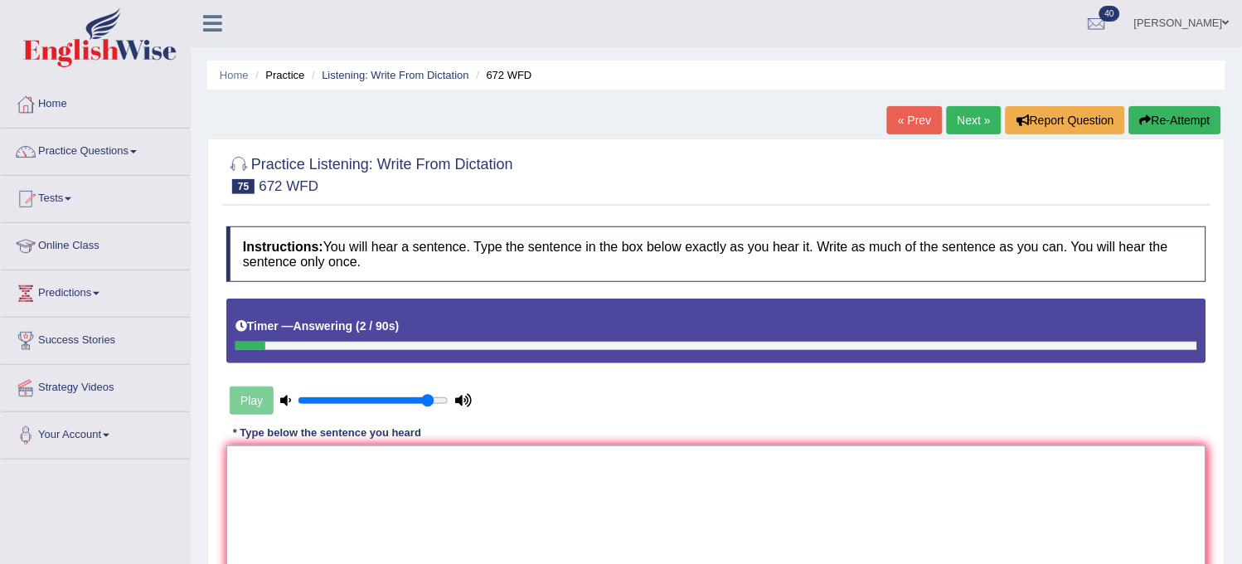
scroll to position [0, 0]
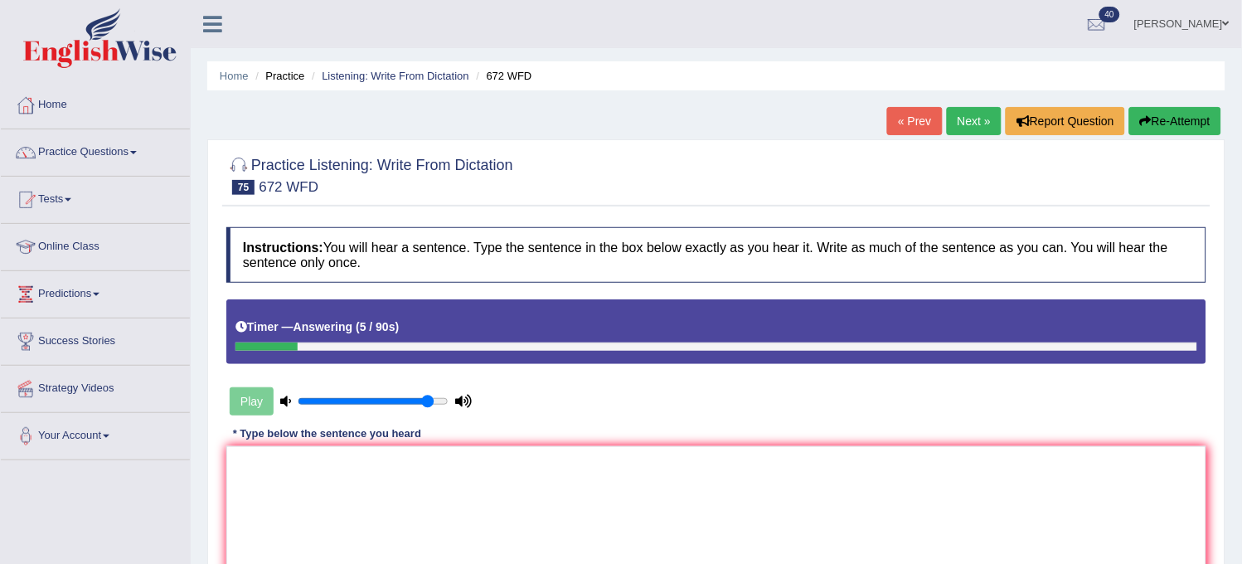
click at [1189, 131] on button "Re-Attempt" at bounding box center [1175, 121] width 92 height 28
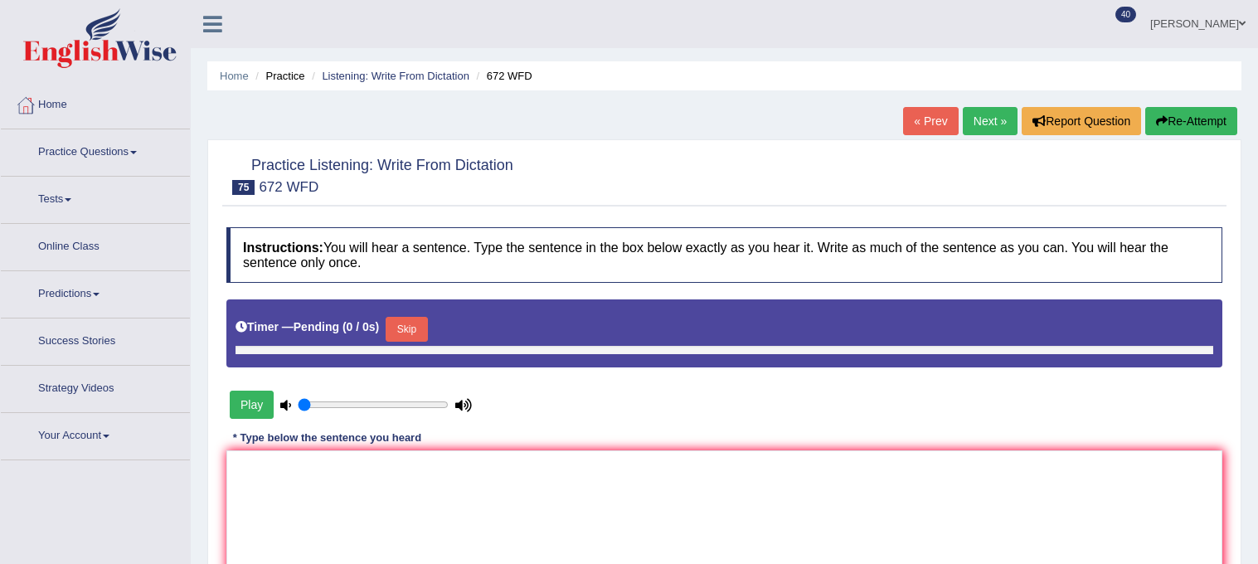
type input "0.9"
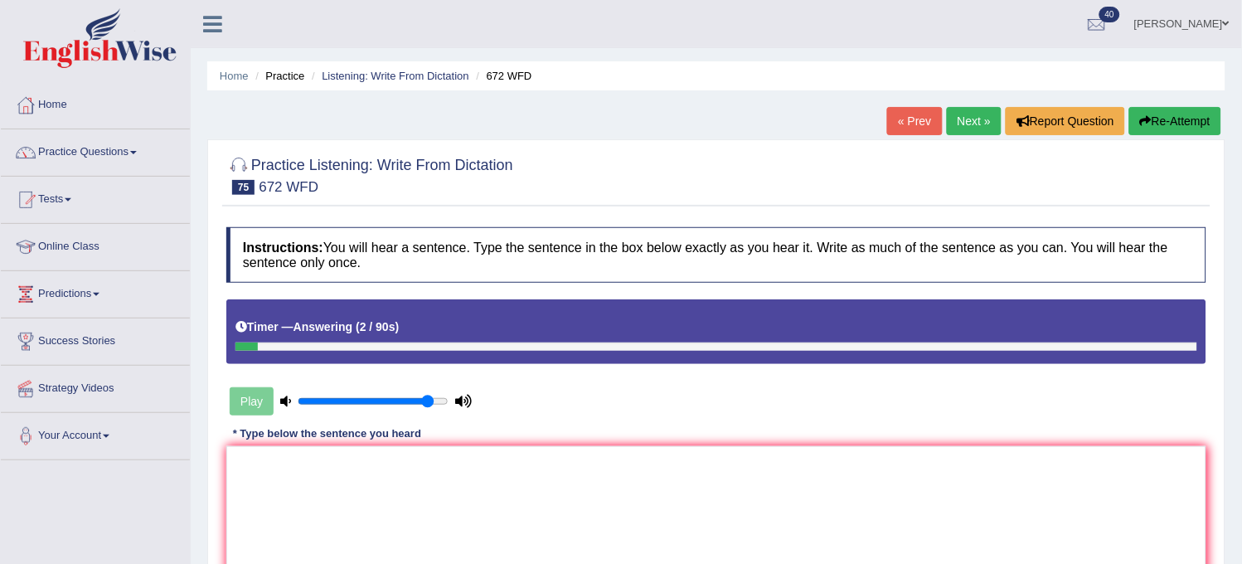
click at [1189, 131] on button "Re-Attempt" at bounding box center [1175, 121] width 92 height 28
click at [858, 501] on textarea at bounding box center [716, 526] width 980 height 161
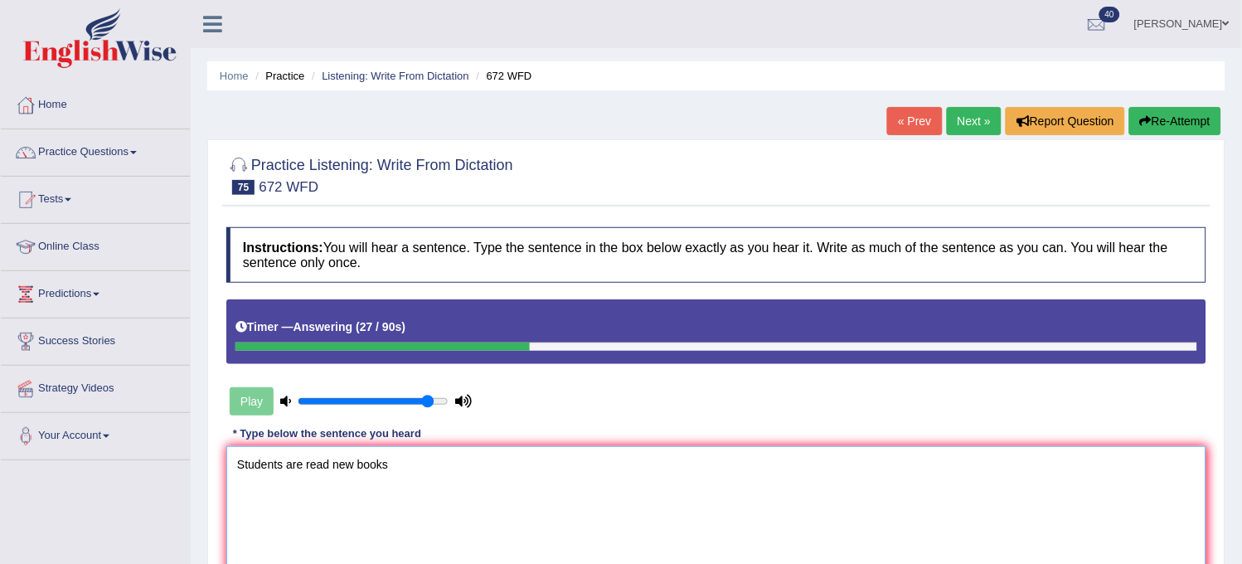
click at [303, 458] on textarea "Students are read new books" at bounding box center [716, 526] width 980 height 161
click at [489, 457] on textarea "Students are encourage read new books" at bounding box center [716, 526] width 980 height 161
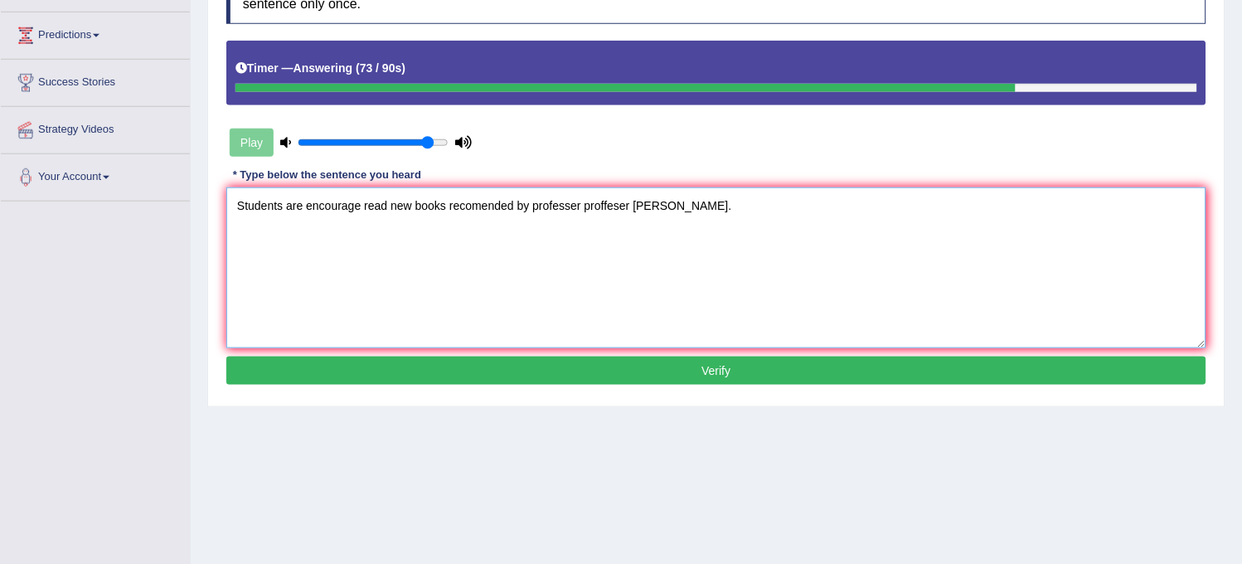
scroll to position [307, 0]
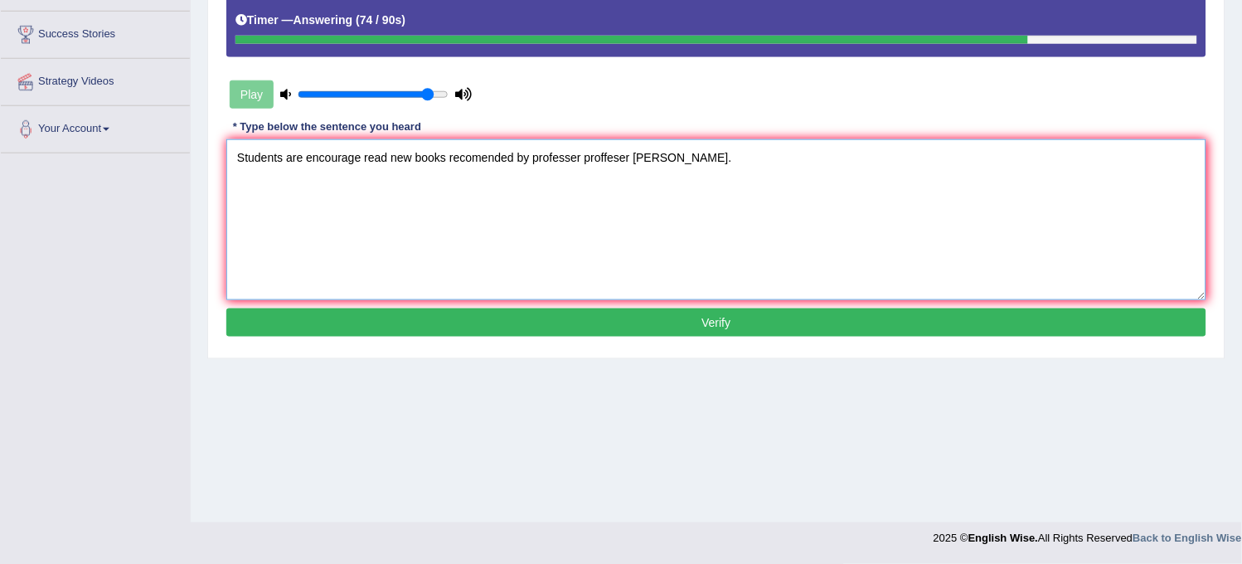
type textarea "Students are encourage read new books recomended by professer proffeser jons."
click at [780, 322] on button "Verify" at bounding box center [716, 322] width 980 height 28
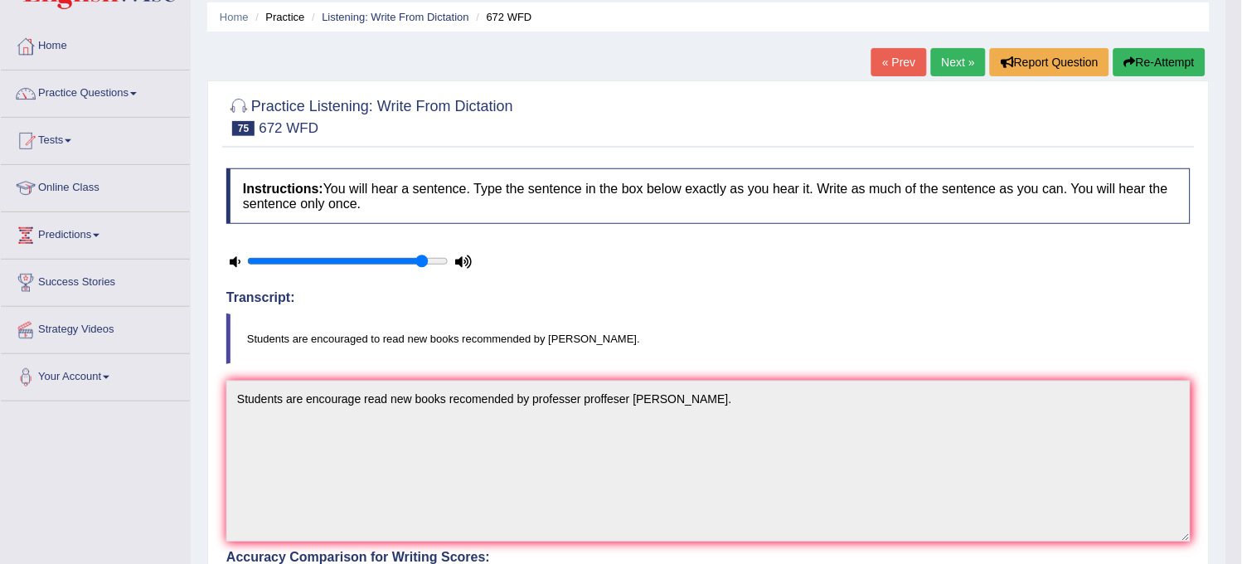
scroll to position [0, 0]
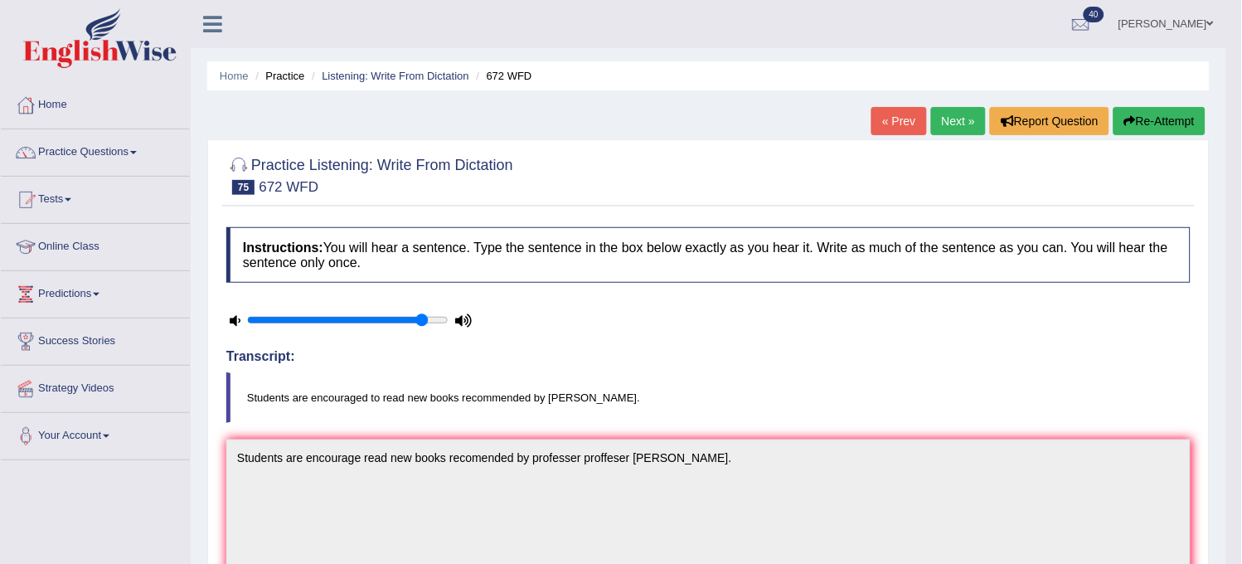
click at [942, 114] on link "Next »" at bounding box center [958, 121] width 55 height 28
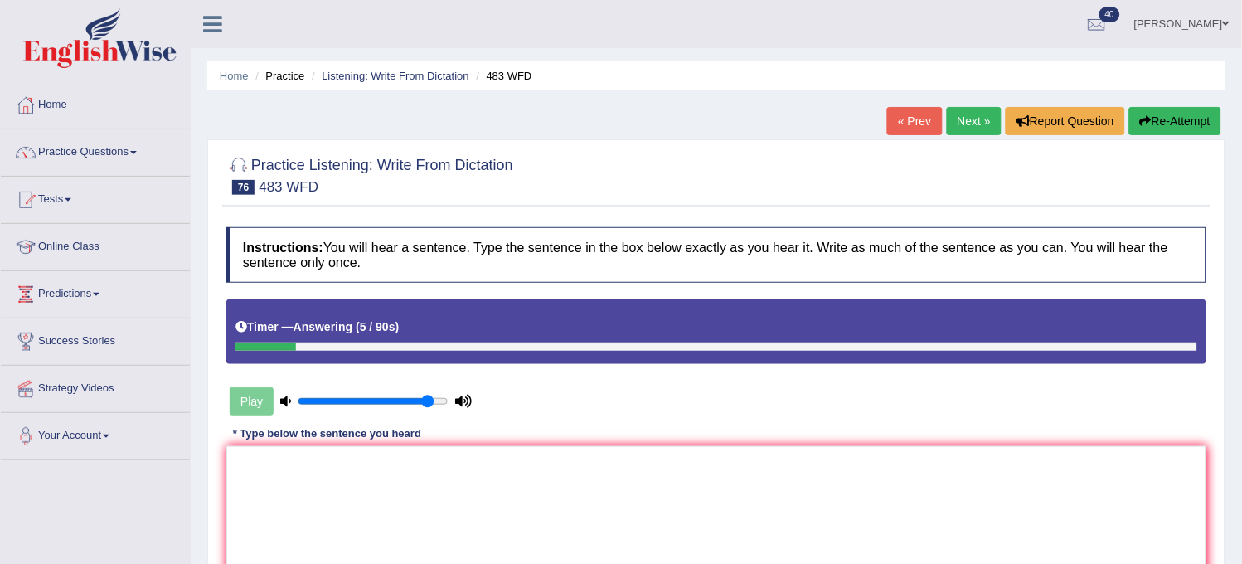
drag, startPoint x: 1158, startPoint y: 145, endPoint x: 1170, endPoint y: 125, distance: 23.0
click at [1170, 125] on div "Home Practice Listening: Write From Dictation 483 WFD « Prev Next » Report Ques…" at bounding box center [716, 414] width 1051 height 829
click at [1170, 125] on button "Re-Attempt" at bounding box center [1175, 121] width 92 height 28
click at [794, 516] on textarea at bounding box center [716, 526] width 980 height 161
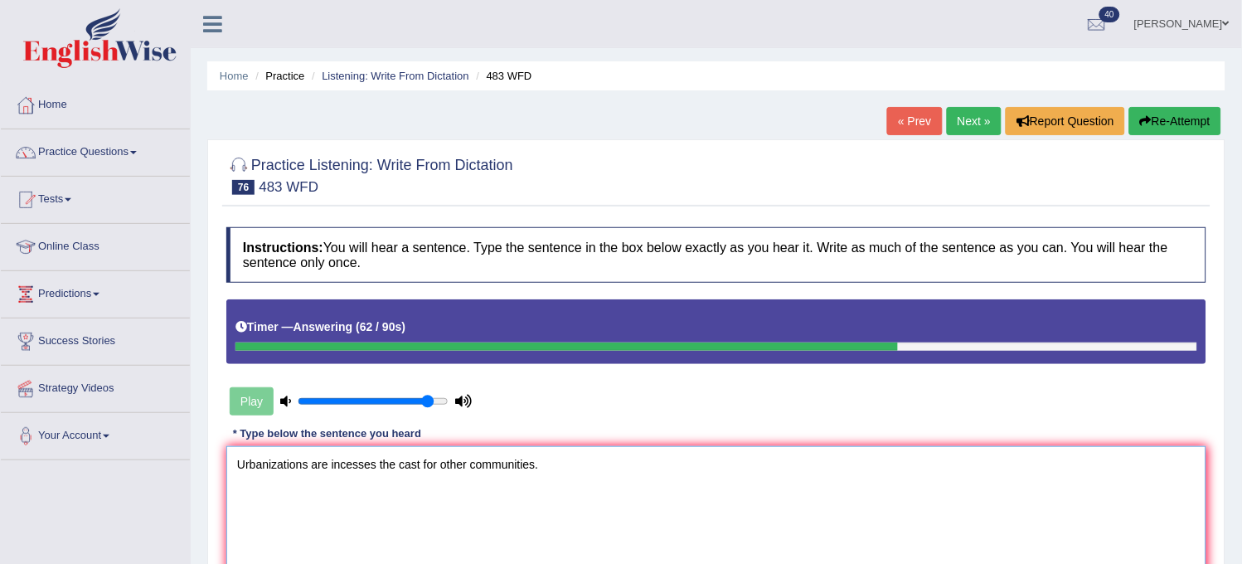
click at [420, 459] on textarea "Urbanizations are incesses the cast for other communities." at bounding box center [716, 526] width 980 height 161
click at [307, 463] on textarea "Urbanizations are incesses the cast casts for other communities." at bounding box center [716, 526] width 980 height 161
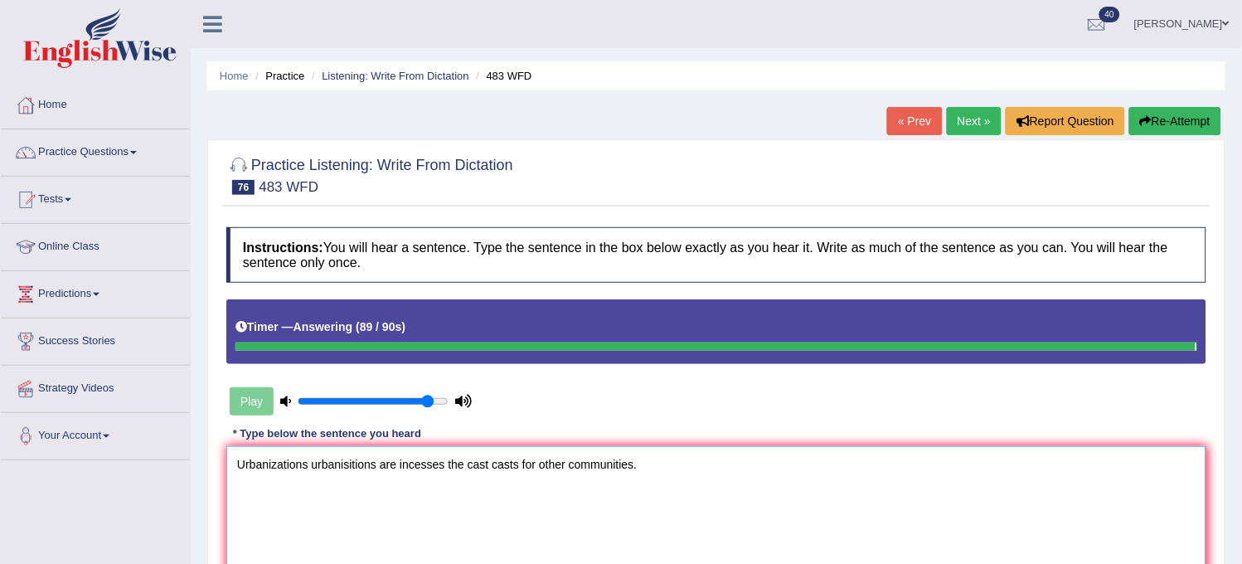
type textarea "Urbanizations urbanisitions are incesses the cast casts for other communities."
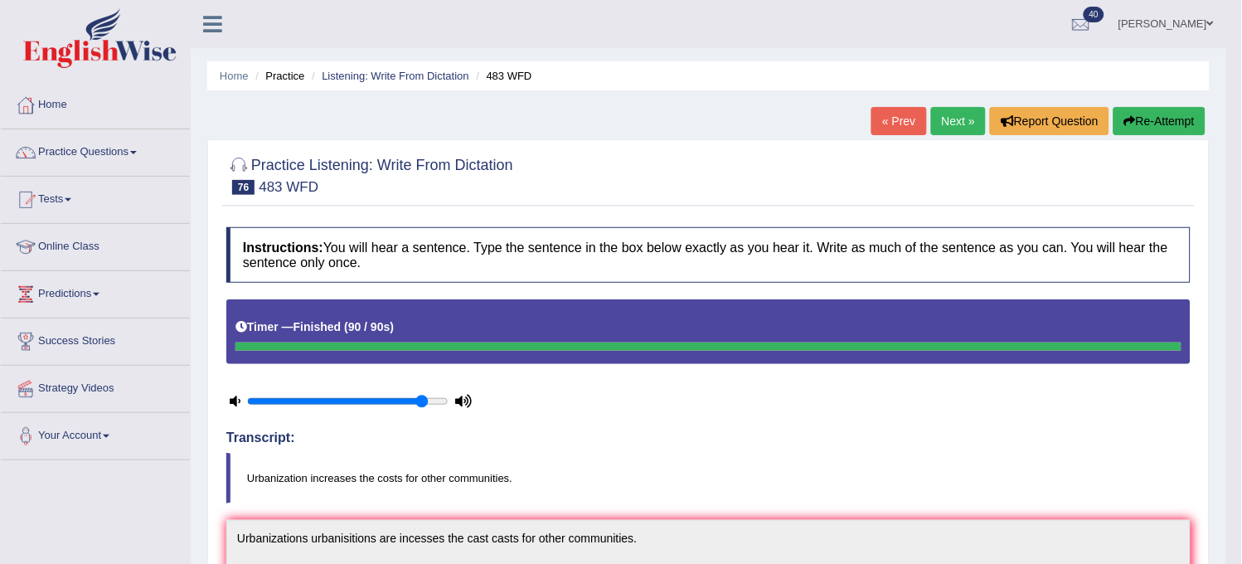
click at [965, 124] on link "Next »" at bounding box center [958, 121] width 55 height 28
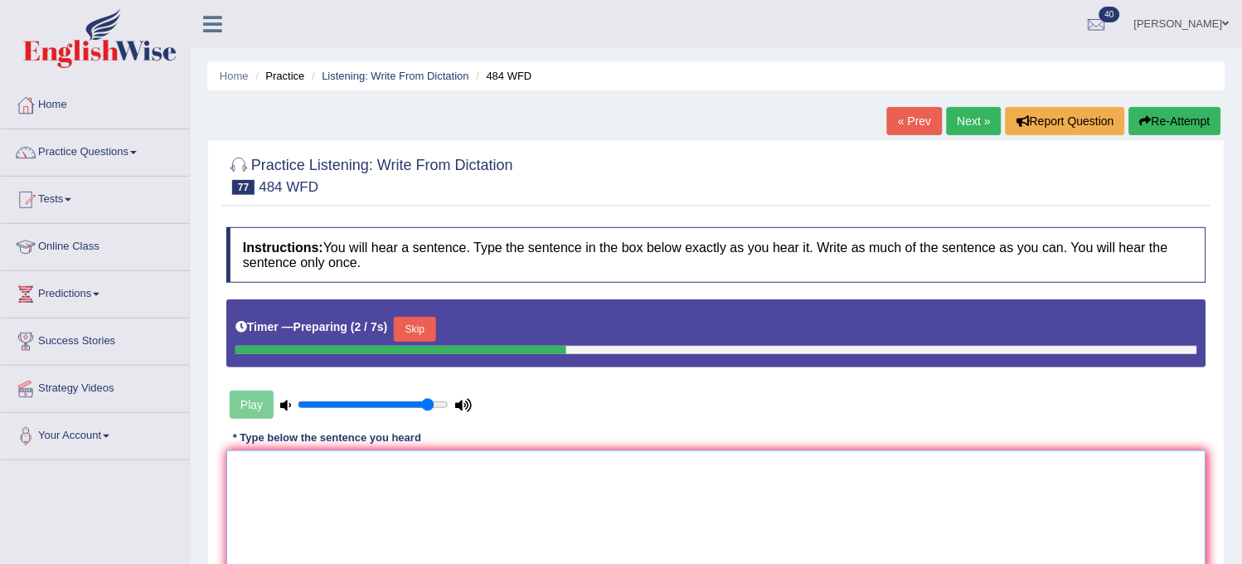
click at [719, 511] on textarea at bounding box center [716, 530] width 980 height 161
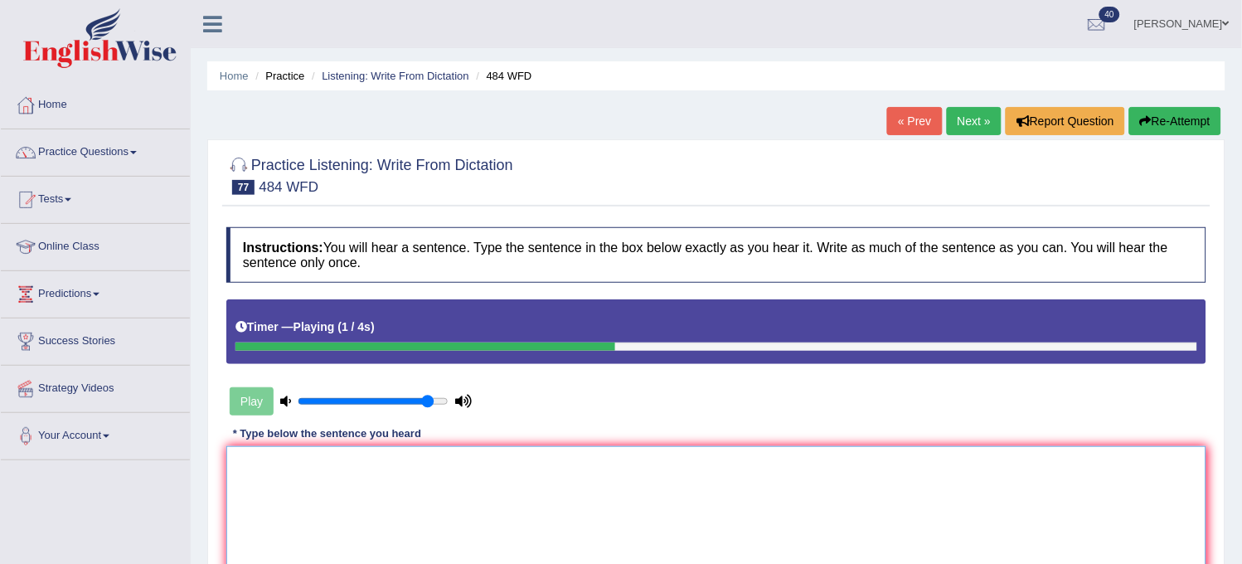
click at [719, 511] on textarea at bounding box center [716, 526] width 980 height 161
click at [1163, 129] on button "Re-Attempt" at bounding box center [1175, 121] width 92 height 28
click at [1170, 120] on button "Re-Attempt" at bounding box center [1175, 121] width 92 height 28
click at [809, 493] on textarea at bounding box center [716, 526] width 980 height 161
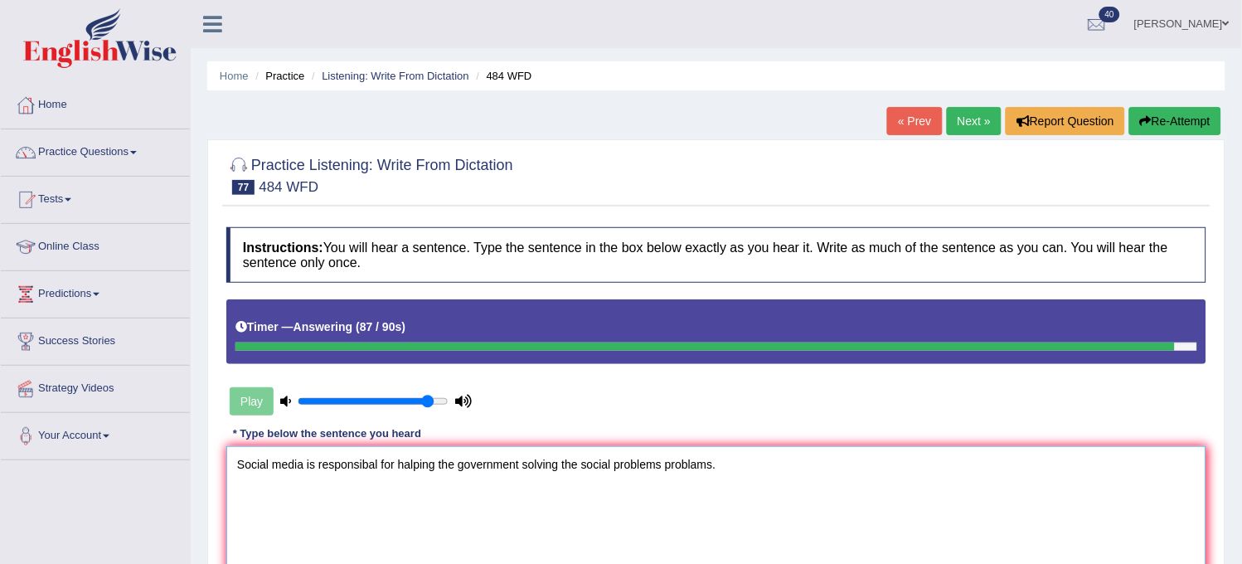
click at [435, 463] on textarea "Social media is responsibal for halping the government solving the social probl…" at bounding box center [716, 526] width 980 height 161
type textarea "Social media is responsibal for halping the government solving the social probl…"
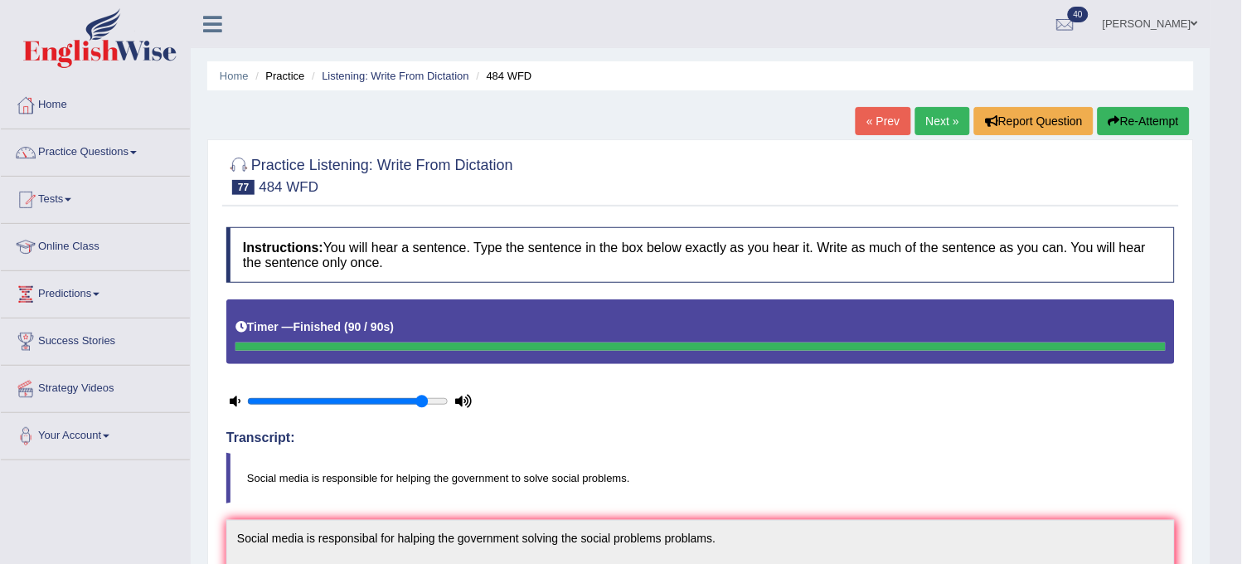
click at [954, 114] on link "Next »" at bounding box center [942, 121] width 55 height 28
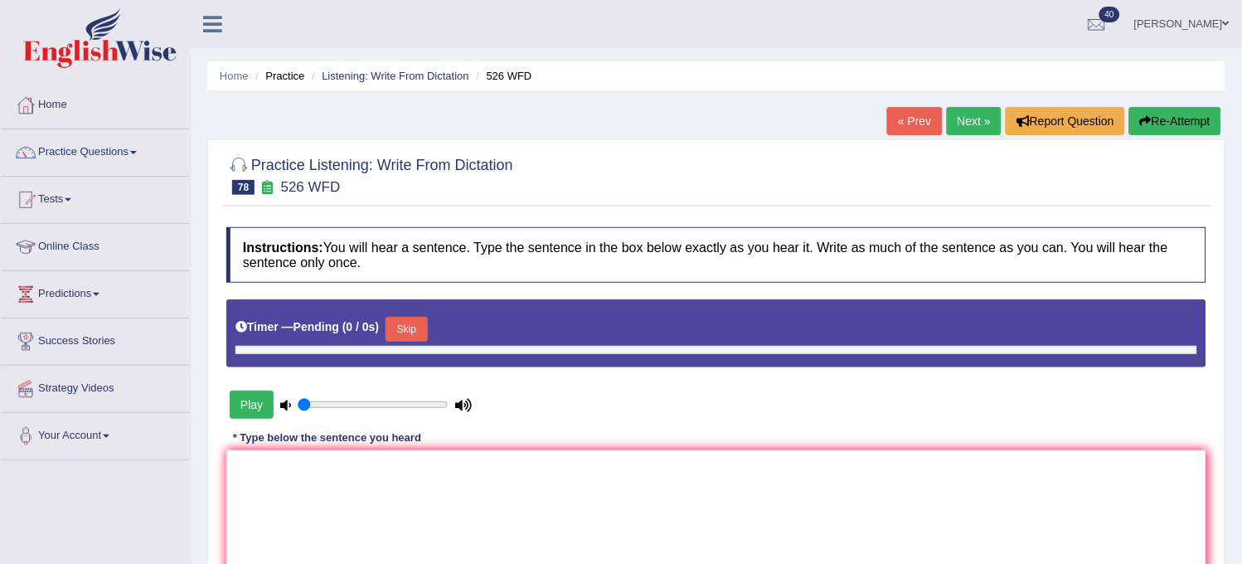
type input "0.9"
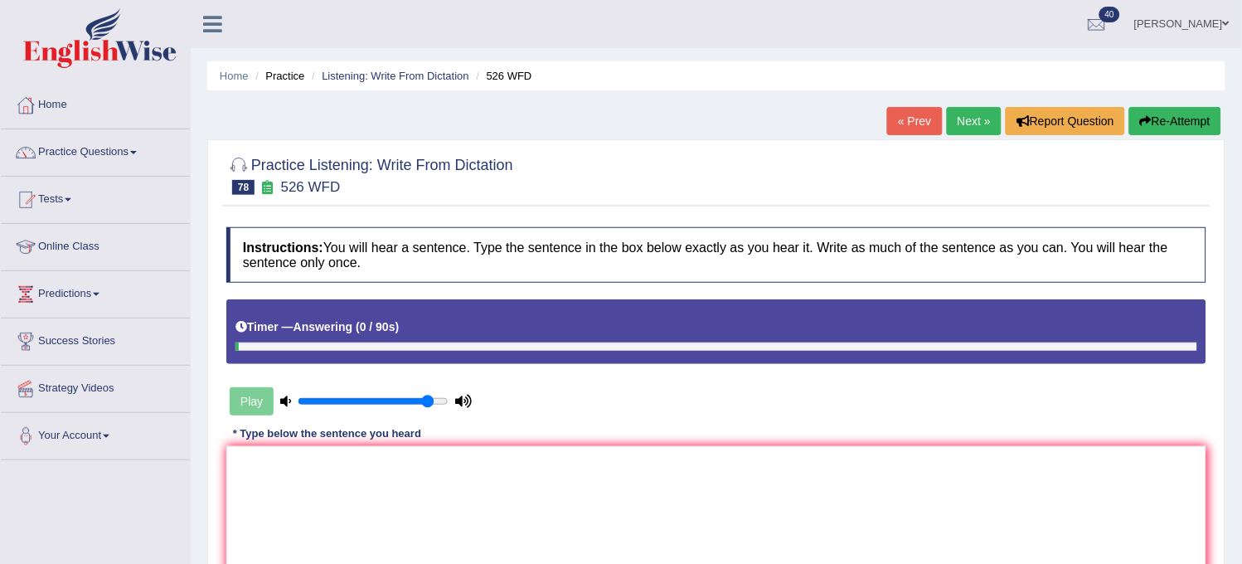
click at [952, 114] on link "Next »" at bounding box center [974, 121] width 55 height 28
click at [1148, 126] on icon "button" at bounding box center [1146, 121] width 12 height 12
click at [747, 478] on textarea at bounding box center [716, 526] width 980 height 161
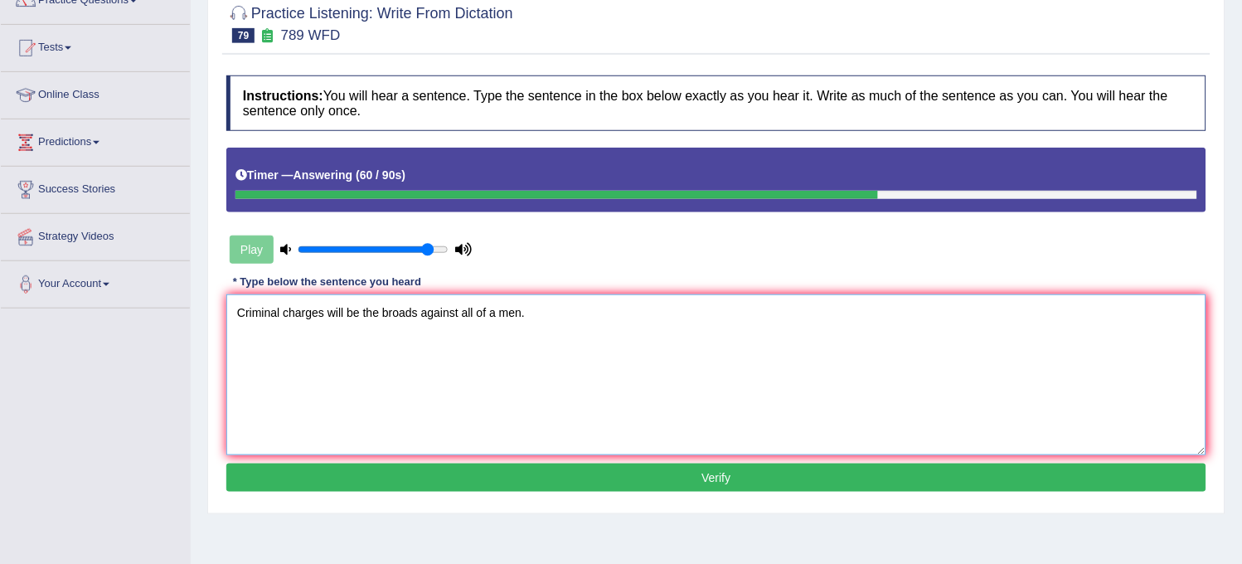
scroll to position [184, 0]
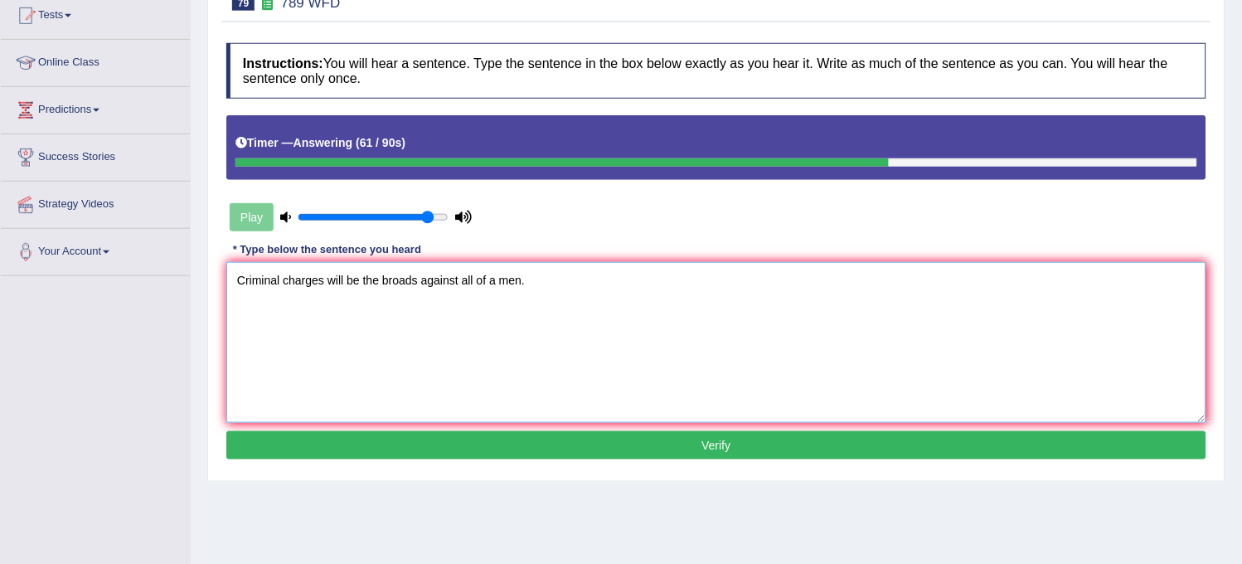
type textarea "Criminal charges will be the broads against all of a men."
click at [699, 449] on button "Verify" at bounding box center [716, 445] width 980 height 28
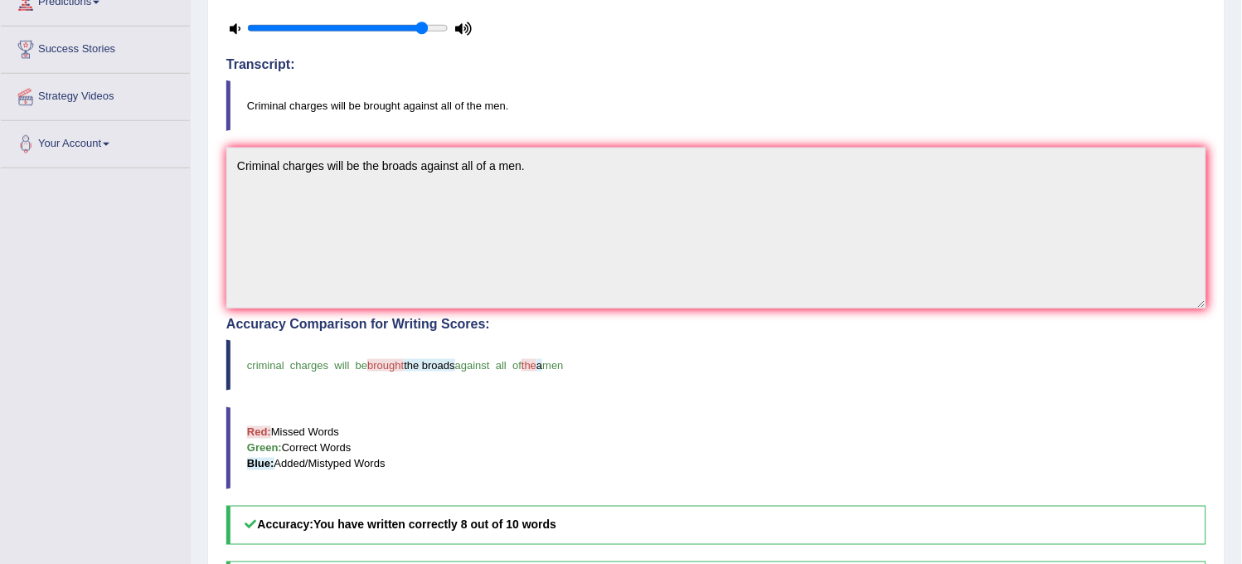
scroll to position [0, 0]
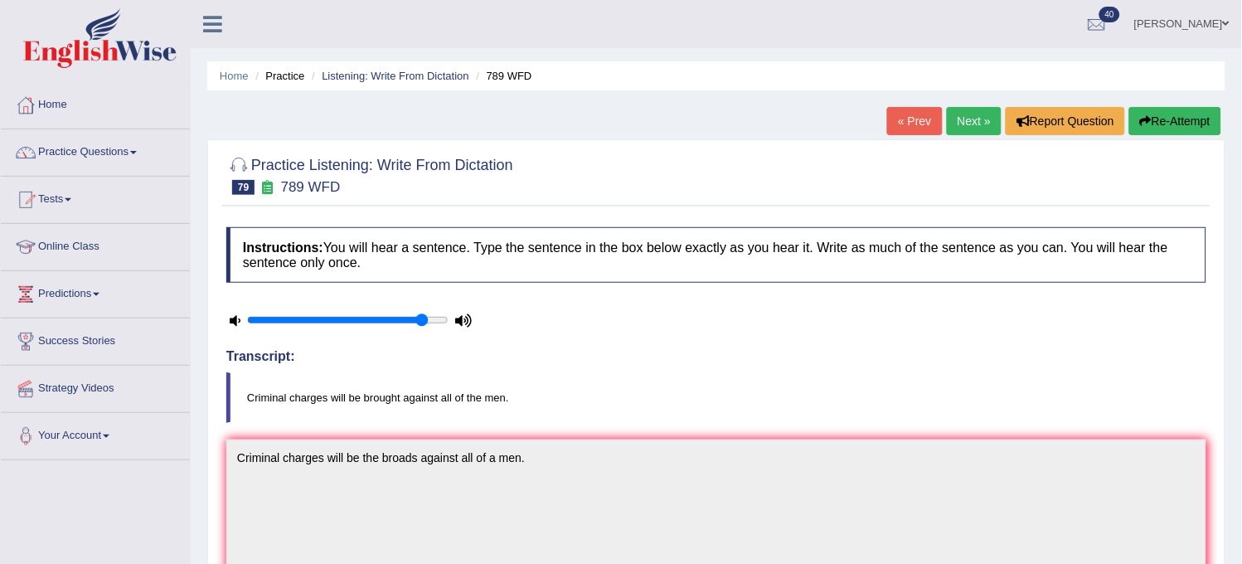
click at [963, 130] on link "Next »" at bounding box center [974, 121] width 55 height 28
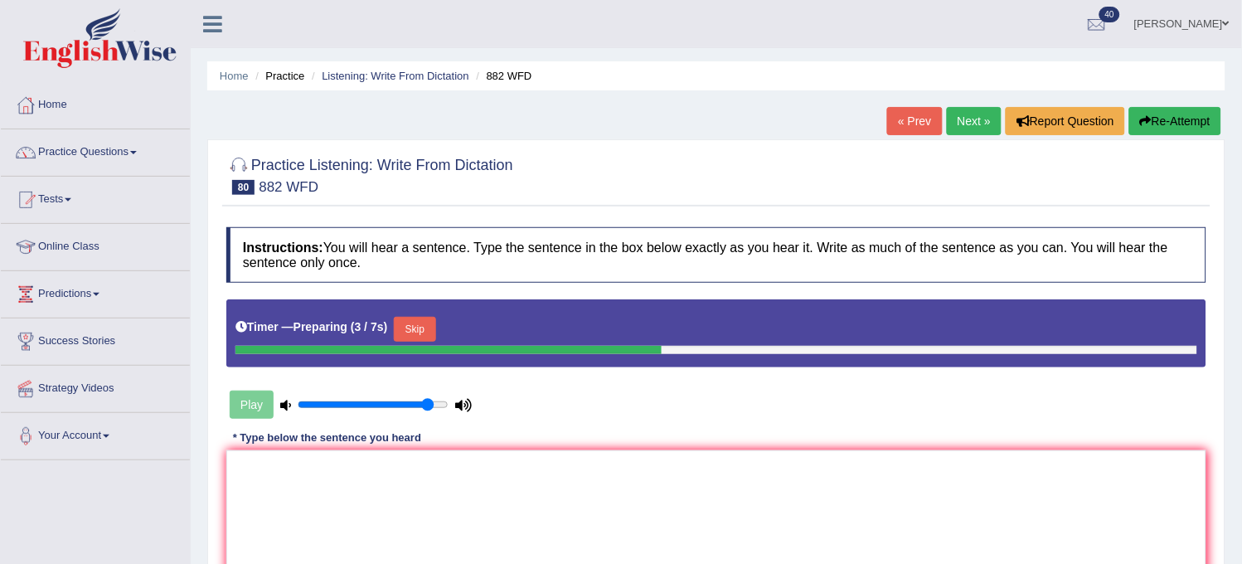
click at [427, 326] on button "Skip" at bounding box center [414, 329] width 41 height 25
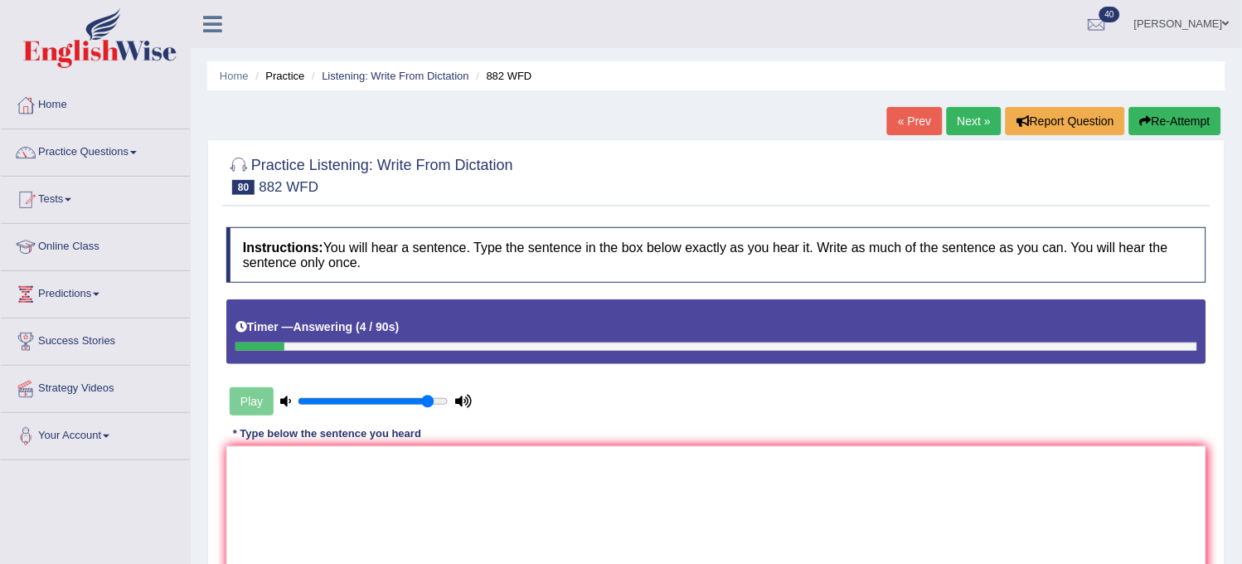
click at [1187, 124] on button "Re-Attempt" at bounding box center [1175, 121] width 92 height 28
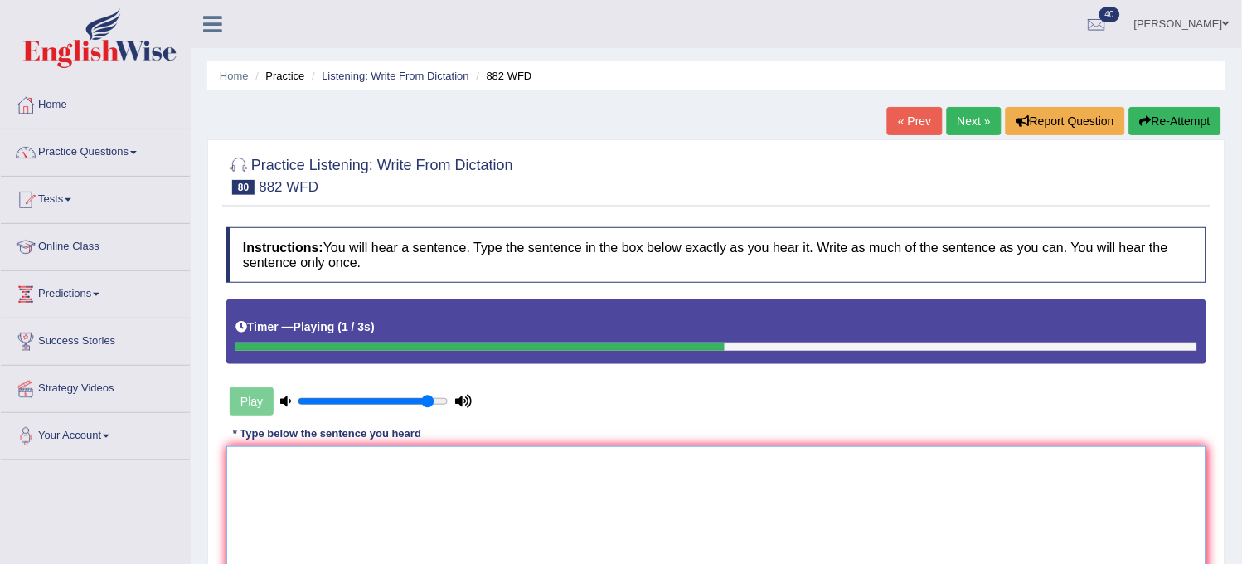
click at [858, 507] on textarea at bounding box center [716, 526] width 980 height 161
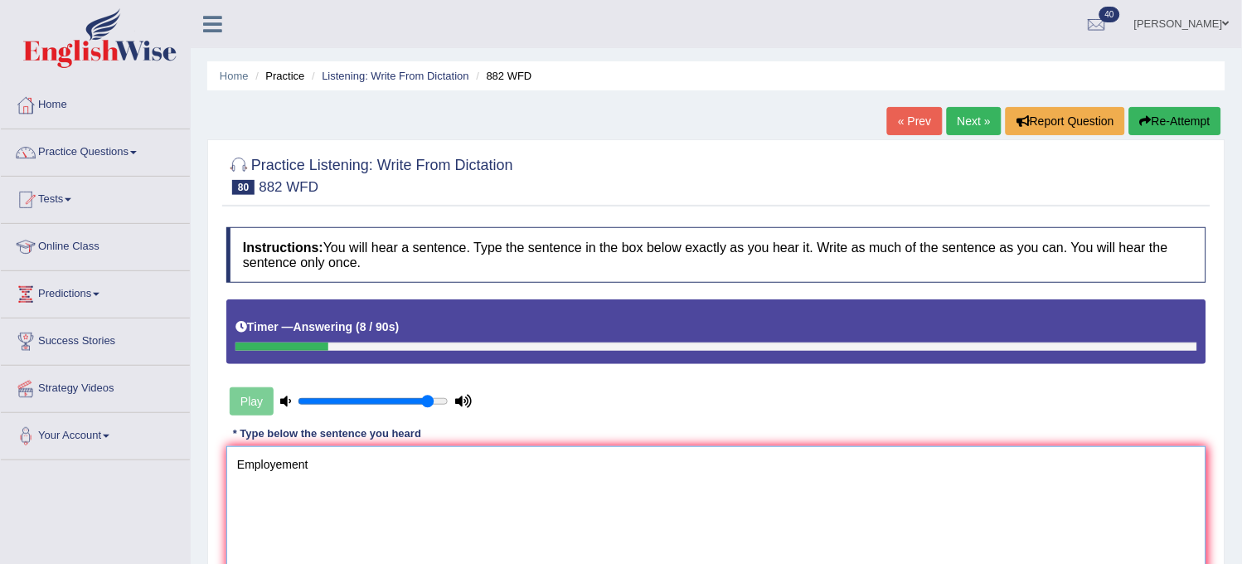
click at [280, 468] on textarea "Employement" at bounding box center [716, 526] width 980 height 161
click at [328, 458] on textarea "Employment" at bounding box center [716, 526] width 980 height 161
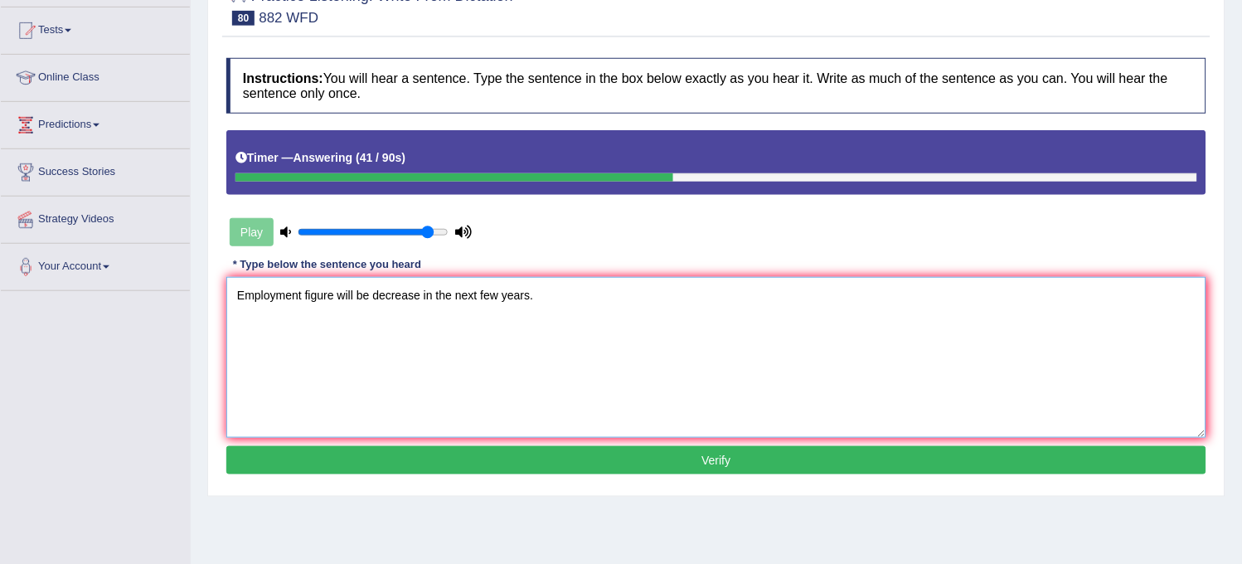
scroll to position [184, 0]
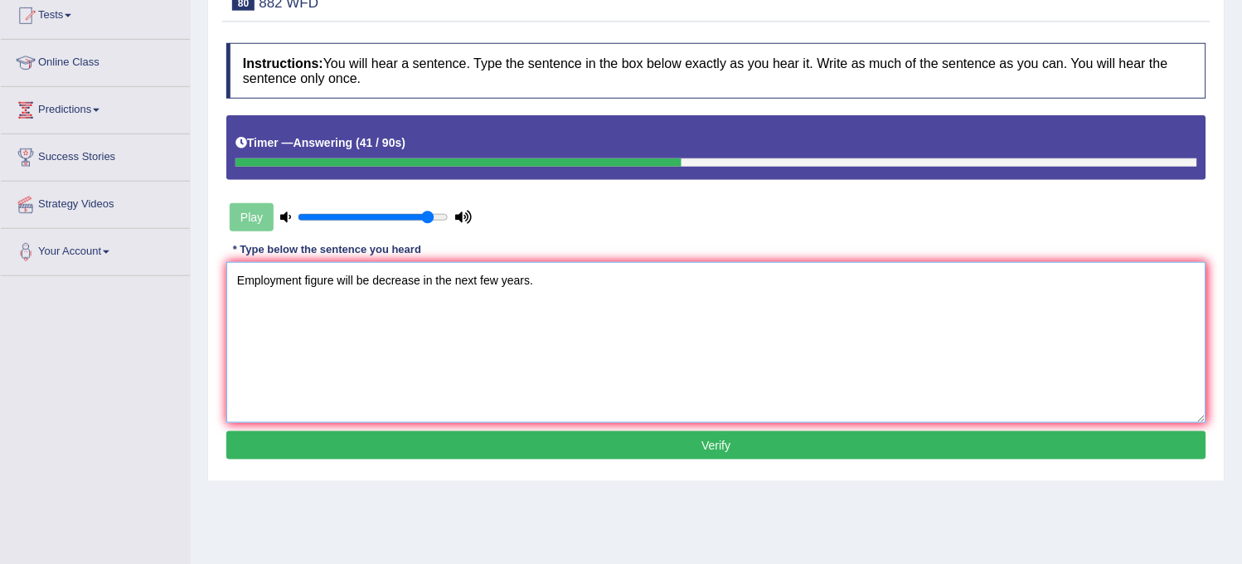
type textarea "Employment figure will be decrease in the next few years."
click at [405, 452] on button "Verify" at bounding box center [716, 445] width 980 height 28
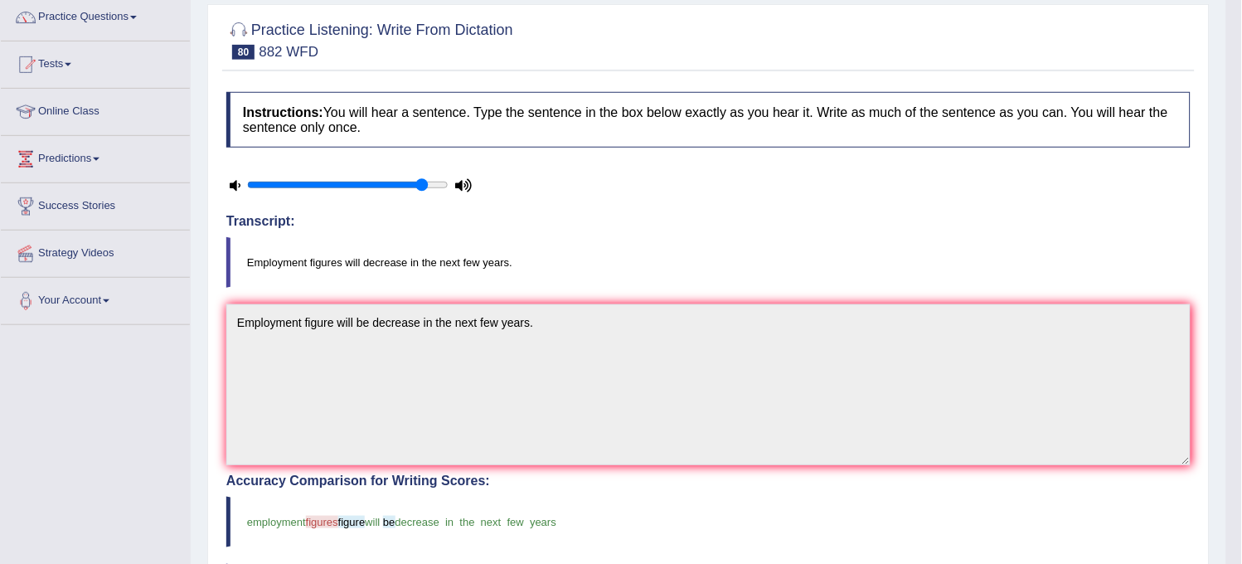
scroll to position [0, 0]
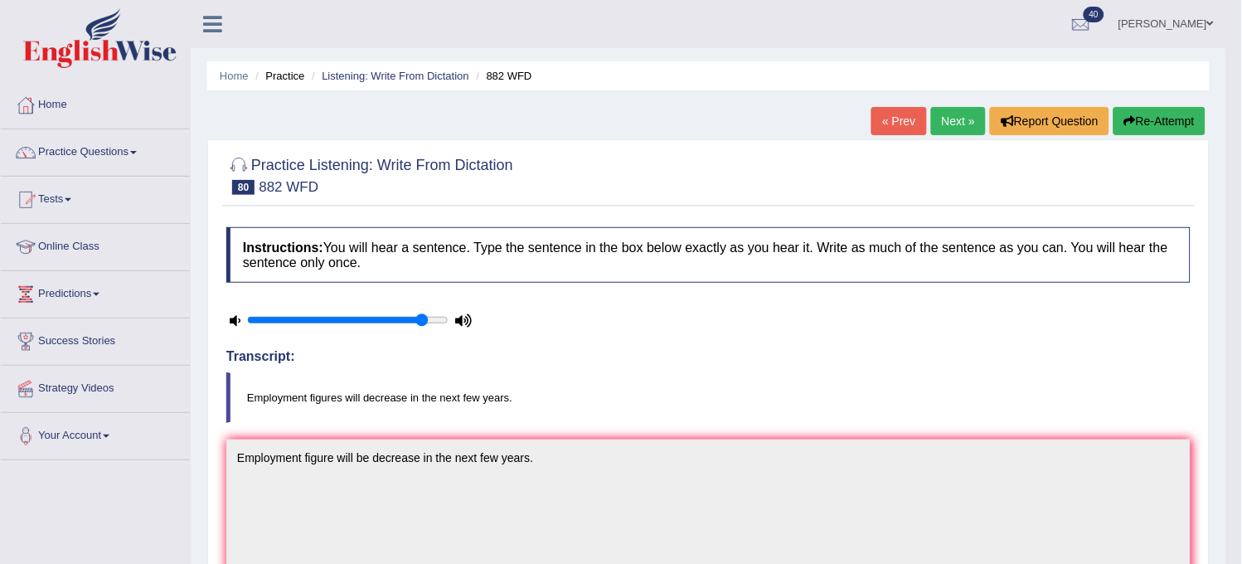
click at [908, 114] on link "« Prev" at bounding box center [899, 121] width 55 height 28
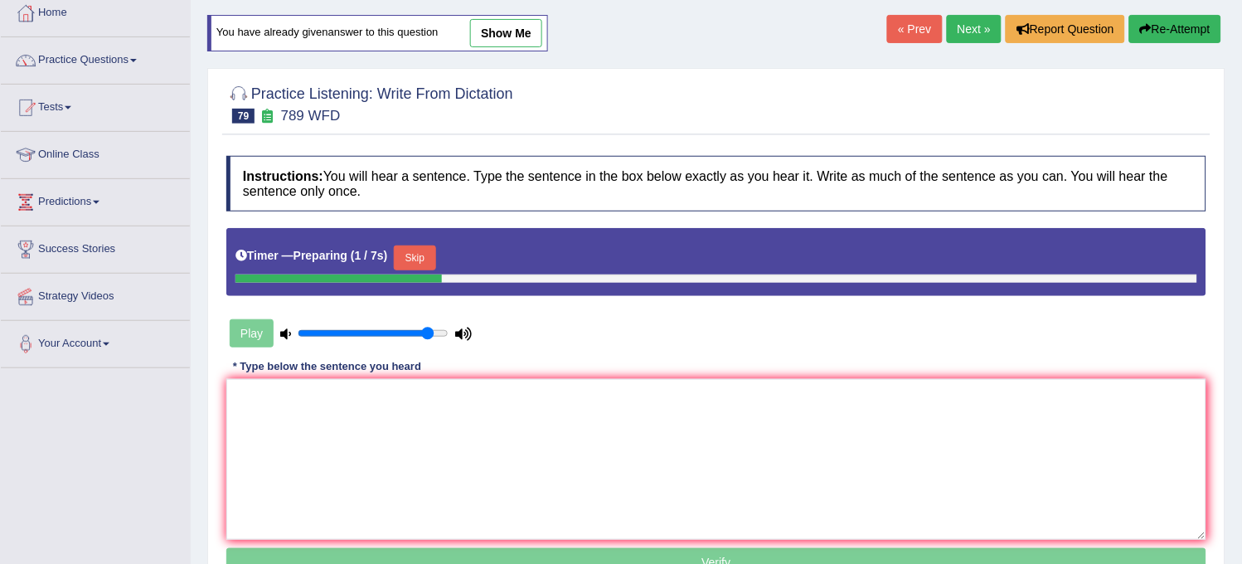
click at [495, 36] on link "show me" at bounding box center [506, 33] width 72 height 28
type textarea "Criminal charges will be the broads against all of a men."
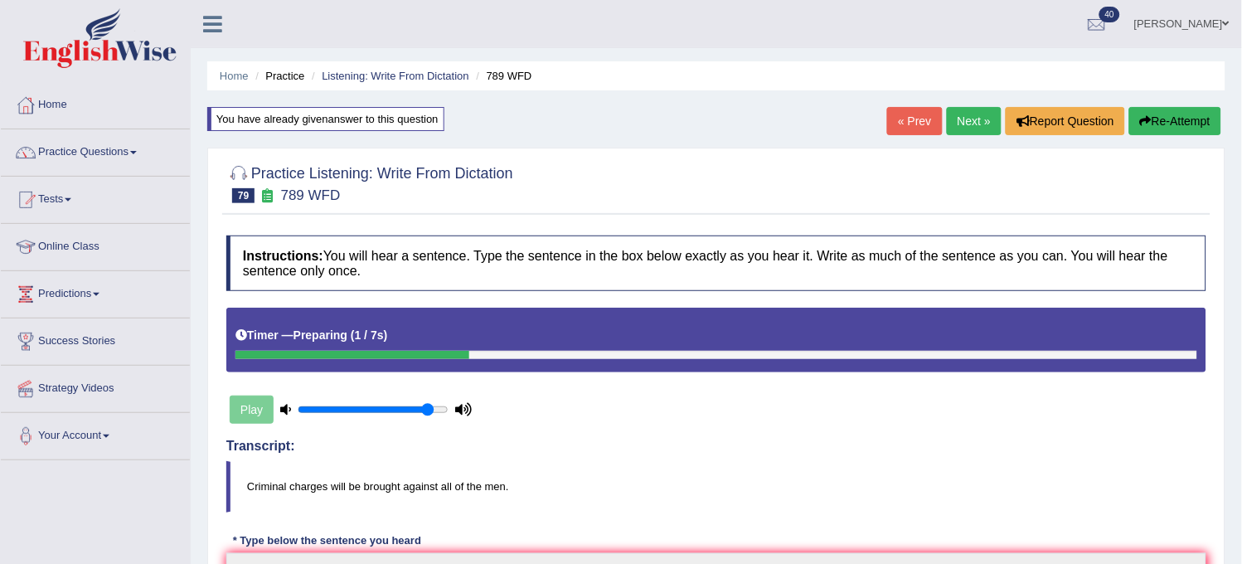
click at [979, 126] on link "Next »" at bounding box center [974, 121] width 55 height 28
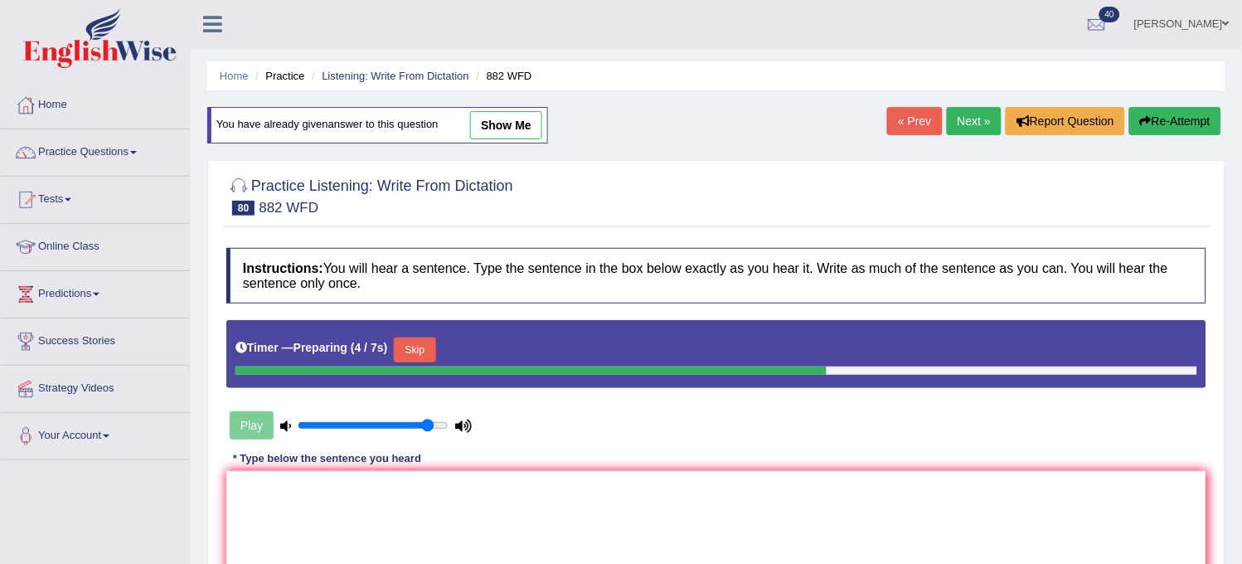
click at [958, 119] on link "Next »" at bounding box center [974, 121] width 55 height 28
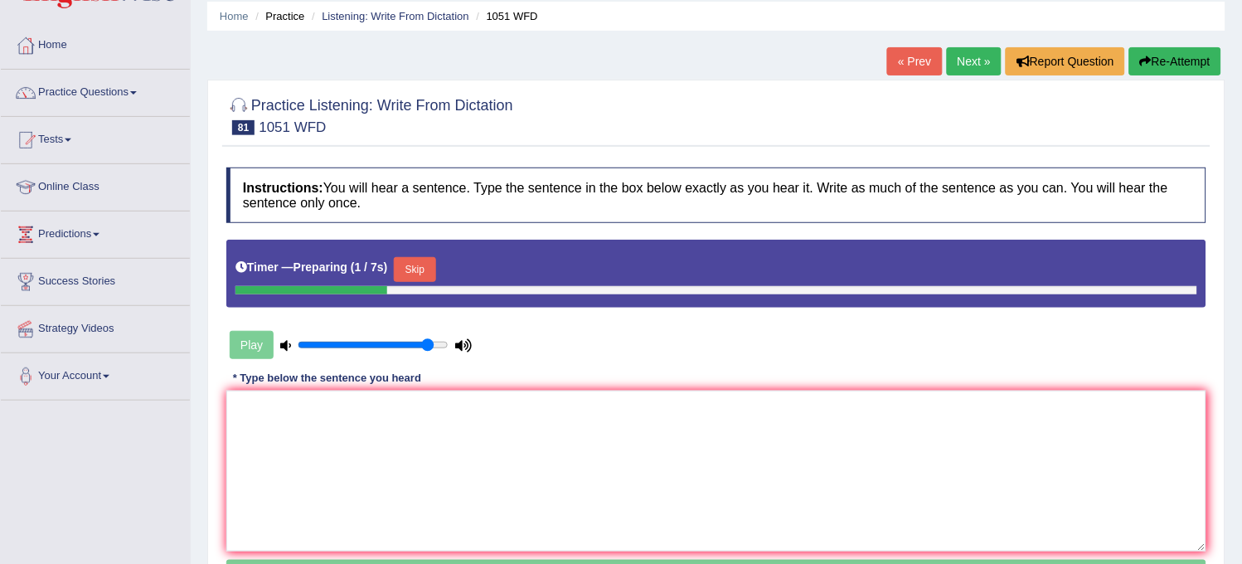
scroll to position [92, 0]
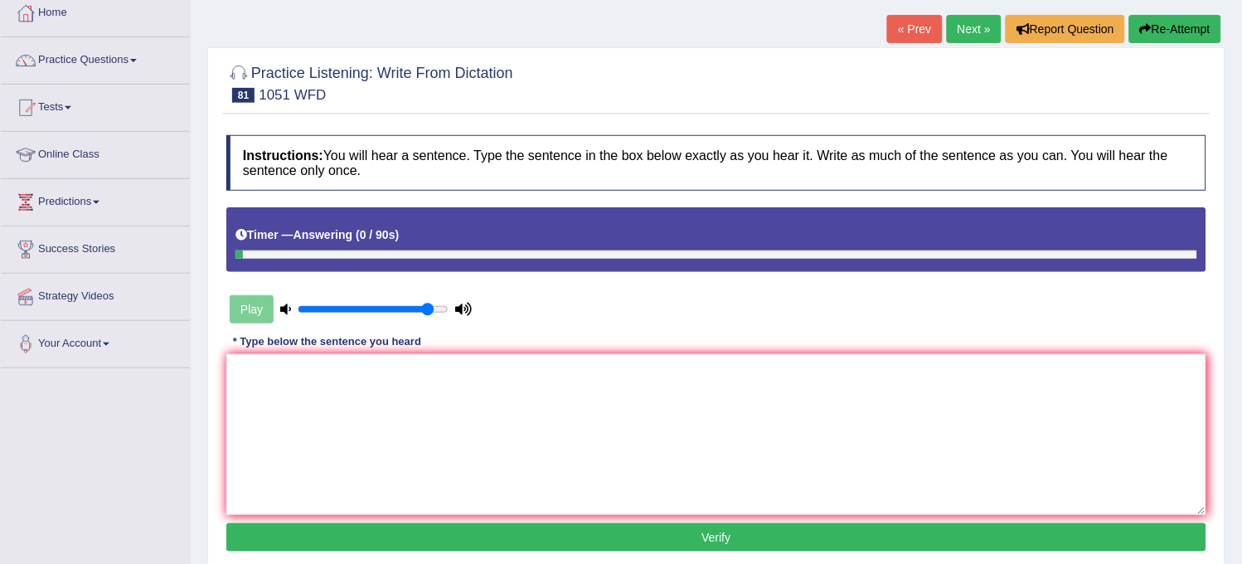
click at [1173, 17] on button "Re-Attempt" at bounding box center [1175, 29] width 92 height 28
click at [794, 404] on textarea at bounding box center [716, 434] width 980 height 161
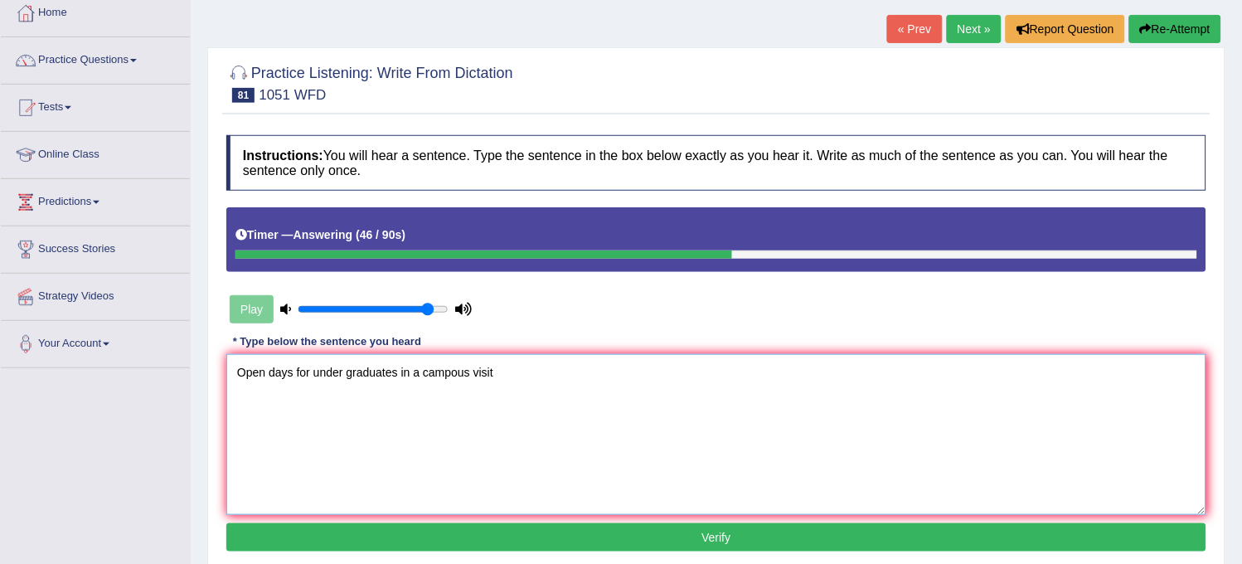
click at [794, 404] on textarea "Open days for under graduates in a campous visit" at bounding box center [716, 434] width 980 height 161
type textarea "Open days for under graduates in a campous visits."
click at [610, 544] on button "Verify" at bounding box center [716, 537] width 980 height 28
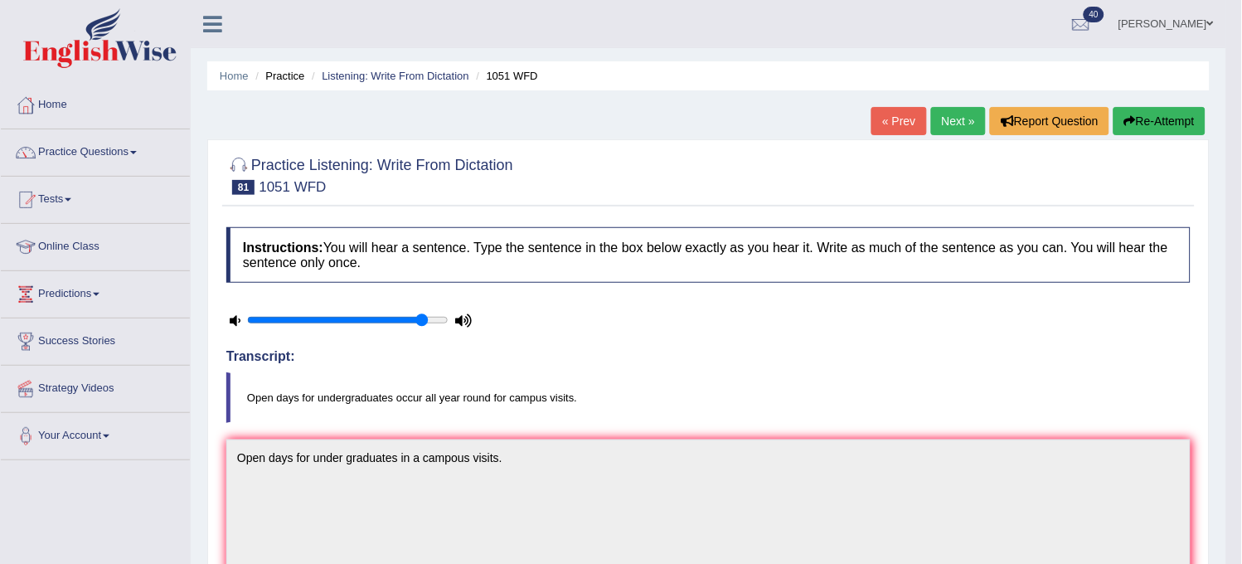
click at [943, 131] on link "Next »" at bounding box center [958, 121] width 55 height 28
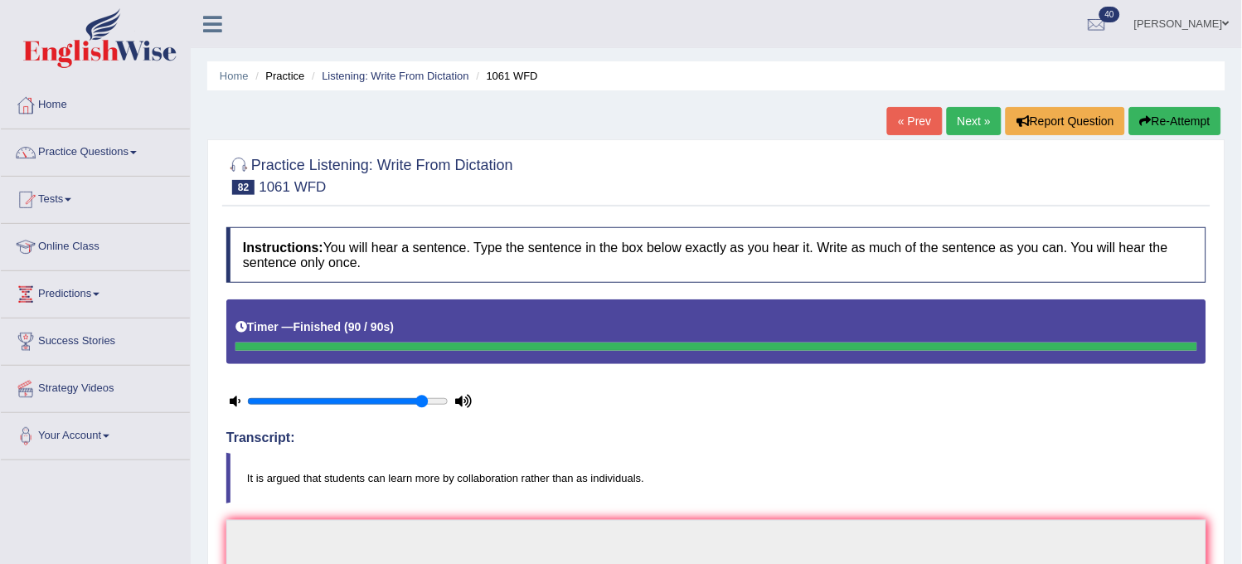
click at [998, 176] on div at bounding box center [716, 174] width 980 height 51
click at [1173, 112] on button "Re-Attempt" at bounding box center [1175, 121] width 92 height 28
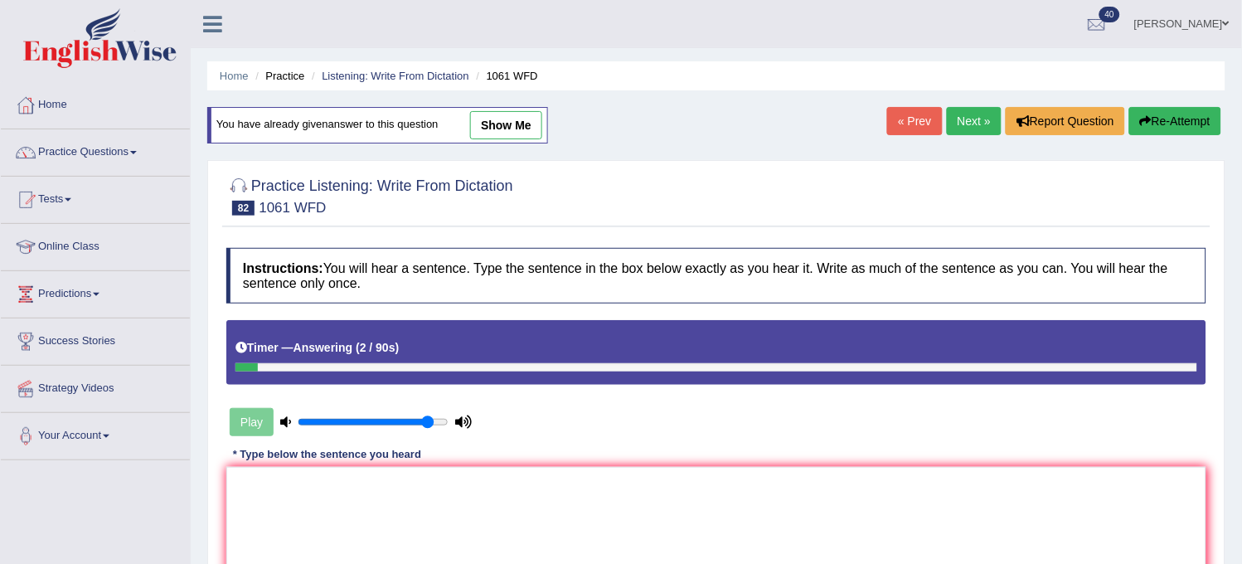
click at [1173, 112] on button "Re-Attempt" at bounding box center [1175, 121] width 92 height 28
click at [834, 542] on textarea at bounding box center [716, 547] width 980 height 161
click at [834, 542] on textarea "It is argued that the st" at bounding box center [716, 547] width 980 height 161
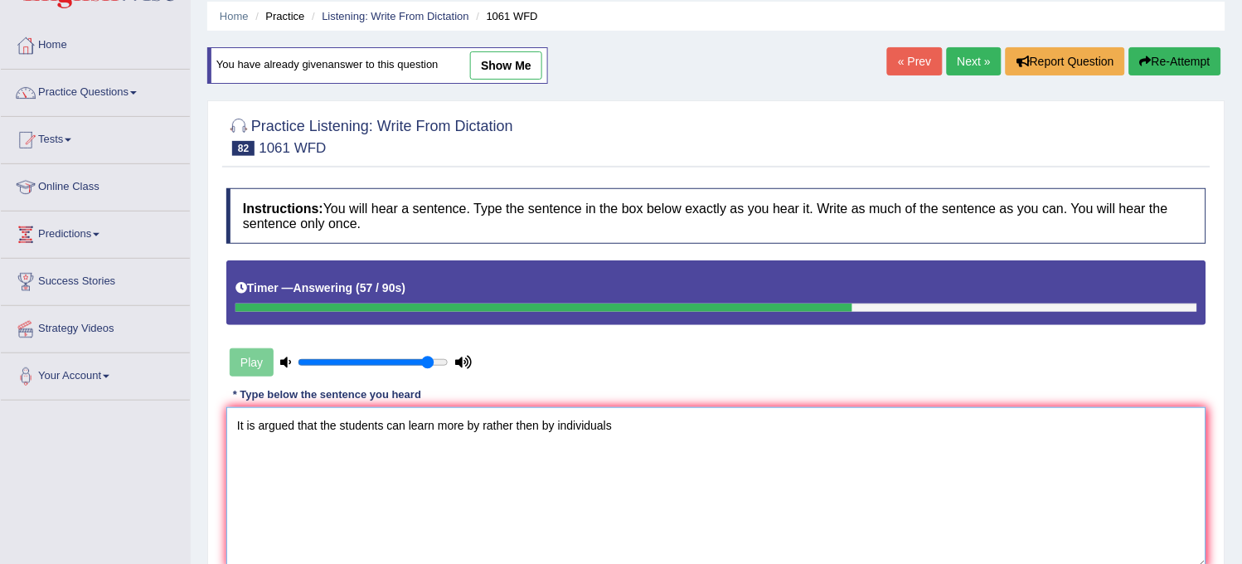
scroll to position [92, 0]
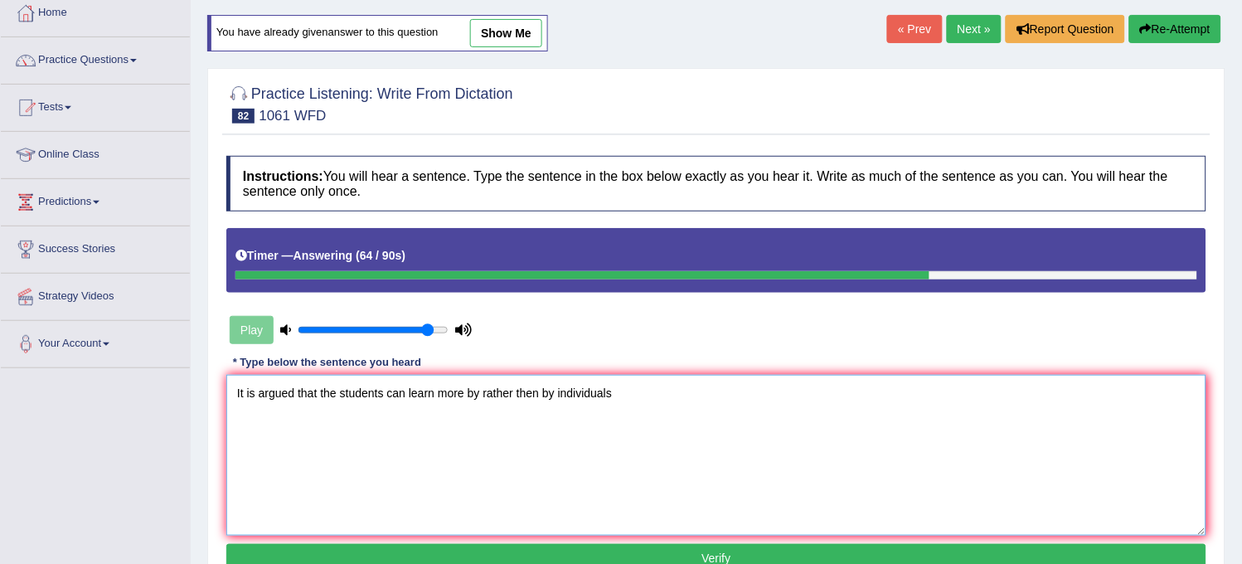
type textarea "It is argued that the students can learn more by rather then by individuals"
click at [674, 550] on button "Verify" at bounding box center [716, 558] width 980 height 28
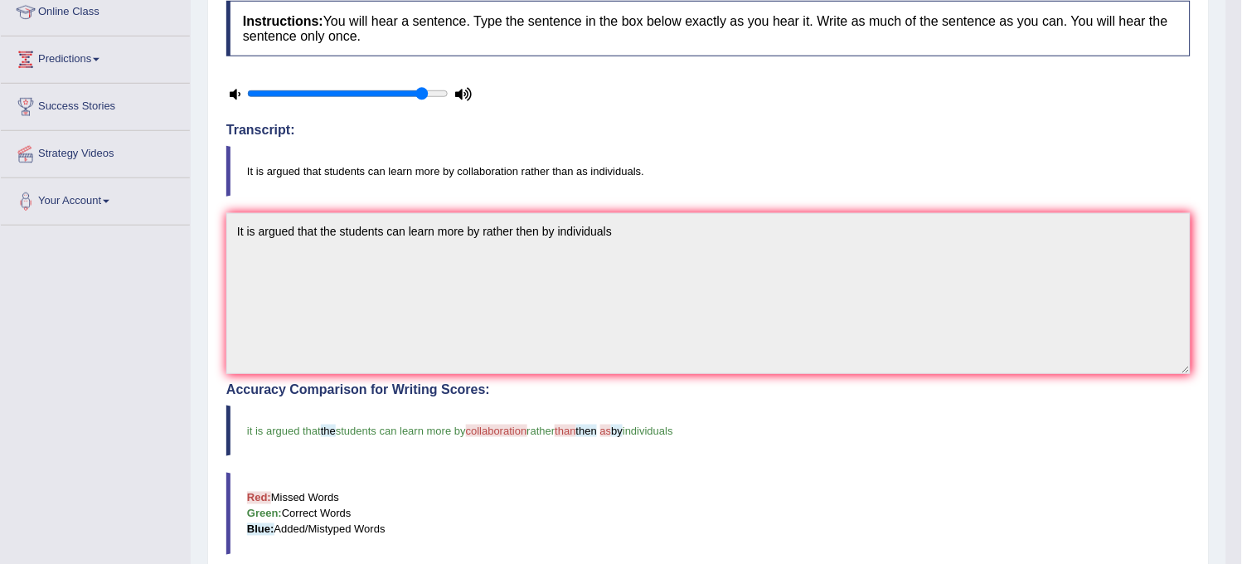
scroll to position [201, 0]
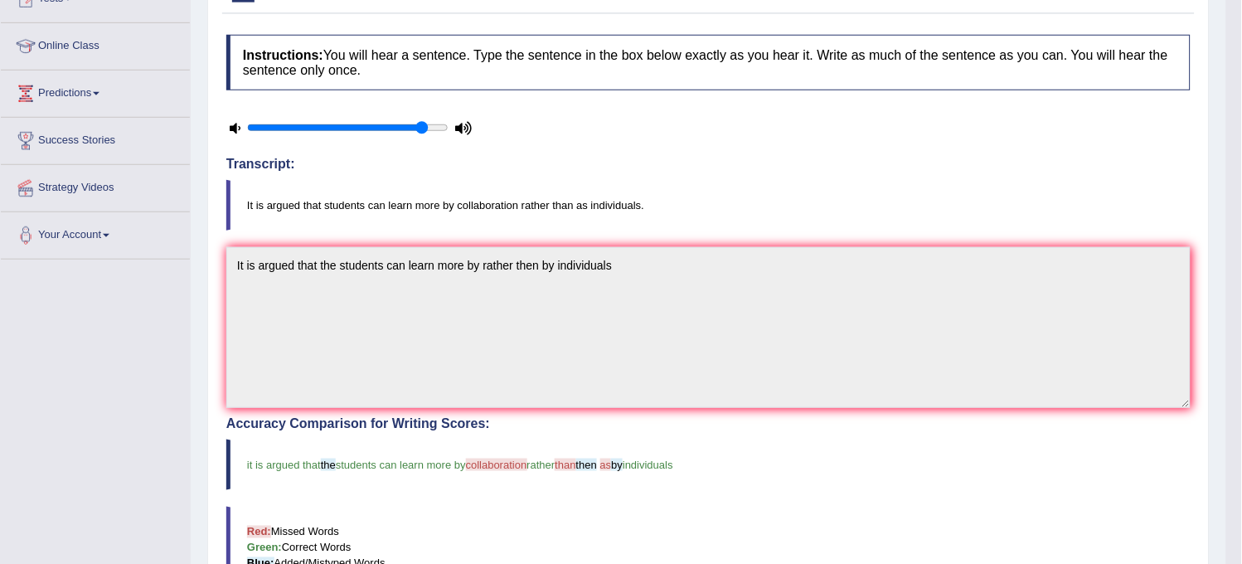
drag, startPoint x: 238, startPoint y: 262, endPoint x: 668, endPoint y: 469, distance: 476.6
click at [668, 469] on div "Instructions: You will hear a sentence. Type the sentence in the box below exac…" at bounding box center [708, 448] width 973 height 842
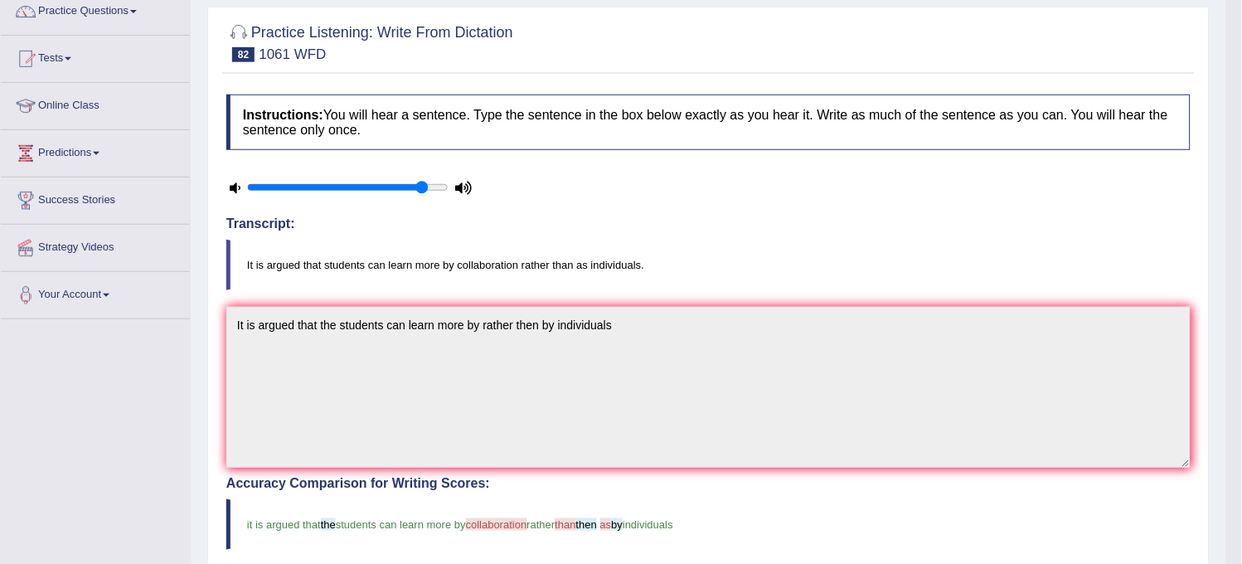
scroll to position [109, 0]
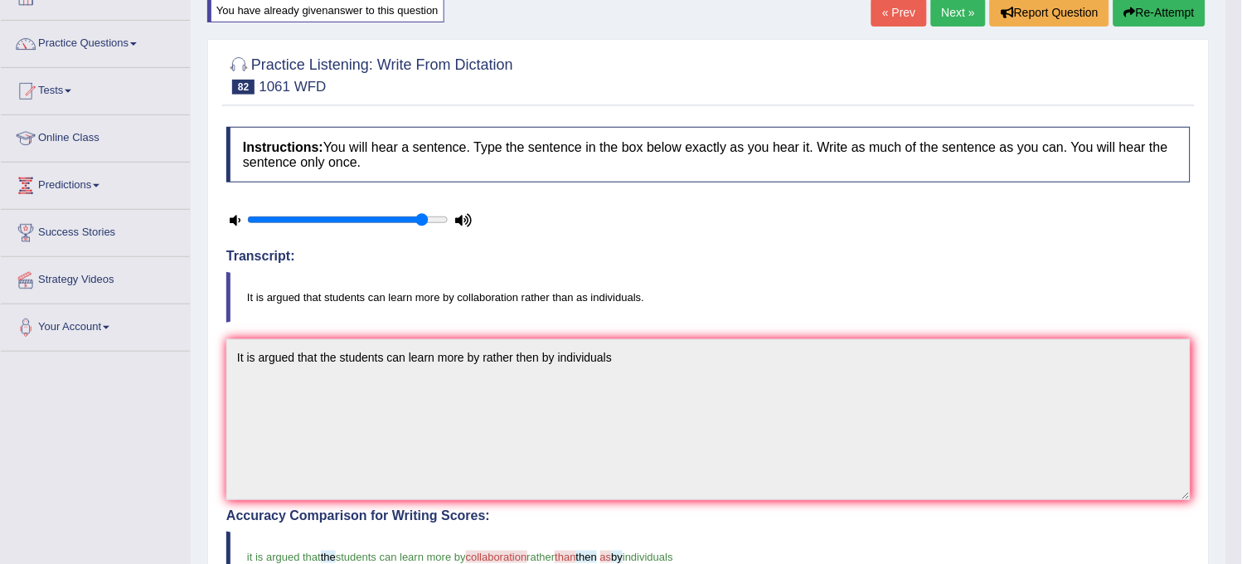
click at [1146, 17] on button "Re-Attempt" at bounding box center [1160, 12] width 92 height 28
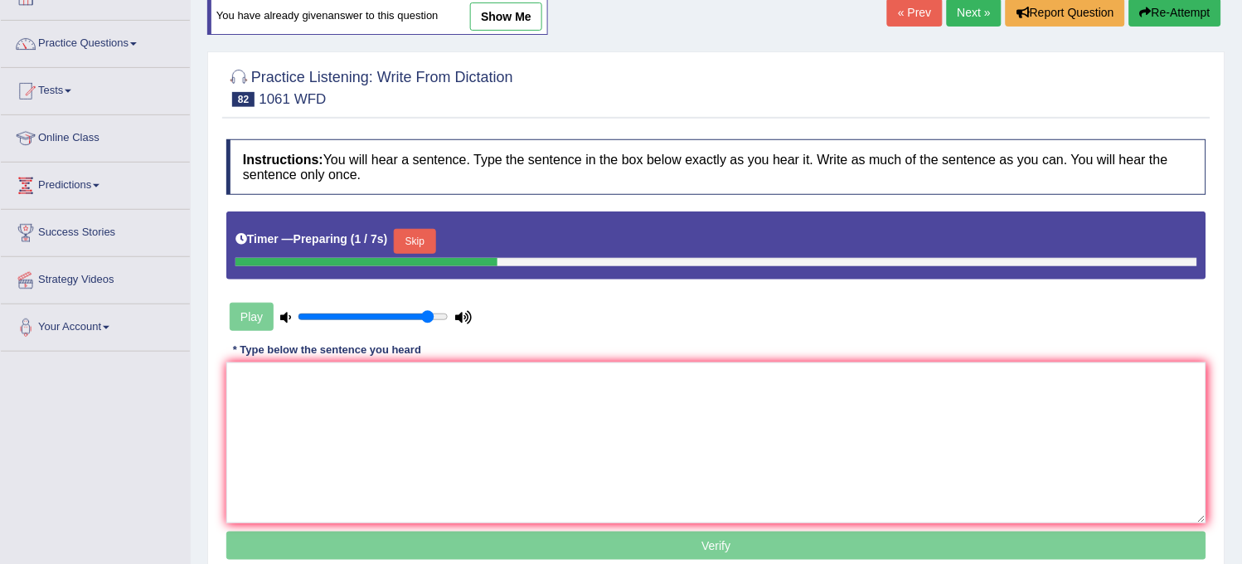
click at [503, 15] on link "show me" at bounding box center [506, 16] width 72 height 28
type textarea "It is argued that the students can learn more by rather then by individuals"
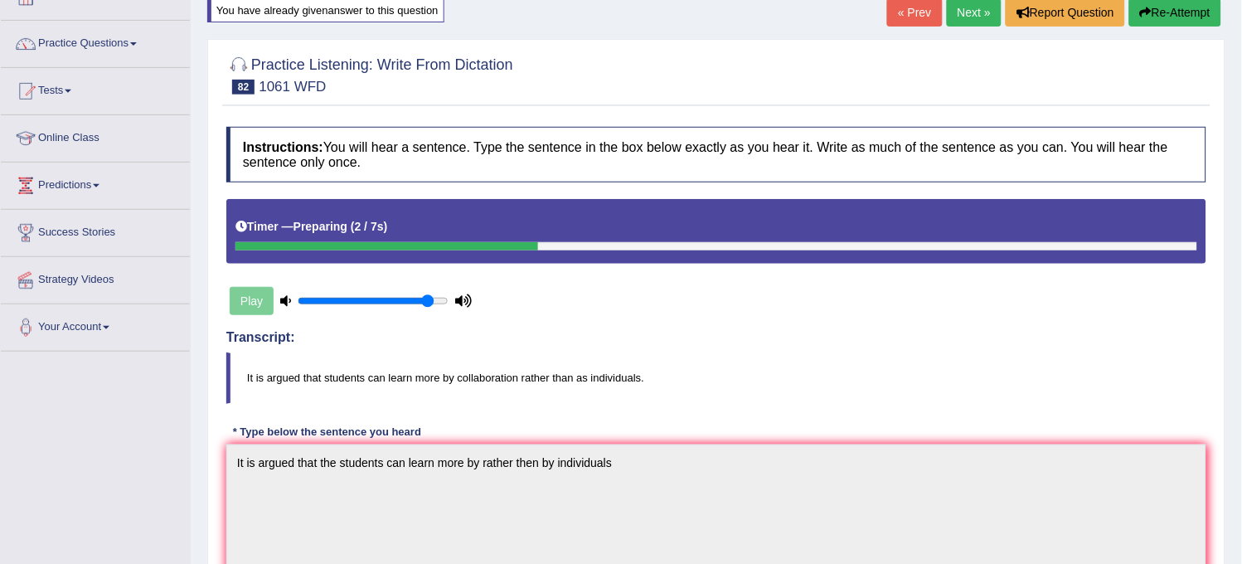
drag, startPoint x: 239, startPoint y: 462, endPoint x: 614, endPoint y: 470, distance: 375.7
click at [614, 470] on textarea "It is argued that the students can learn more by rather then by individuals" at bounding box center [716, 524] width 980 height 161
click at [445, 551] on textarea "It is argued that the students can learn more by rather then by individuals" at bounding box center [716, 524] width 980 height 161
drag, startPoint x: 236, startPoint y: 462, endPoint x: 692, endPoint y: 444, distance: 456.4
click at [692, 444] on textarea "It is argued that the students can learn more by rather then by individuals" at bounding box center [716, 524] width 980 height 161
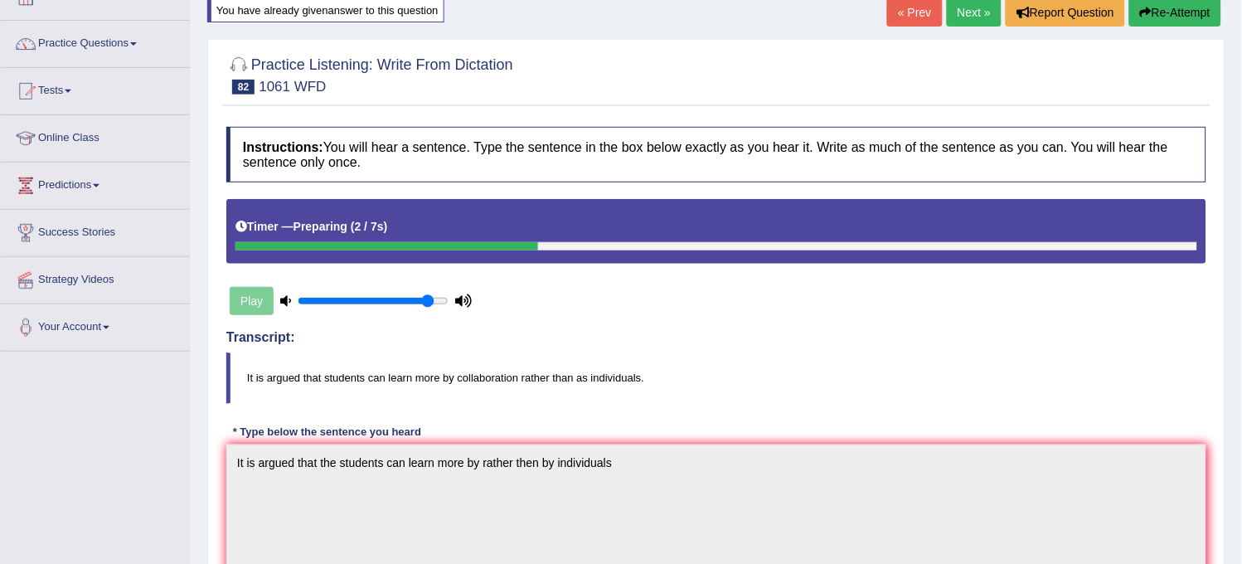
click at [1198, 3] on button "Re-Attempt" at bounding box center [1175, 12] width 92 height 28
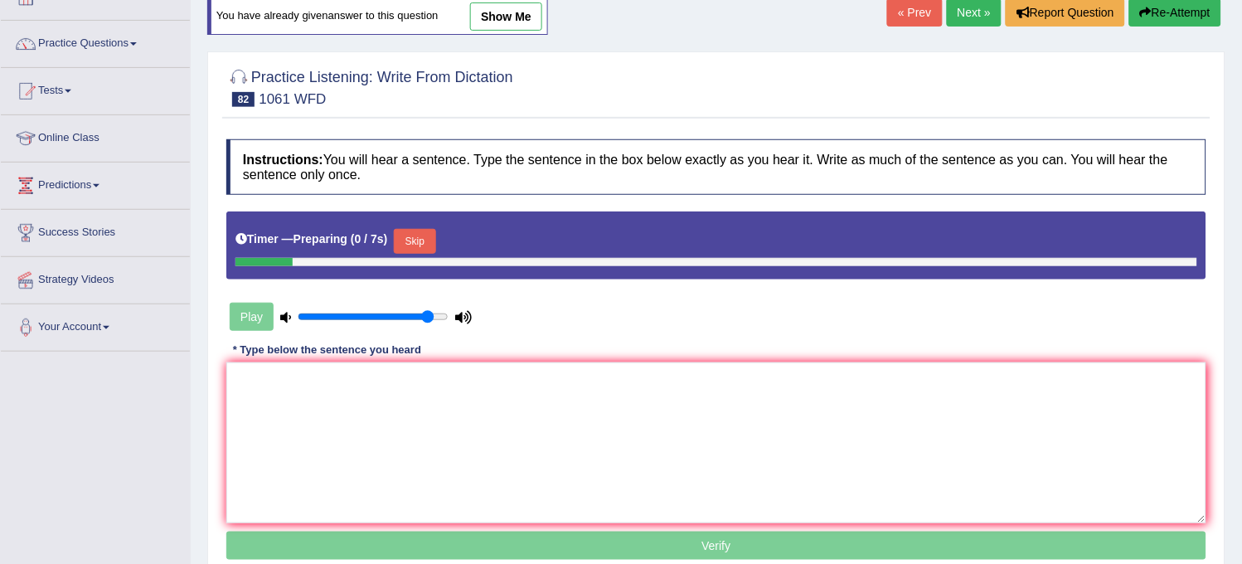
scroll to position [109, 0]
click at [751, 355] on div "Instructions: You will hear a sentence. Type the sentence in the box below exac…" at bounding box center [716, 352] width 988 height 442
click at [731, 413] on textarea at bounding box center [716, 442] width 980 height 161
paste textarea "It is argued that the students can learn more by rather then by individuals"
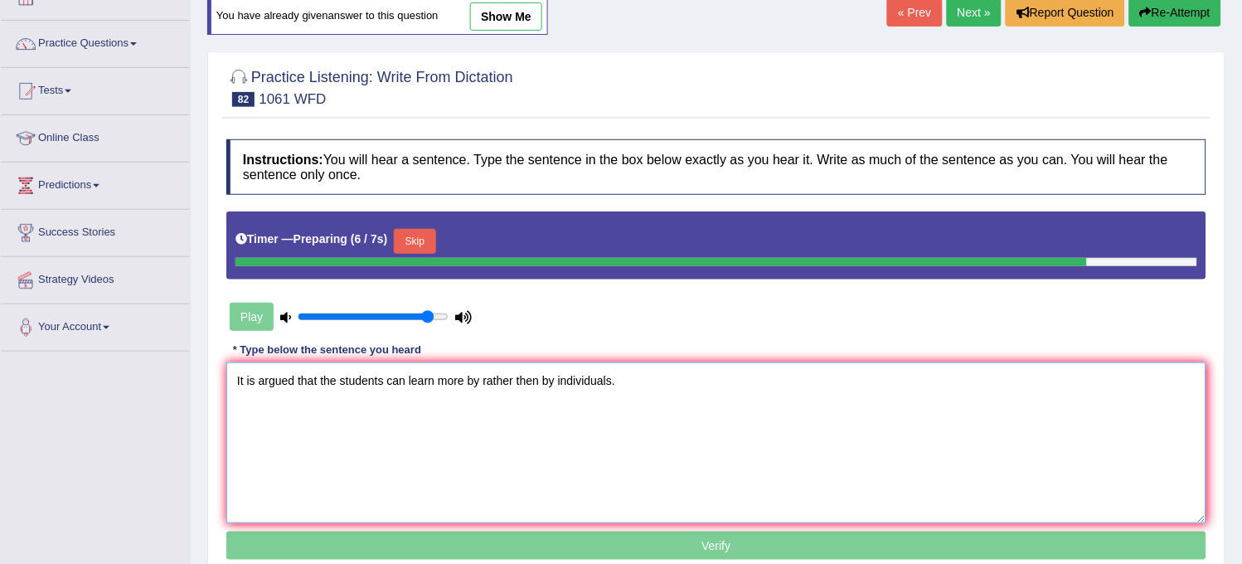
click at [536, 379] on textarea "It is argued that the students can learn more by rather then by individuals." at bounding box center [716, 442] width 980 height 161
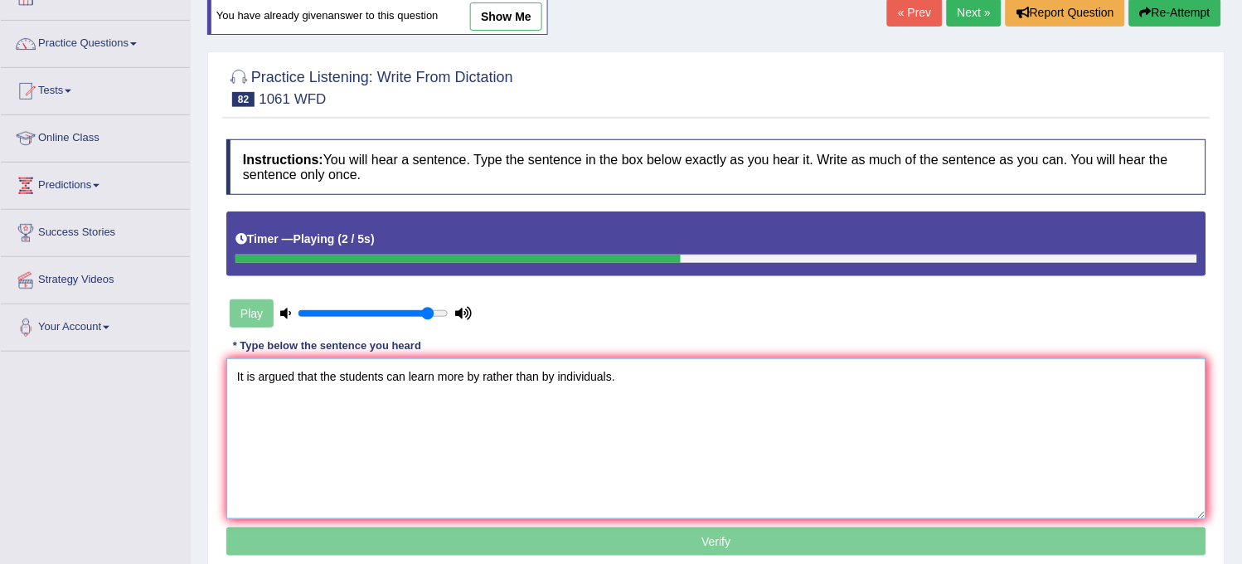
click at [554, 375] on textarea "It is argued that the students can learn more by rather than by individuals." at bounding box center [716, 438] width 980 height 161
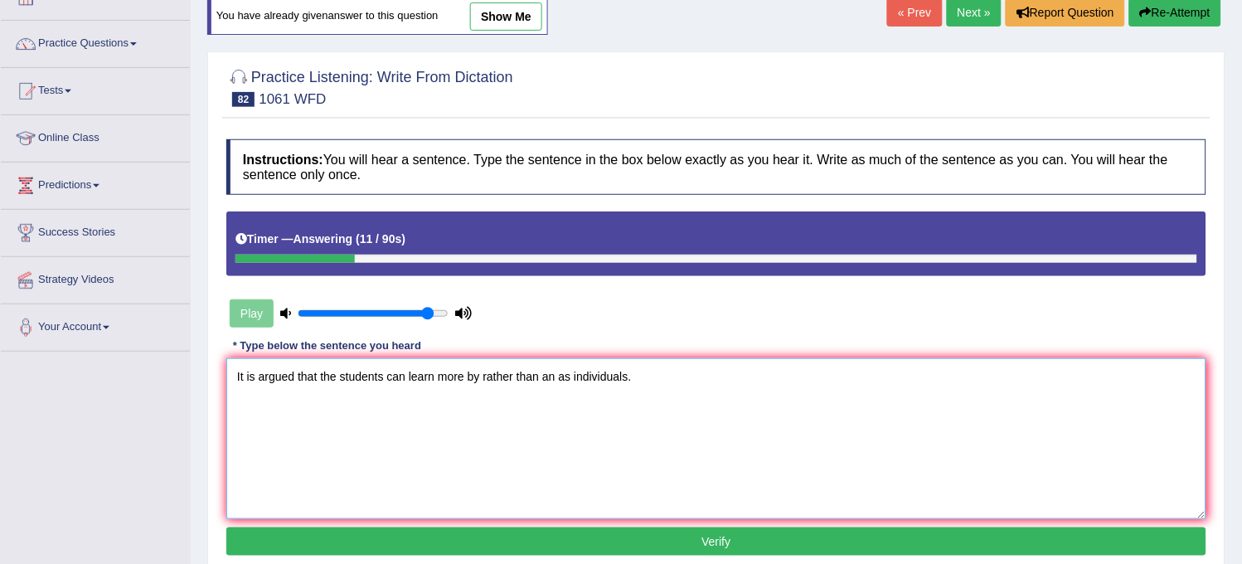
type textarea "It is argued that the students can learn more by rather than an as individuals."
click at [629, 548] on button "Verify" at bounding box center [716, 541] width 980 height 28
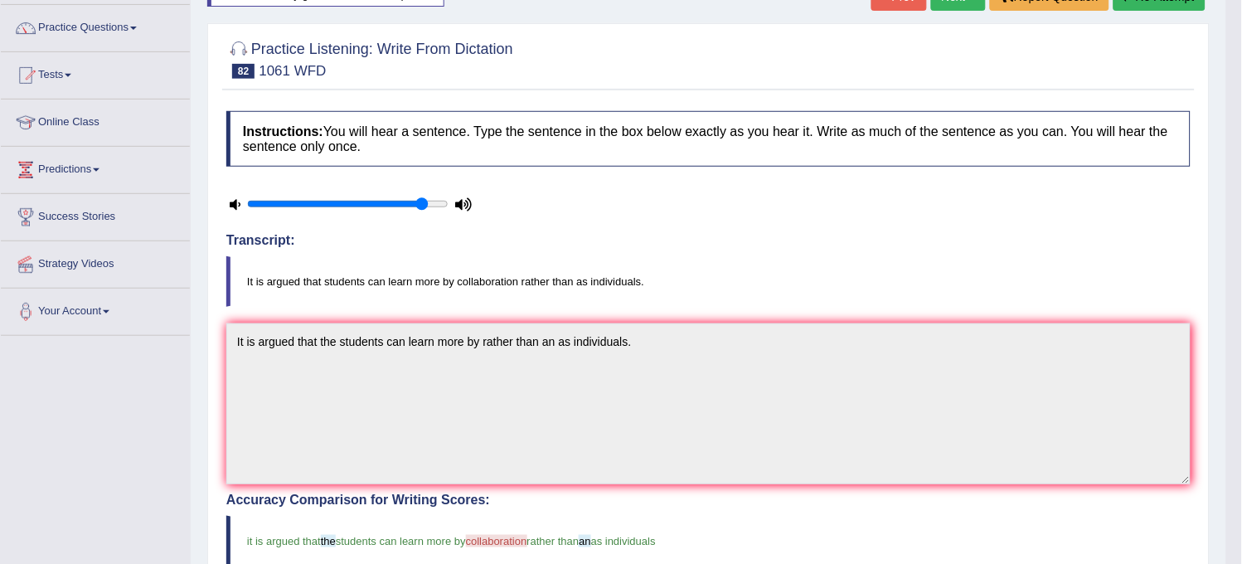
scroll to position [92, 0]
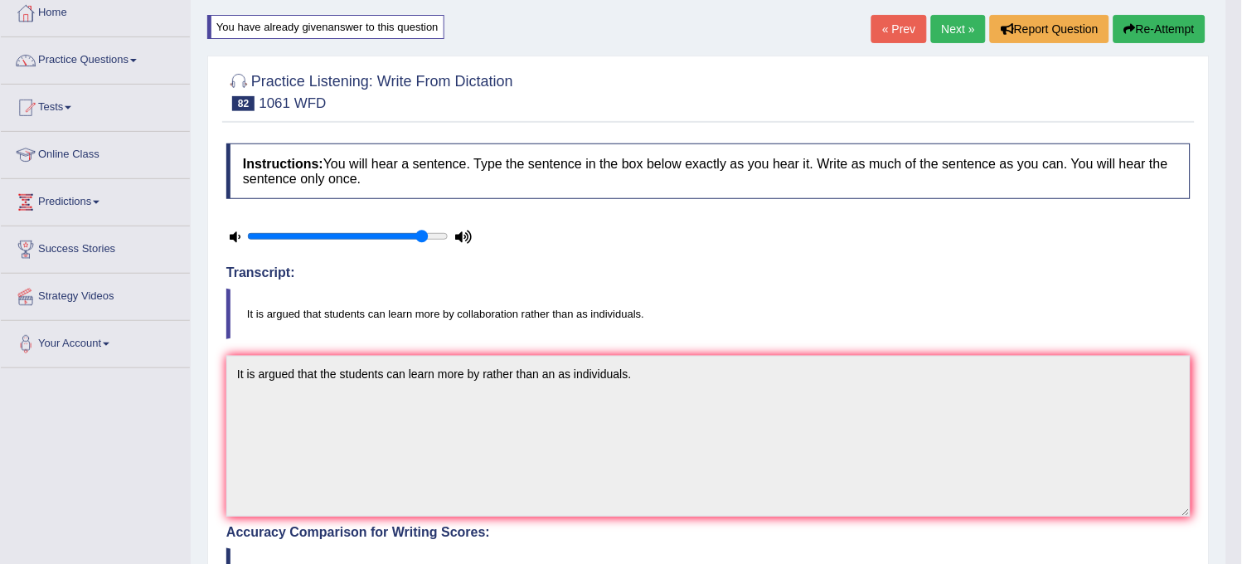
click at [945, 30] on link "Next »" at bounding box center [958, 29] width 55 height 28
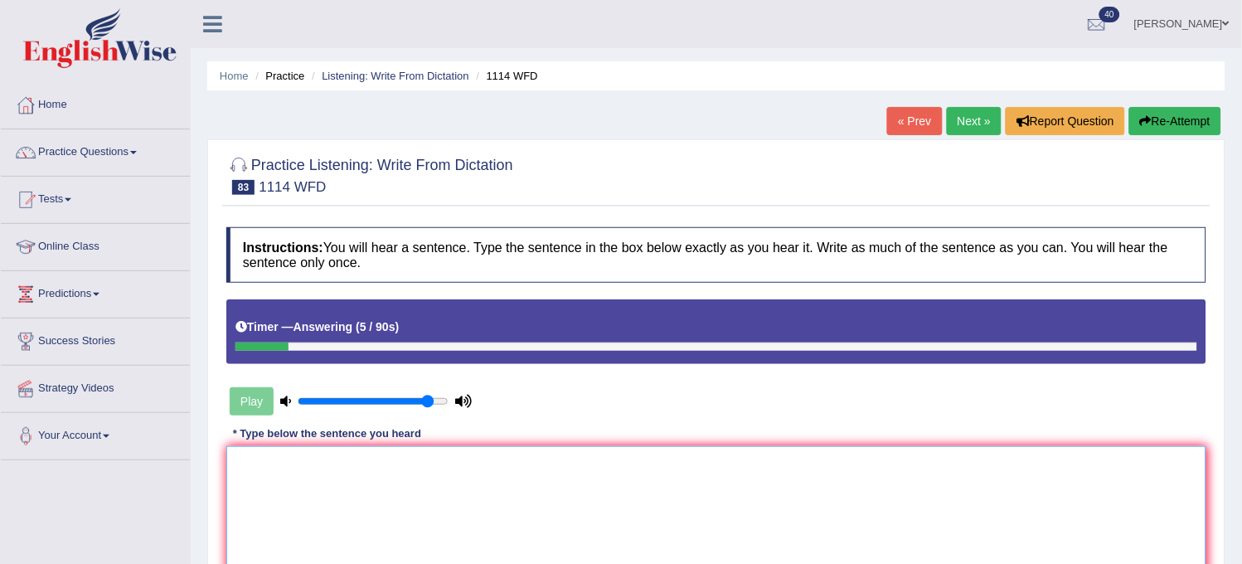
click at [649, 524] on textarea at bounding box center [716, 526] width 980 height 161
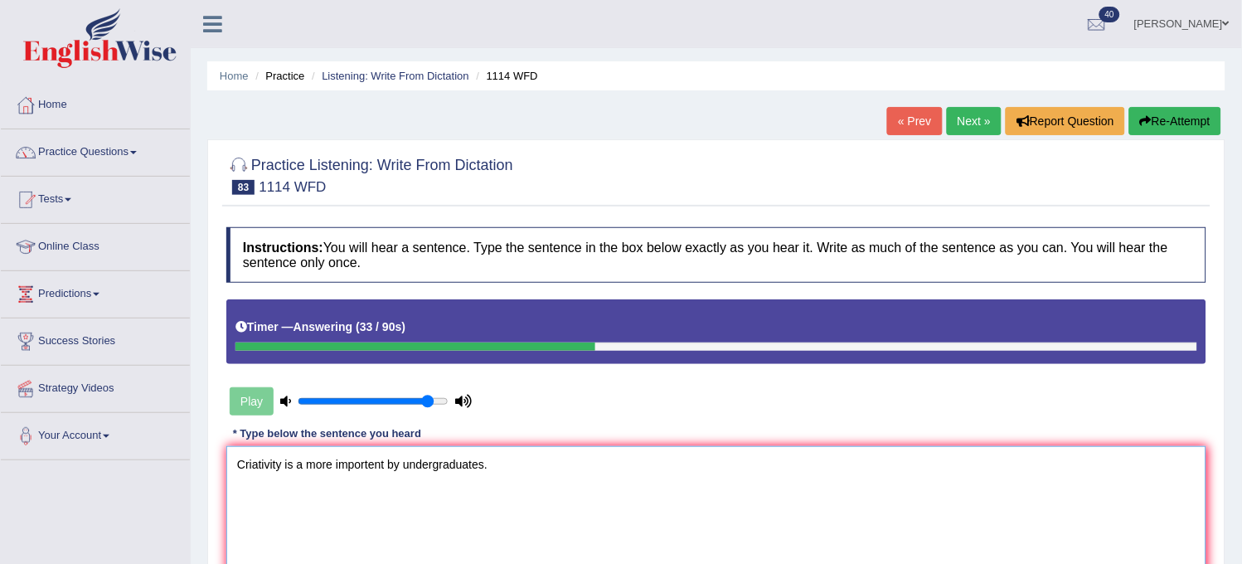
click at [383, 462] on textarea "Criativity is a more importent by undergraduates." at bounding box center [716, 526] width 980 height 161
click at [333, 463] on textarea "Criativity is a more important by undergraduates." at bounding box center [716, 526] width 980 height 161
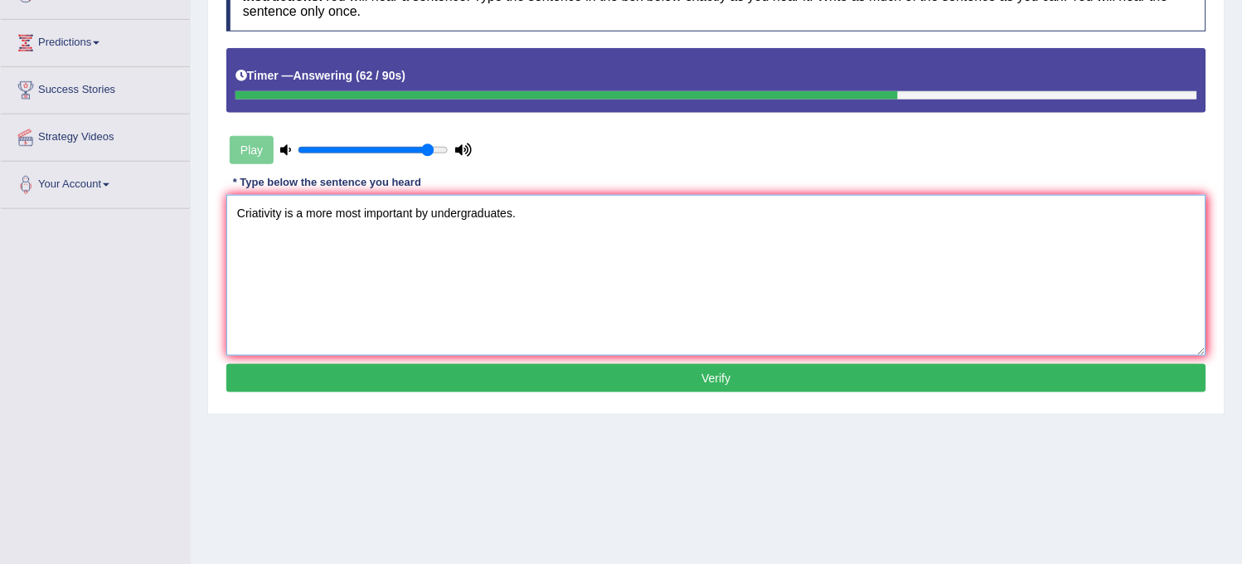
scroll to position [276, 0]
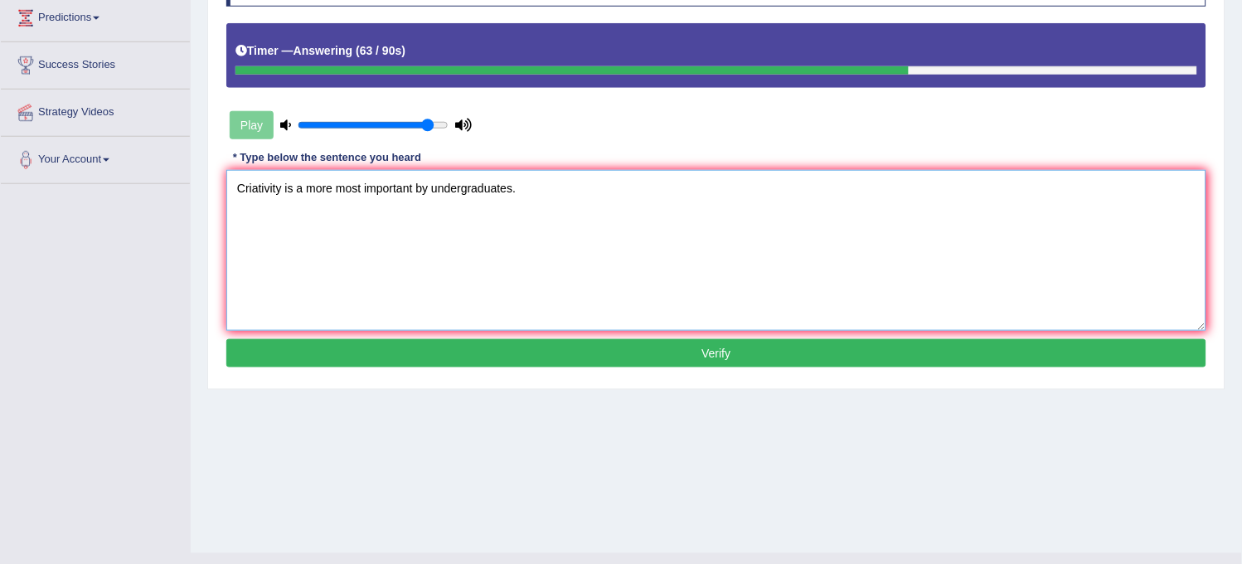
type textarea "Criativity is a more most important by undergraduates."
click at [585, 352] on button "Verify" at bounding box center [716, 353] width 980 height 28
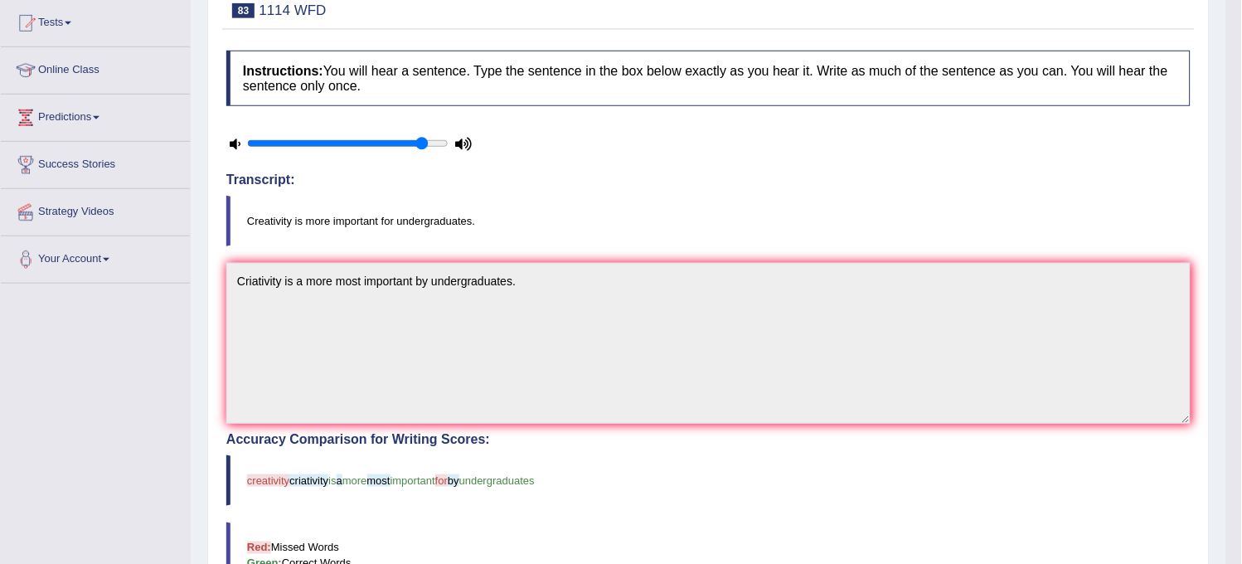
scroll to position [0, 0]
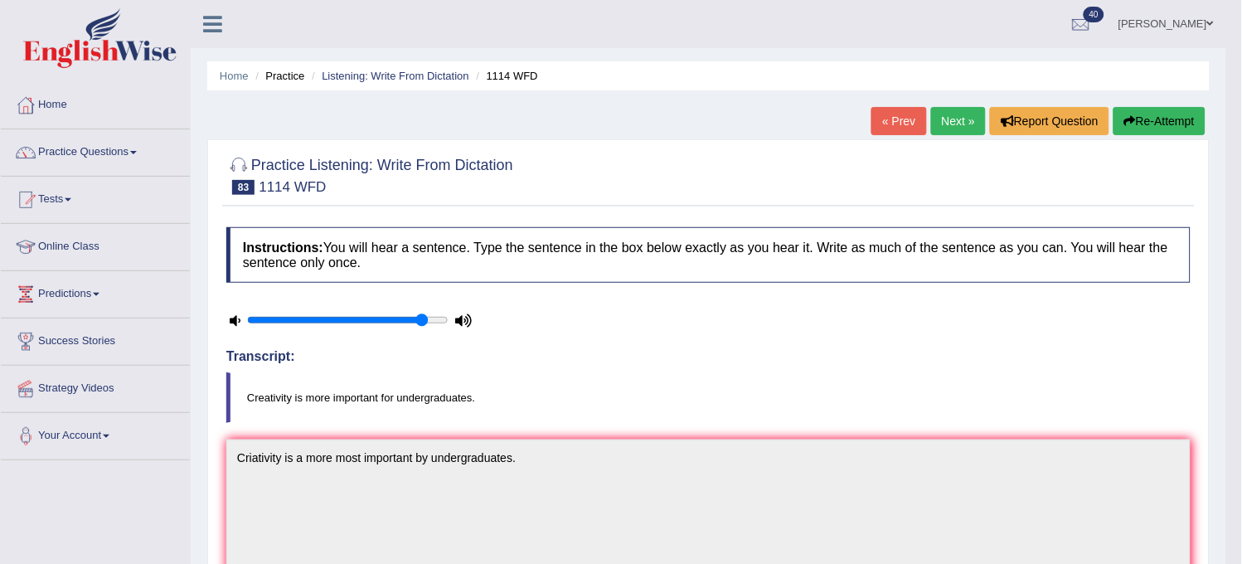
click at [942, 118] on link "Next »" at bounding box center [958, 121] width 55 height 28
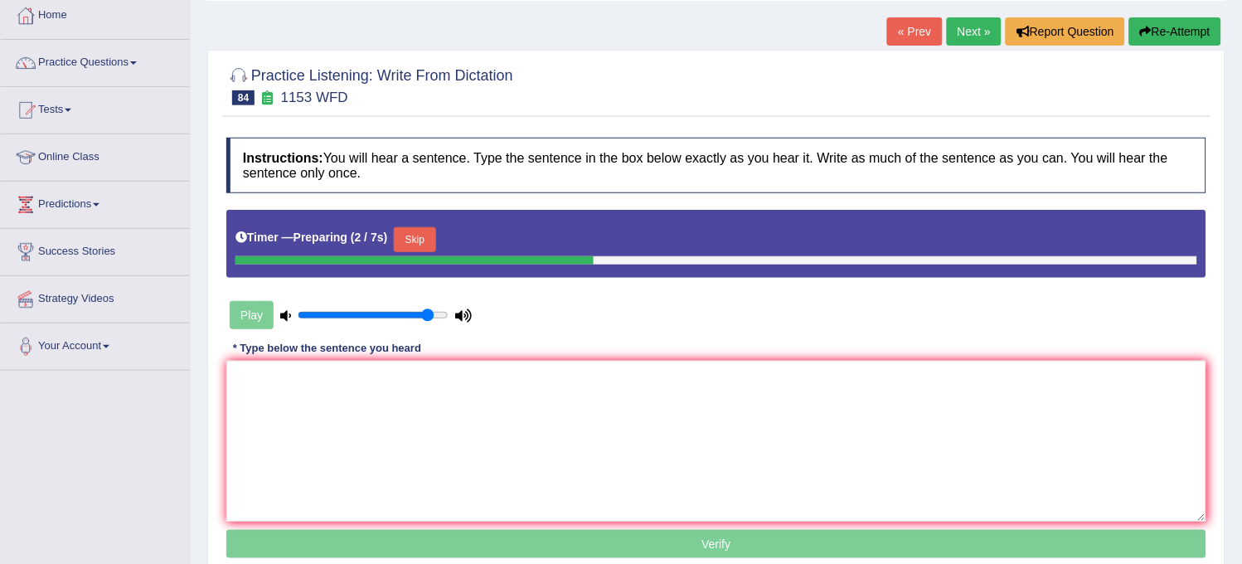
scroll to position [122, 0]
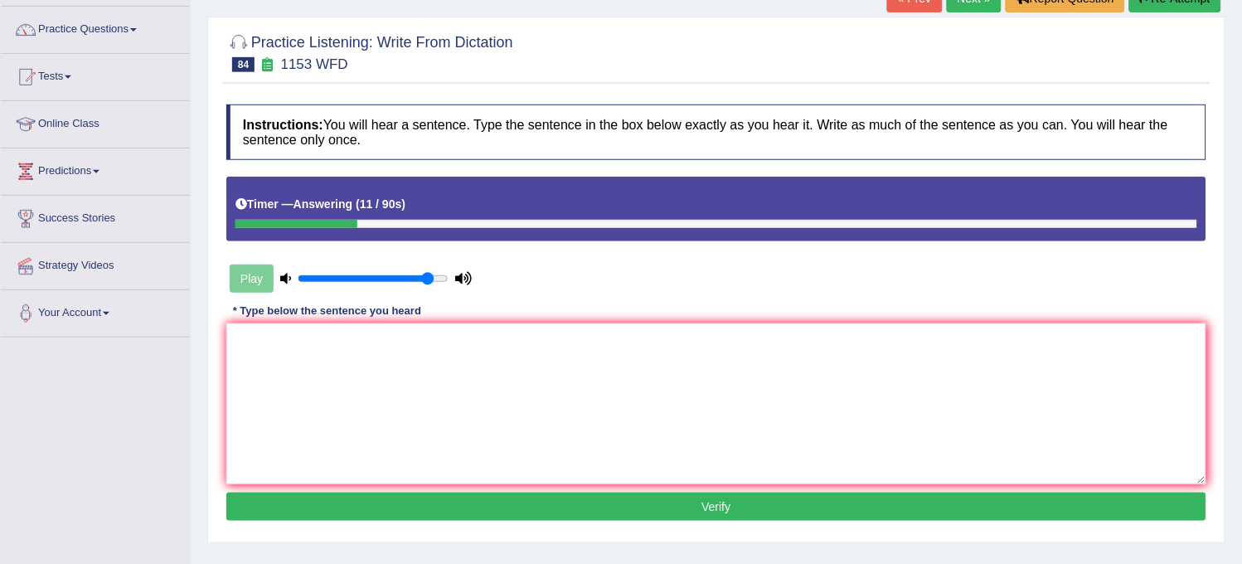
scroll to position [92, 0]
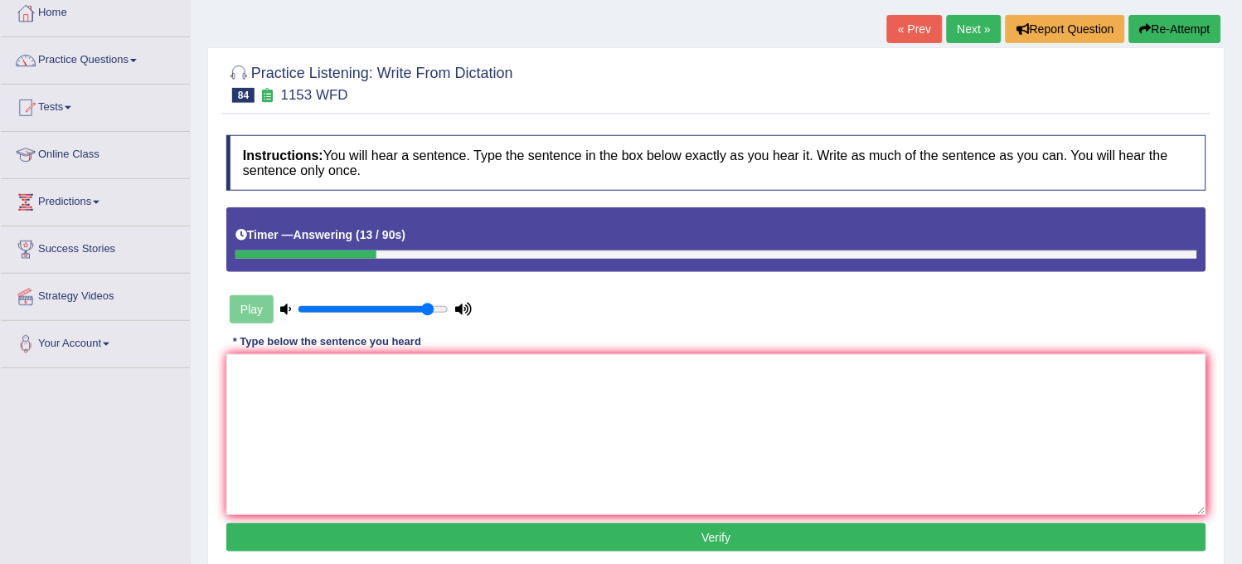
click at [1180, 41] on button "Re-Attempt" at bounding box center [1175, 29] width 92 height 28
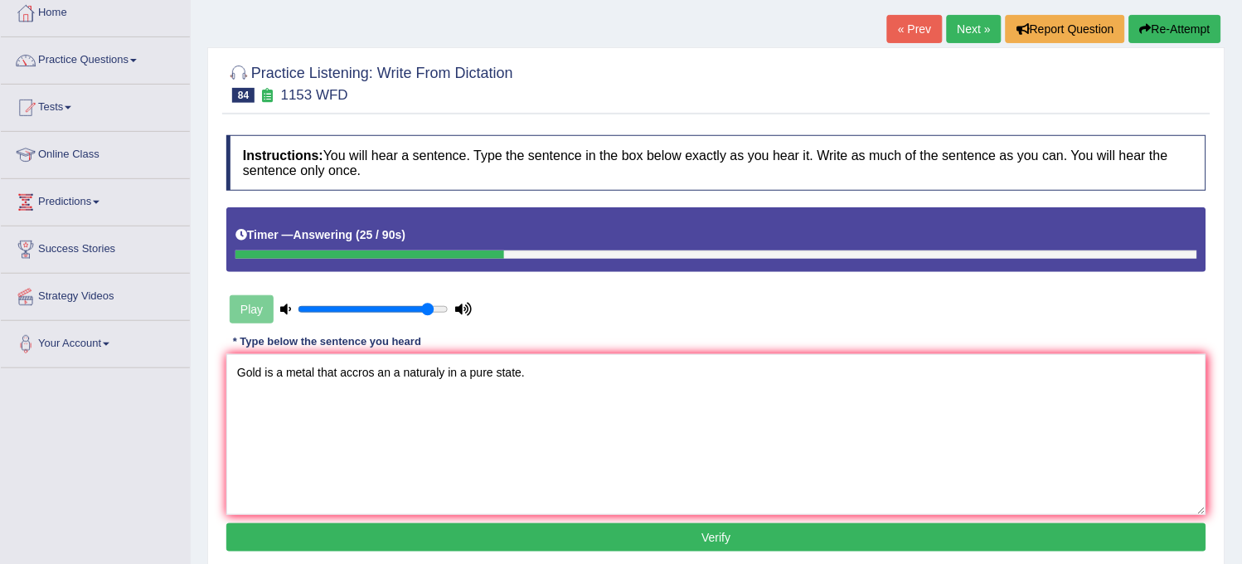
type textarea "Gold is a metal that accros an a naturaly in a pure state."
click at [498, 542] on button "Verify" at bounding box center [716, 537] width 980 height 28
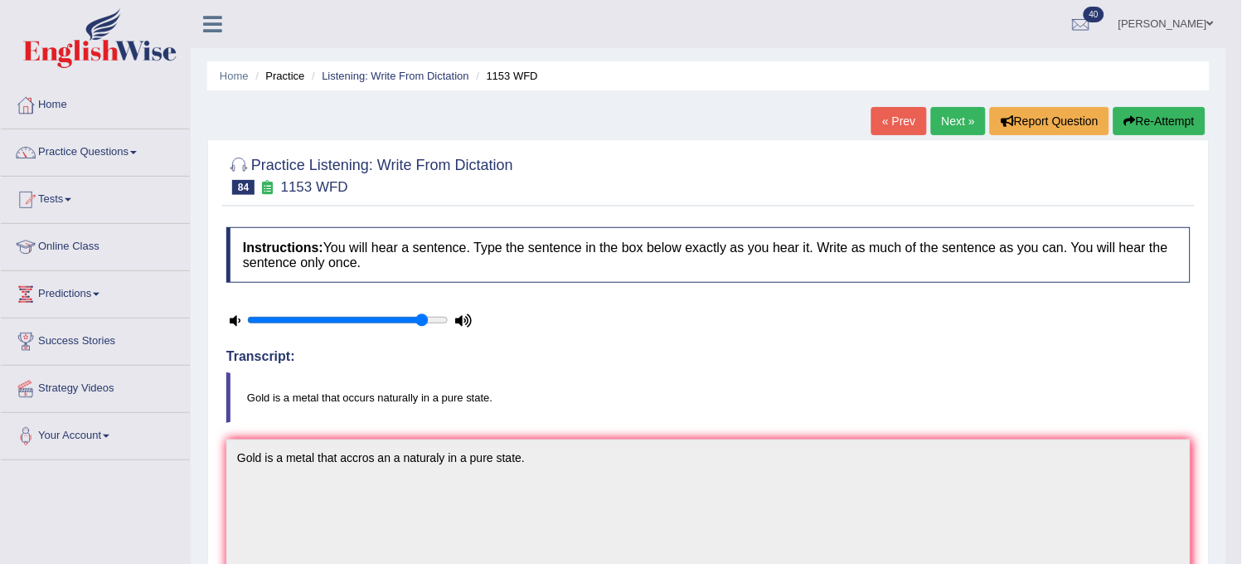
click at [956, 116] on link "Next »" at bounding box center [958, 121] width 55 height 28
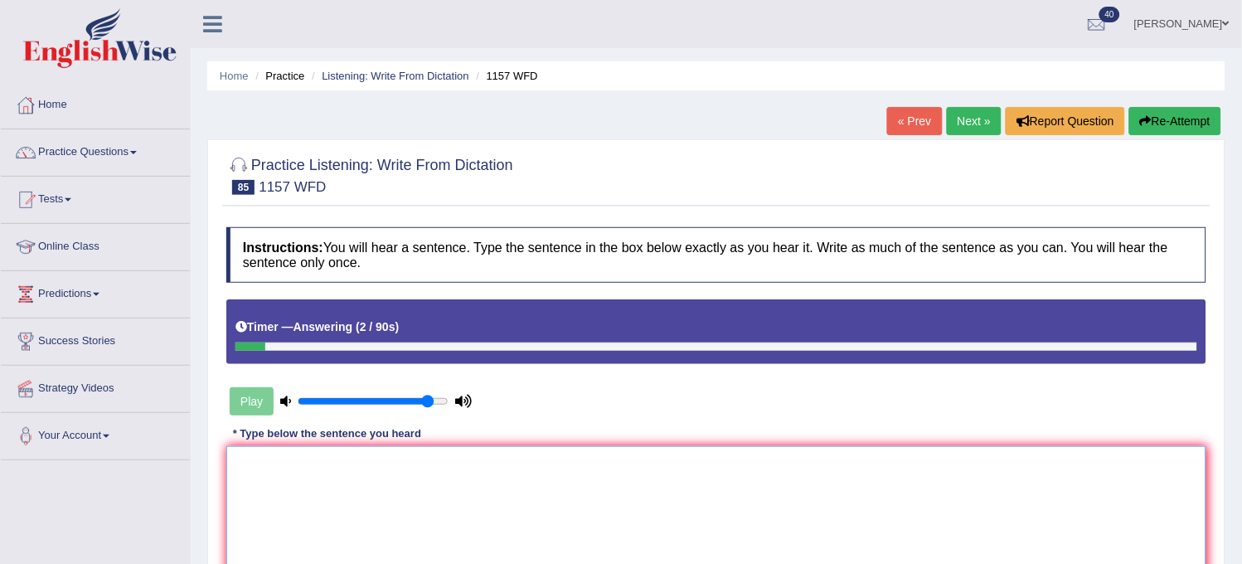
click at [740, 503] on textarea at bounding box center [716, 526] width 980 height 161
type textarea "Medical books and a gernals"
click at [1164, 119] on button "Re-Attempt" at bounding box center [1175, 121] width 92 height 28
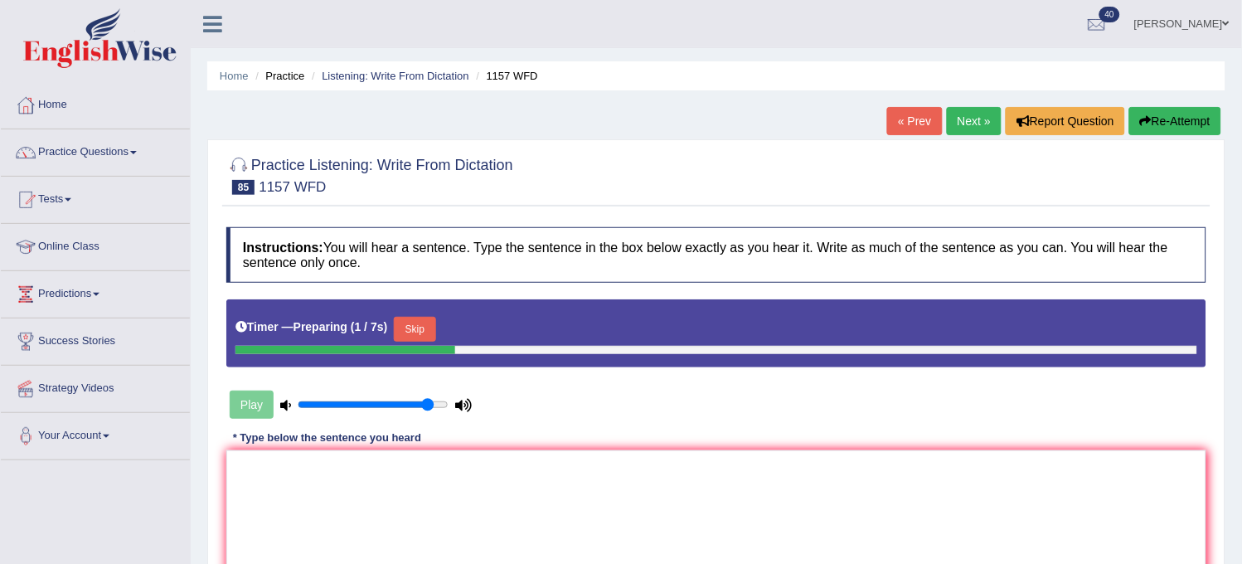
drag, startPoint x: 425, startPoint y: 311, endPoint x: 420, endPoint y: 329, distance: 18.9
click at [420, 329] on div "Timer — Preparing ( 1 / 7s ) Skip" at bounding box center [716, 333] width 980 height 68
click at [420, 329] on button "Skip" at bounding box center [414, 329] width 41 height 25
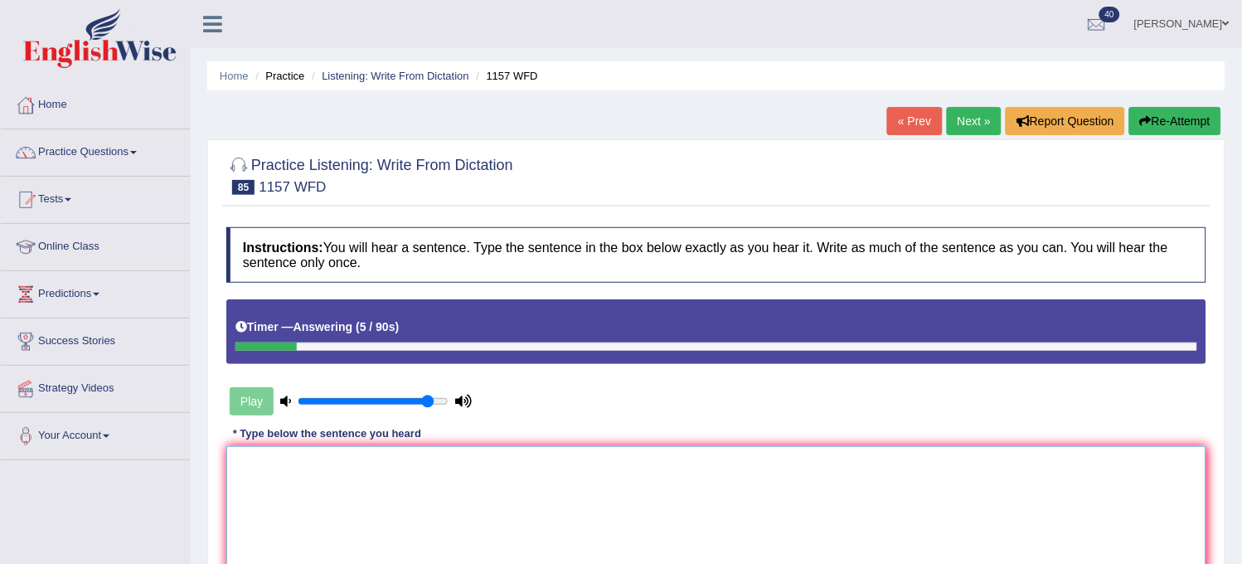
click at [511, 526] on textarea at bounding box center [716, 526] width 980 height 161
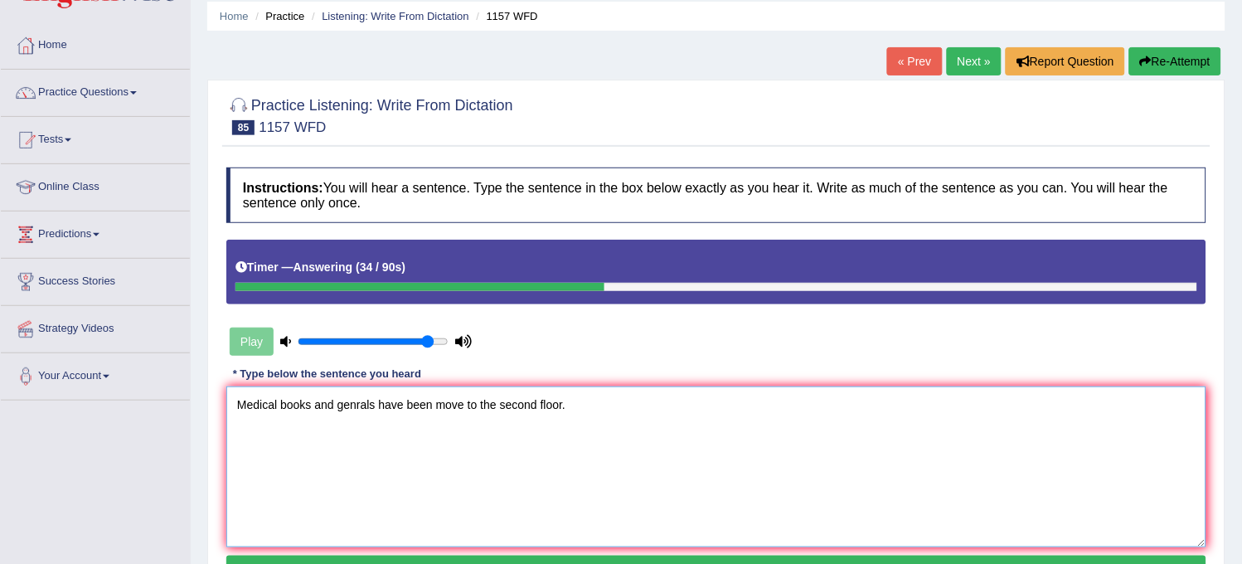
scroll to position [92, 0]
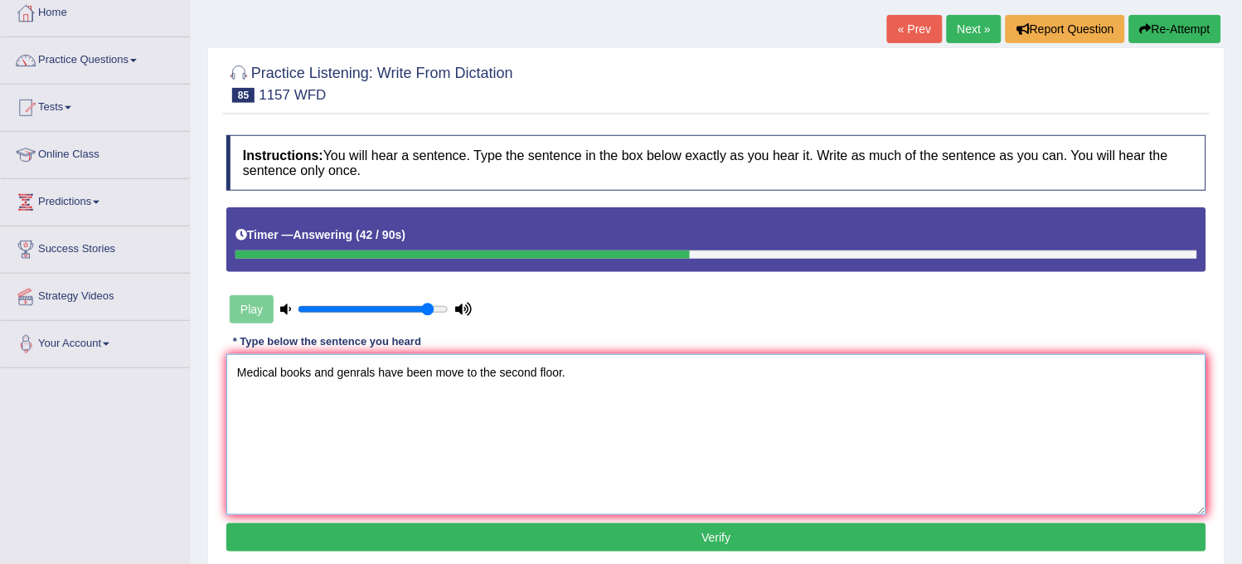
click at [276, 371] on textarea "Medical books and genrals have been move to the second floor." at bounding box center [716, 434] width 980 height 161
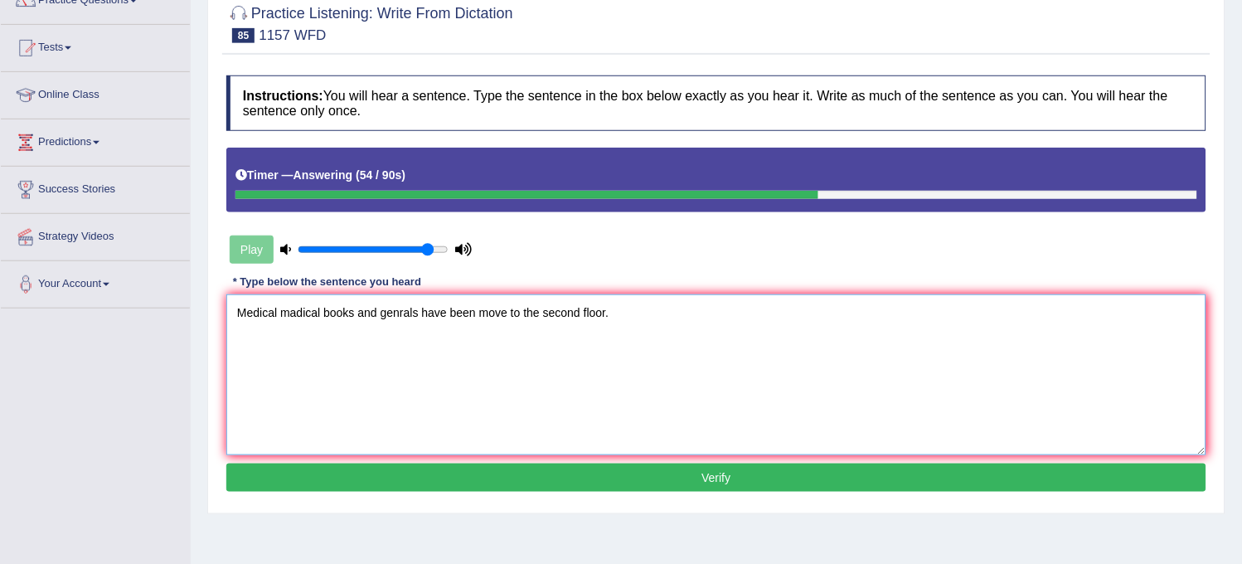
scroll to position [184, 0]
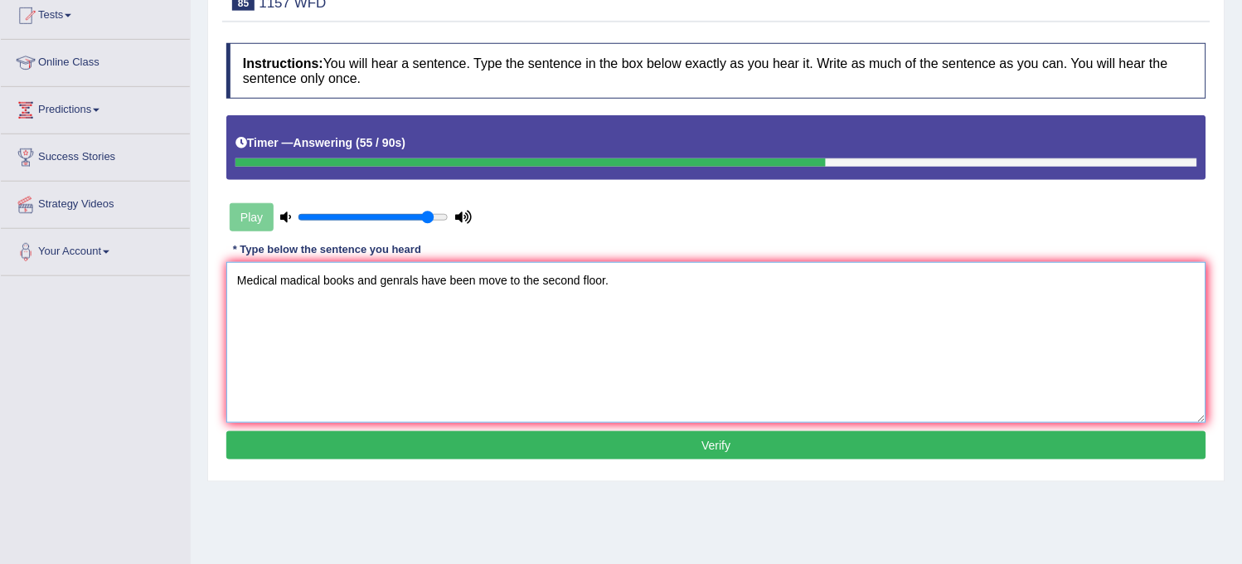
type textarea "Medical madical books and genrals have been move to the second floor."
click at [459, 431] on button "Verify" at bounding box center [716, 445] width 980 height 28
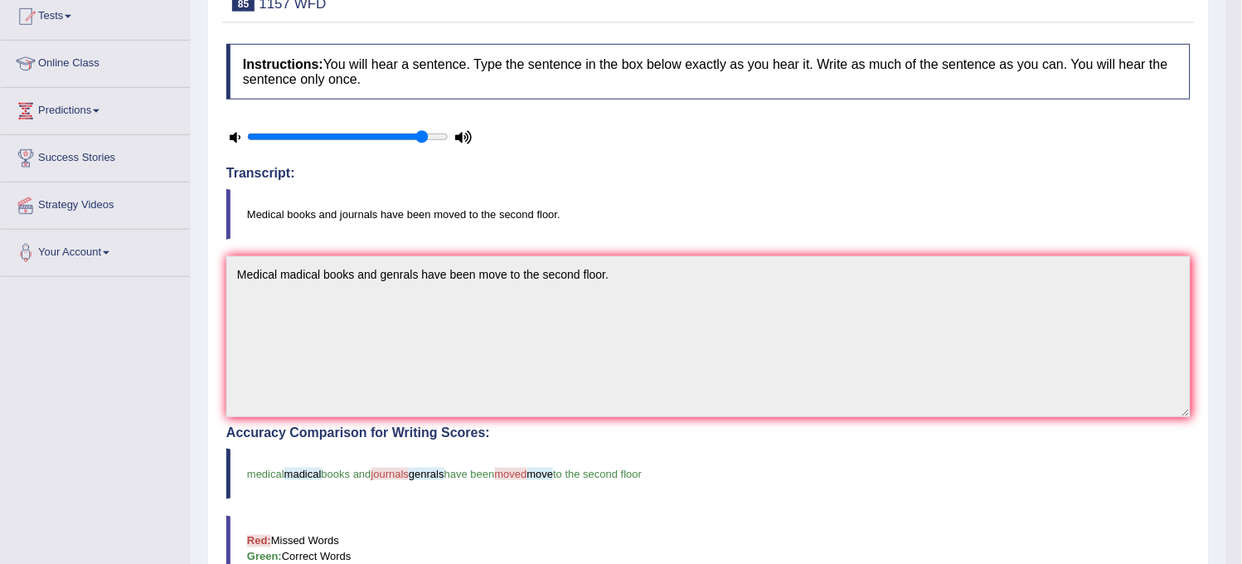
scroll to position [0, 0]
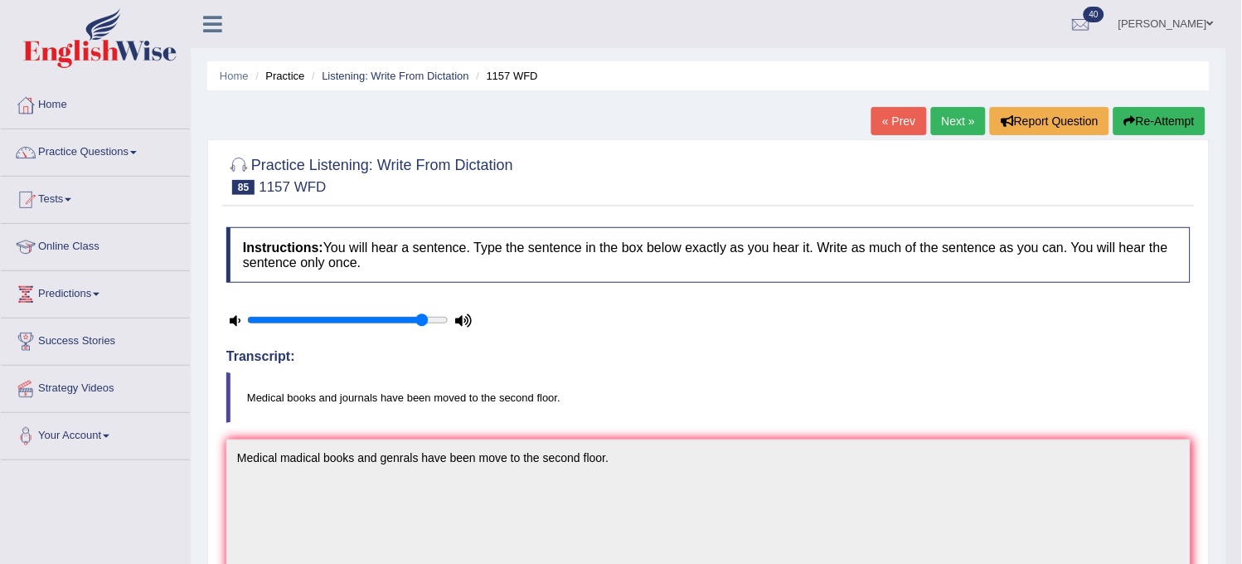
click at [943, 113] on link "Next »" at bounding box center [958, 121] width 55 height 28
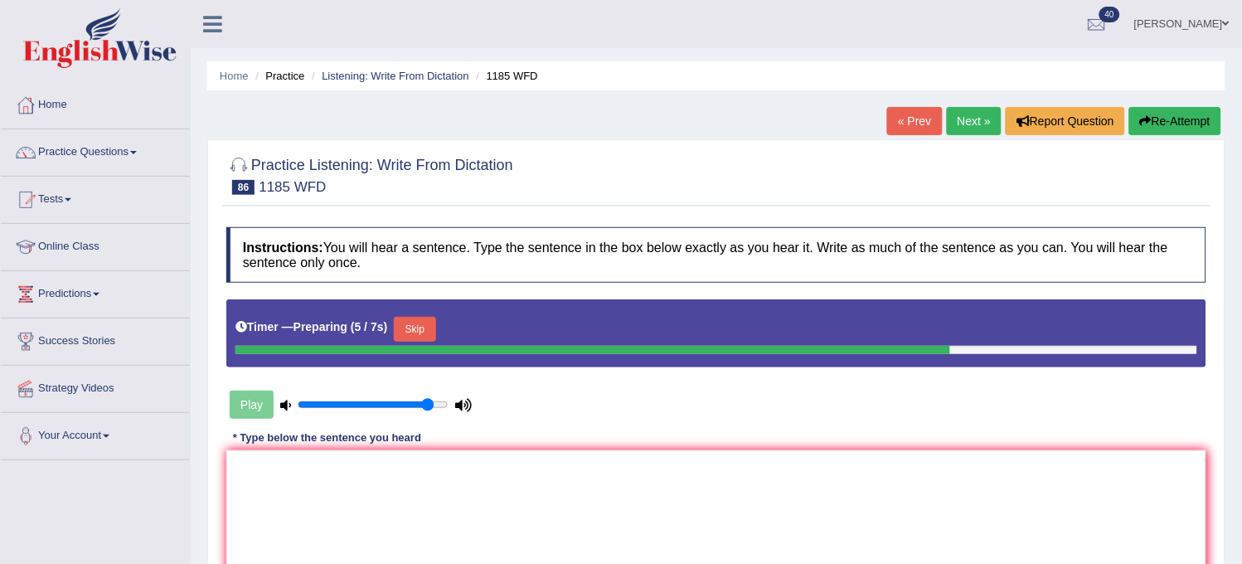
click at [419, 330] on button "Skip" at bounding box center [414, 329] width 41 height 25
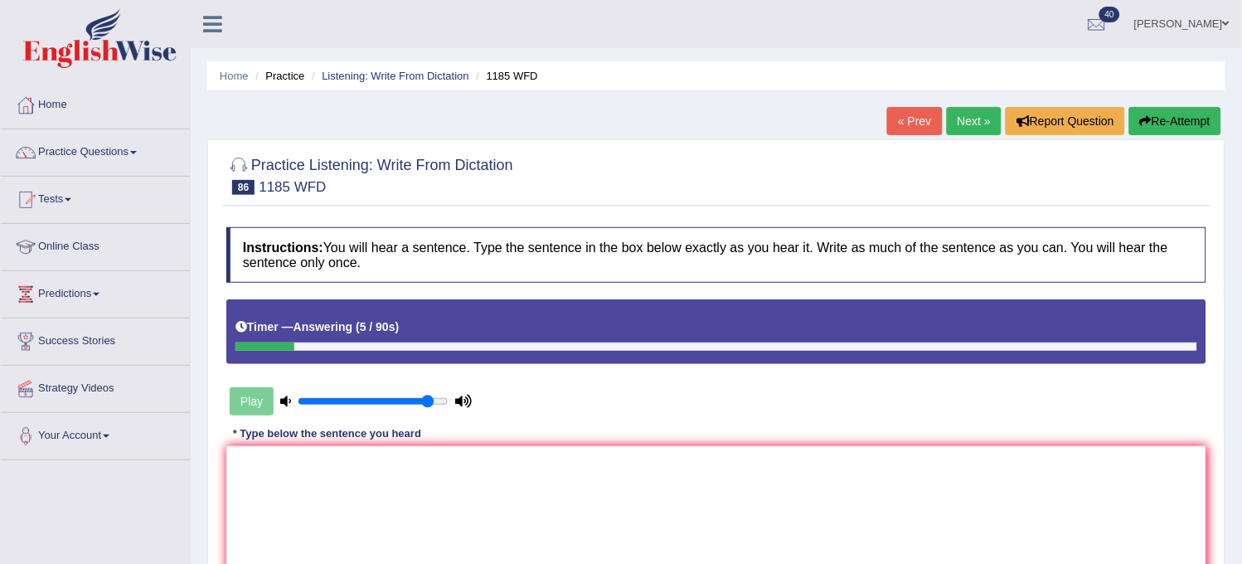
click at [1167, 105] on div "Home Practice Listening: Write From Dictation 1185 WFD « Prev Next » Report Que…" at bounding box center [716, 414] width 1051 height 829
click at [1164, 114] on button "Re-Attempt" at bounding box center [1175, 121] width 92 height 28
click at [836, 459] on textarea at bounding box center [716, 526] width 980 height 161
type textarea "T"
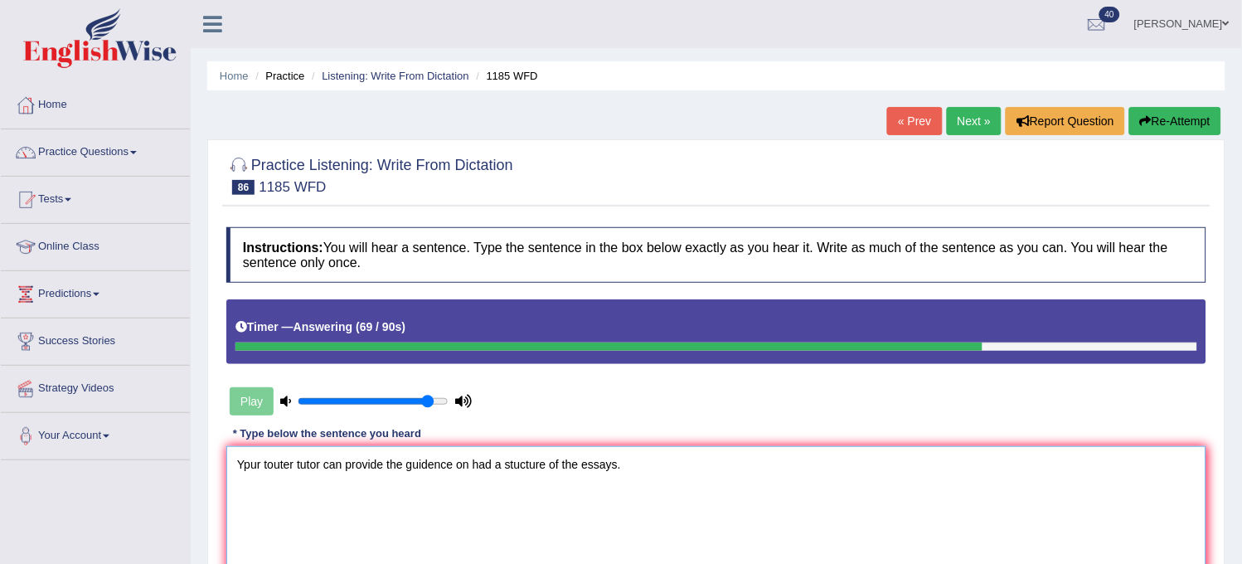
click at [251, 460] on textarea "Ypur touter tutor can provide the guidence on had a stucture of the essays." at bounding box center [716, 526] width 980 height 161
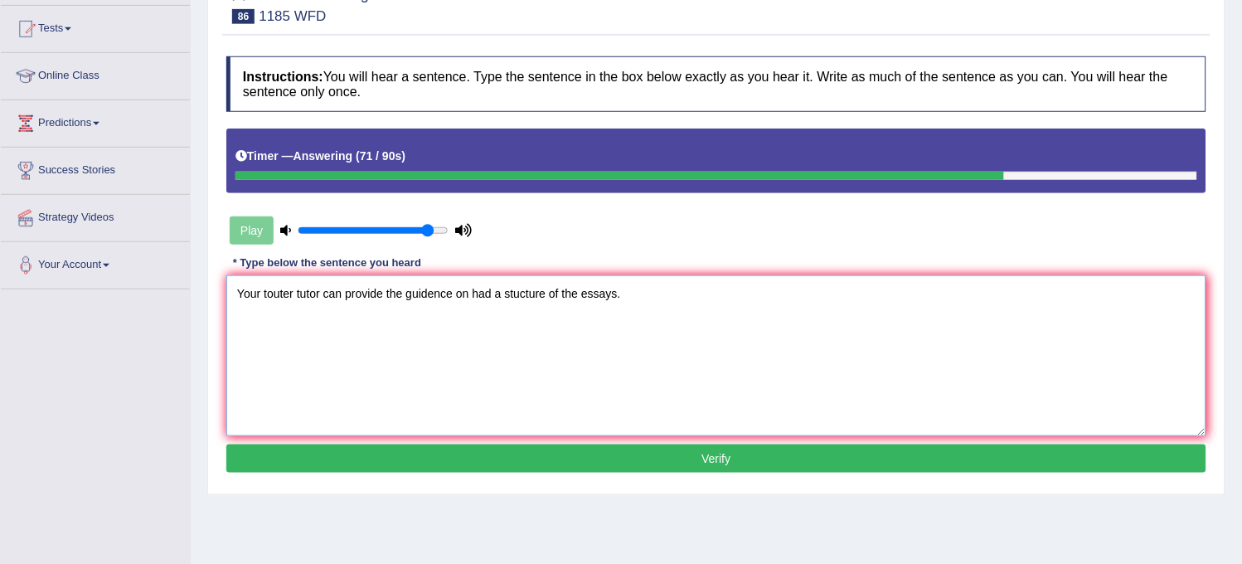
scroll to position [184, 0]
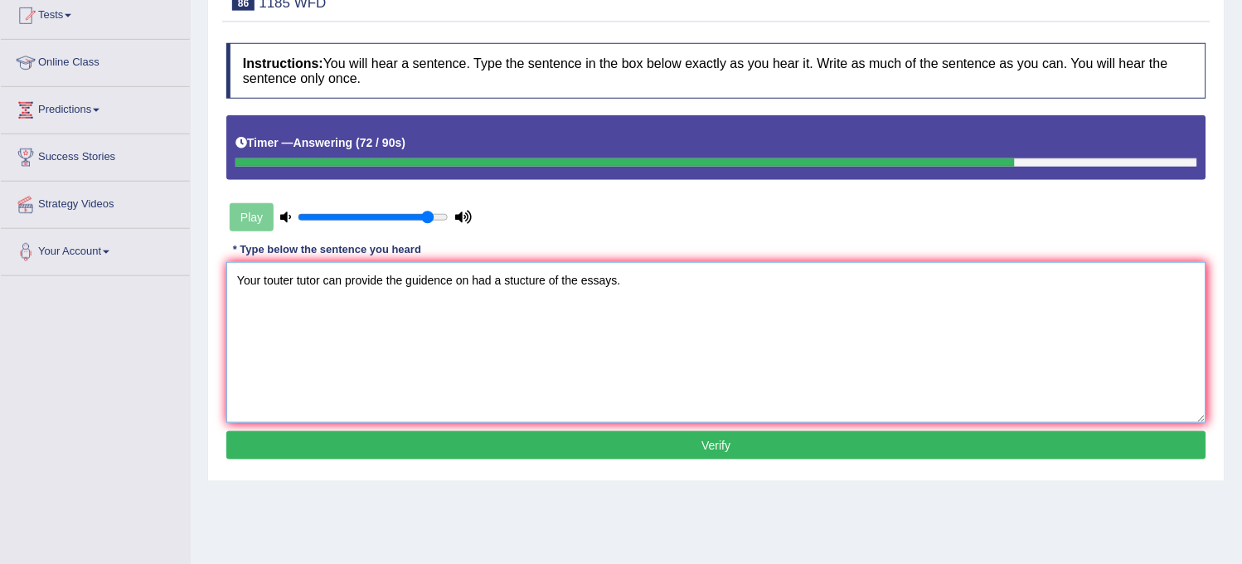
type textarea "Your touter tutor can provide the guidence on had a stucture of the essays."
click at [299, 429] on div "Instructions: You will hear a sentence. Type the sentence in the box below exac…" at bounding box center [716, 254] width 988 height 438
click at [295, 434] on button "Verify" at bounding box center [716, 445] width 980 height 28
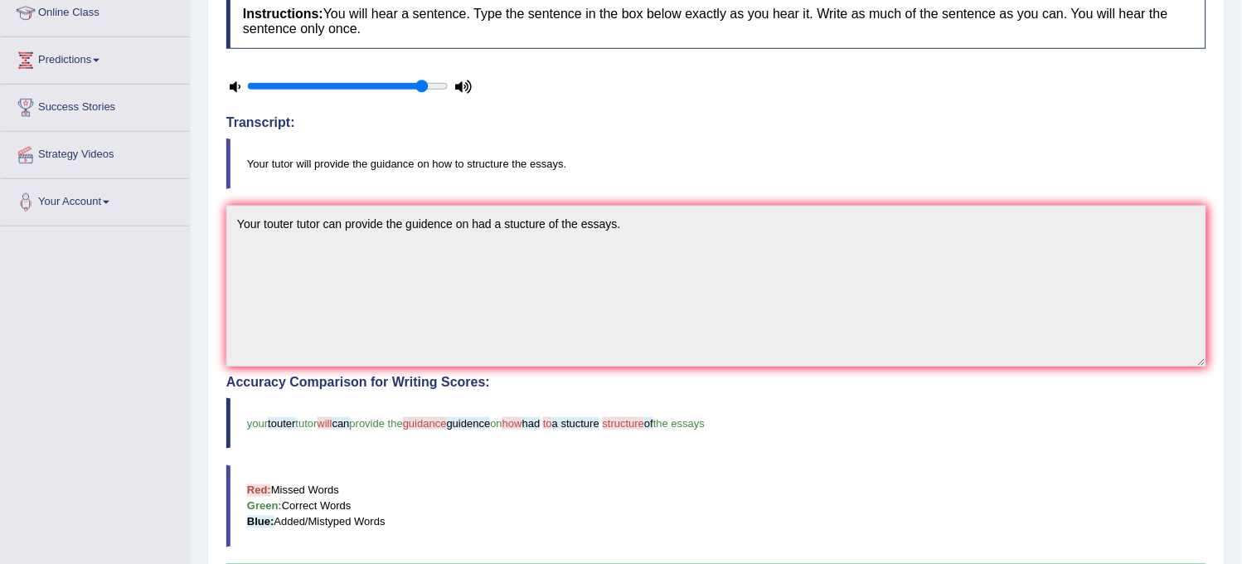
scroll to position [0, 0]
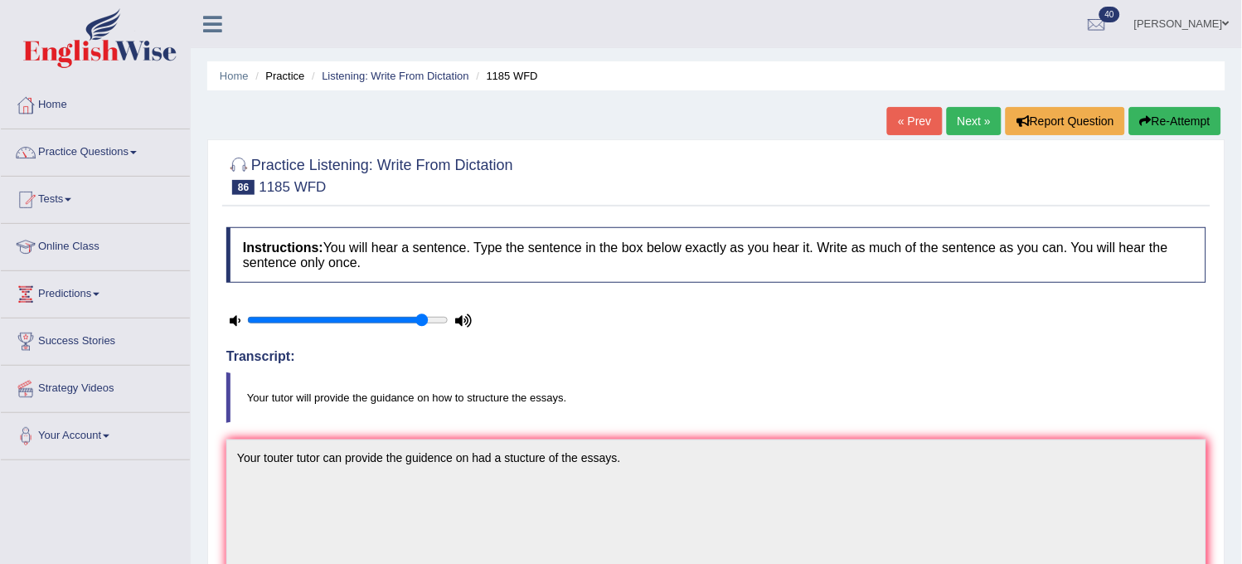
click at [947, 134] on link "Next »" at bounding box center [974, 121] width 55 height 28
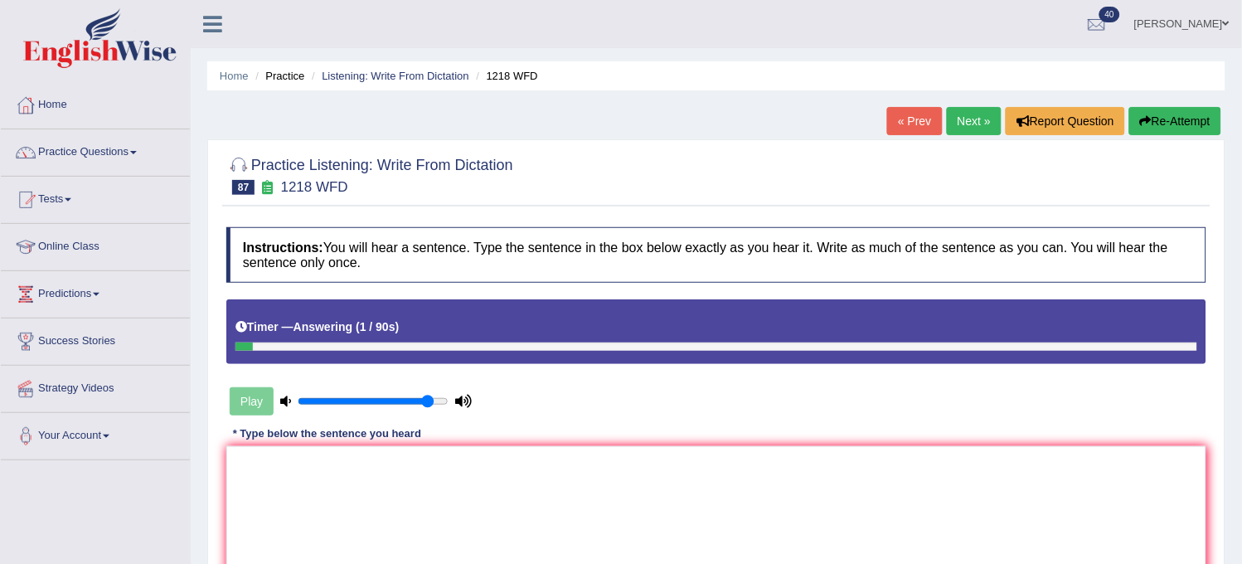
click at [997, 121] on div "« Prev Next » Report Question Re-Attempt" at bounding box center [1056, 123] width 338 height 32
click at [989, 123] on link "Next »" at bounding box center [974, 121] width 55 height 28
click at [1182, 122] on button "Re-Attempt" at bounding box center [1175, 121] width 92 height 28
click at [1173, 113] on button "Re-Attempt" at bounding box center [1175, 121] width 92 height 28
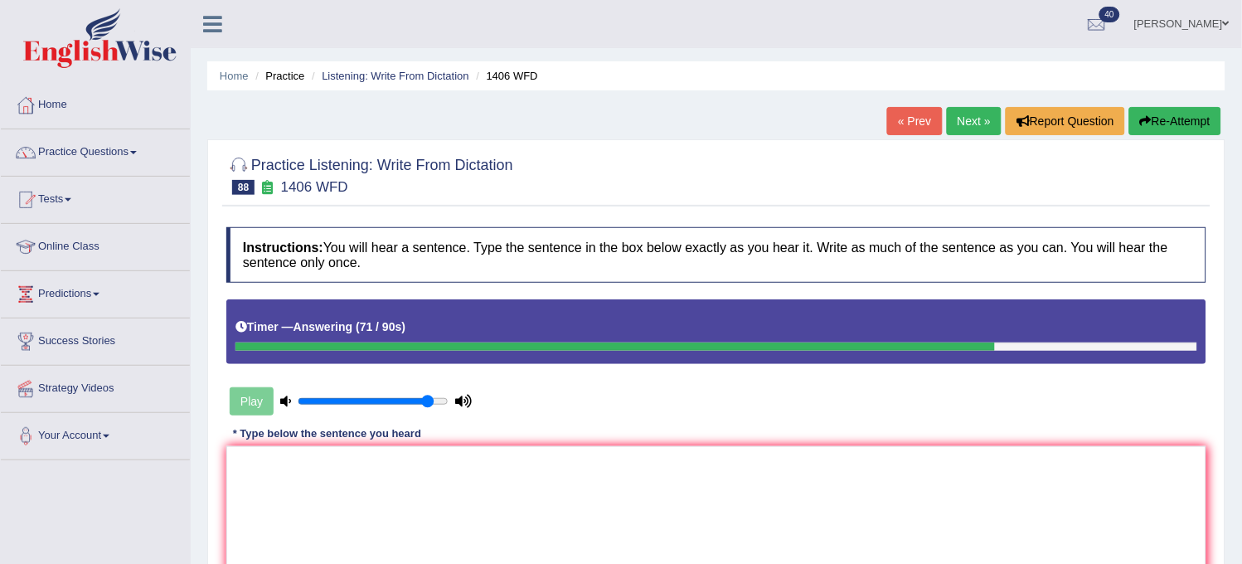
click at [1173, 130] on button "Re-Attempt" at bounding box center [1175, 121] width 92 height 28
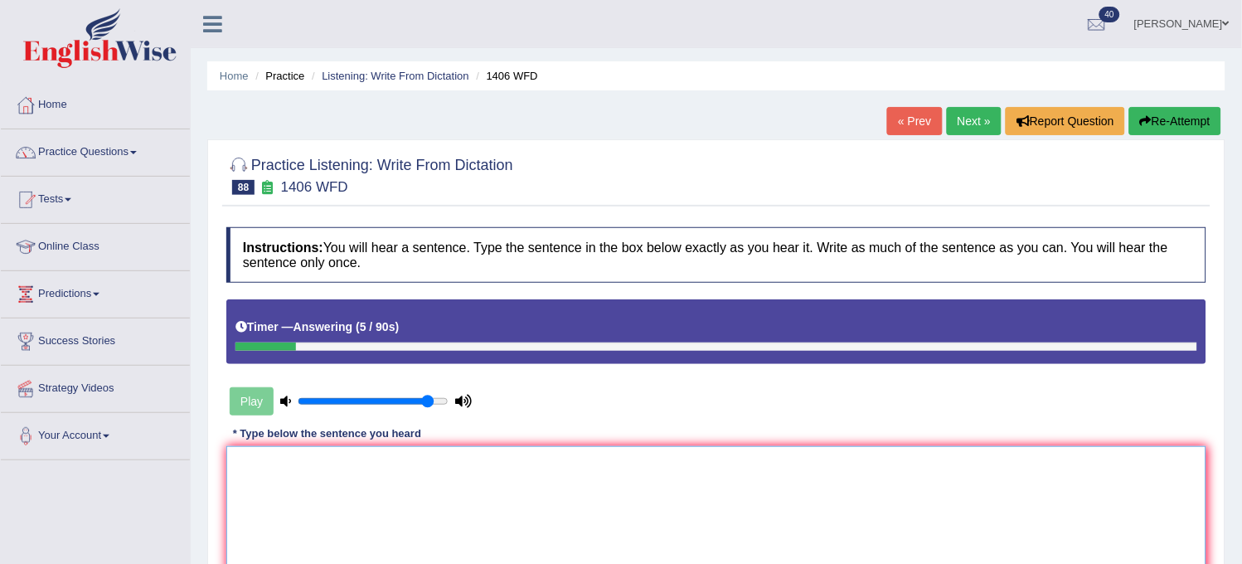
click at [811, 503] on textarea at bounding box center [716, 526] width 980 height 161
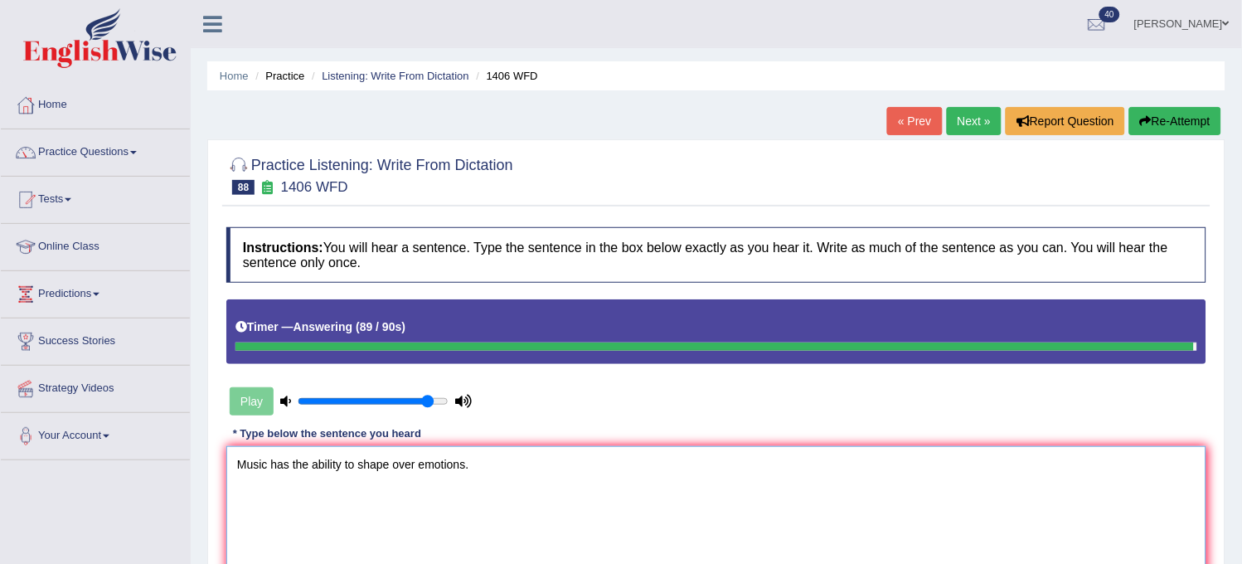
type textarea "Music has the ability to shape over emotions."
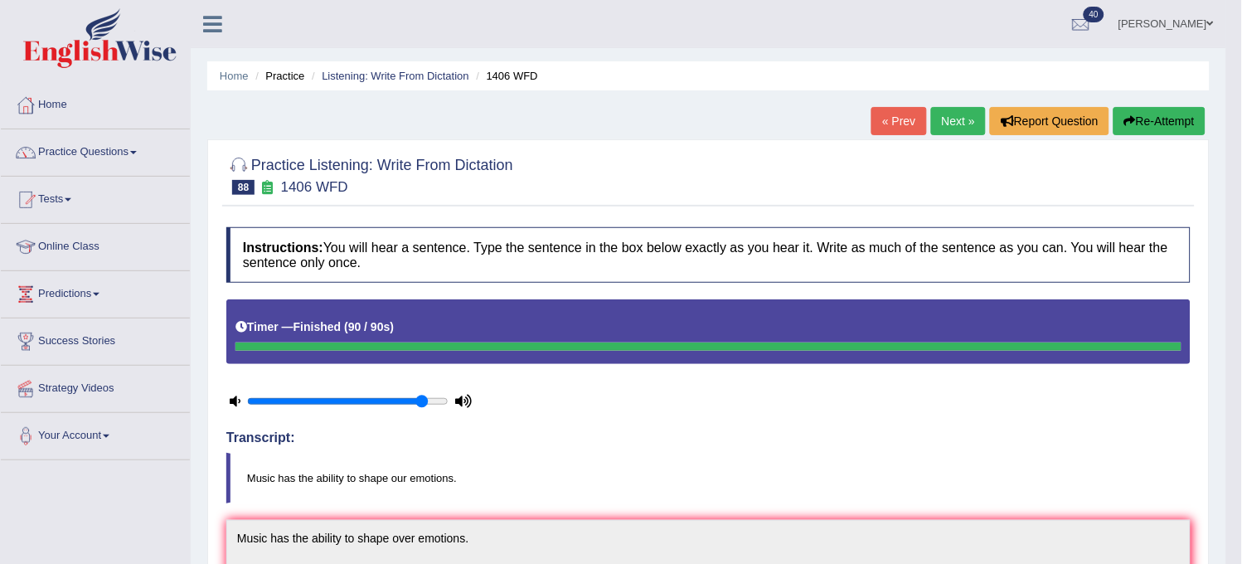
click at [950, 127] on link "Next »" at bounding box center [958, 121] width 55 height 28
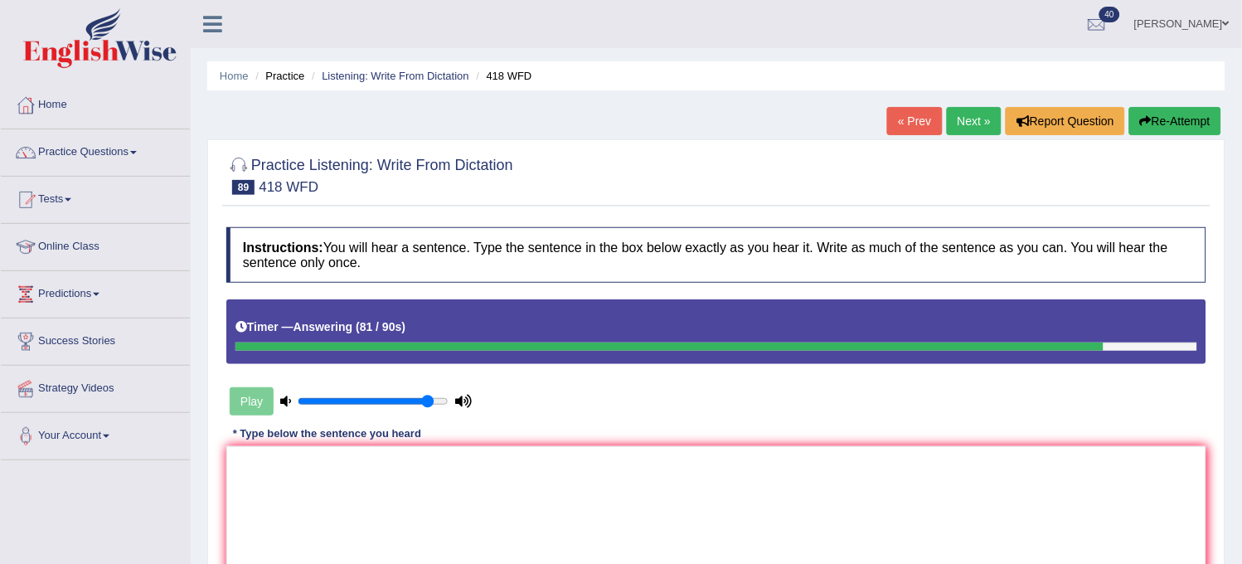
click at [1181, 118] on button "Re-Attempt" at bounding box center [1175, 121] width 92 height 28
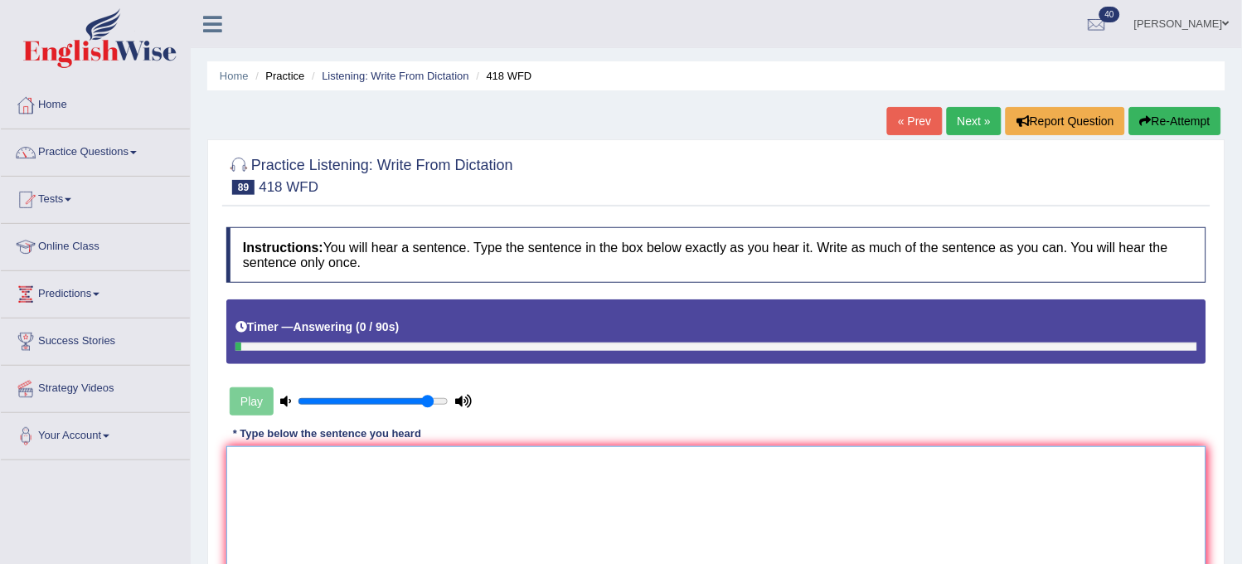
click at [452, 519] on textarea at bounding box center [716, 526] width 980 height 161
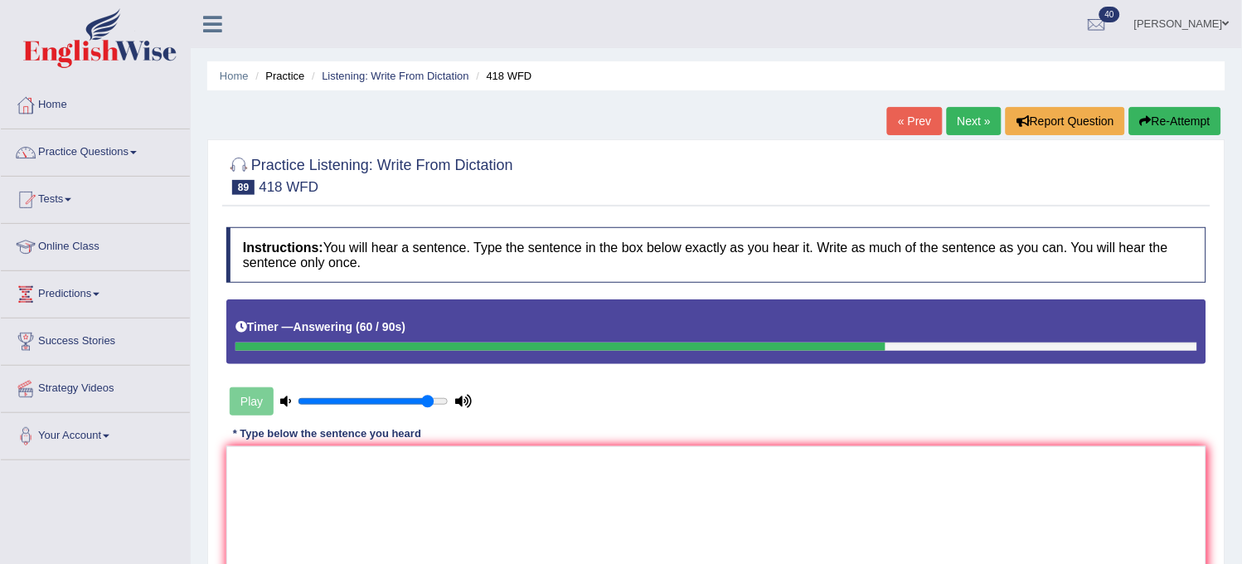
click at [1163, 122] on button "Re-Attempt" at bounding box center [1175, 121] width 92 height 28
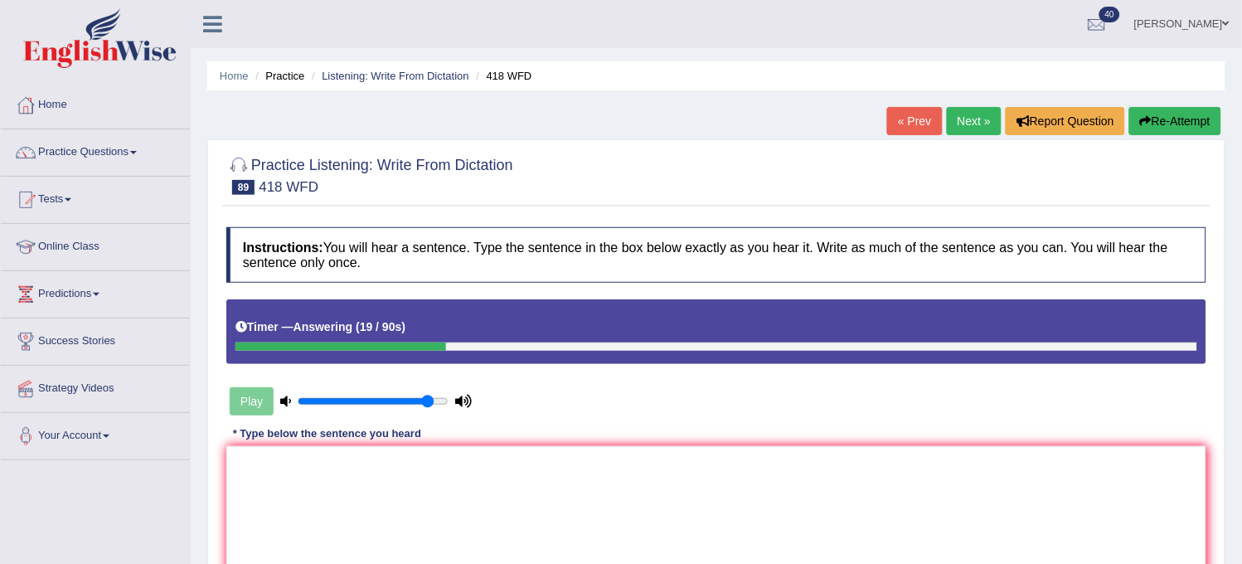
click at [1184, 133] on button "Re-Attempt" at bounding box center [1175, 121] width 92 height 28
click at [882, 449] on textarea at bounding box center [716, 526] width 980 height 161
click at [1146, 126] on icon "button" at bounding box center [1146, 121] width 12 height 12
click at [1146, 127] on button "Re-Attempt" at bounding box center [1175, 121] width 92 height 28
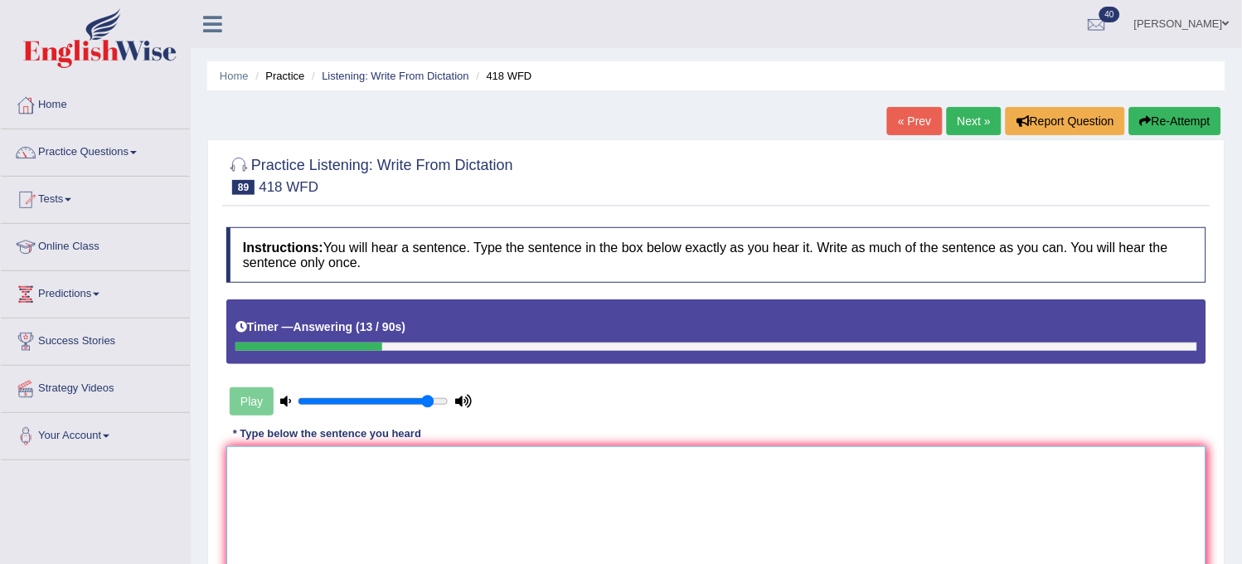
click at [843, 512] on textarea at bounding box center [716, 526] width 980 height 161
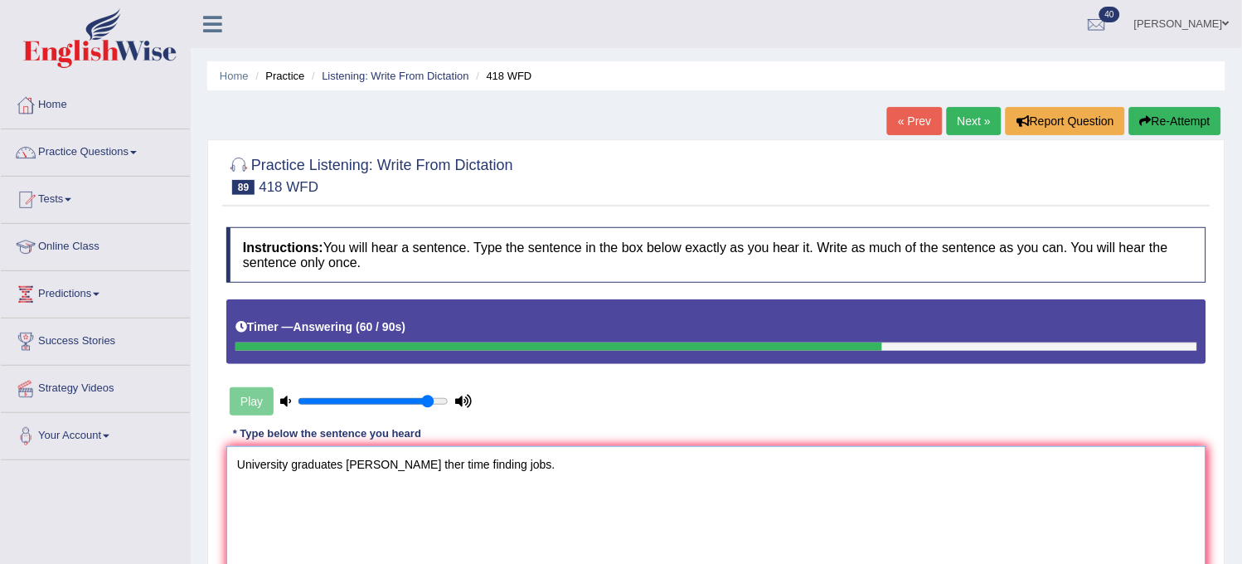
click at [387, 463] on textarea "University graduates loos ther time finding jobs." at bounding box center [716, 526] width 980 height 161
click at [392, 465] on textarea "University graduates loos ther time finding jobs." at bounding box center [716, 526] width 980 height 161
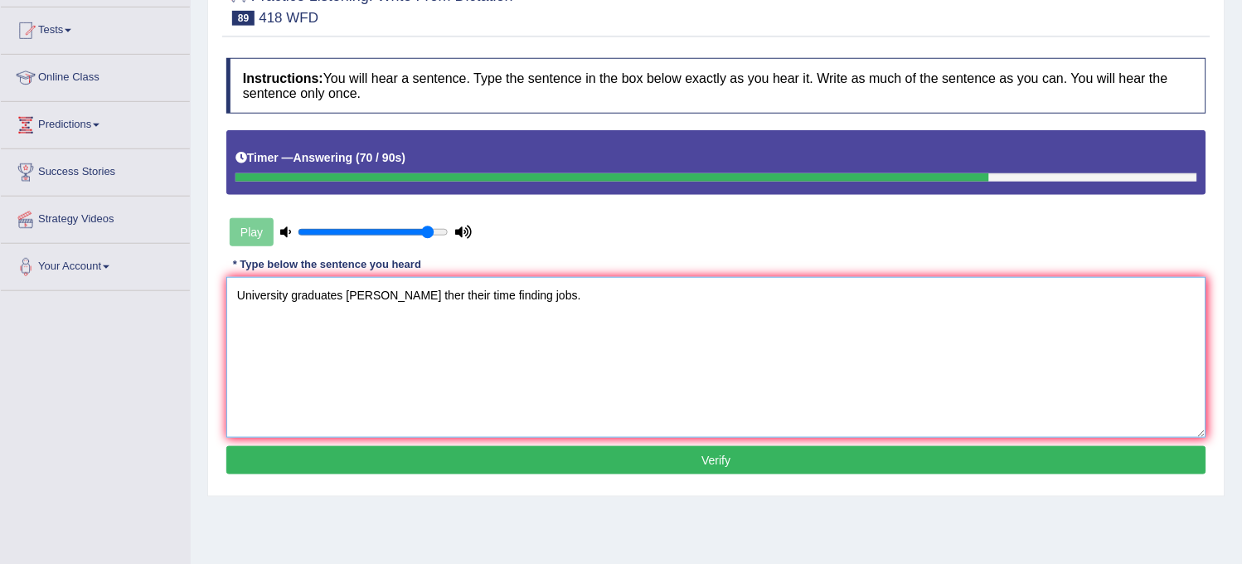
scroll to position [184, 0]
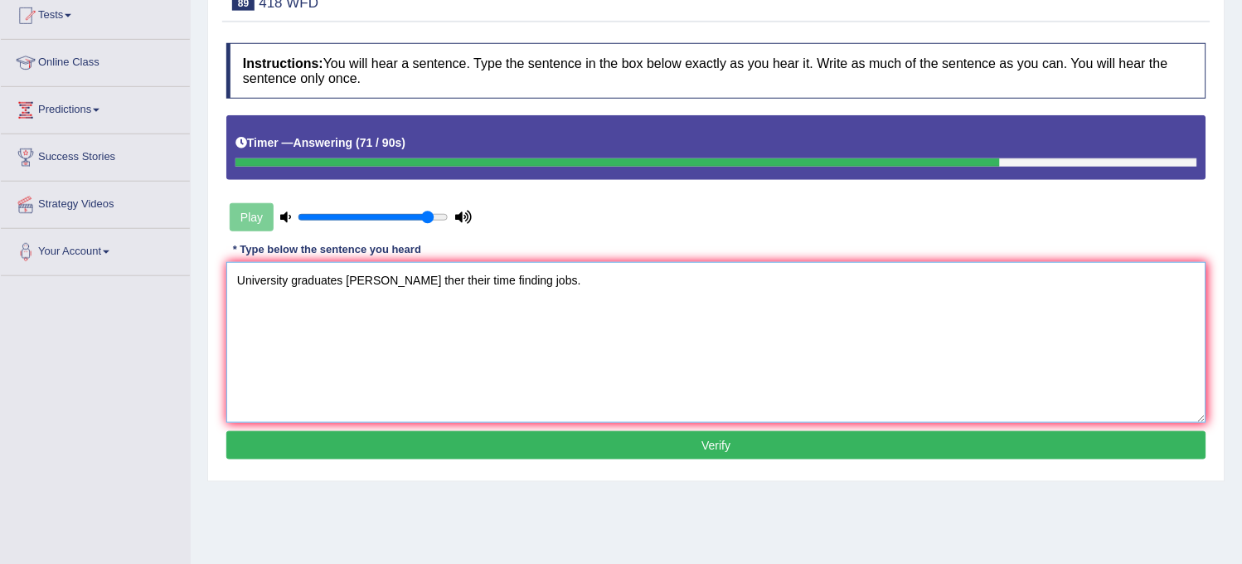
type textarea "University graduates loos ther their time finding jobs."
click at [402, 456] on button "Verify" at bounding box center [716, 445] width 980 height 28
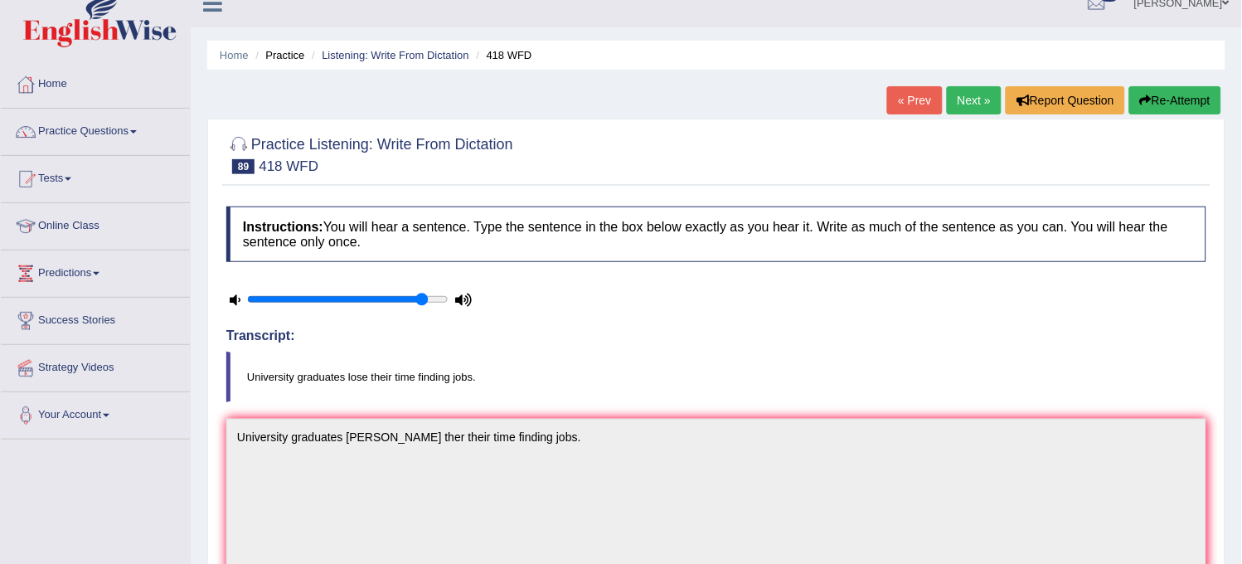
scroll to position [0, 0]
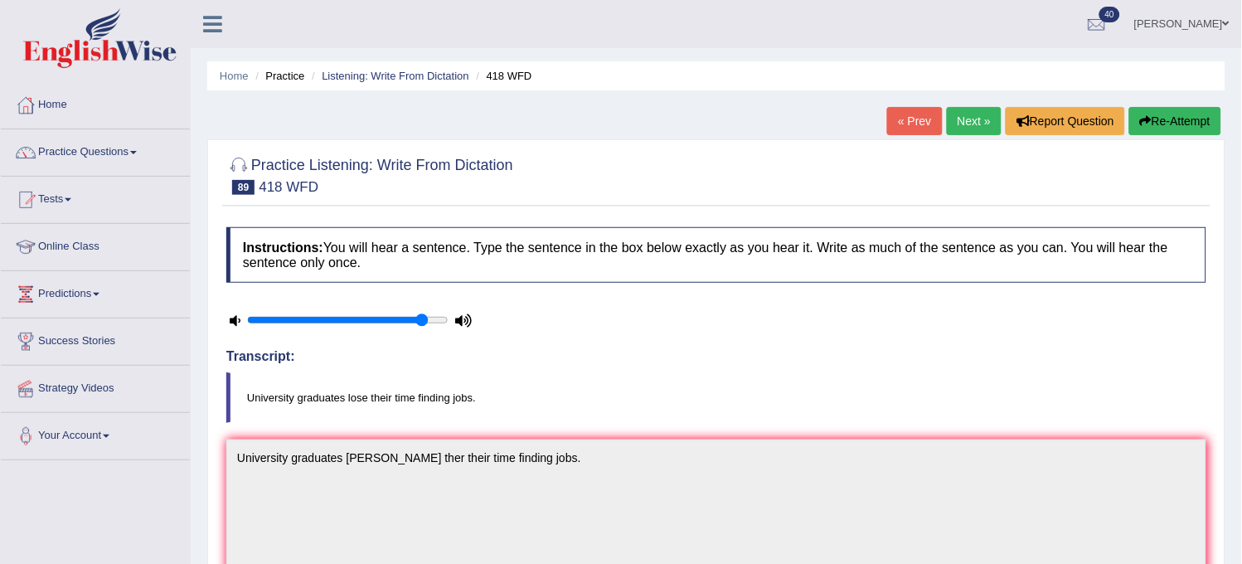
click at [951, 119] on link "Next »" at bounding box center [974, 121] width 55 height 28
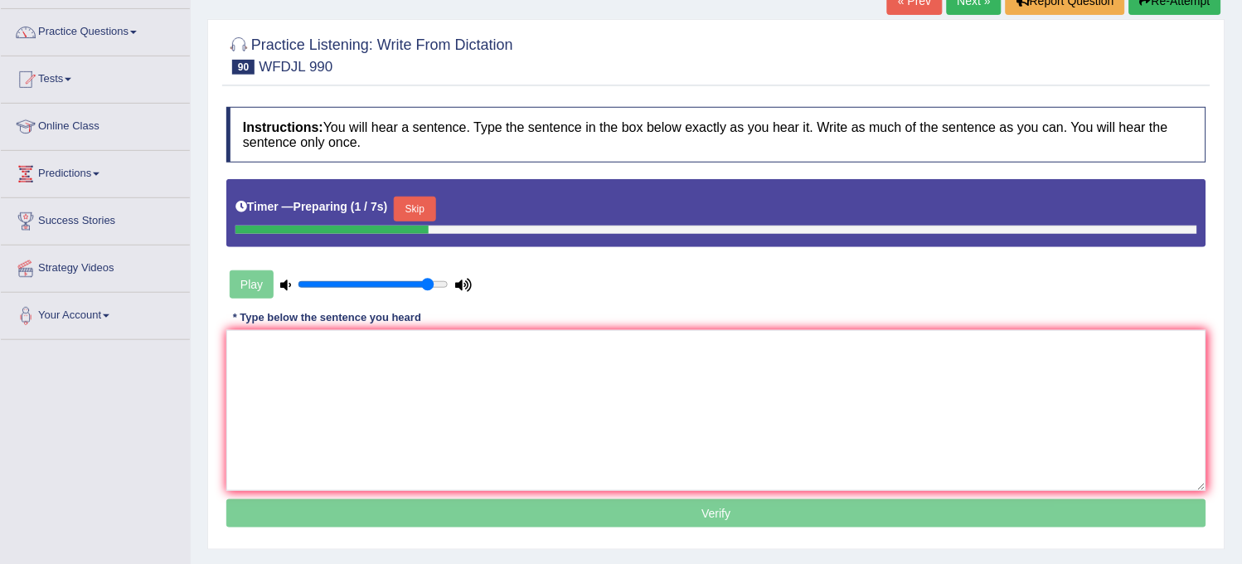
scroll to position [92, 0]
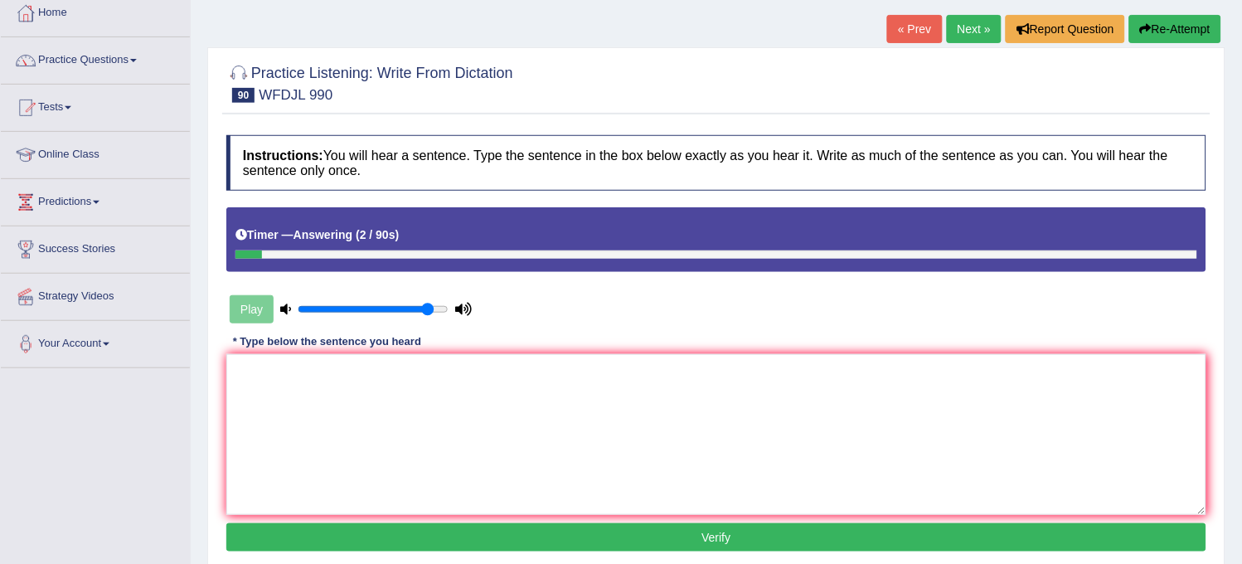
click at [1197, 27] on button "Re-Attempt" at bounding box center [1175, 29] width 92 height 28
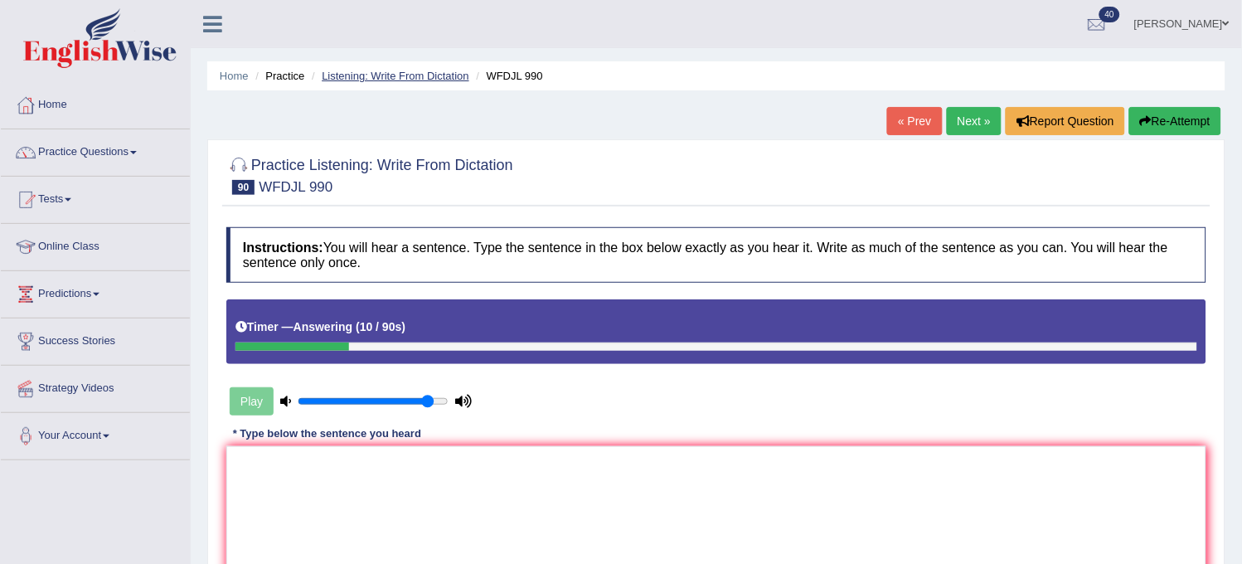
click at [385, 71] on link "Listening: Write From Dictation" at bounding box center [396, 76] width 148 height 12
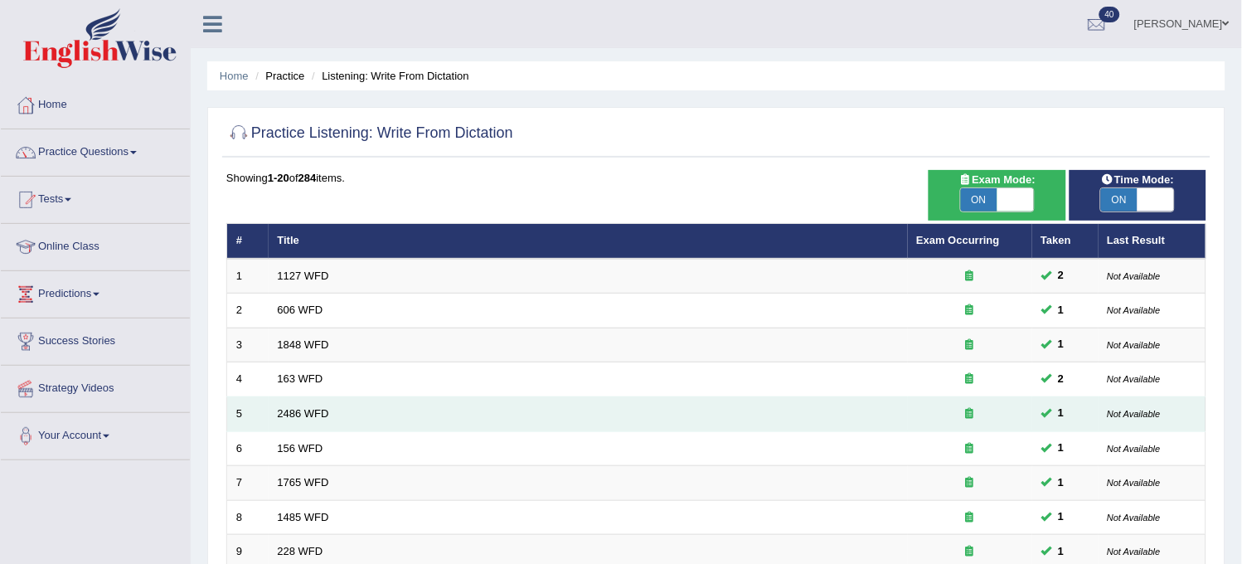
click at [765, 417] on td "2486 WFD" at bounding box center [588, 414] width 639 height 35
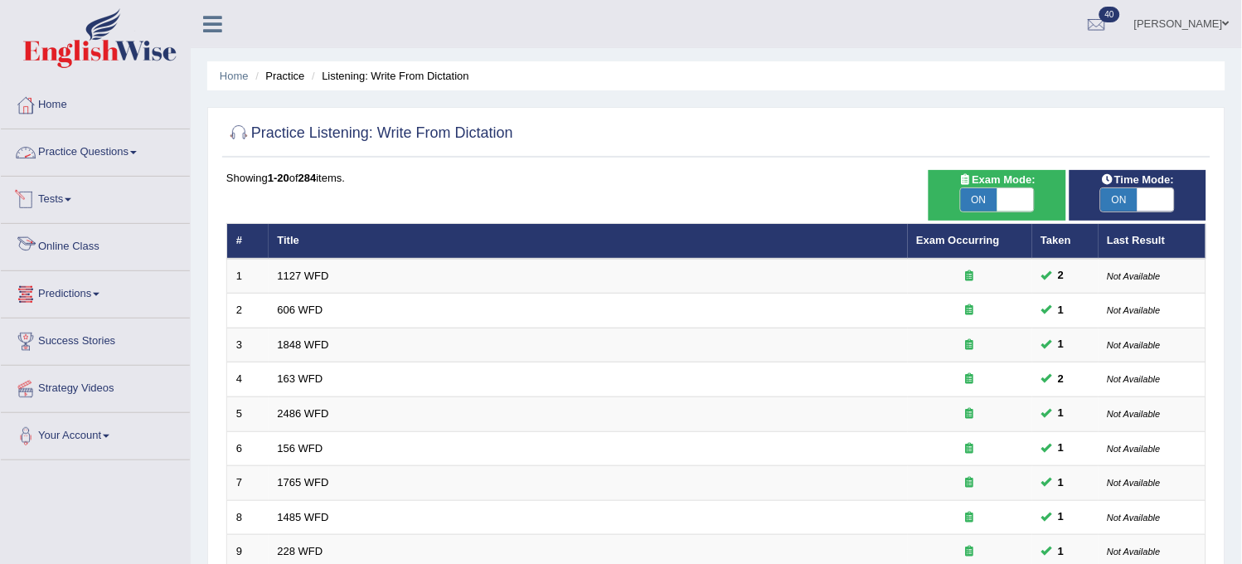
click at [141, 133] on link "Practice Questions" at bounding box center [95, 149] width 189 height 41
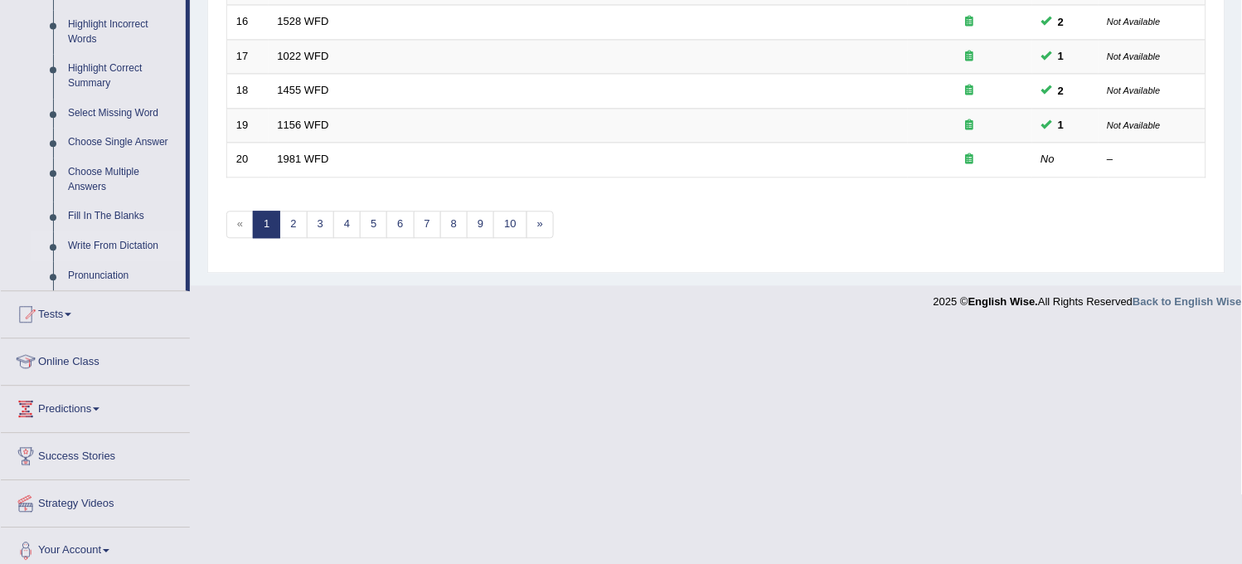
scroll to position [783, 0]
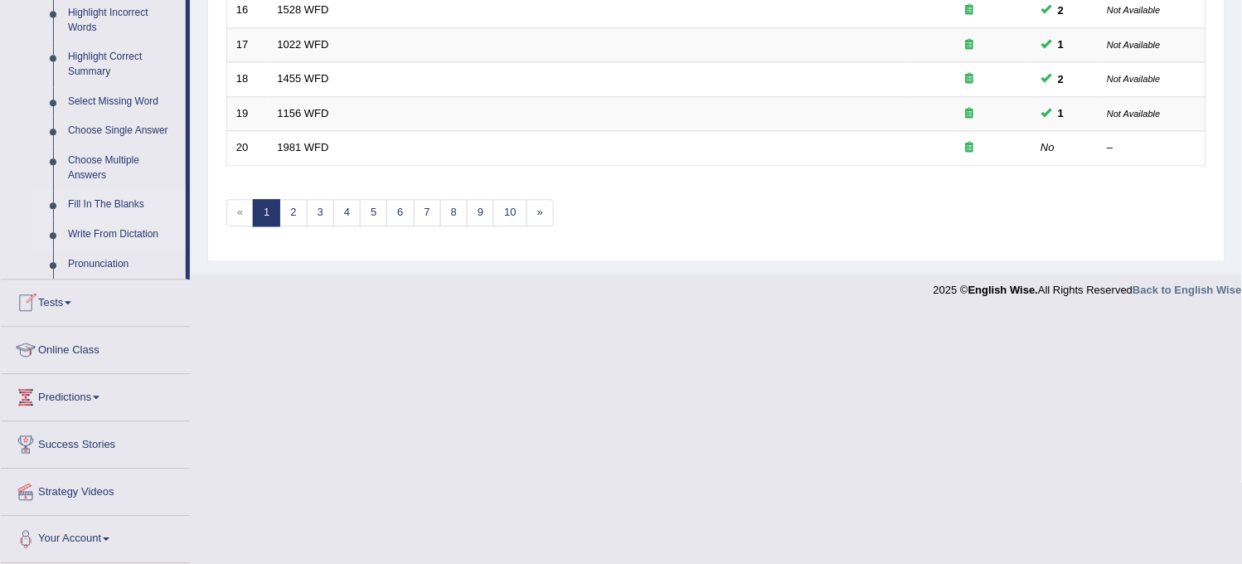
click at [129, 201] on link "Fill In The Blanks" at bounding box center [123, 205] width 125 height 30
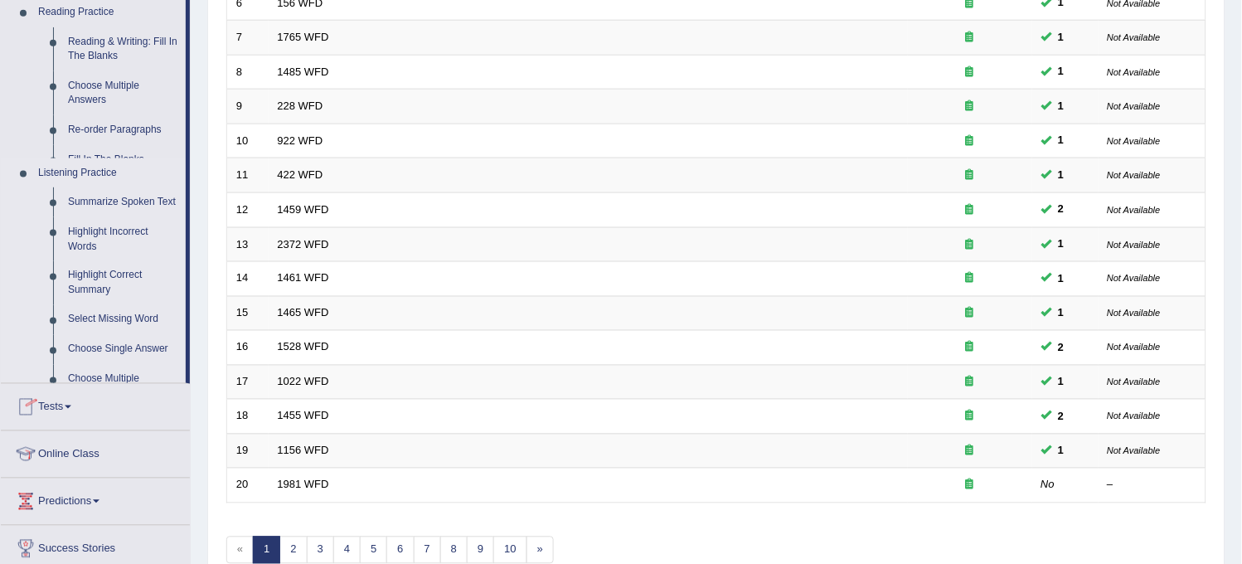
scroll to position [197, 0]
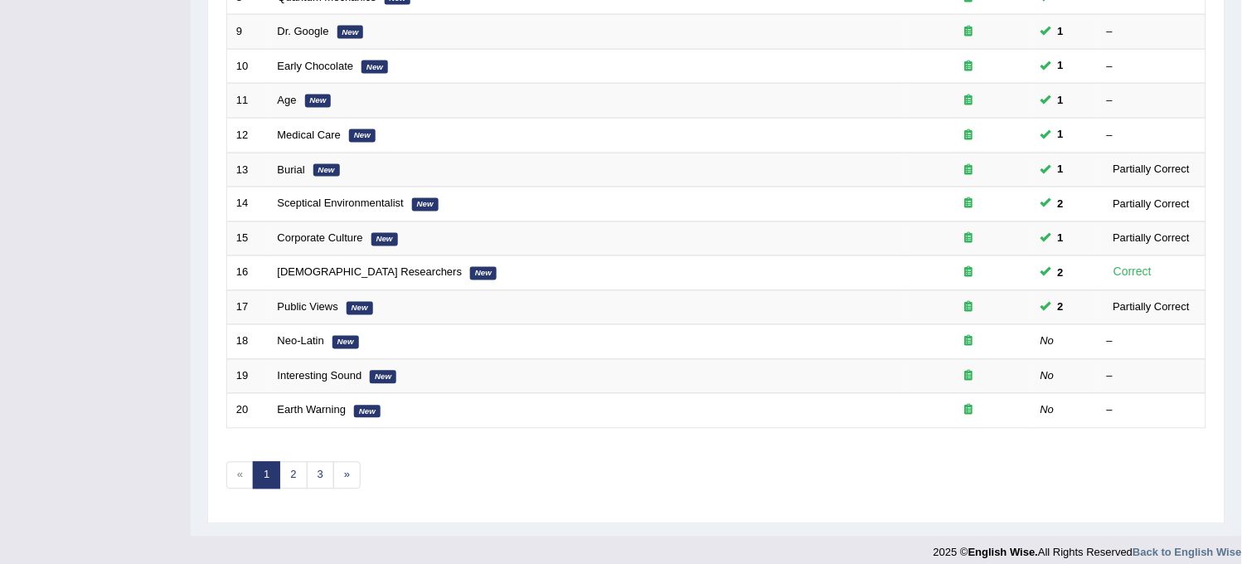
scroll to position [534, 0]
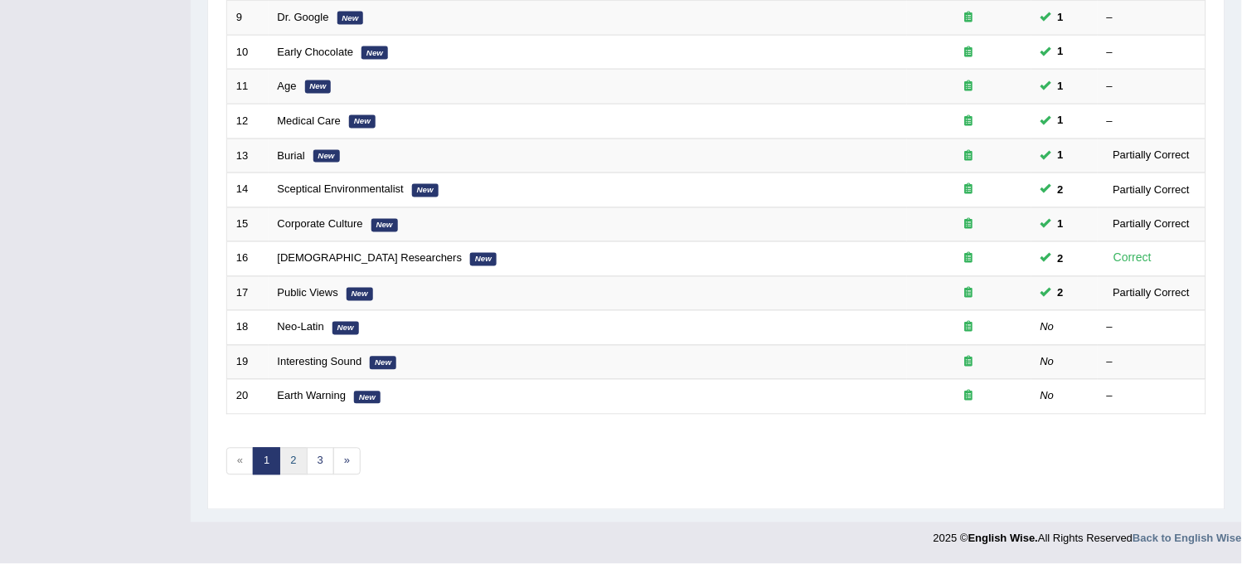
click at [294, 458] on link "2" at bounding box center [292, 461] width 27 height 27
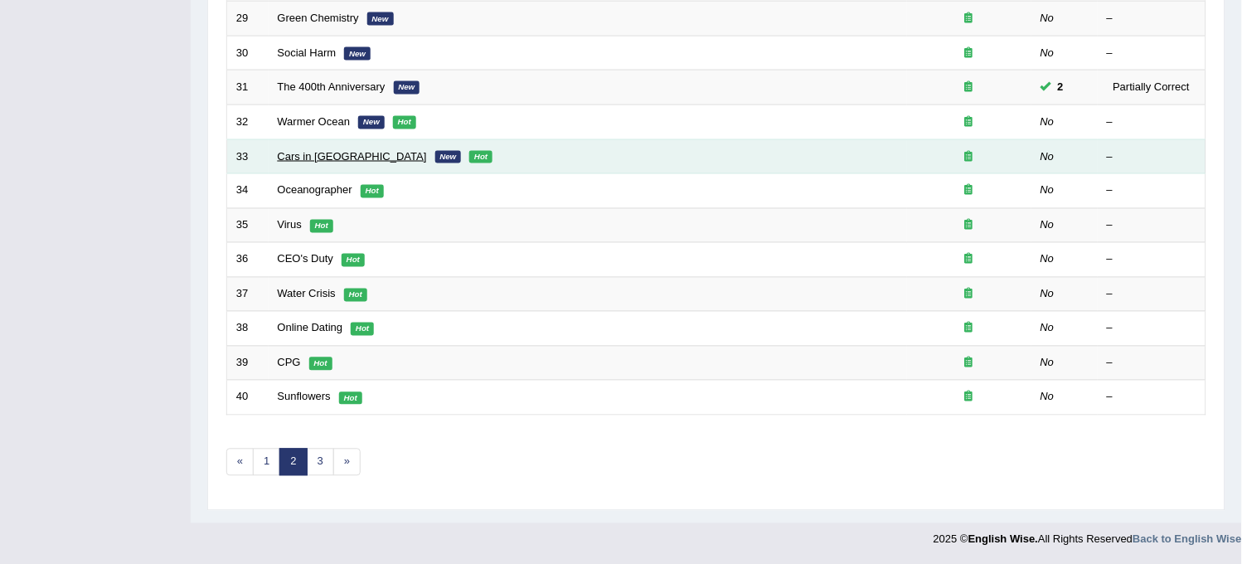
scroll to position [534, 0]
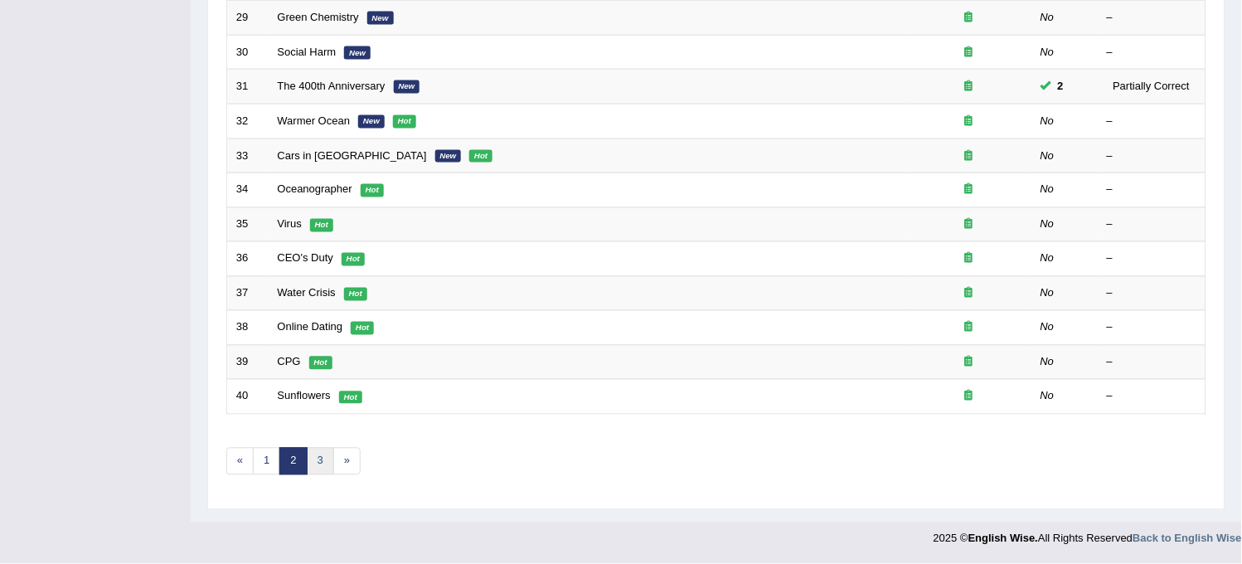
click at [316, 462] on link "3" at bounding box center [320, 461] width 27 height 27
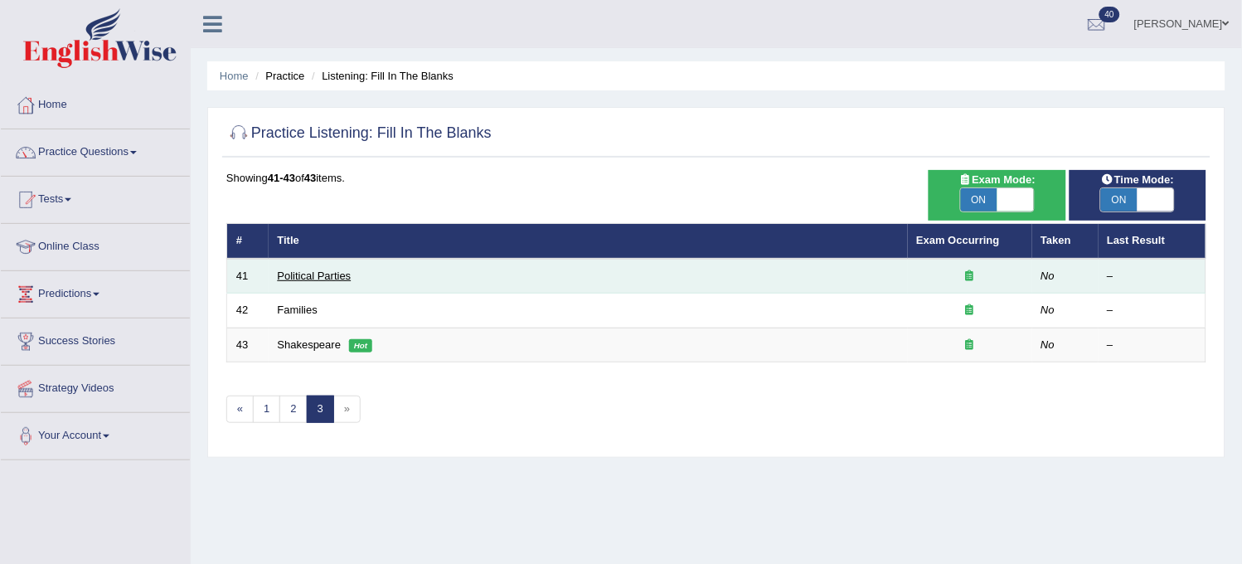
click at [300, 277] on link "Political Parties" at bounding box center [315, 276] width 74 height 12
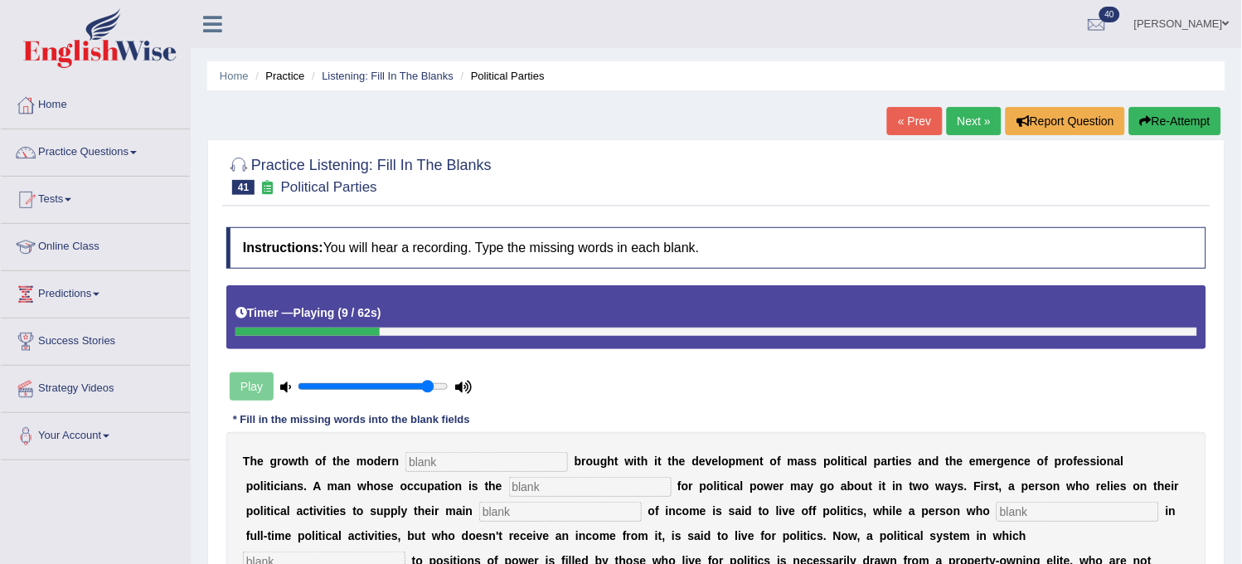
click at [1166, 121] on button "Re-Attempt" at bounding box center [1175, 121] width 92 height 28
